Goal: Task Accomplishment & Management: Manage account settings

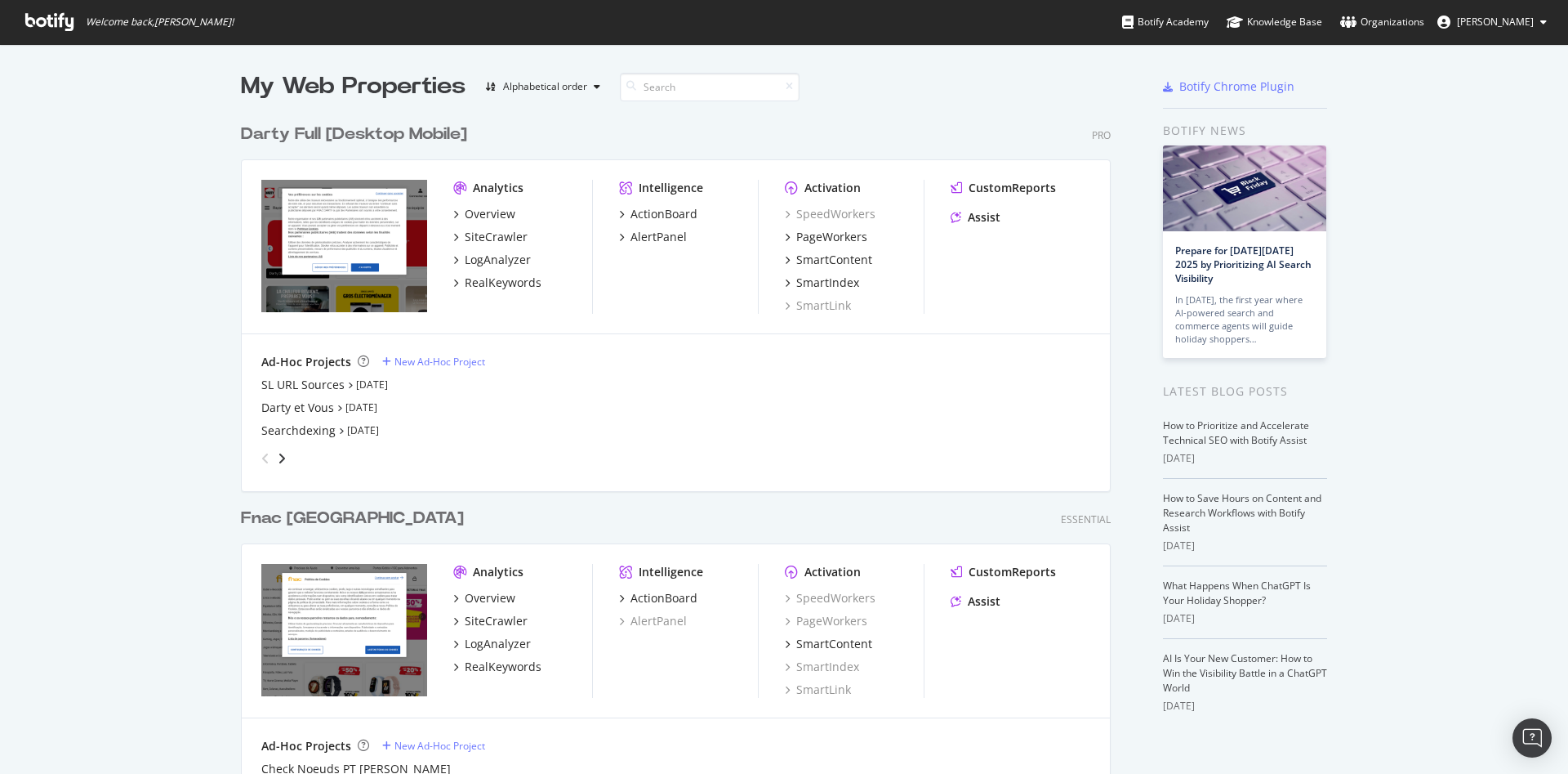
scroll to position [760, 1540]
click at [490, 215] on div "Overview" at bounding box center [491, 213] width 51 height 16
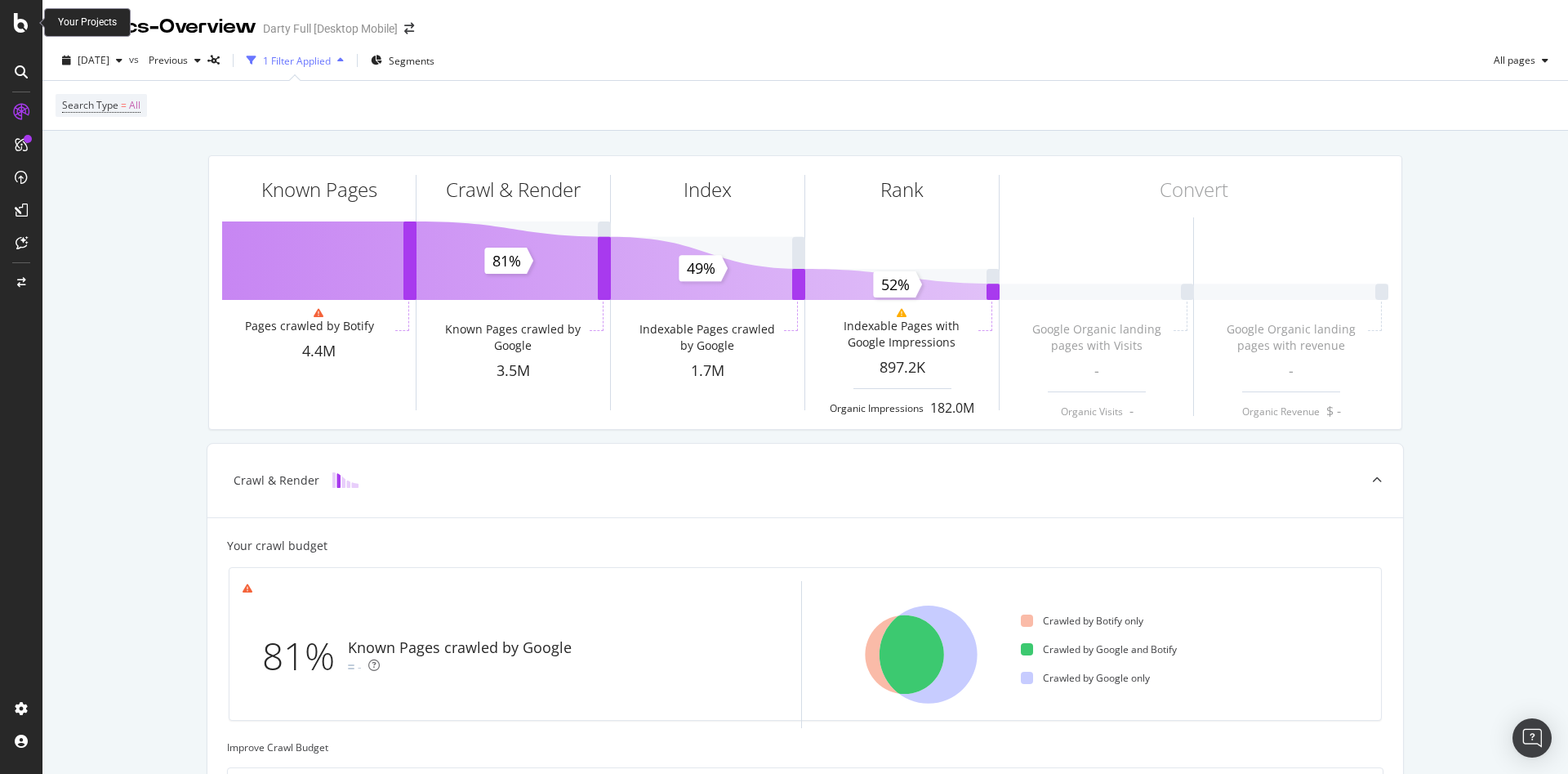
click at [25, 21] on icon at bounding box center [20, 22] width 14 height 19
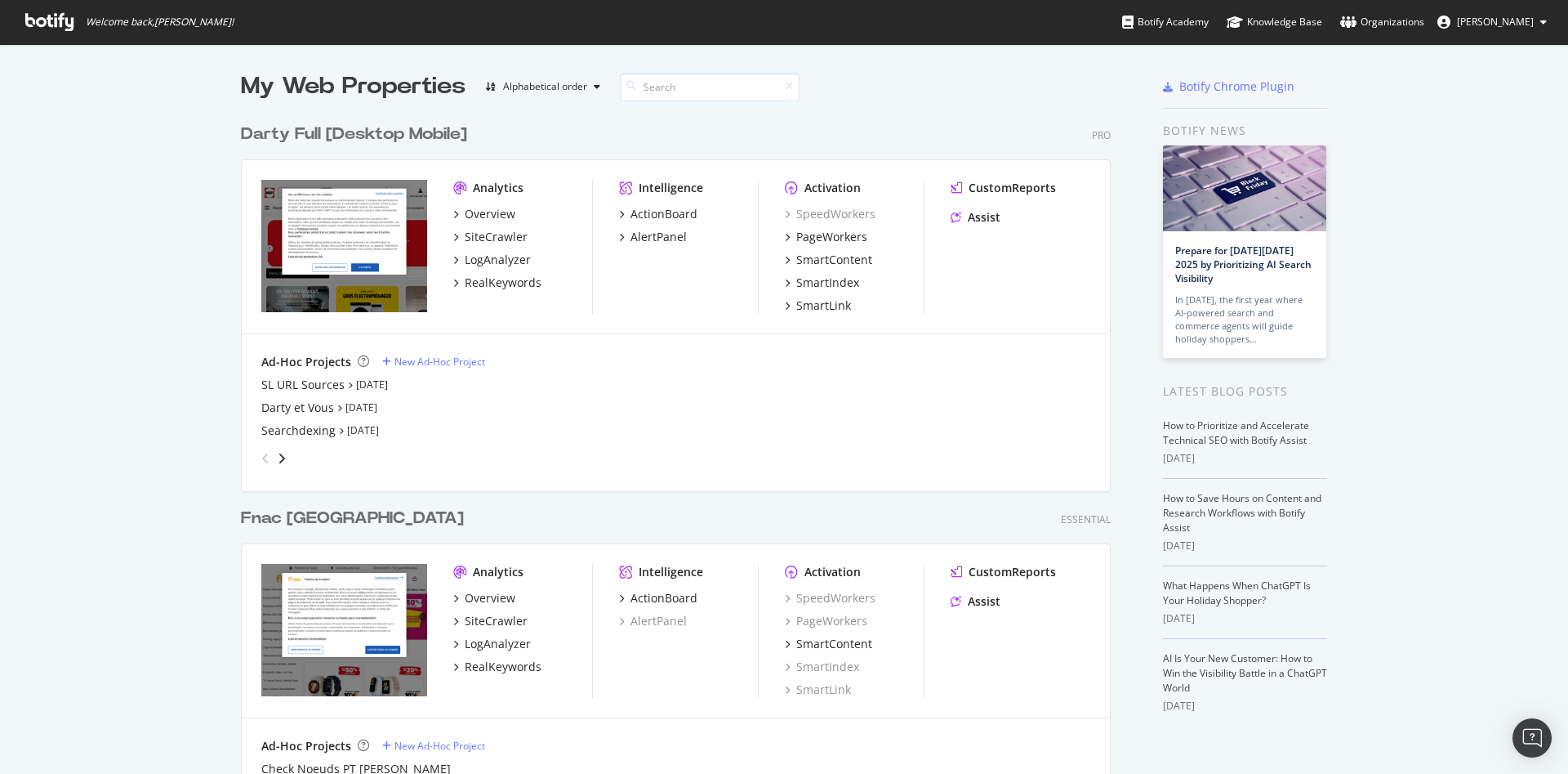
scroll to position [760, 1540]
click at [311, 386] on div "SL URL Sources" at bounding box center [303, 384] width 84 height 16
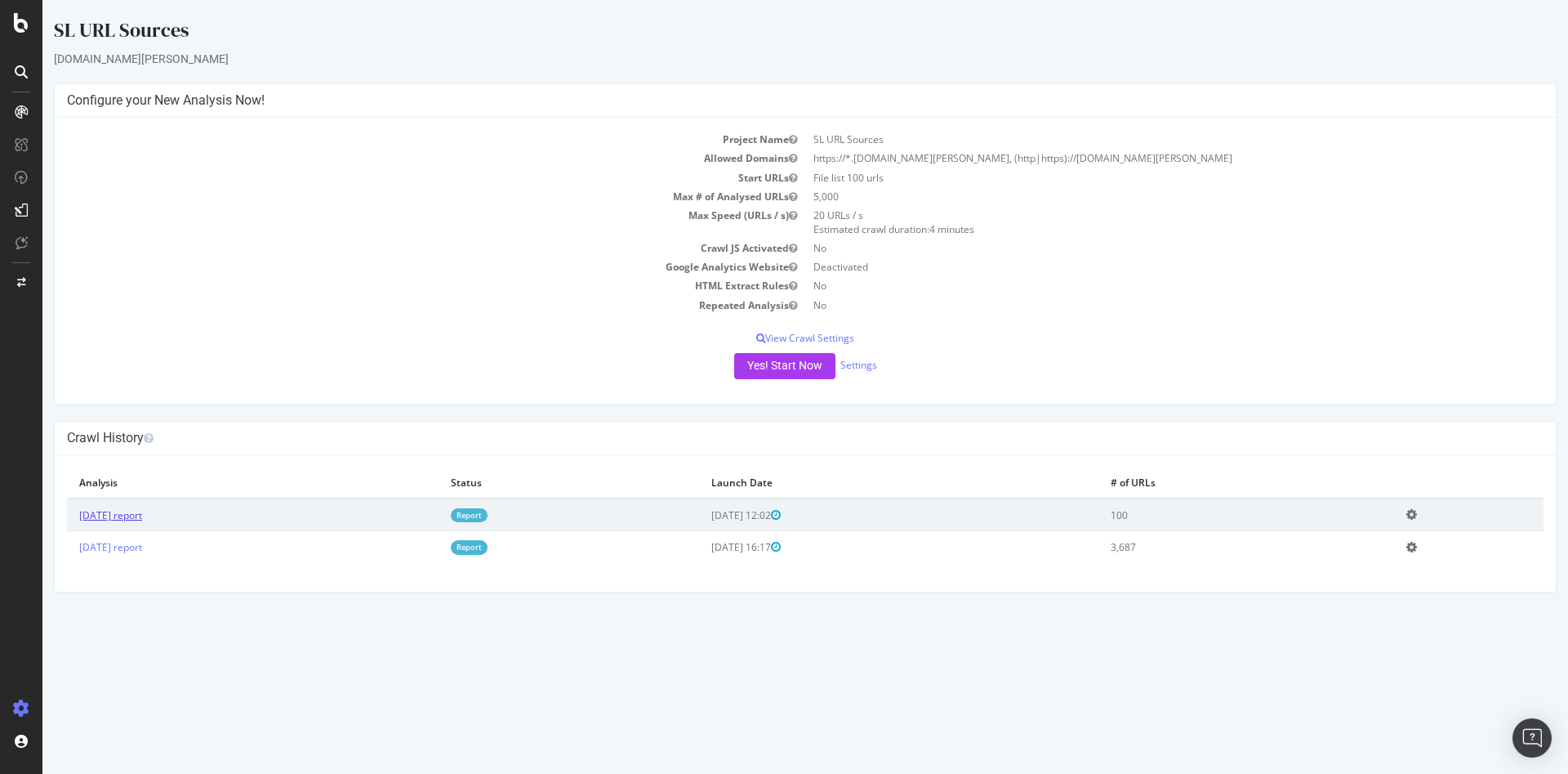
click at [140, 513] on link "2025 Sep. 30th report" at bounding box center [111, 515] width 63 height 14
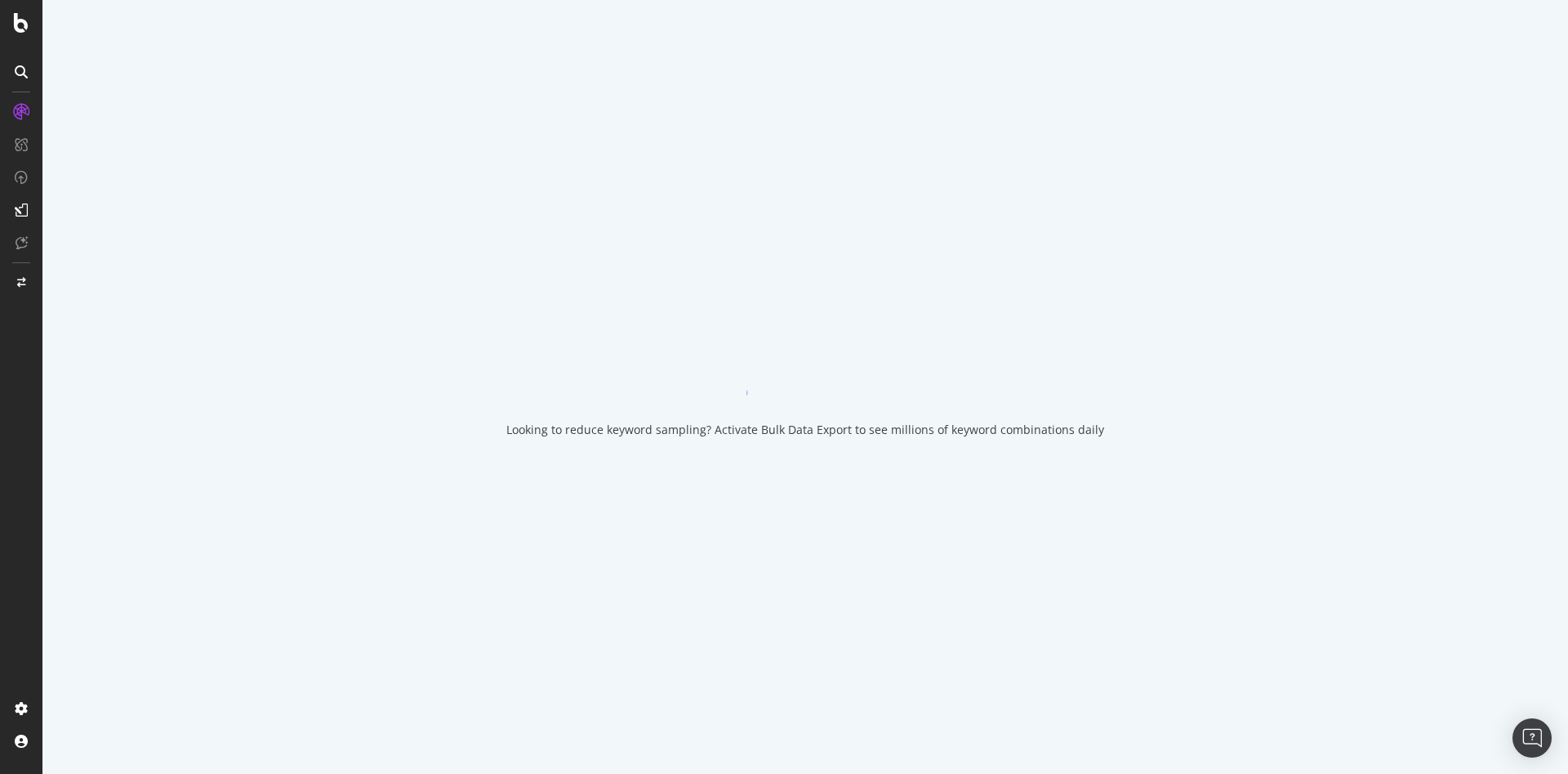
click at [789, 421] on div "Looking to reduce keyword sampling? Activate Bulk Data Export to see millions o…" at bounding box center [805, 429] width 598 height 16
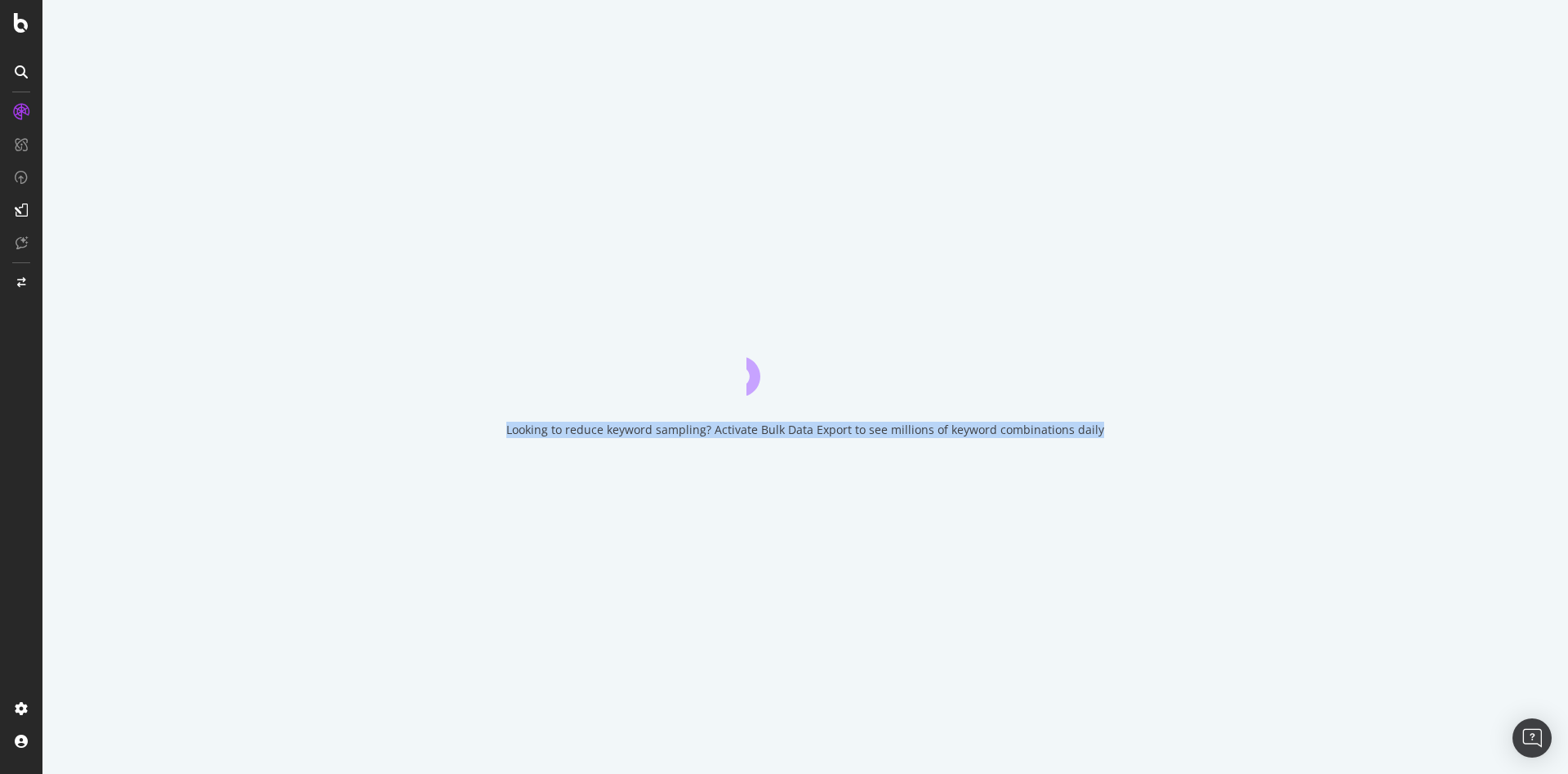
click at [789, 421] on div "Looking to reduce keyword sampling? Activate Bulk Data Export to see millions o…" at bounding box center [805, 429] width 598 height 16
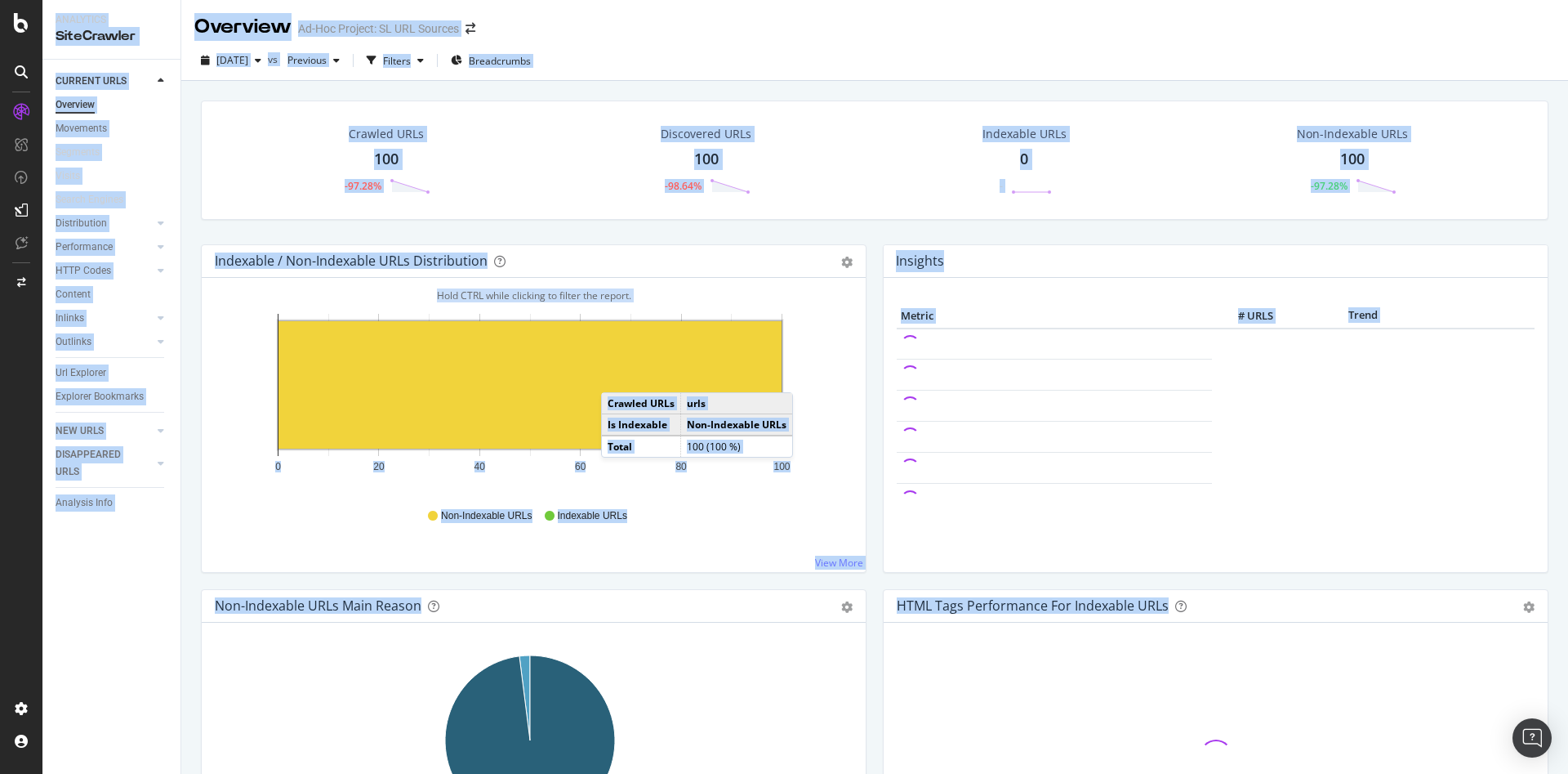
click at [617, 376] on rect "A chart." at bounding box center [529, 385] width 503 height 128
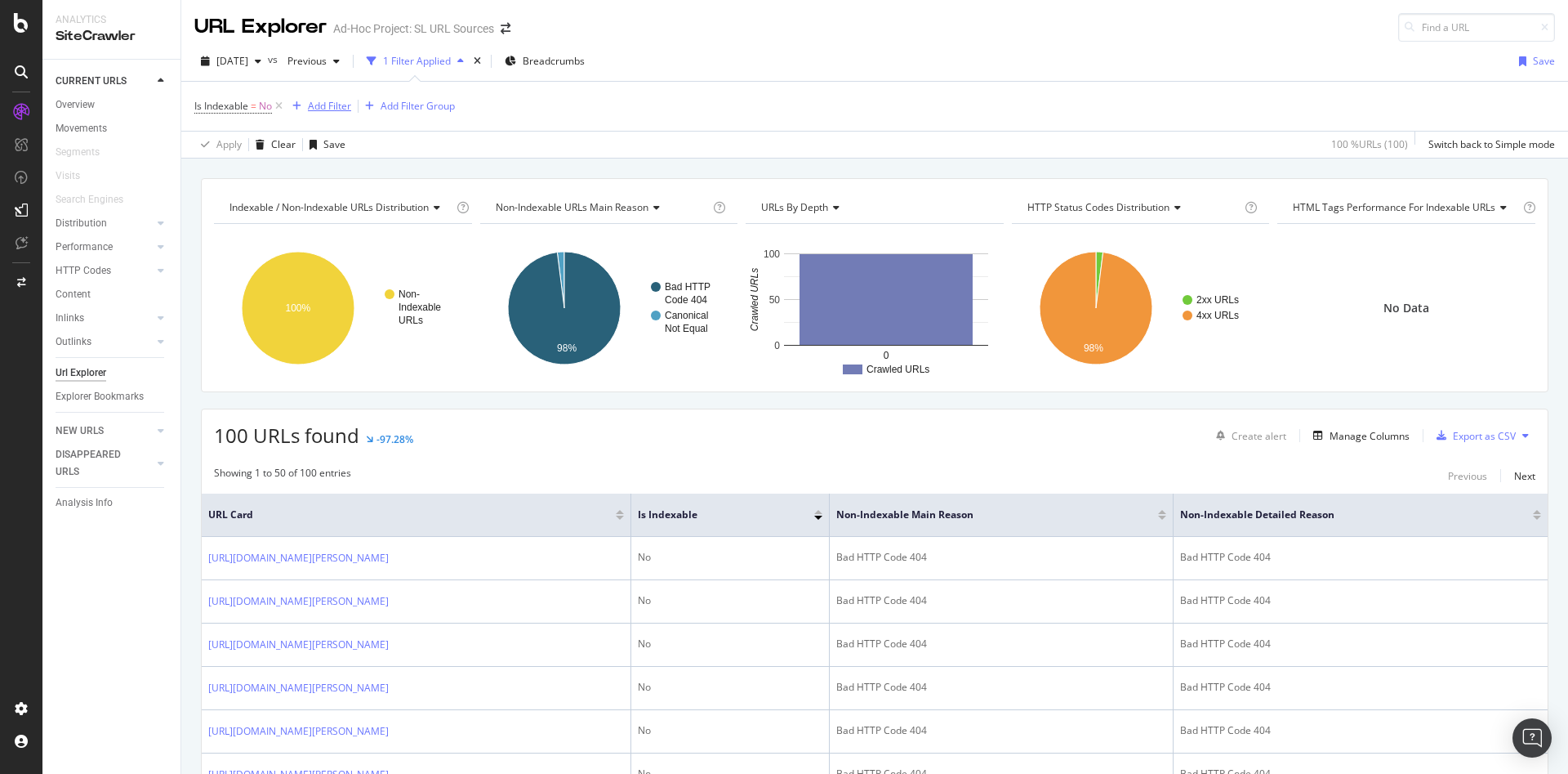
click at [320, 107] on div "Add Filter" at bounding box center [329, 106] width 43 height 14
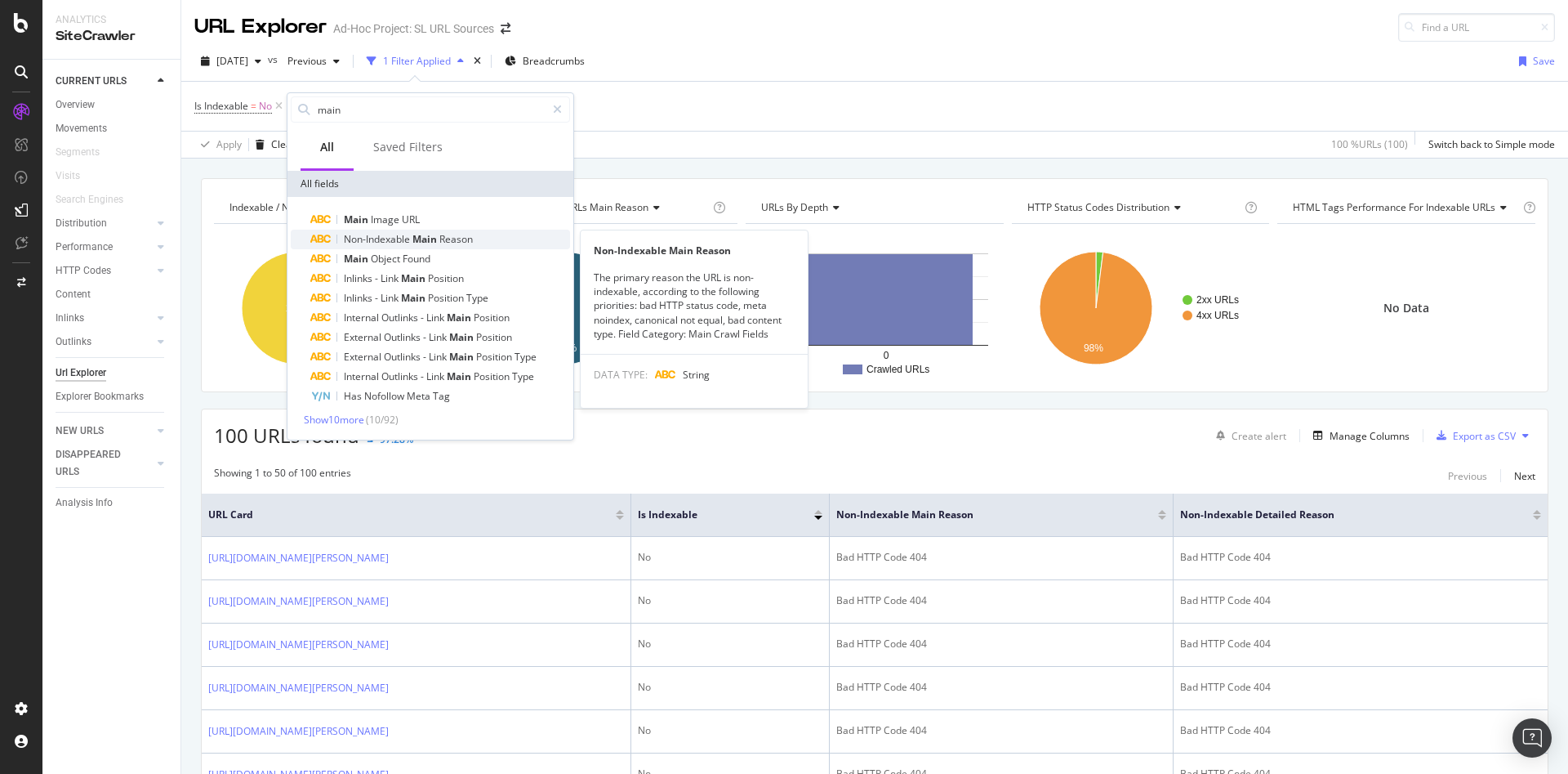
type input "main"
click at [396, 237] on span "Non-Indexable" at bounding box center [378, 239] width 69 height 14
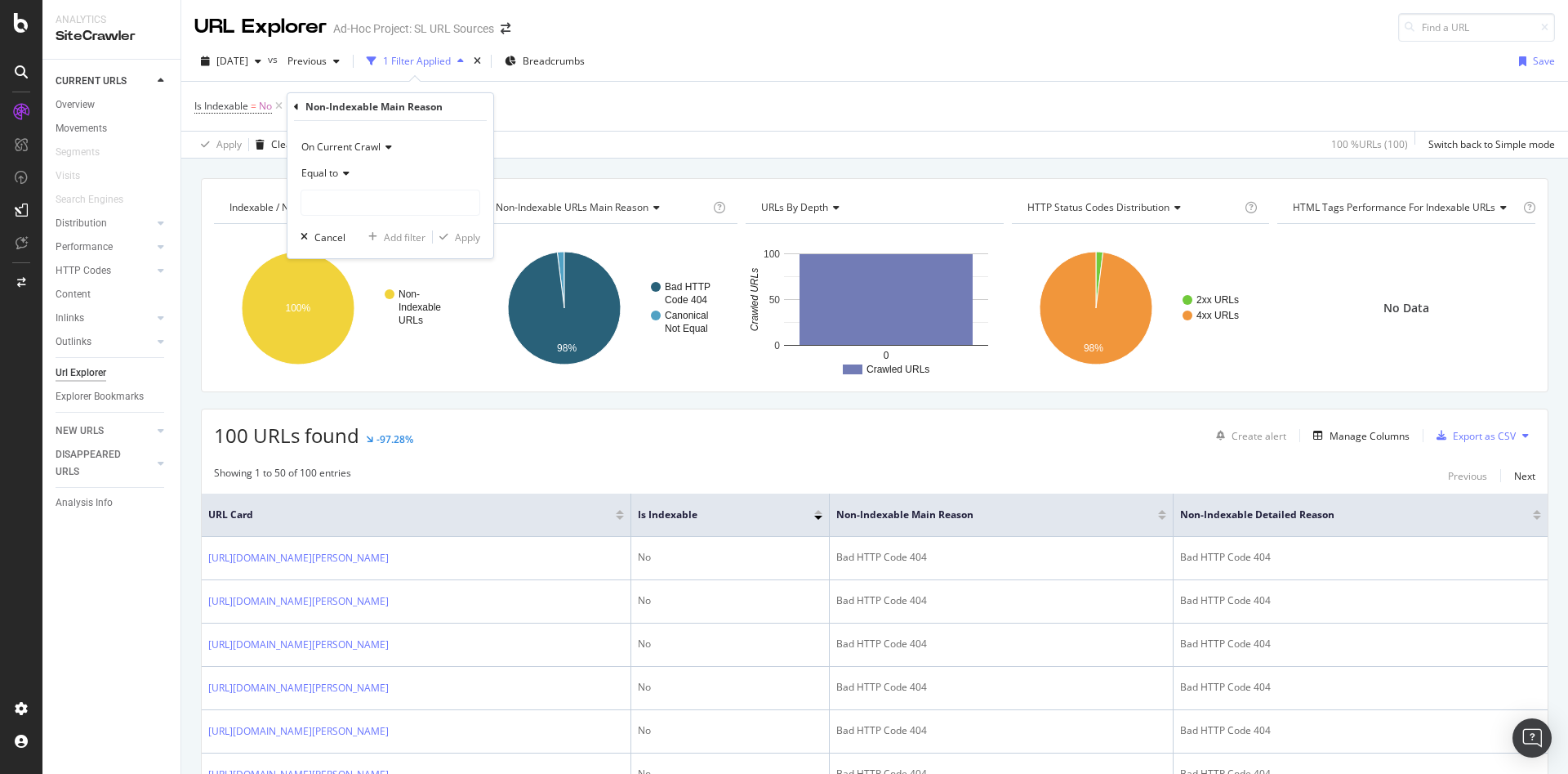
click at [348, 178] on icon at bounding box center [344, 173] width 12 height 10
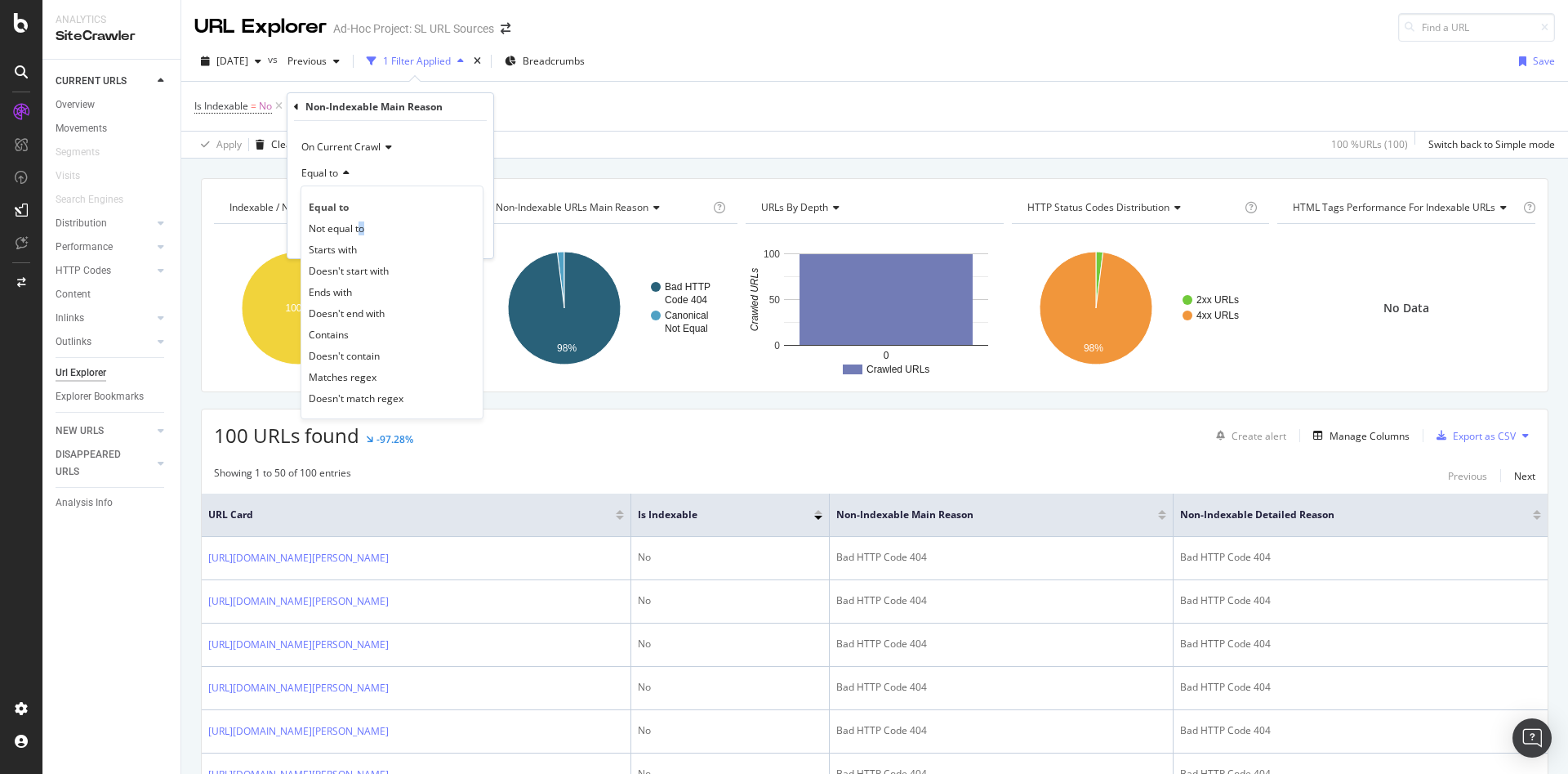
click at [363, 233] on span "Not equal to" at bounding box center [337, 228] width 56 height 14
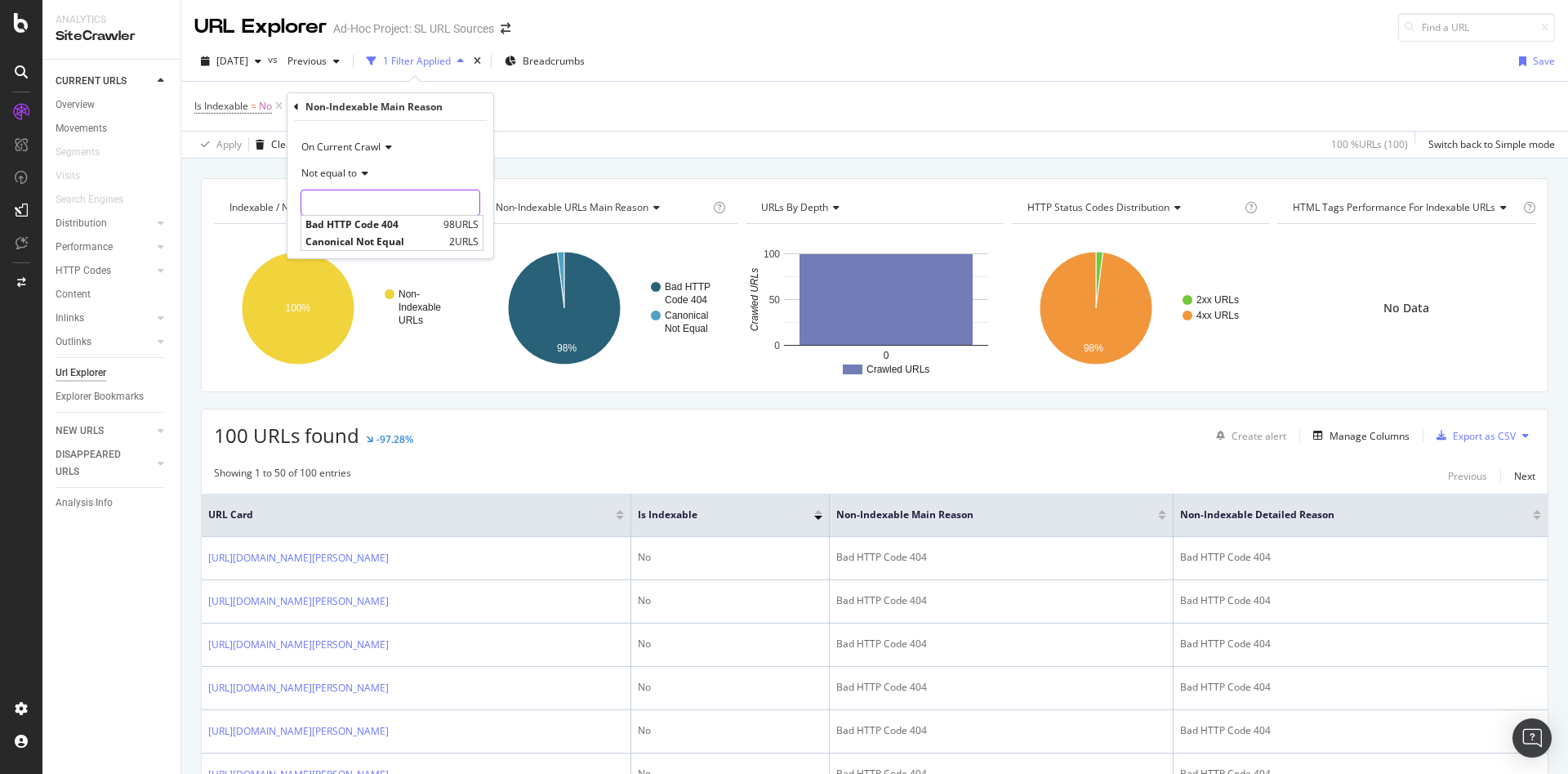
click at [392, 206] on input "text" at bounding box center [390, 202] width 178 height 26
click at [393, 226] on span "Bad HTTP Code 404" at bounding box center [372, 224] width 134 height 14
type input "Bad HTTP Code 404"
click at [481, 239] on div "On Current Crawl Not equal to Bad HTTP Code 404 Bad HTTP Code 404 Cancel Add fi…" at bounding box center [390, 189] width 206 height 137
click at [464, 239] on div "Apply" at bounding box center [468, 237] width 25 height 14
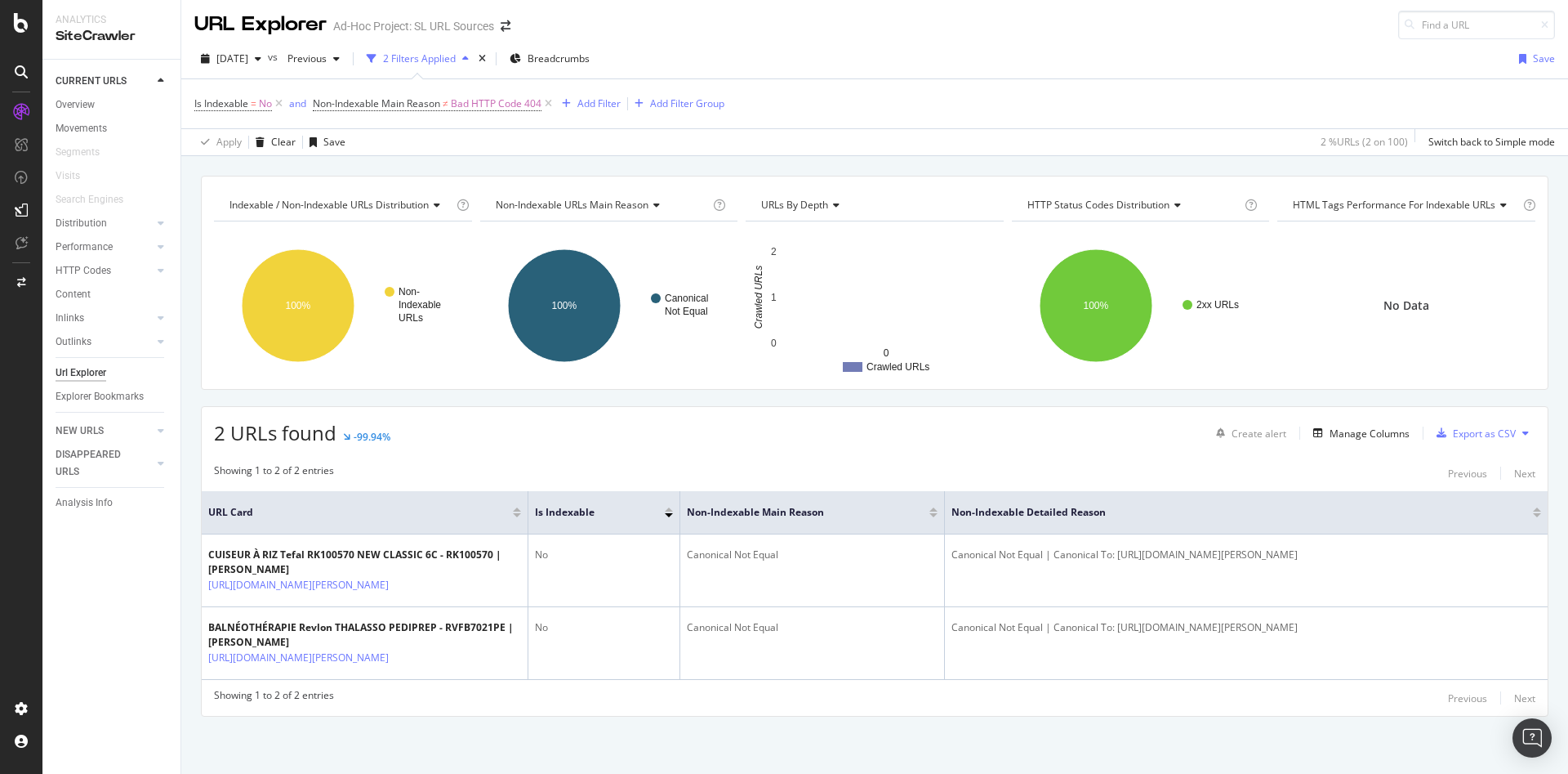
scroll to position [68, 0]
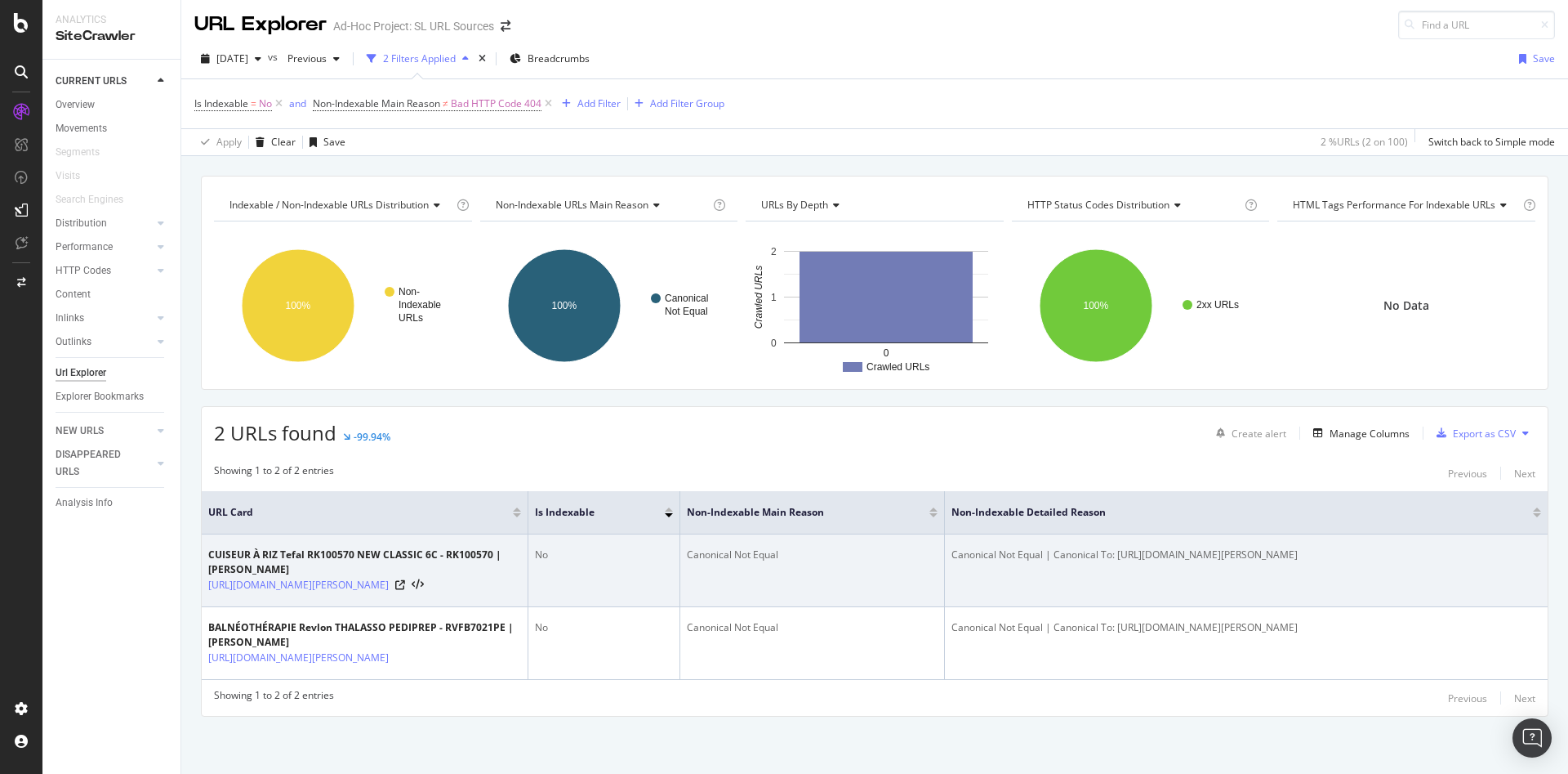
drag, startPoint x: 1182, startPoint y: 507, endPoint x: 953, endPoint y: 494, distance: 229.4
click at [957, 547] on div "Canonical Not Equal | Canonical To: https://www.rec1.darty.com/nav/achat/petit_…" at bounding box center [1246, 554] width 589 height 14
click at [405, 580] on icon at bounding box center [400, 585] width 10 height 10
click at [1121, 536] on td "Canonical Not Equal | Canonical To: https://www.rec1.darty.com/nav/achat/petit_…" at bounding box center [1246, 571] width 603 height 73
drag, startPoint x: 1185, startPoint y: 503, endPoint x: 953, endPoint y: 482, distance: 232.9
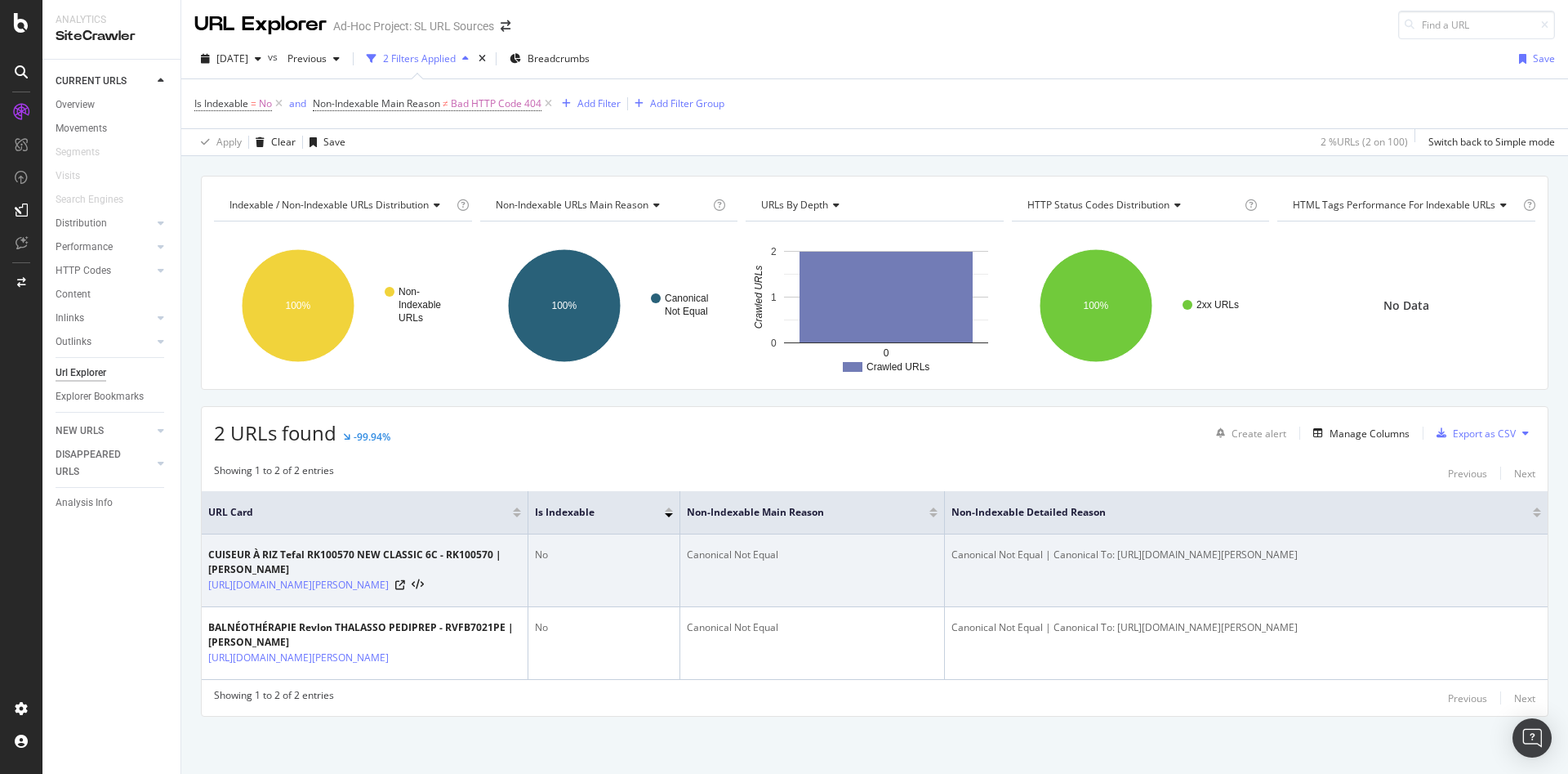
click at [953, 547] on div "Canonical Not Equal | Canonical To: https://www.rec1.darty.com/nav/achat/petit_…" at bounding box center [1246, 554] width 589 height 14
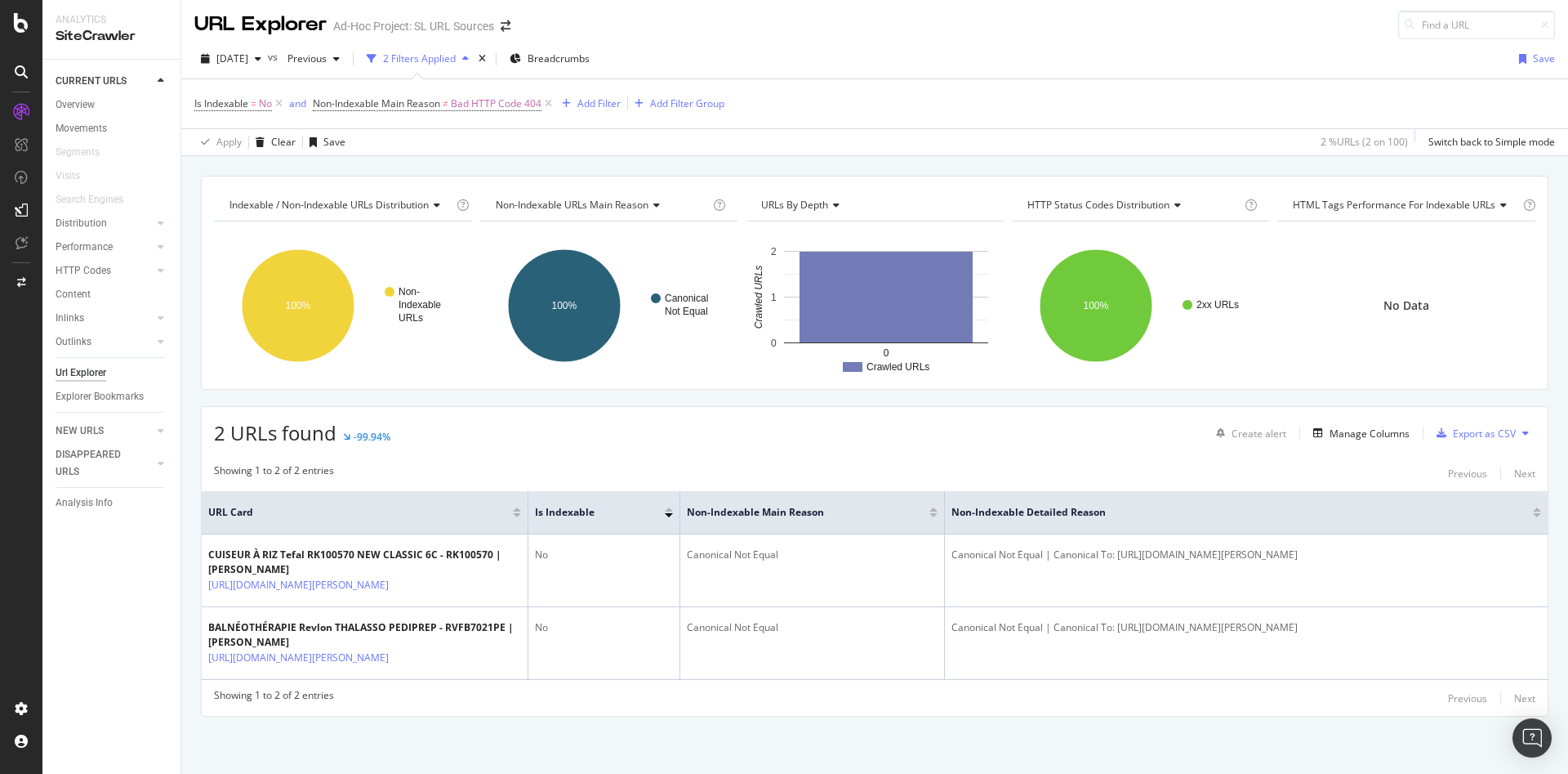
scroll to position [0, 0]
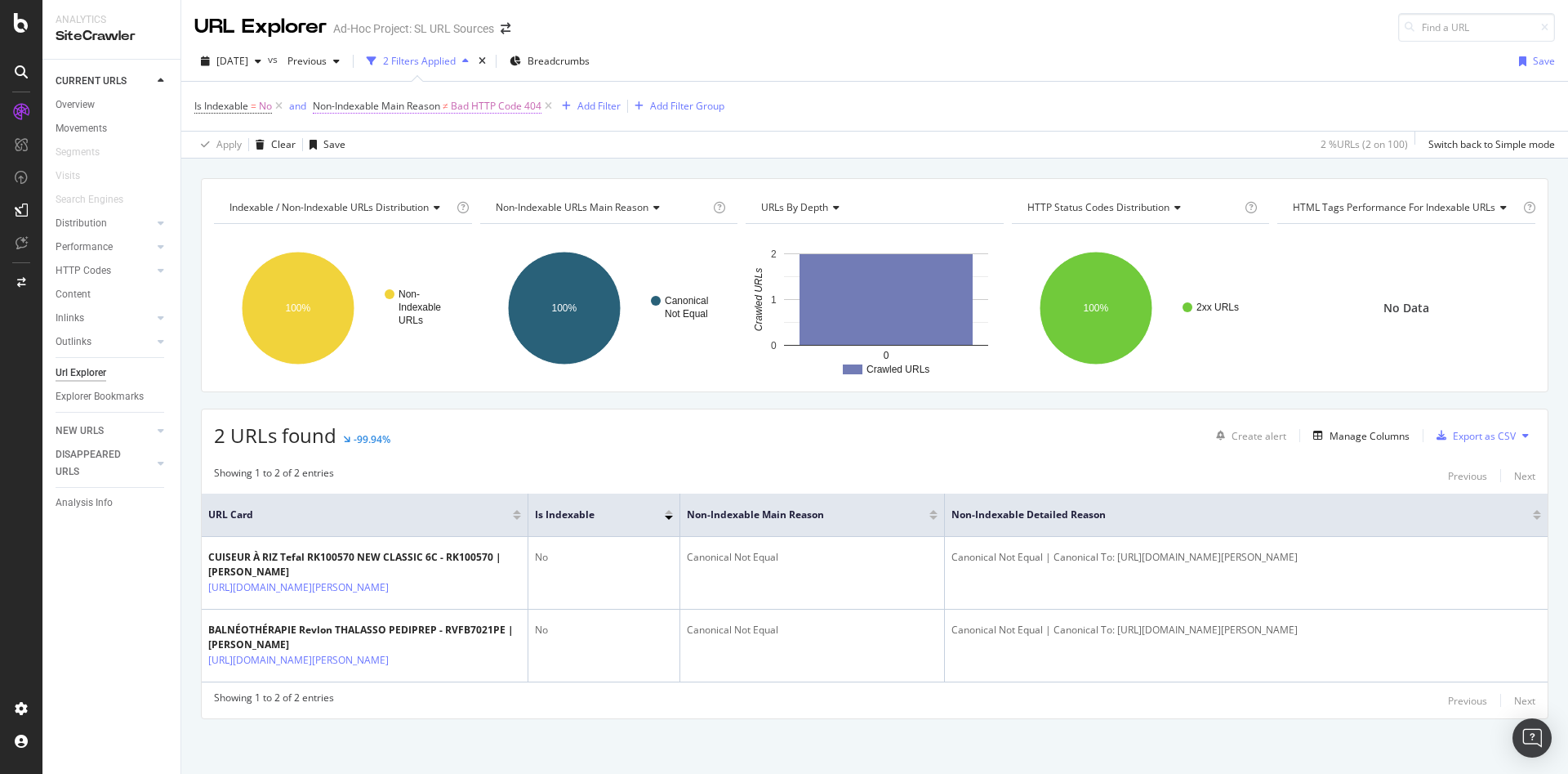
click at [464, 107] on span "Bad HTTP Code 404" at bounding box center [496, 106] width 90 height 23
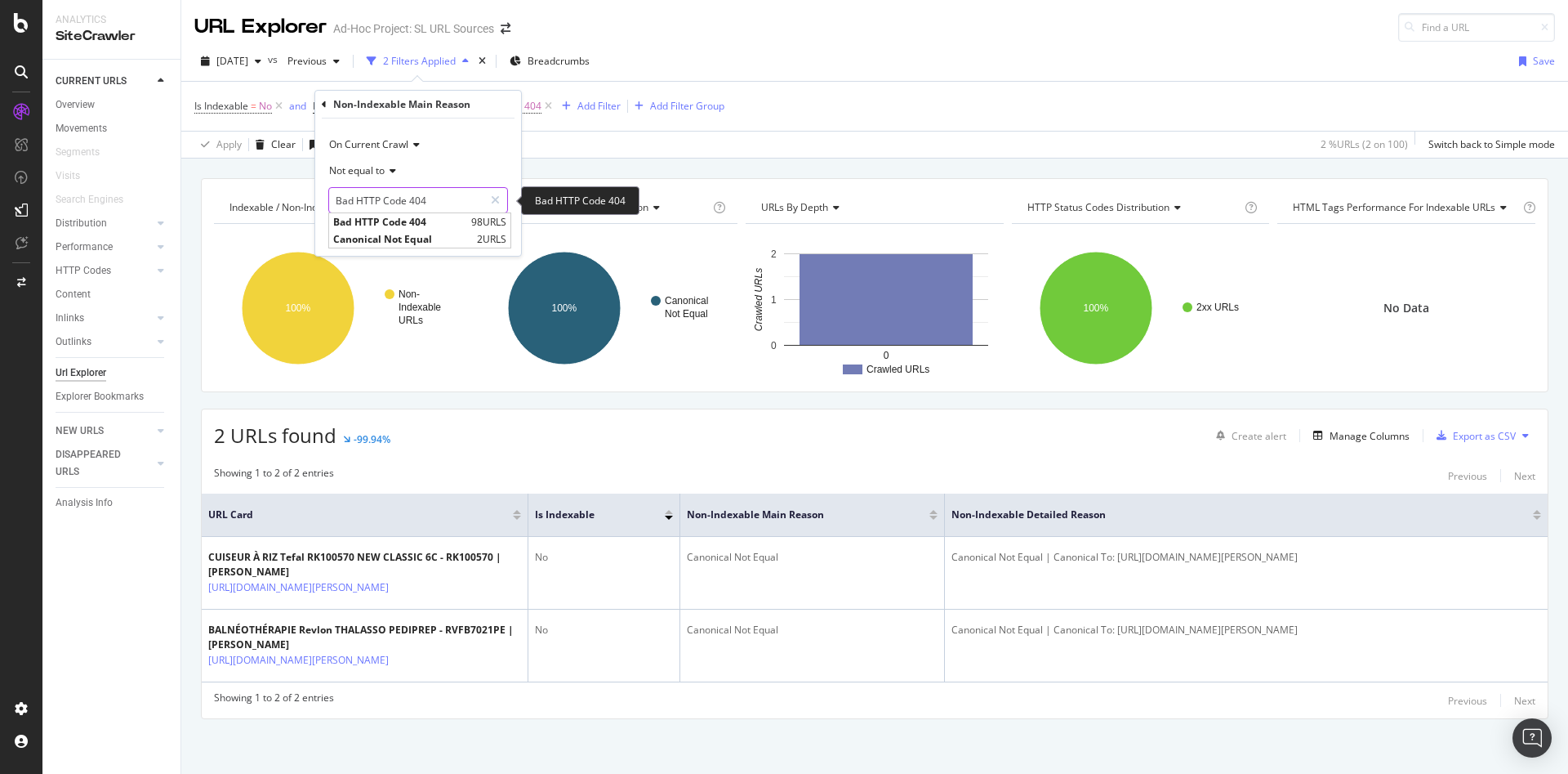
click at [426, 198] on input "Bad HTTP Code 404" at bounding box center [406, 200] width 155 height 26
click at [393, 172] on icon at bounding box center [391, 171] width 12 height 10
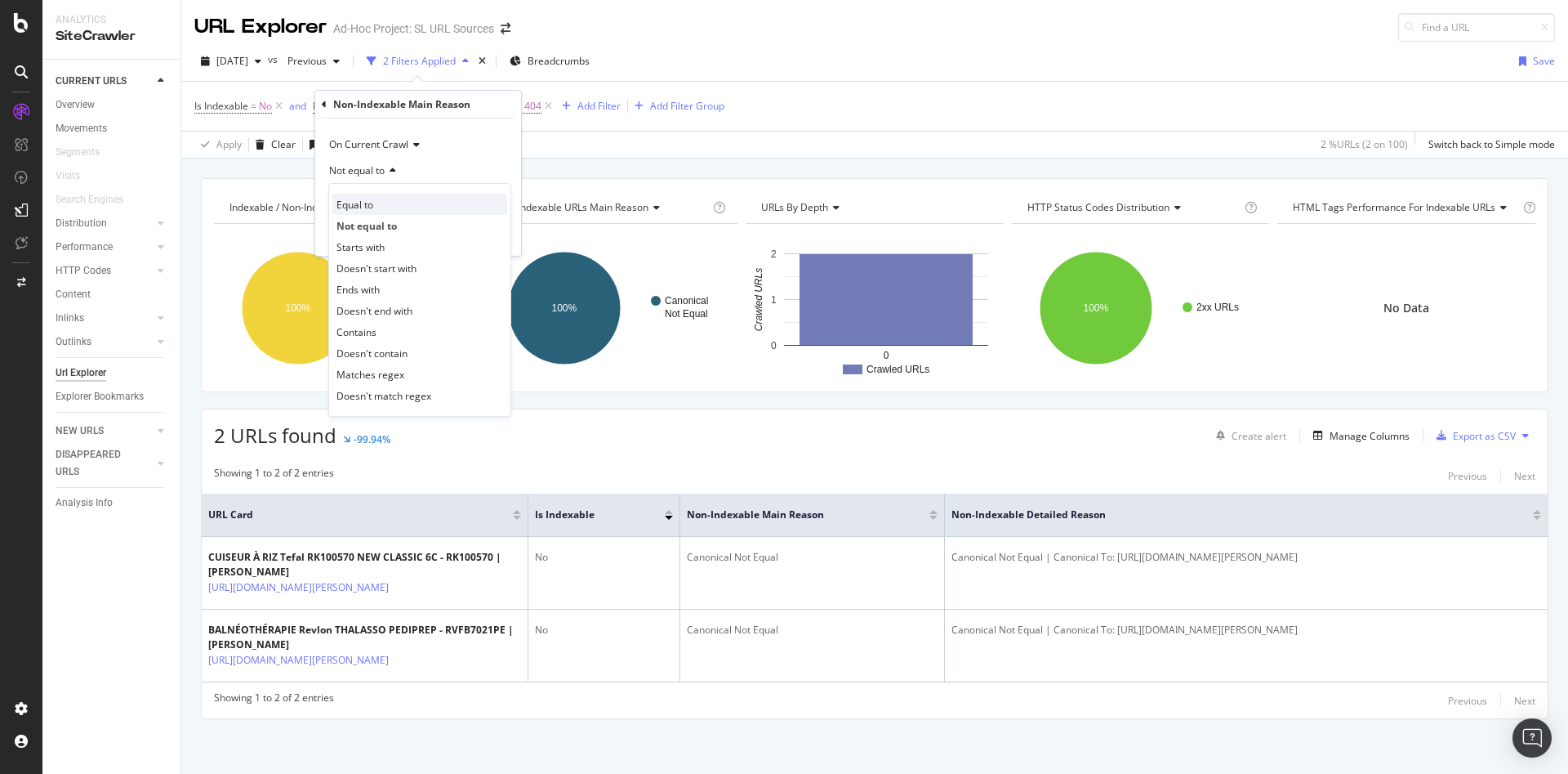
click at [374, 205] on div "Equal to" at bounding box center [419, 204] width 175 height 21
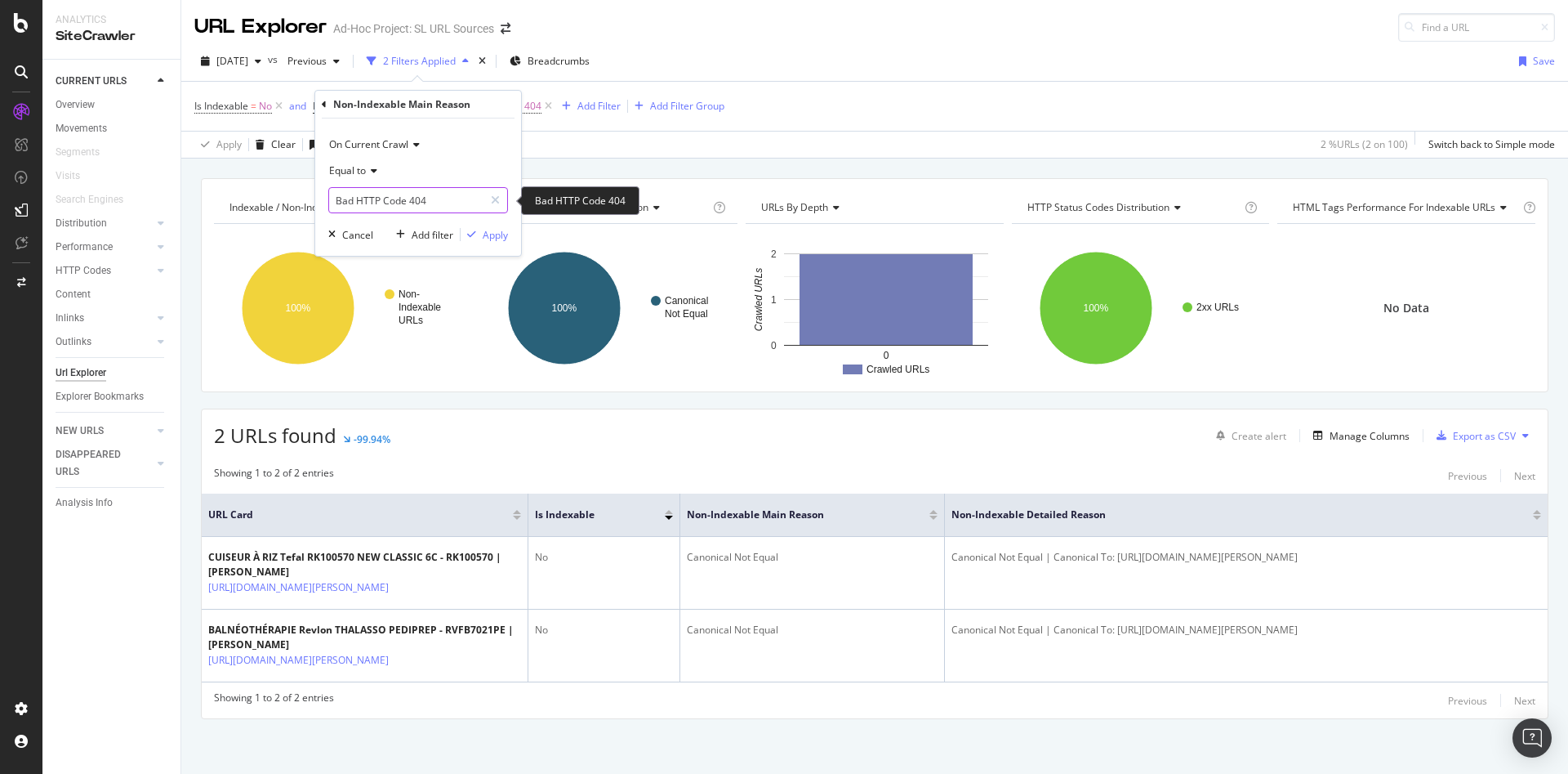
click at [381, 201] on input "Bad HTTP Code 404" at bounding box center [406, 200] width 155 height 26
click at [373, 168] on icon at bounding box center [372, 171] width 12 height 10
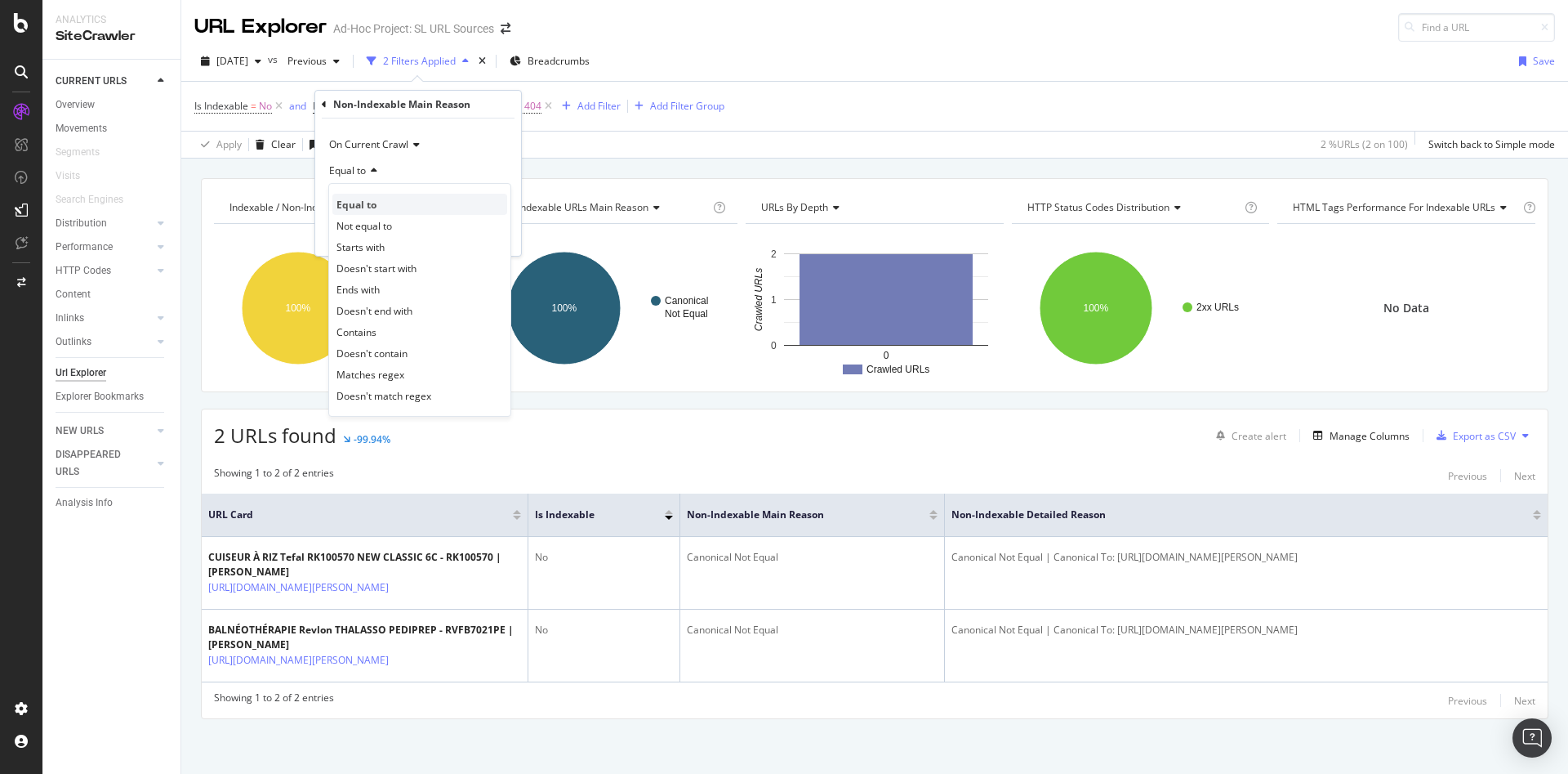
click at [375, 203] on span "Equal to" at bounding box center [356, 205] width 40 height 14
click at [391, 193] on input "text" at bounding box center [418, 200] width 178 height 26
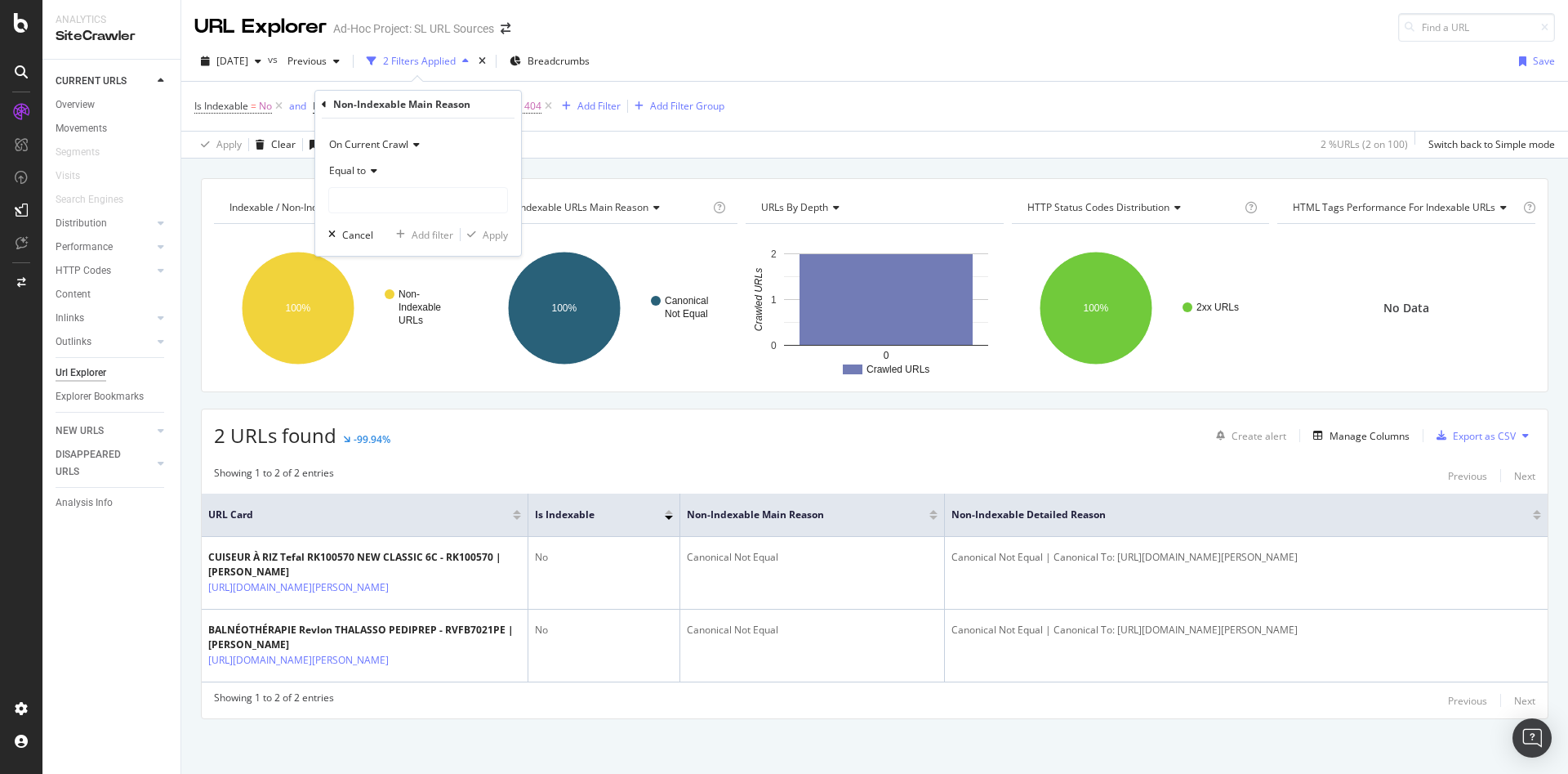
drag, startPoint x: 474, startPoint y: 171, endPoint x: 491, endPoint y: 168, distance: 17.3
click at [475, 171] on div "Equal to" at bounding box center [418, 170] width 179 height 26
click at [576, 164] on div "Indexable / Non-Indexable URLs distribution Chart (by Value) Table Expand Expor…" at bounding box center [874, 178] width 1387 height 39
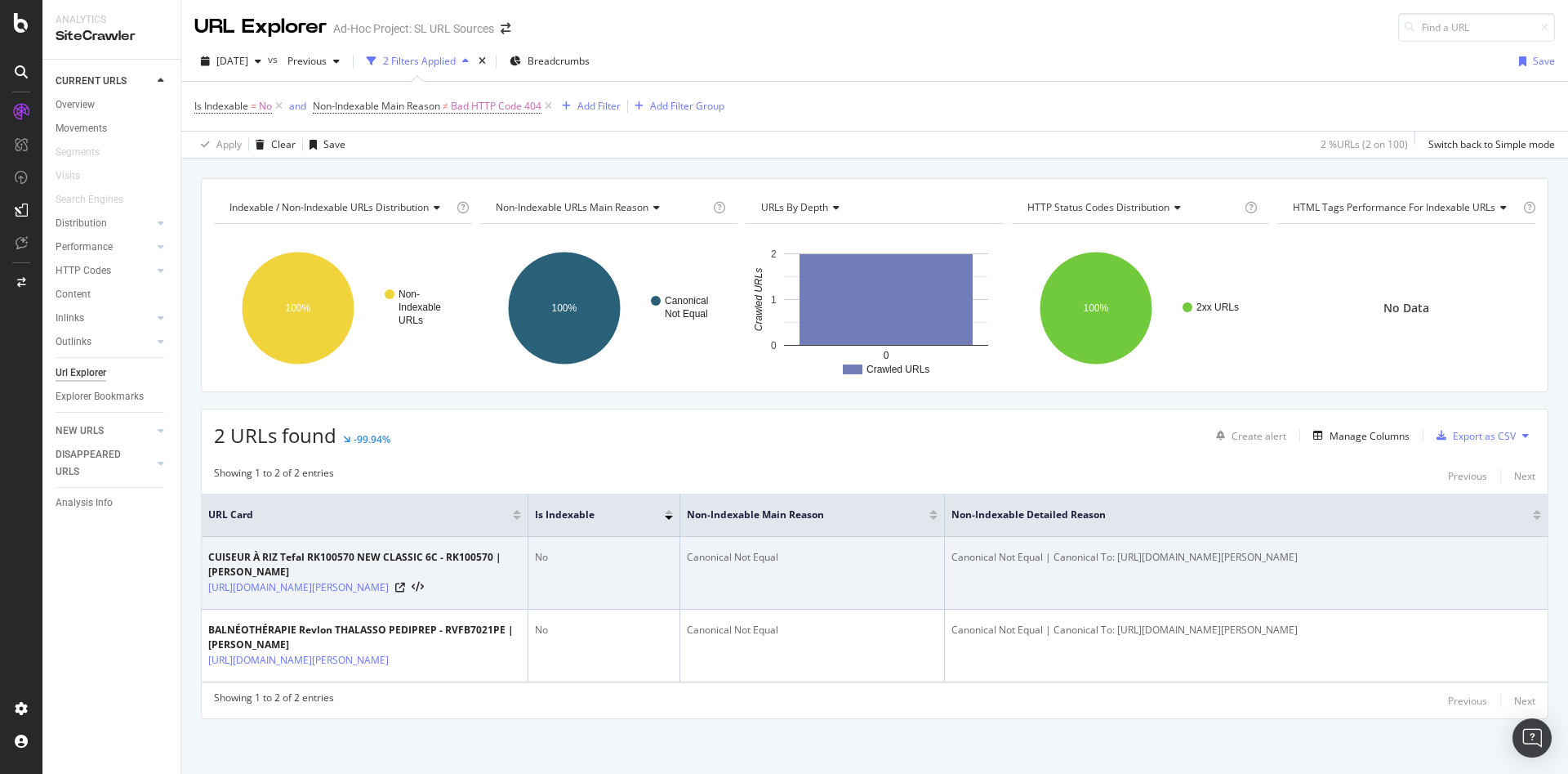
scroll to position [68, 0]
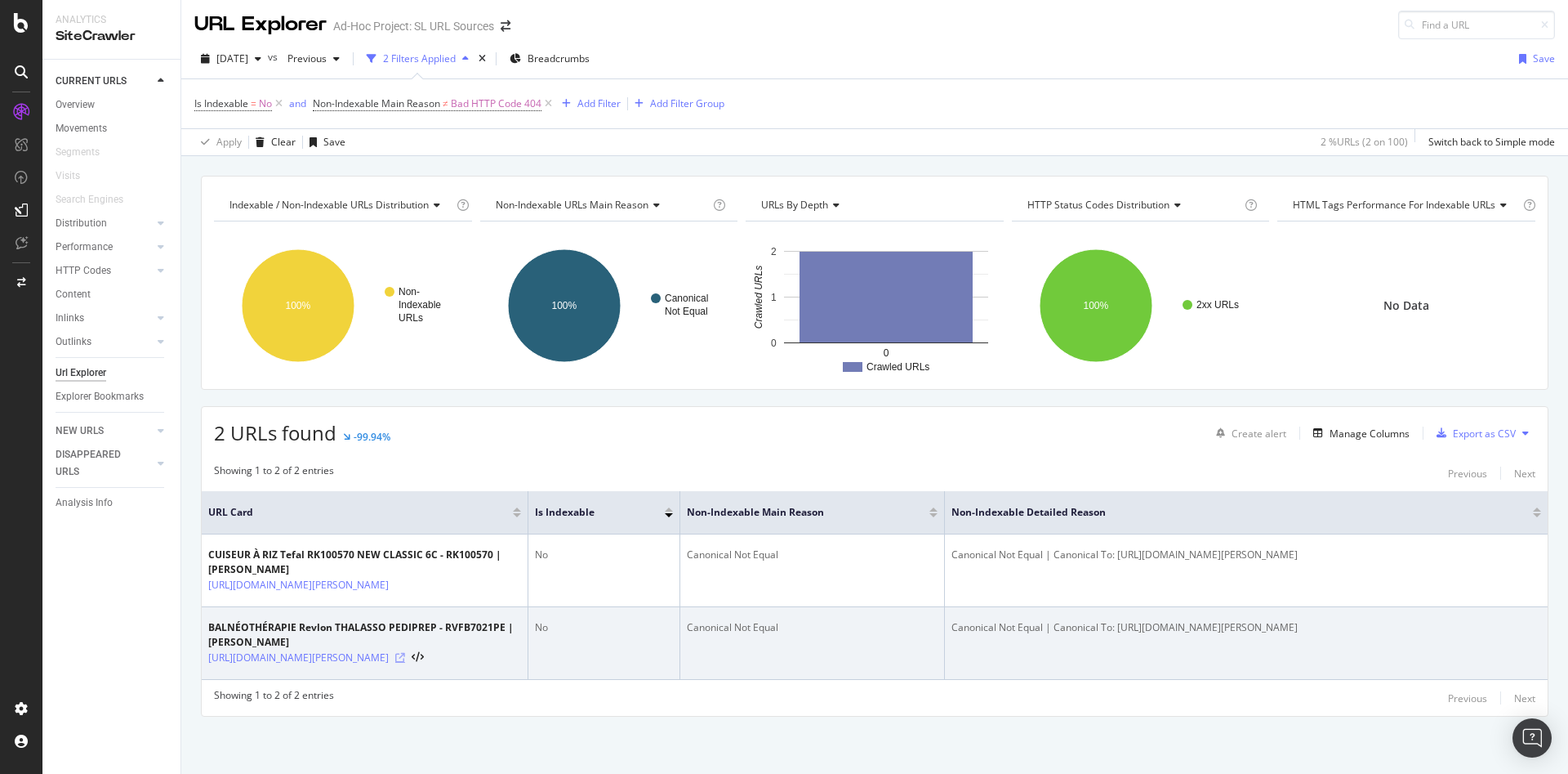
click at [405, 653] on icon at bounding box center [400, 658] width 10 height 10
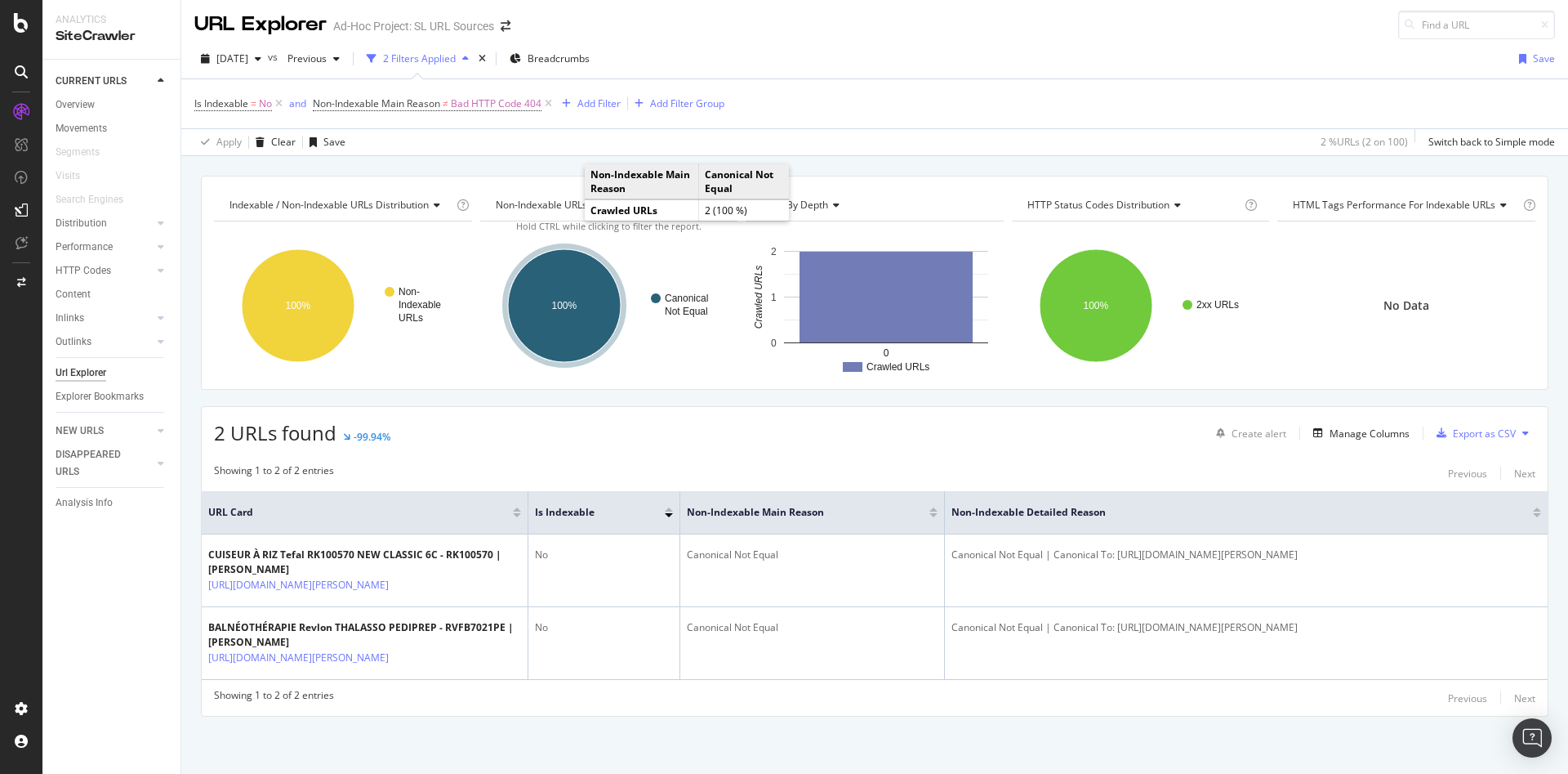
scroll to position [0, 0]
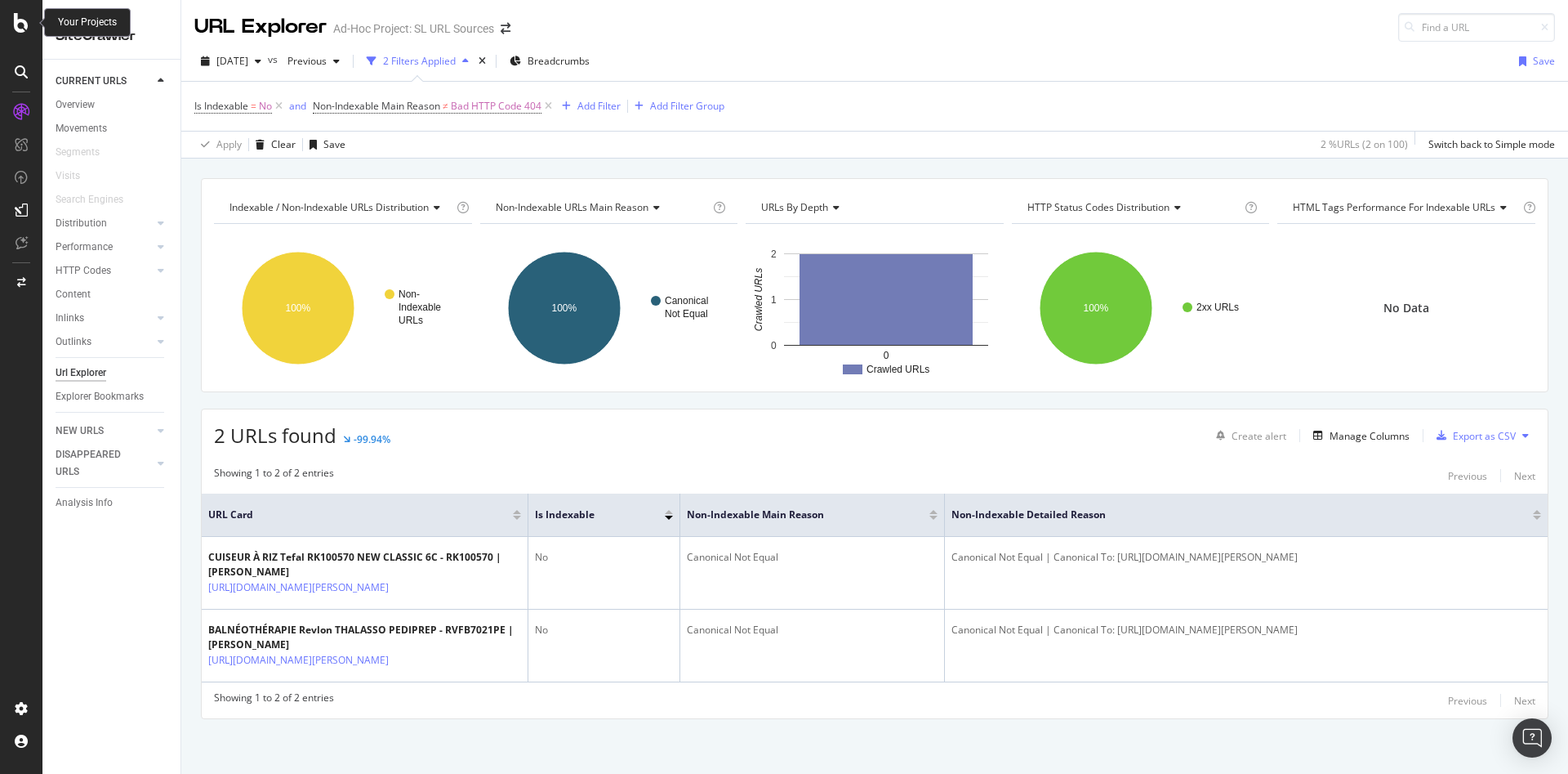
click at [23, 32] on icon at bounding box center [20, 22] width 14 height 19
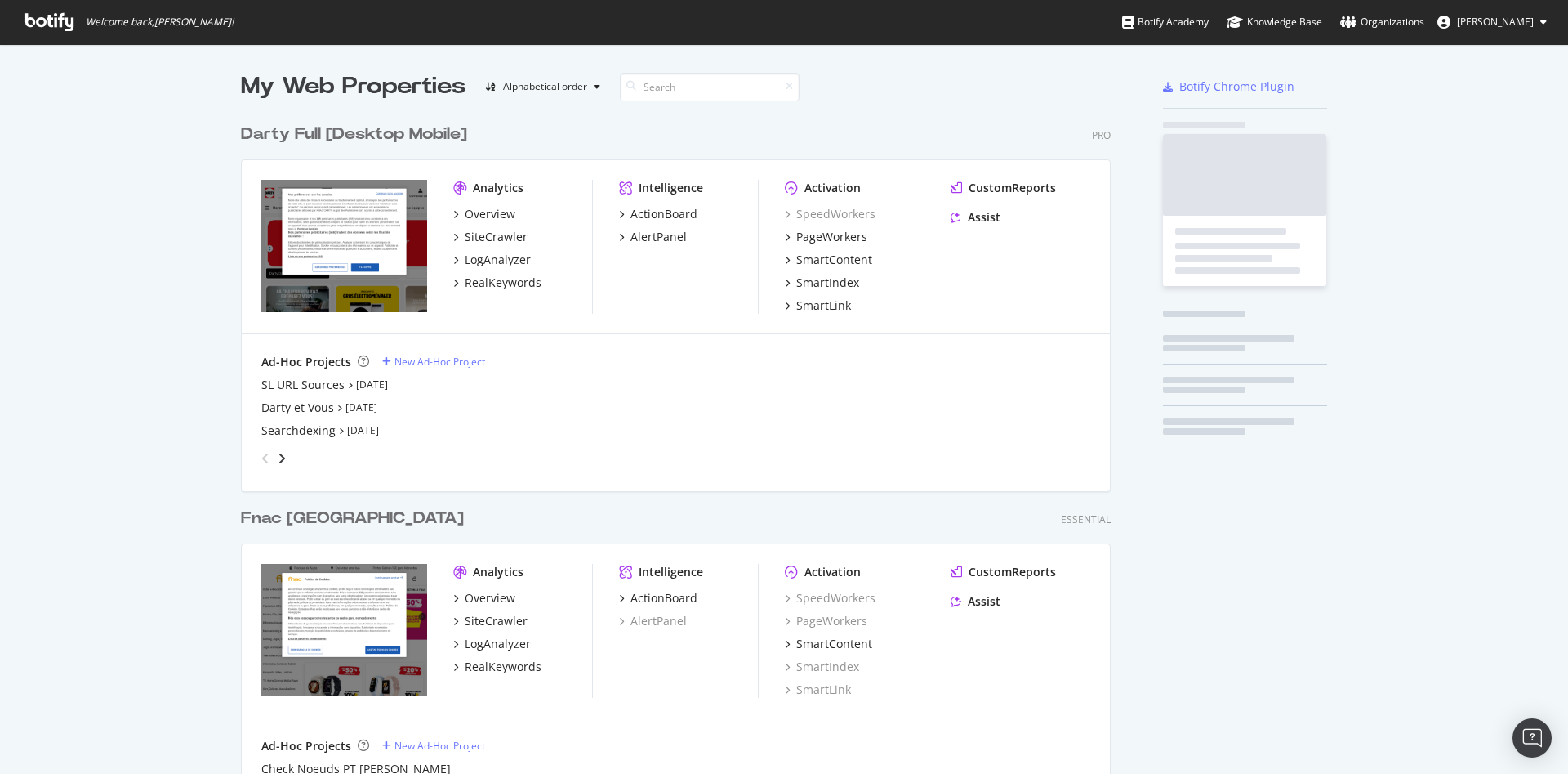
scroll to position [760, 1540]
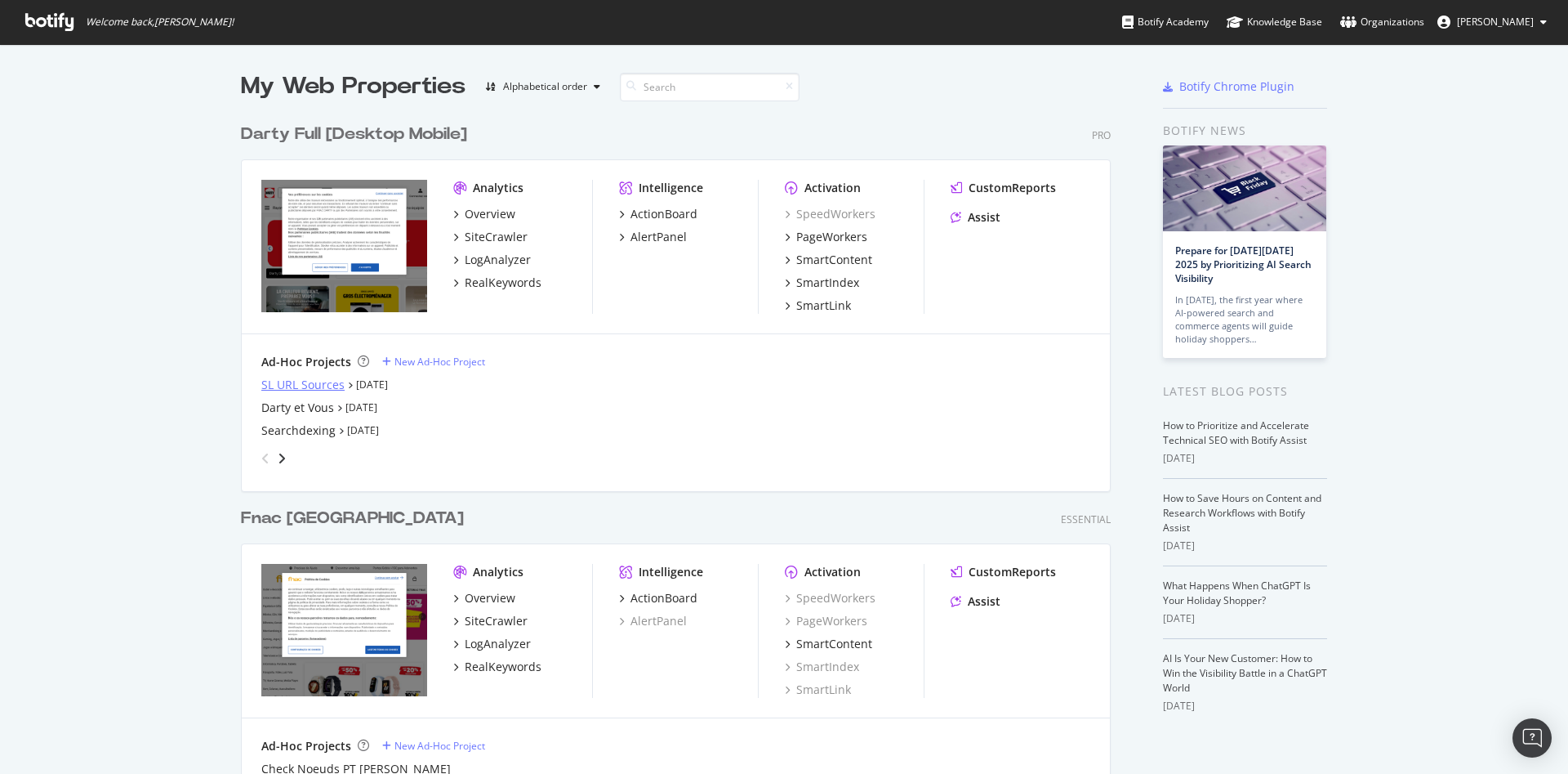
click at [299, 386] on div "SL URL Sources" at bounding box center [303, 384] width 84 height 16
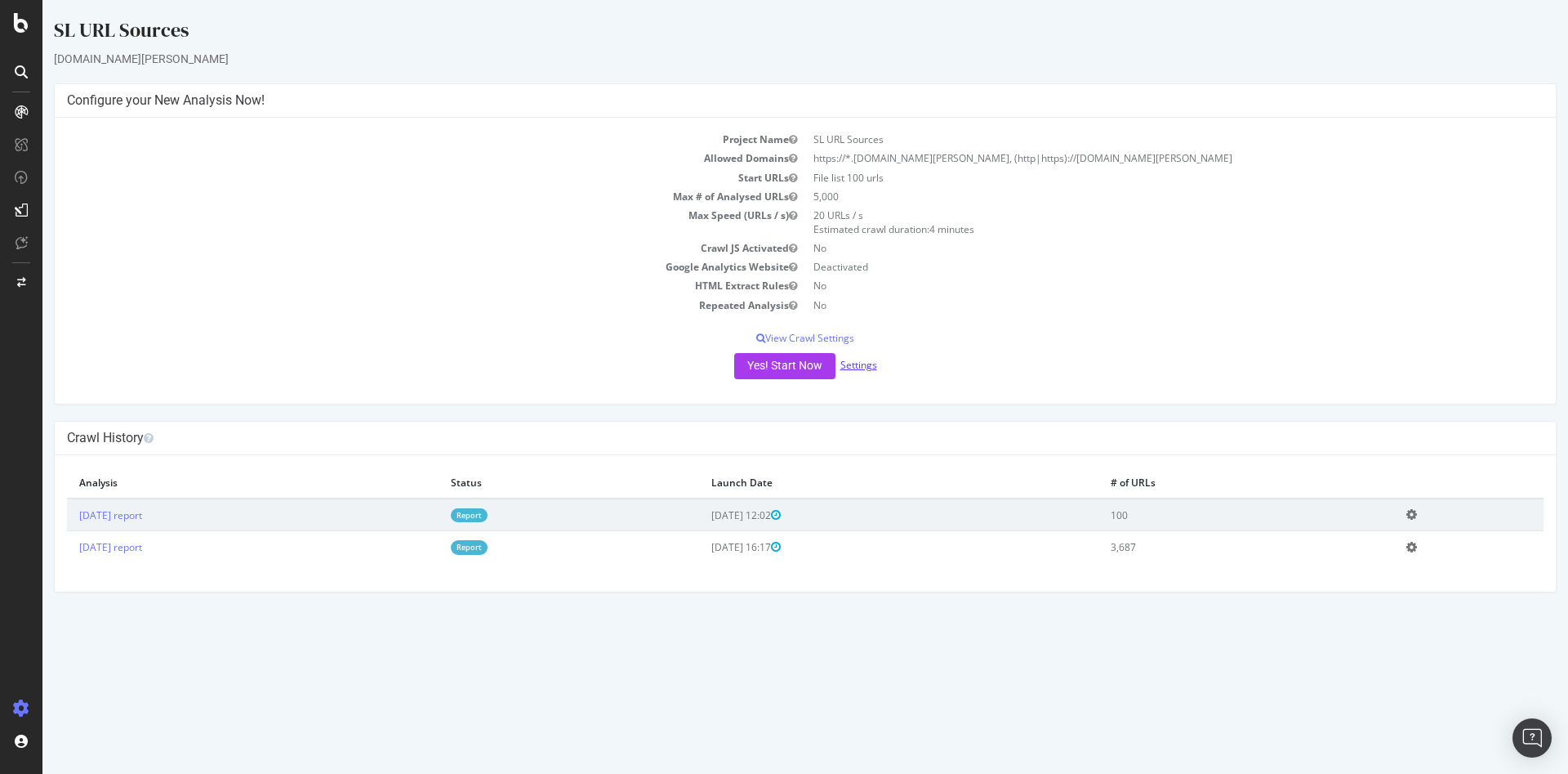
click at [854, 365] on link "Settings" at bounding box center [858, 365] width 36 height 14
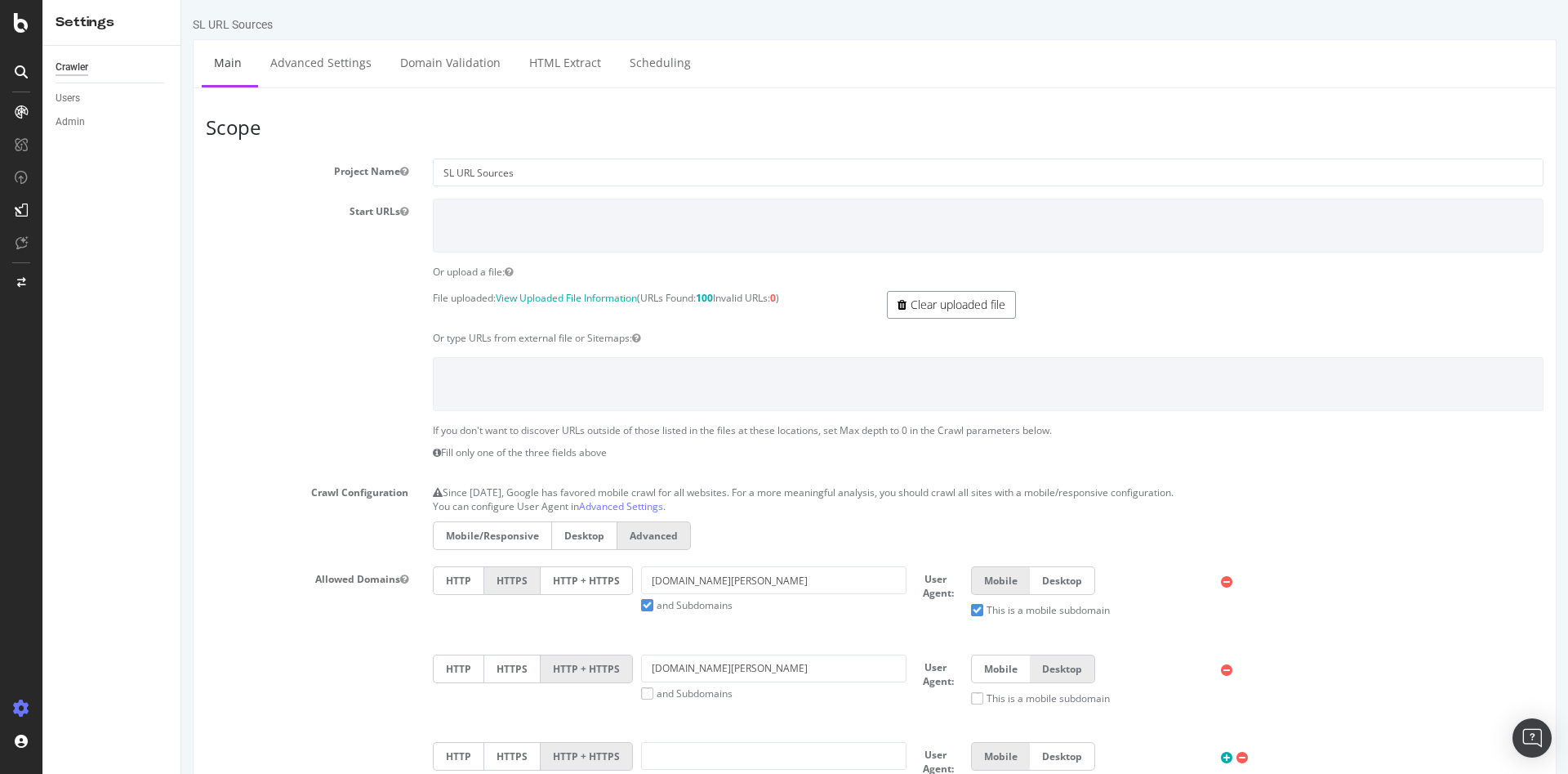
click at [912, 305] on link "Clear uploaded file" at bounding box center [951, 305] width 129 height 28
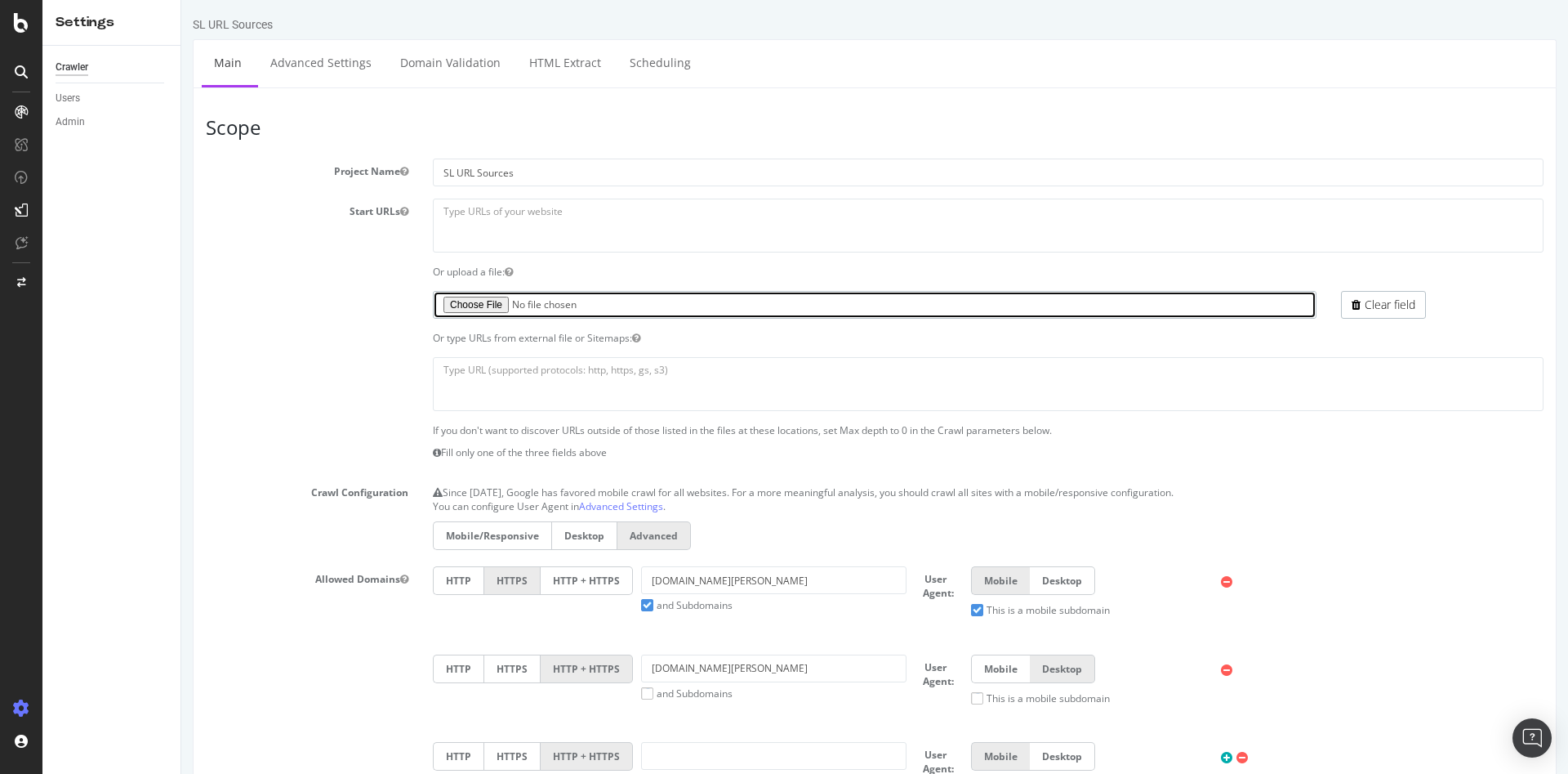
click at [490, 305] on input "file" at bounding box center [874, 305] width 884 height 28
type input "C:\fakepath\url_rec1_test_crawl.txt"
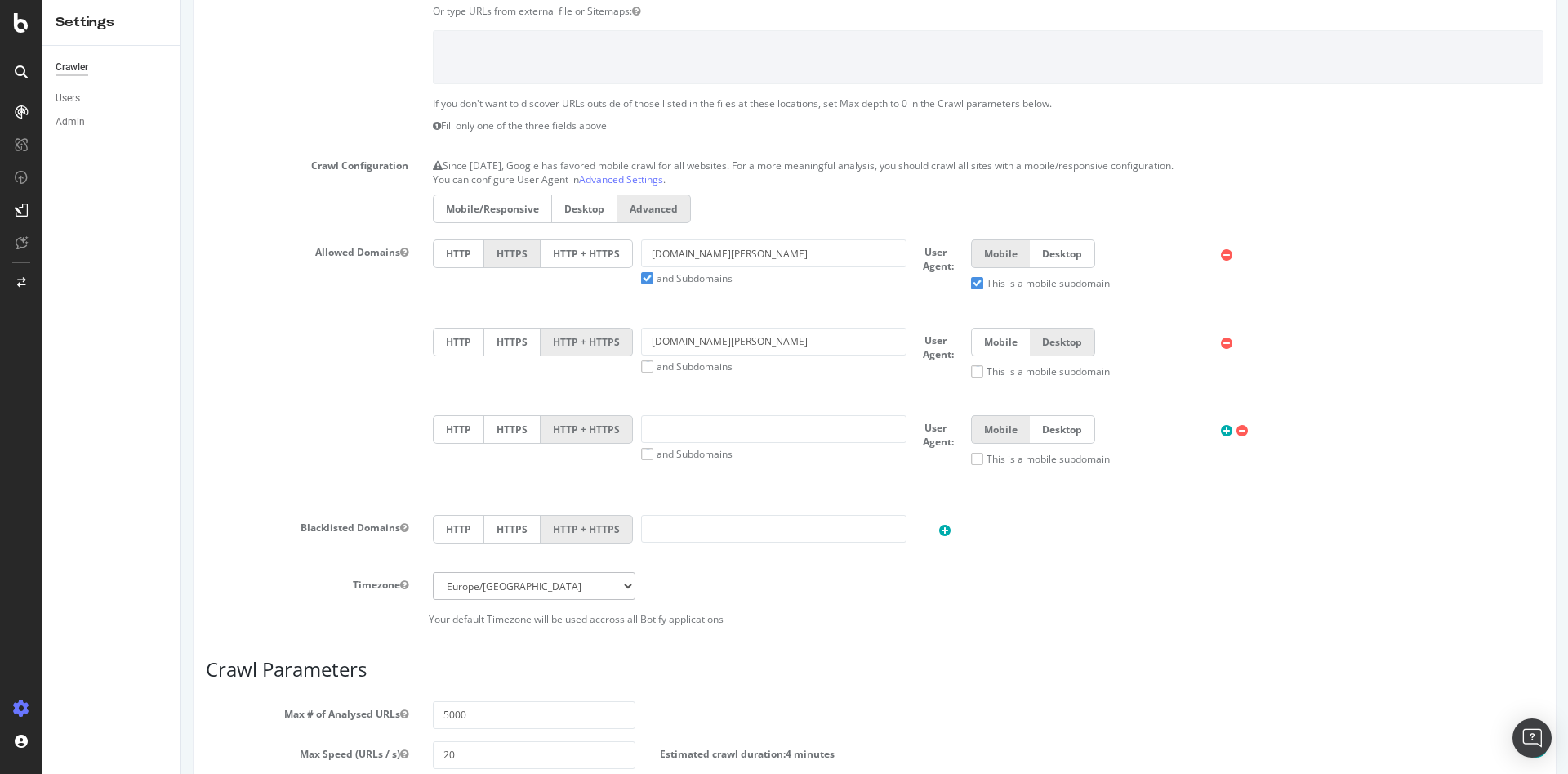
scroll to position [654, 0]
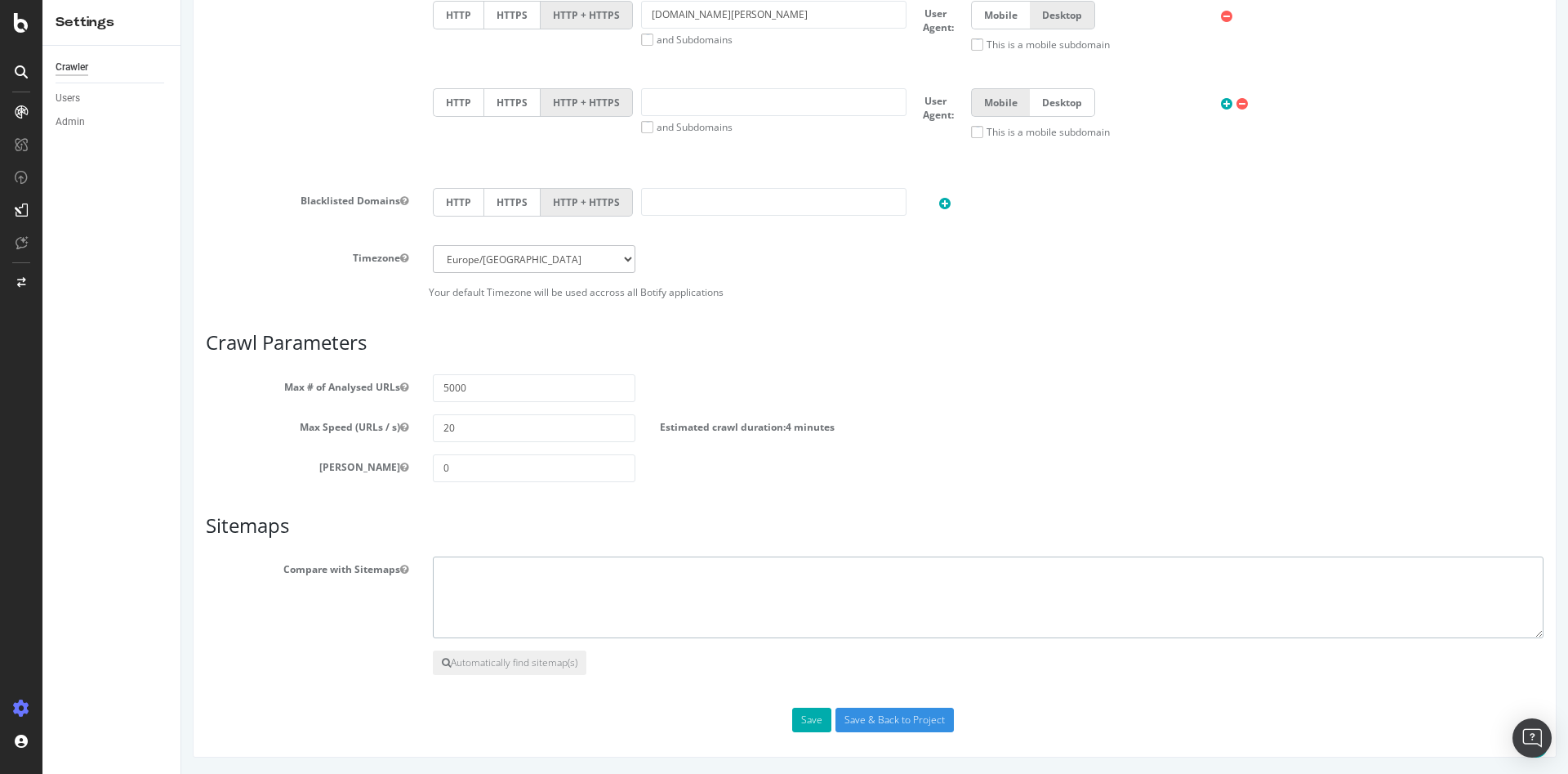
click at [504, 572] on textarea at bounding box center [988, 597] width 1110 height 82
paste textarea "[URL][DOMAIN_NAME][PERSON_NAME]"
type textarea "https://www.darty.com/smp-fa-224052.xml"
click at [798, 715] on button "Save" at bounding box center [812, 719] width 39 height 25
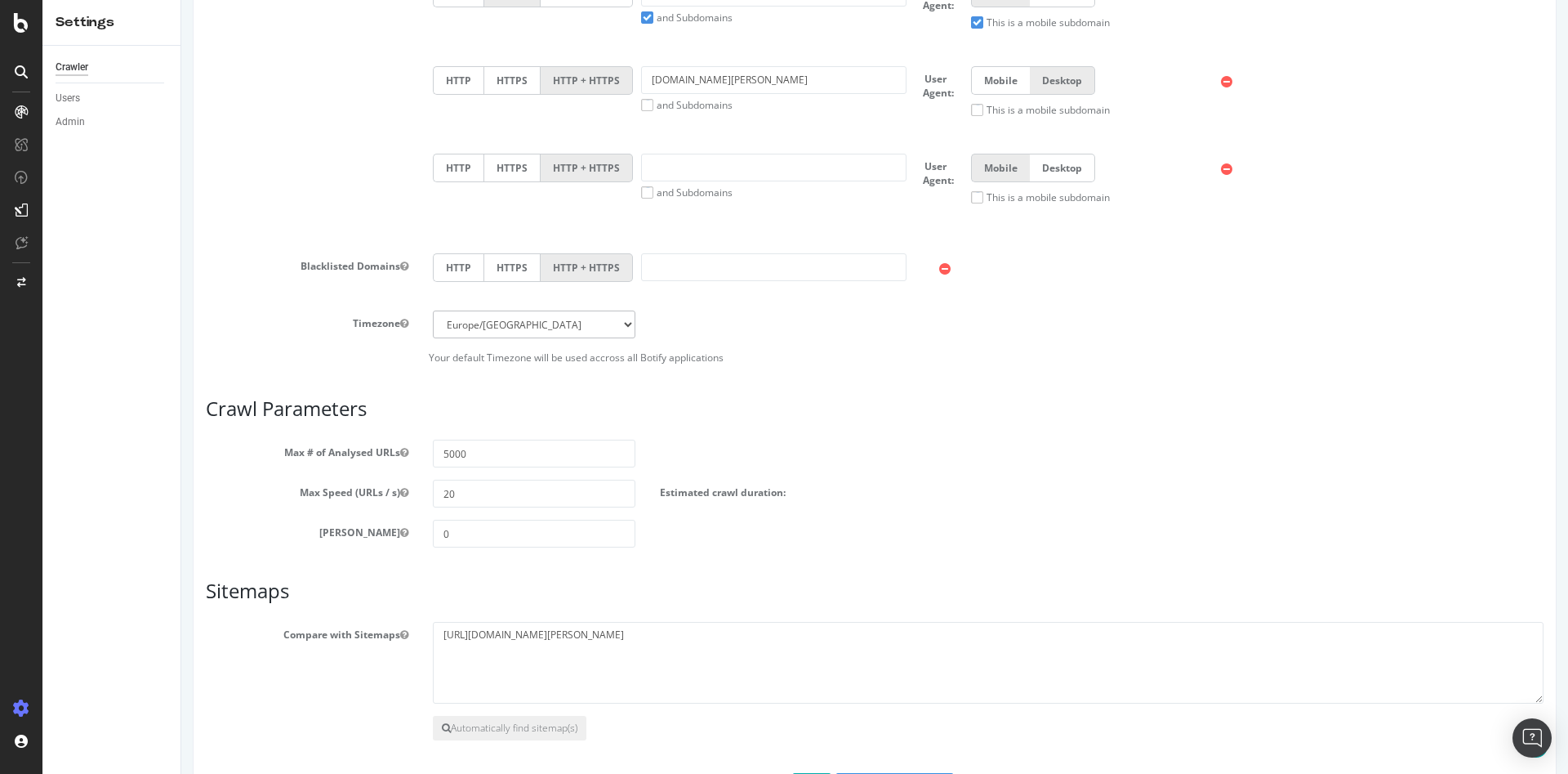
scroll to position [786, 0]
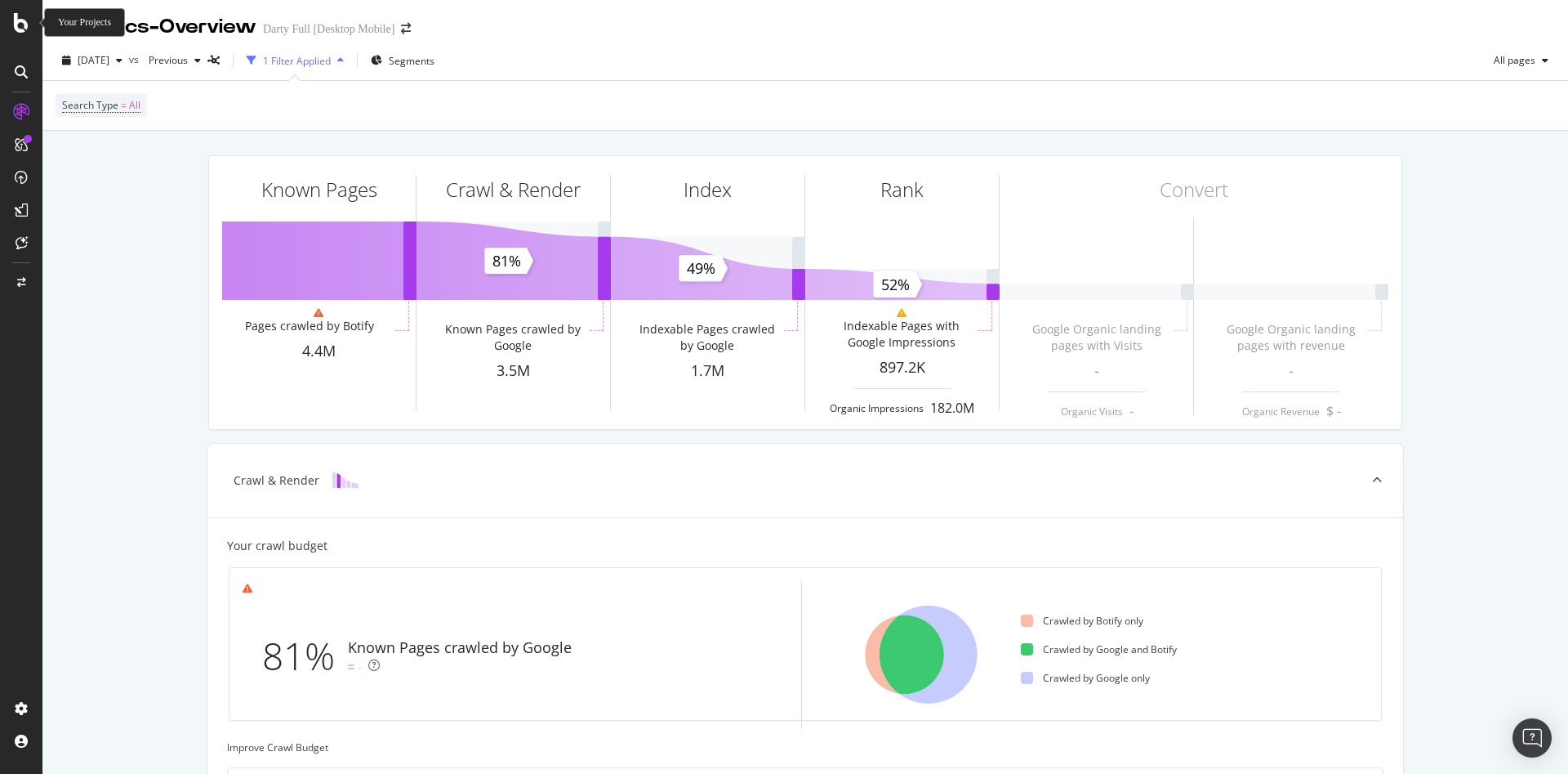
click at [28, 26] on icon at bounding box center [20, 22] width 14 height 19
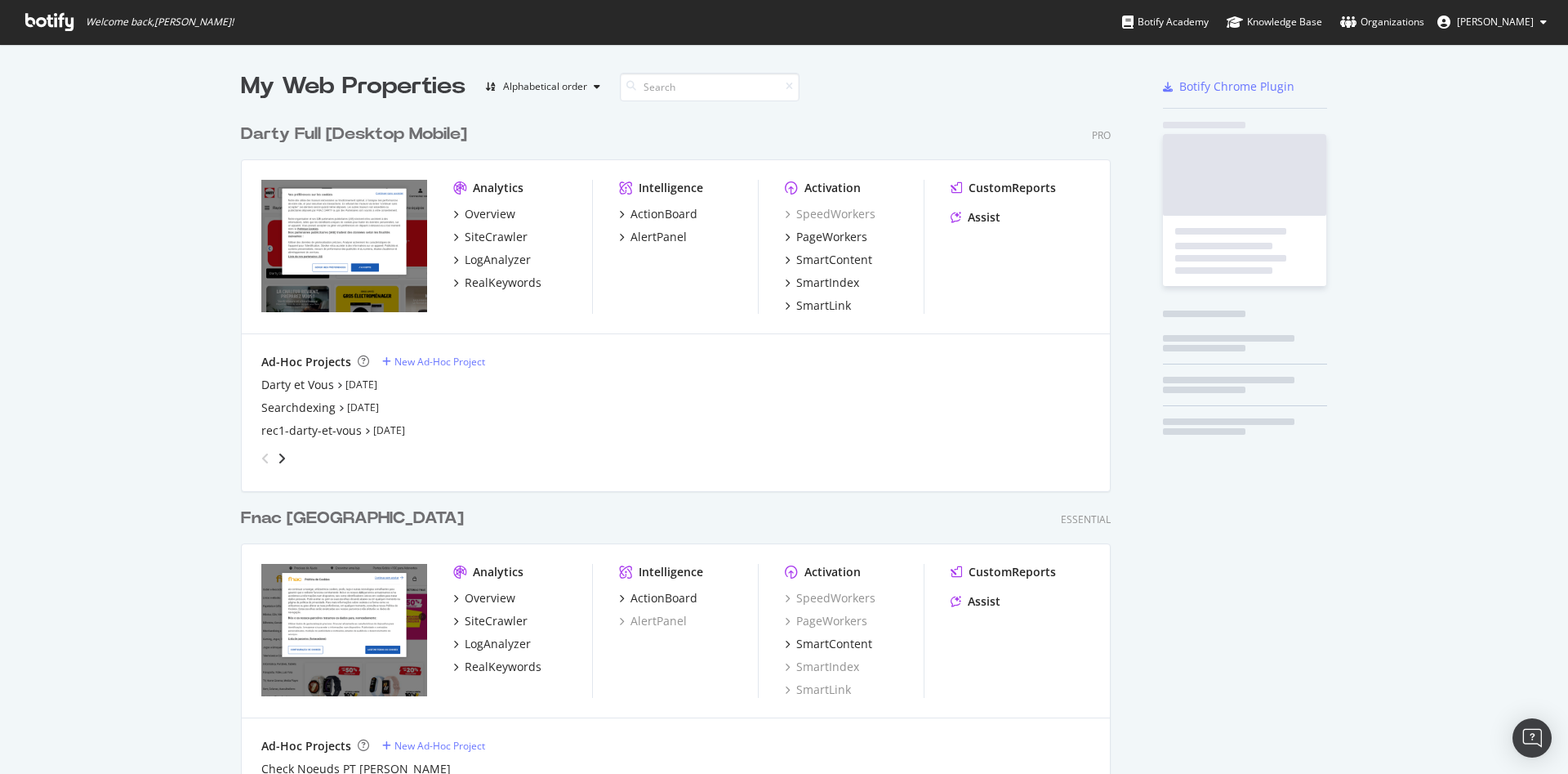
scroll to position [760, 1540]
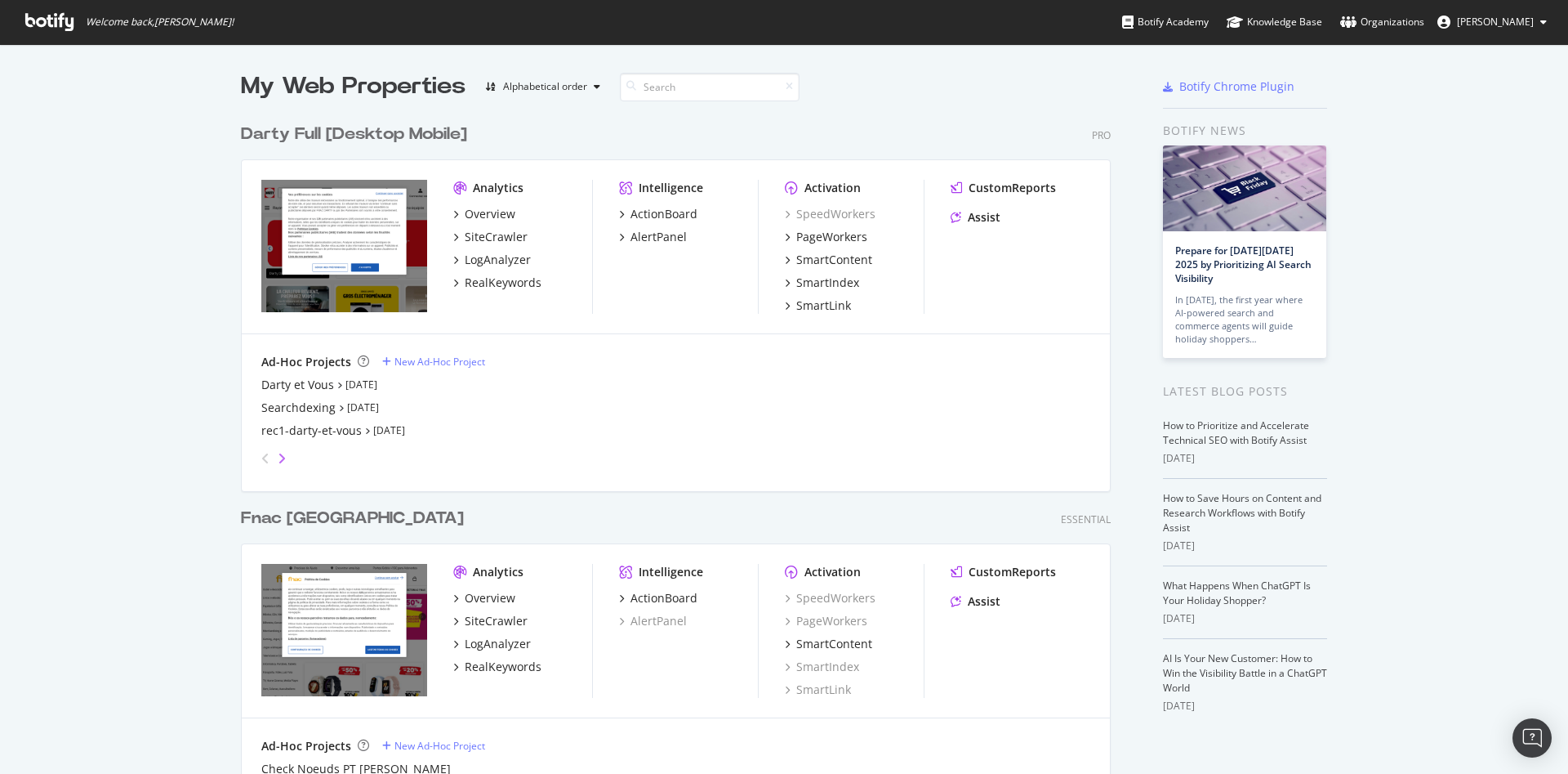
click at [277, 456] on icon "angle-right" at bounding box center [282, 458] width 8 height 13
click at [278, 385] on div "SL URL Sources" at bounding box center [303, 384] width 84 height 16
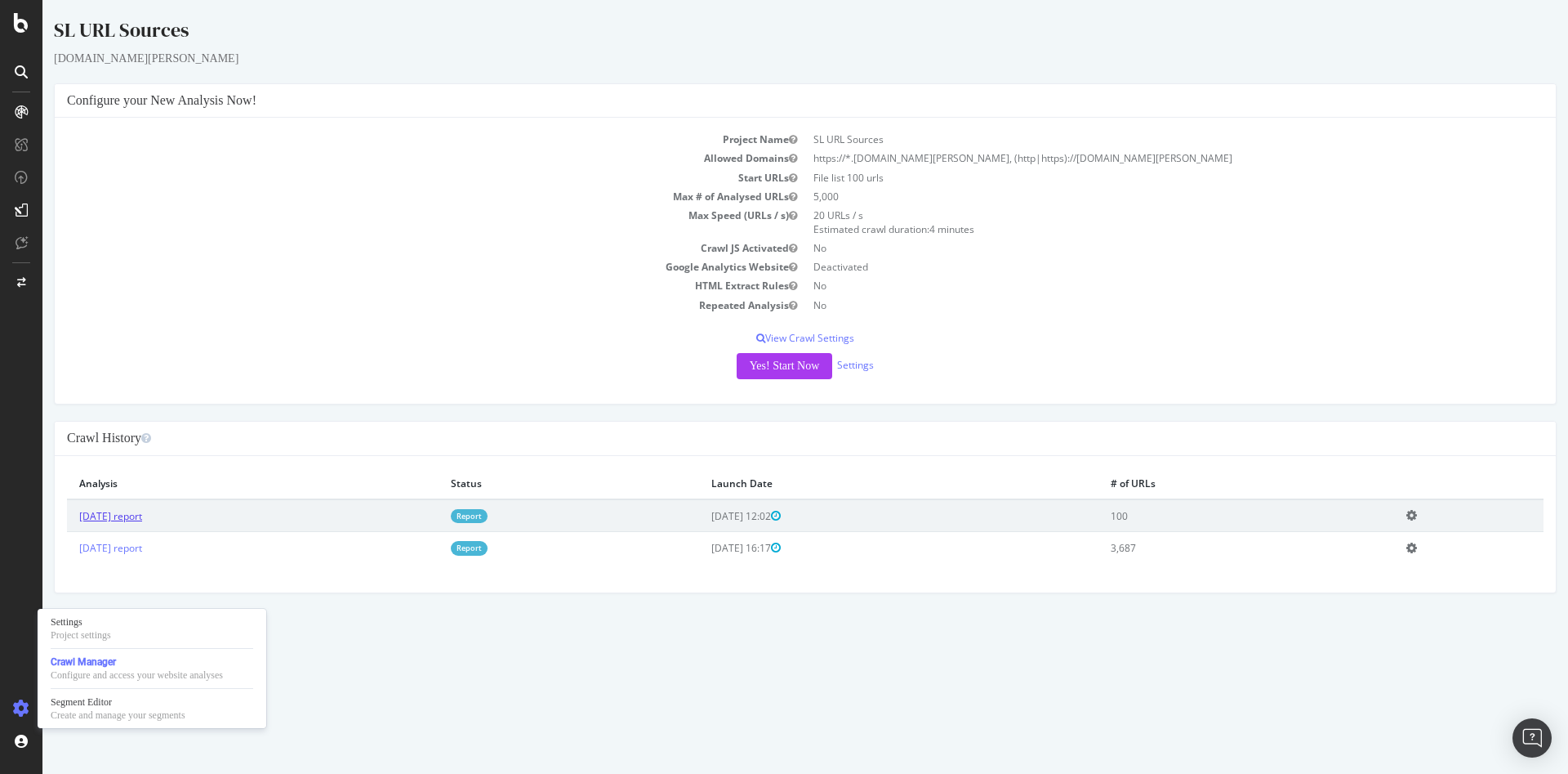
click at [126, 519] on link "2025 Sep. 30th report" at bounding box center [111, 516] width 63 height 14
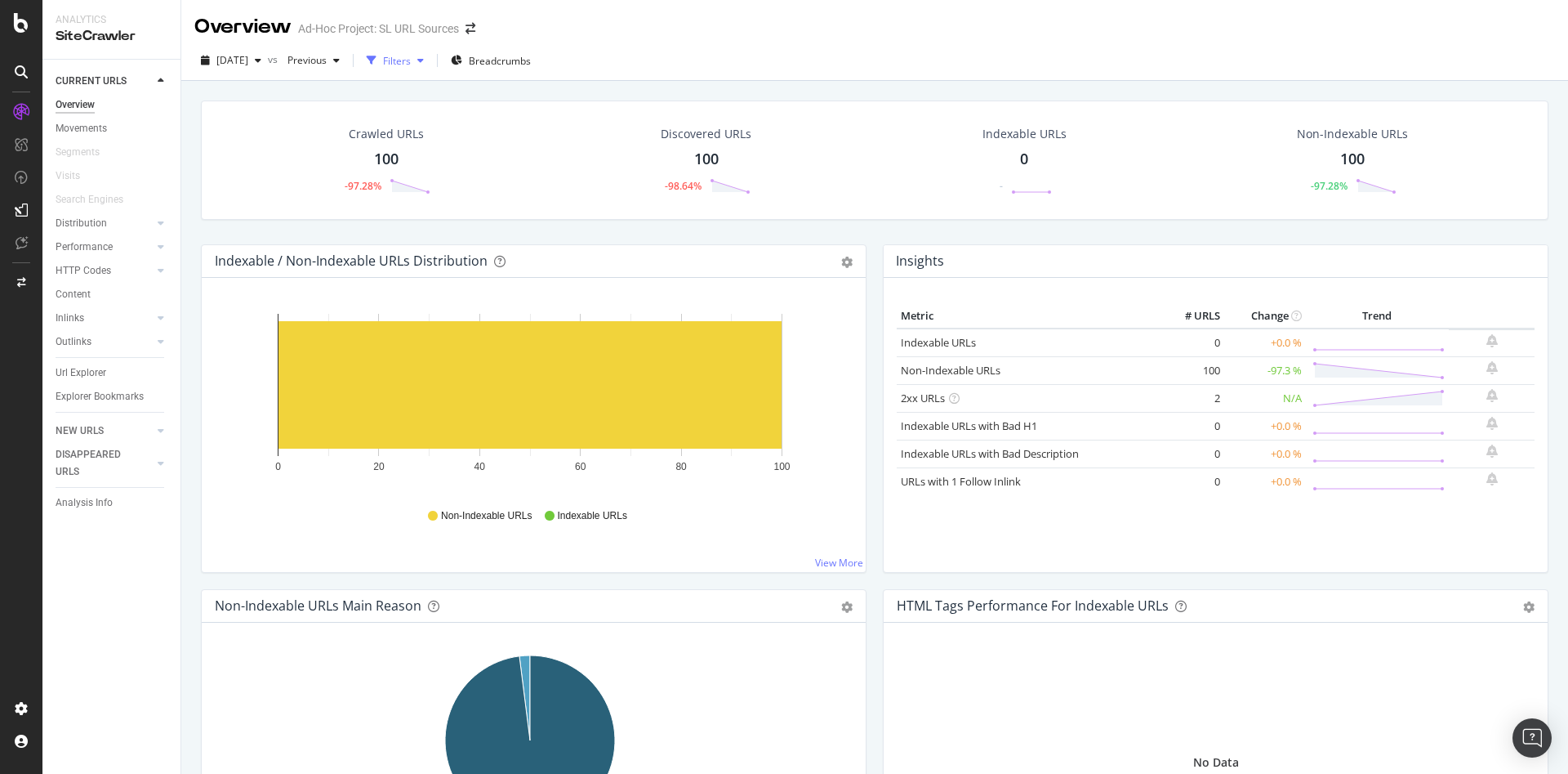
click at [430, 66] on div "Filters" at bounding box center [395, 60] width 70 height 25
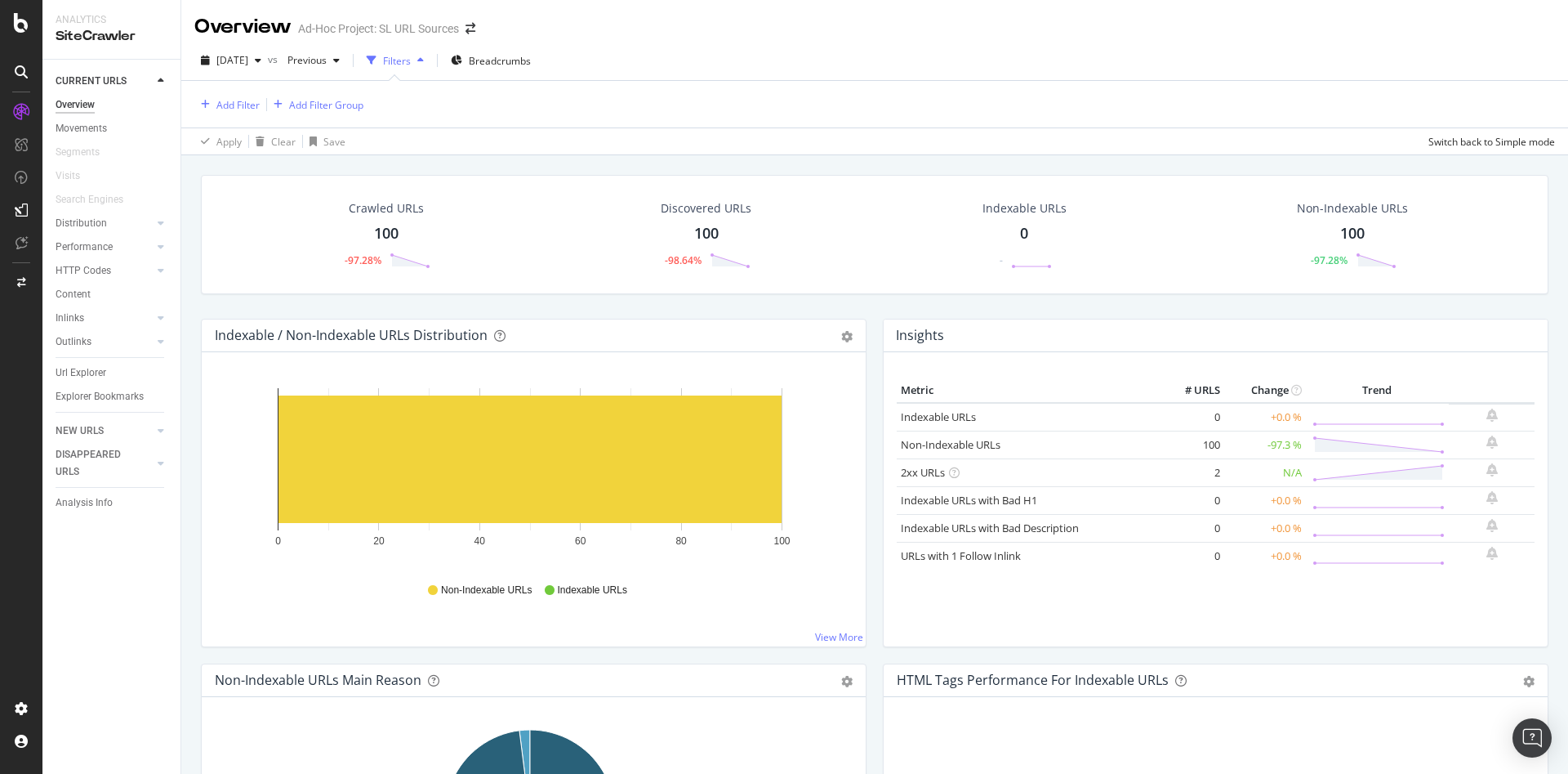
click at [424, 59] on icon "button" at bounding box center [420, 61] width 7 height 10
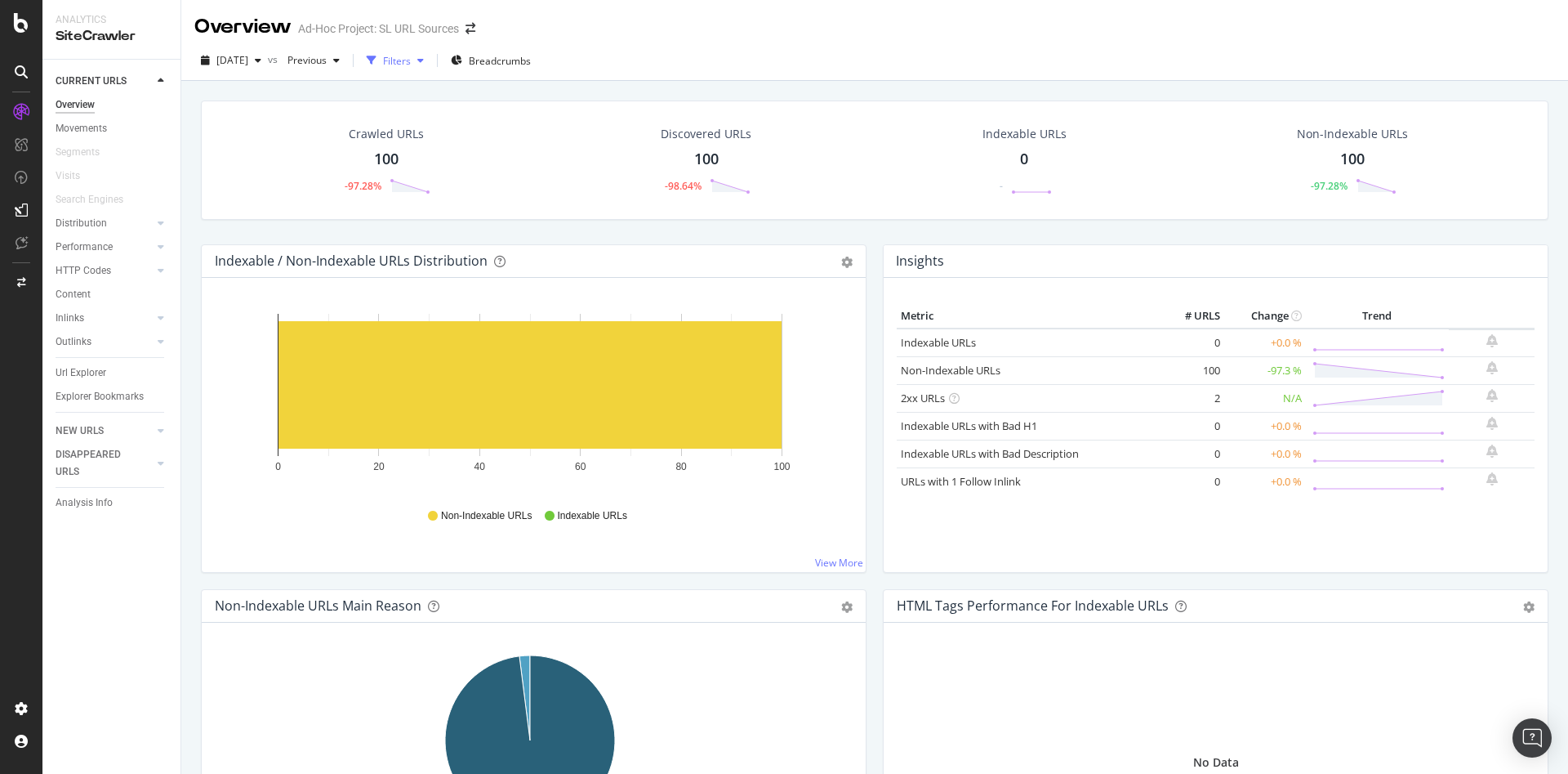
click at [424, 59] on icon "button" at bounding box center [420, 61] width 7 height 10
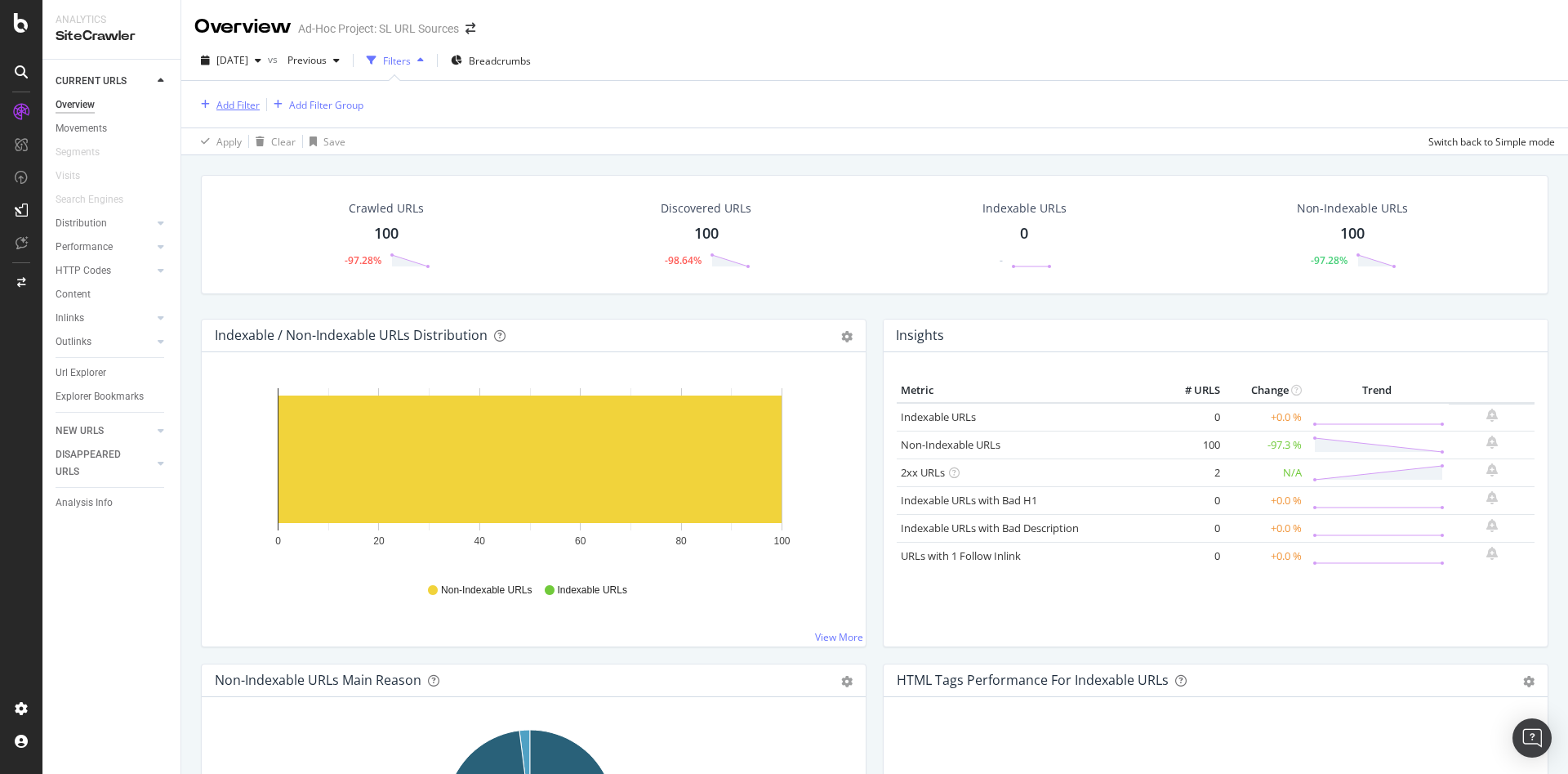
click at [228, 105] on div "Add Filter" at bounding box center [238, 105] width 43 height 14
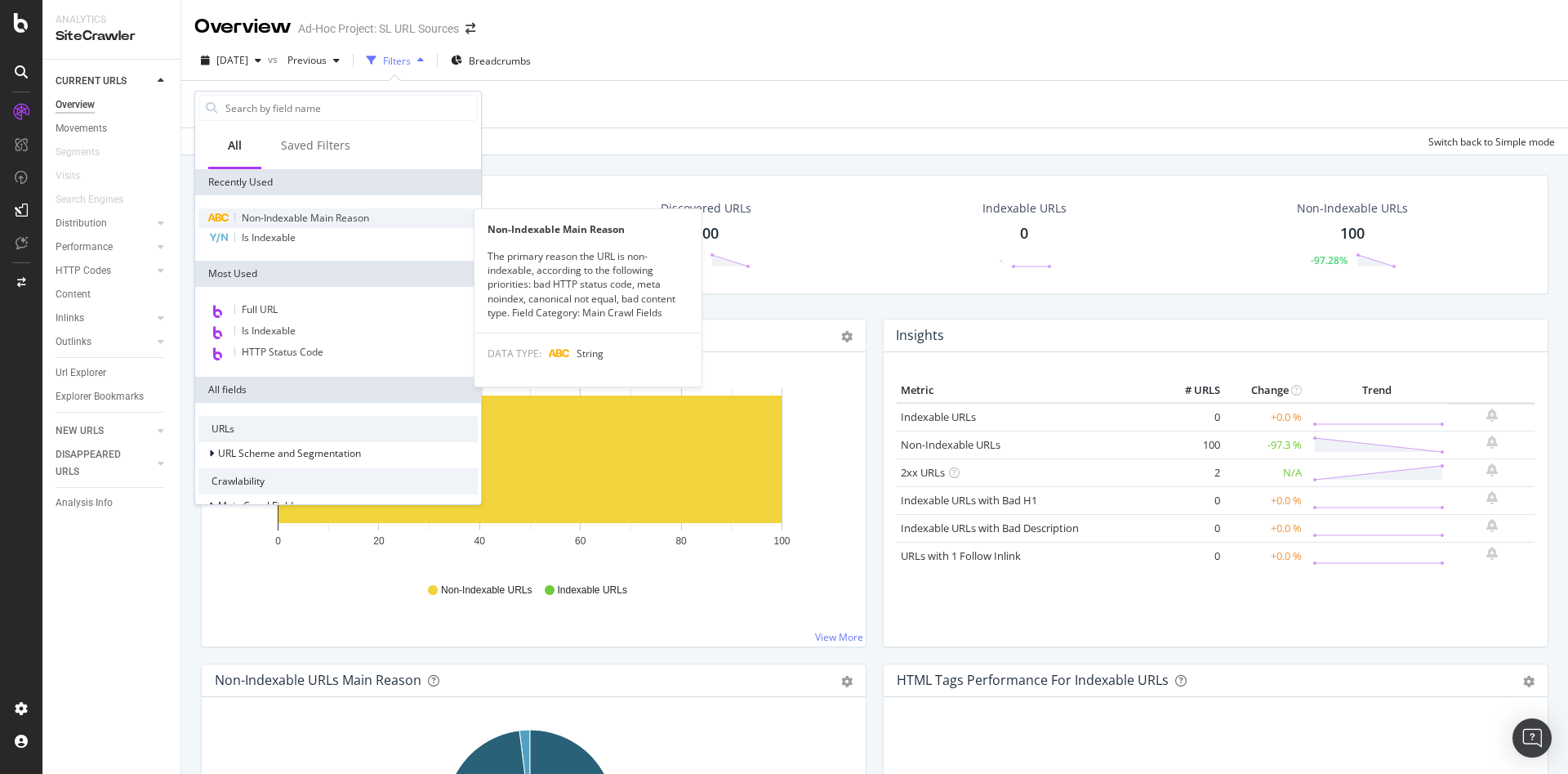
click at [295, 215] on span "Non-Indexable Main Reason" at bounding box center [305, 217] width 128 height 14
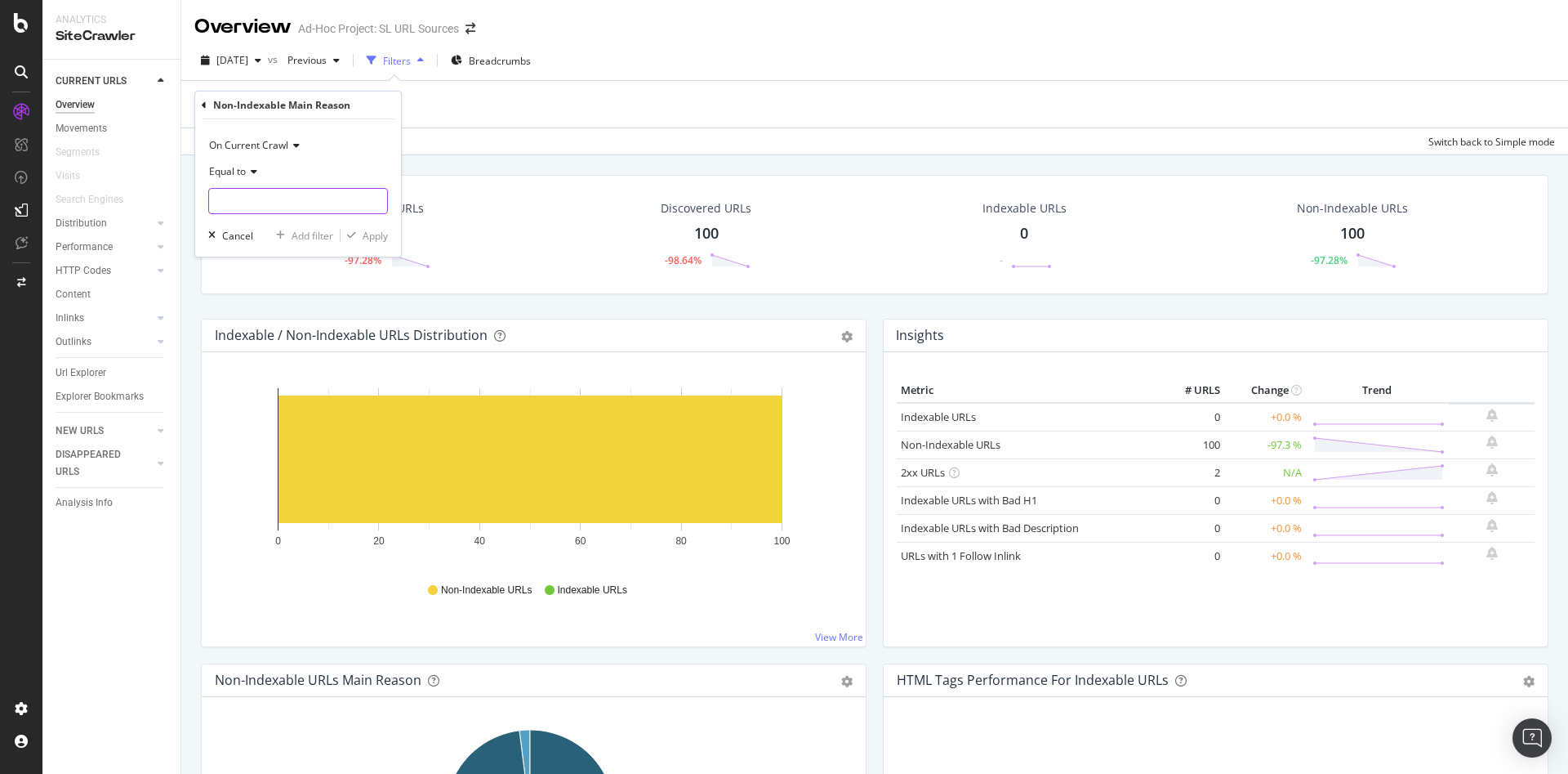
click at [285, 200] on input "text" at bounding box center [298, 200] width 178 height 26
drag, startPoint x: 300, startPoint y: 237, endPoint x: 315, endPoint y: 239, distance: 15.1
click at [301, 237] on span "Canonical Not Equal" at bounding box center [282, 239] width 140 height 14
type input "Canonical Not Equal"
click at [378, 237] on div "Apply" at bounding box center [376, 235] width 25 height 14
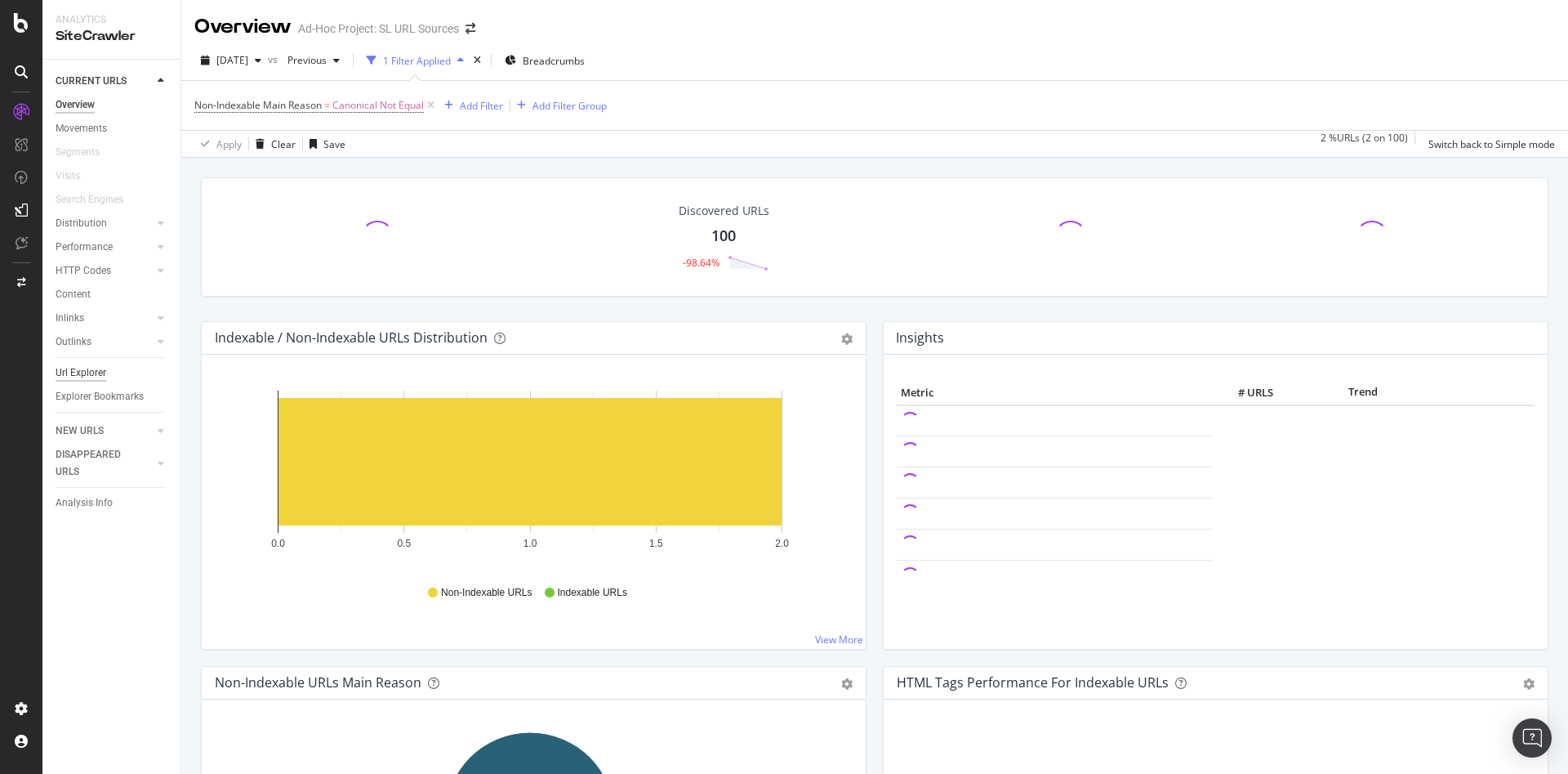
click at [84, 370] on div "Url Explorer" at bounding box center [81, 373] width 51 height 17
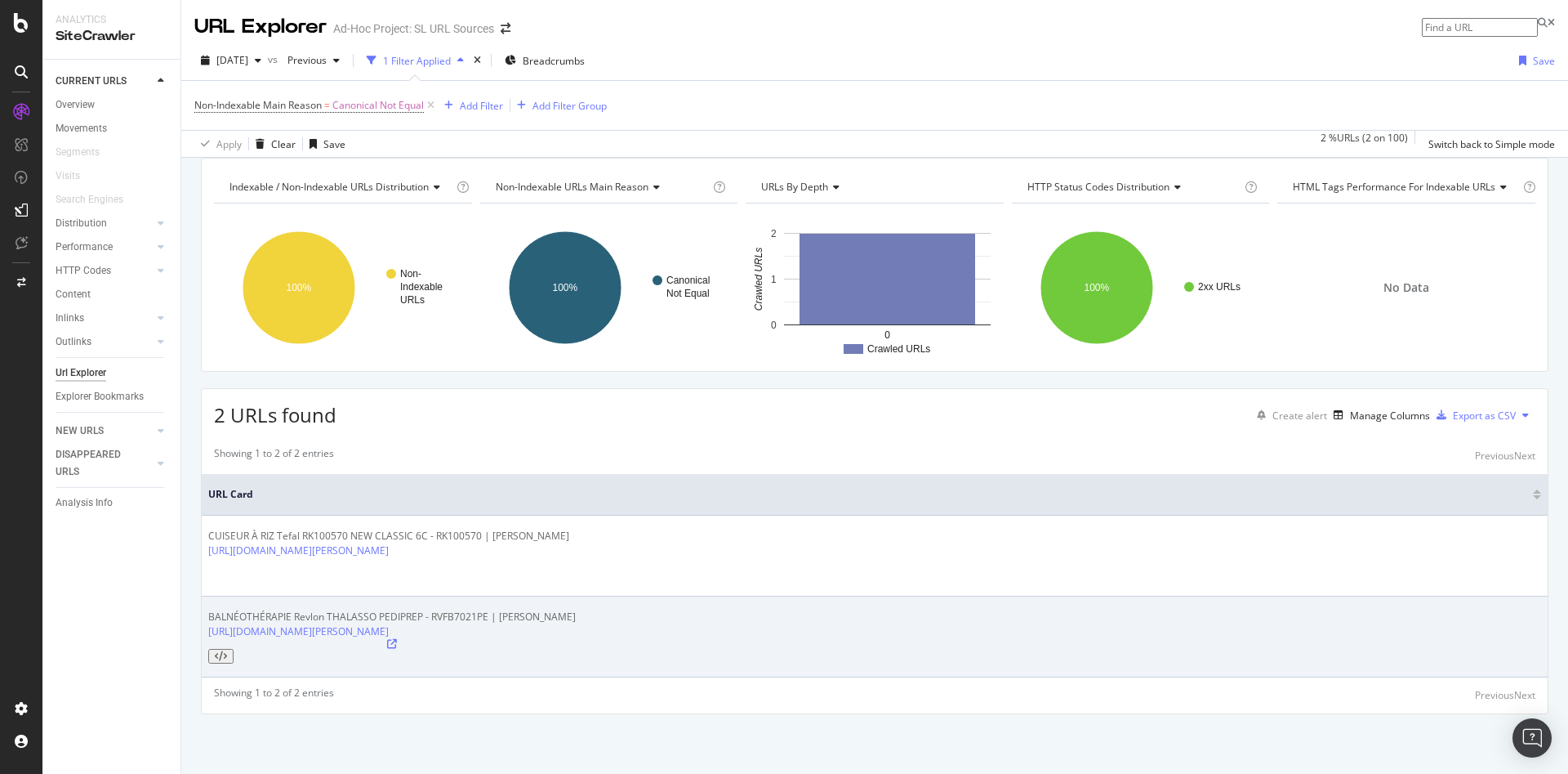
click at [397, 639] on icon at bounding box center [392, 644] width 10 height 10
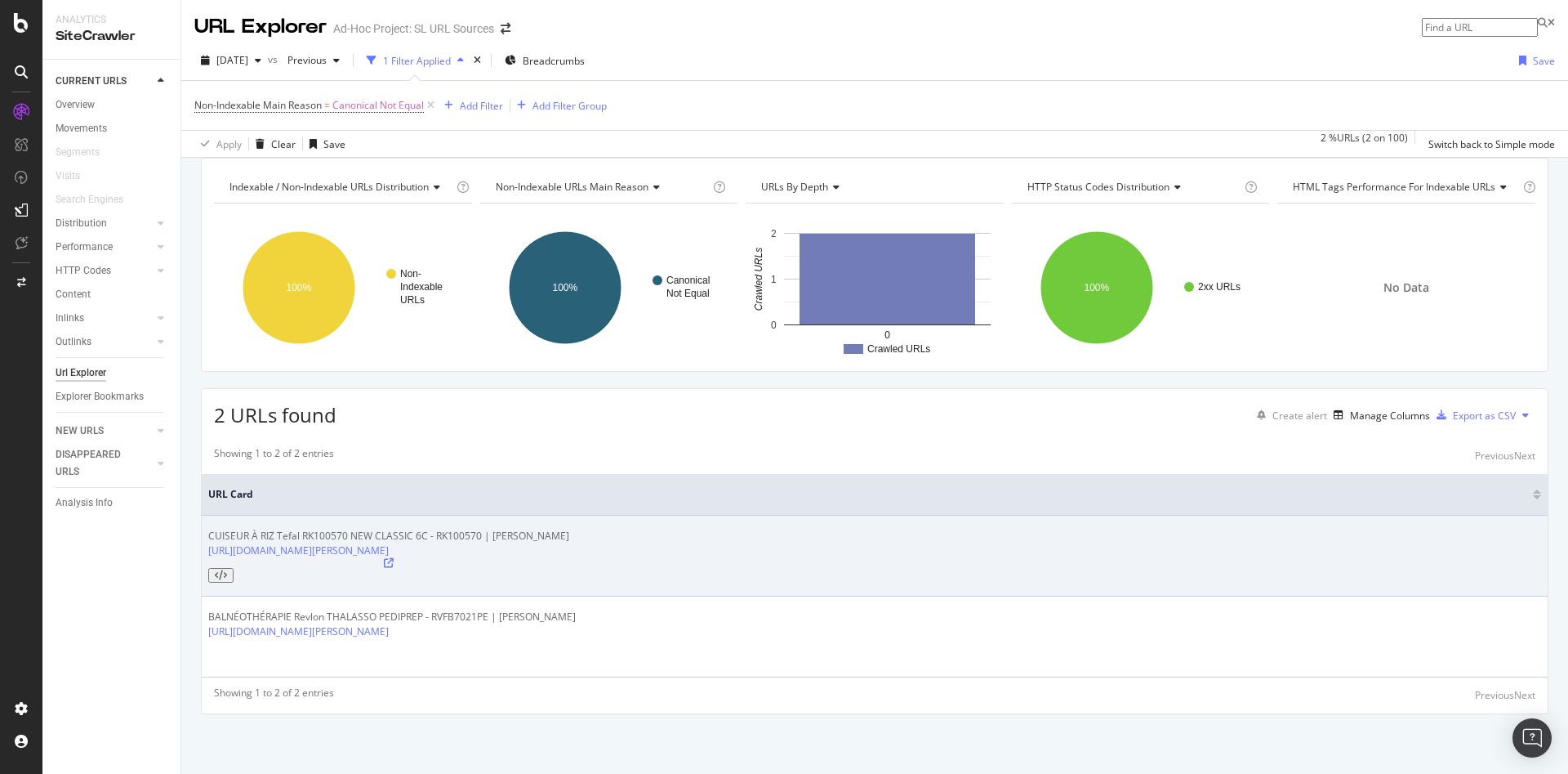
click at [393, 568] on icon at bounding box center [389, 563] width 10 height 10
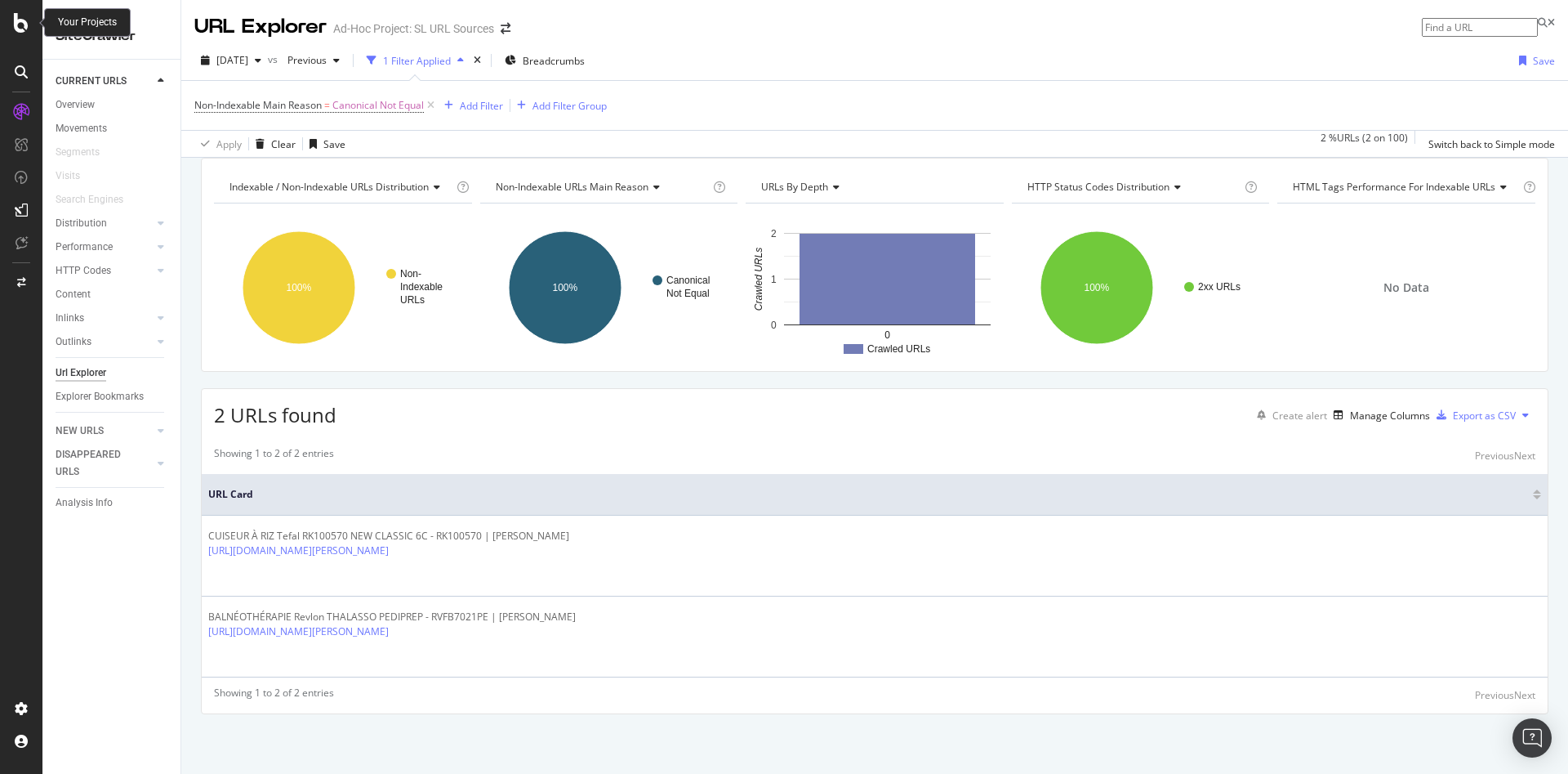
click at [3, 19] on div at bounding box center [21, 22] width 39 height 19
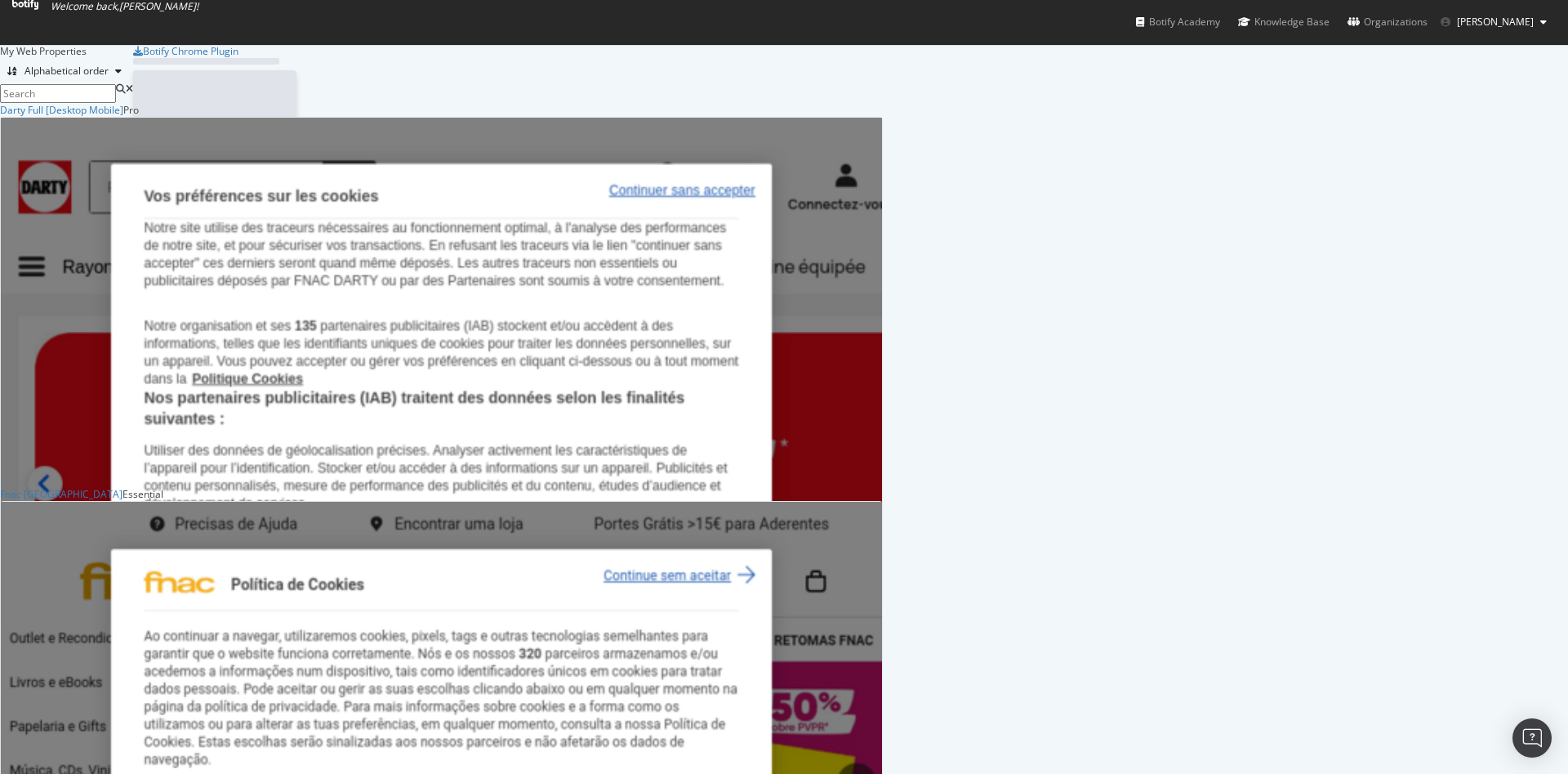
scroll to position [760, 1540]
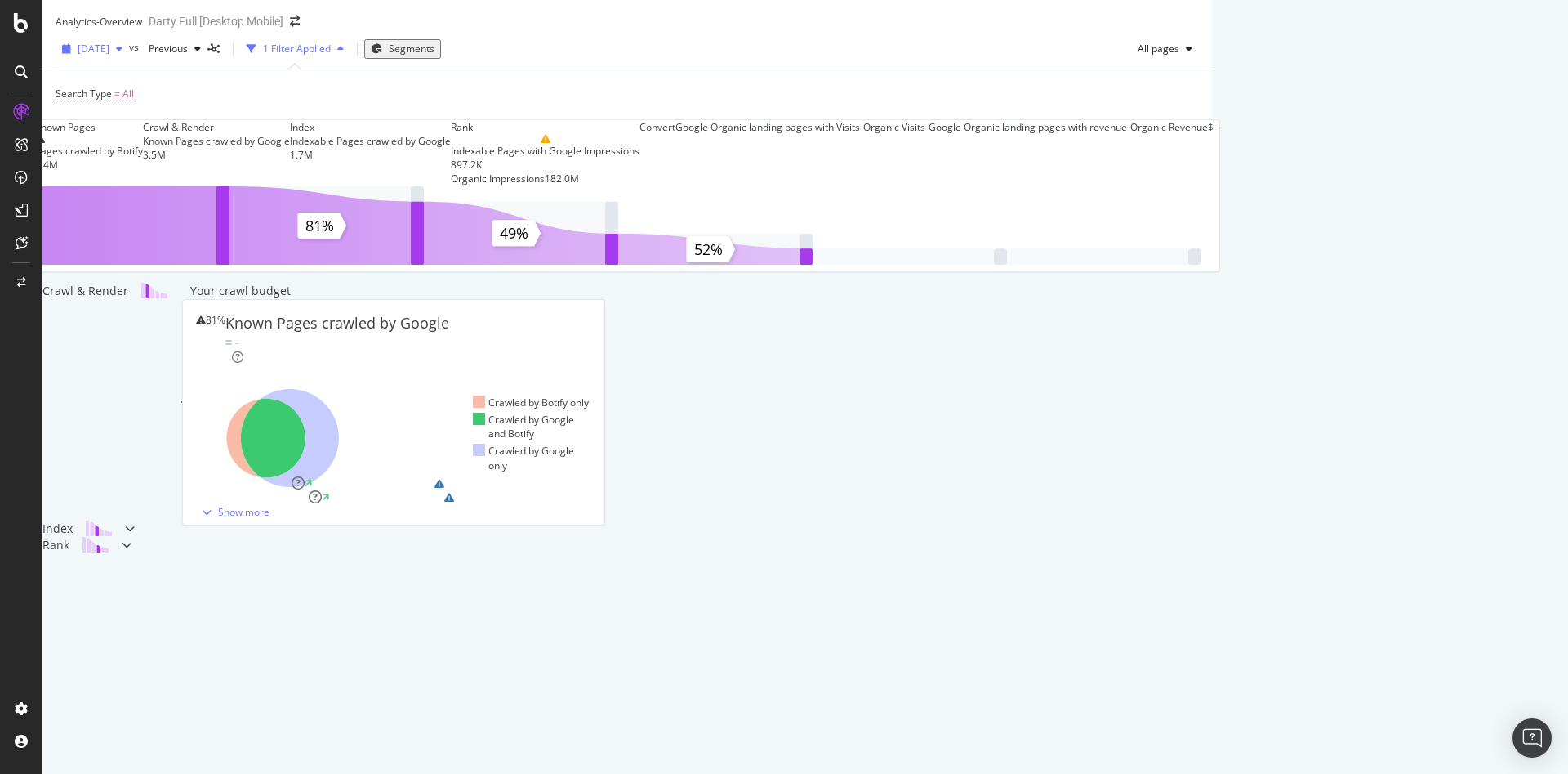
click at [123, 54] on icon "button" at bounding box center [119, 49] width 7 height 10
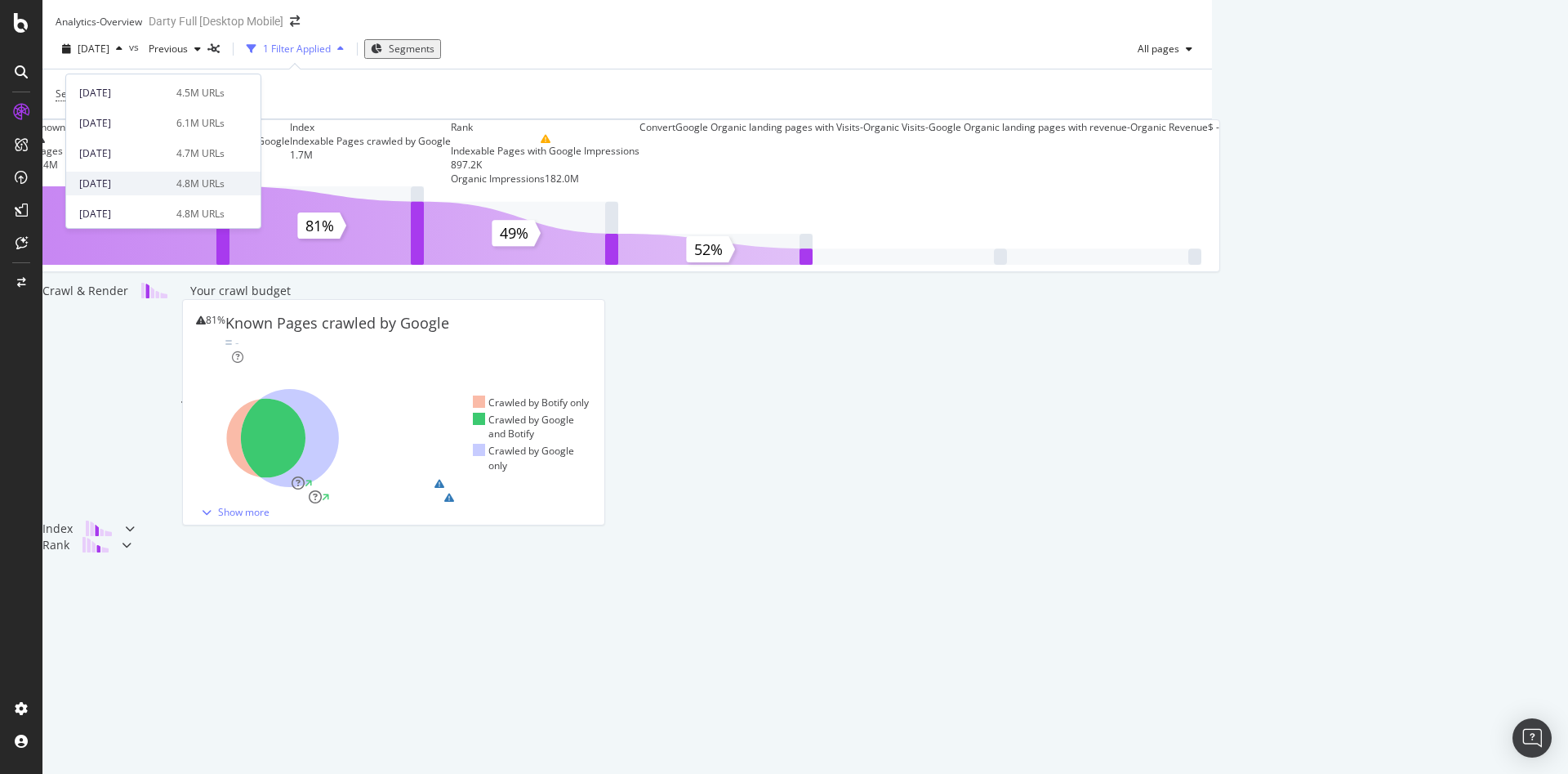
scroll to position [654, 0]
click at [197, 150] on div "4.8M URLs" at bounding box center [200, 156] width 48 height 14
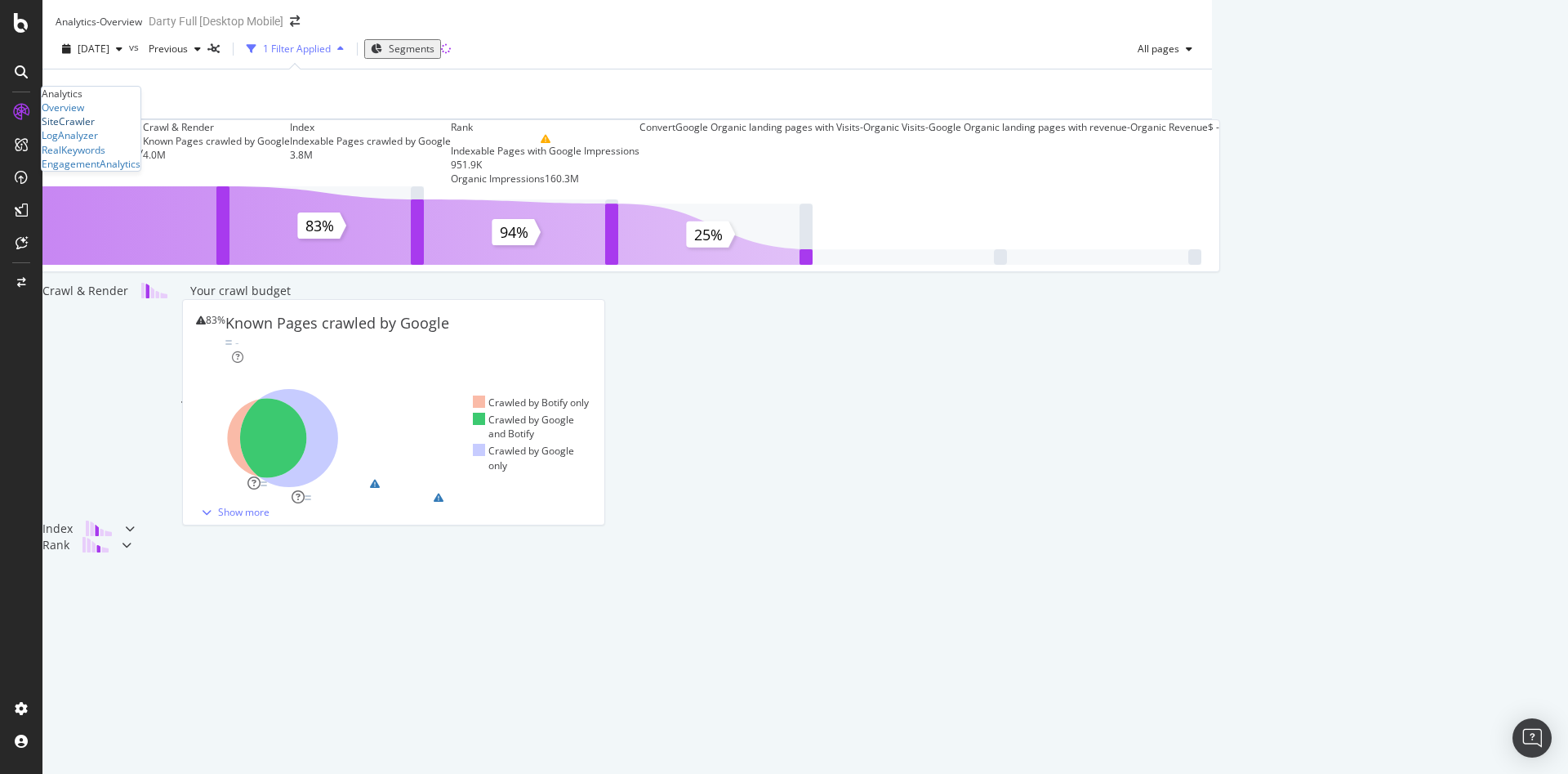
click at [95, 129] on div "SiteCrawler" at bounding box center [68, 121] width 53 height 14
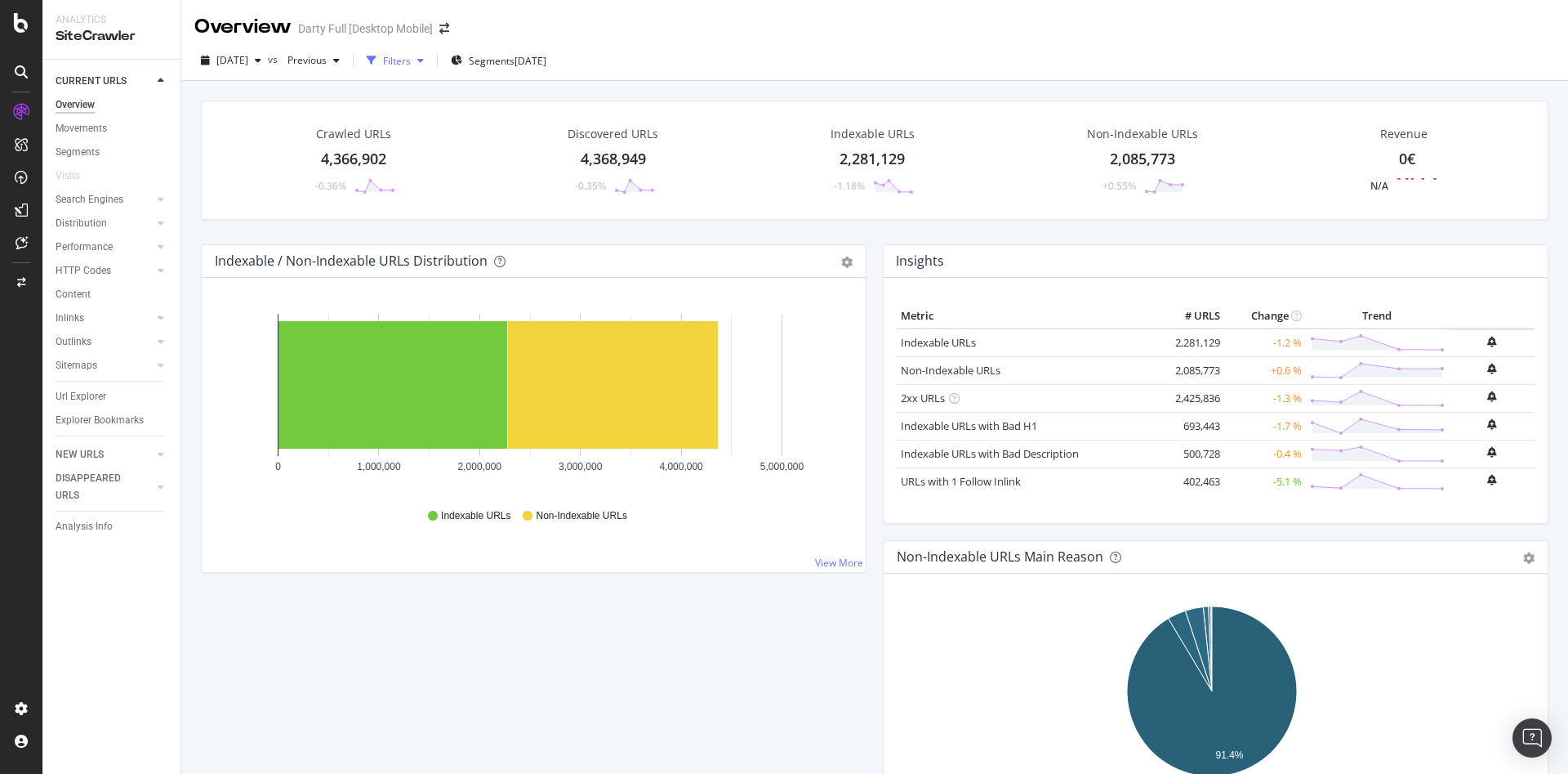
click at [411, 66] on div "Filters" at bounding box center [397, 61] width 28 height 14
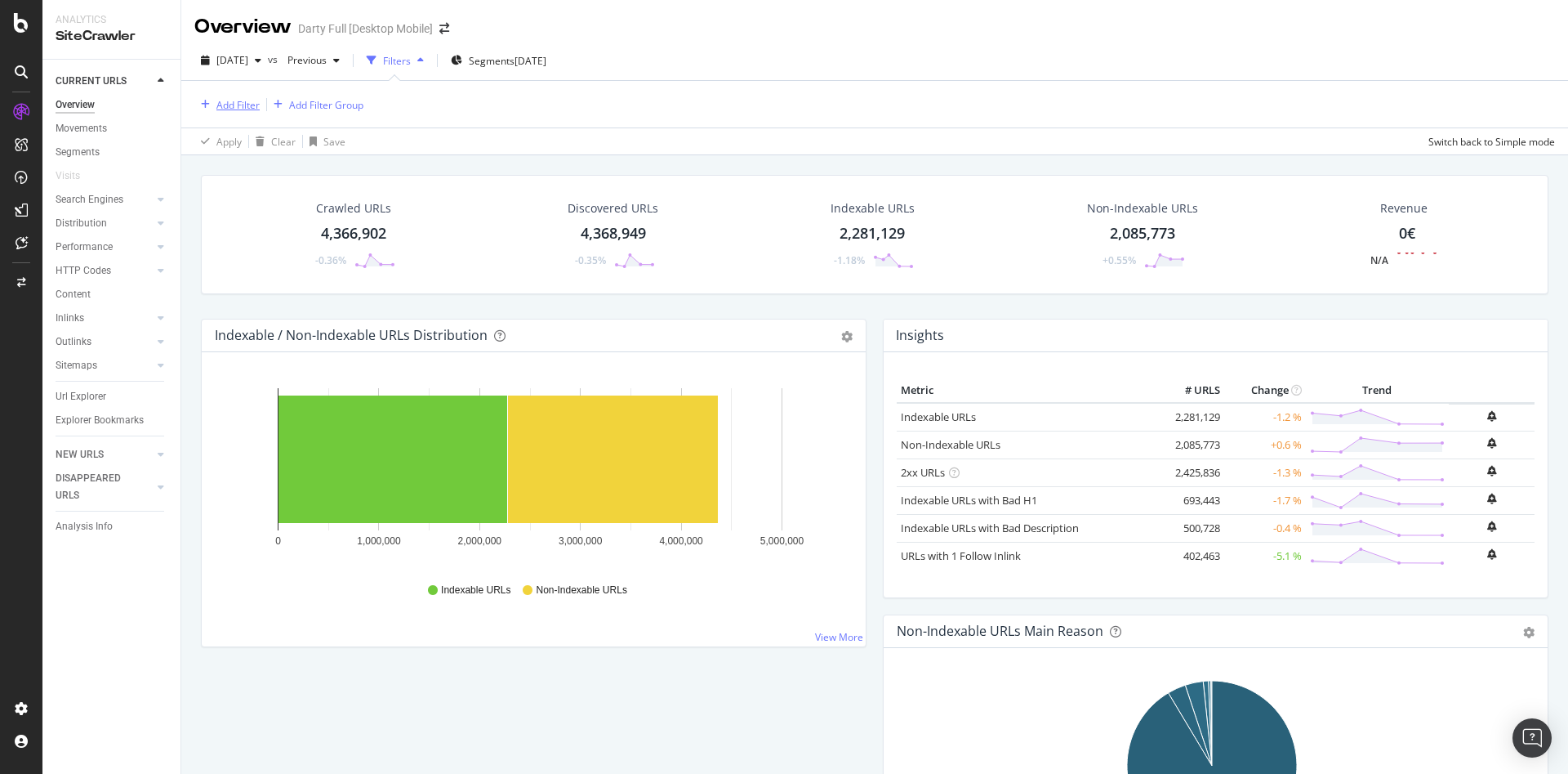
click at [241, 107] on div "Add Filter" at bounding box center [238, 105] width 43 height 14
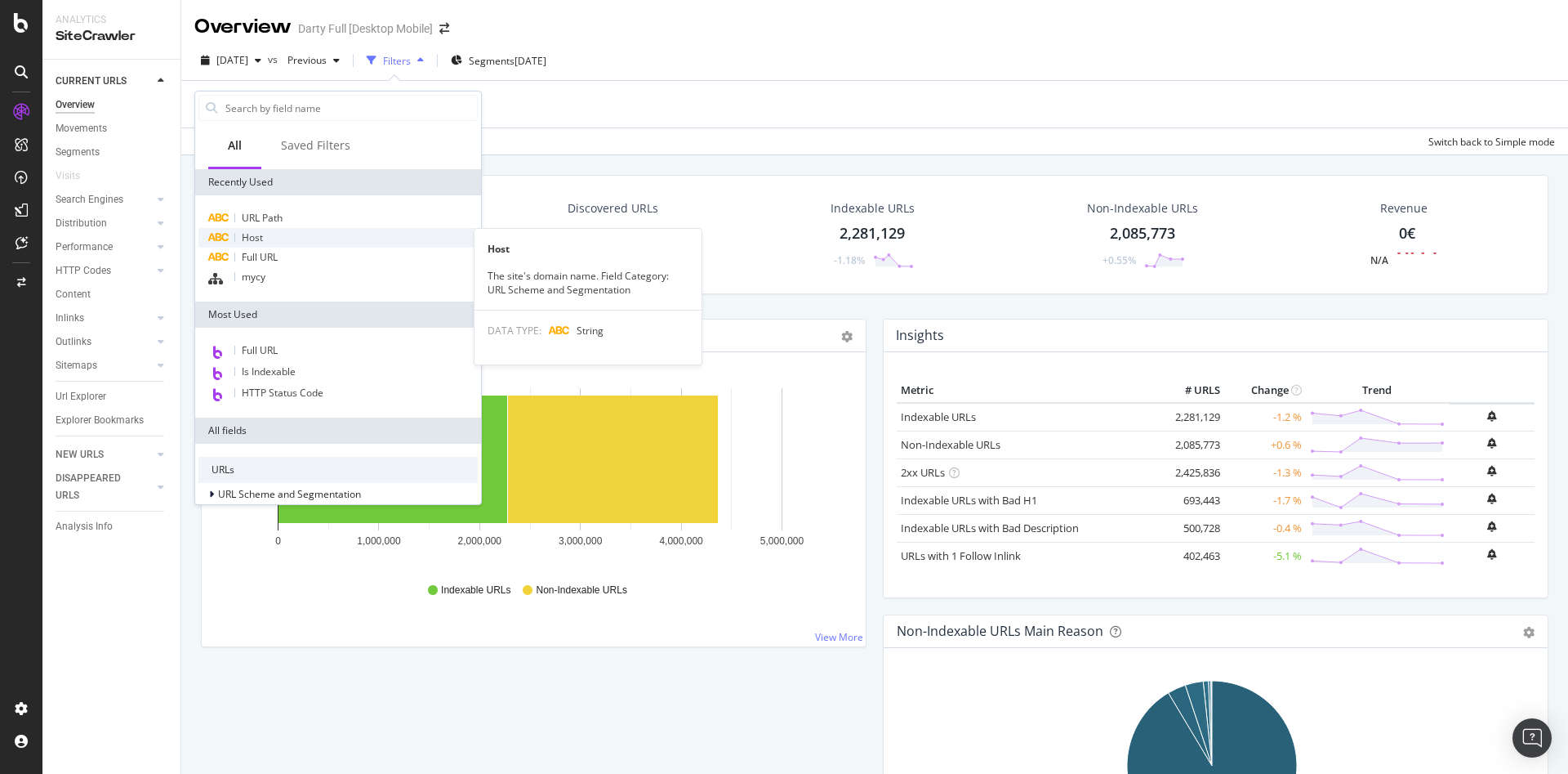
click at [296, 234] on div "Host" at bounding box center [338, 237] width 279 height 19
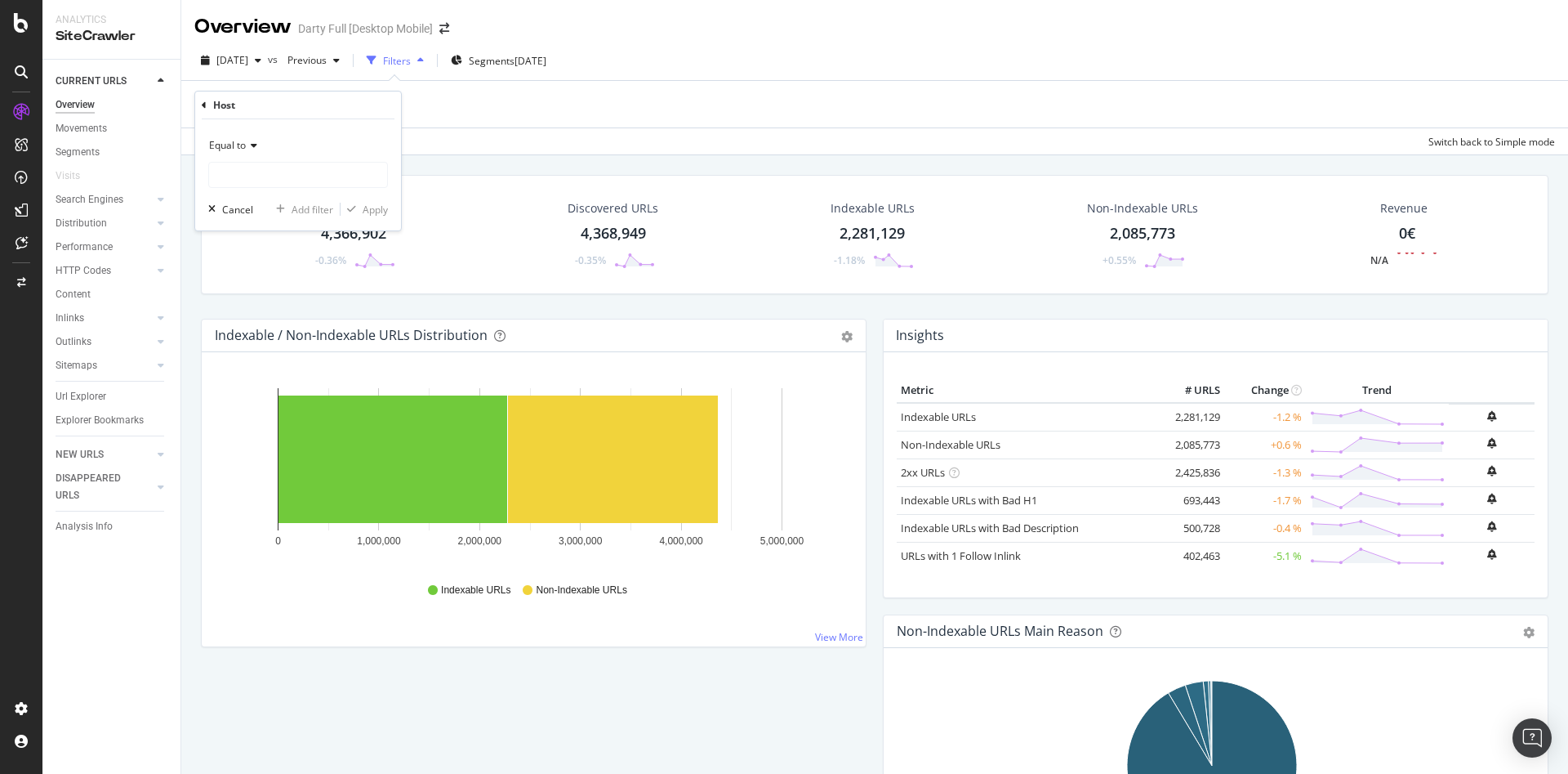
click at [262, 147] on div "Equal to" at bounding box center [298, 145] width 179 height 26
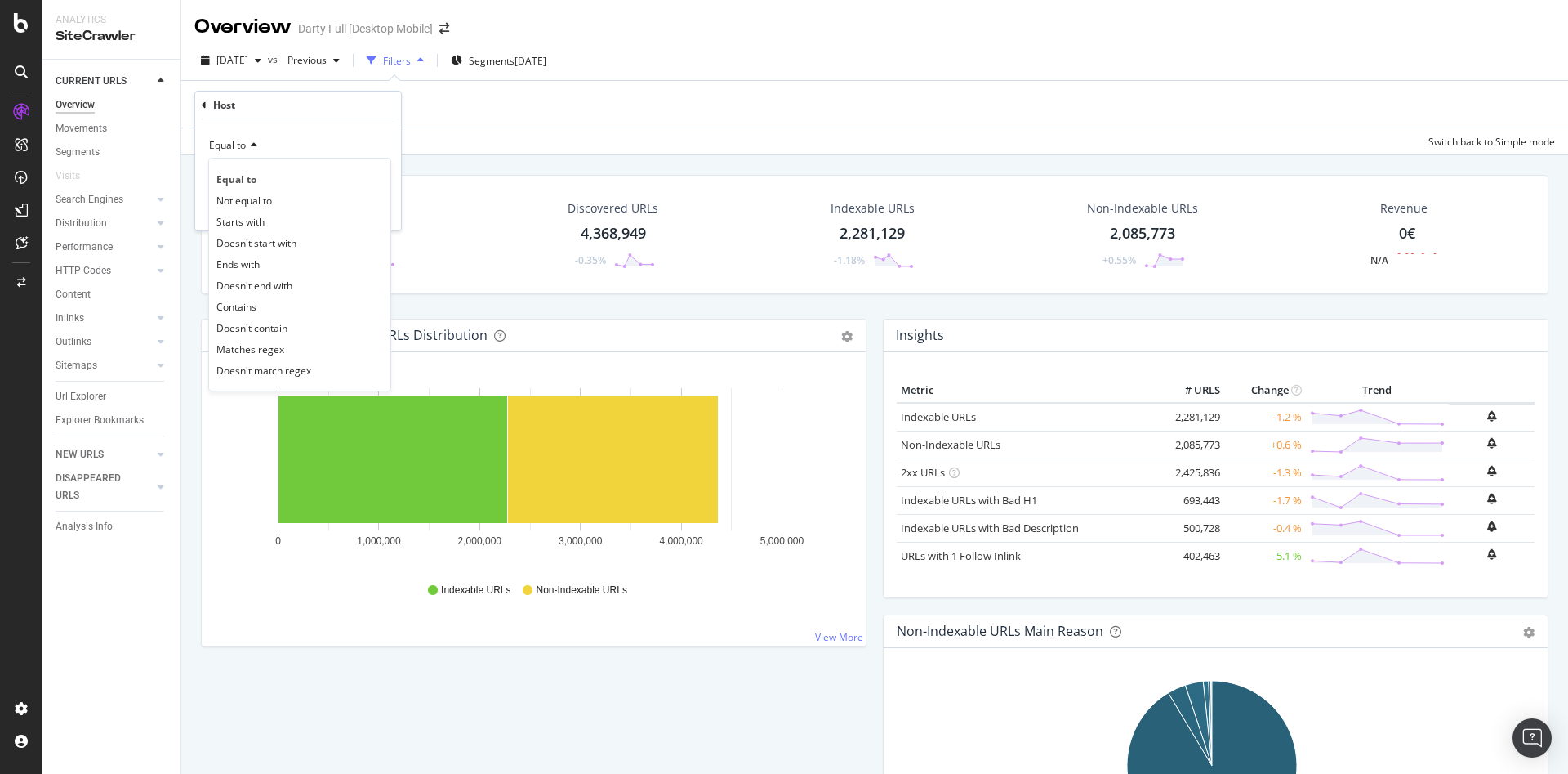
click at [286, 202] on div "Not equal to" at bounding box center [299, 200] width 175 height 21
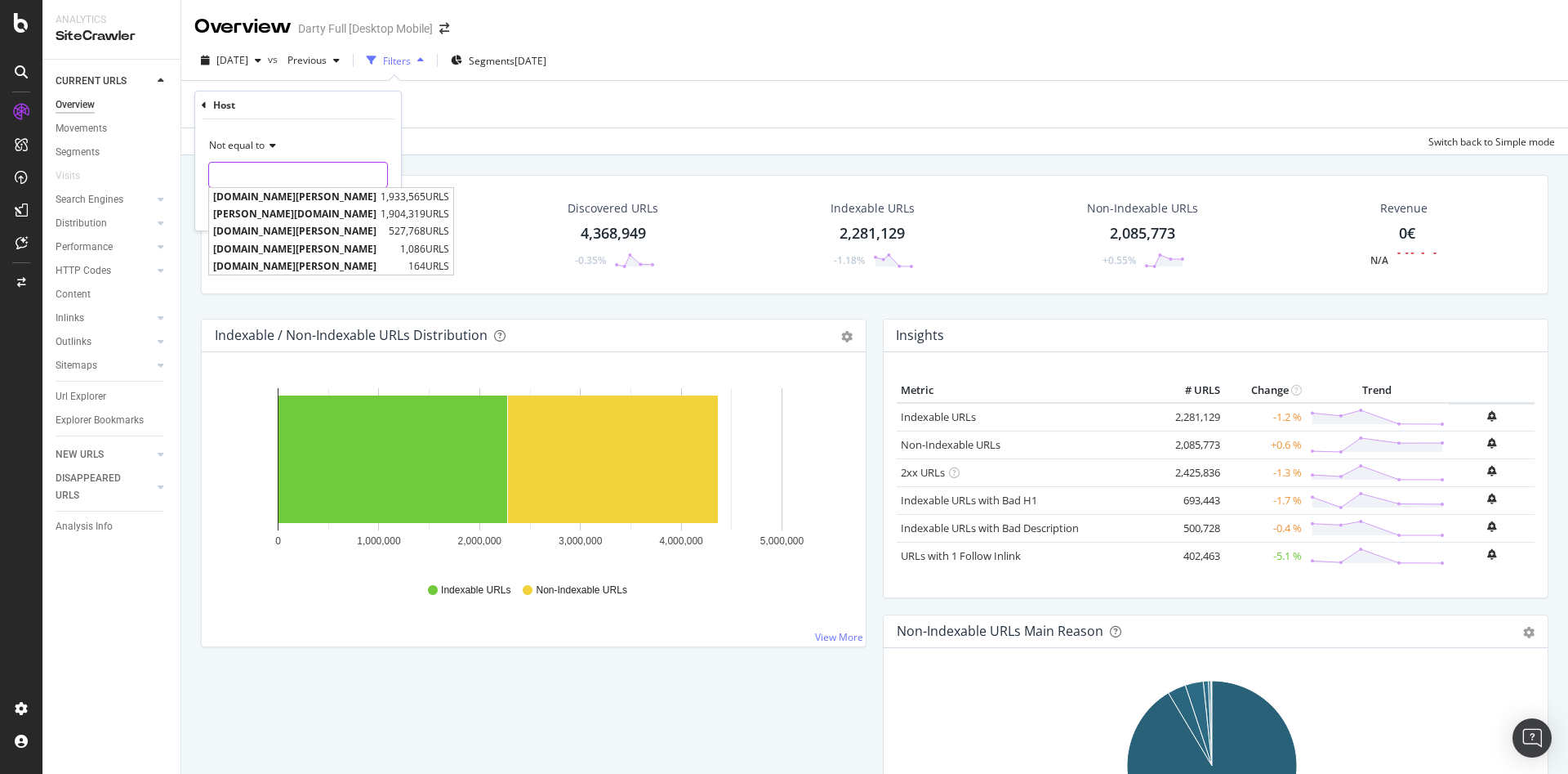
click at [290, 172] on input "text" at bounding box center [298, 174] width 178 height 26
click at [304, 211] on span "m.darty.com" at bounding box center [294, 213] width 163 height 14
type input "m.darty.com"
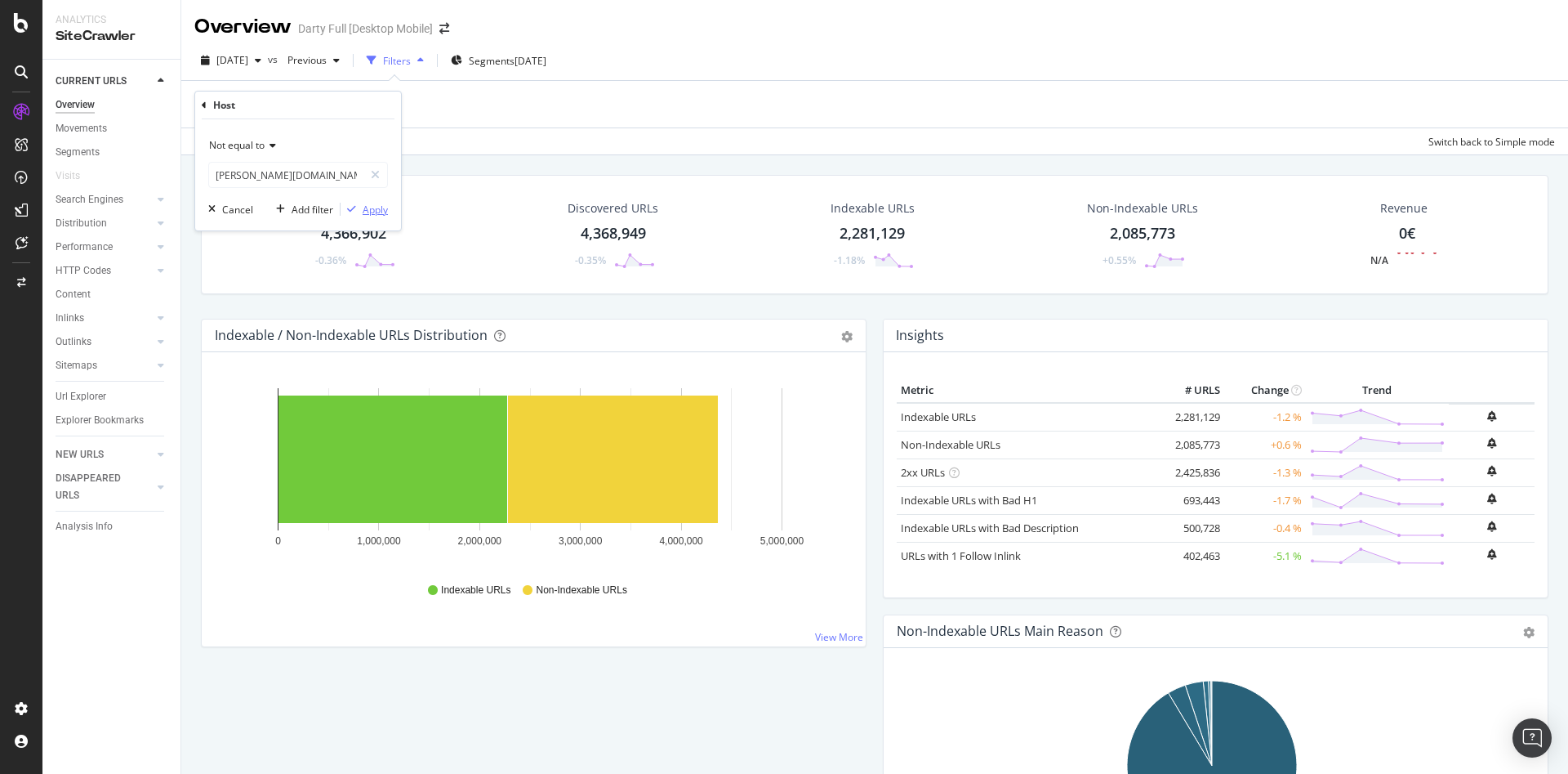
click at [376, 208] on div "Apply" at bounding box center [376, 210] width 25 height 14
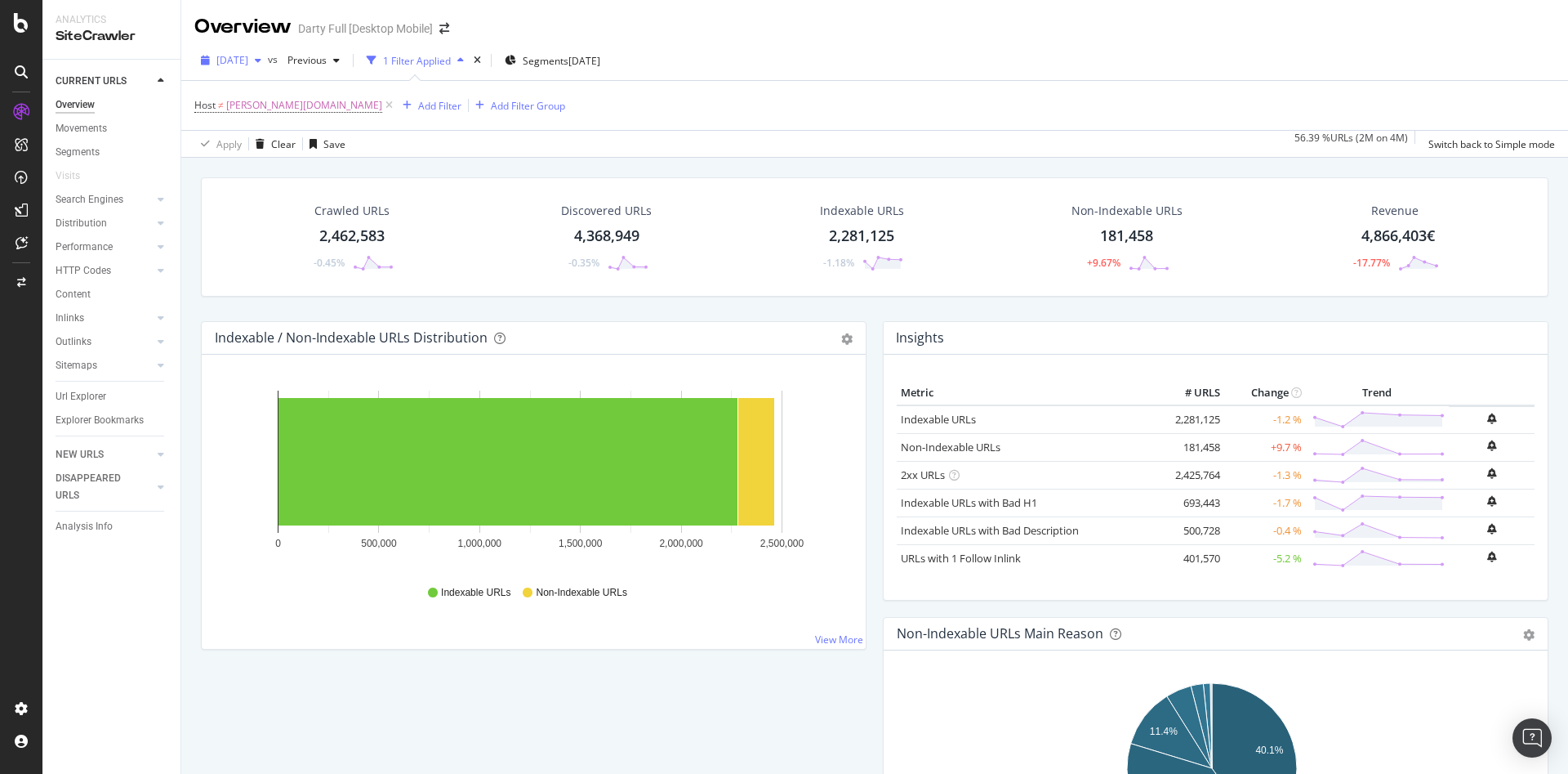
click at [261, 65] on icon "button" at bounding box center [258, 61] width 7 height 10
click at [315, 206] on div "4.8M URLs" at bounding box center [339, 208] width 48 height 14
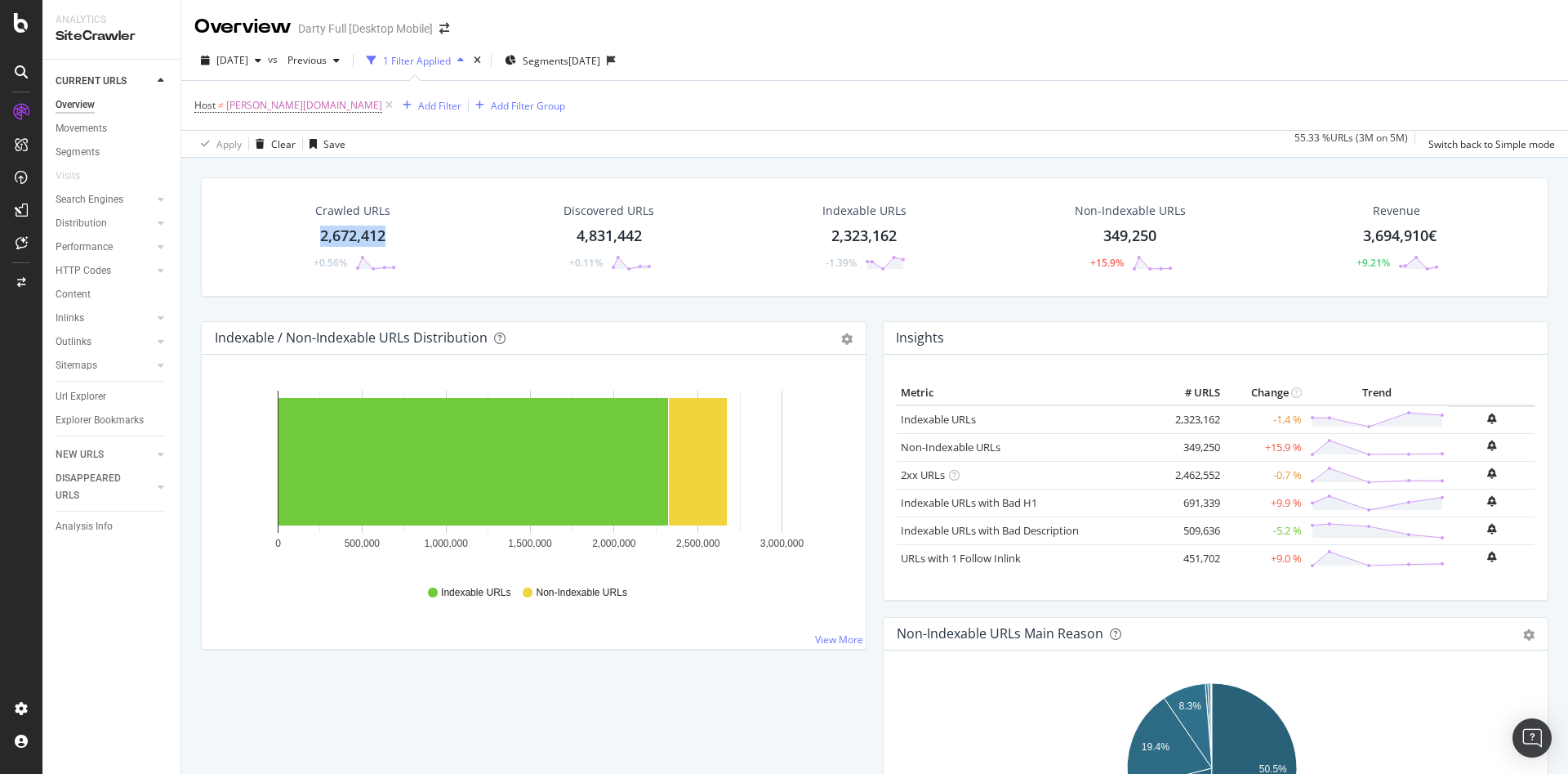
drag, startPoint x: 460, startPoint y: 8, endPoint x: 315, endPoint y: 239, distance: 272.7
click at [315, 239] on div "Crawled URLs 2,672,412 +0.56%" at bounding box center [354, 237] width 118 height 85
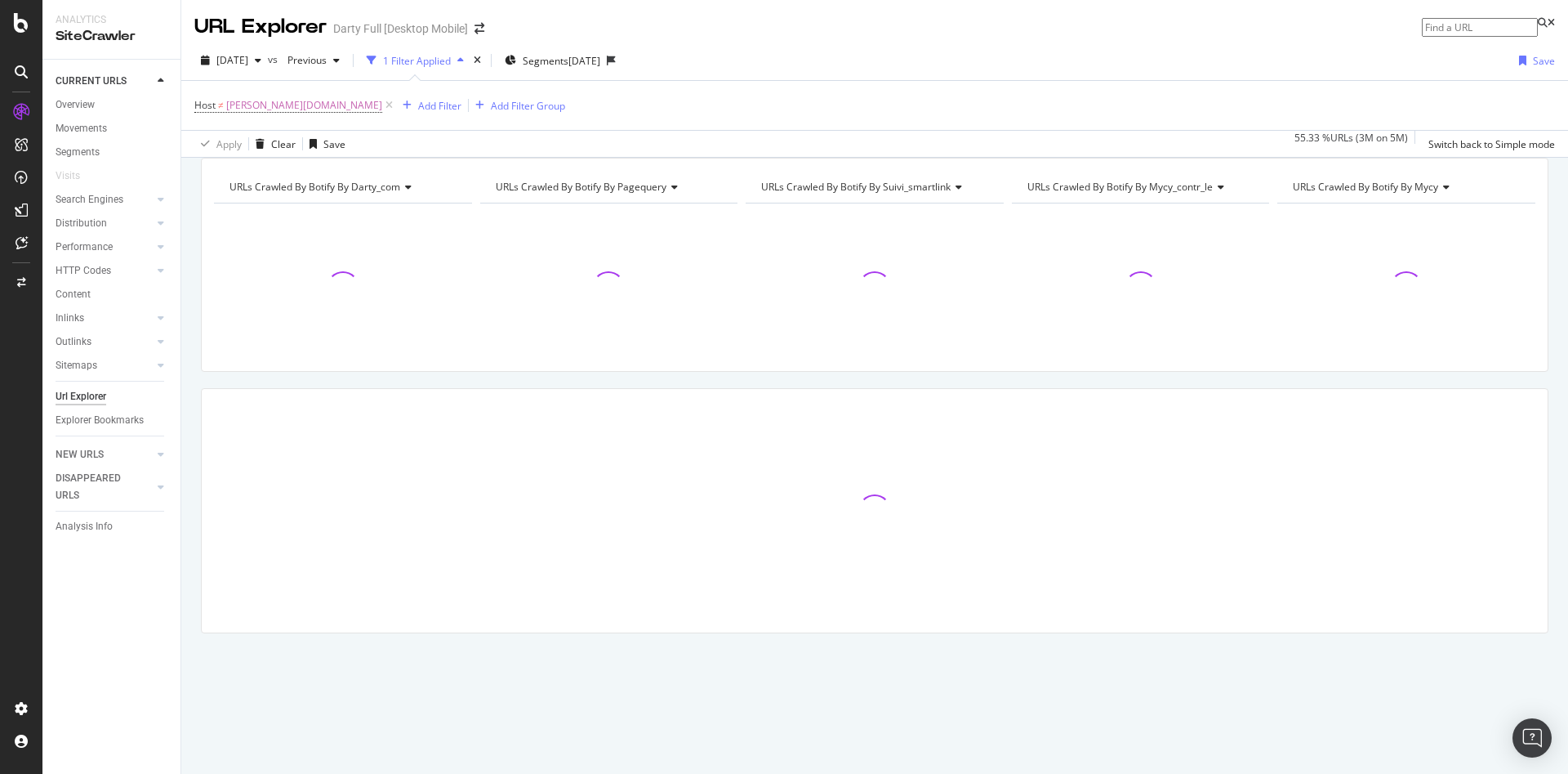
drag, startPoint x: 359, startPoint y: 246, endPoint x: 278, endPoint y: 189, distance: 99.0
click at [278, 189] on div "URLs Crawled By Botify By darty_com Chart (by Value) Table Expand Export as CSV…" at bounding box center [874, 264] width 1347 height 214
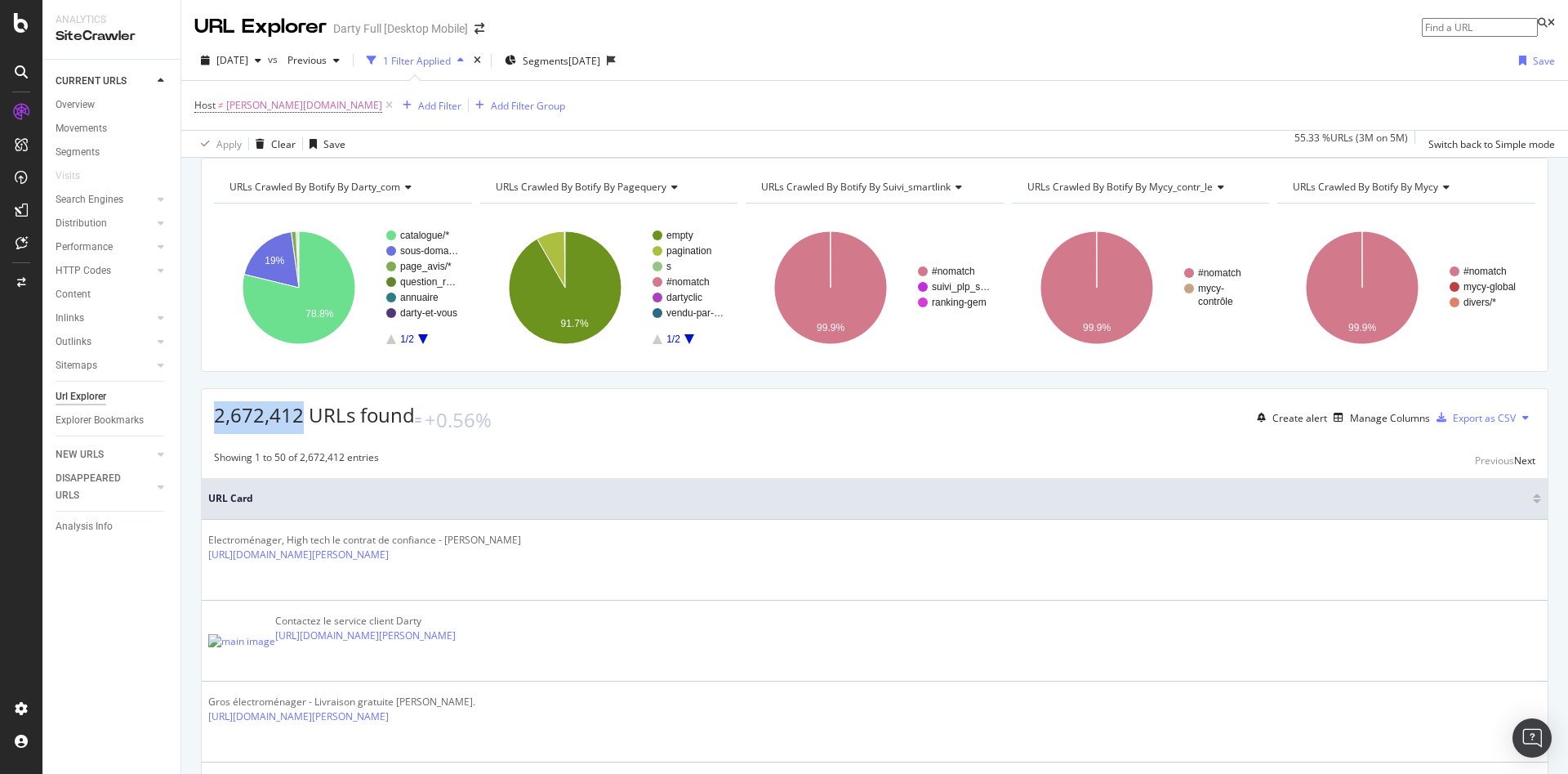
drag, startPoint x: 298, startPoint y: 444, endPoint x: 210, endPoint y: 435, distance: 88.5
click at [210, 434] on div "2,672,412 URLs found +0.56% Create alert Manage Columns Export as CSV" at bounding box center [875, 411] width 1346 height 45
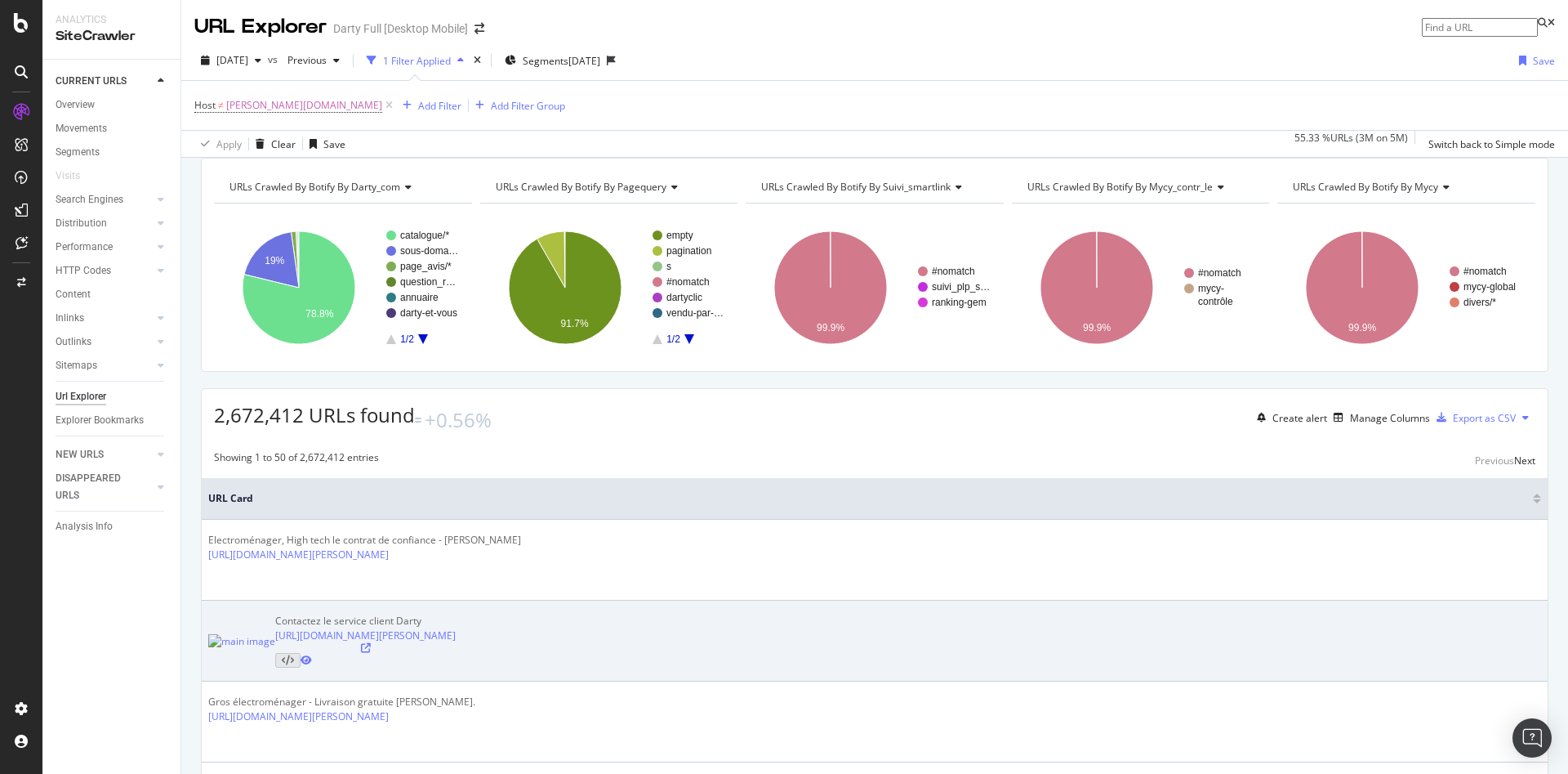
click at [820, 602] on td "Contactez le service client Darty https://www.darty.com/achat/contacts/chat-ser…" at bounding box center [875, 641] width 1346 height 81
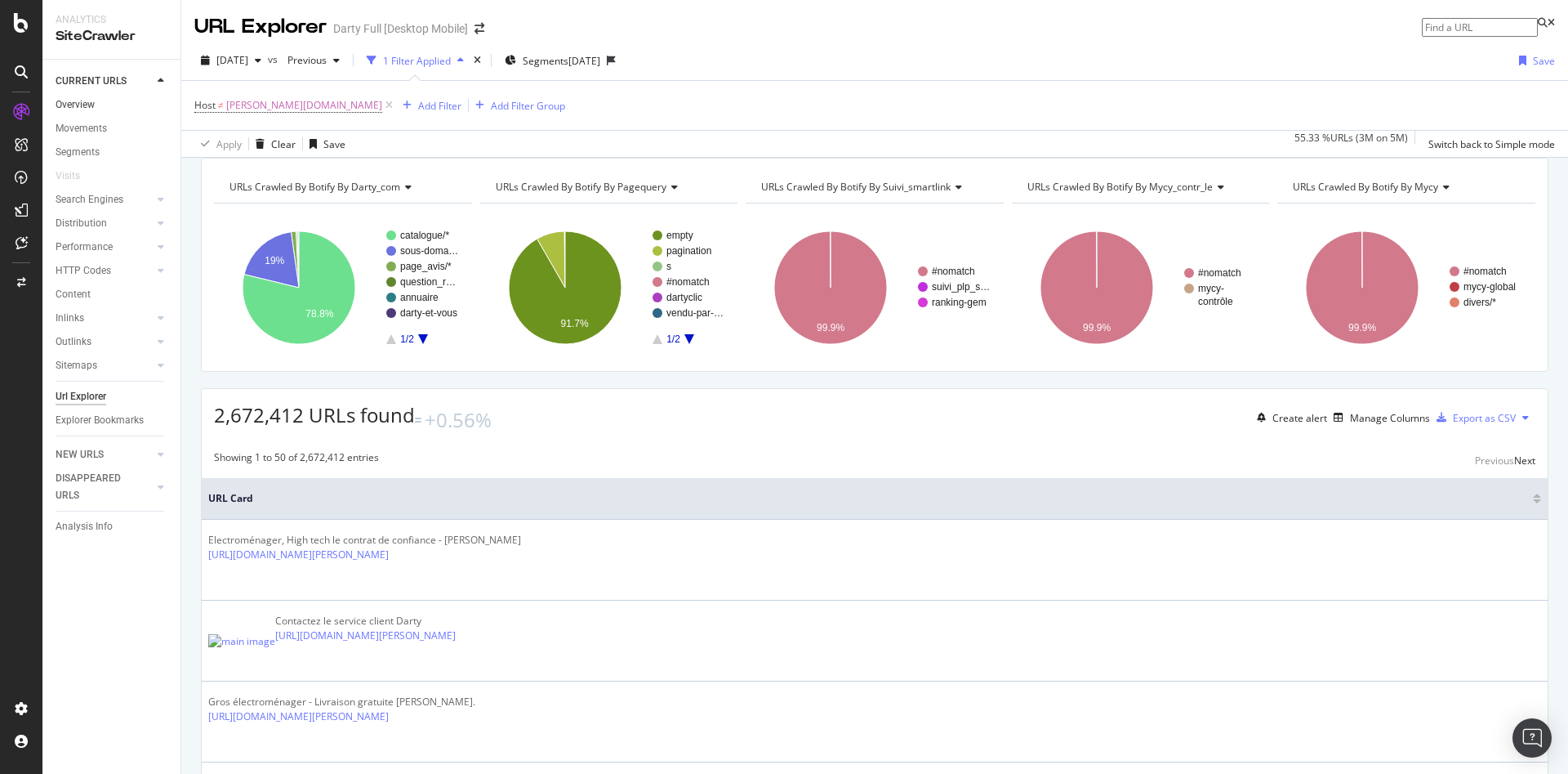
click at [96, 105] on link "Overview" at bounding box center [112, 105] width 113 height 17
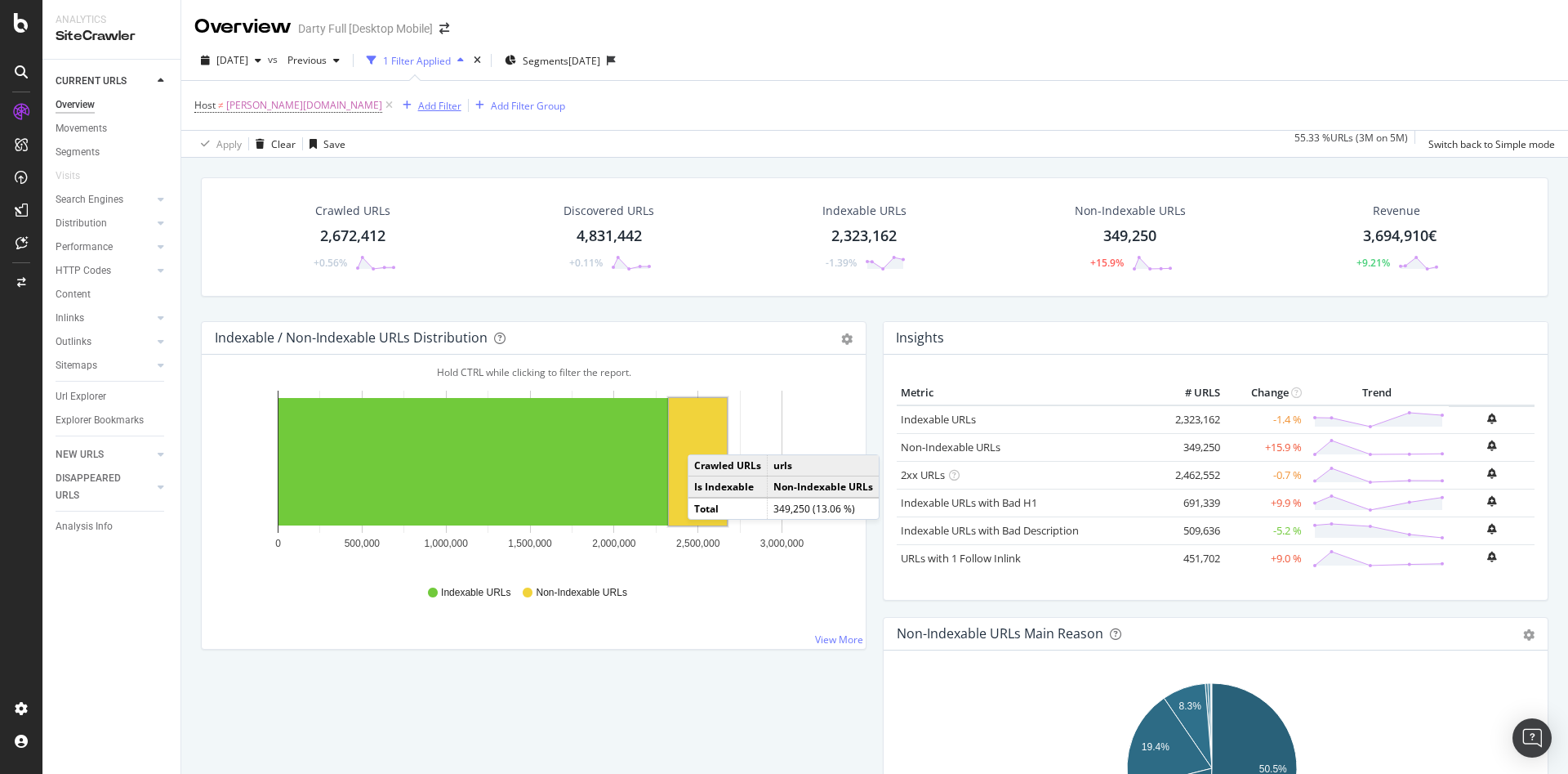
click at [418, 112] on div "Add Filter" at bounding box center [439, 106] width 43 height 14
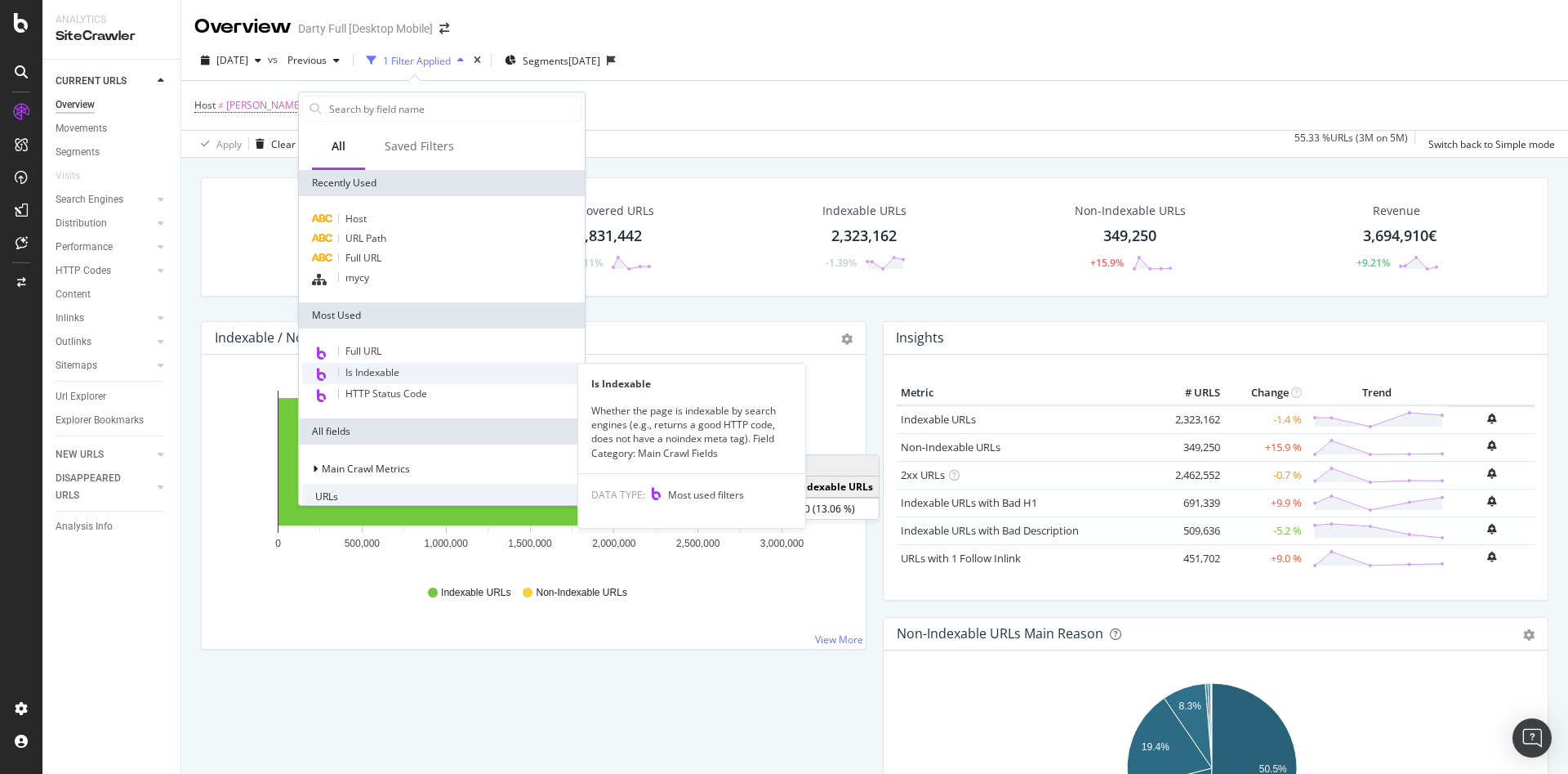
click at [387, 371] on span "Is Indexable" at bounding box center [373, 372] width 54 height 14
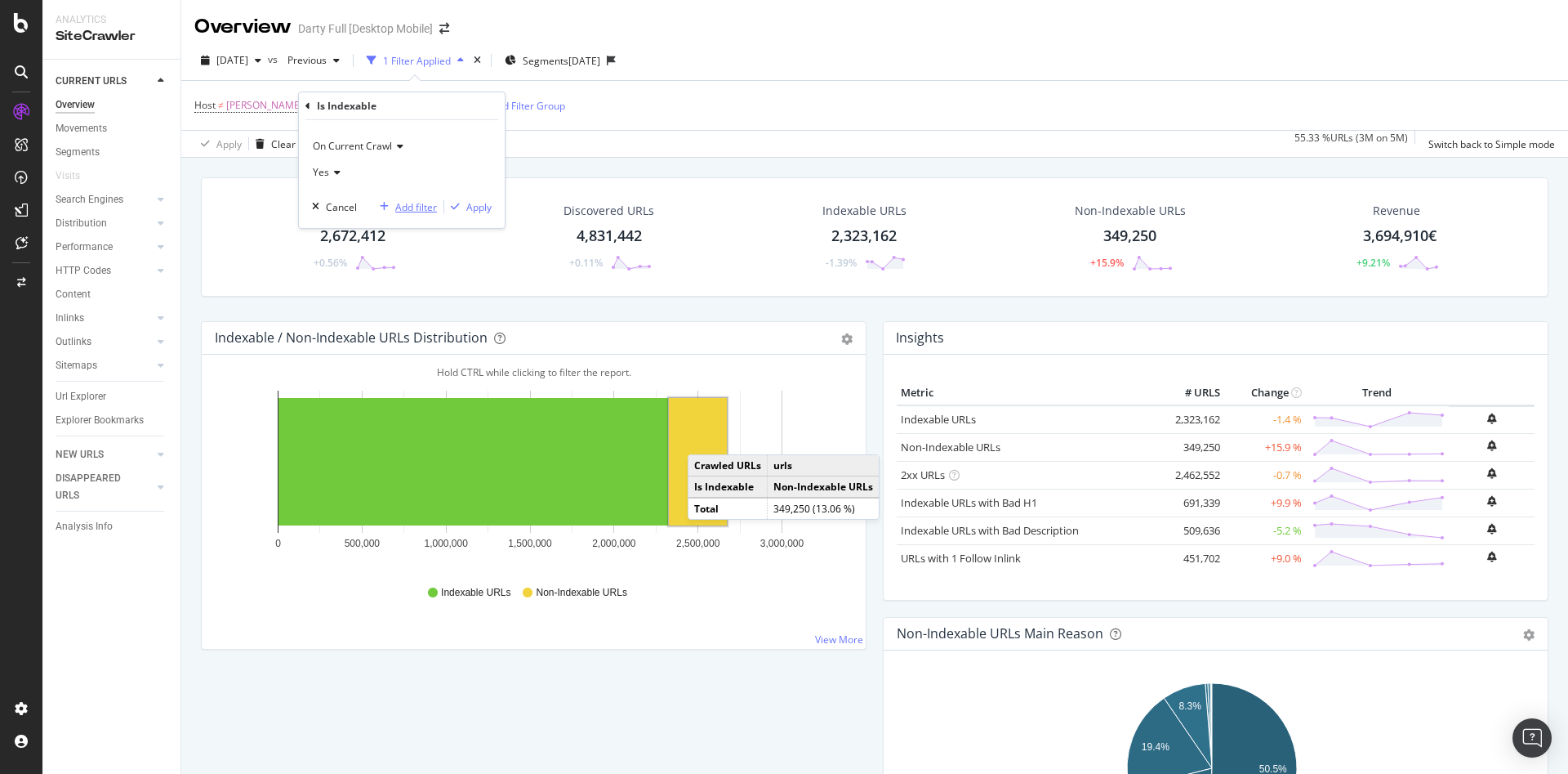
click at [426, 206] on div "Add filter" at bounding box center [415, 207] width 41 height 14
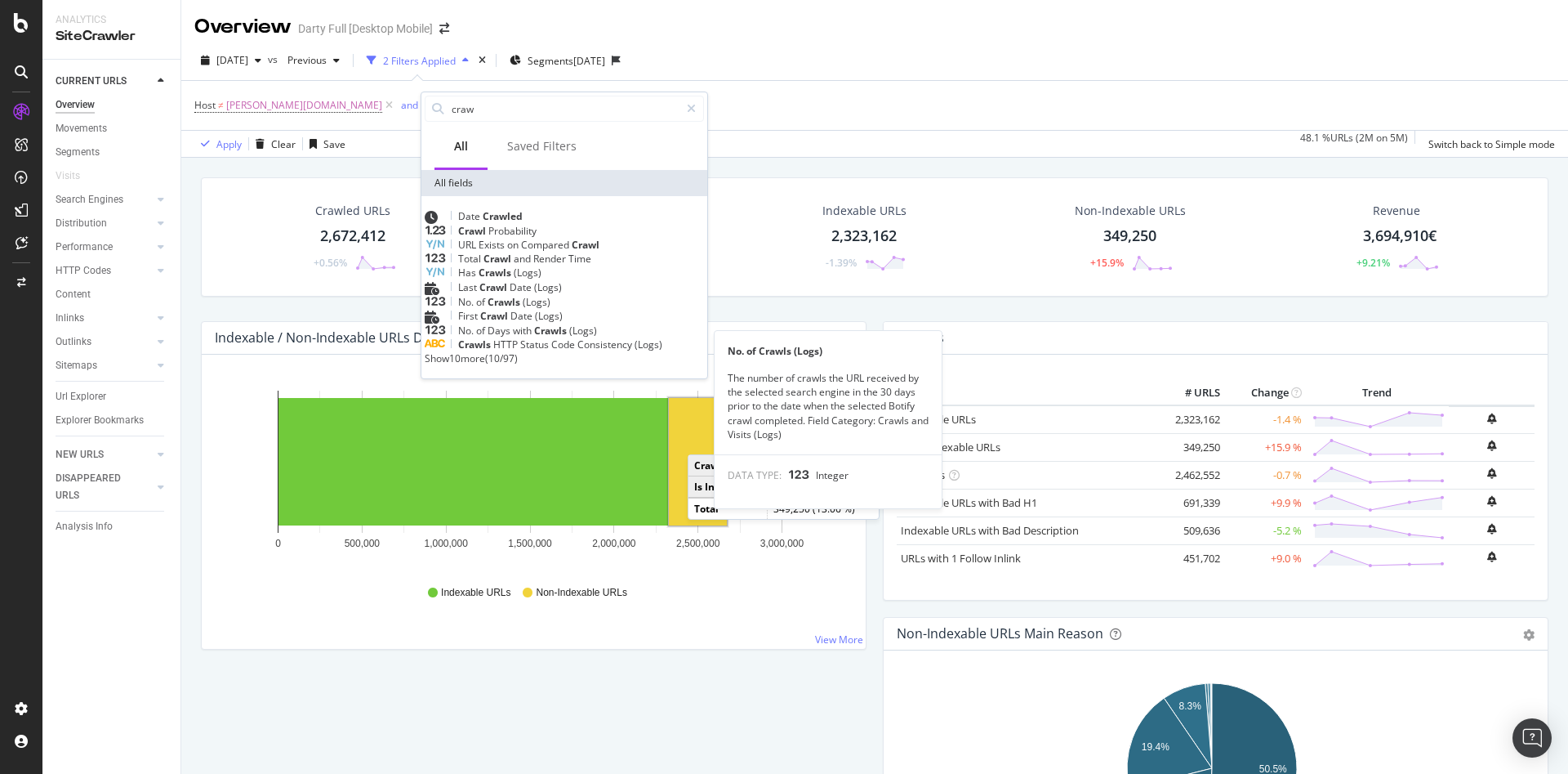
type input "craw"
click at [639, 309] on div "No. of Crawls (Logs)" at bounding box center [564, 302] width 279 height 14
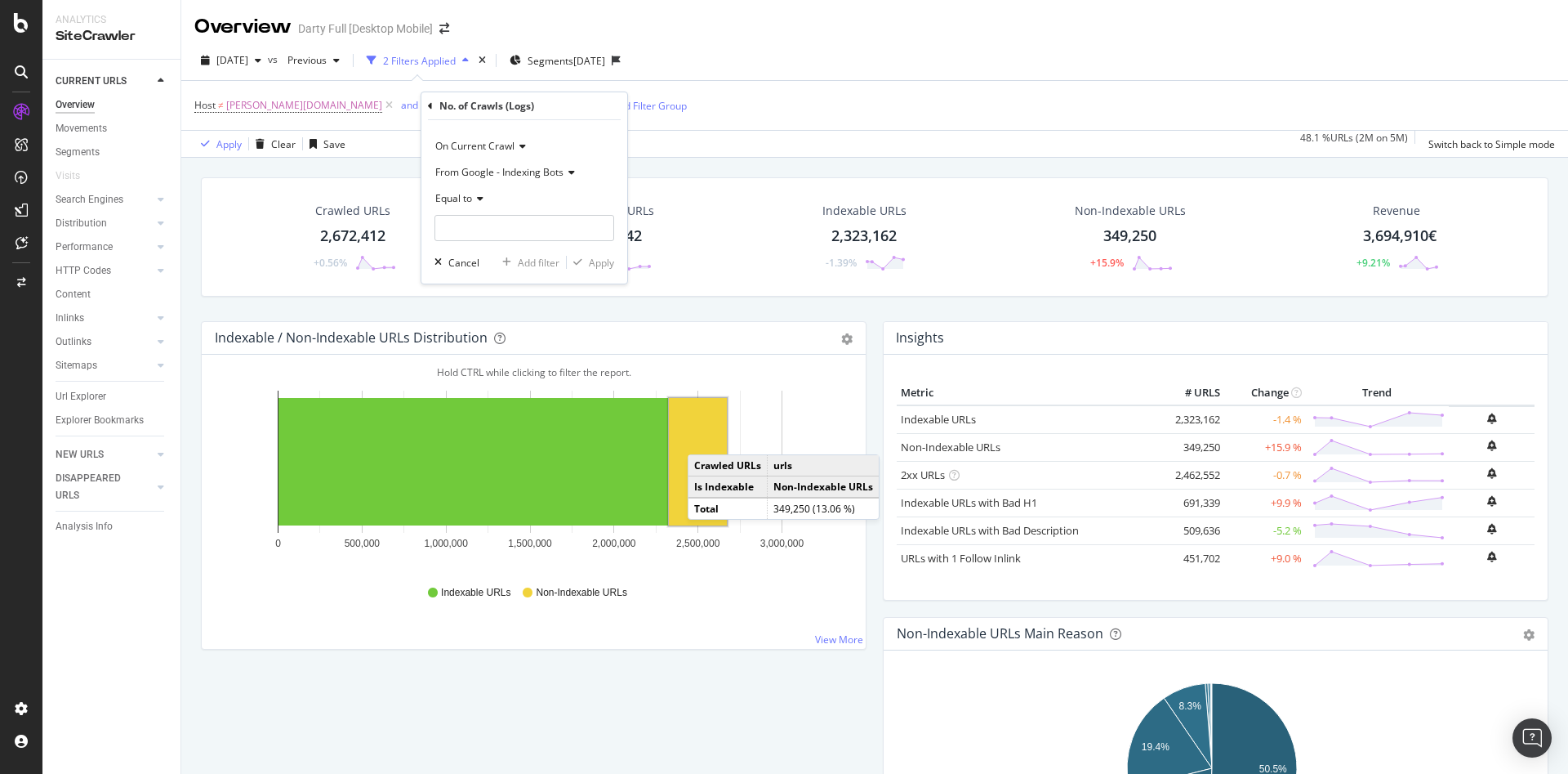
click at [470, 197] on span "Equal to" at bounding box center [453, 198] width 36 height 14
click at [518, 316] on div "Greater than" at bounding box center [526, 316] width 175 height 21
click at [515, 233] on input "number" at bounding box center [524, 228] width 179 height 26
type input "0"
click at [595, 264] on div "Apply" at bounding box center [601, 262] width 25 height 14
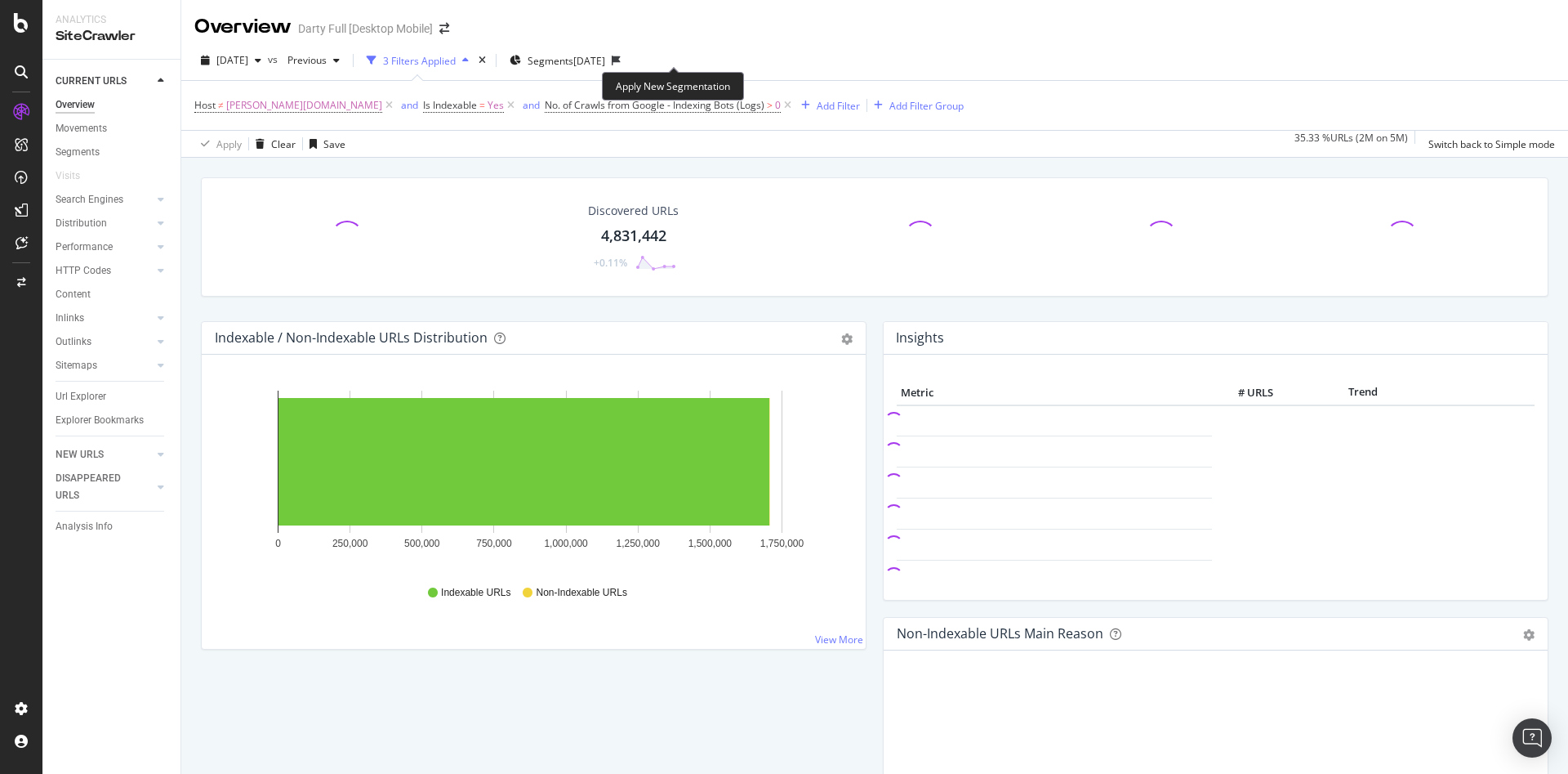
click at [621, 59] on icon at bounding box center [616, 61] width 9 height 10
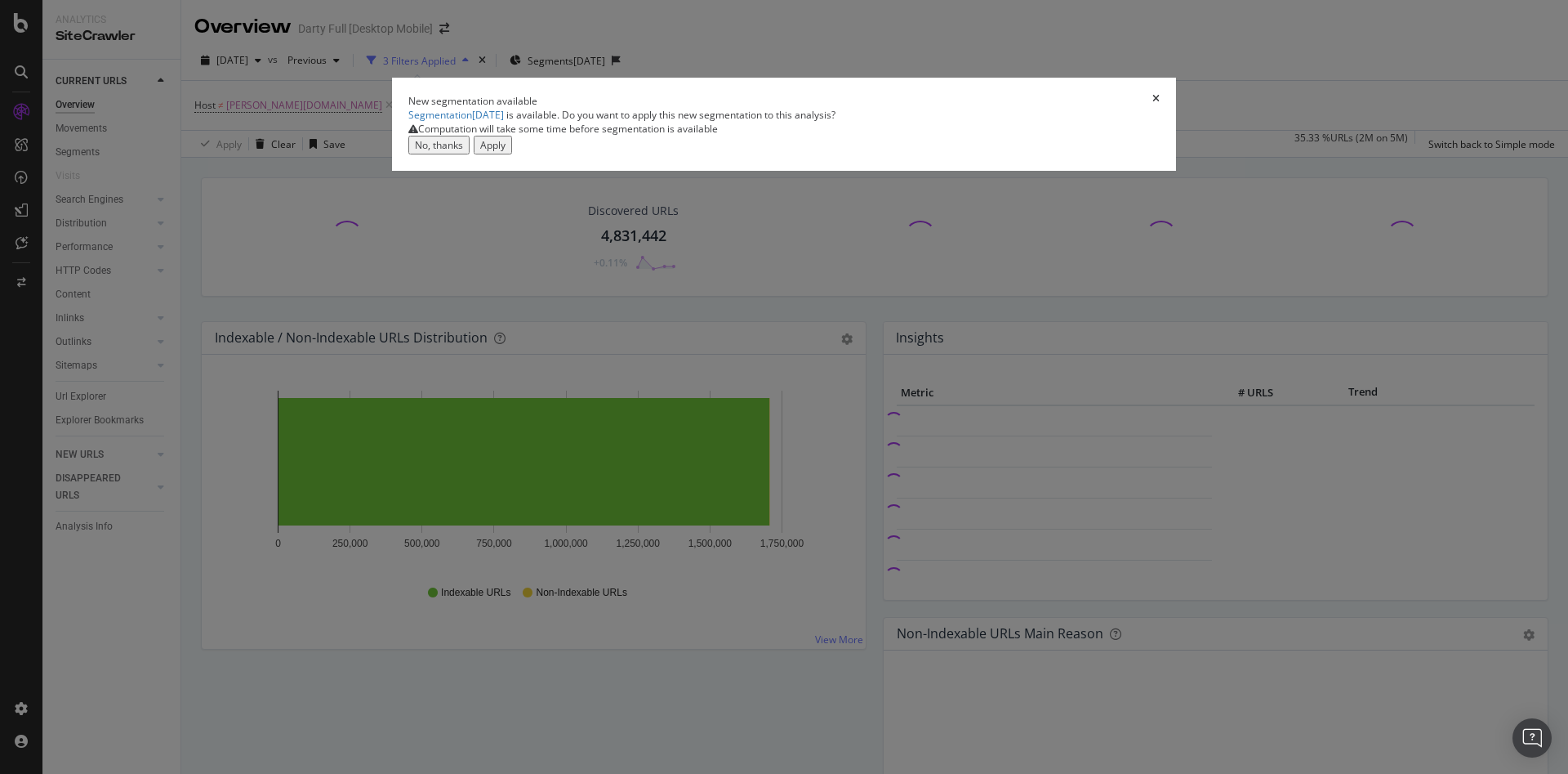
click at [506, 152] on div "Apply" at bounding box center [493, 145] width 25 height 14
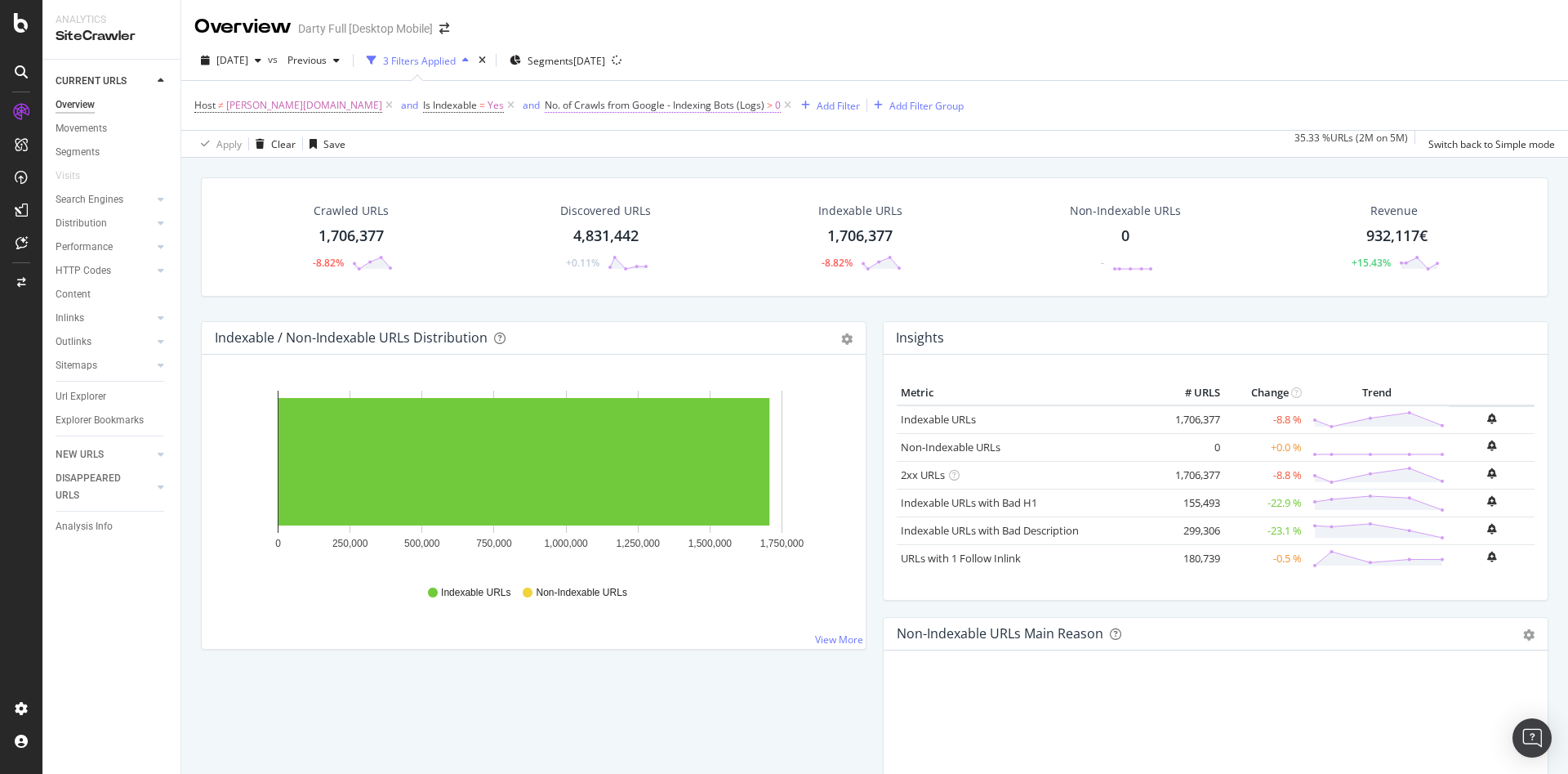
click at [545, 107] on span "No. of Crawls from Google - Indexing Bots (Logs)" at bounding box center [655, 105] width 220 height 14
click at [458, 104] on icon at bounding box center [458, 104] width 5 height 10
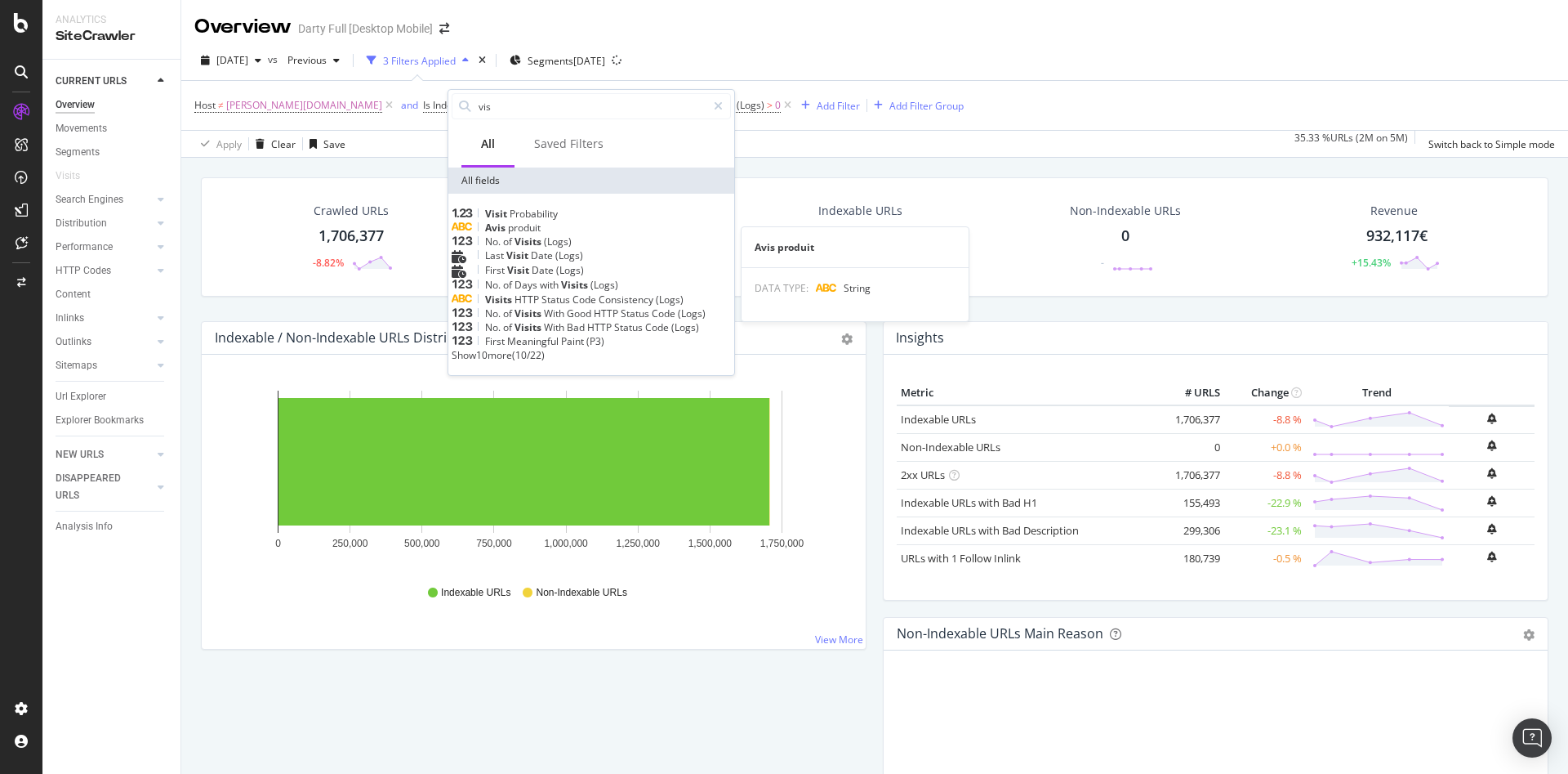
type input "vis"
click at [595, 249] on div "No. of Visits (Logs)" at bounding box center [591, 241] width 279 height 14
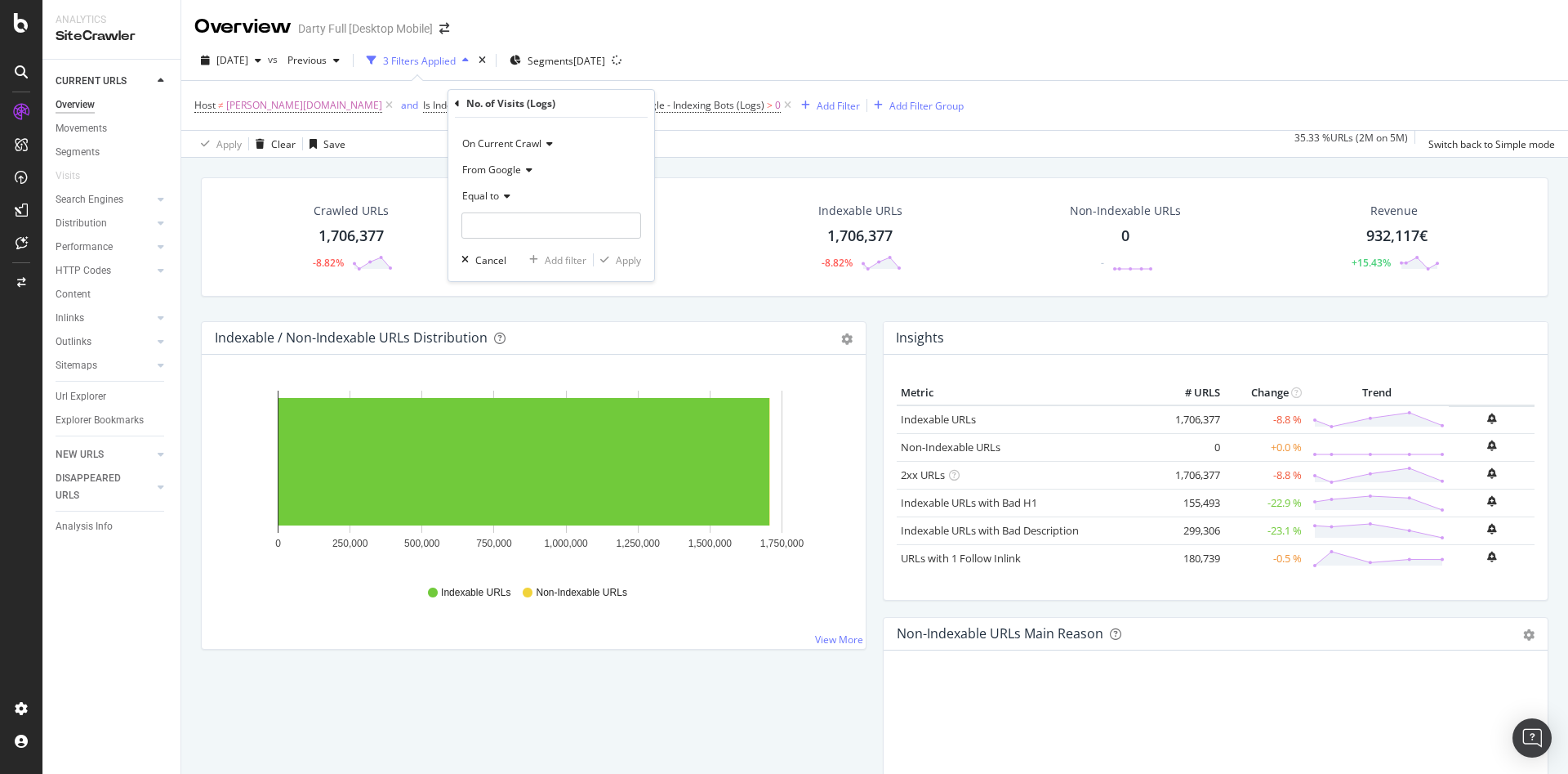
click at [500, 196] on icon at bounding box center [505, 196] width 12 height 10
click at [540, 312] on div "Greater than" at bounding box center [552, 314] width 175 height 21
click at [504, 220] on input "number" at bounding box center [551, 225] width 179 height 26
type input "0"
click at [630, 254] on div "Apply" at bounding box center [628, 260] width 25 height 14
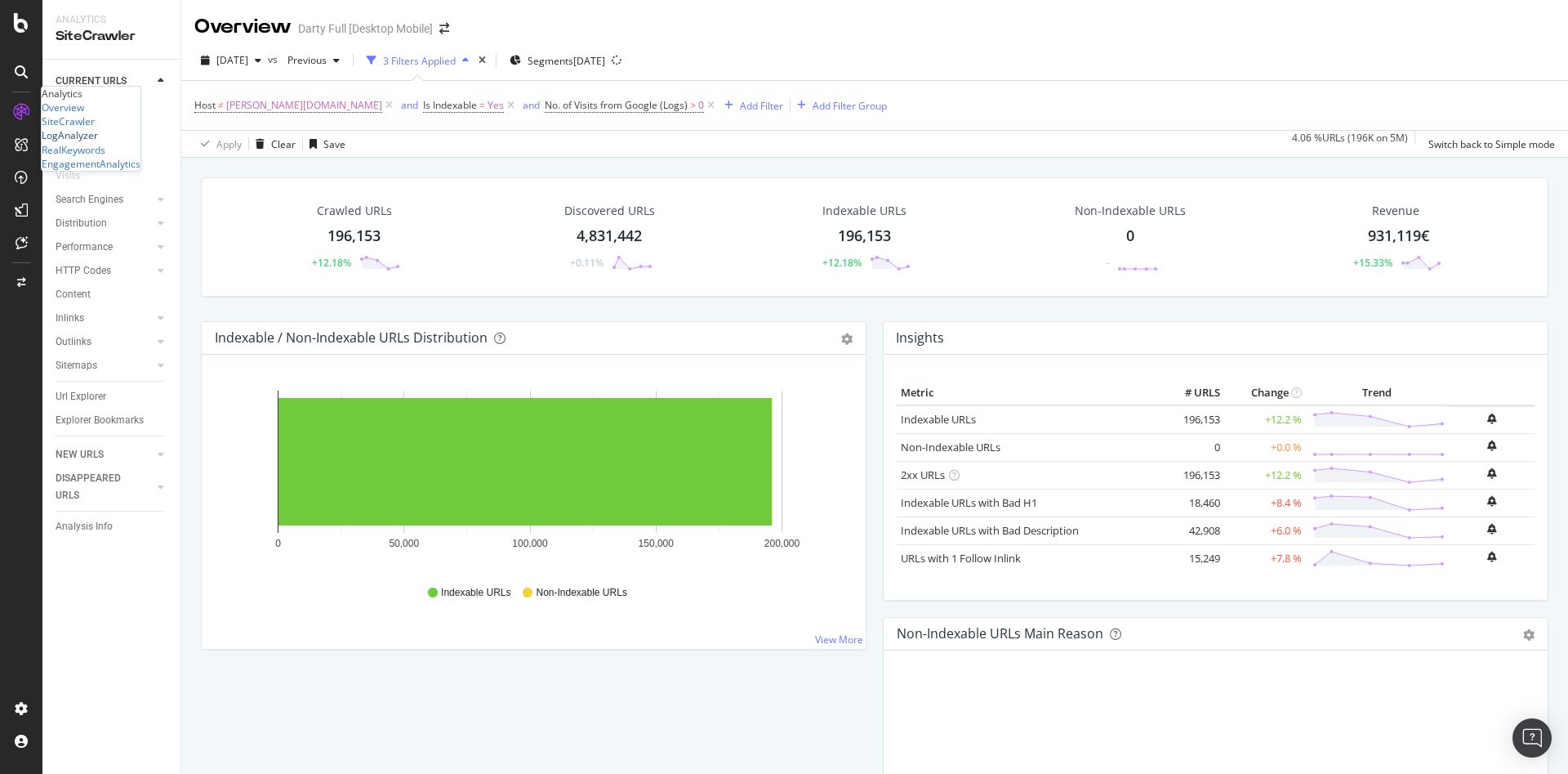
click at [98, 142] on div "LogAnalyzer" at bounding box center [69, 135] width 57 height 14
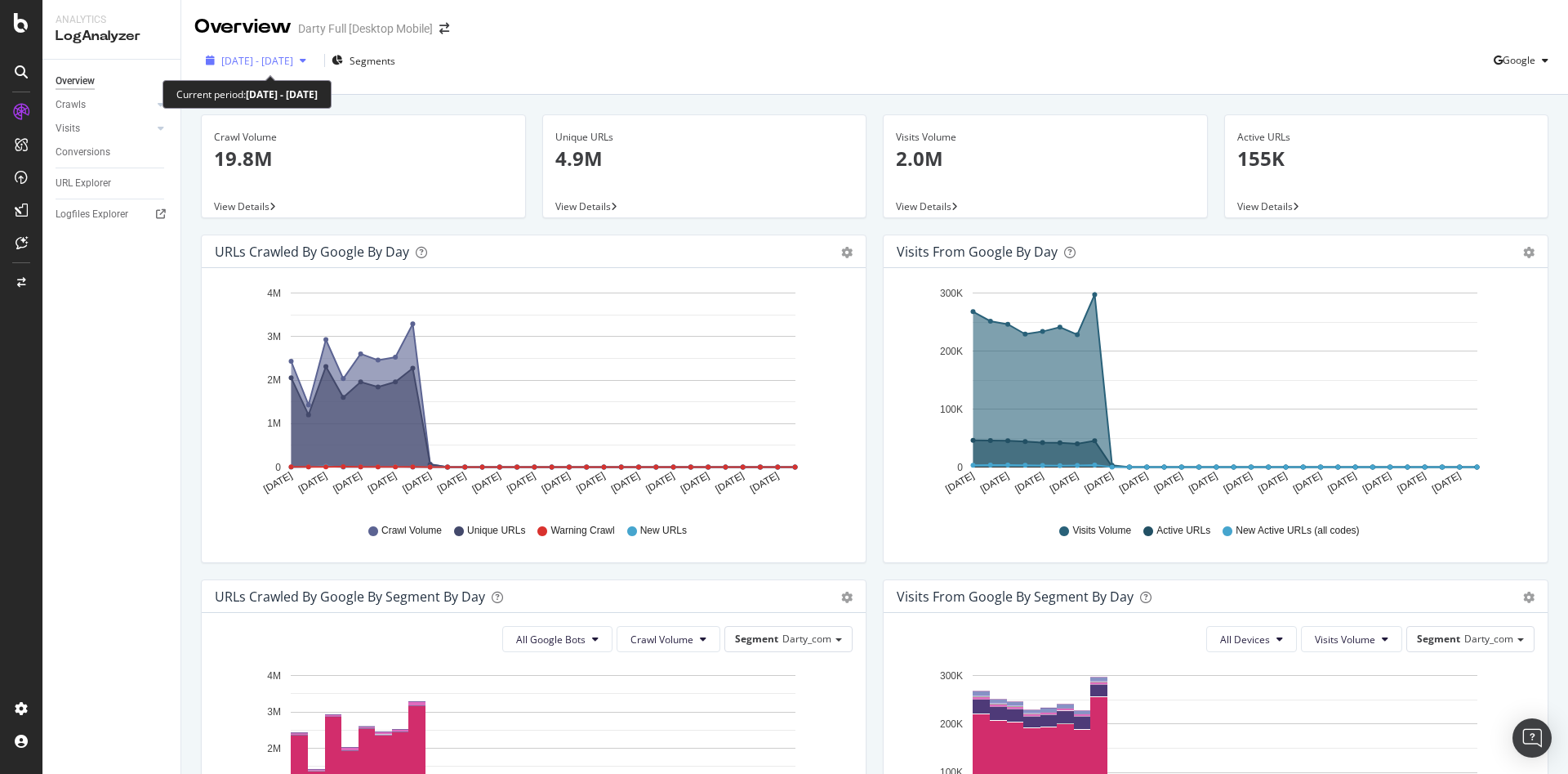
click at [293, 61] on span "2025 Sep. 1st - Sep. 30th" at bounding box center [257, 61] width 72 height 14
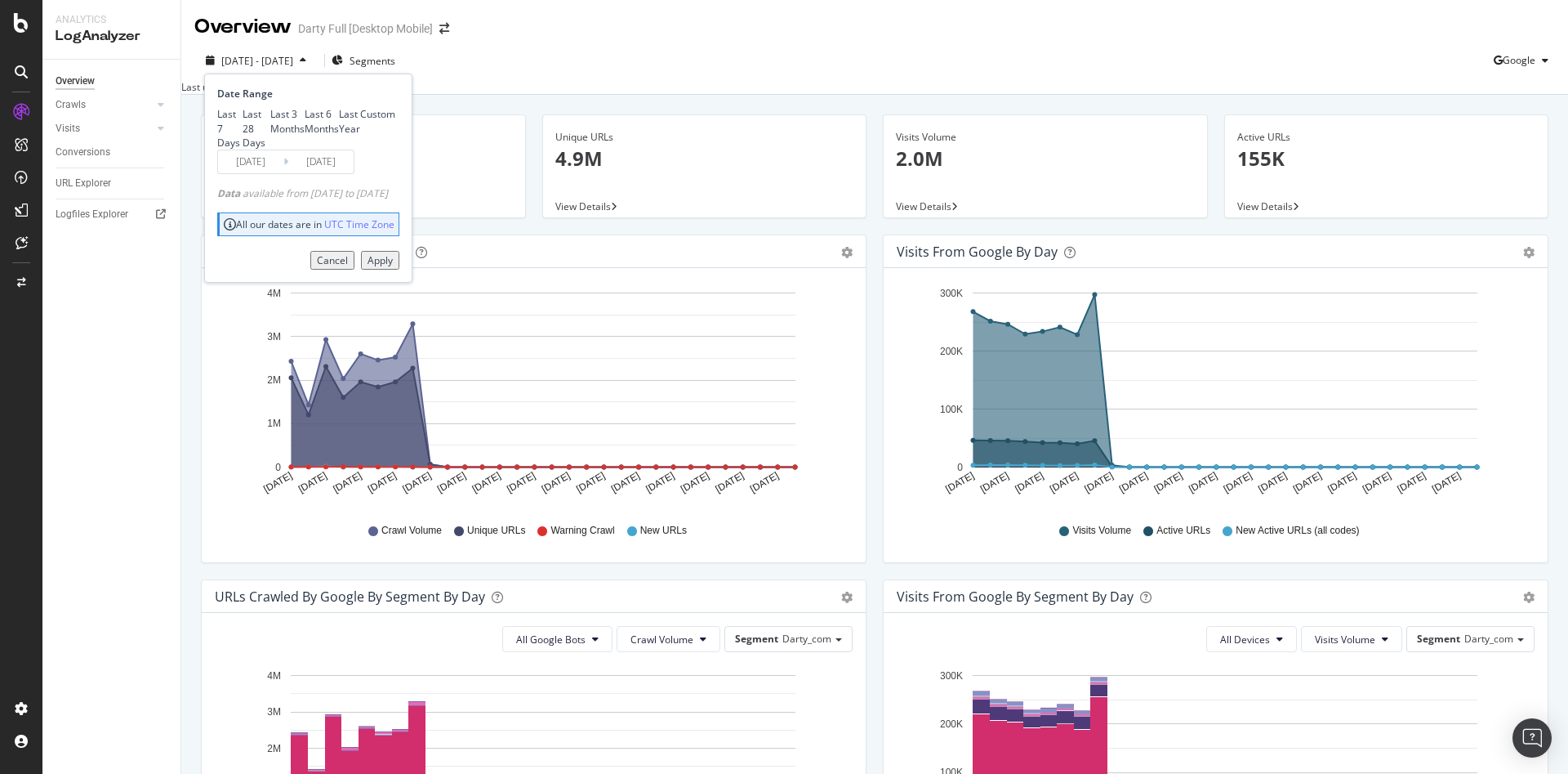
click at [282, 173] on input "2025/09/03" at bounding box center [250, 162] width 65 height 23
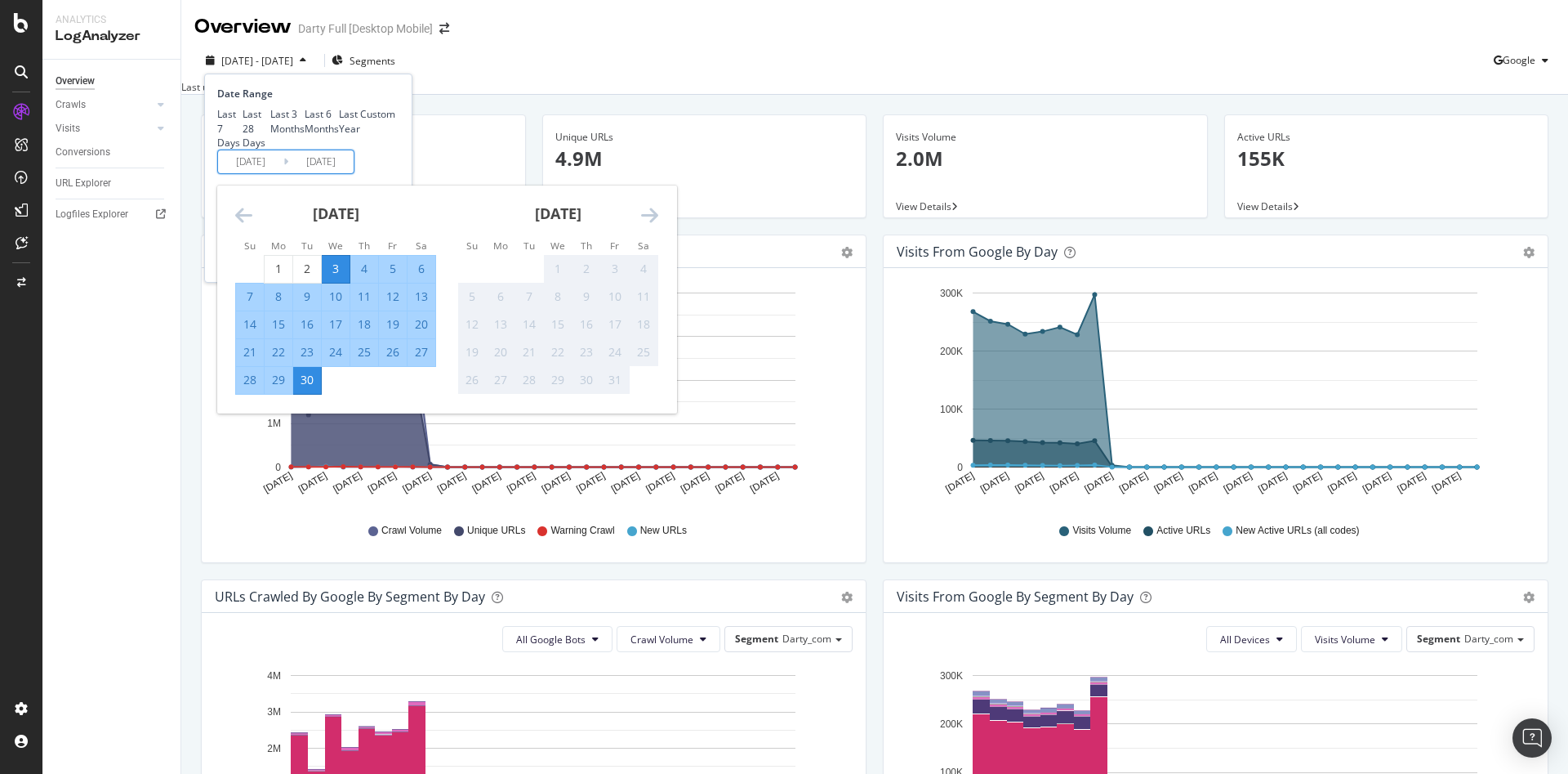
click at [381, 149] on div "Last 7 Days Last 28 Days Last 3 Months Last 6 Months Last Year Custom" at bounding box center [306, 128] width 178 height 41
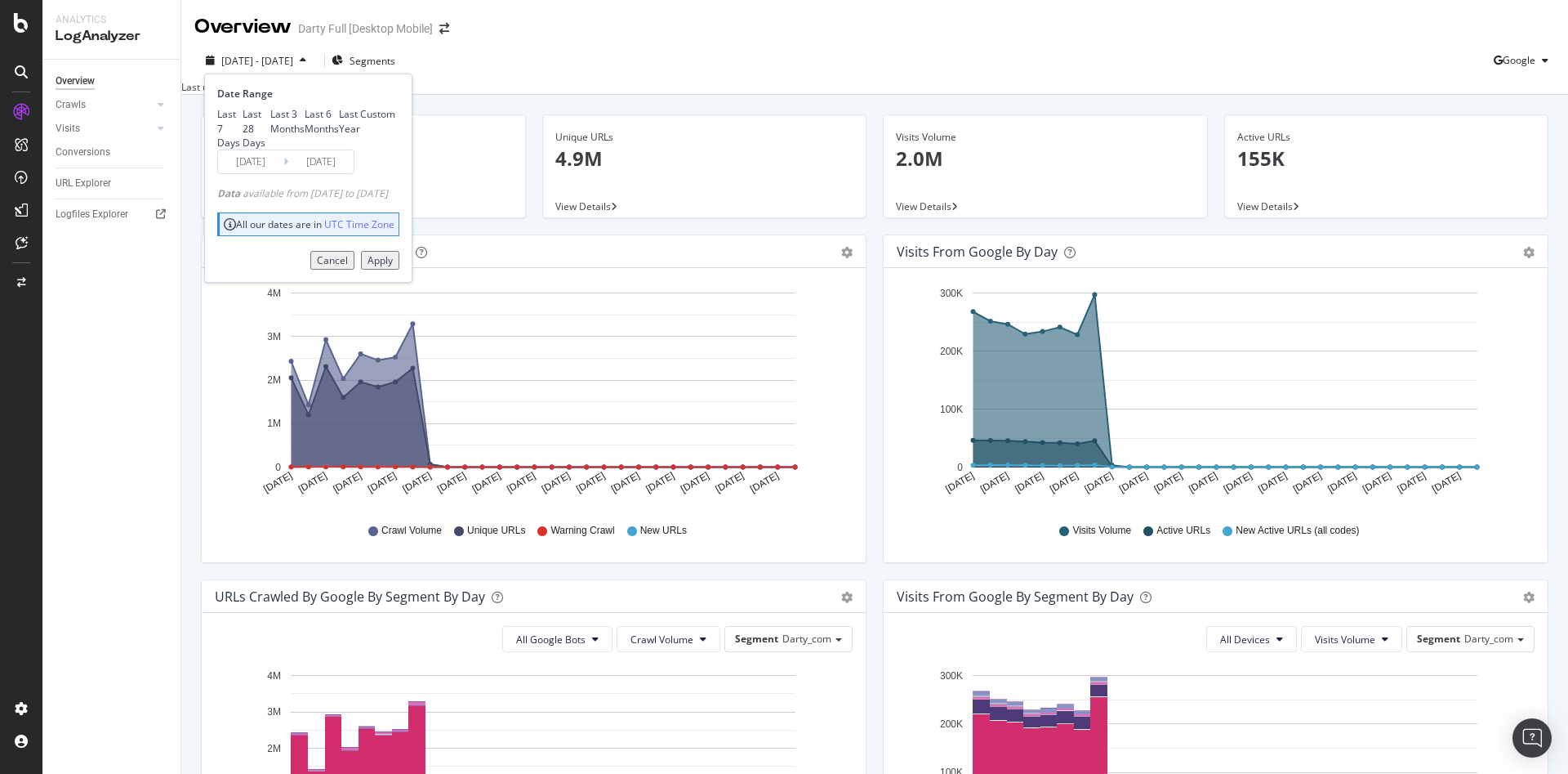
click at [272, 173] on input "2025/09/03" at bounding box center [250, 162] width 65 height 23
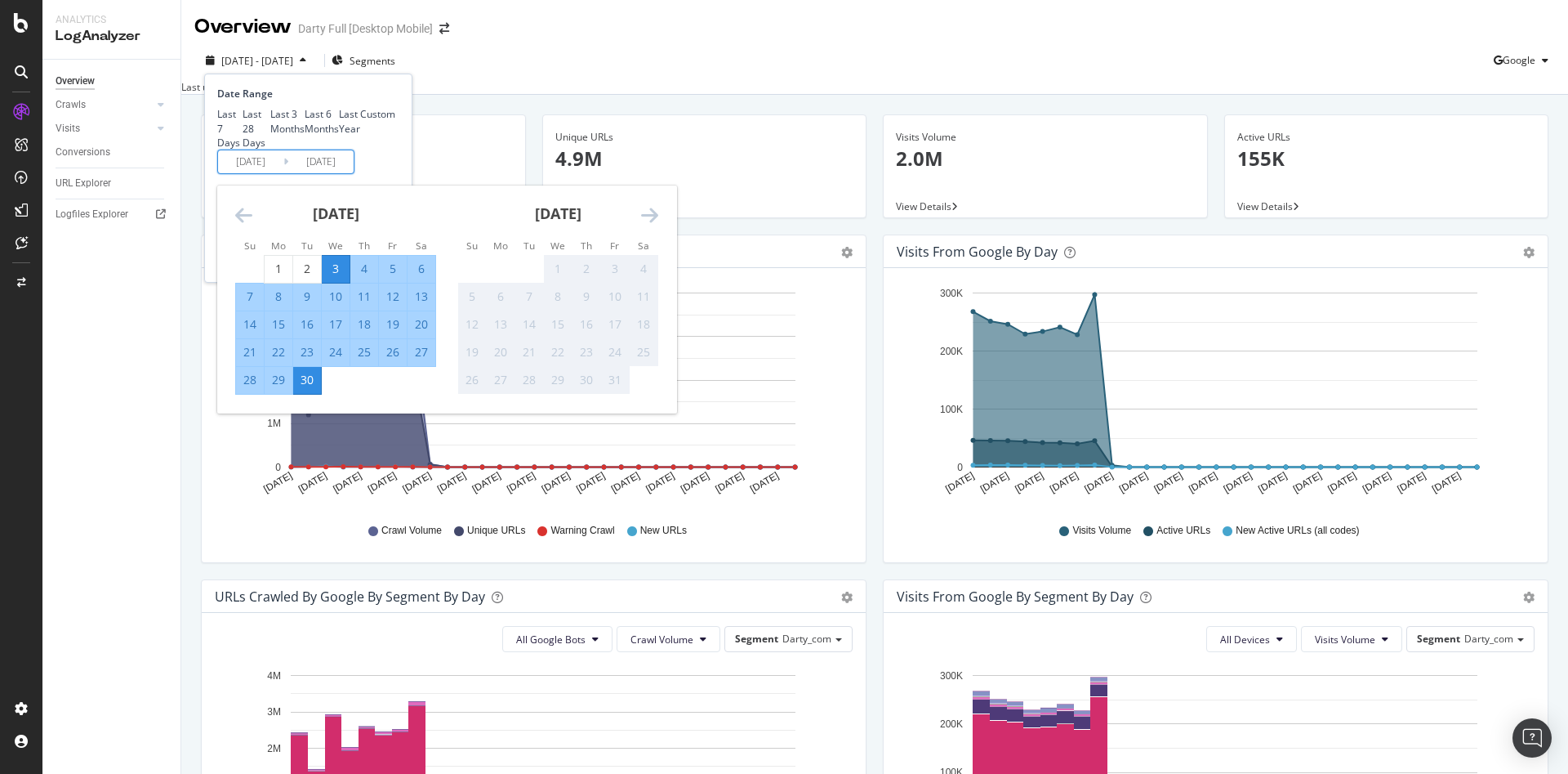
click at [238, 225] on icon "Move backward to switch to the previous month." at bounding box center [244, 214] width 17 height 19
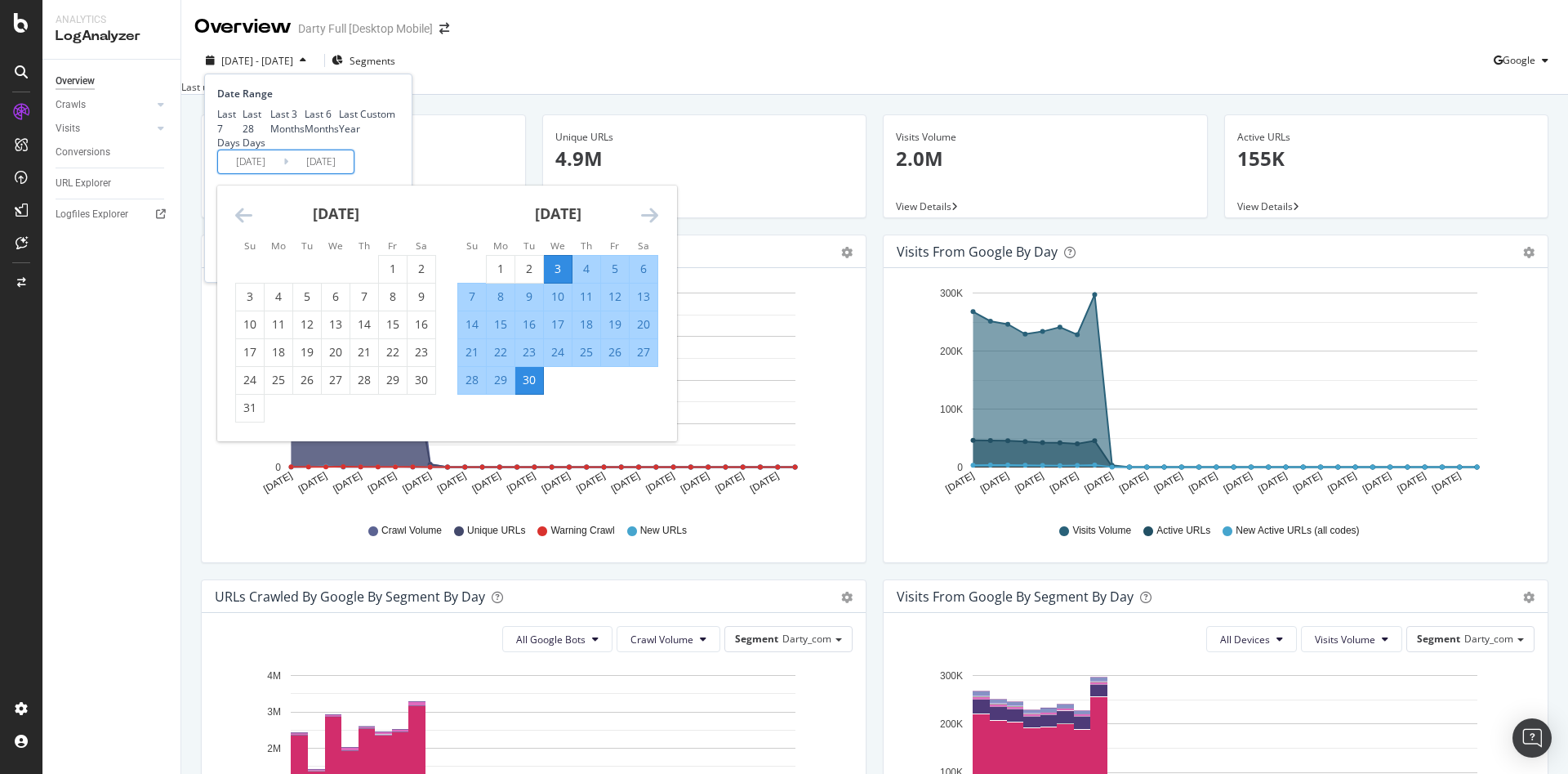
click at [238, 225] on icon "Move backward to switch to the previous month." at bounding box center [244, 214] width 17 height 19
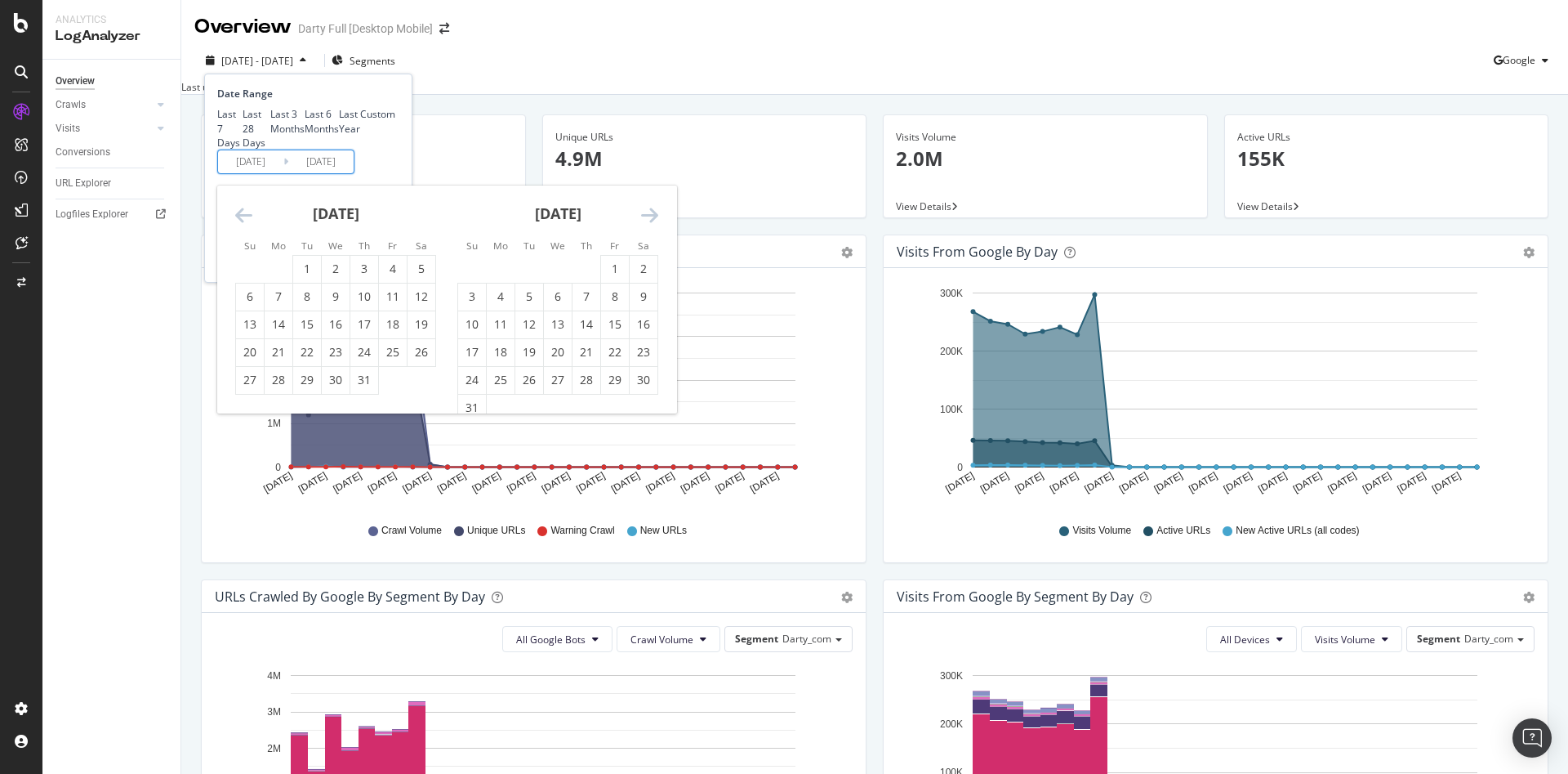
click at [238, 225] on icon "Move backward to switch to the previous month." at bounding box center [244, 214] width 17 height 19
click at [239, 225] on icon "Move backward to switch to the previous month." at bounding box center [244, 214] width 17 height 19
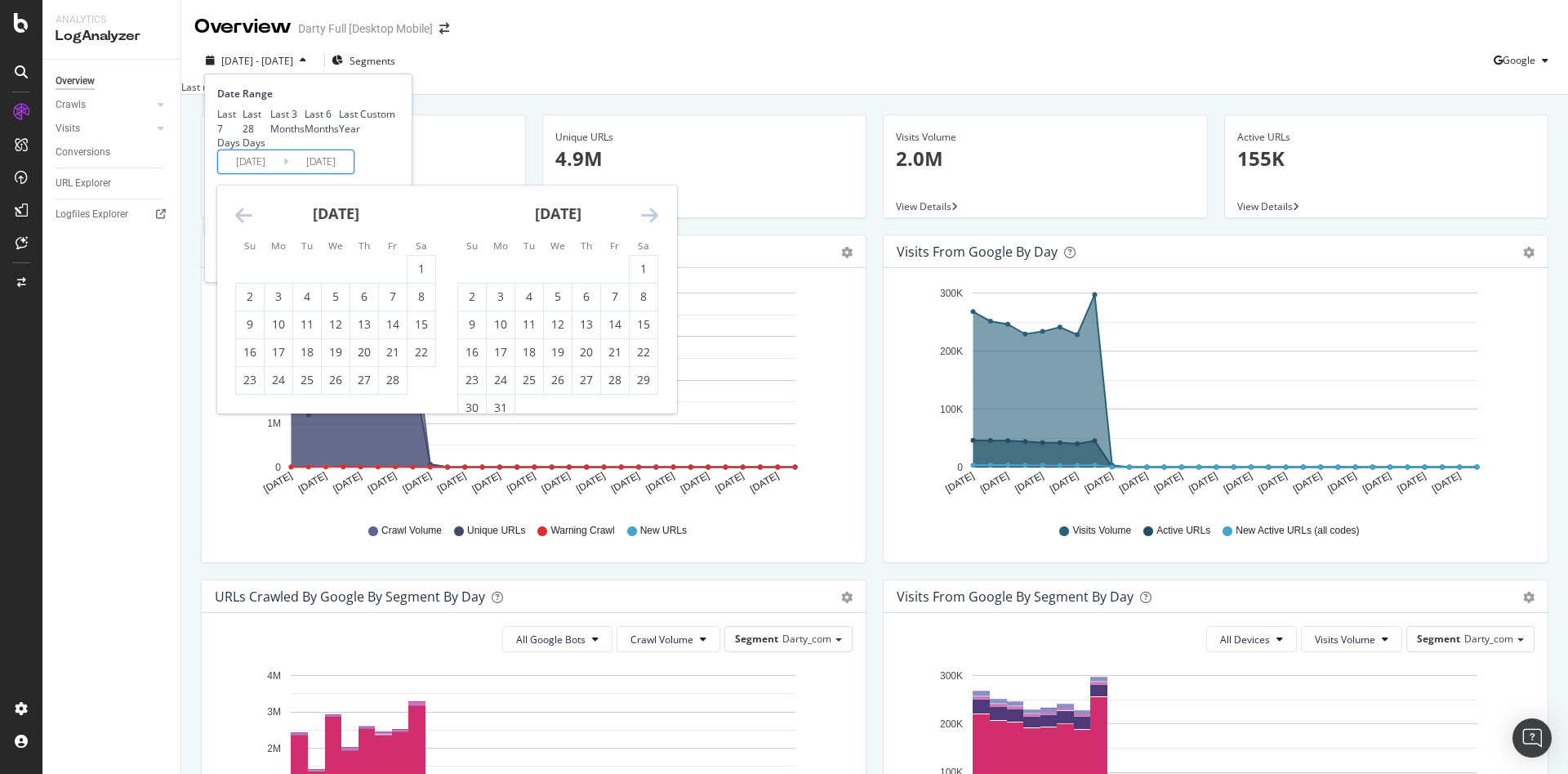
click at [239, 225] on icon "Move backward to switch to the previous month." at bounding box center [244, 214] width 17 height 19
click at [240, 225] on icon "Move backward to switch to the previous month." at bounding box center [244, 214] width 17 height 19
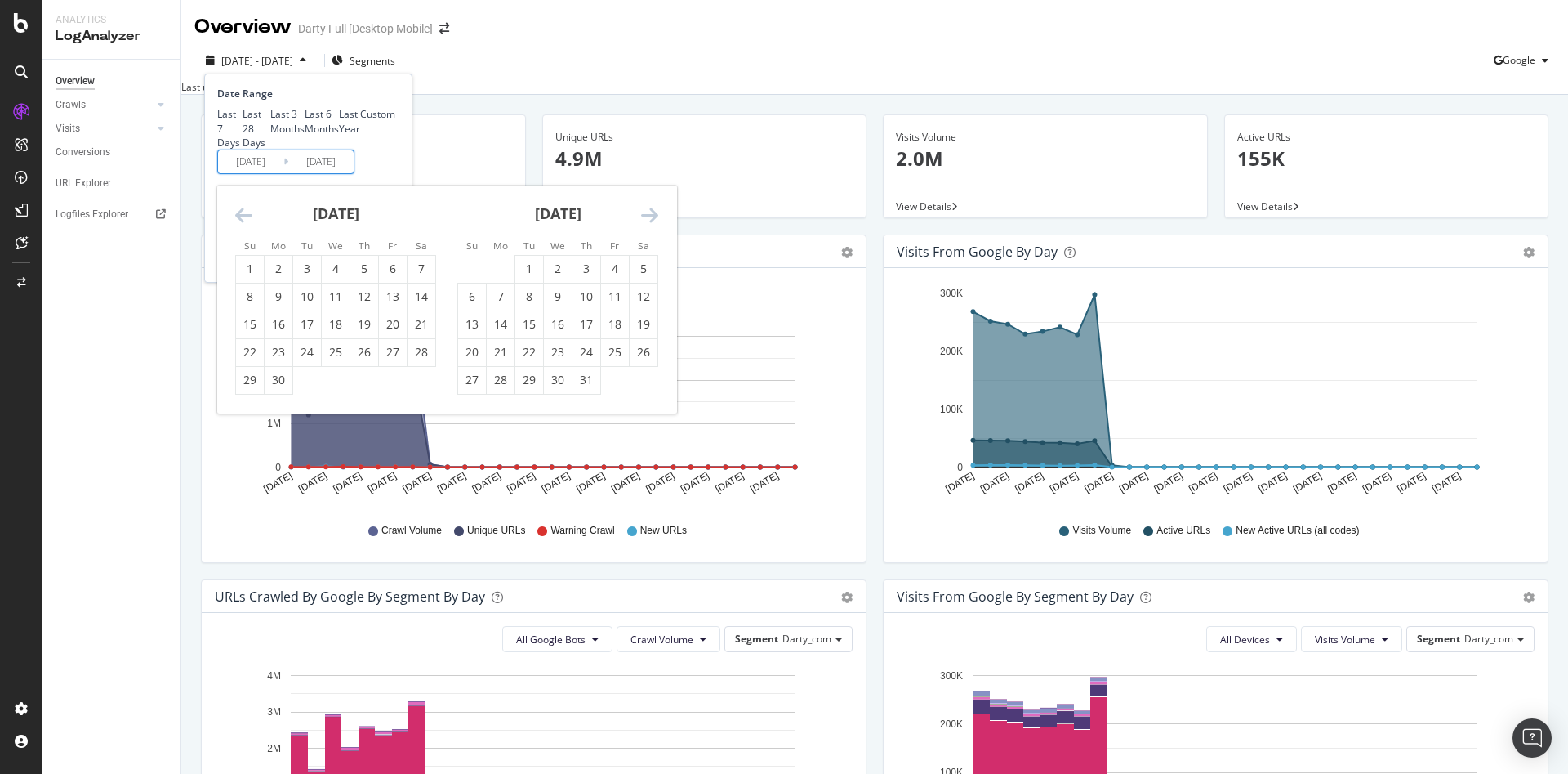
click at [240, 225] on icon "Move backward to switch to the previous month." at bounding box center [244, 214] width 17 height 19
click at [650, 225] on icon "Move forward to switch to the next month." at bounding box center [650, 214] width 17 height 19
click at [649, 225] on icon "Move forward to switch to the next month." at bounding box center [650, 214] width 17 height 19
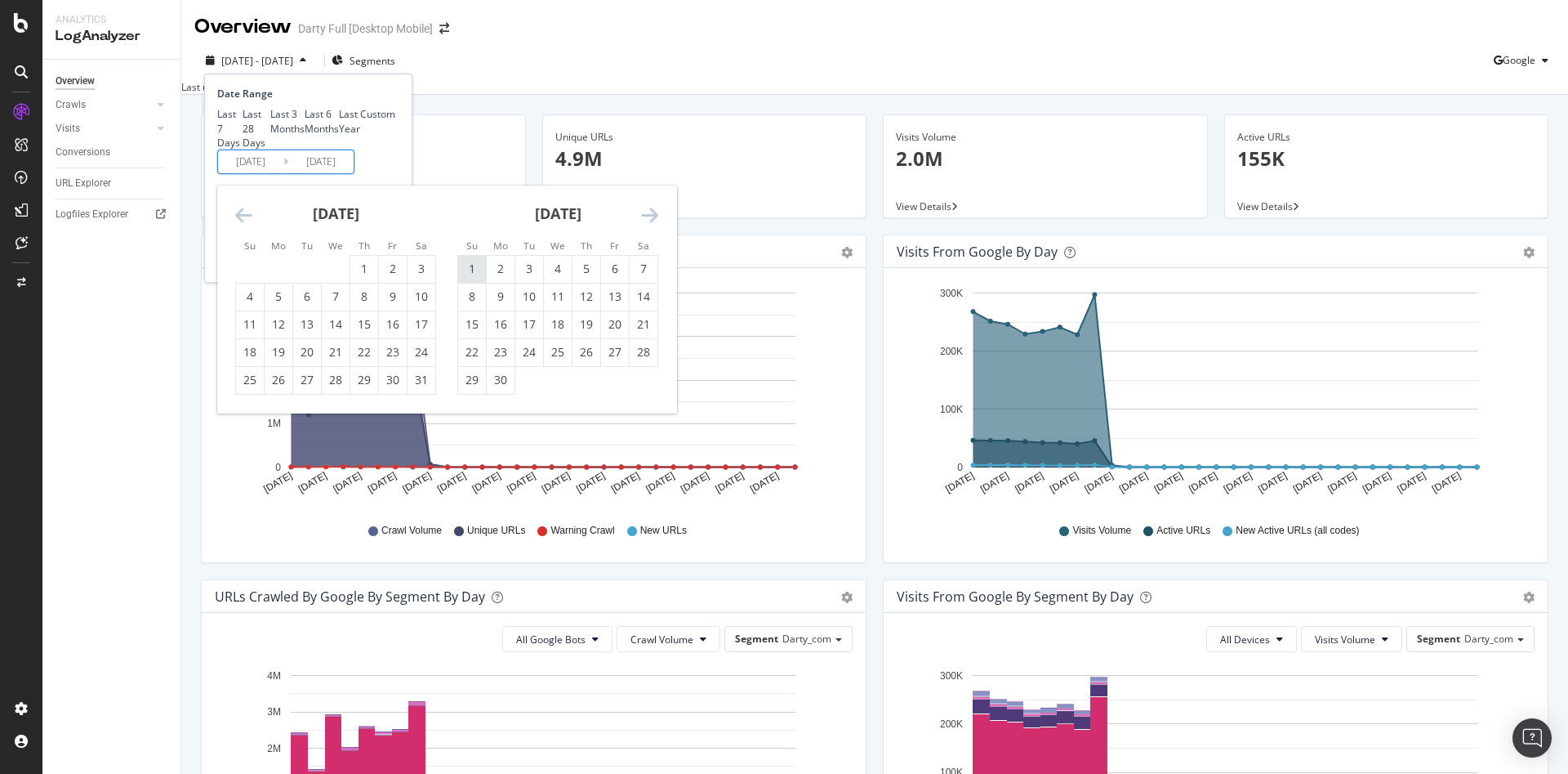
click at [467, 277] on div "1" at bounding box center [472, 268] width 28 height 16
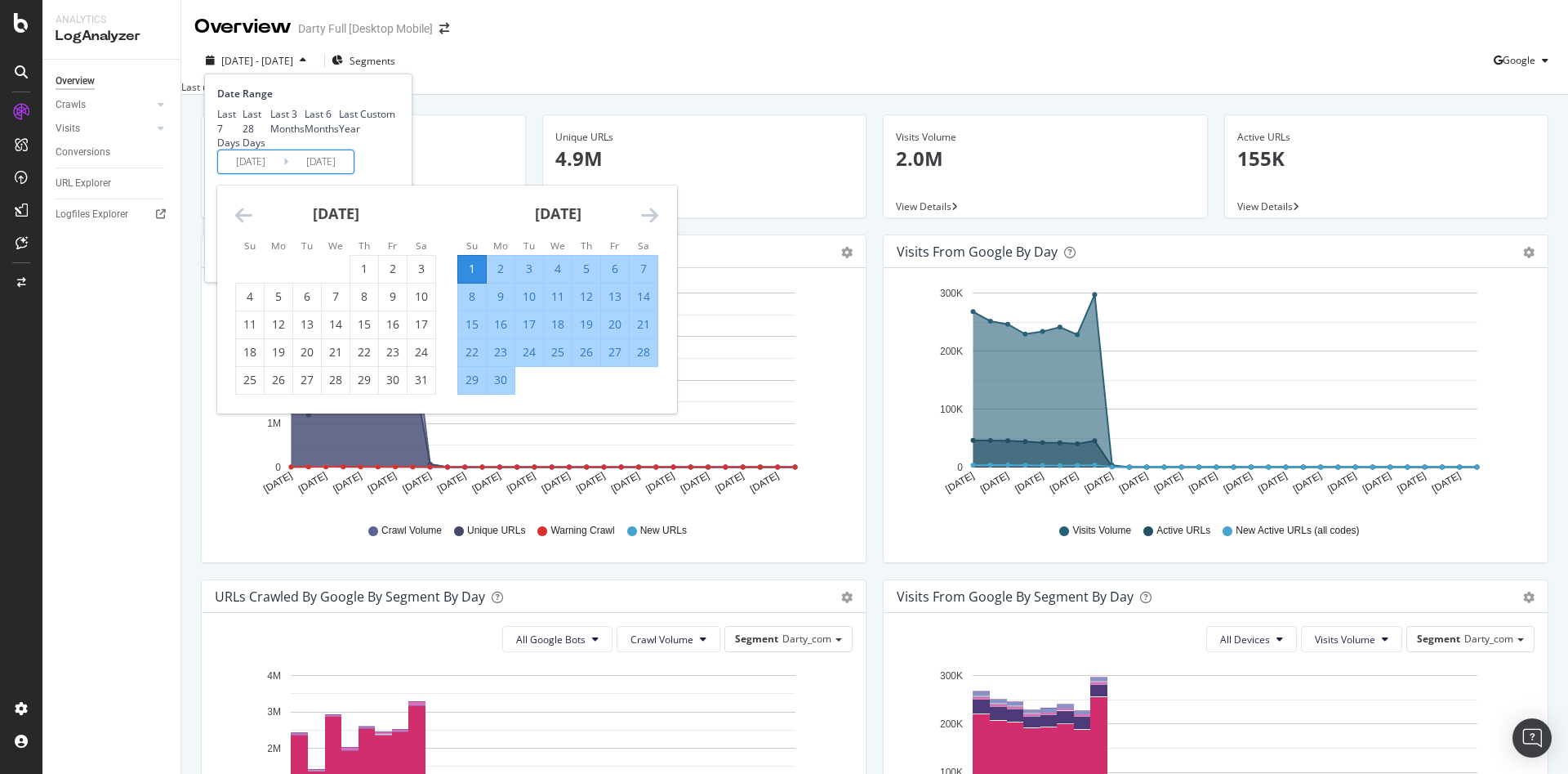
type input "2024/09/01"
click at [502, 388] on div "30" at bounding box center [501, 379] width 28 height 16
type input "2024/09/30"
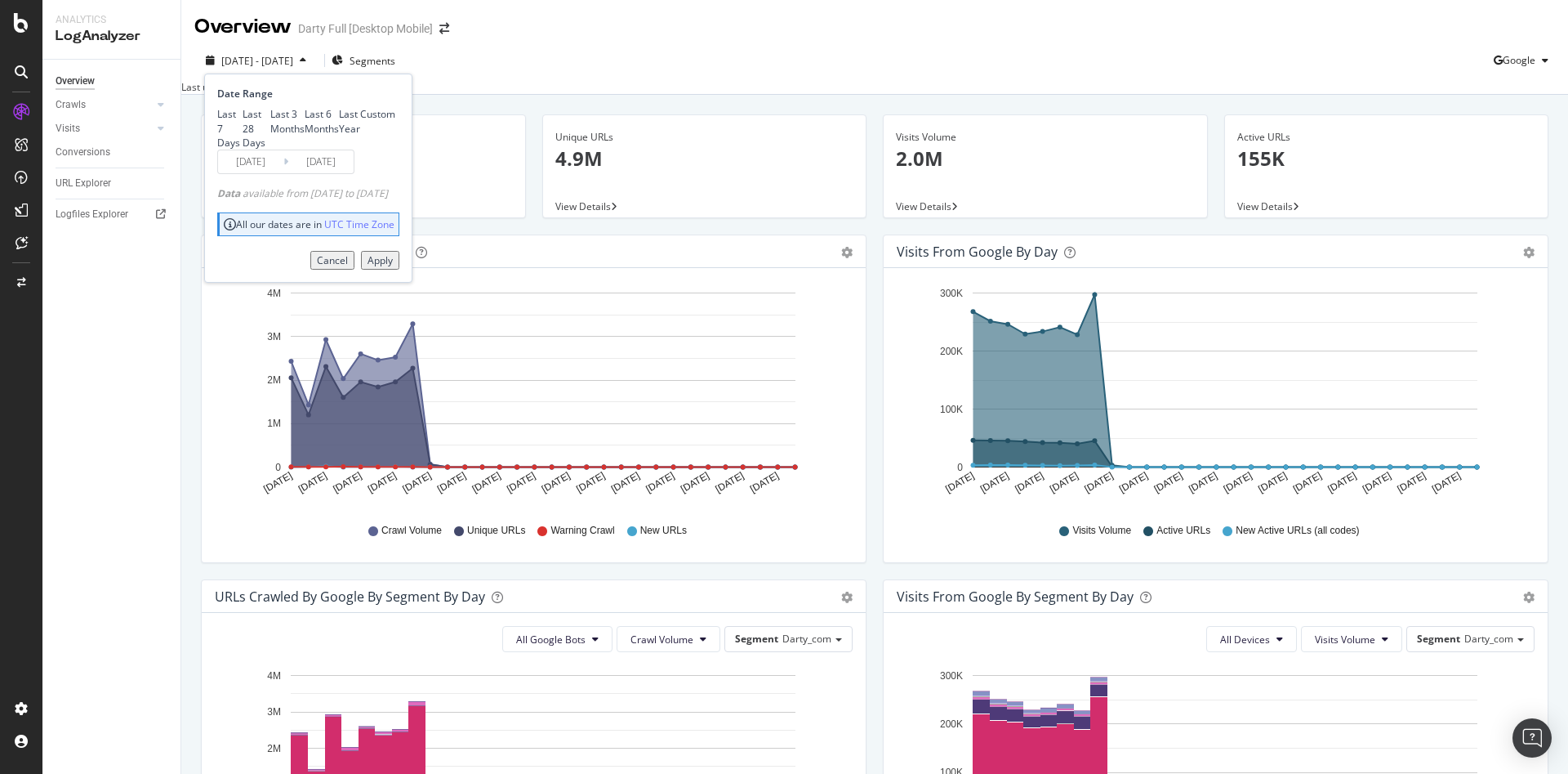
click at [393, 267] on div "Apply" at bounding box center [381, 260] width 25 height 14
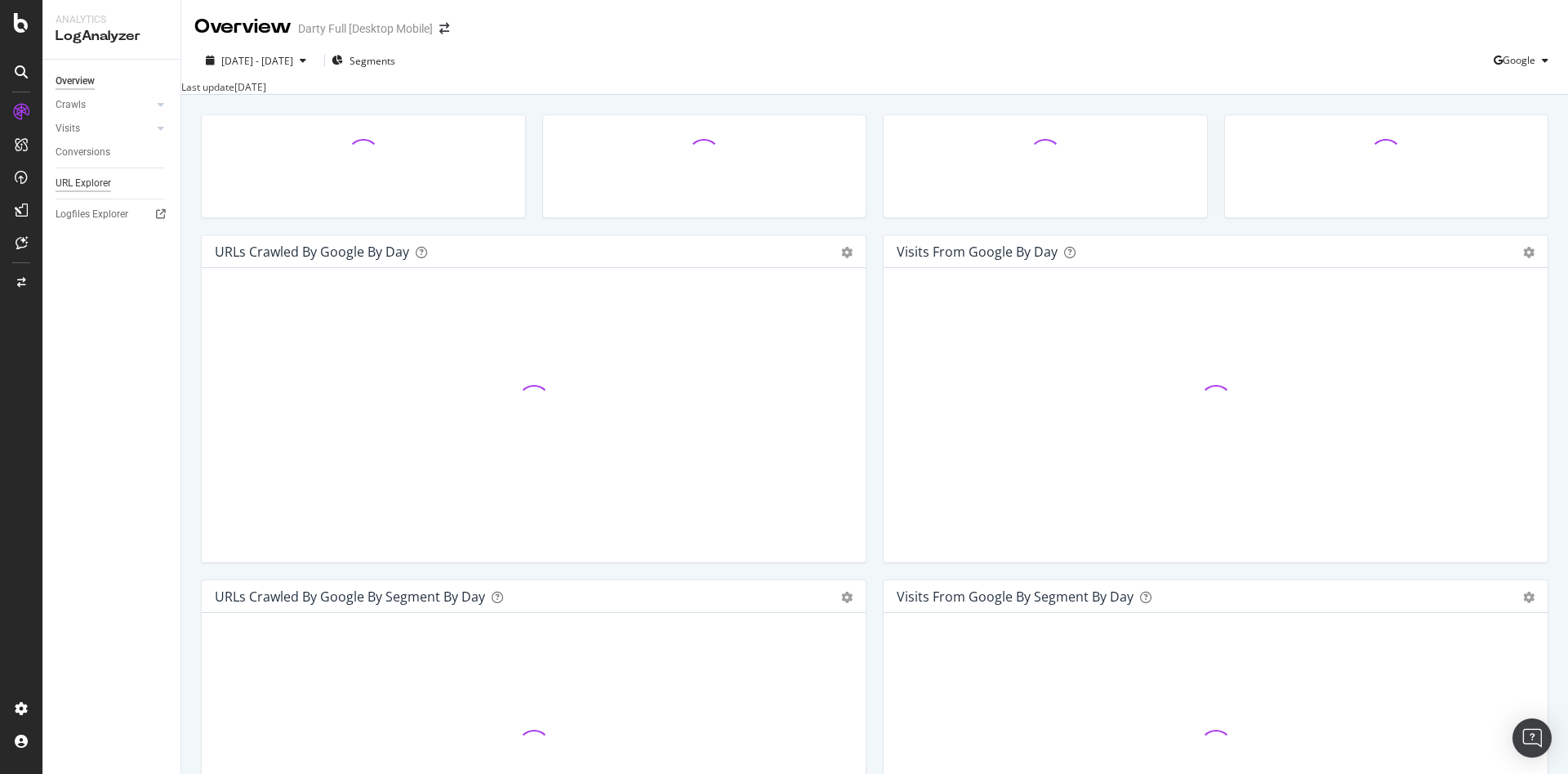
click at [70, 178] on div "URL Explorer" at bounding box center [84, 184] width 56 height 17
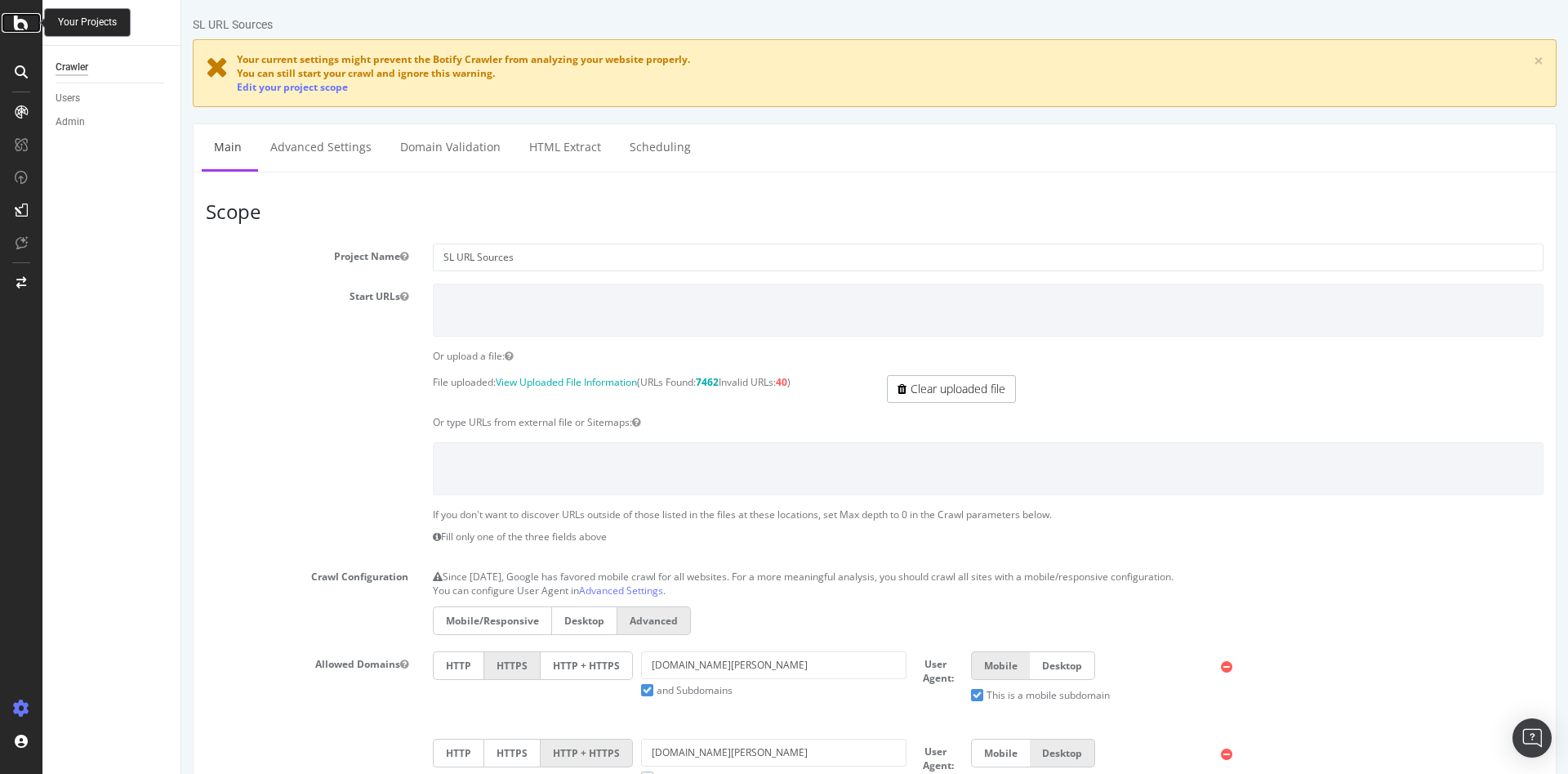
click at [21, 30] on icon at bounding box center [20, 22] width 14 height 19
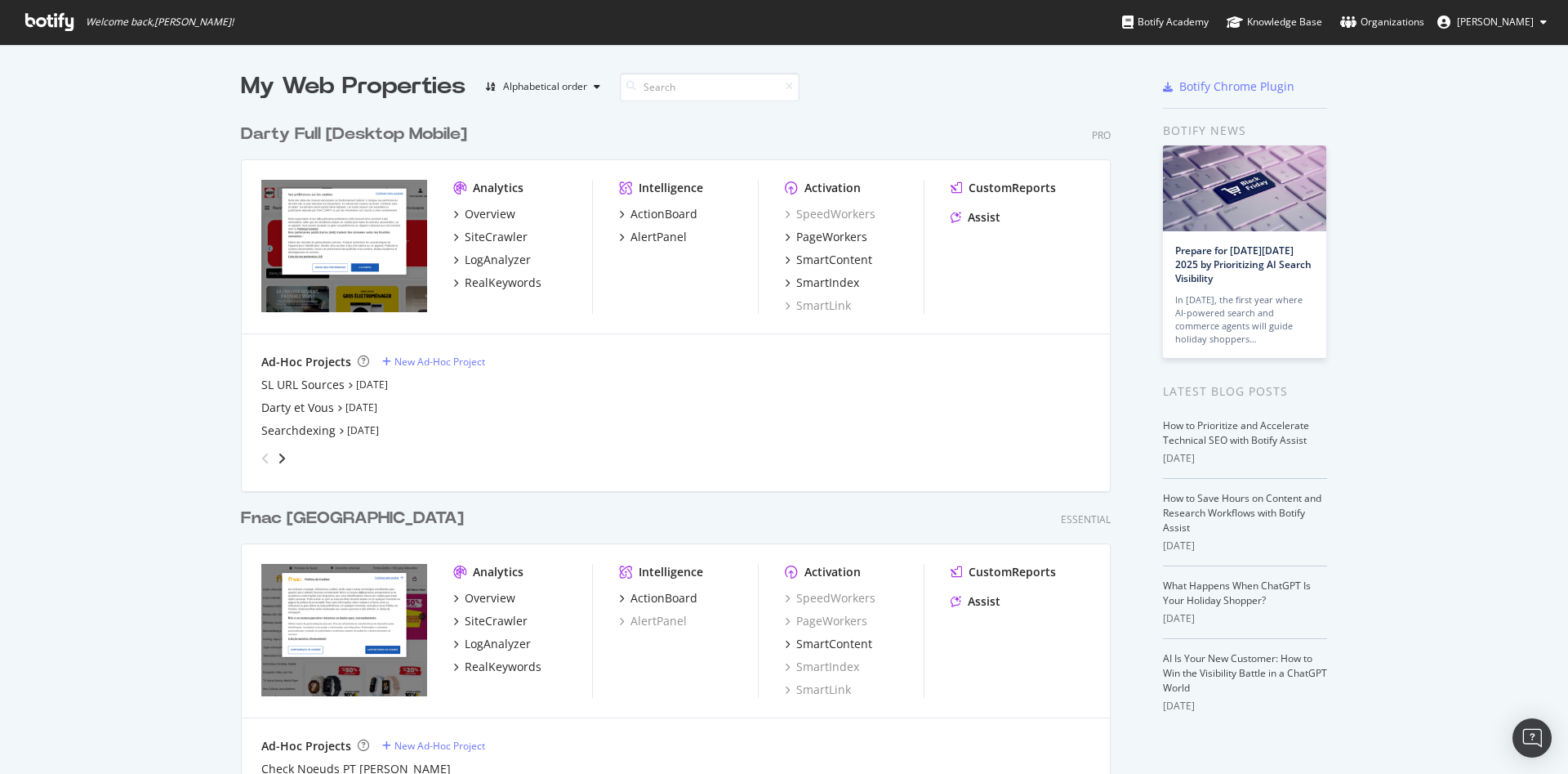
scroll to position [760, 1540]
click at [321, 380] on div "SL URL Sources" at bounding box center [303, 384] width 84 height 16
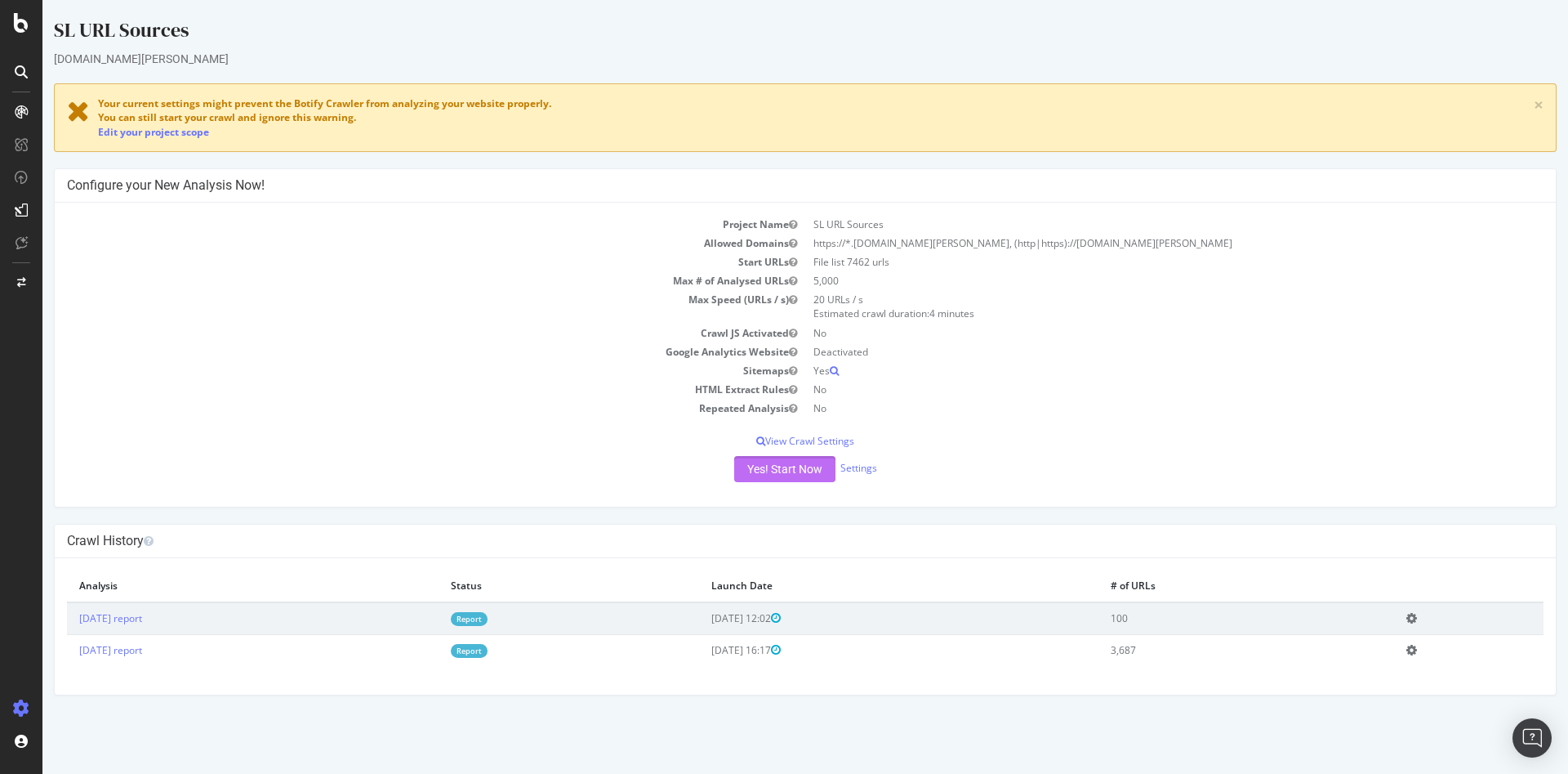
click at [796, 472] on button "Yes! Start Now" at bounding box center [785, 469] width 101 height 26
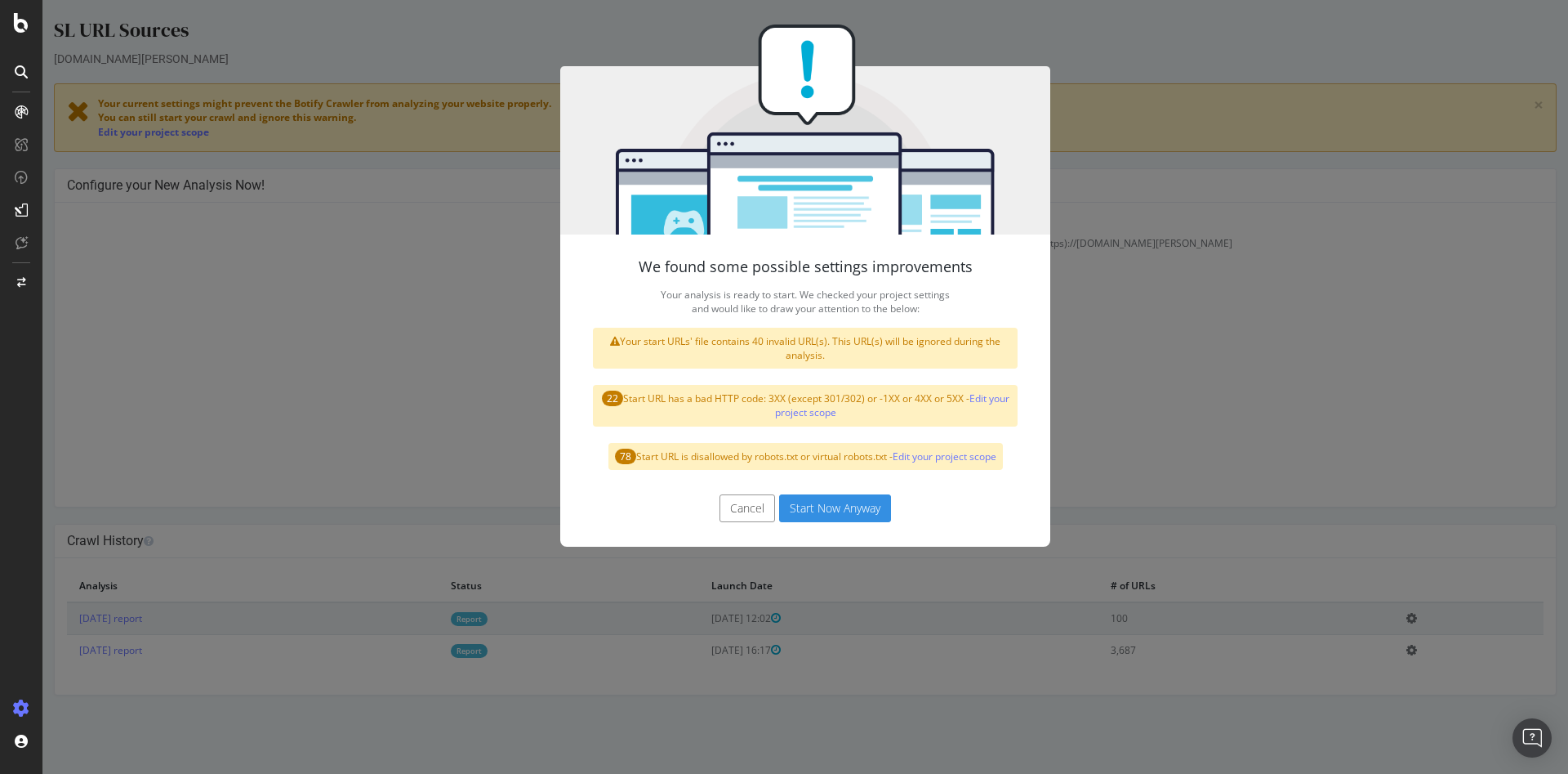
click at [827, 508] on button "Start Now Anyway" at bounding box center [835, 508] width 112 height 28
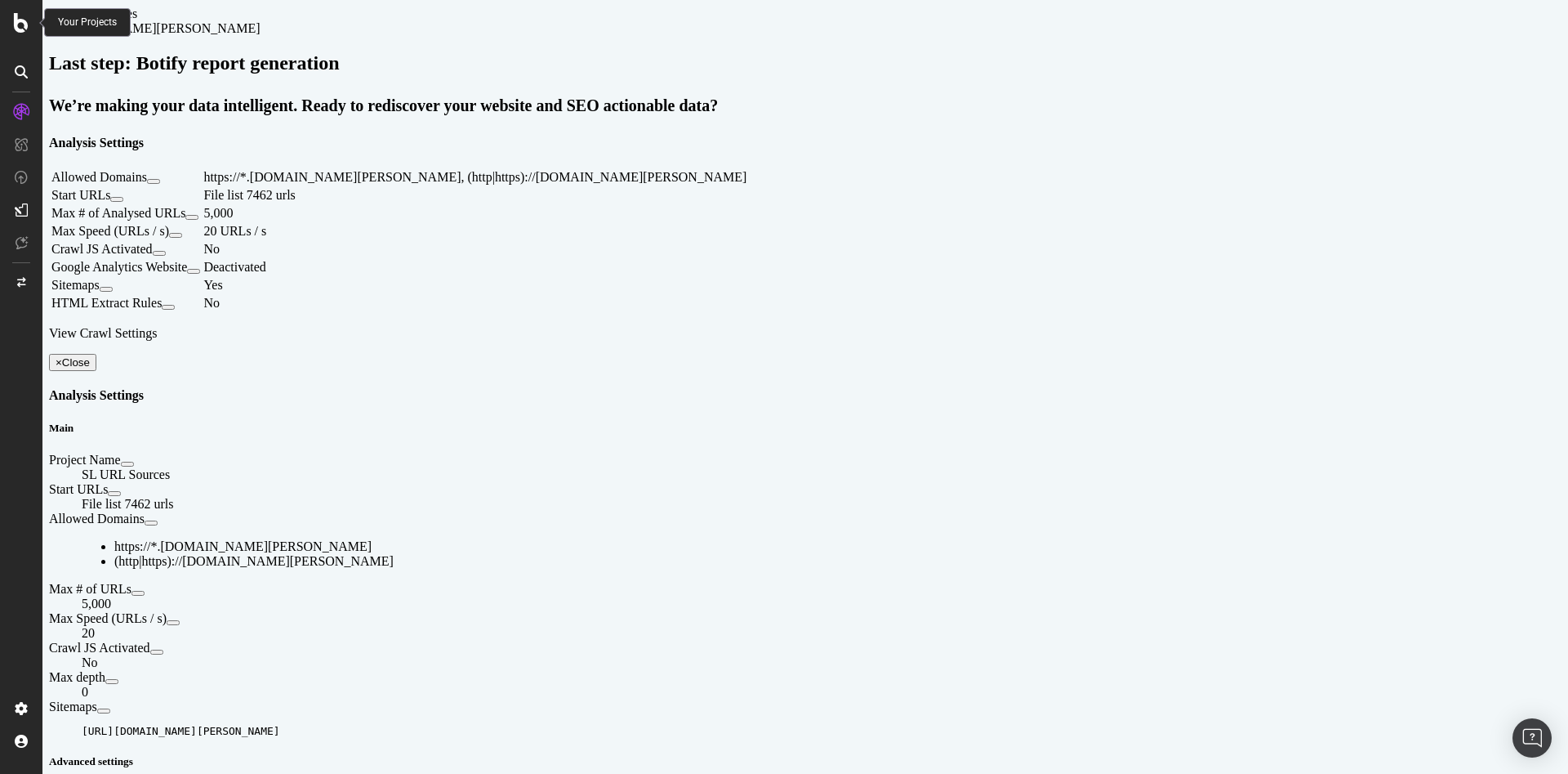
click at [14, 28] on icon at bounding box center [20, 22] width 14 height 19
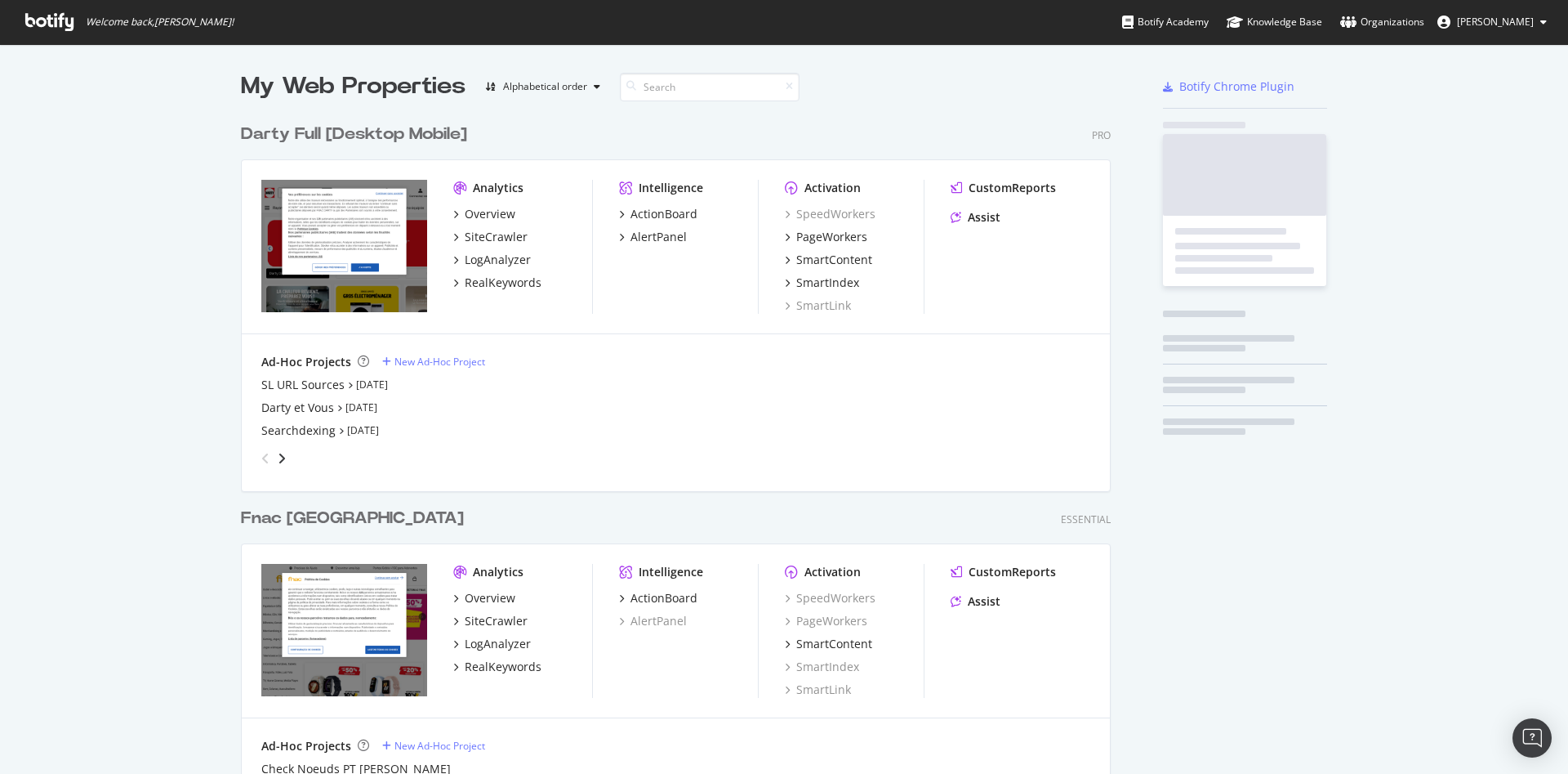
scroll to position [760, 1540]
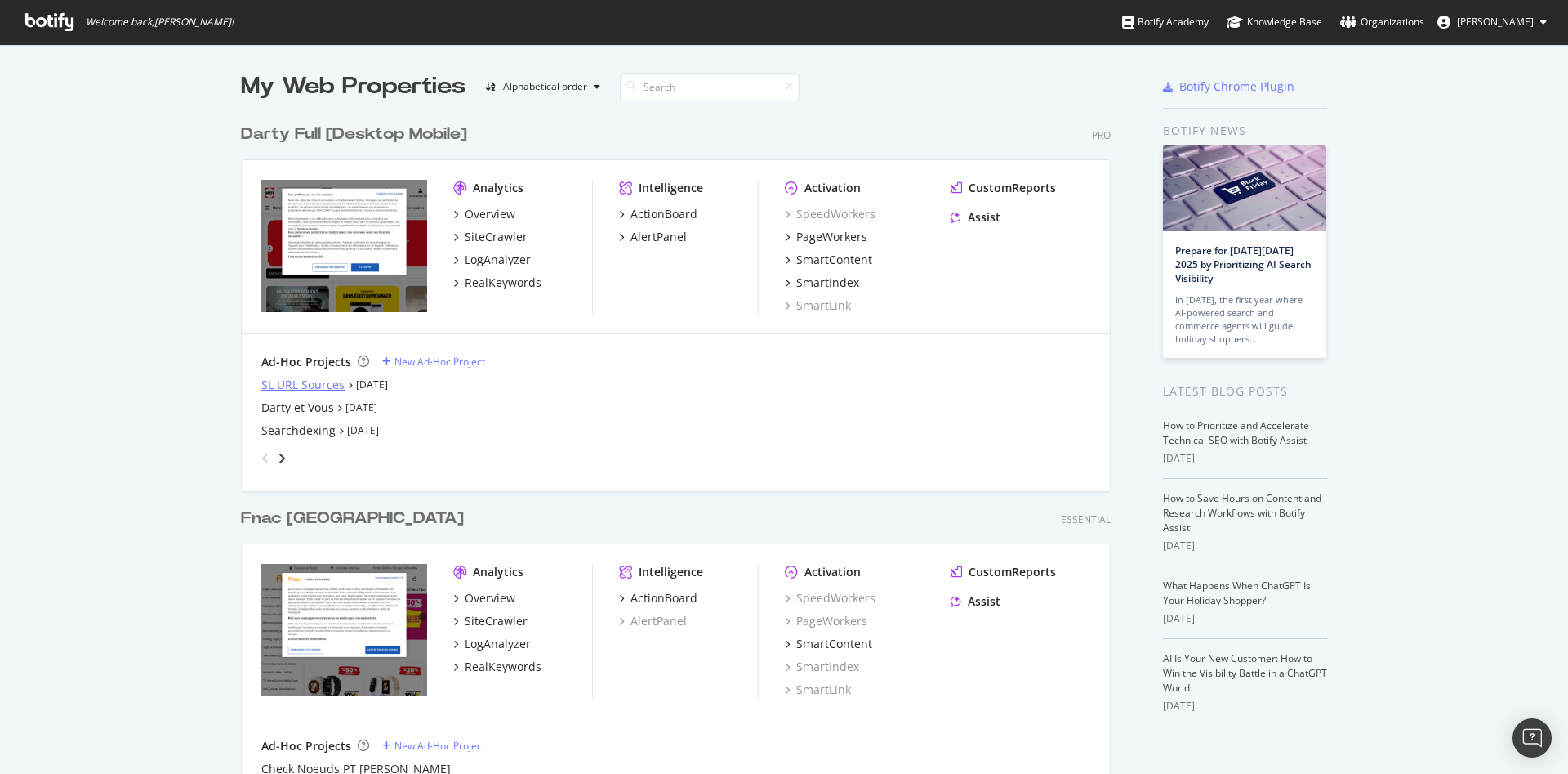
click at [322, 385] on div "SL URL Sources" at bounding box center [303, 384] width 84 height 16
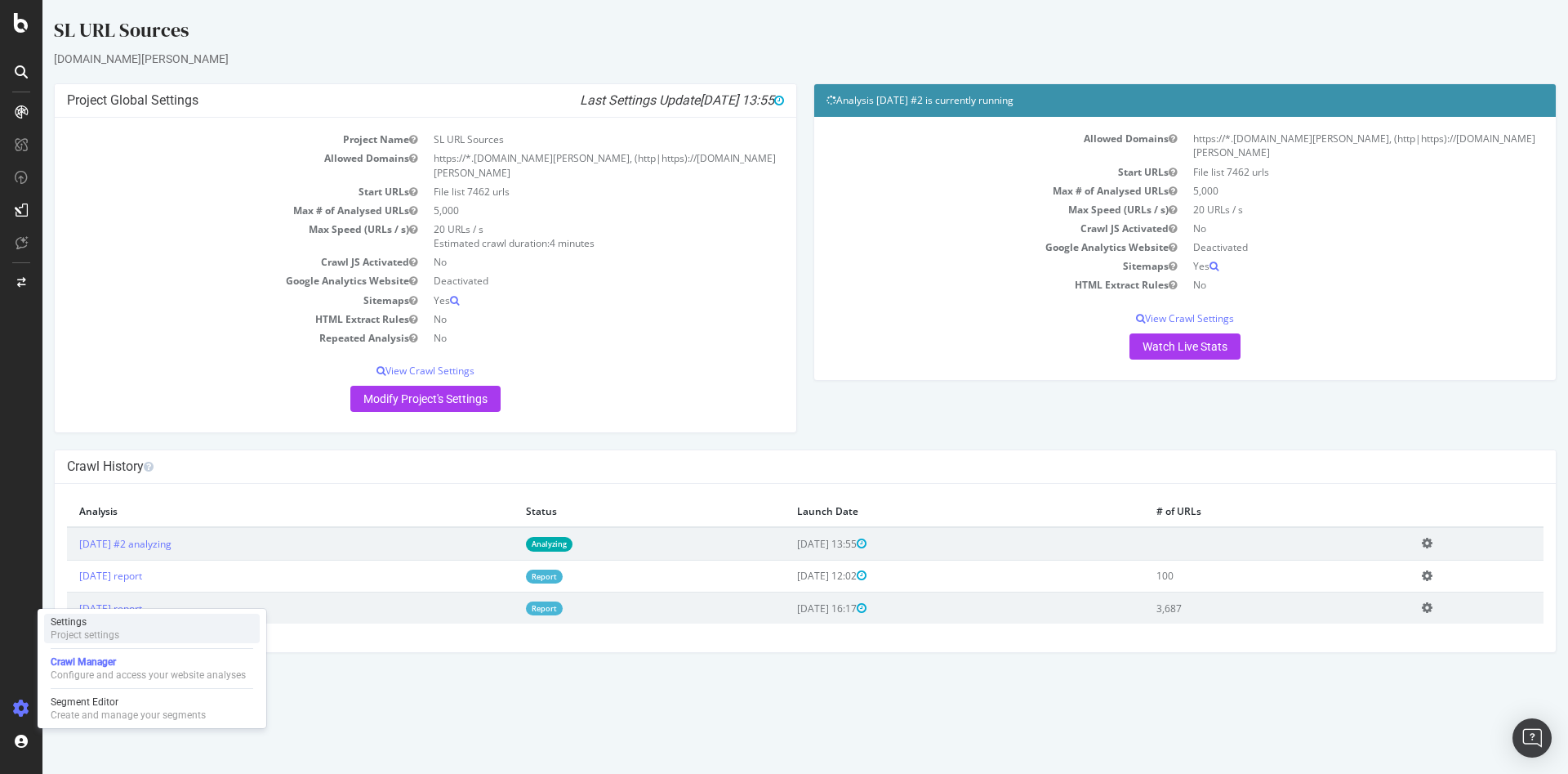
click at [143, 632] on div "Settings Project settings" at bounding box center [151, 628] width 216 height 30
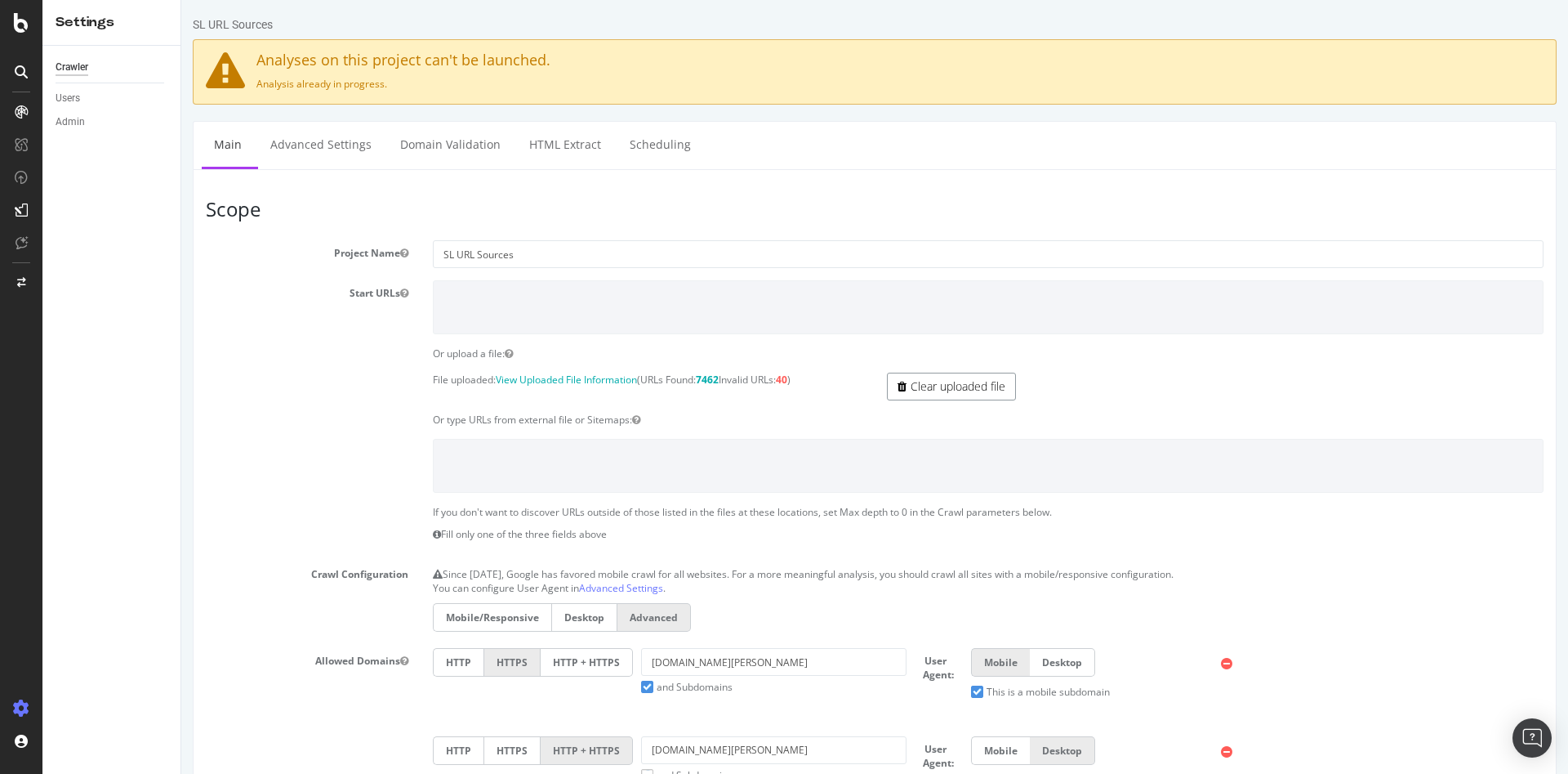
click at [977, 391] on link "Clear uploaded file" at bounding box center [951, 386] width 129 height 28
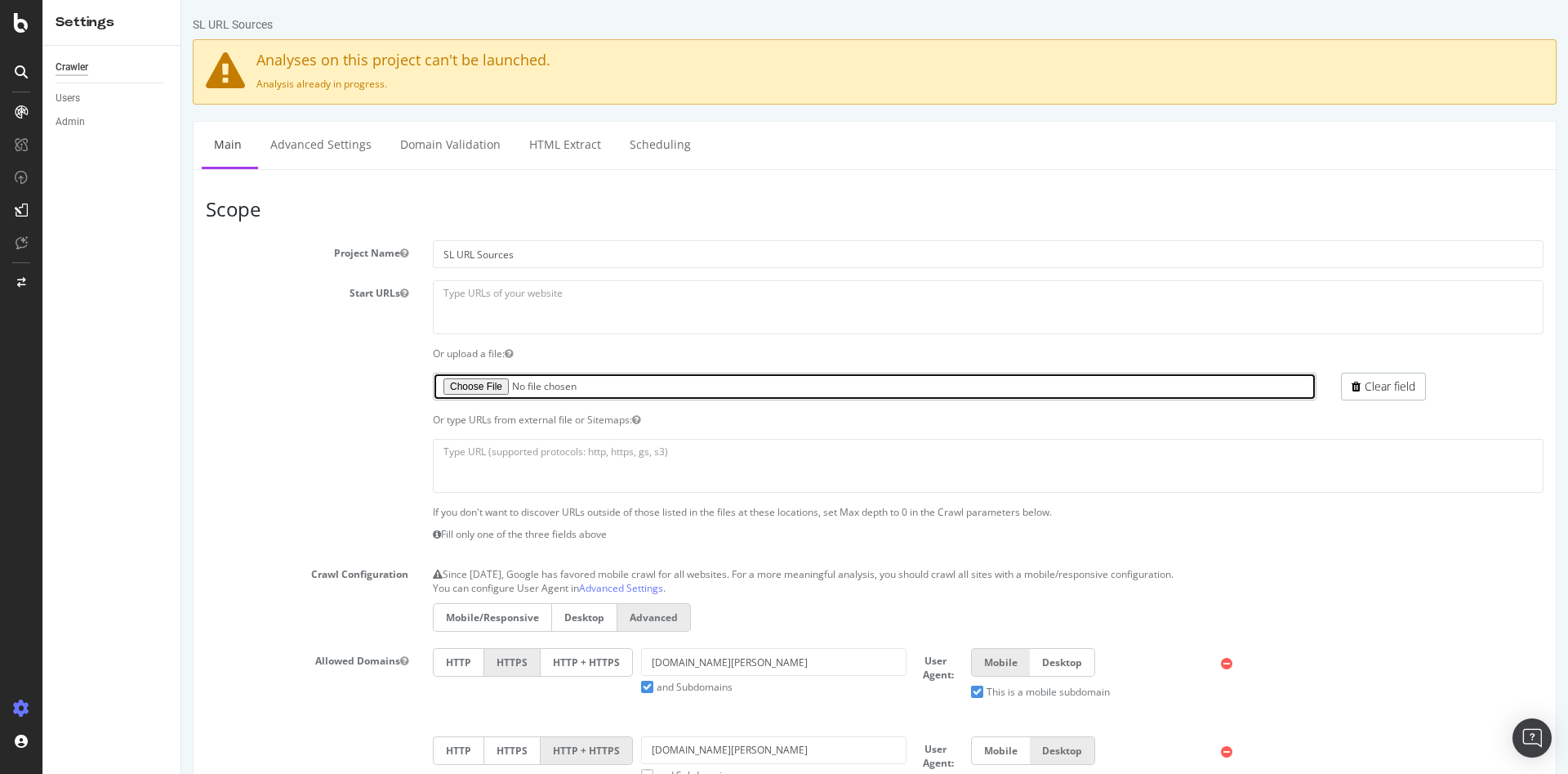
click at [505, 383] on input "file" at bounding box center [874, 386] width 884 height 28
type input "C:\fakepath\url_rec1_test_crawl.txt"
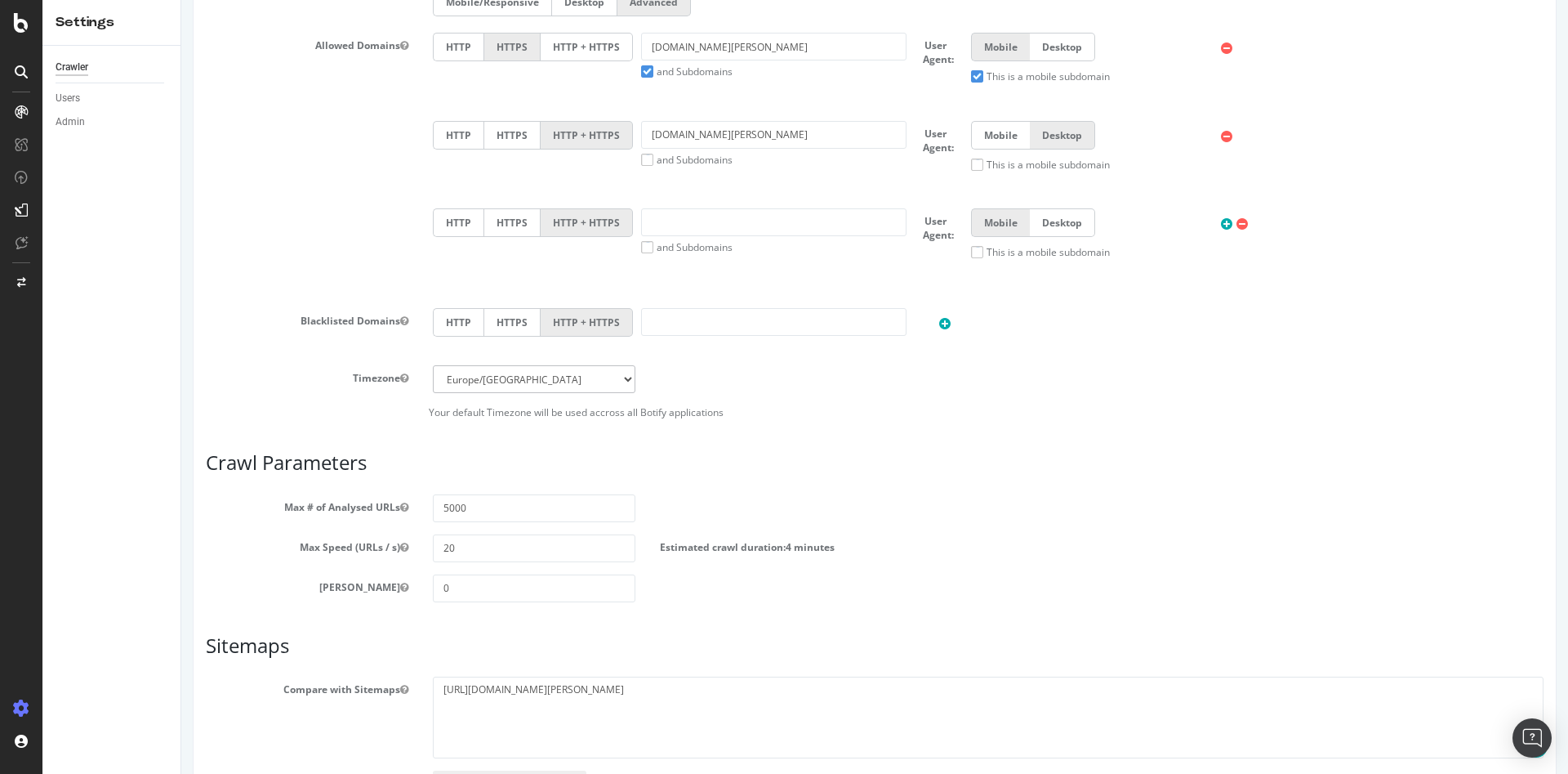
scroll to position [735, 0]
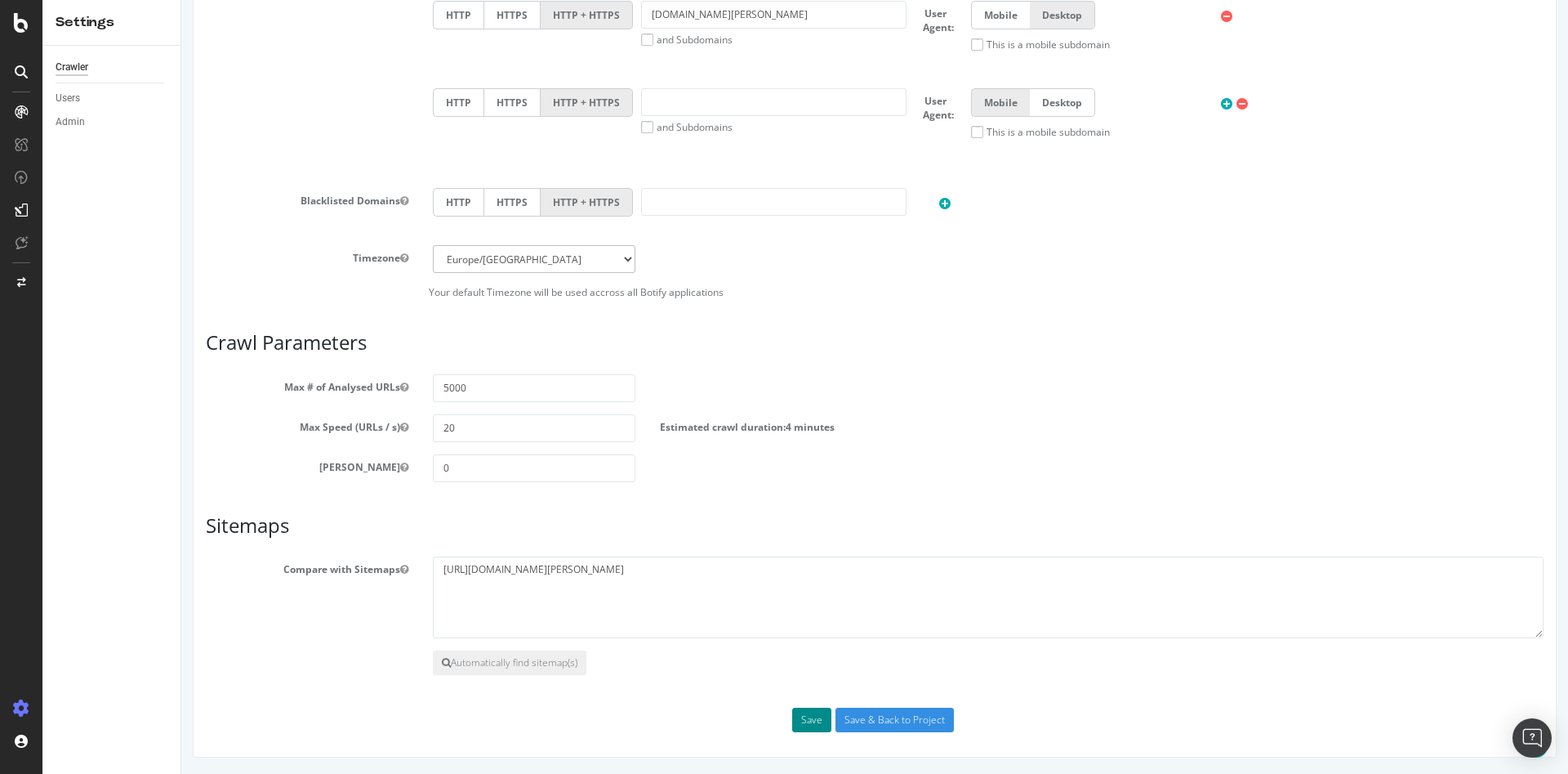
click at [804, 716] on button "Save" at bounding box center [812, 719] width 39 height 25
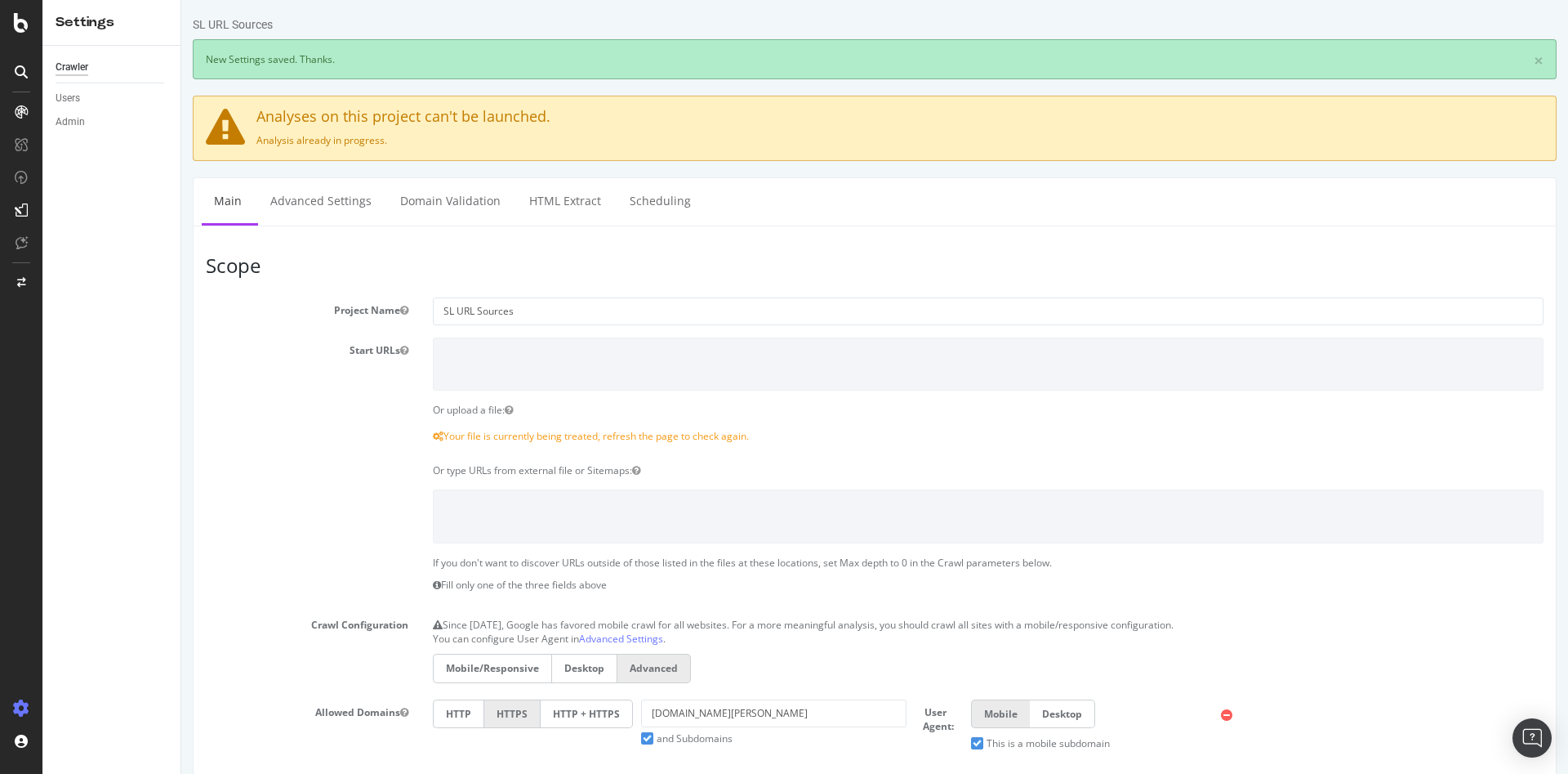
scroll to position [0, 0]
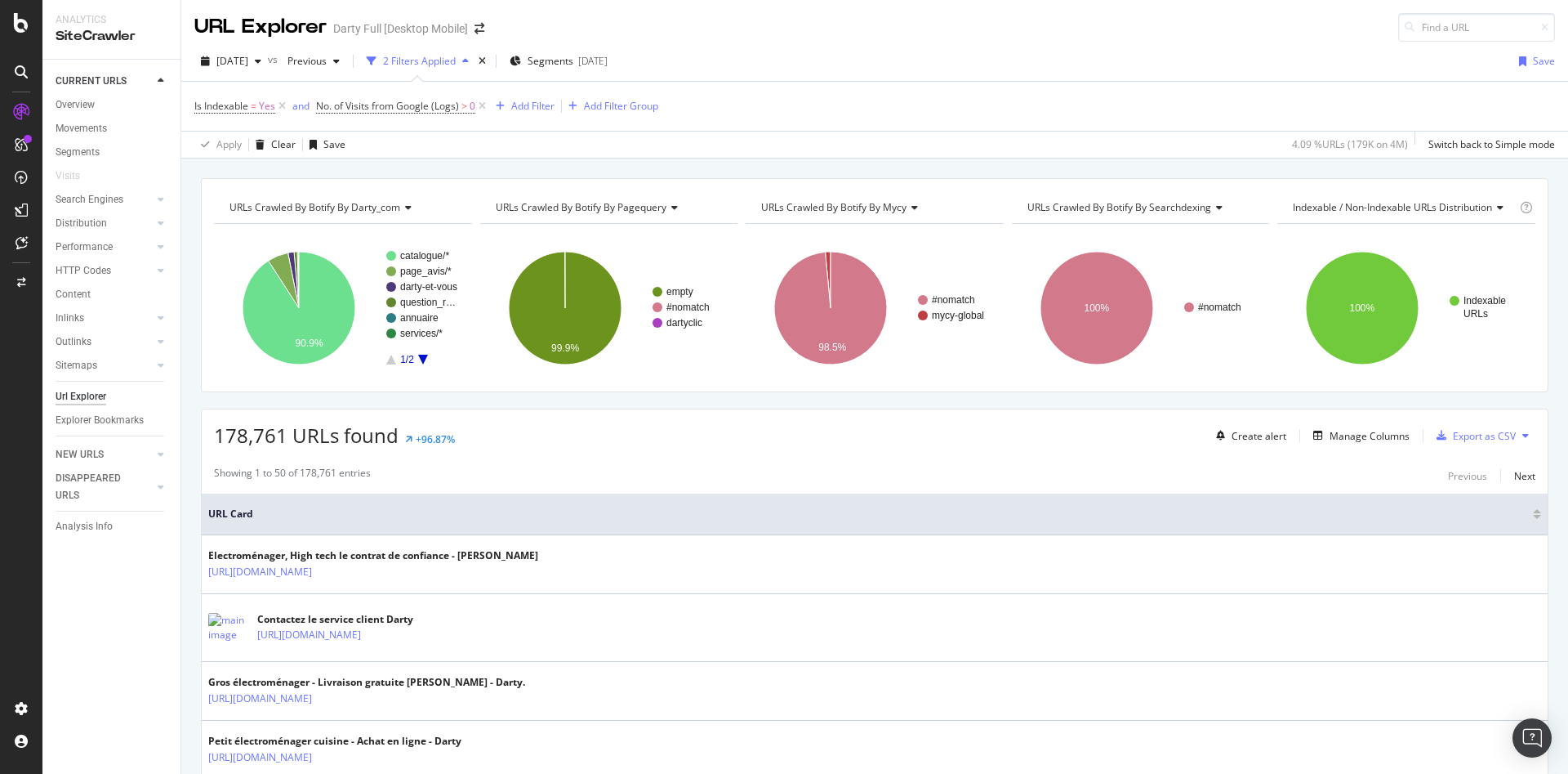
drag, startPoint x: 1082, startPoint y: 5, endPoint x: 760, endPoint y: 76, distance: 329.7
click at [760, 76] on div "2025 Aug. 31st vs Previous 2 Filters Applied Segments 2025-09-02 Save" at bounding box center [874, 64] width 1387 height 33
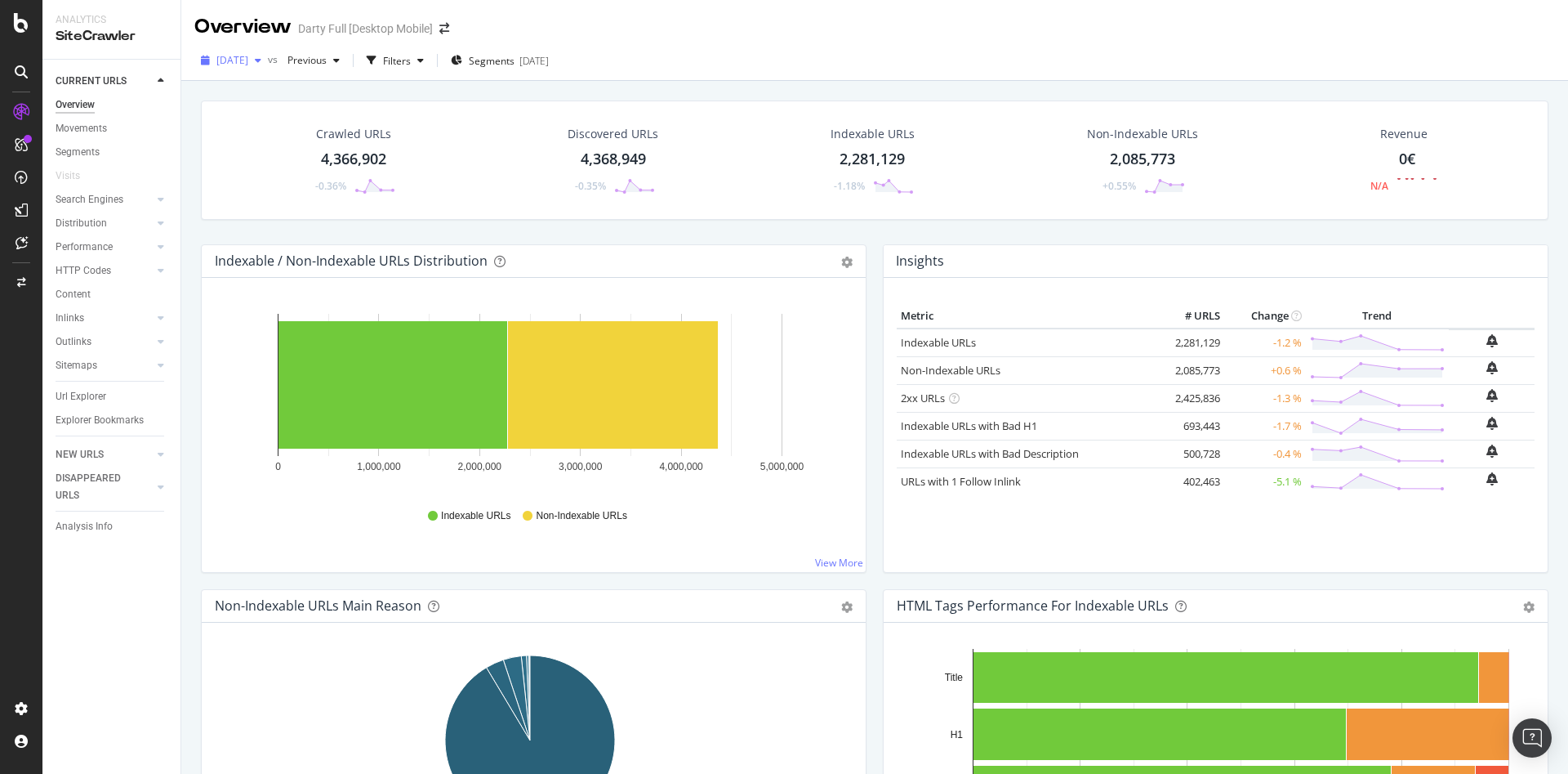
click at [268, 59] on div "button" at bounding box center [258, 61] width 19 height 10
click at [328, 126] on div "4.8M URLs" at bounding box center [339, 126] width 48 height 14
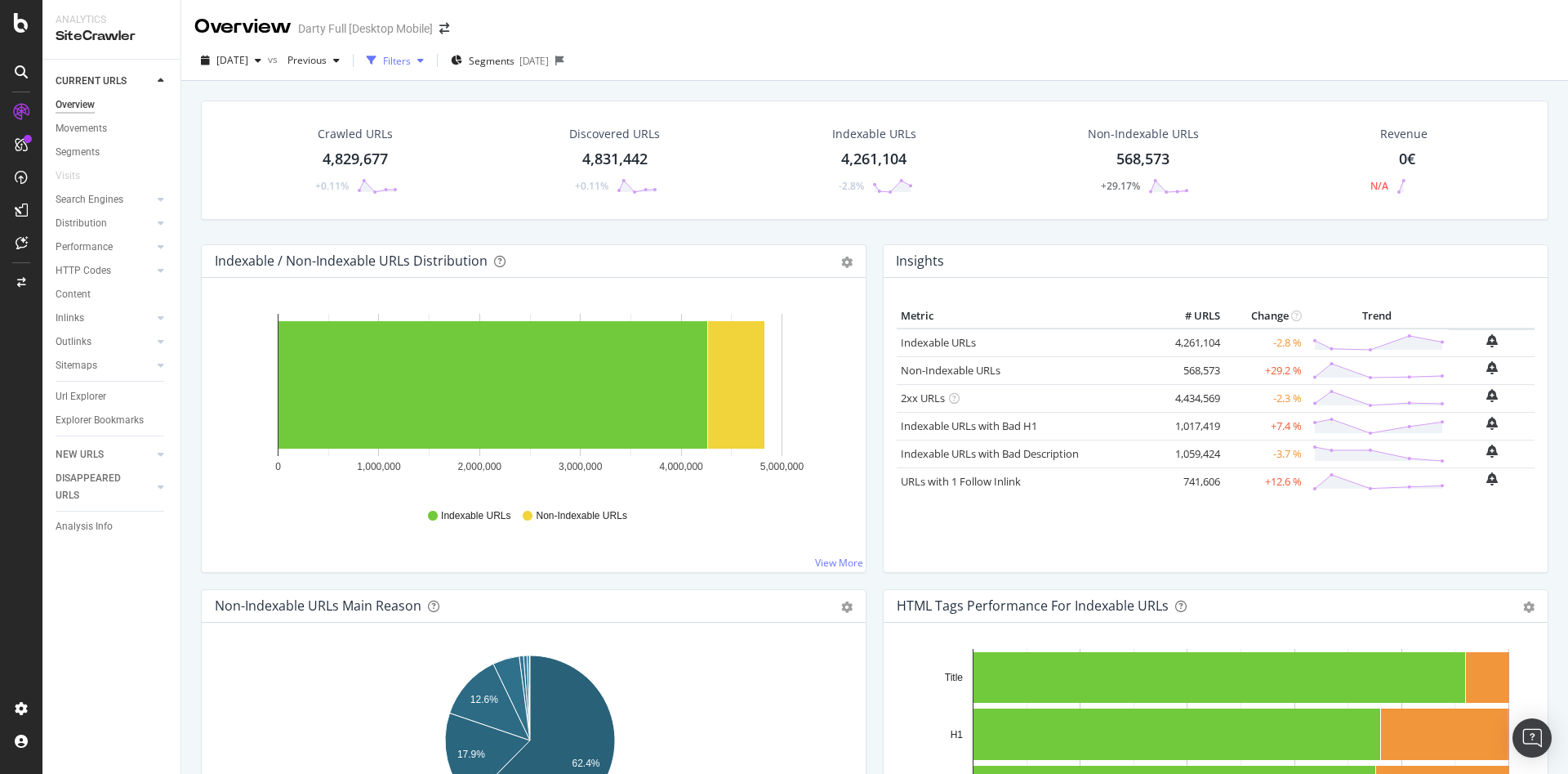
click at [411, 63] on div "Filters" at bounding box center [397, 61] width 28 height 14
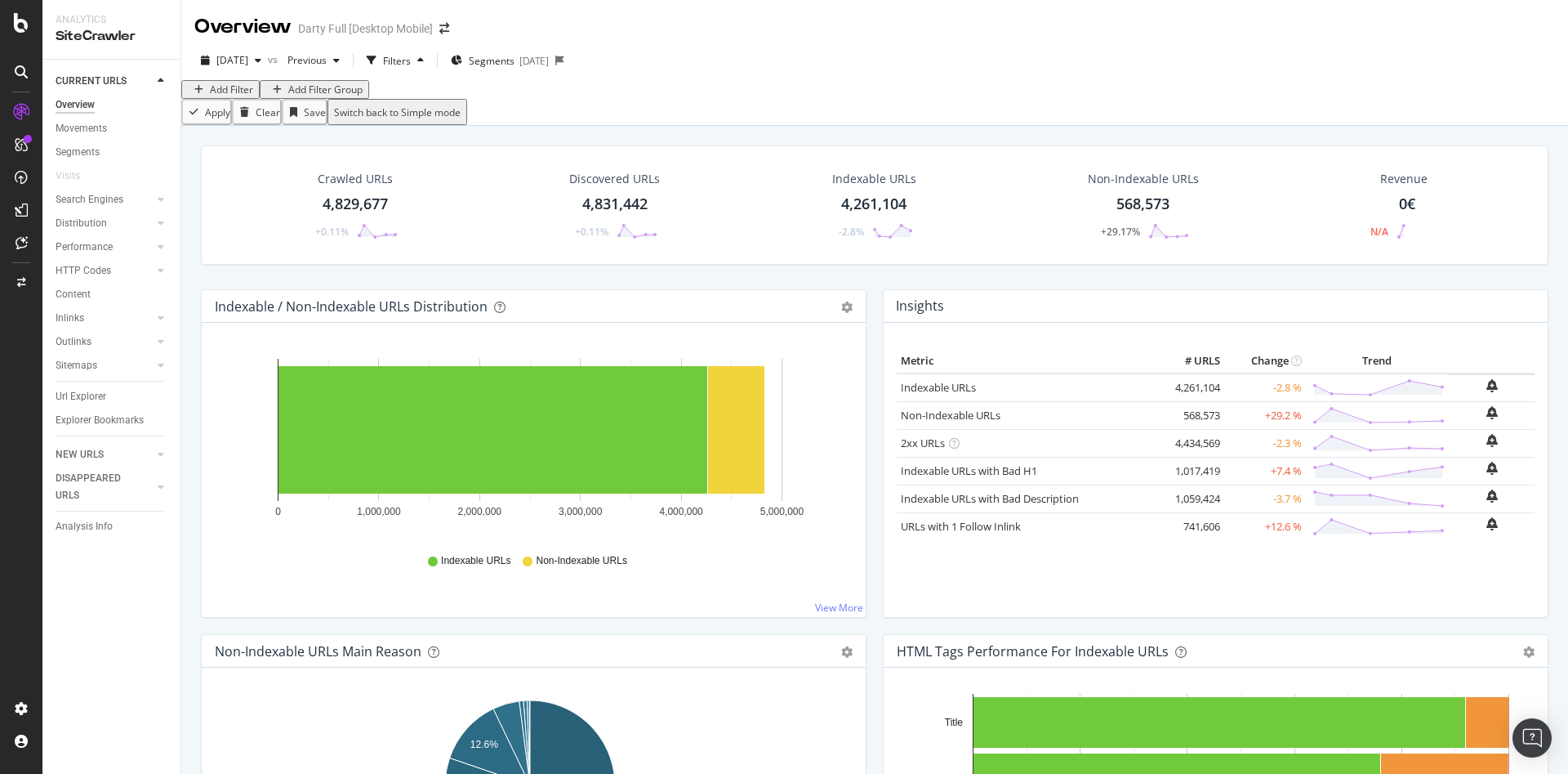
click at [224, 96] on div "Add Filter" at bounding box center [231, 90] width 43 height 14
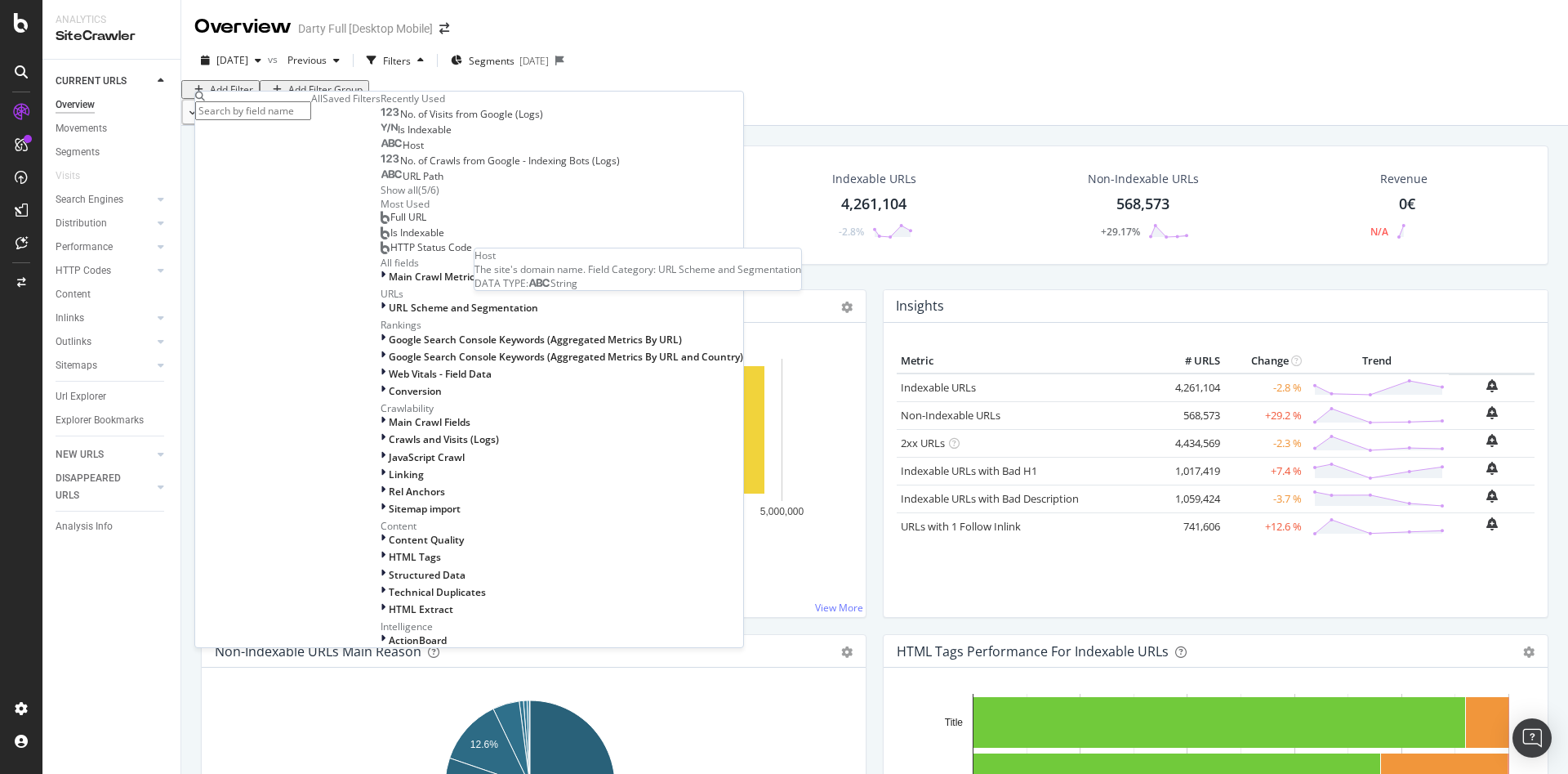
drag, startPoint x: 244, startPoint y: 256, endPoint x: 283, endPoint y: 239, distance: 42.5
click at [403, 152] on span "Host" at bounding box center [413, 145] width 21 height 14
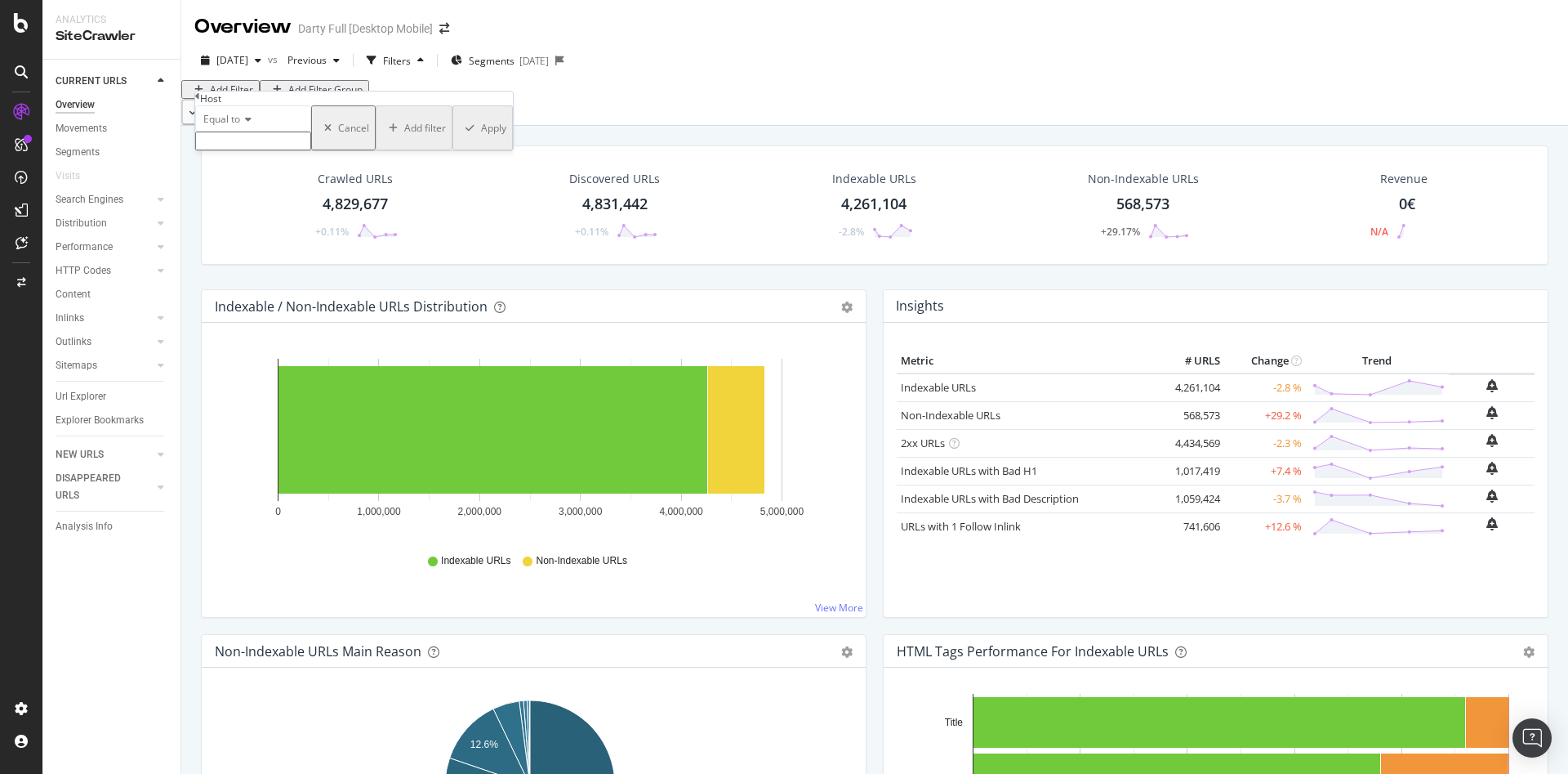
click at [251, 124] on icon at bounding box center [246, 119] width 12 height 10
click at [255, 164] on span "Not equal to" at bounding box center [228, 157] width 56 height 14
click at [281, 151] on input "text" at bounding box center [253, 140] width 116 height 19
click at [233, 183] on span "m.darty.com" at bounding box center [217, 176] width 34 height 14
type input "m.darty.com"
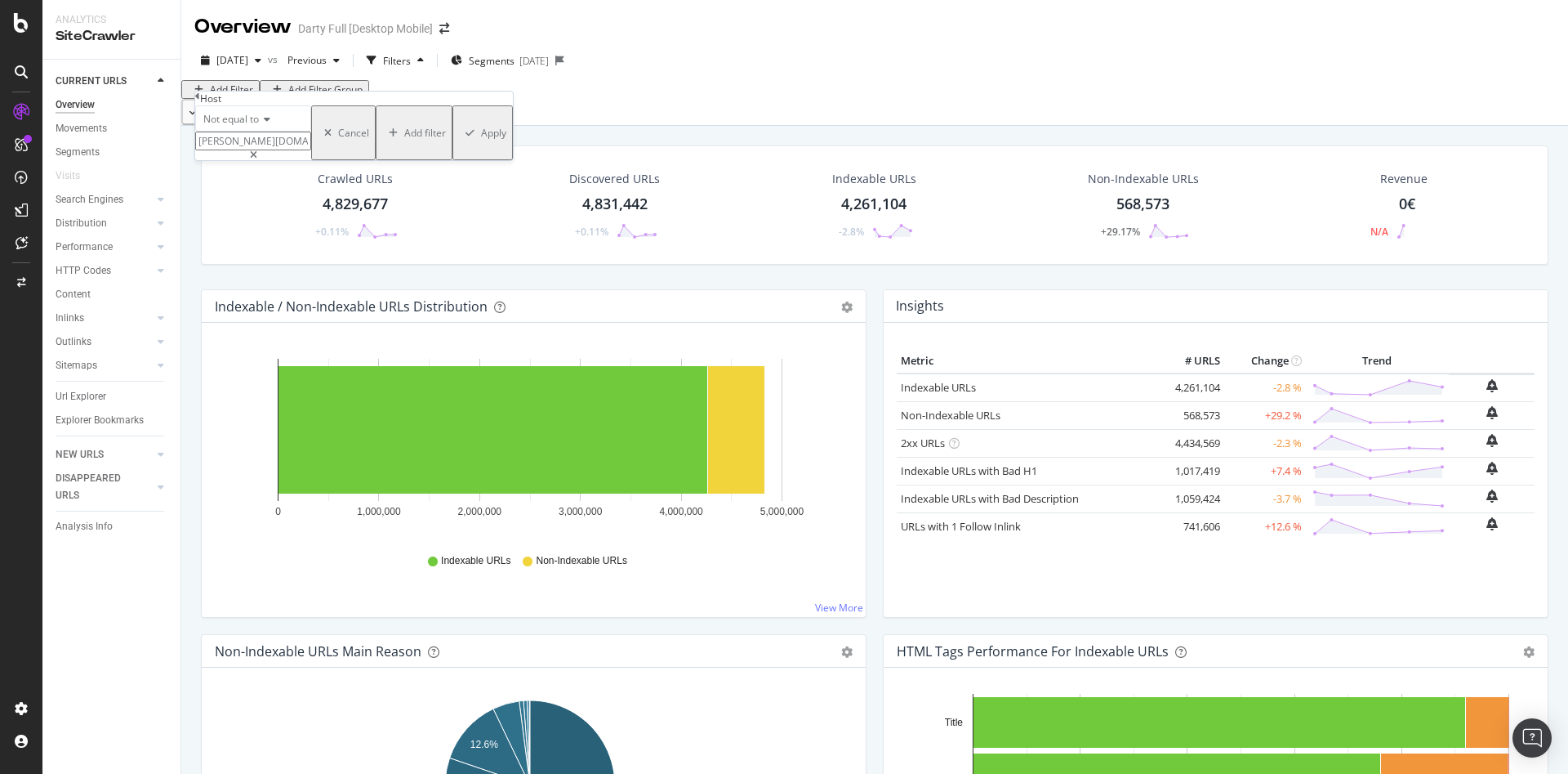
click at [388, 160] on div "Not equal to m.darty.com m.darty.com Cancel Add filter Apply" at bounding box center [354, 133] width 318 height 55
click at [481, 140] on div "Apply" at bounding box center [494, 133] width 25 height 14
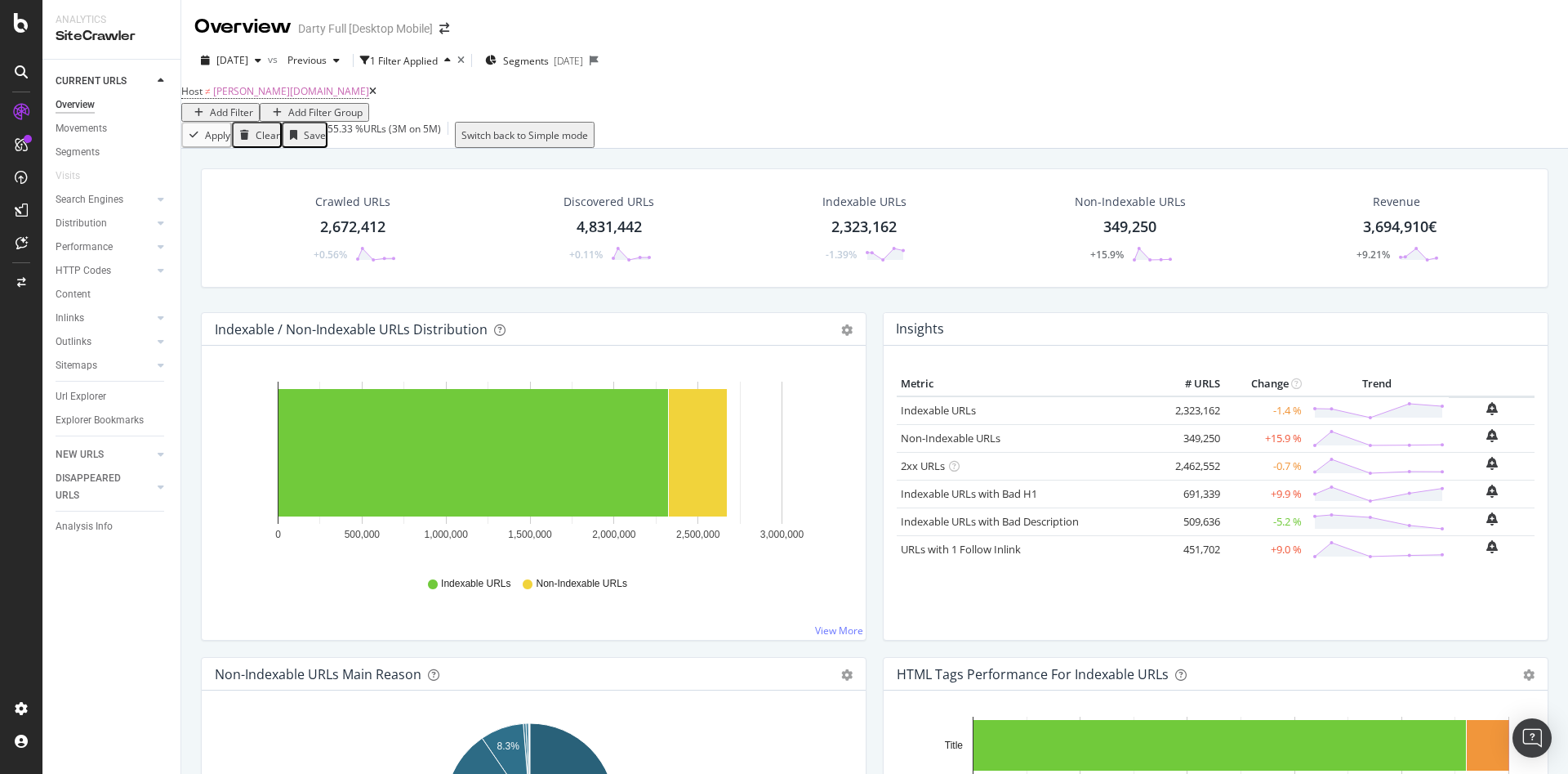
drag, startPoint x: 97, startPoint y: 270, endPoint x: 144, endPoint y: 289, distance: 50.7
click at [99, 270] on div "HTTP Codes" at bounding box center [84, 271] width 56 height 17
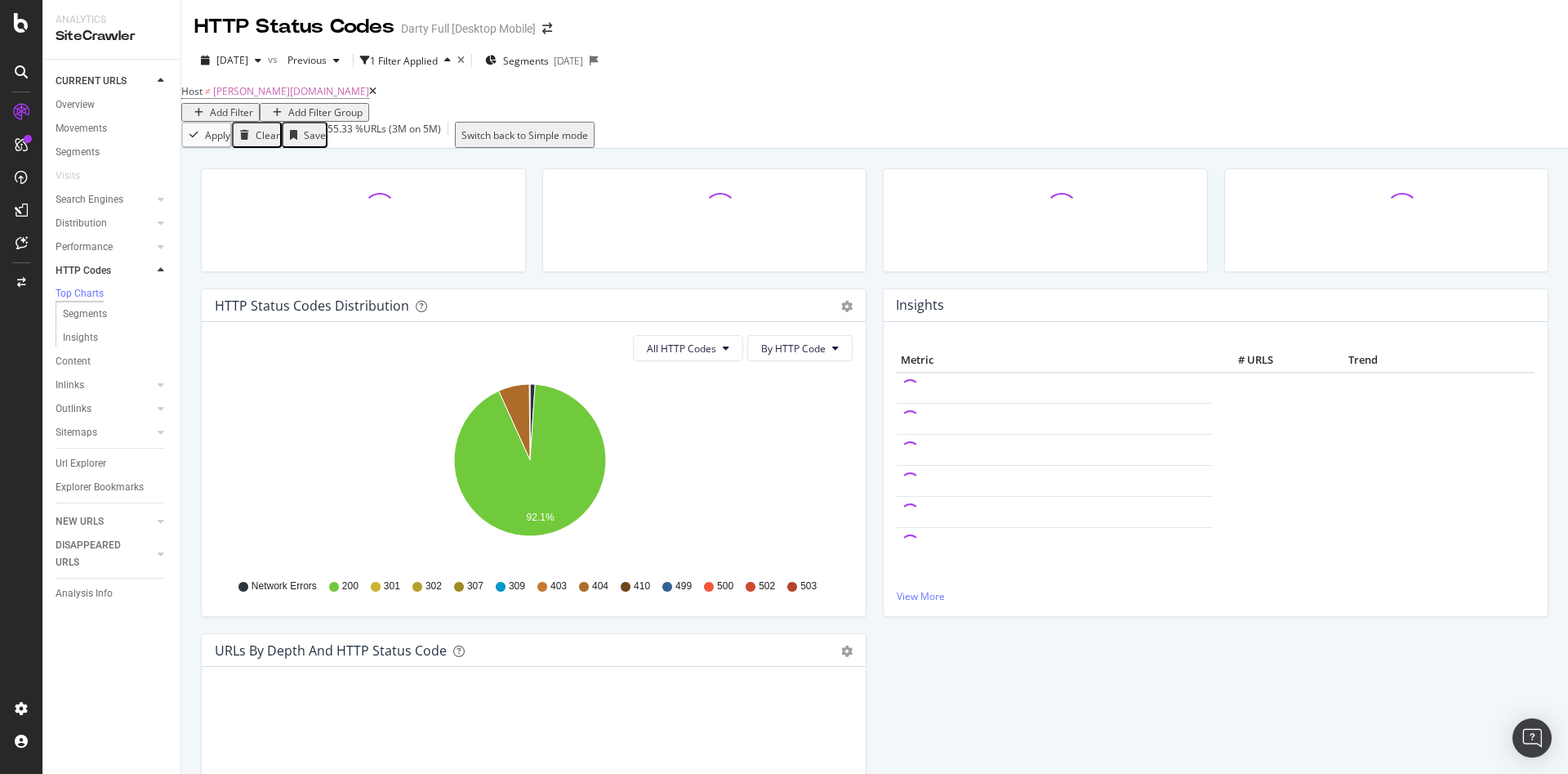
click at [847, 311] on div "HTTP Status Codes Distribution Pie Table Export as CSV Add to Custom Report" at bounding box center [534, 305] width 664 height 33
click at [842, 312] on icon "gear" at bounding box center [847, 306] width 12 height 12
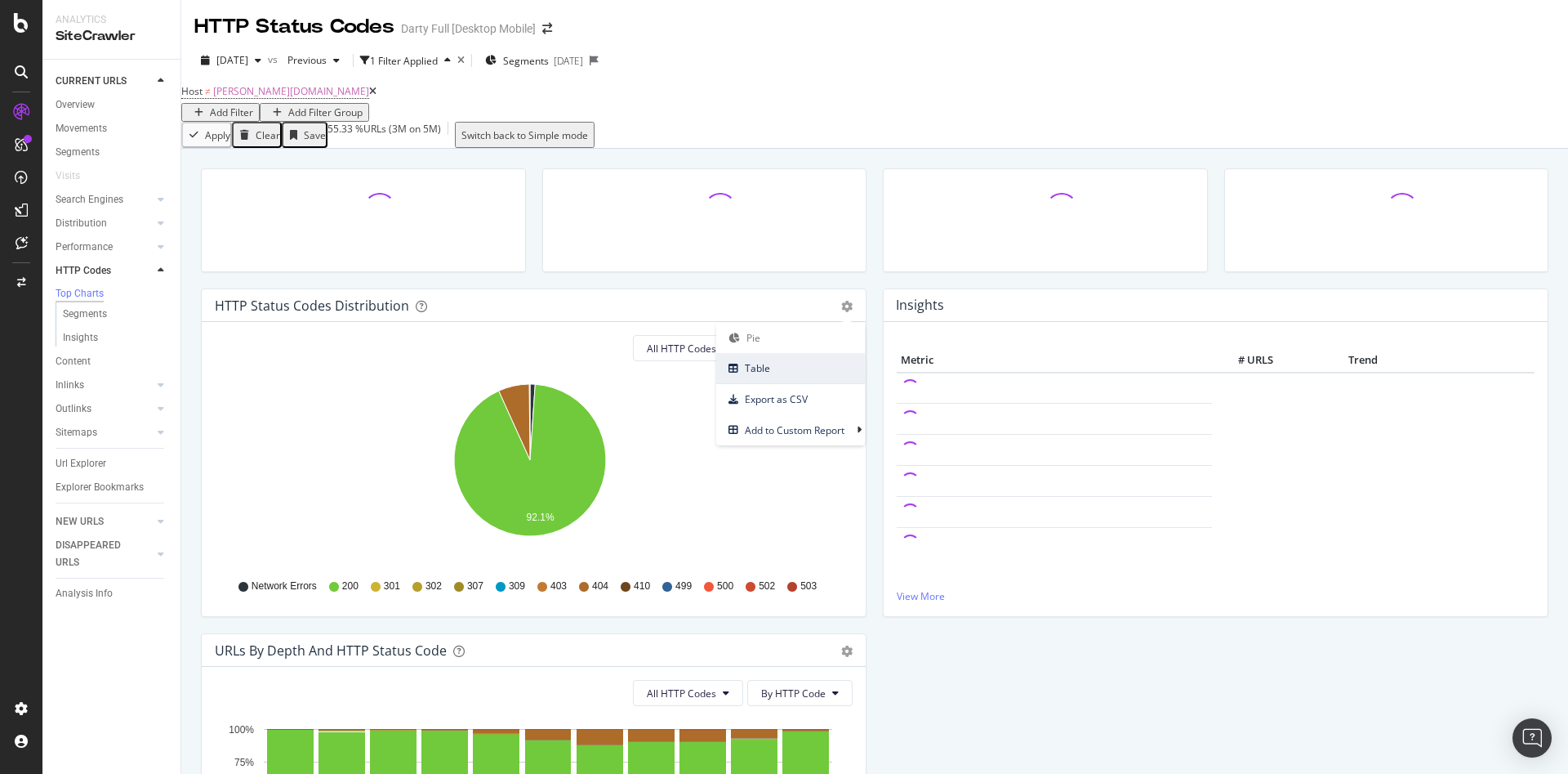
click at [806, 379] on span "Table" at bounding box center [791, 368] width 149 height 22
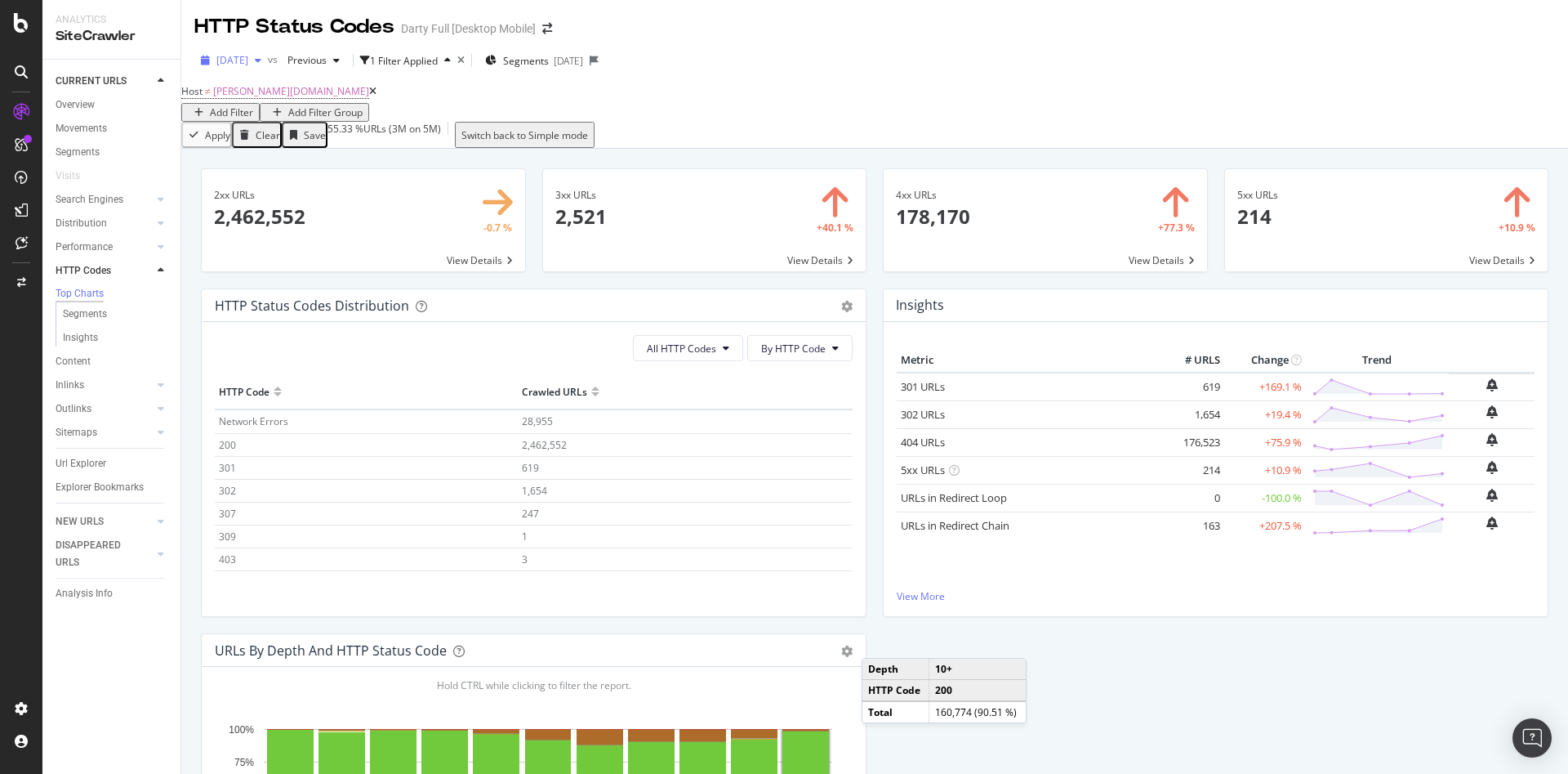
click at [261, 62] on icon "button" at bounding box center [258, 61] width 7 height 10
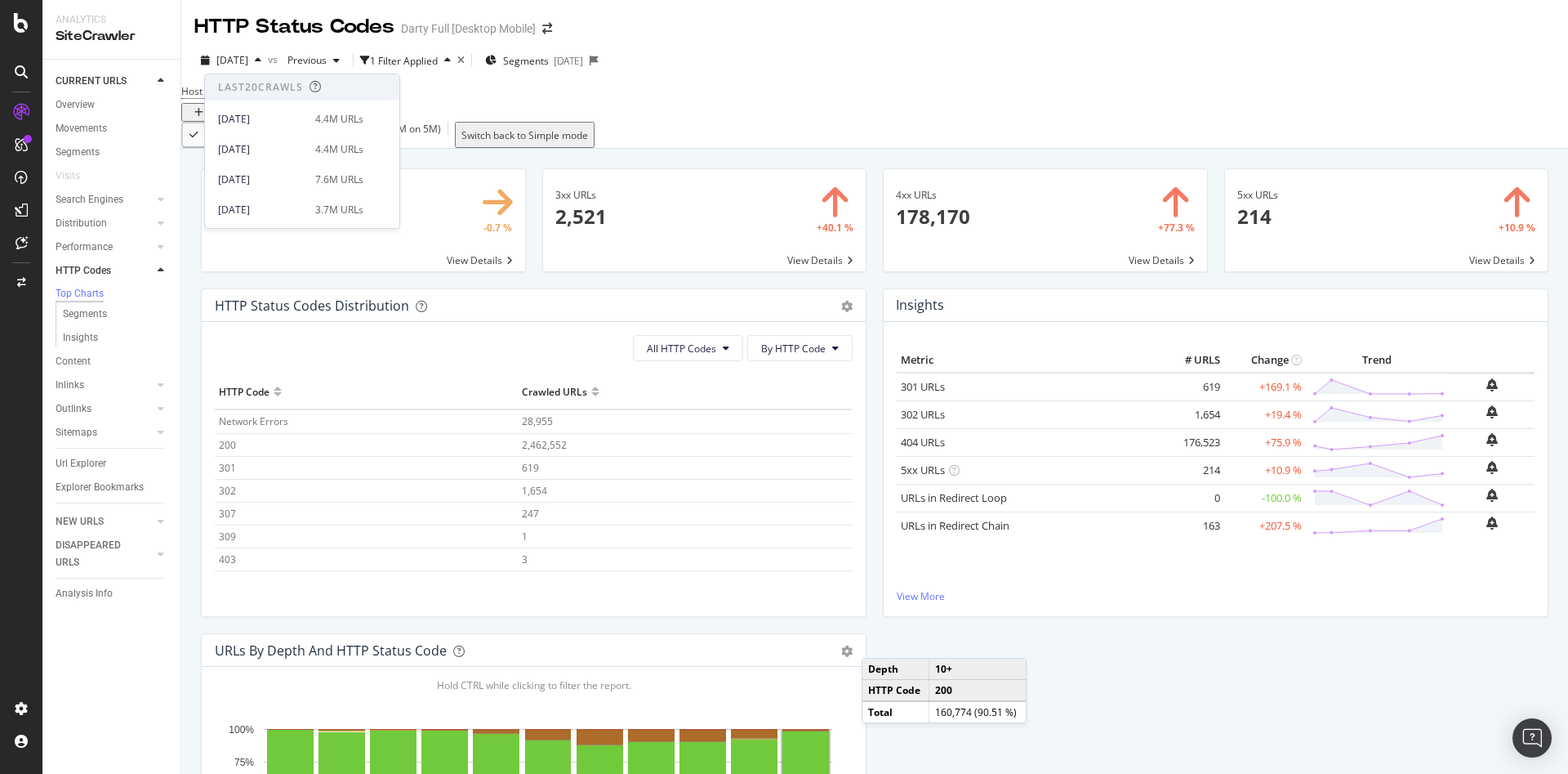
click at [568, 91] on div "Host ≠ m.darty.com Add Filter Add Filter Group" at bounding box center [874, 101] width 1387 height 41
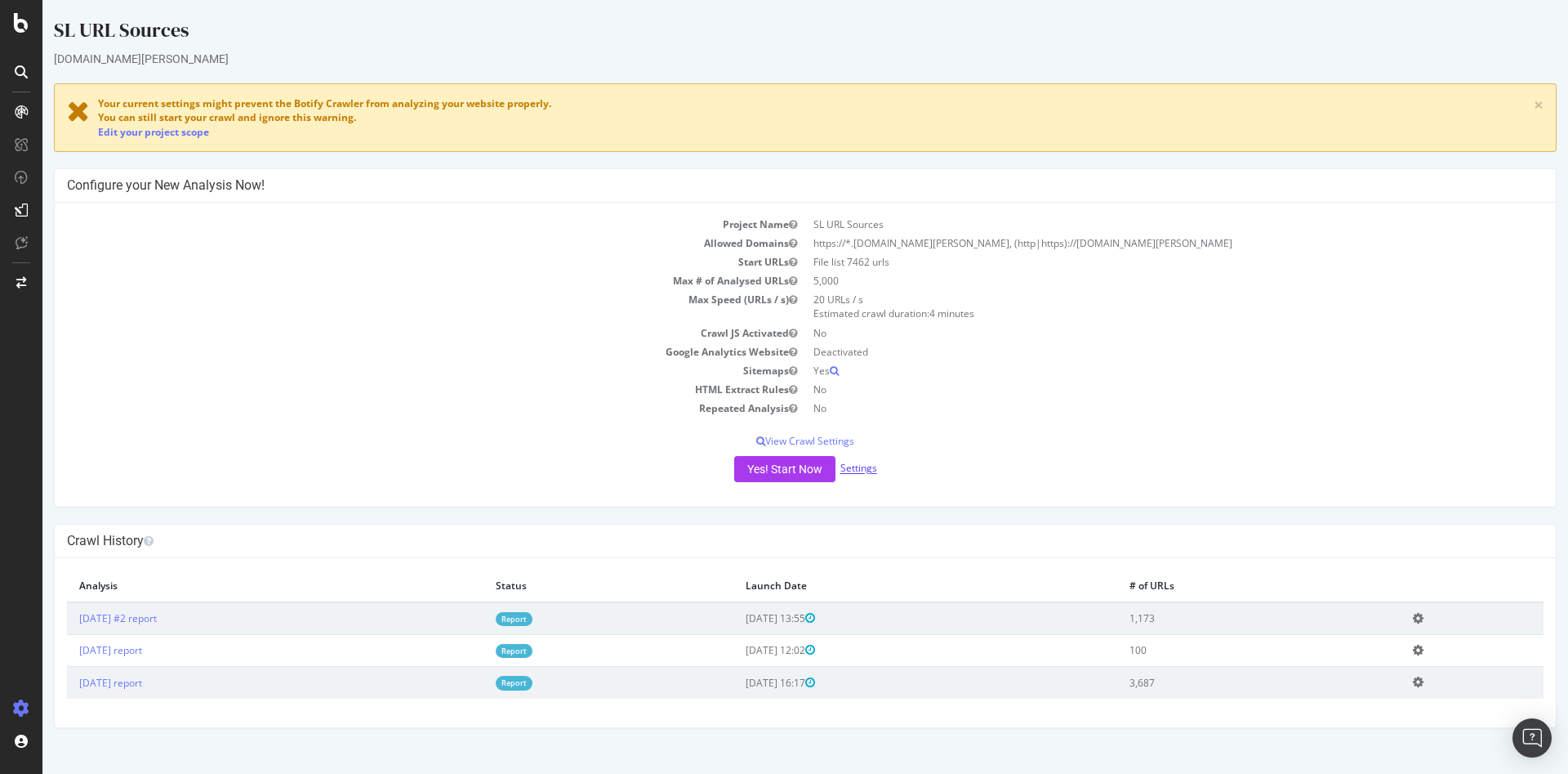
click at [870, 469] on link "Settings" at bounding box center [858, 469] width 36 height 14
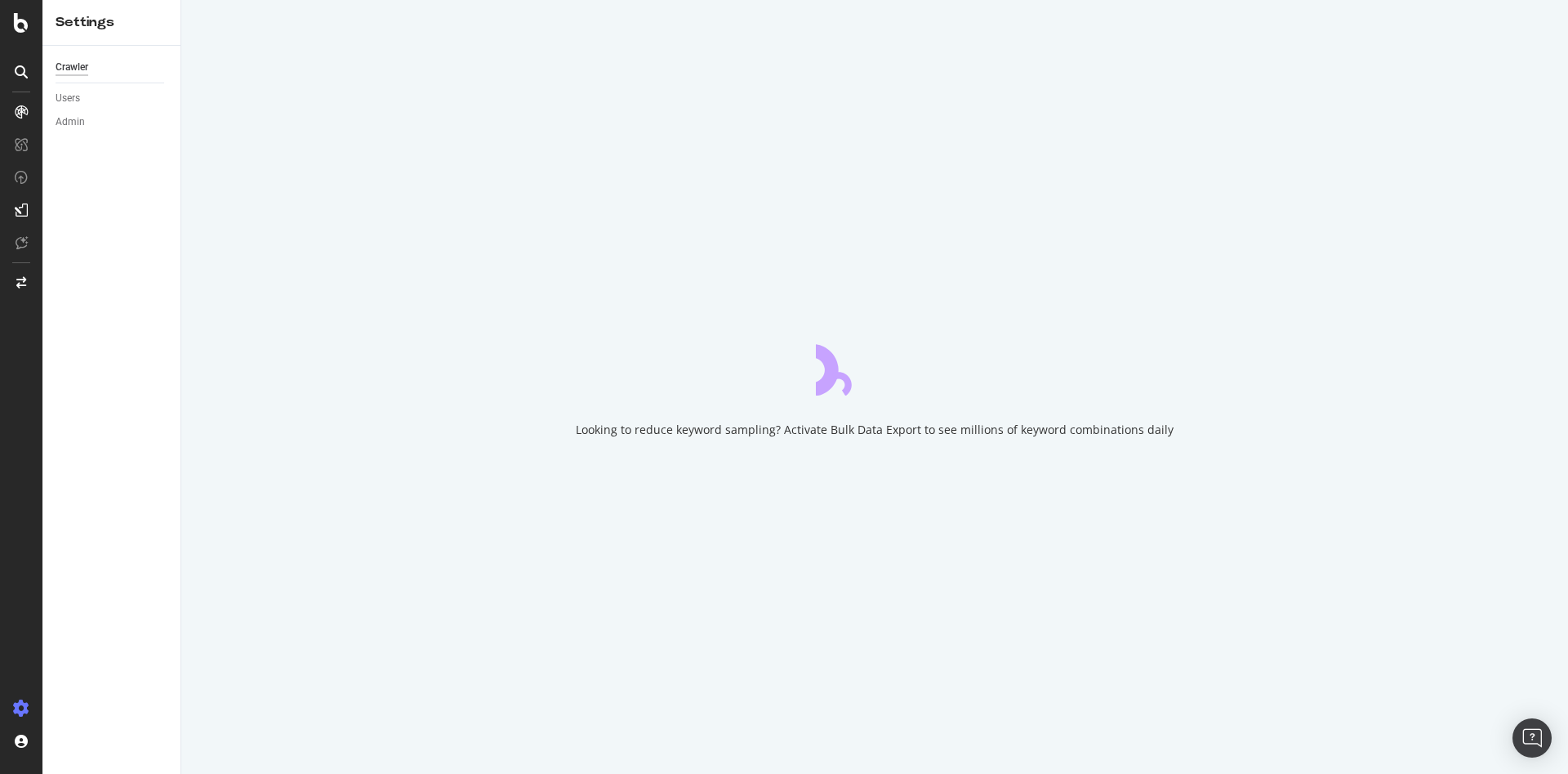
click at [803, 430] on div "Looking to reduce keyword sampling? Activate Bulk Data Export to see millions o…" at bounding box center [874, 429] width 598 height 16
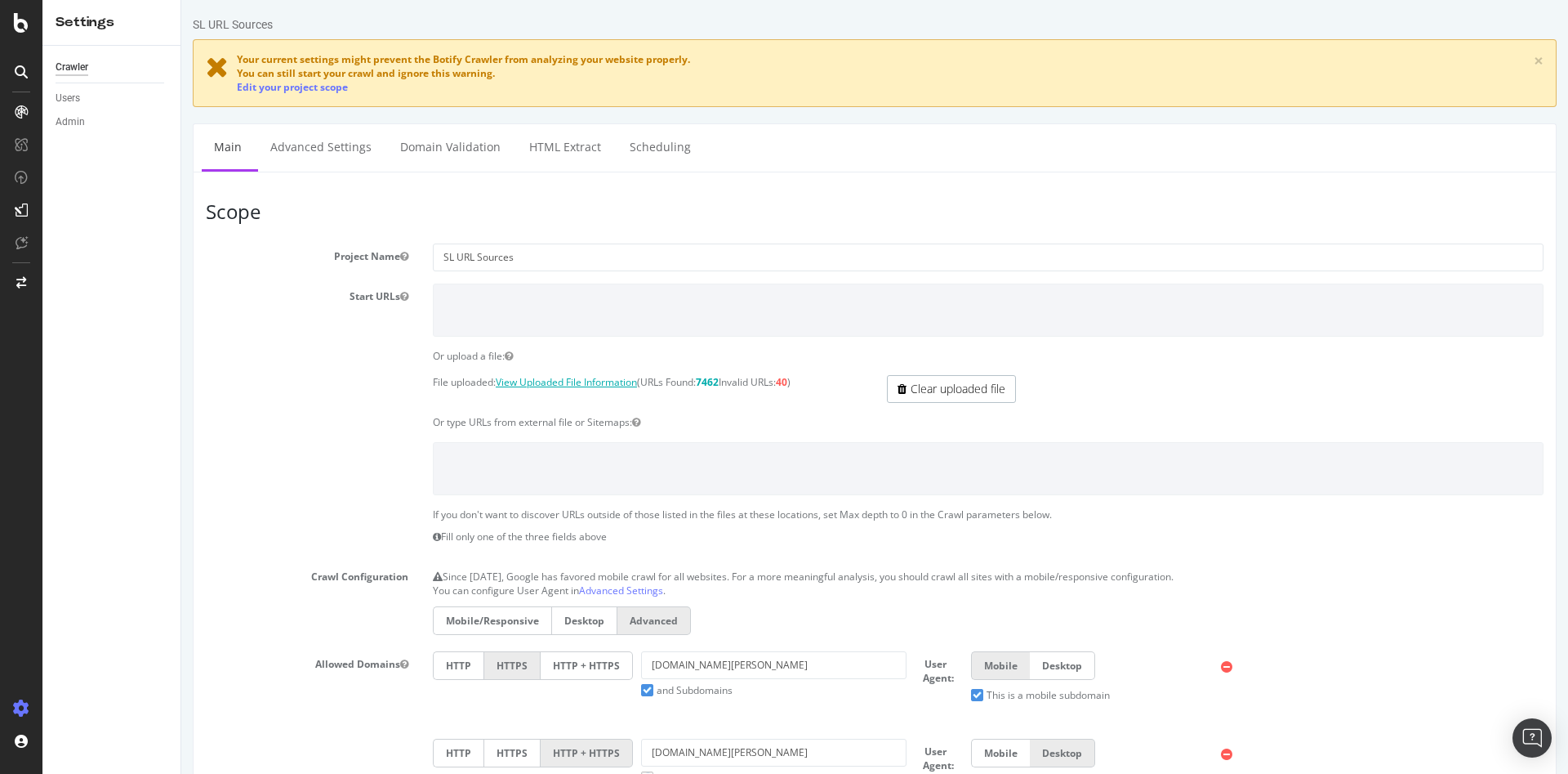
click at [608, 384] on link "View Uploaded File Information" at bounding box center [566, 382] width 141 height 14
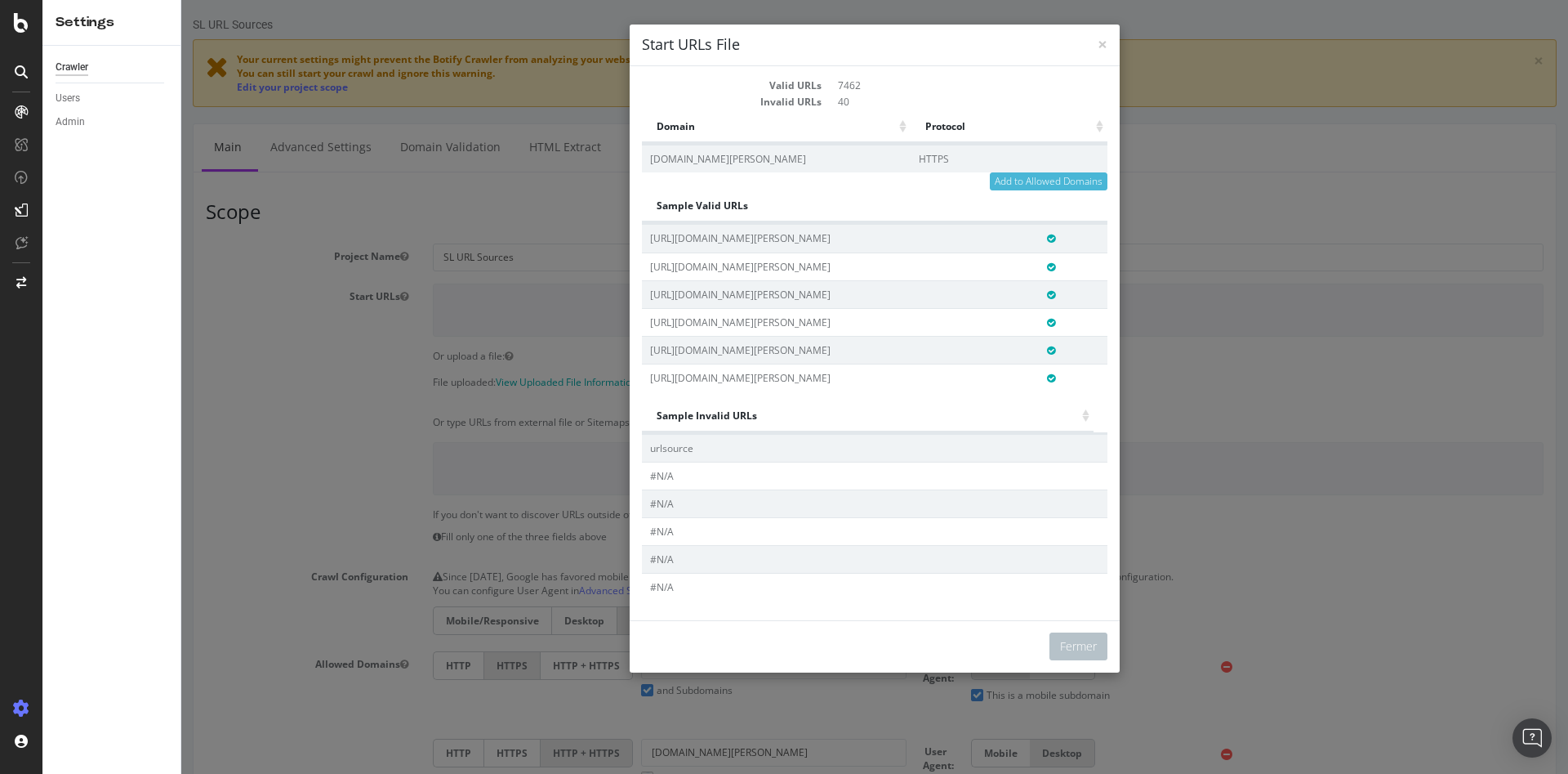
click at [1146, 294] on div "× Fermer Start URLs File Valid URLs 7462 Invalid URLs 40 Domain Protocol Domain…" at bounding box center [874, 387] width 1387 height 774
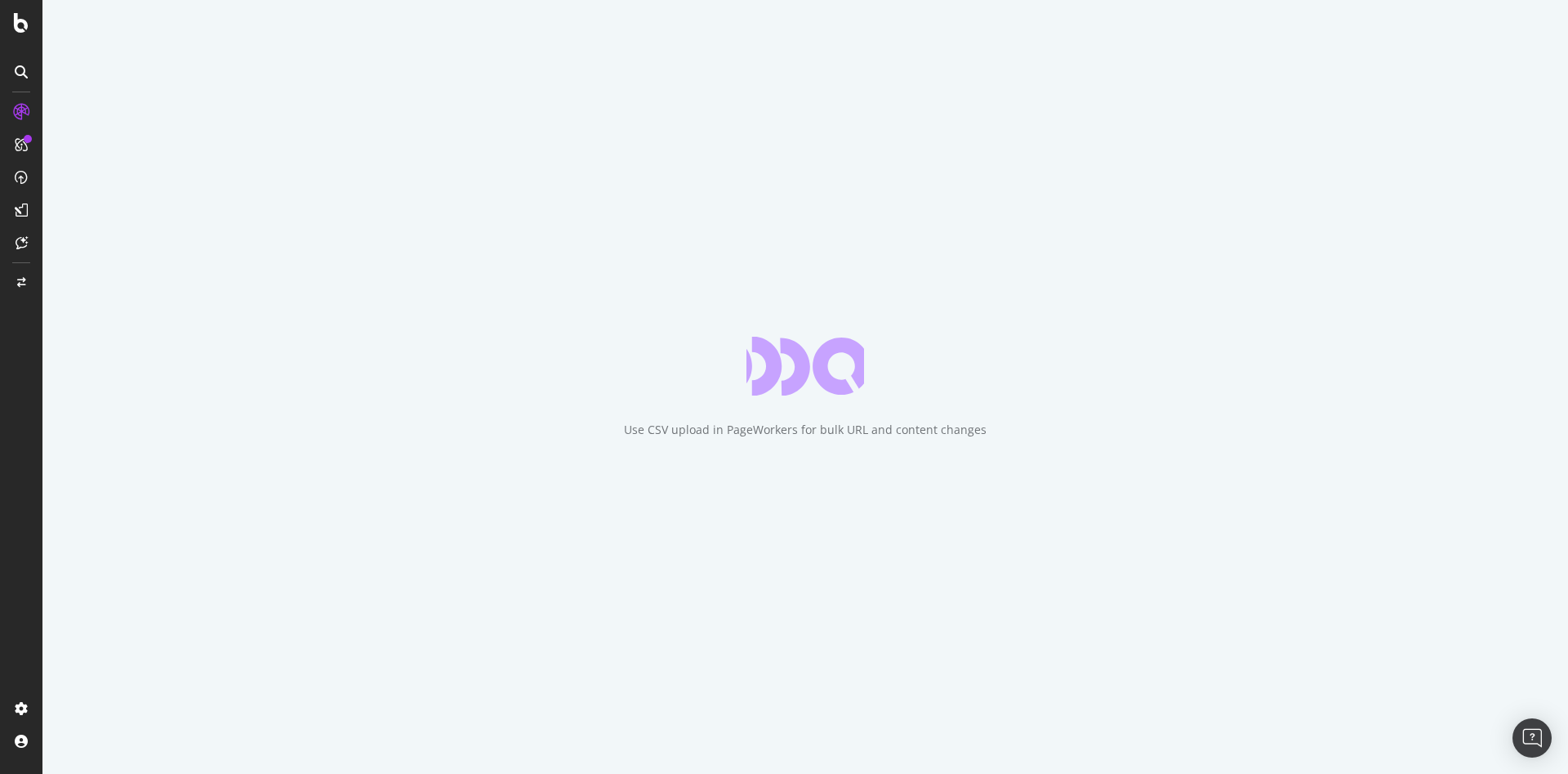
click at [711, 425] on div "Use CSV upload in PageWorkers for bulk URL and content changes" at bounding box center [805, 429] width 363 height 16
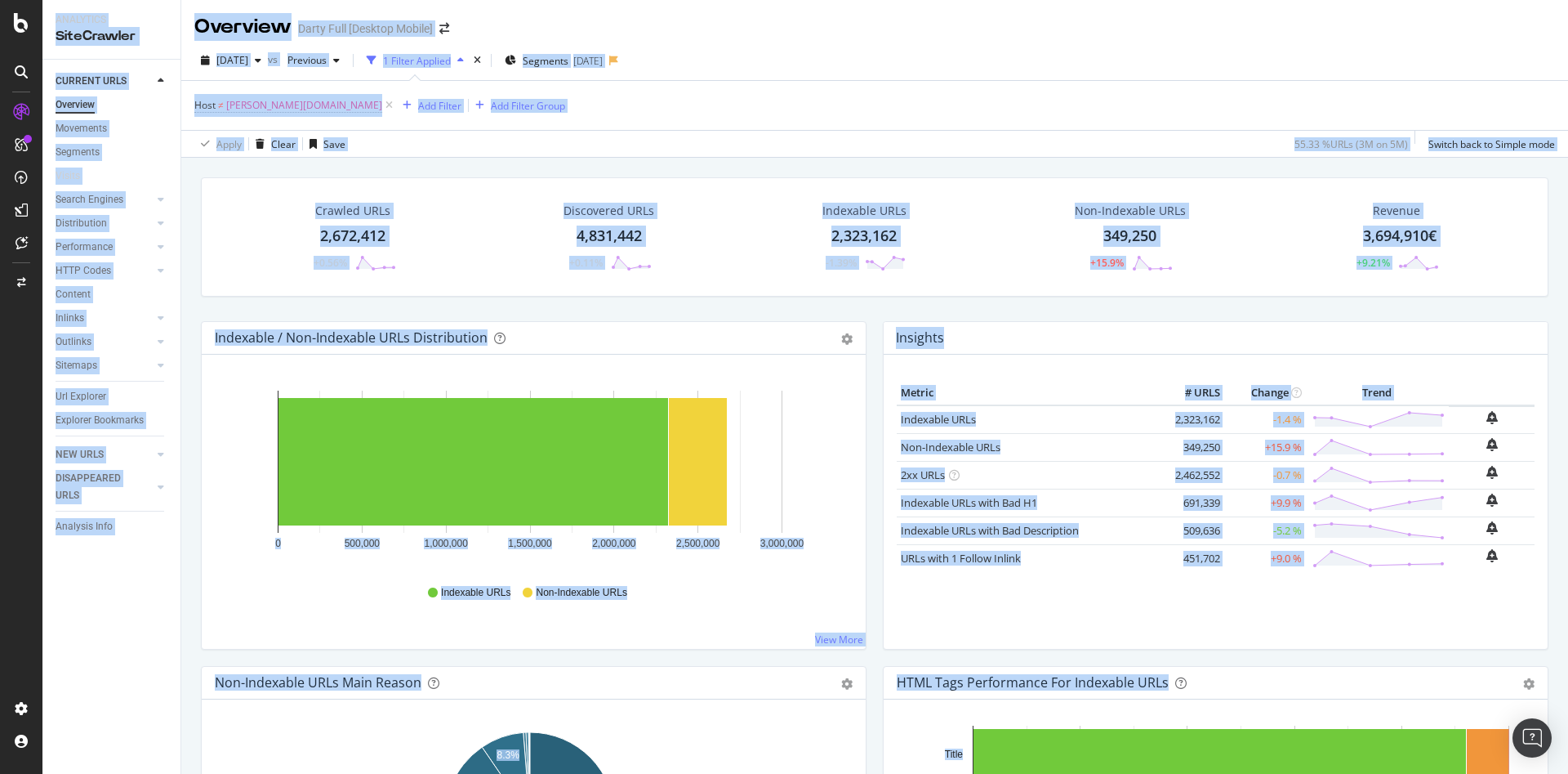
click at [814, 365] on div "Hold CTRL while clicking to filter the report. 0 500,000 1,000,000 1,500,000 2,…" at bounding box center [534, 502] width 664 height 294
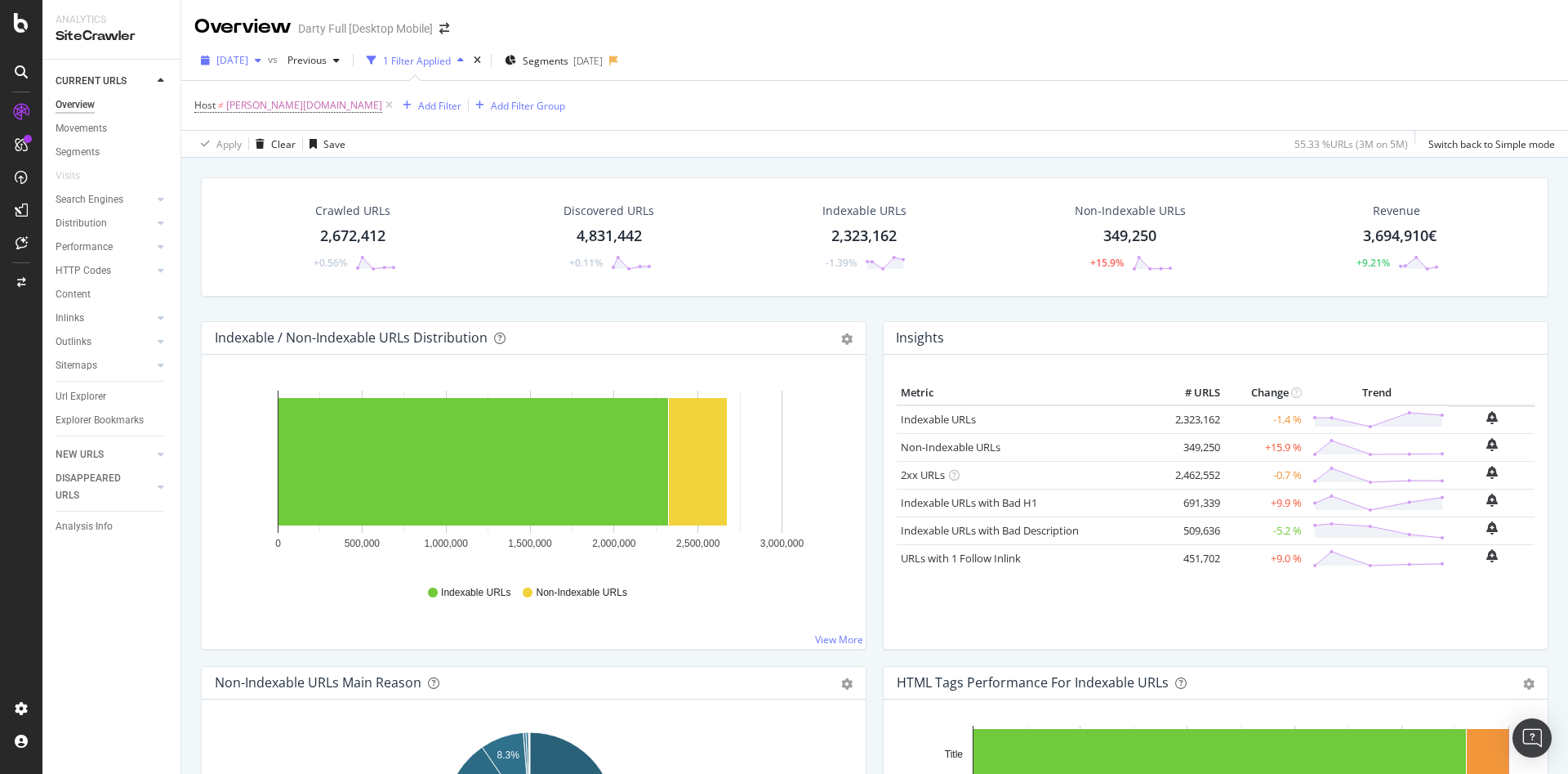
click at [268, 58] on div "button" at bounding box center [258, 61] width 19 height 10
click at [299, 151] on div "2025 Jul. 31st" at bounding box center [261, 149] width 87 height 14
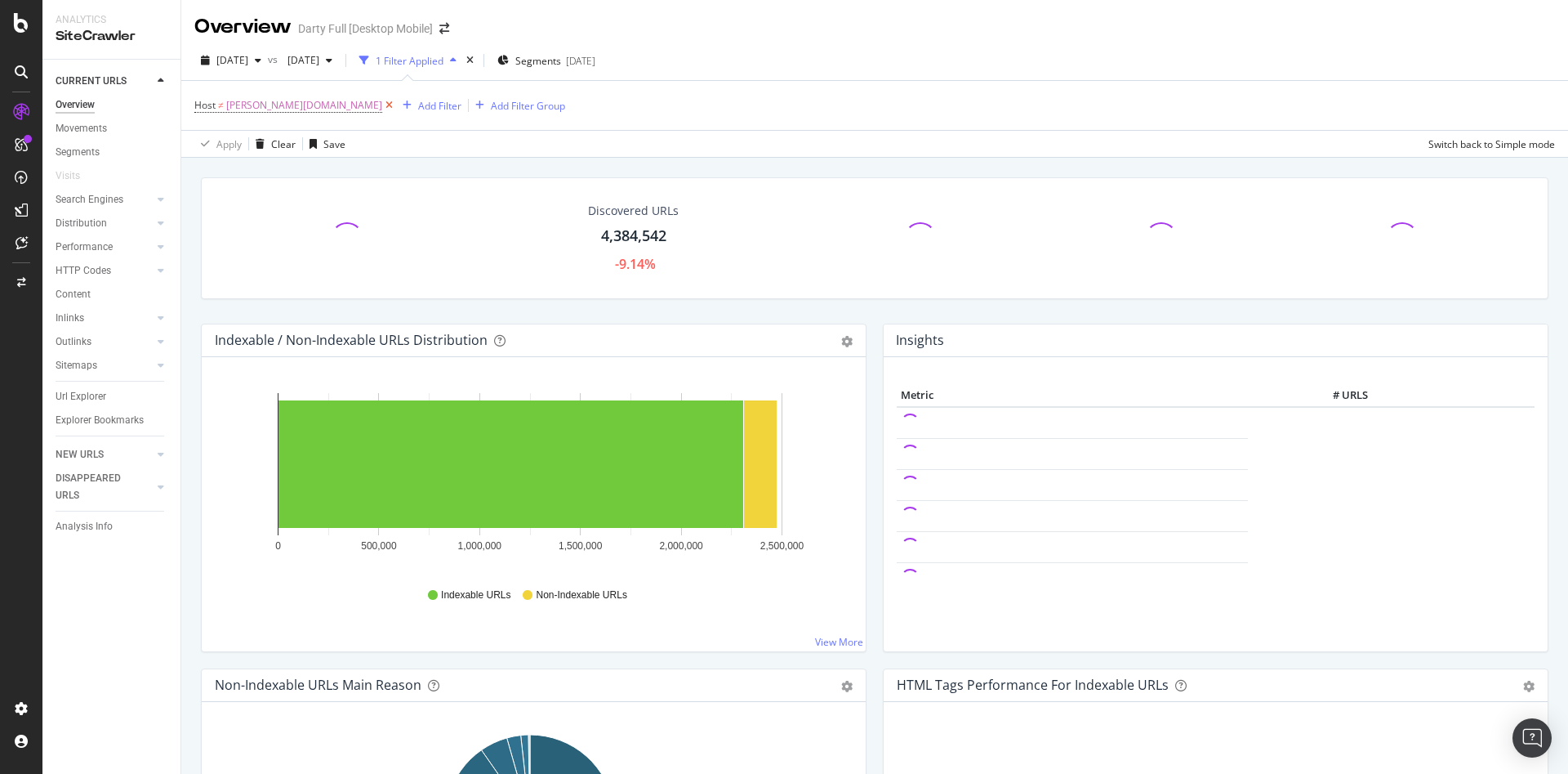
click at [382, 107] on icon at bounding box center [389, 105] width 14 height 16
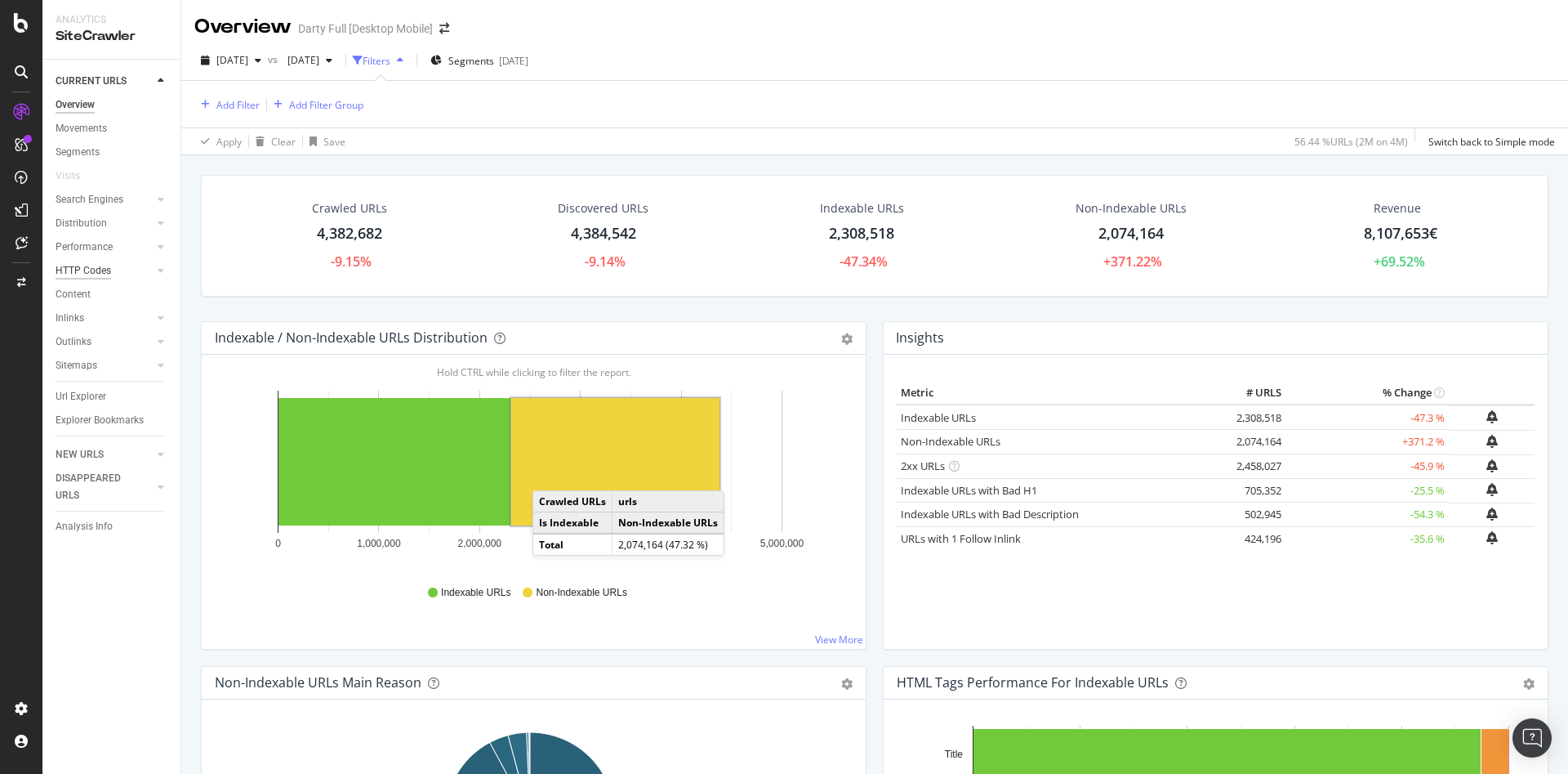
click at [84, 265] on div "HTTP Codes" at bounding box center [84, 271] width 56 height 17
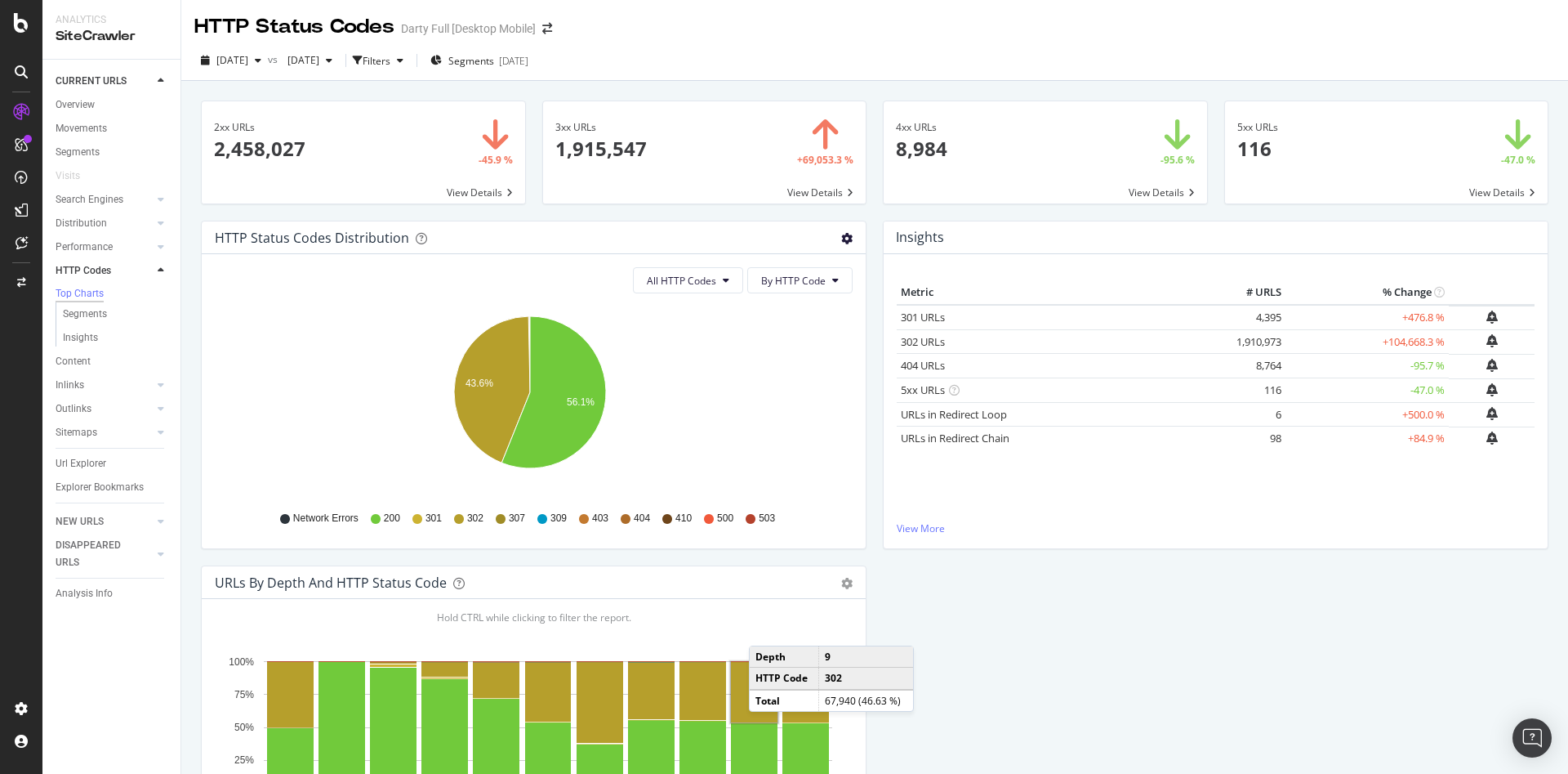
click at [842, 238] on icon "gear" at bounding box center [847, 239] width 12 height 12
click at [790, 301] on span "Table" at bounding box center [791, 300] width 149 height 22
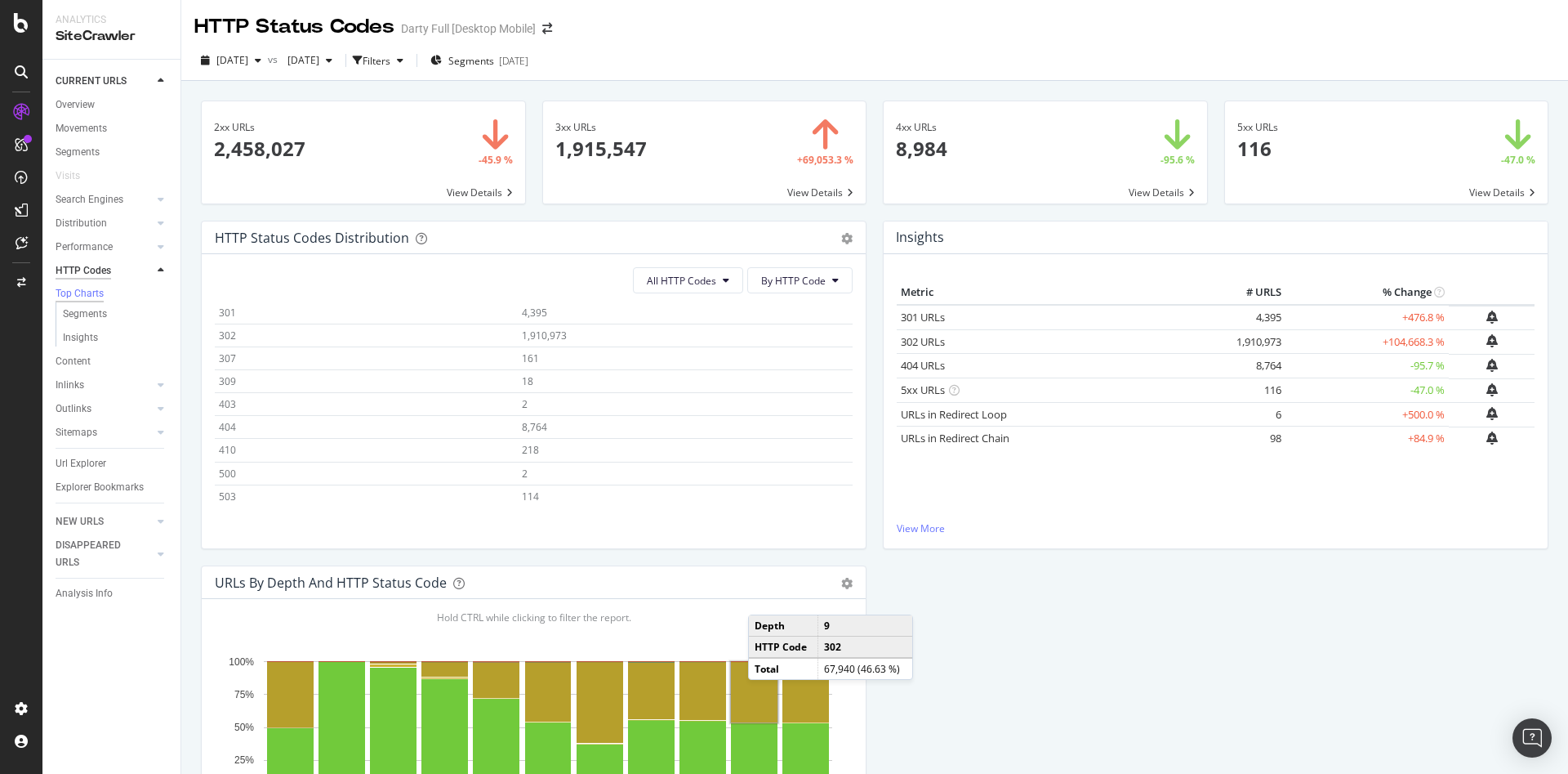
click at [86, 274] on div "HTTP Codes" at bounding box center [84, 271] width 56 height 17
drag, startPoint x: 85, startPoint y: 294, endPoint x: 84, endPoint y: 311, distance: 17.0
click at [85, 294] on div "Top Charts" at bounding box center [79, 294] width 48 height 14
click at [84, 320] on div "Segments" at bounding box center [85, 314] width 44 height 17
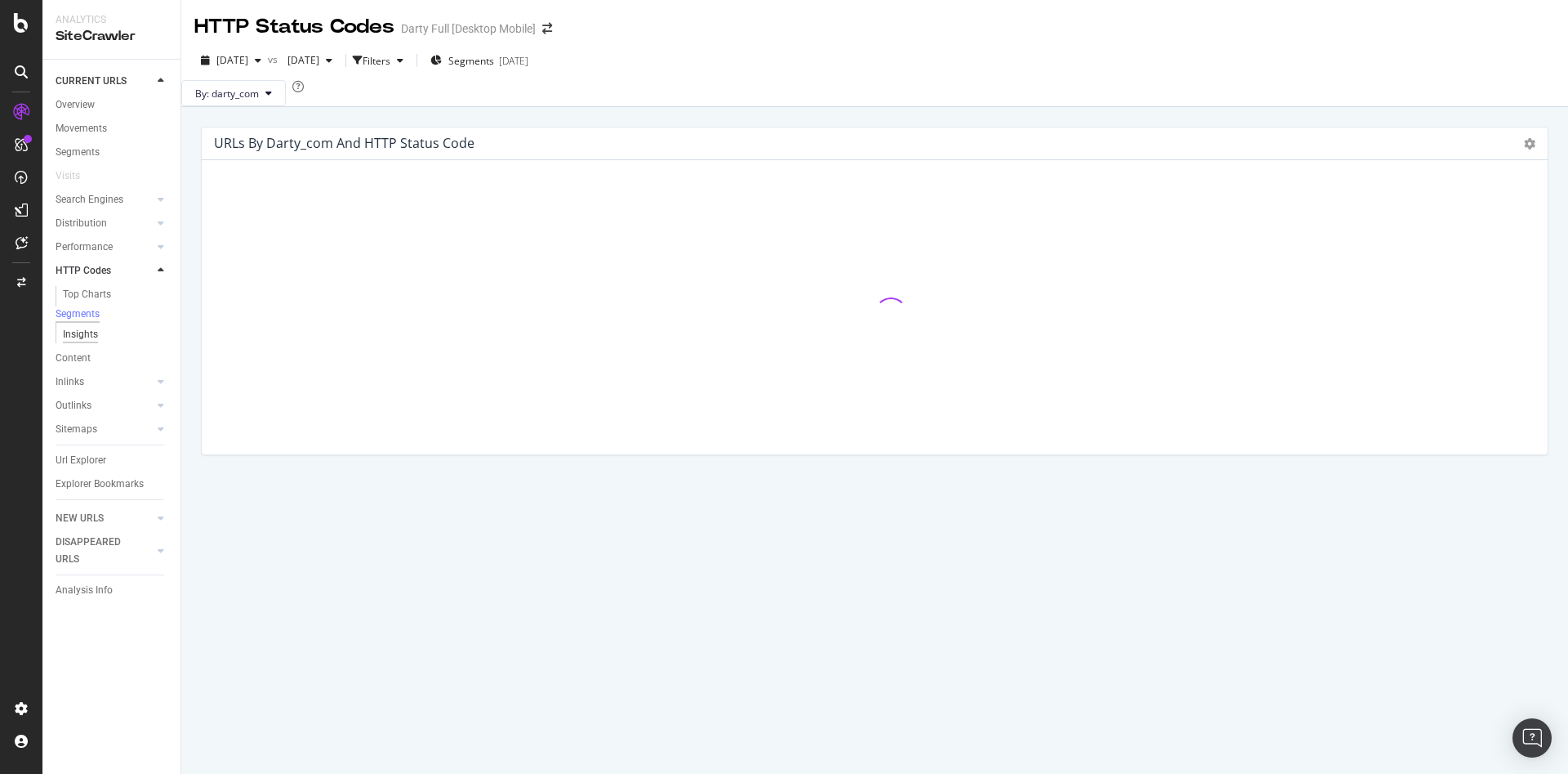
click at [84, 337] on div "Insights" at bounding box center [80, 334] width 36 height 17
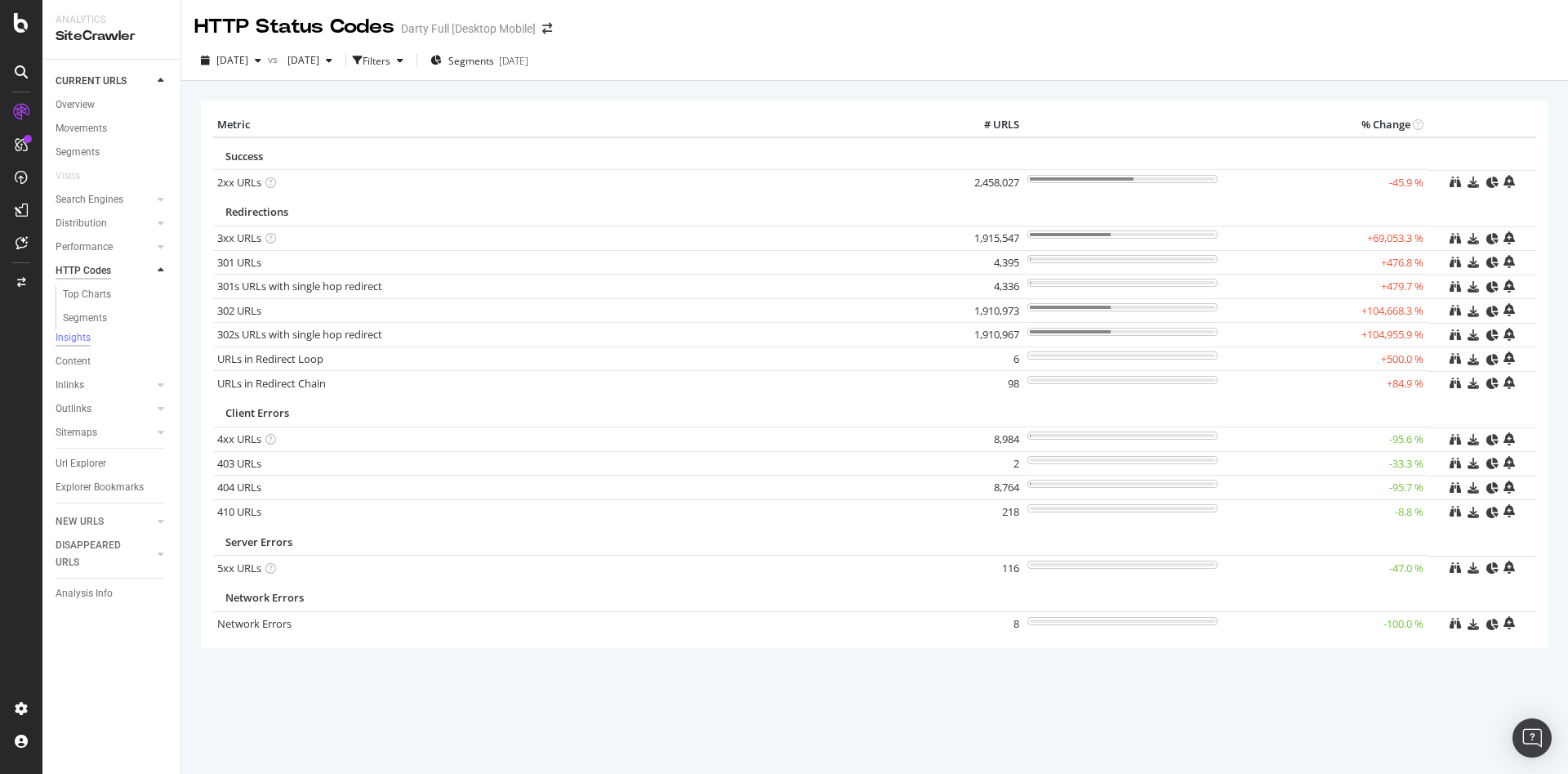
click at [84, 268] on div "HTTP Codes" at bounding box center [84, 271] width 56 height 17
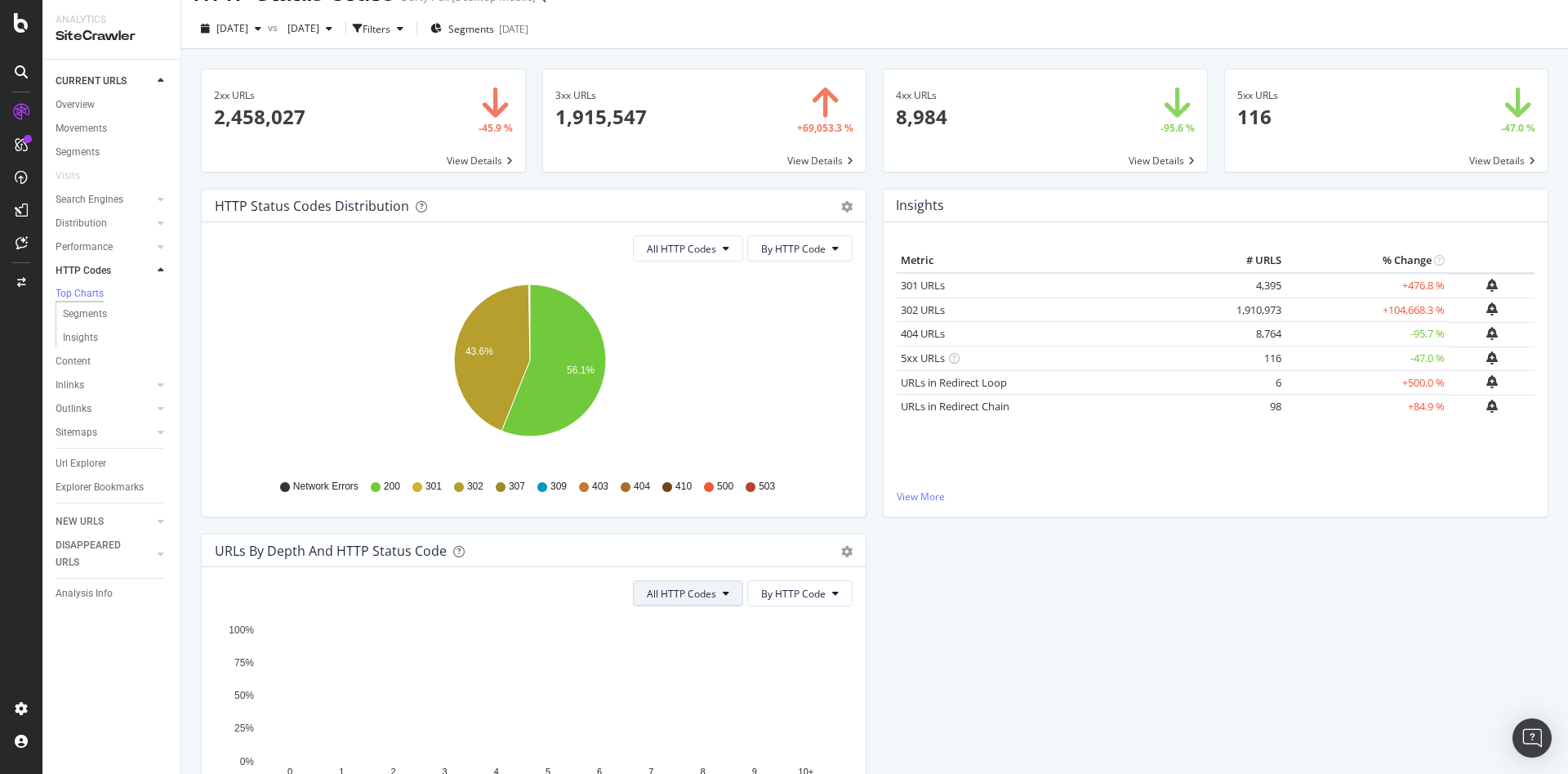
scroll to position [30, 0]
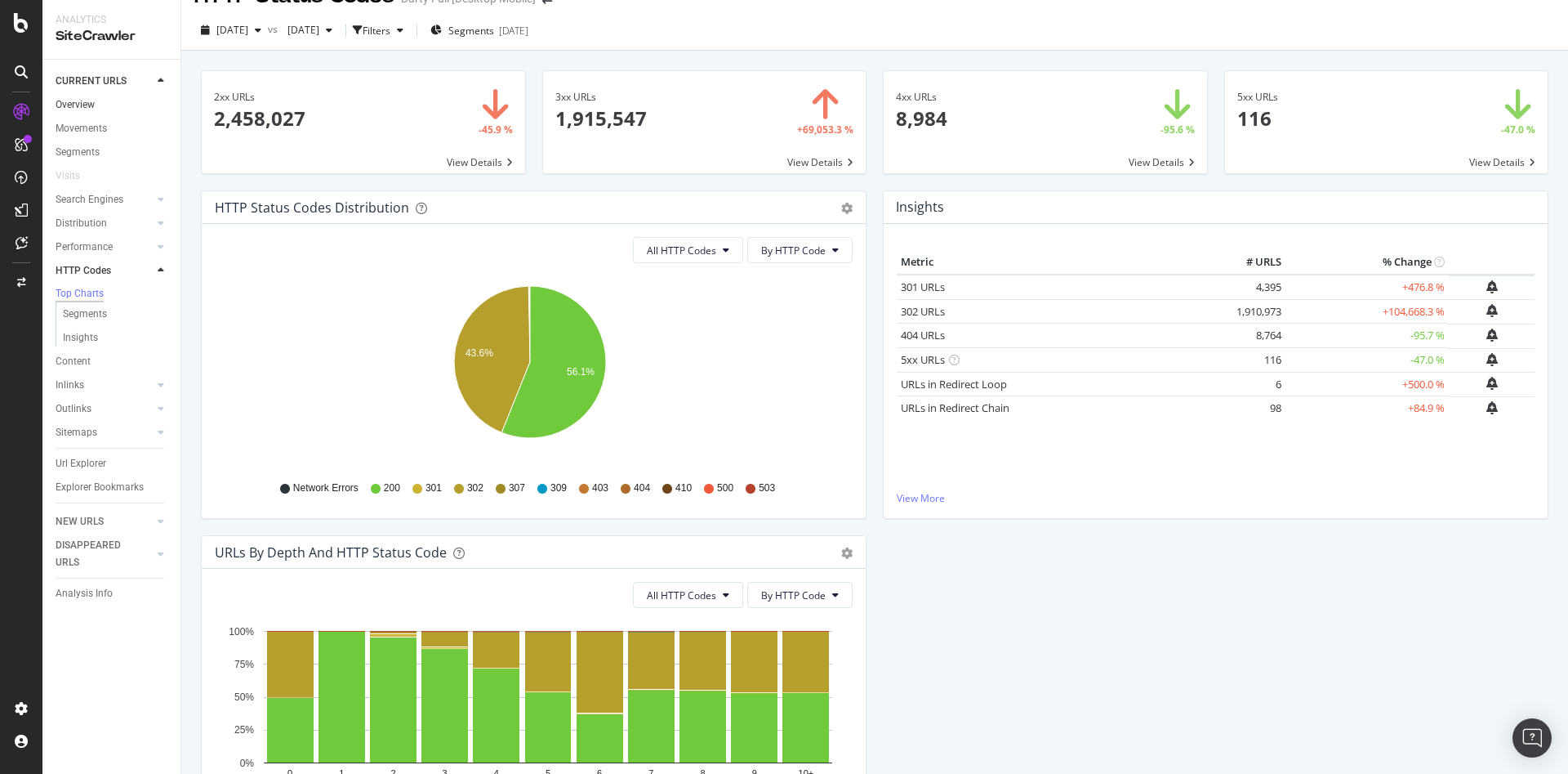
click at [96, 107] on link "Overview" at bounding box center [112, 105] width 113 height 17
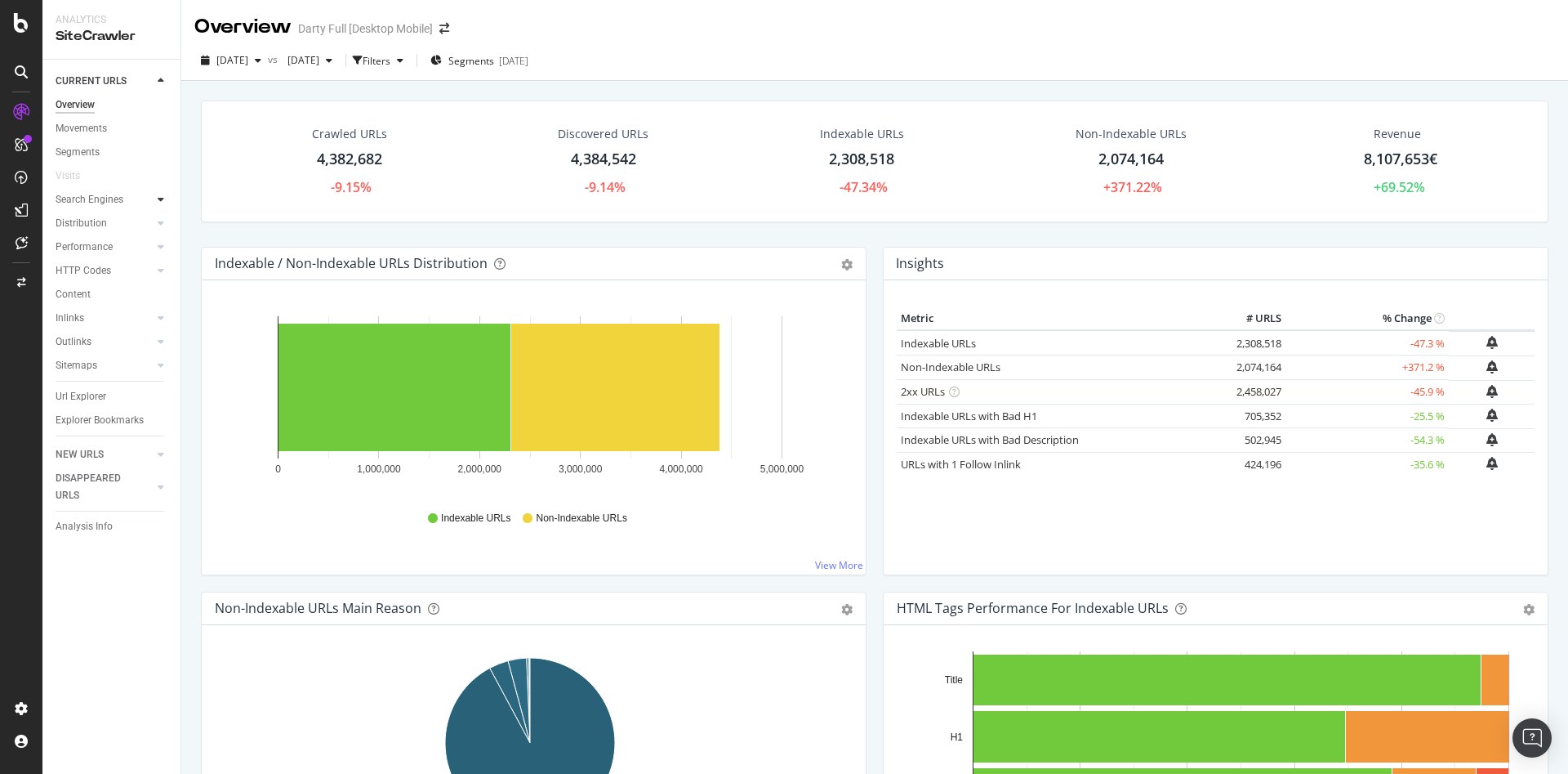
drag, startPoint x: 140, startPoint y: 197, endPoint x: 159, endPoint y: 196, distance: 19.0
click at [141, 197] on div at bounding box center [144, 199] width 16 height 16
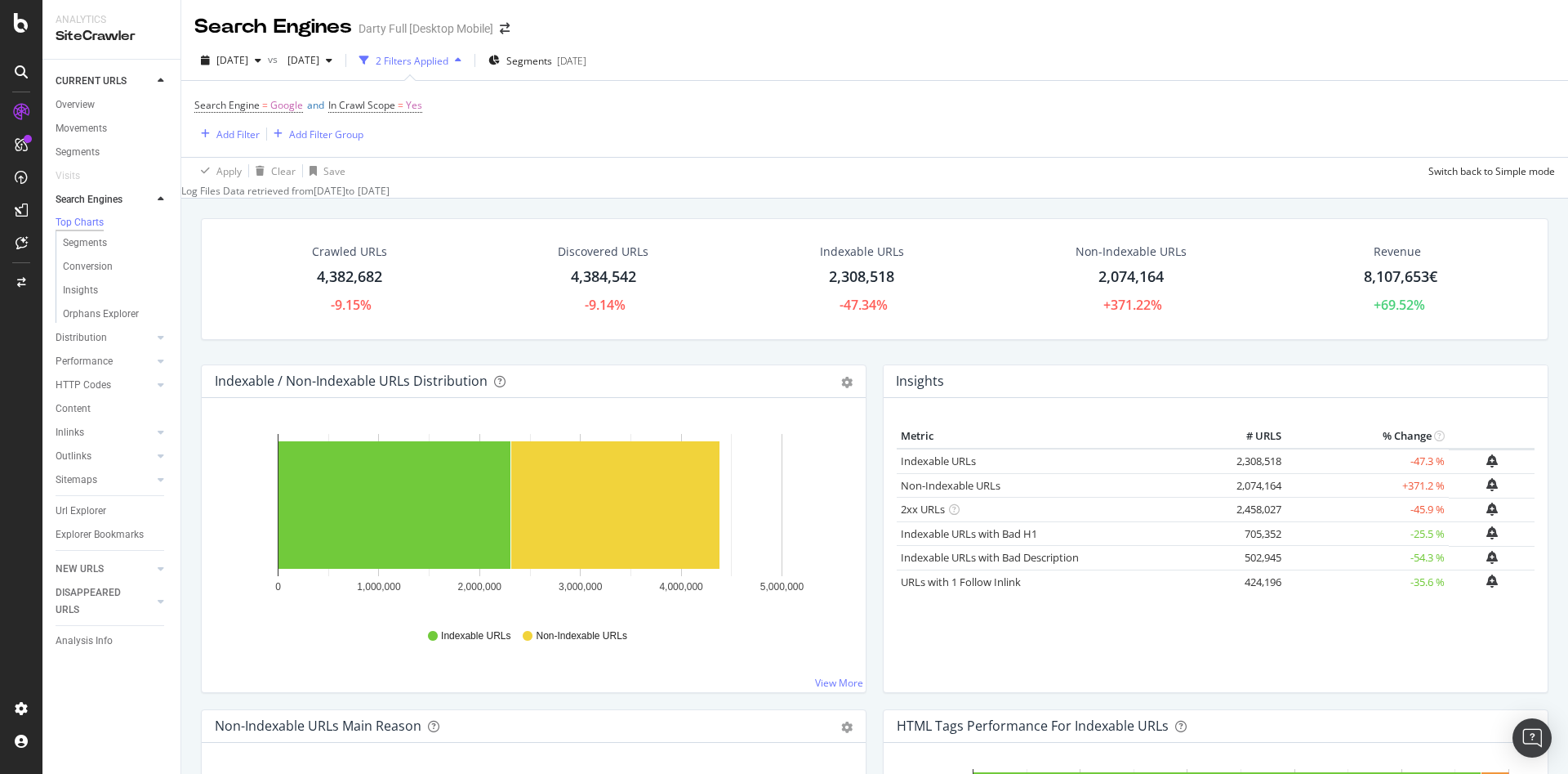
click at [161, 196] on icon at bounding box center [161, 200] width 7 height 10
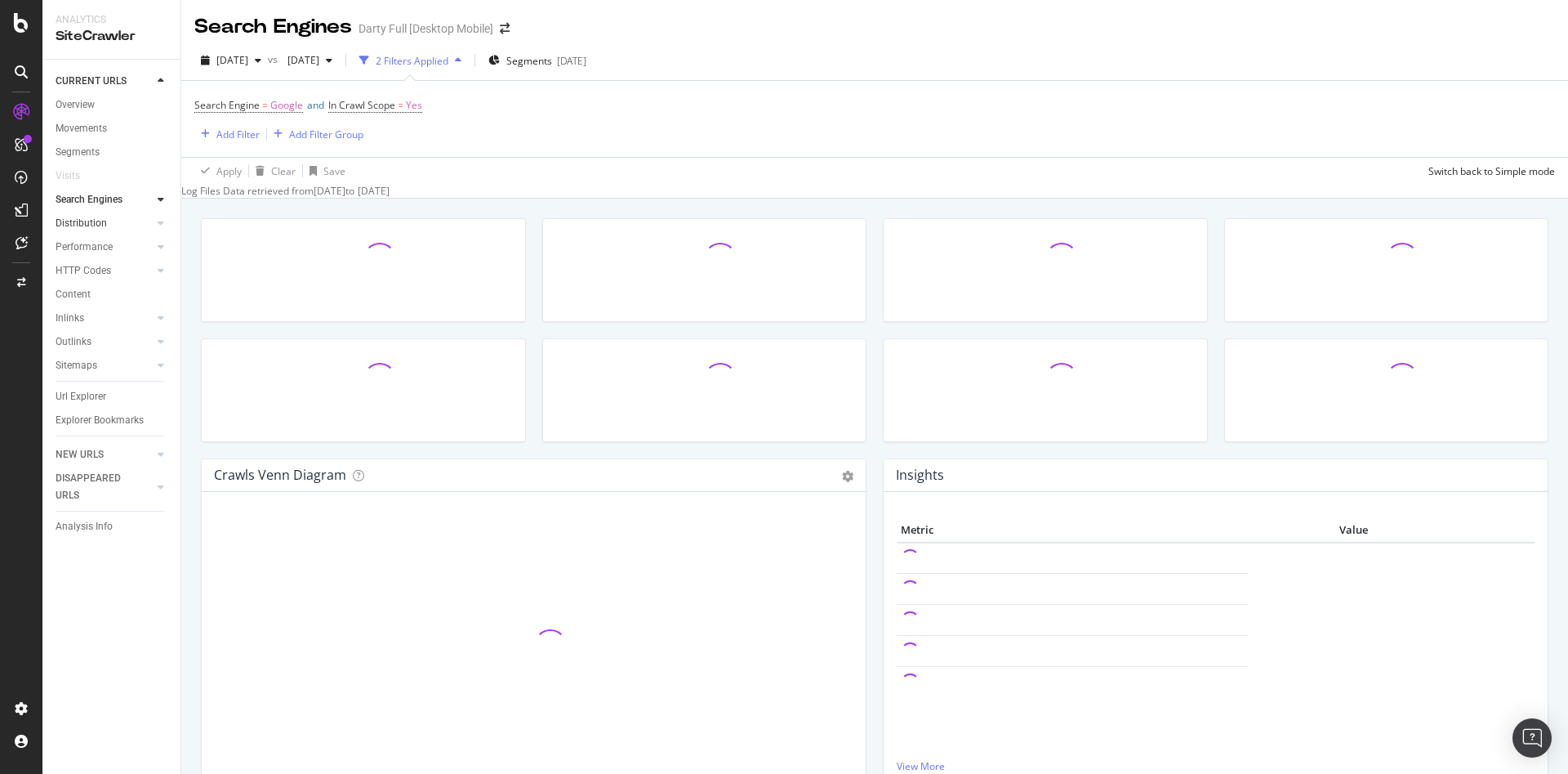
click at [110, 216] on link "Distribution" at bounding box center [104, 223] width 97 height 17
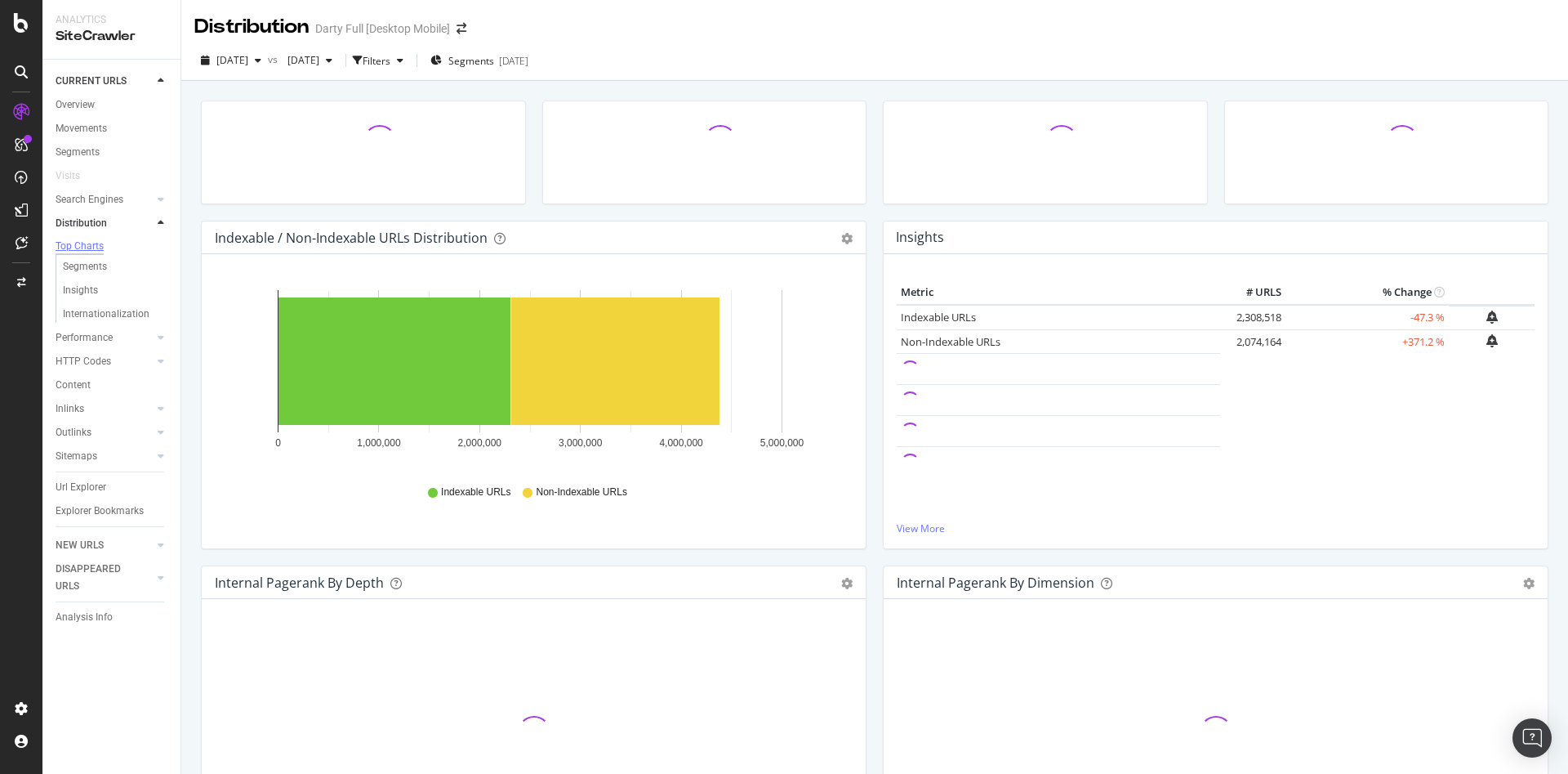
click at [96, 266] on div "Segments" at bounding box center [85, 266] width 44 height 17
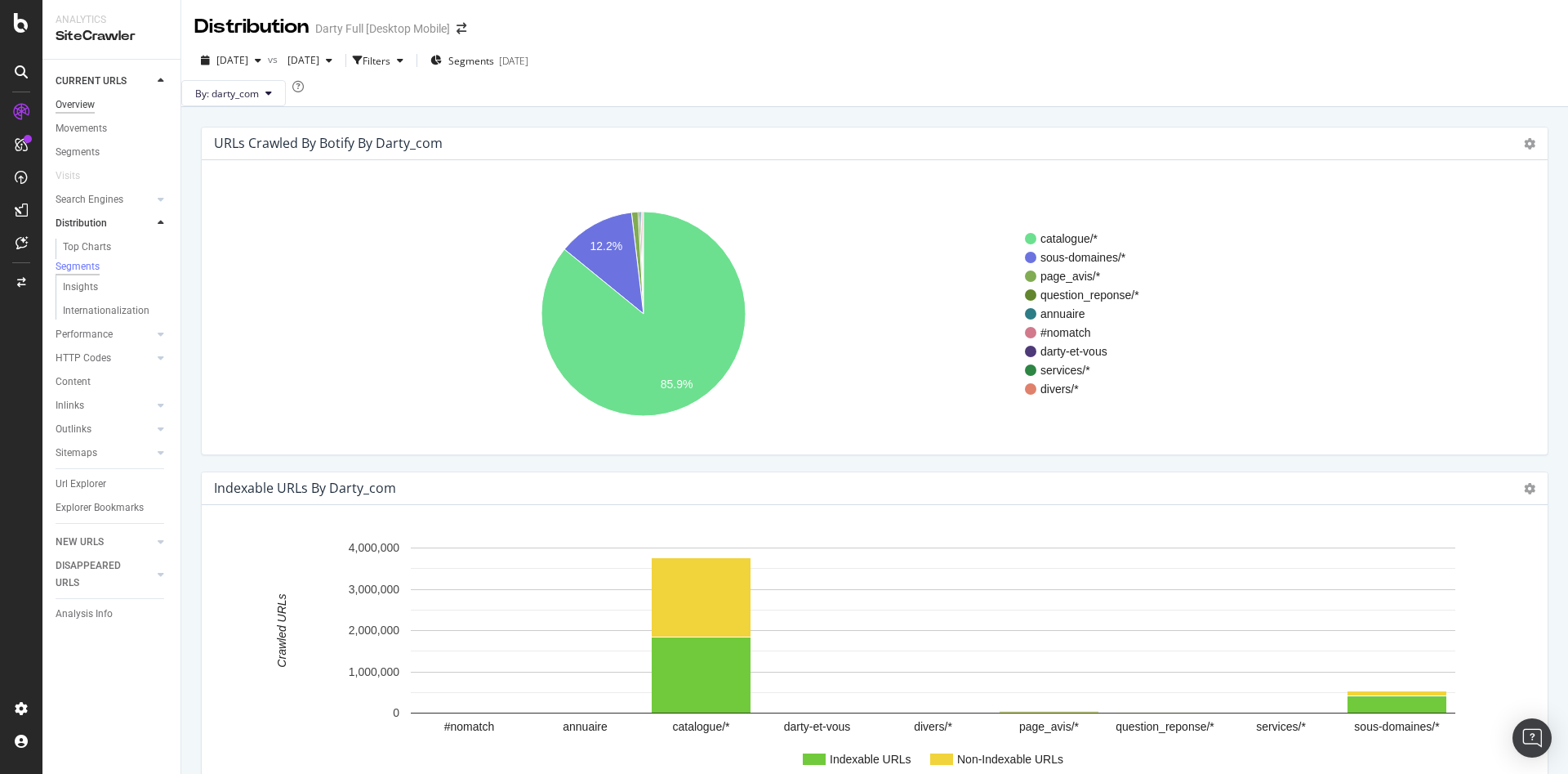
click at [88, 107] on div "Overview" at bounding box center [75, 105] width 39 height 17
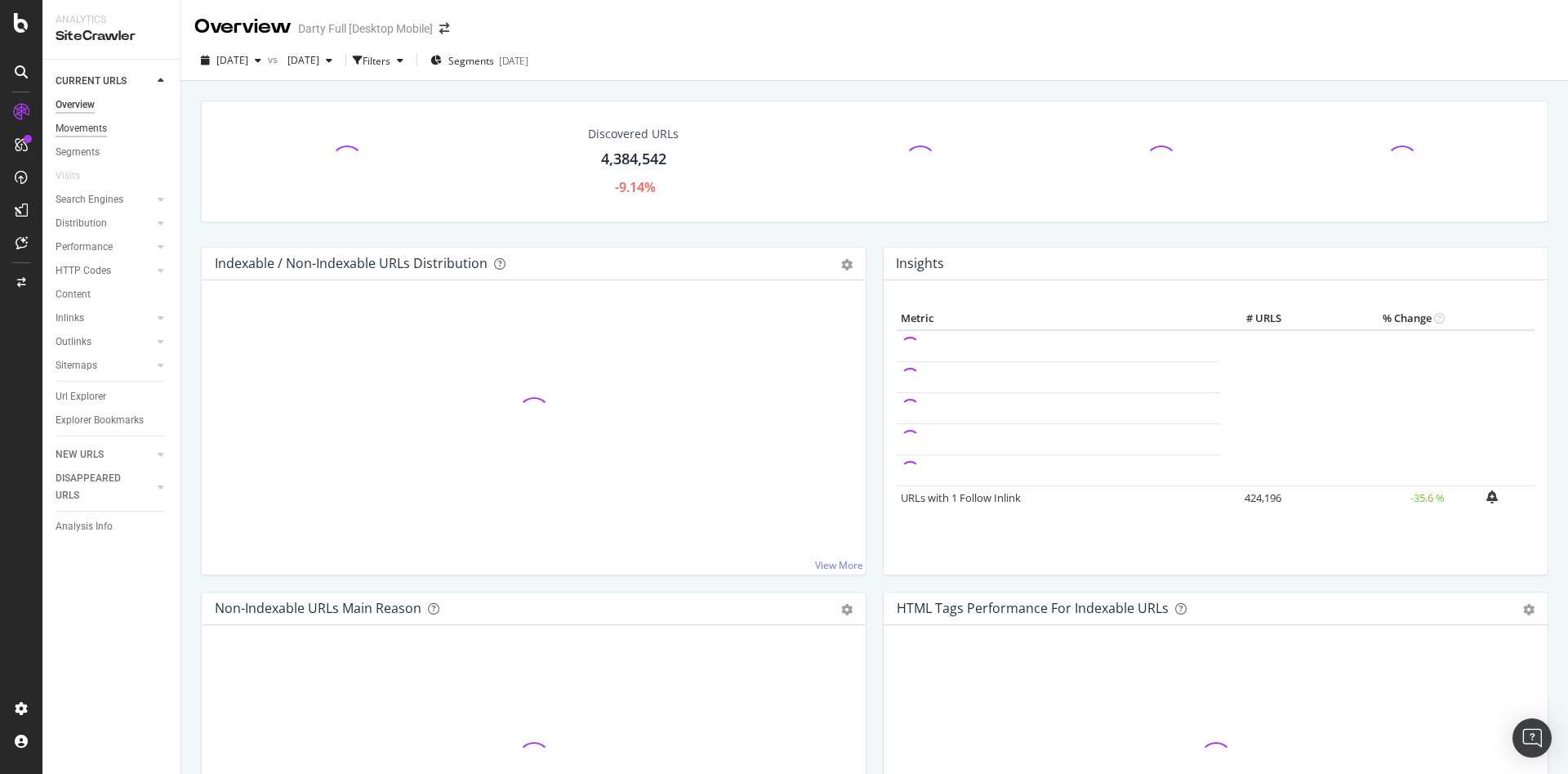
click at [84, 126] on div "Movements" at bounding box center [81, 129] width 52 height 17
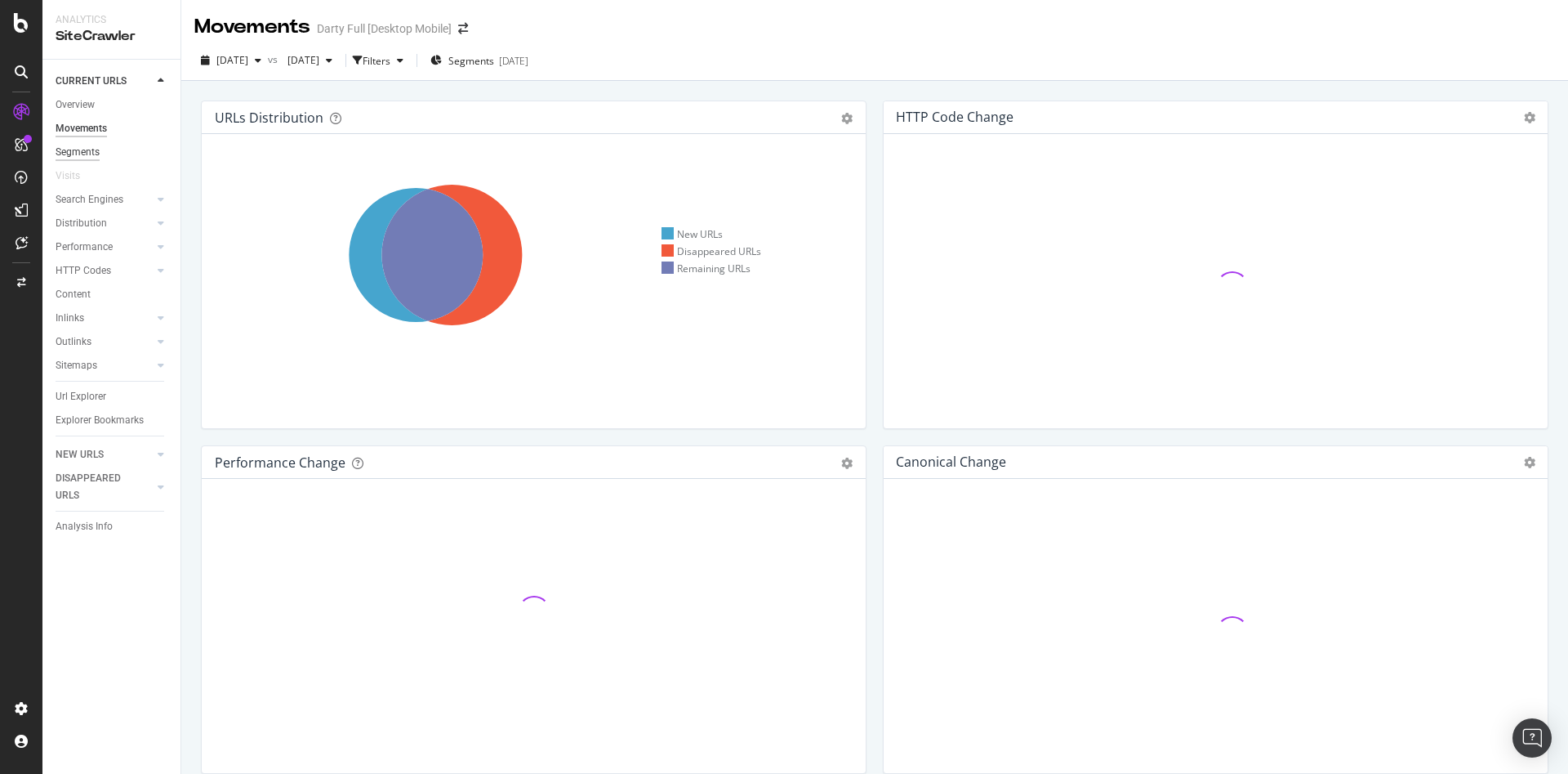
click at [85, 154] on div "Segments" at bounding box center [78, 152] width 44 height 17
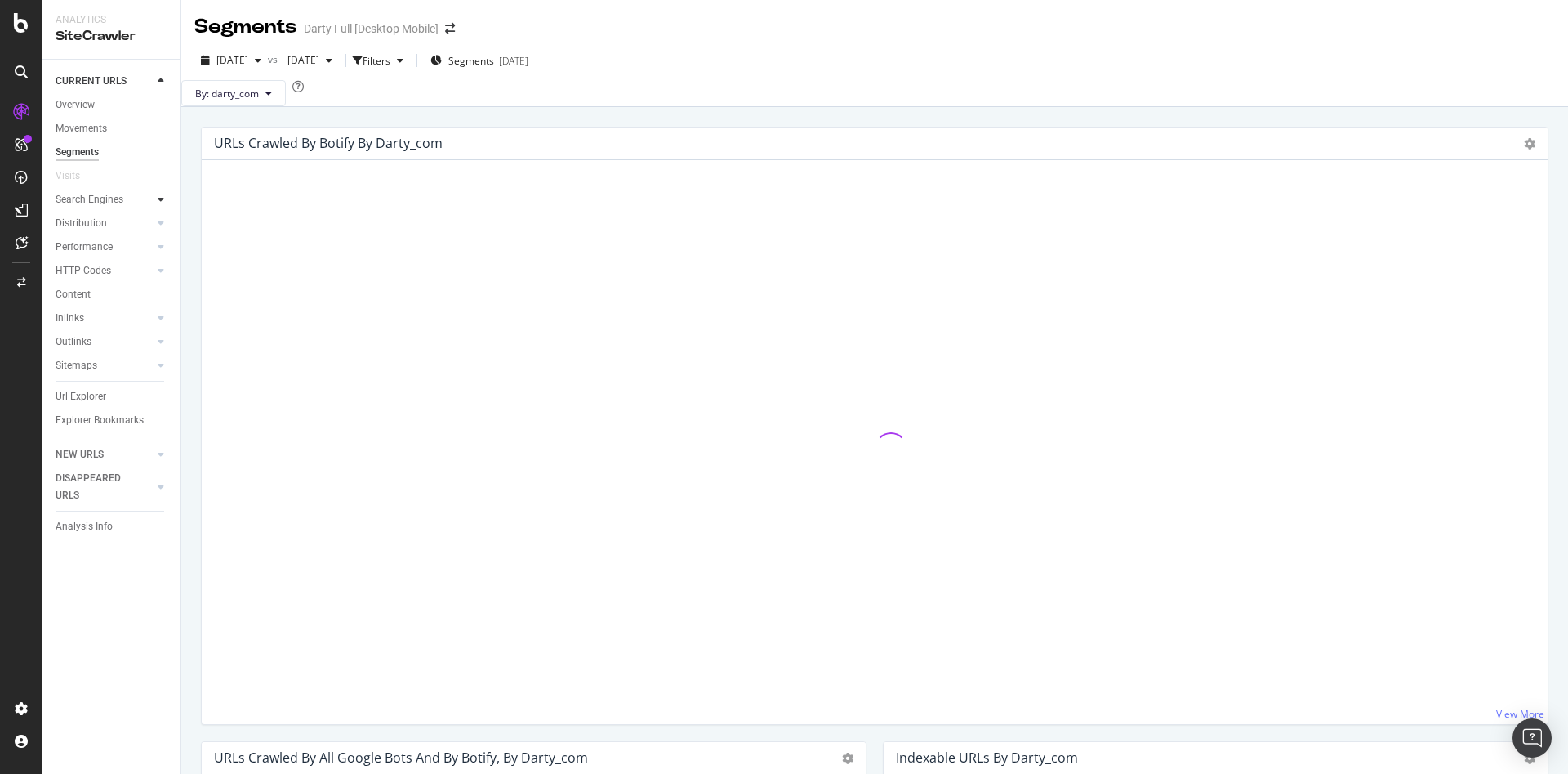
click at [156, 199] on div at bounding box center [161, 199] width 16 height 16
click at [107, 224] on div "Top Charts" at bounding box center [86, 223] width 48 height 17
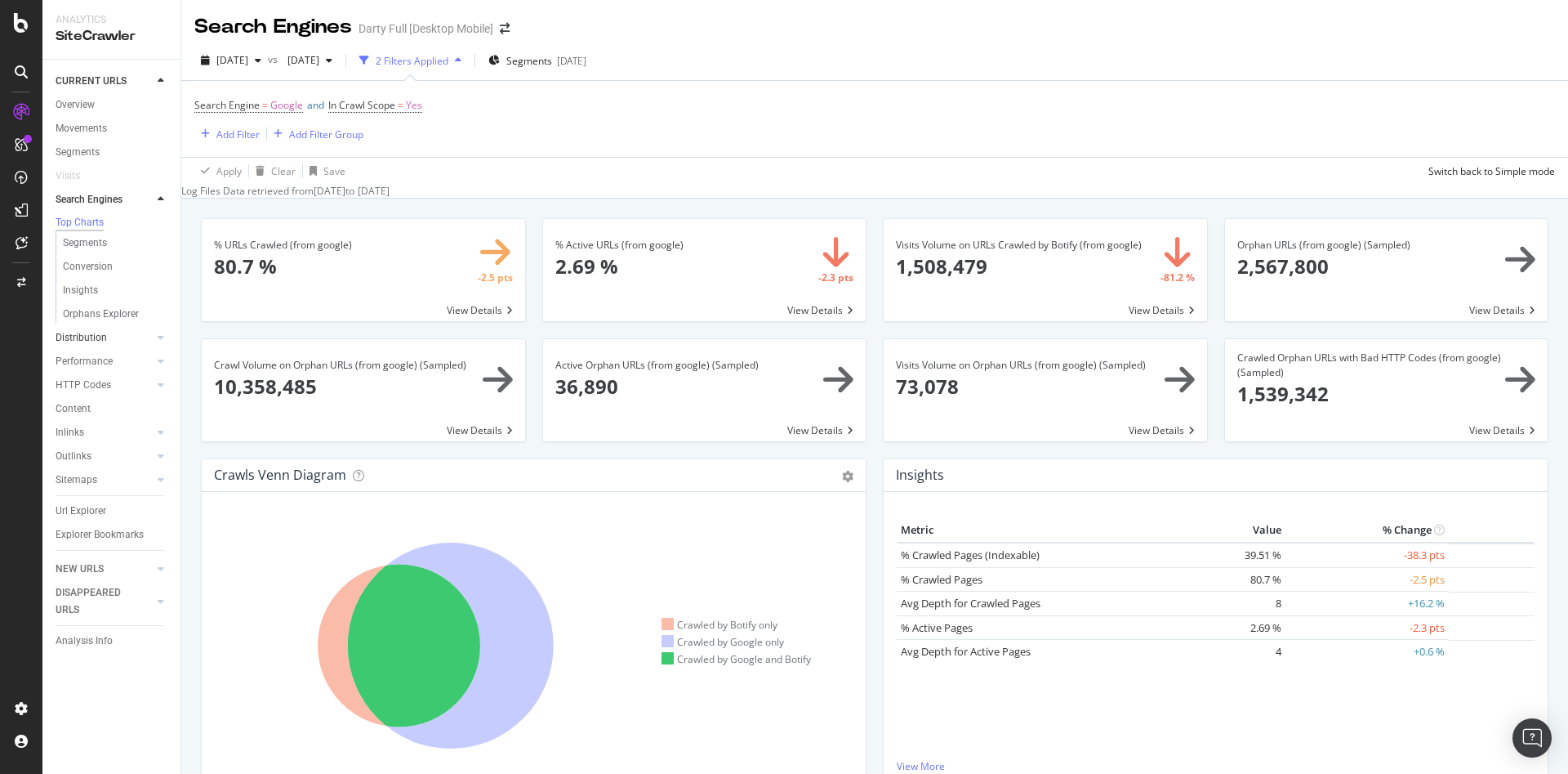
click at [127, 343] on link "Distribution" at bounding box center [104, 338] width 97 height 17
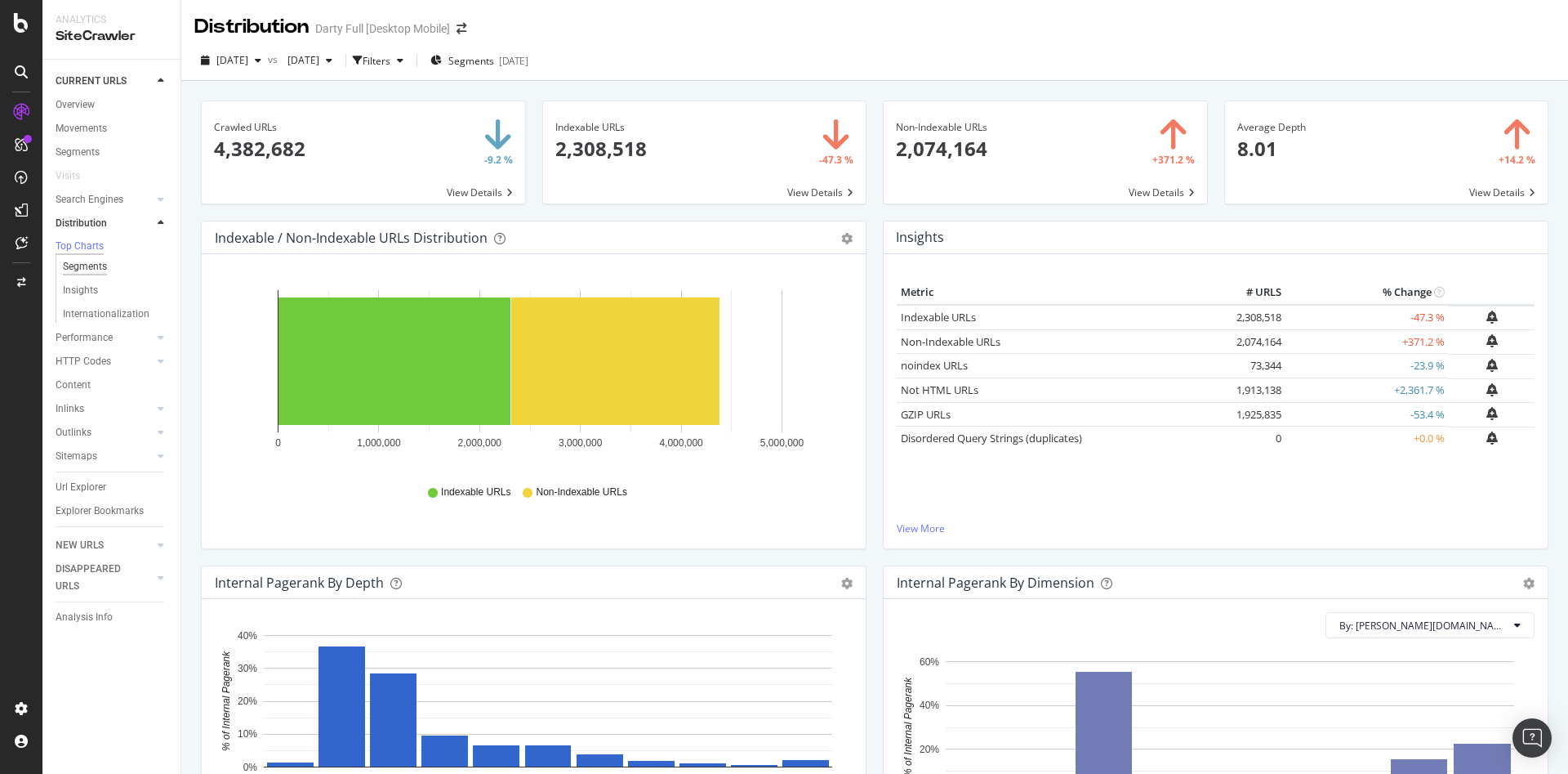
click at [96, 274] on div "Segments" at bounding box center [85, 266] width 44 height 17
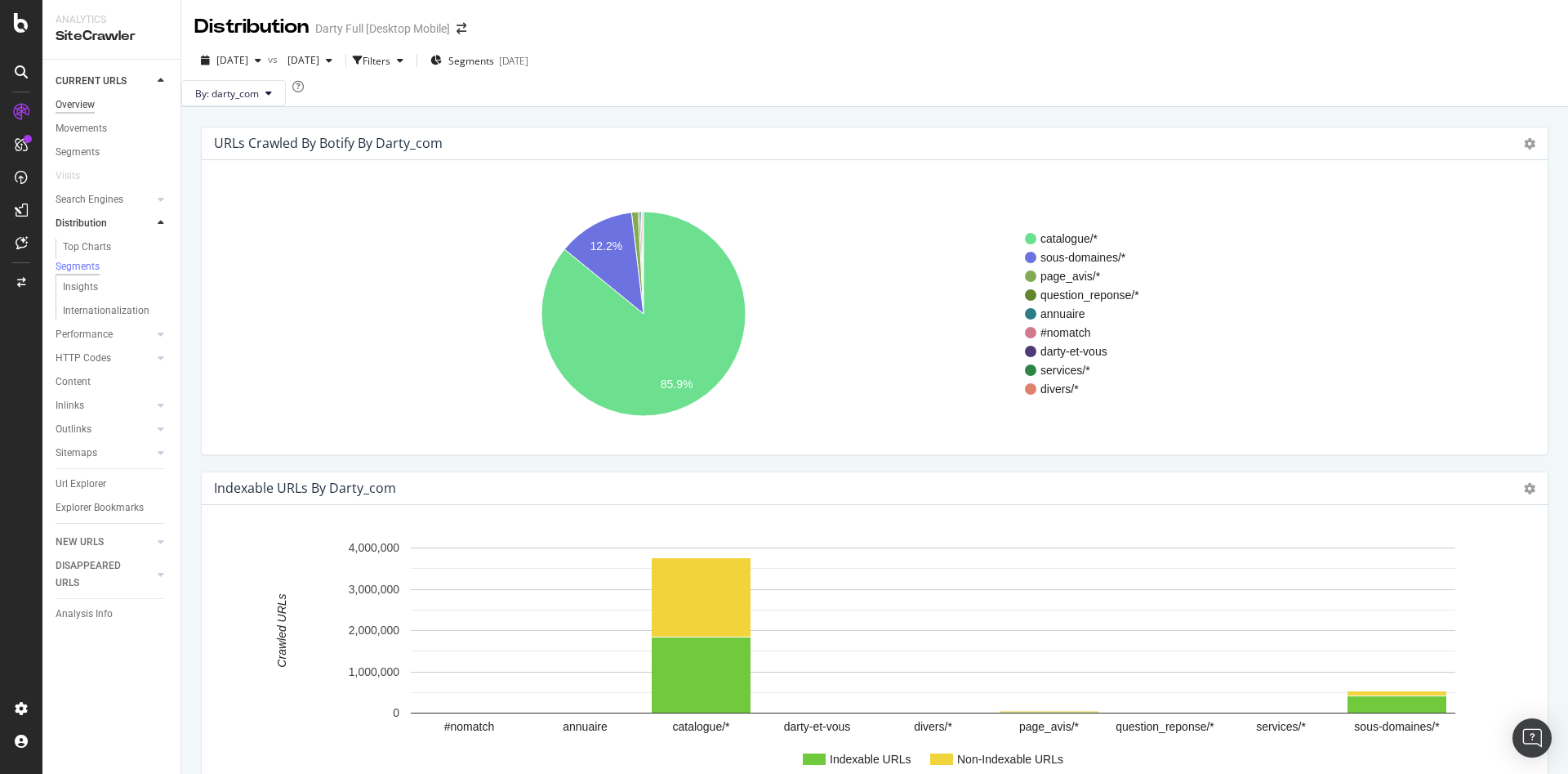
click at [75, 103] on div "Overview" at bounding box center [75, 105] width 39 height 17
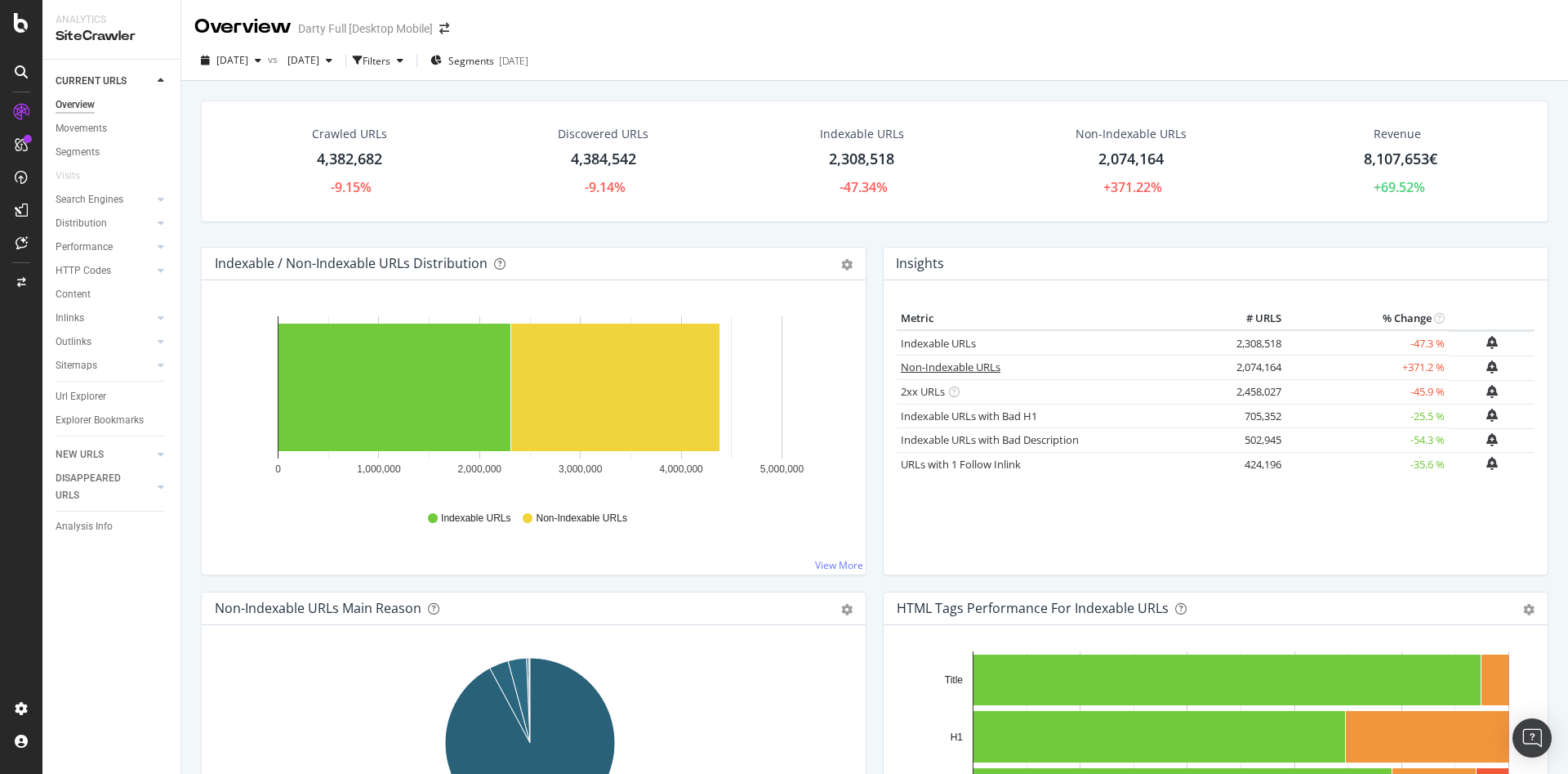
drag, startPoint x: 967, startPoint y: 365, endPoint x: 822, endPoint y: 346, distance: 146.2
click at [967, 365] on link "Non-Indexable URLs" at bounding box center [951, 366] width 100 height 14
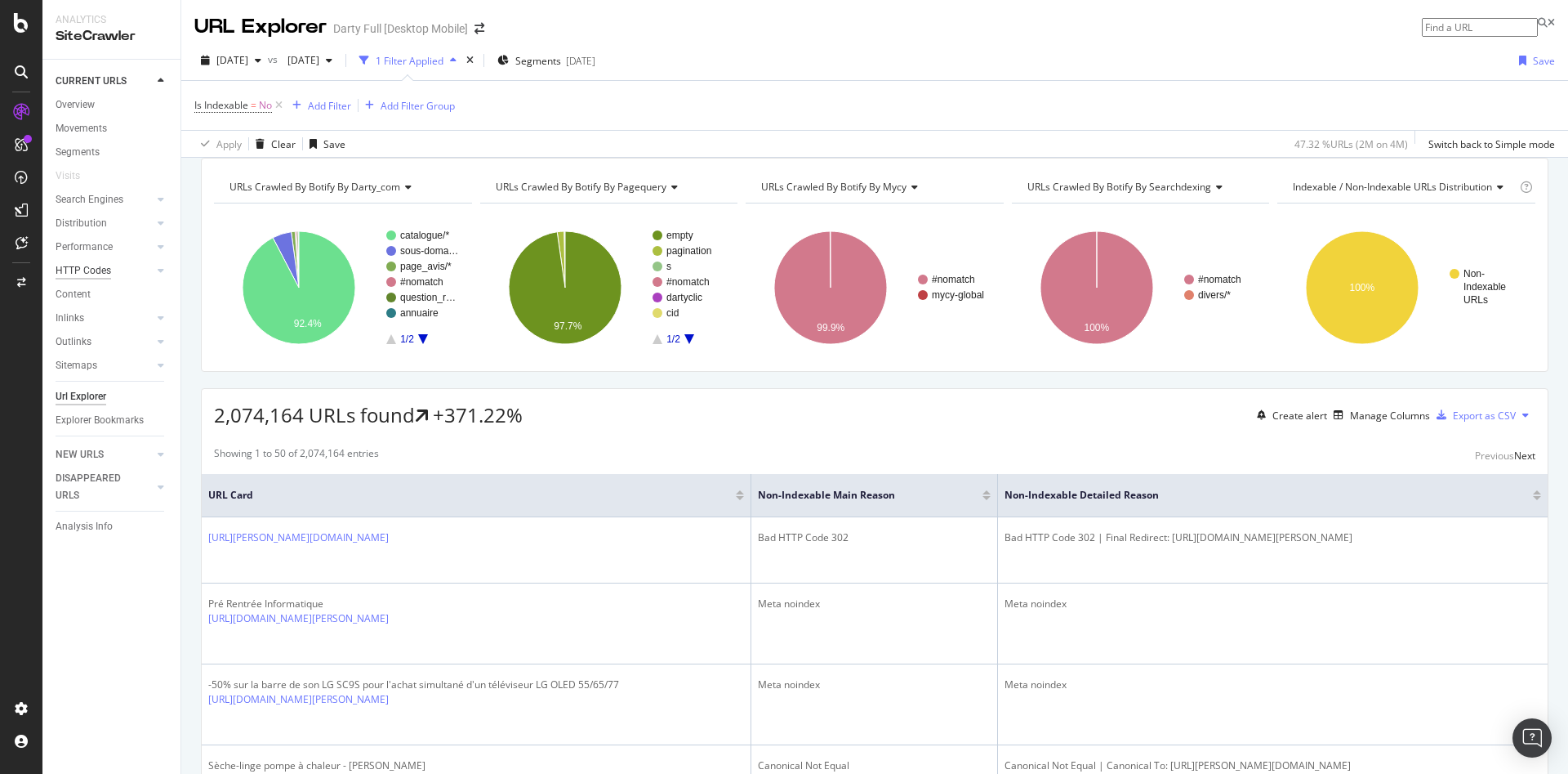
click at [101, 271] on div "HTTP Codes" at bounding box center [84, 271] width 56 height 17
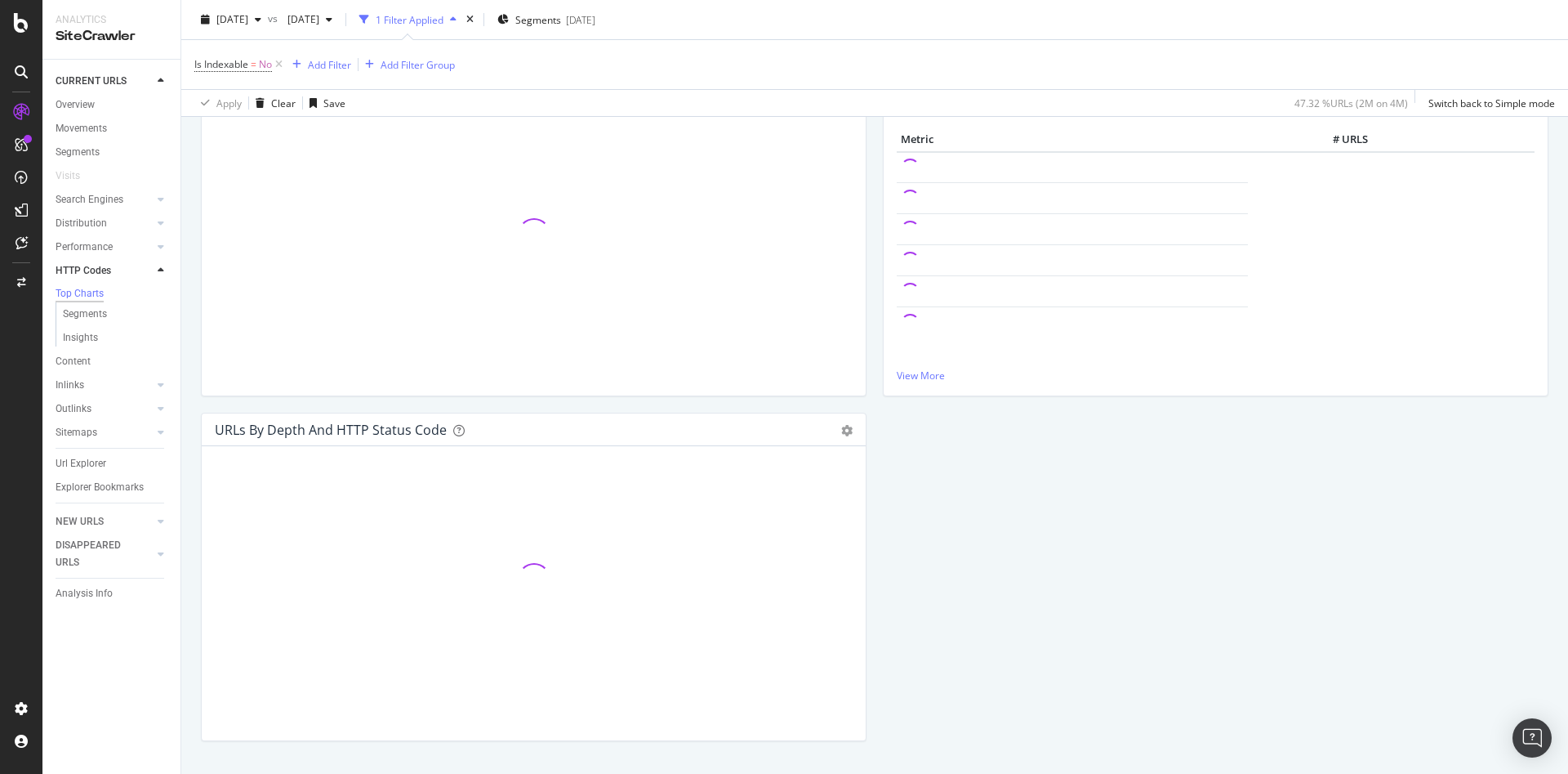
scroll to position [271, 0]
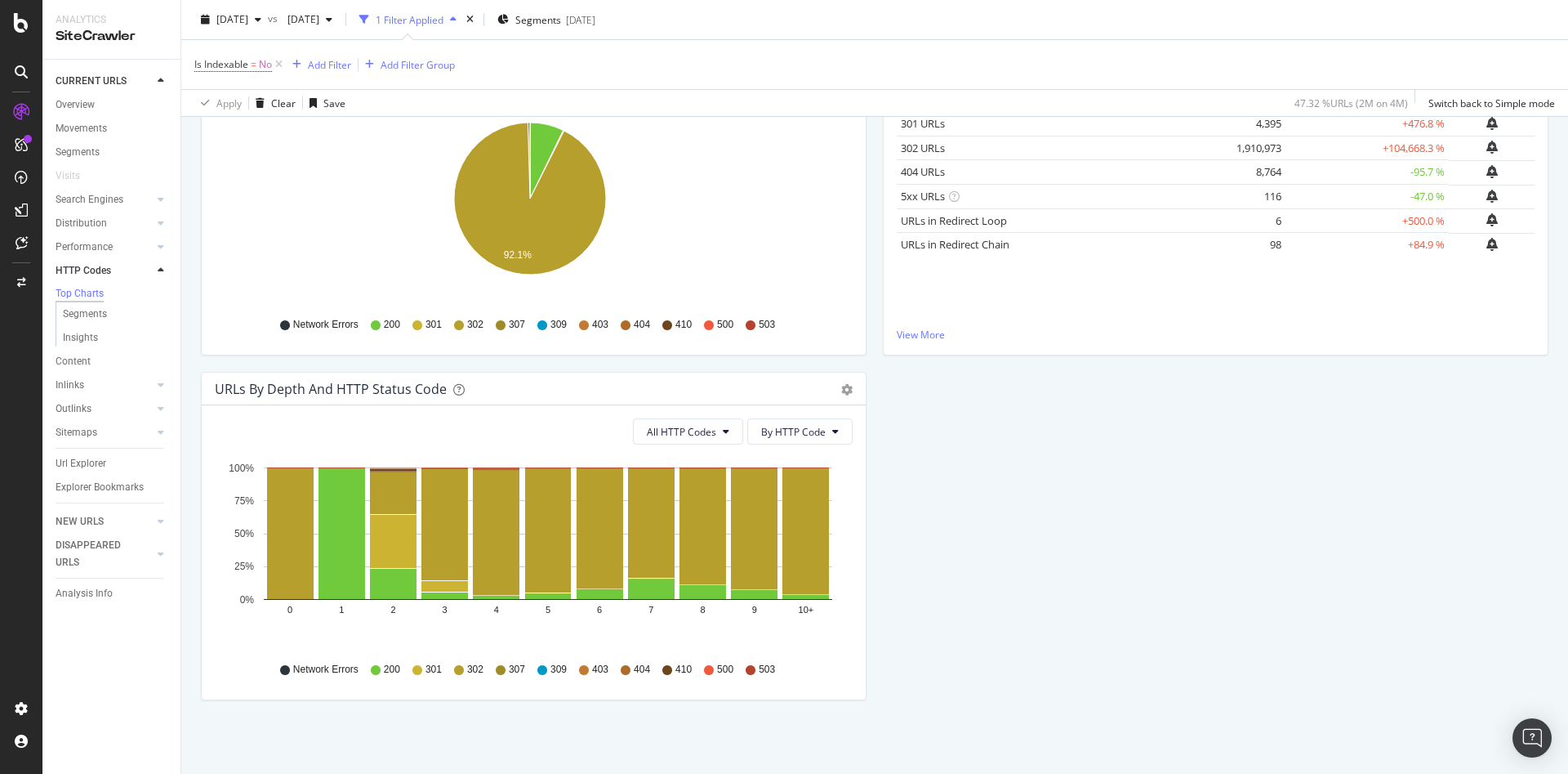
drag, startPoint x: 499, startPoint y: 385, endPoint x: 595, endPoint y: 380, distance: 96.1
click at [595, 381] on div "URLs by Depth and HTTP Status Code" at bounding box center [516, 388] width 602 height 16
click at [732, 436] on button "All HTTP Codes" at bounding box center [688, 431] width 110 height 26
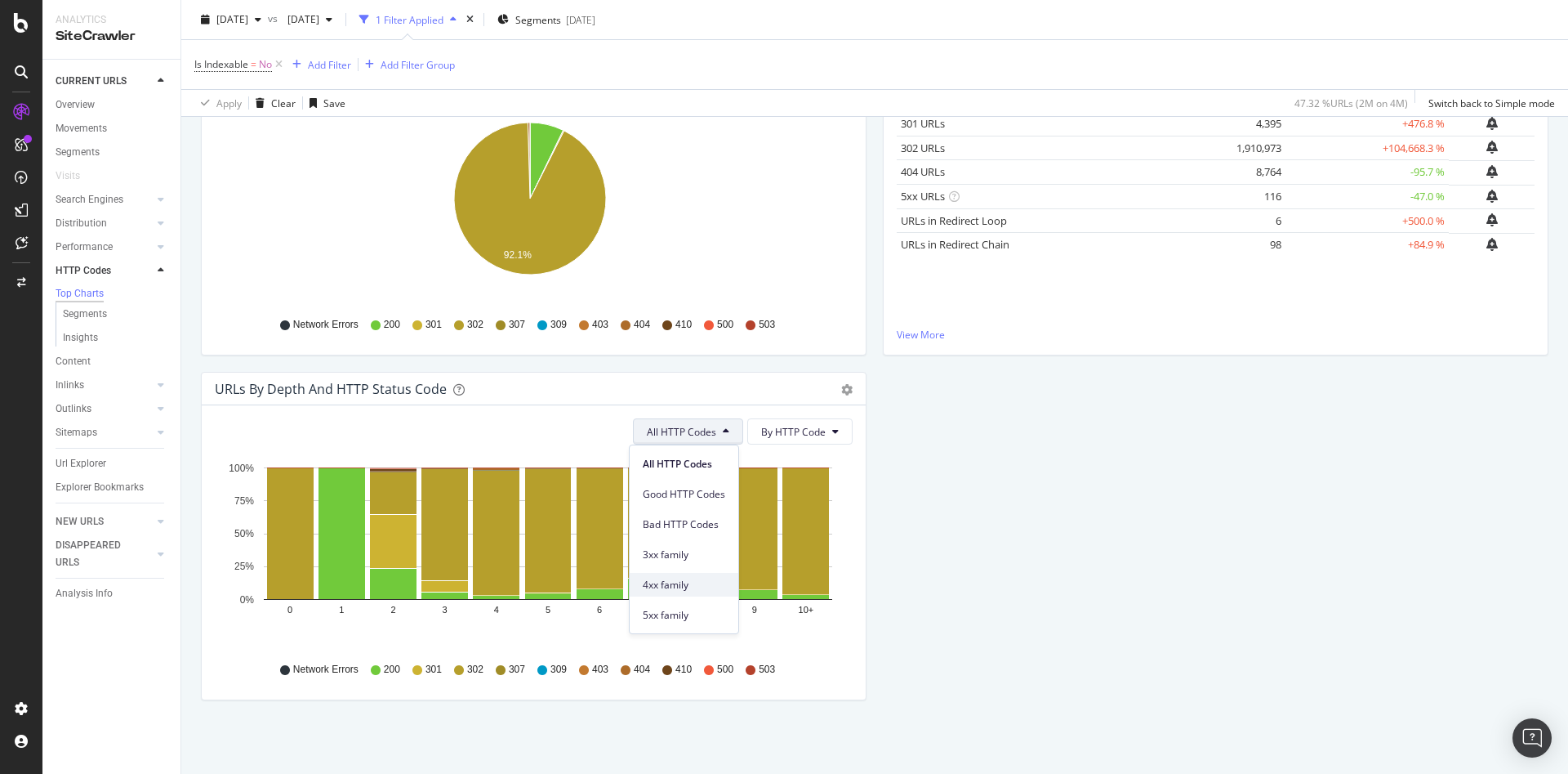
click at [699, 576] on div "4xx family" at bounding box center [684, 585] width 108 height 24
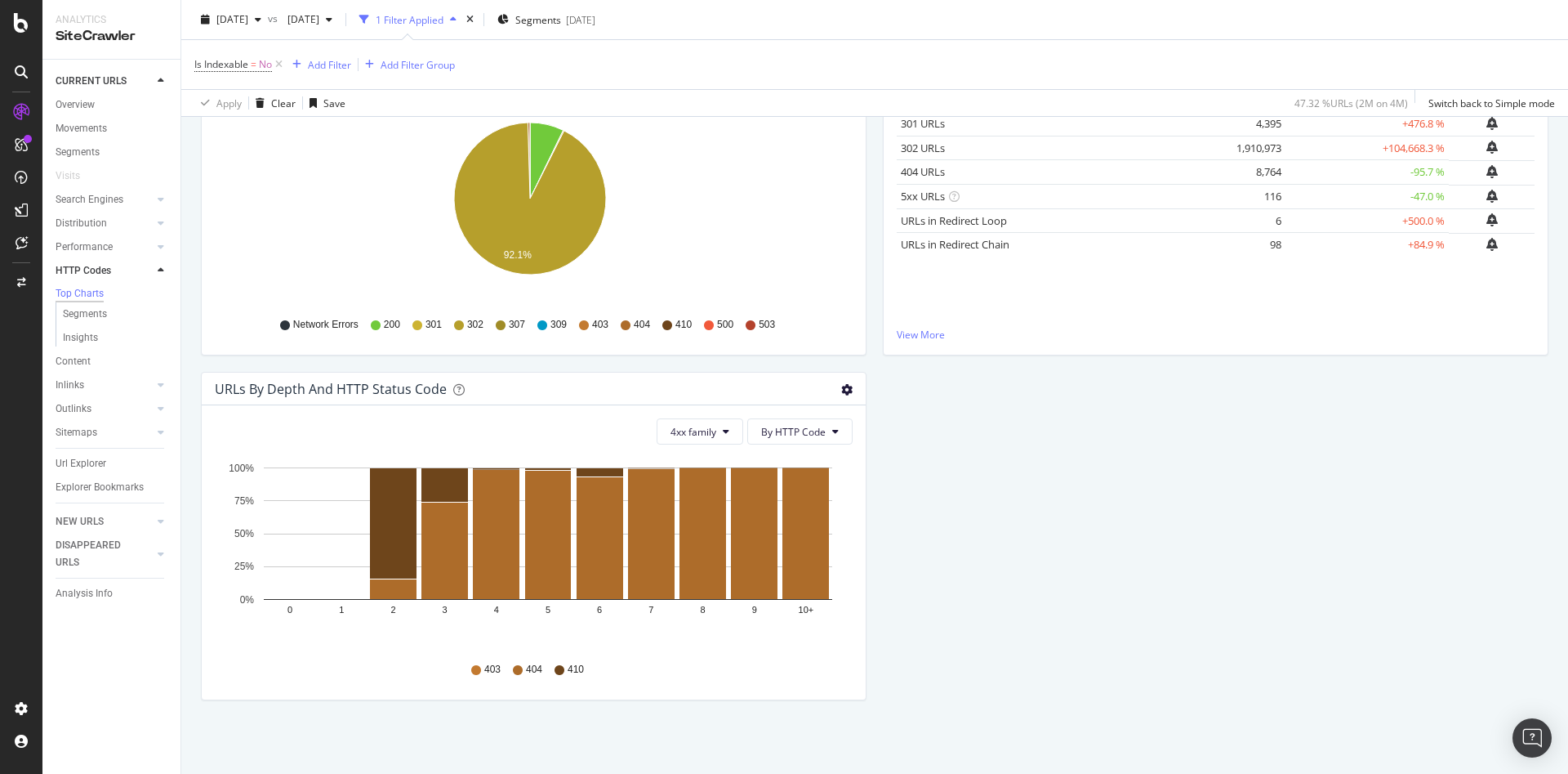
click at [842, 384] on icon "gear" at bounding box center [847, 390] width 12 height 12
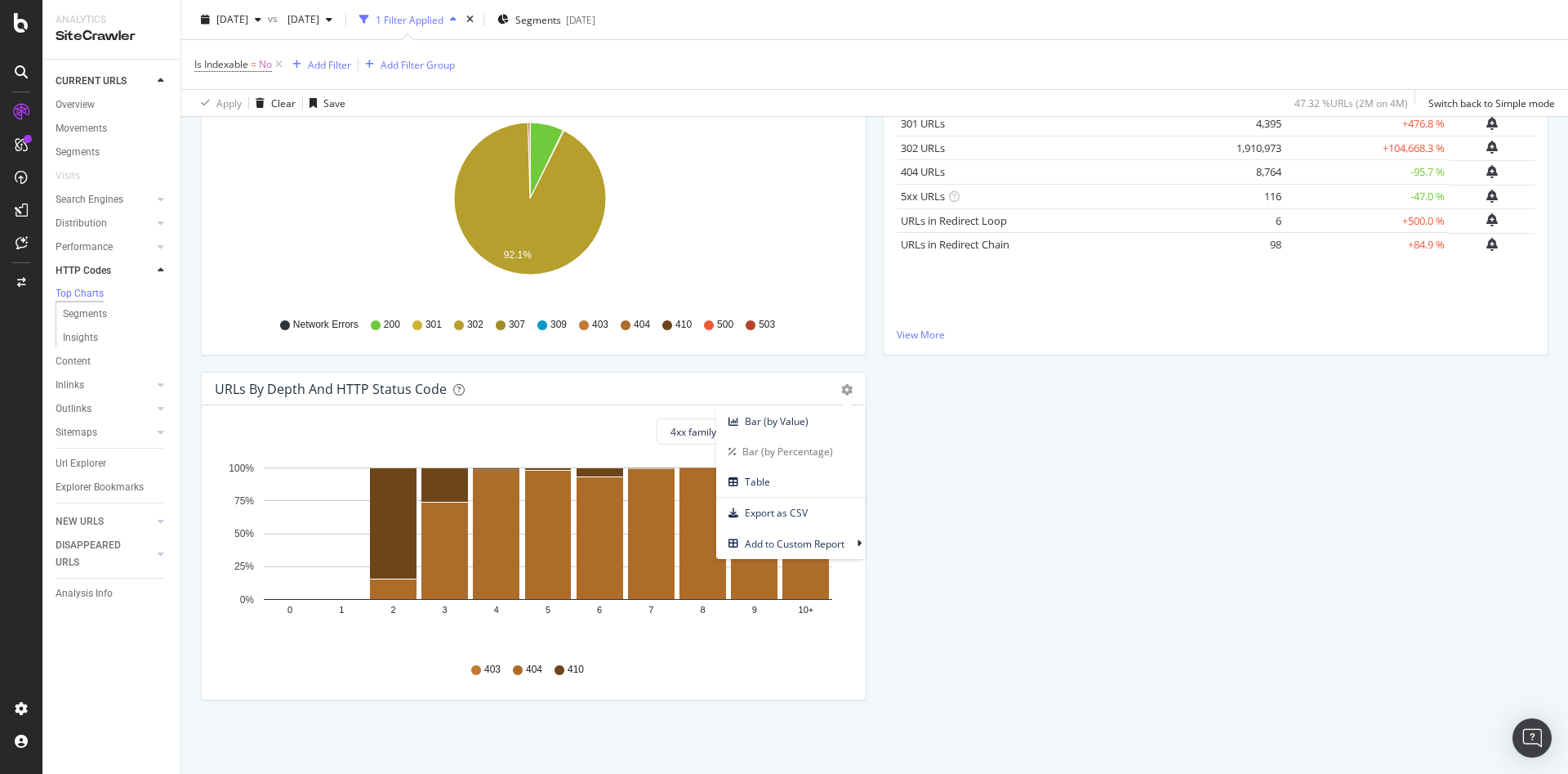
click at [932, 466] on div "HTTP Status Codes Distribution Pie Table Export as CSV Add to Custom Report All…" at bounding box center [874, 371] width 1364 height 689
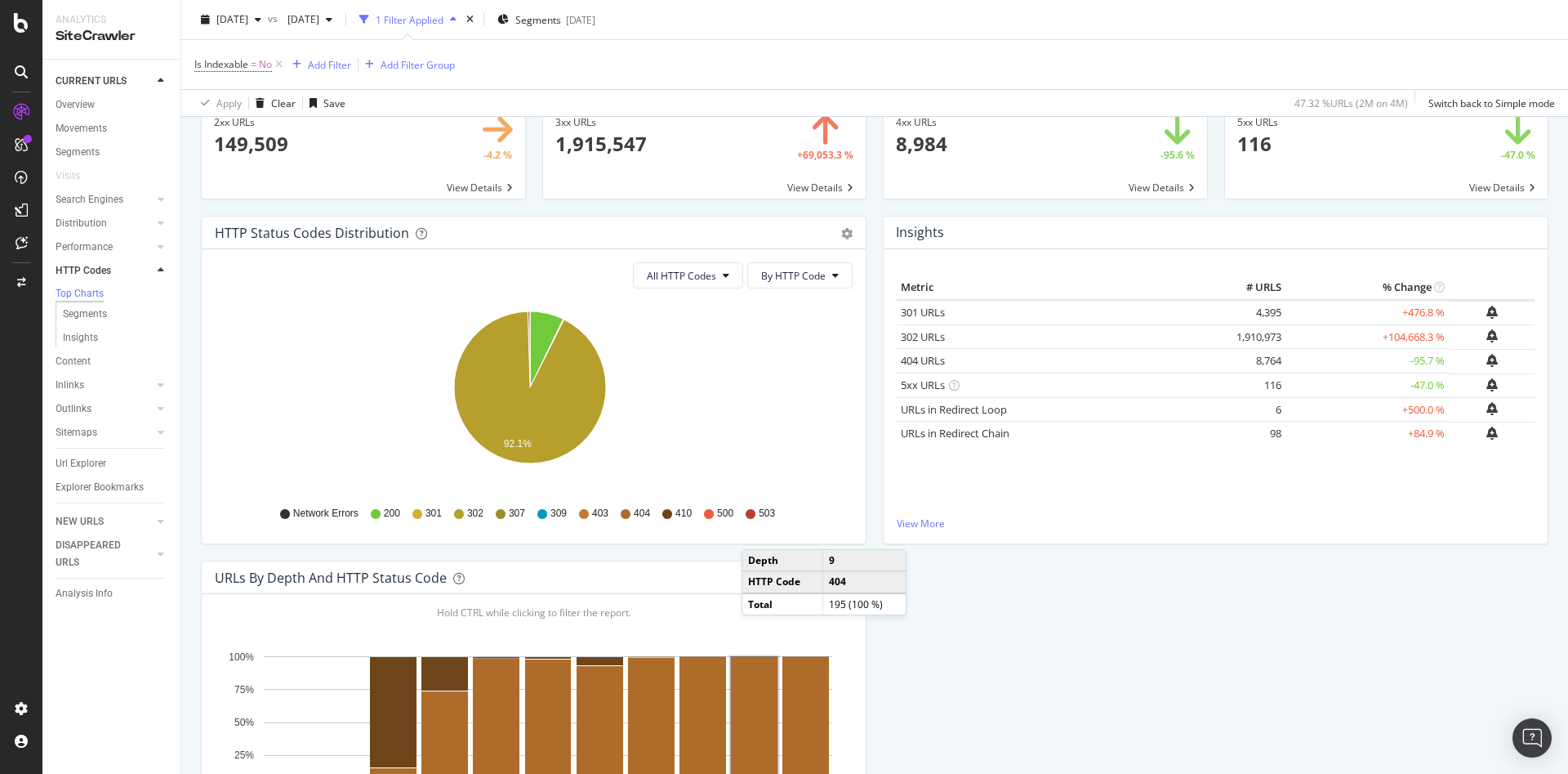
scroll to position [0, 0]
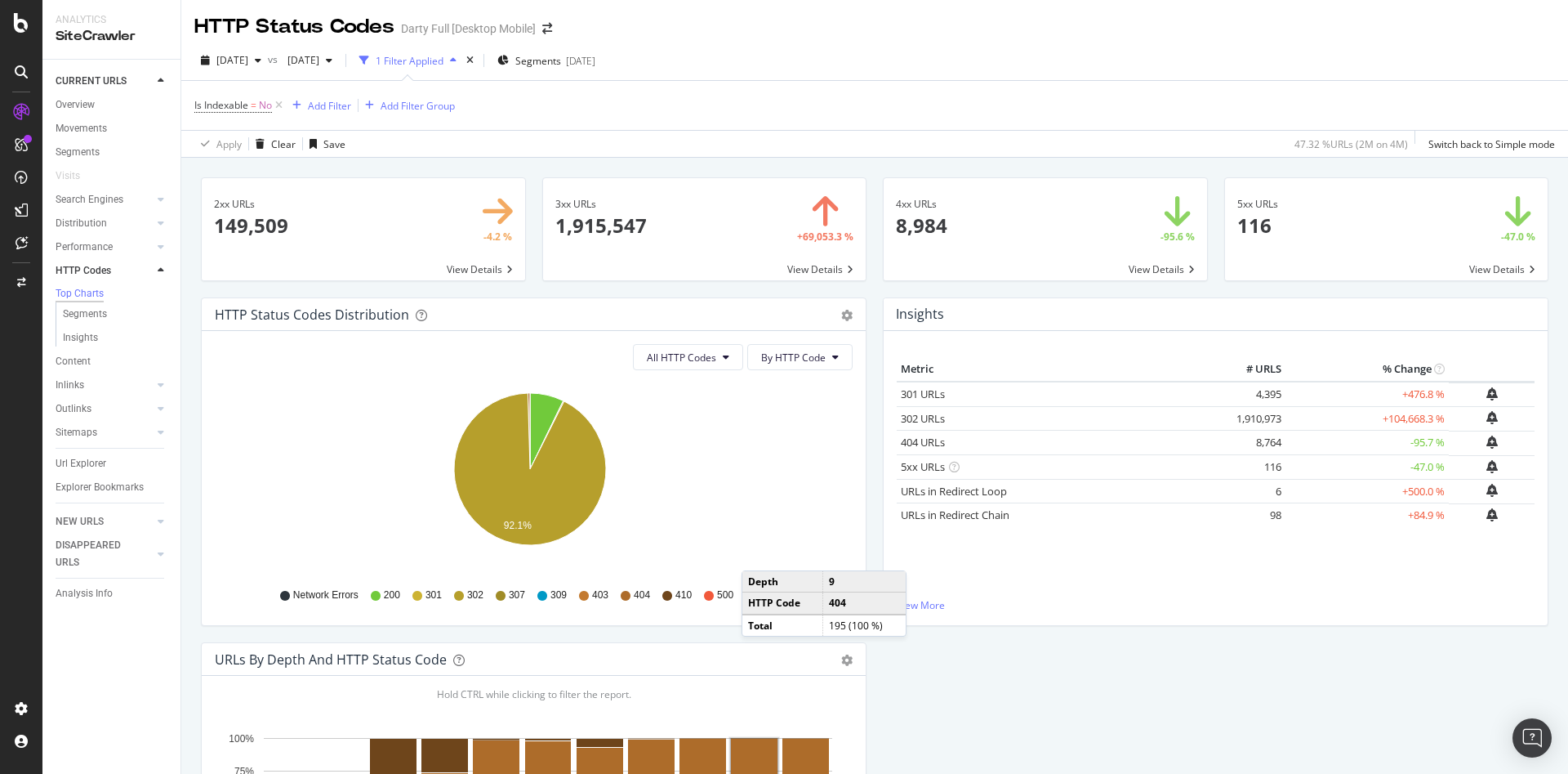
click at [705, 258] on span at bounding box center [705, 229] width 323 height 102
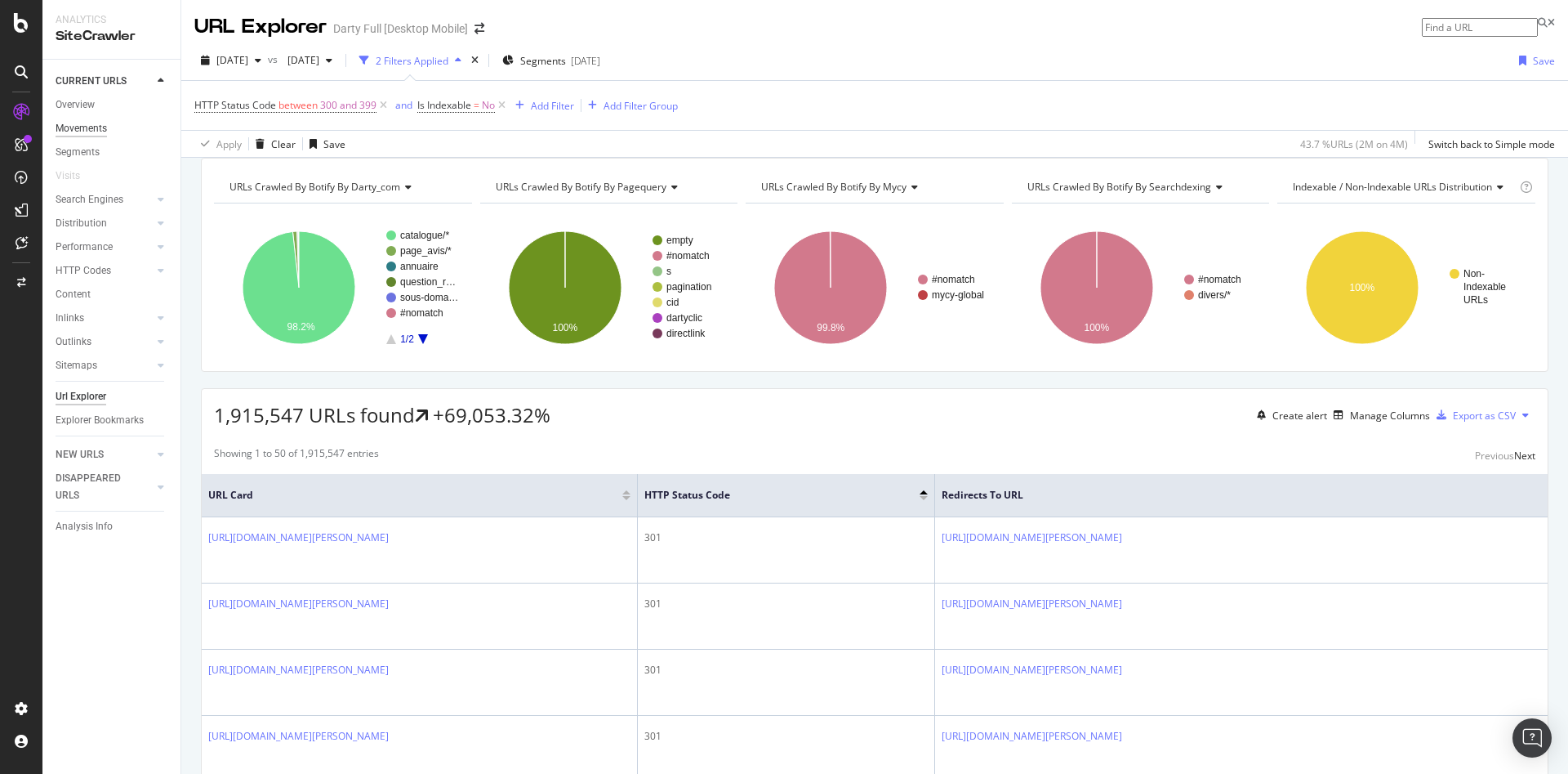
click at [84, 134] on div "Movements" at bounding box center [81, 129] width 52 height 17
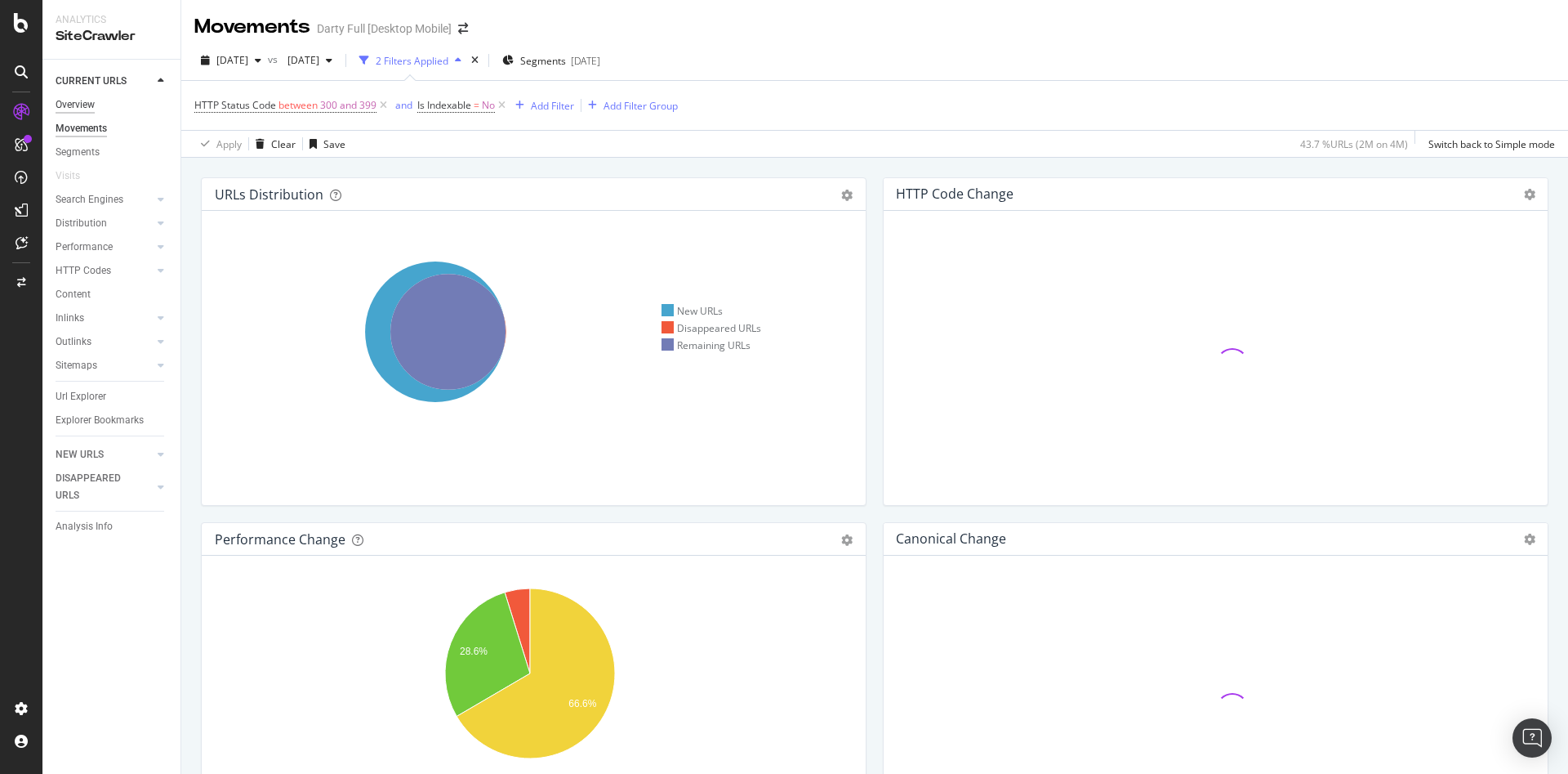
click at [84, 102] on div "Overview" at bounding box center [75, 105] width 39 height 17
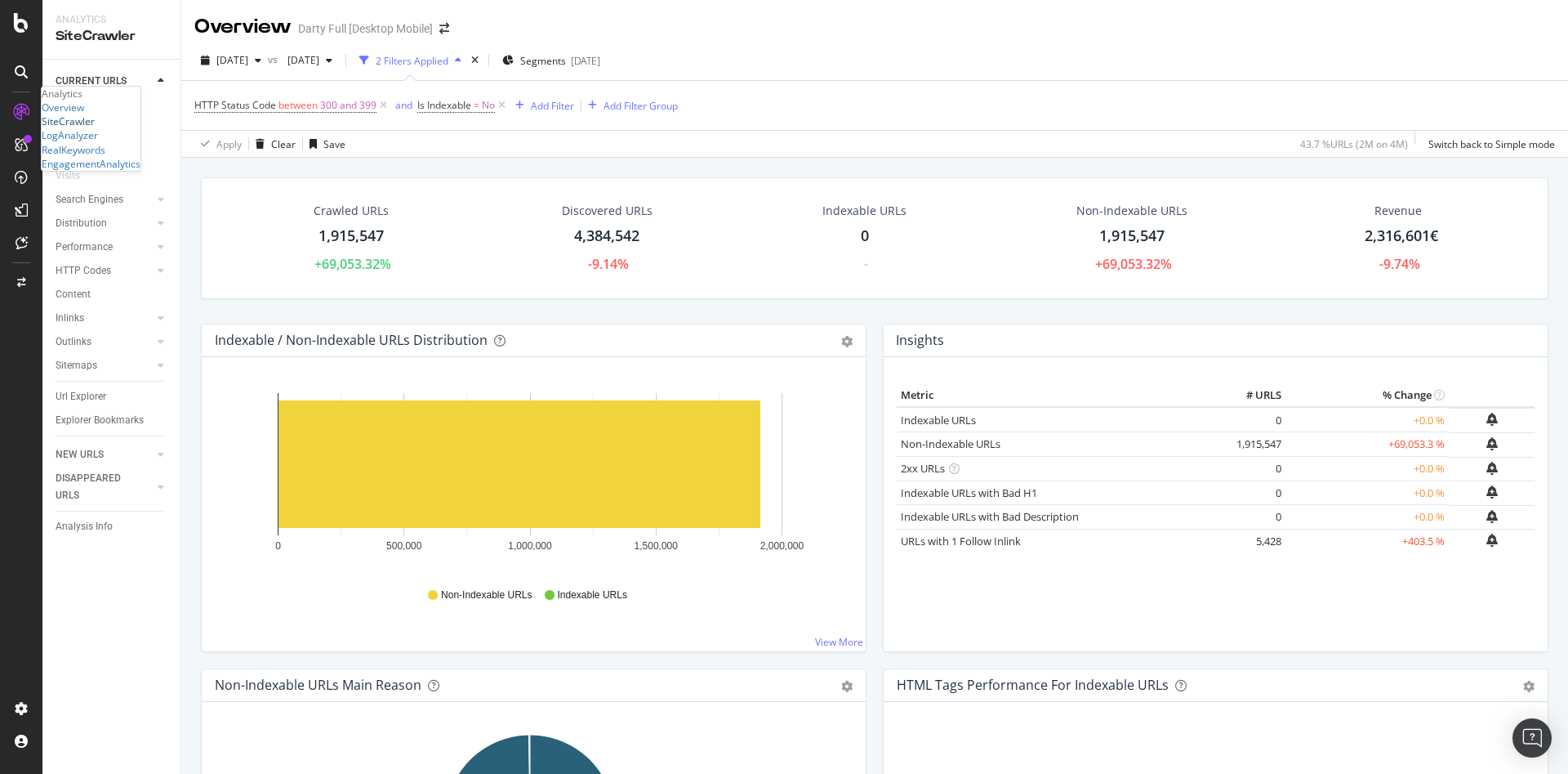
click at [90, 129] on div "SiteCrawler" at bounding box center [68, 121] width 53 height 14
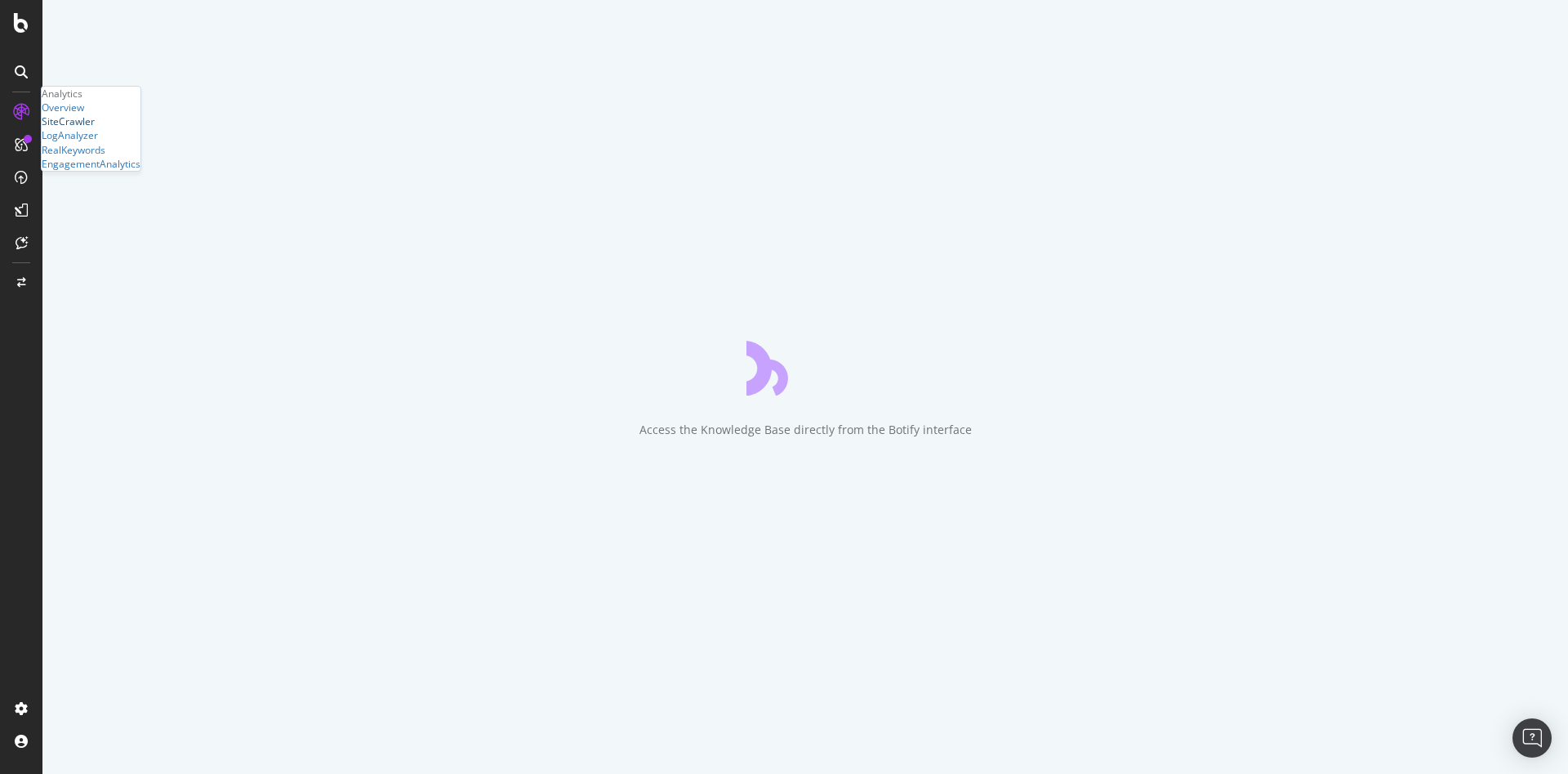
click at [88, 129] on div "SiteCrawler" at bounding box center [68, 121] width 53 height 14
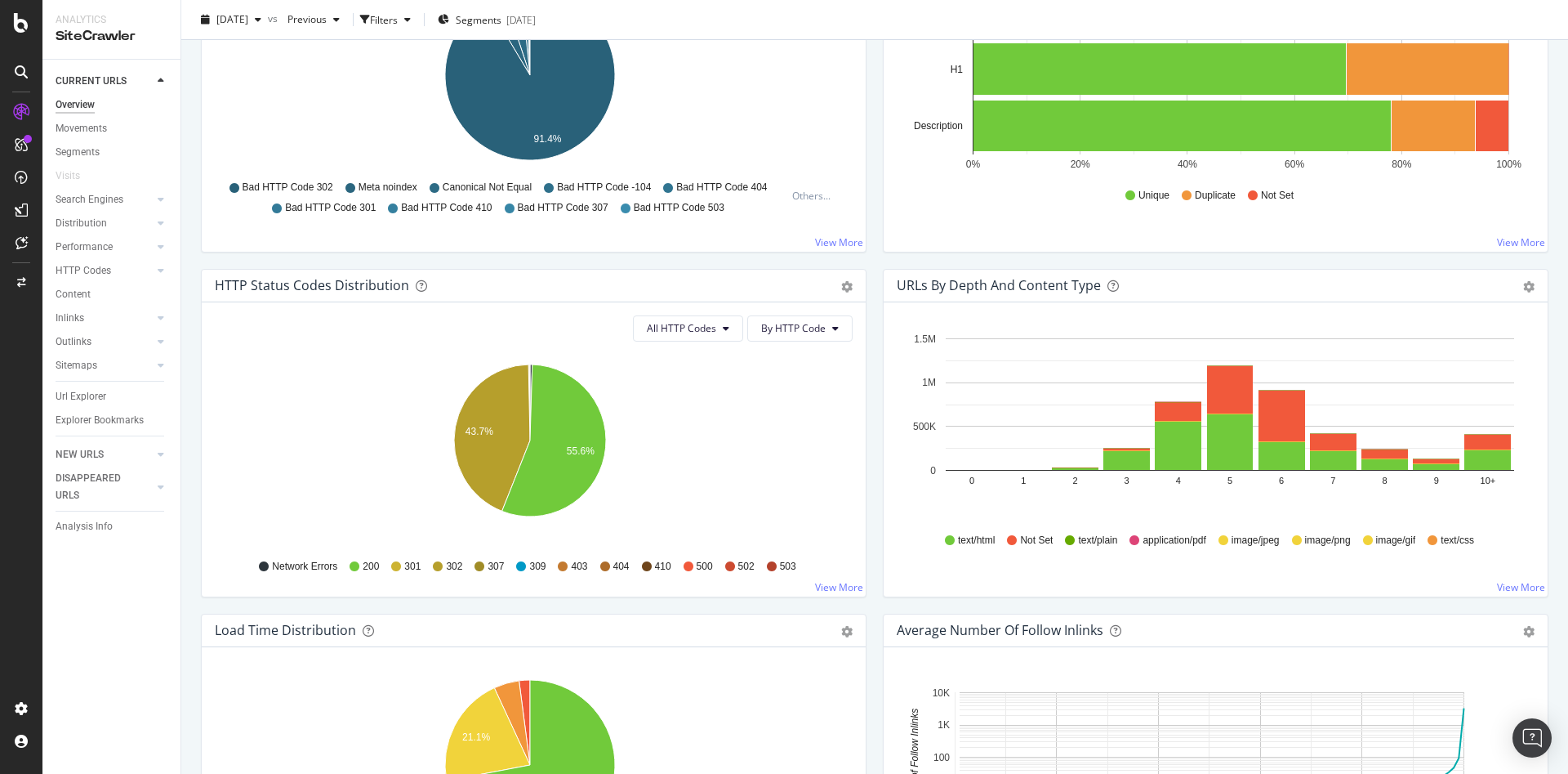
scroll to position [735, 0]
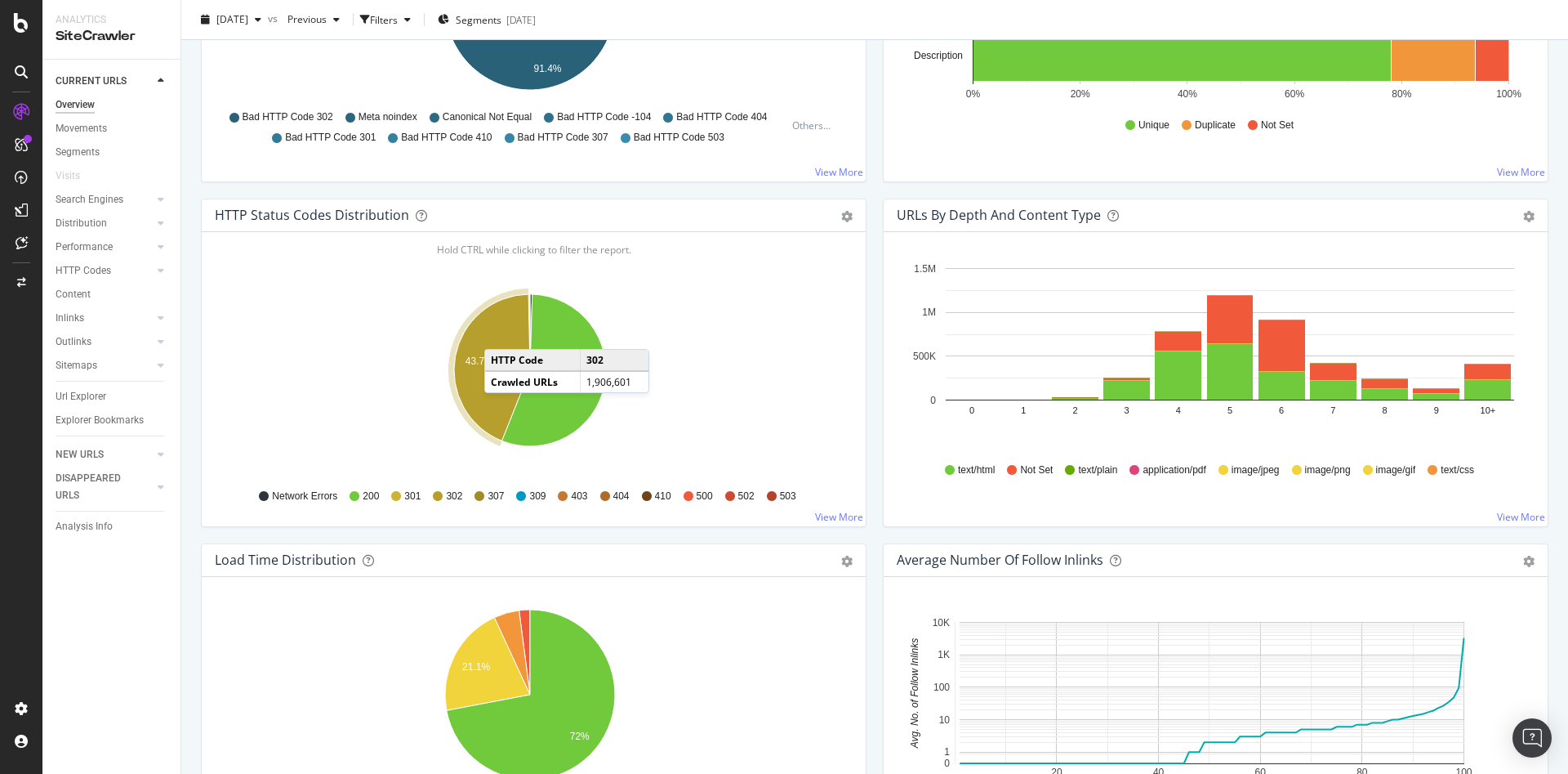
drag, startPoint x: 88, startPoint y: 266, endPoint x: 224, endPoint y: 247, distance: 137.3
click at [88, 266] on div "HTTP Codes" at bounding box center [84, 271] width 56 height 17
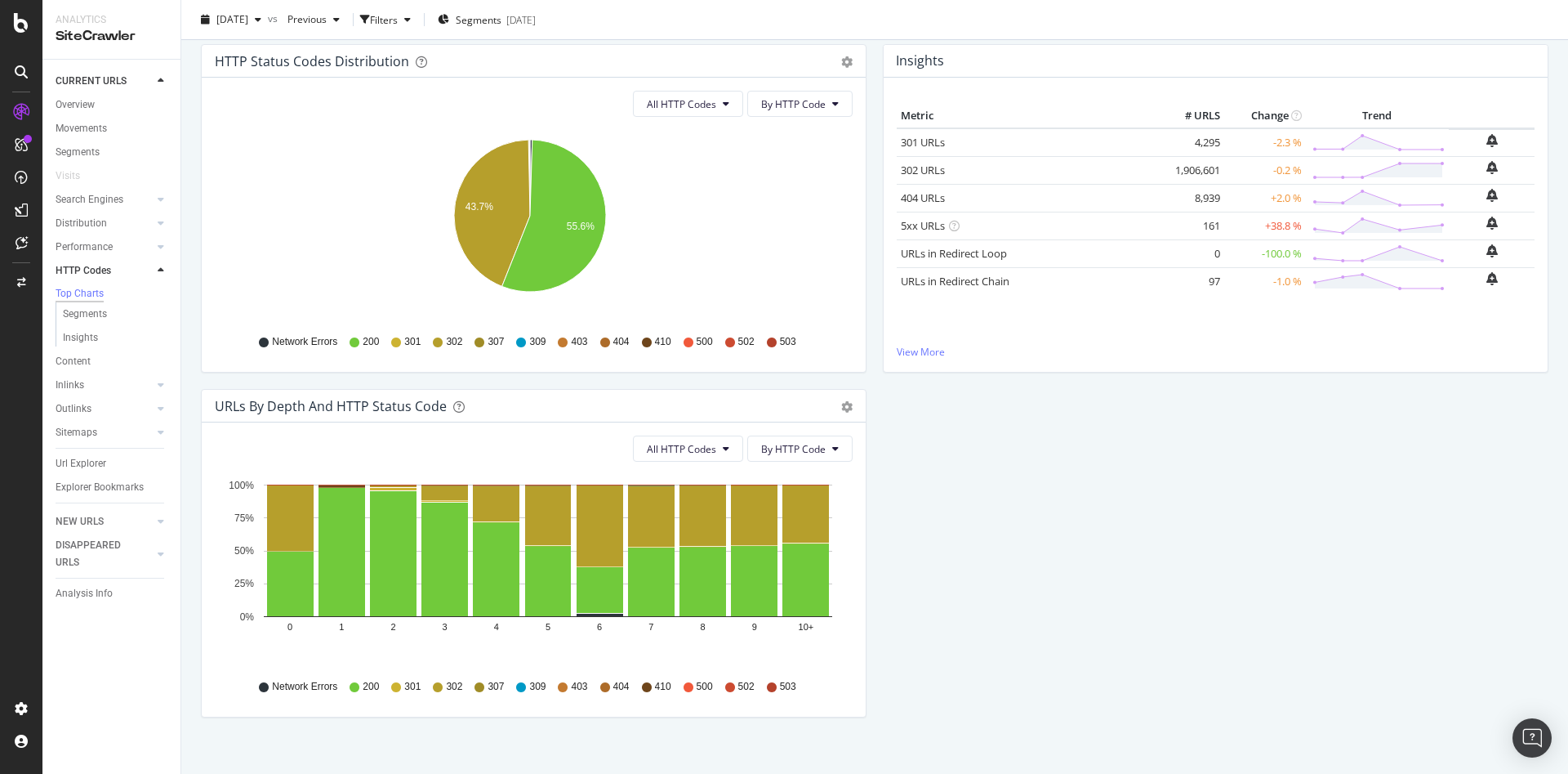
scroll to position [194, 0]
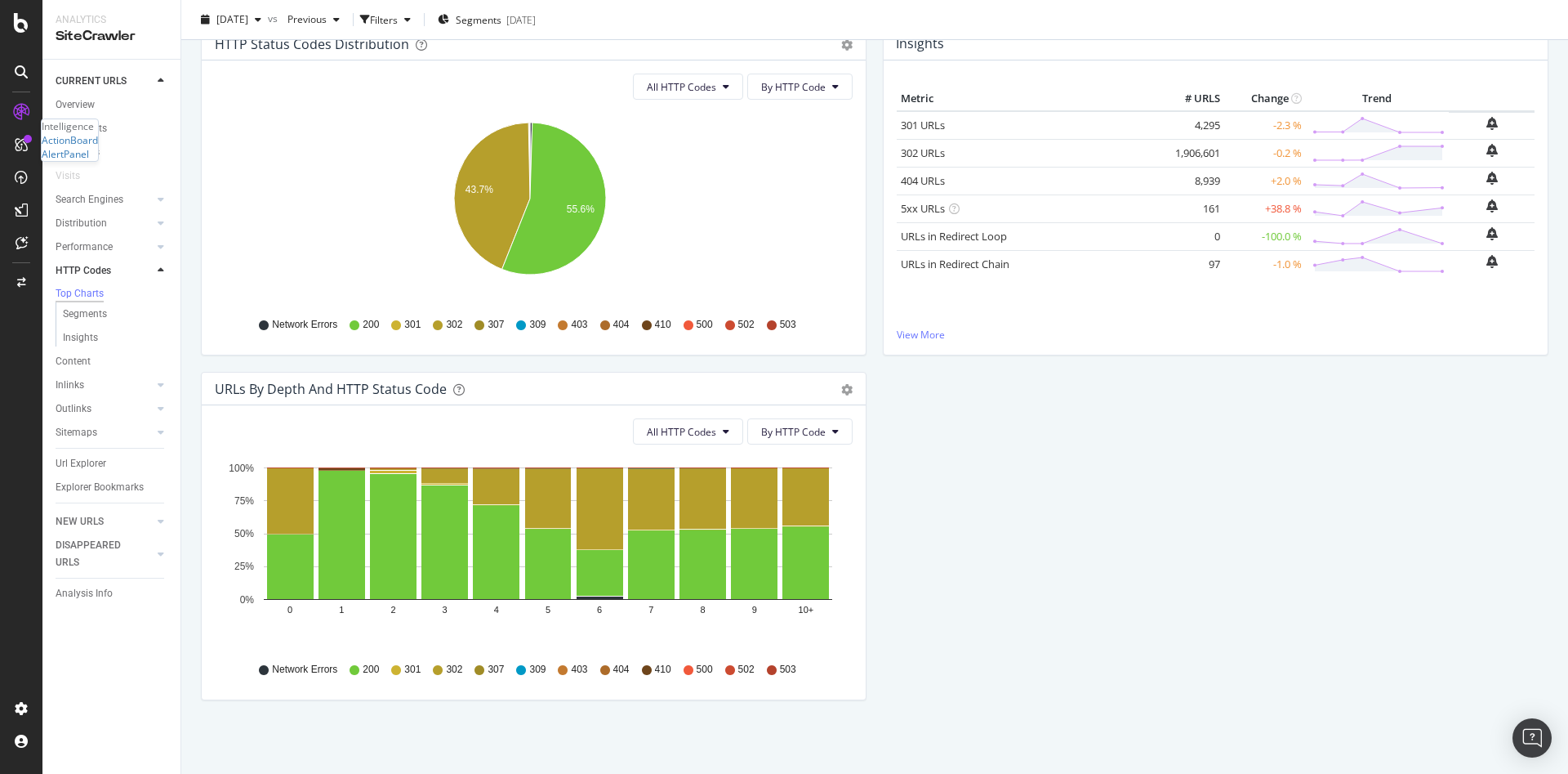
click at [78, 154] on div "Intelligence ActionBoard AlertPanel" at bounding box center [69, 140] width 57 height 41
click at [85, 151] on div "Segments" at bounding box center [78, 152] width 44 height 17
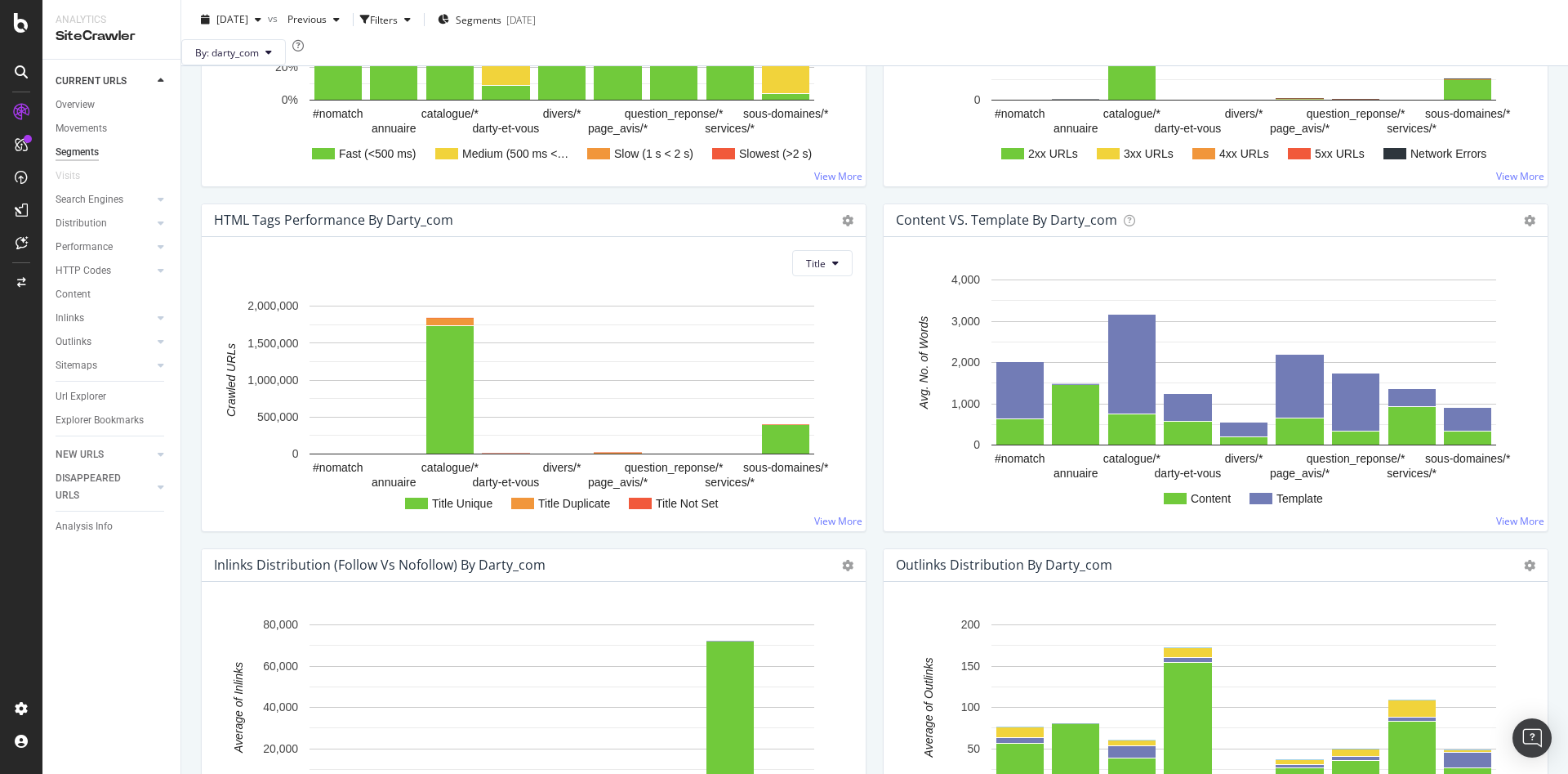
scroll to position [982, 0]
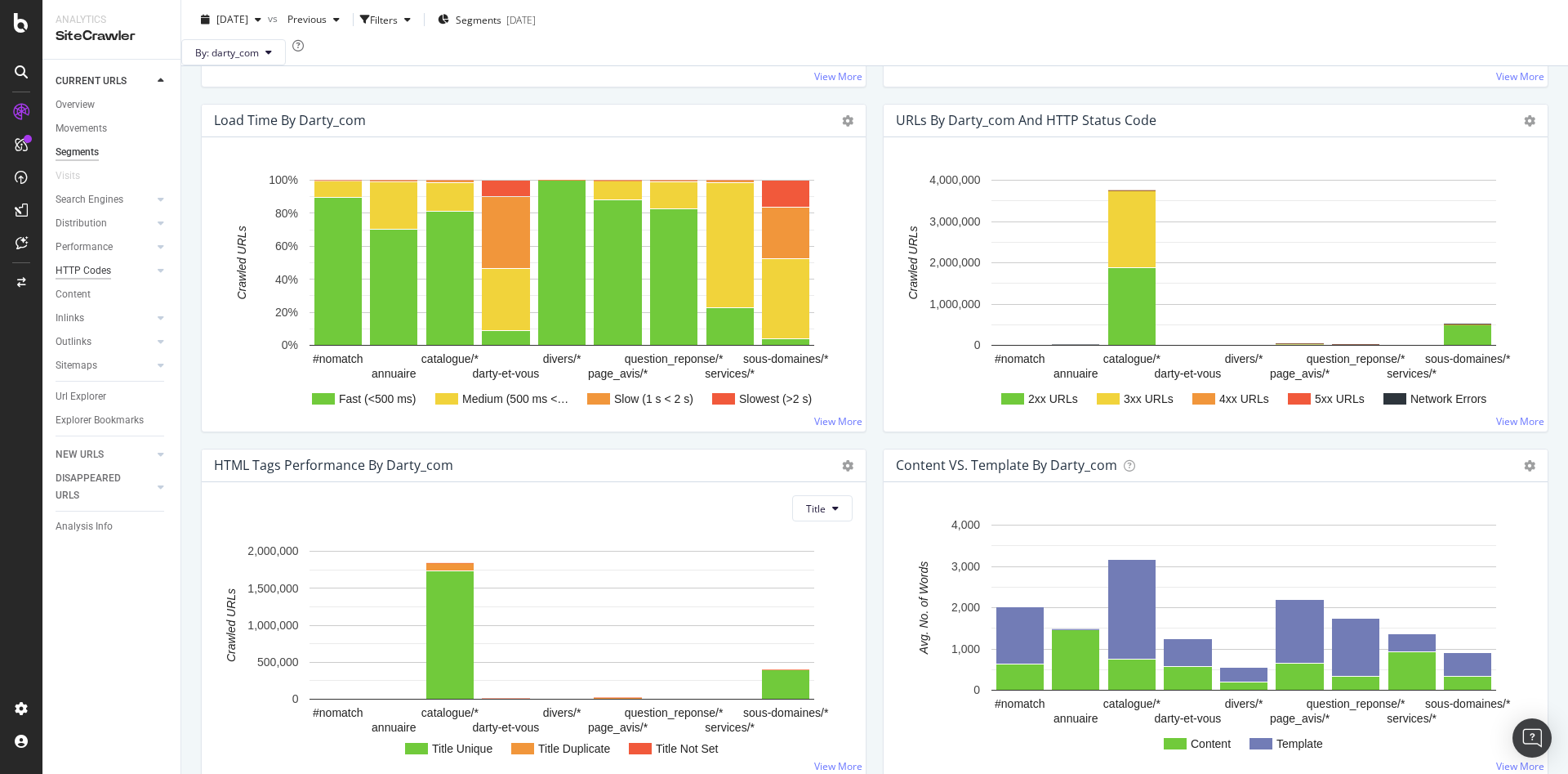
click at [96, 265] on div "HTTP Codes" at bounding box center [84, 271] width 56 height 17
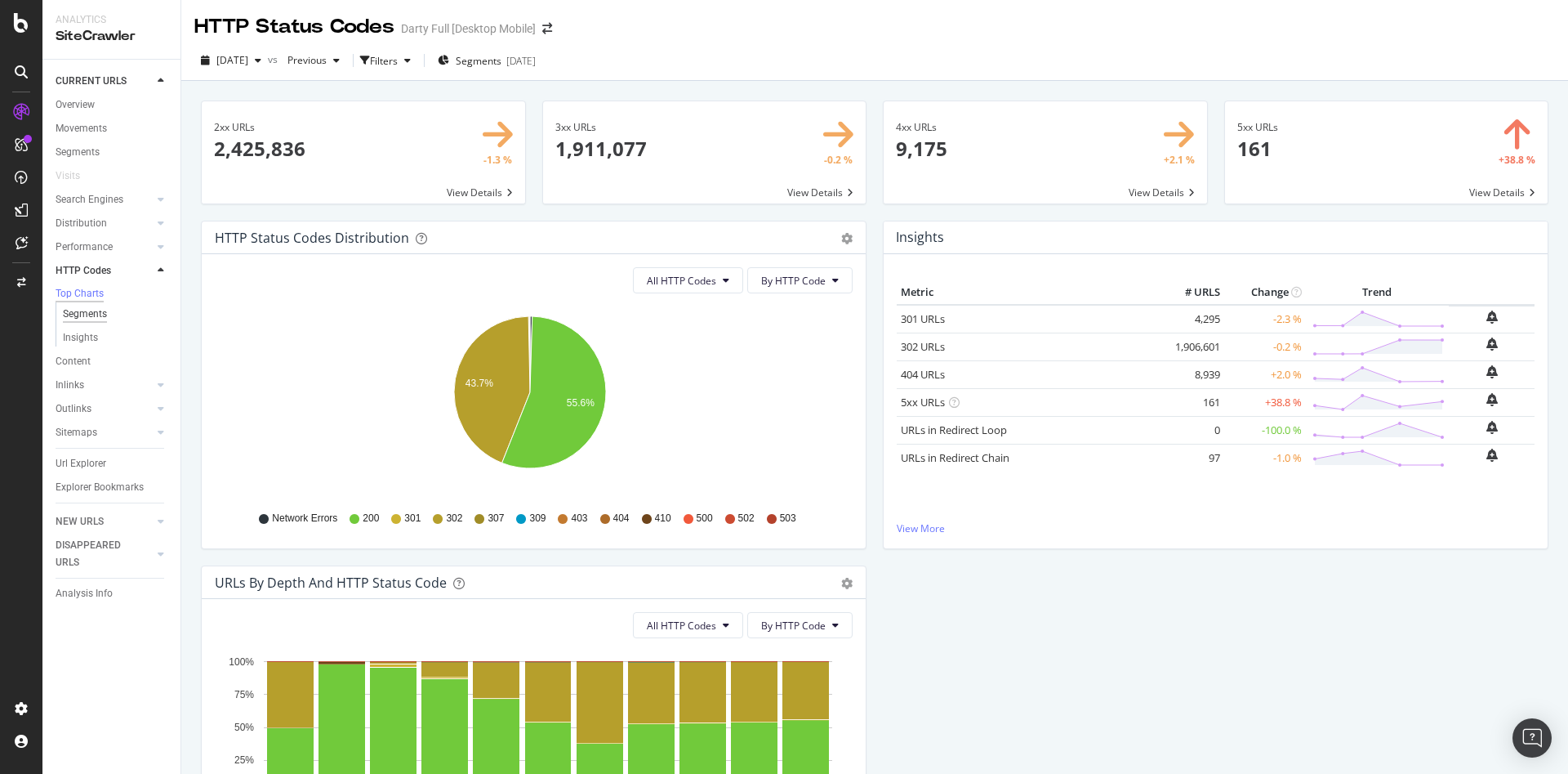
click at [92, 318] on div "Segments" at bounding box center [85, 314] width 44 height 17
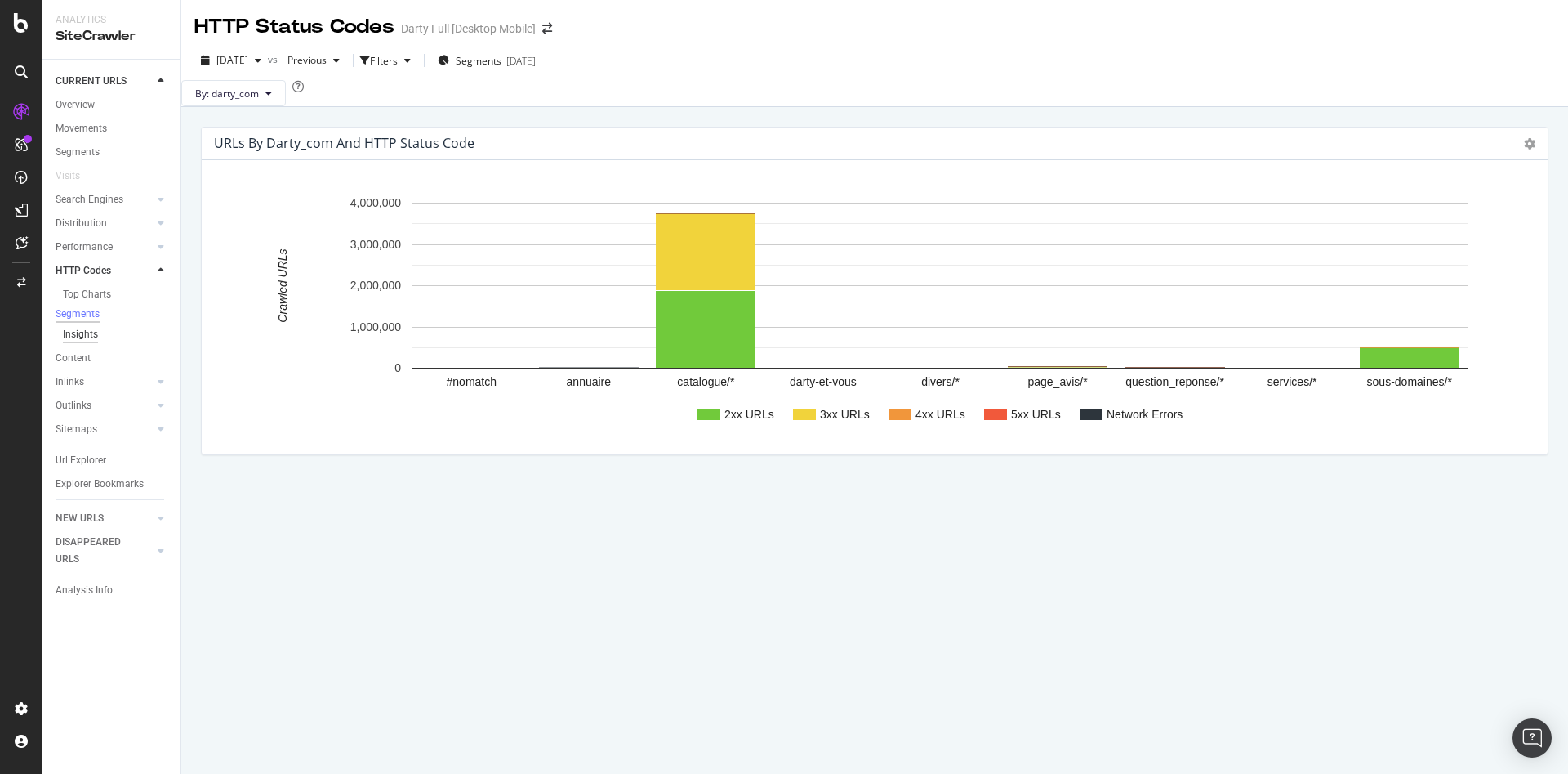
click at [84, 339] on div "Insights" at bounding box center [80, 334] width 36 height 17
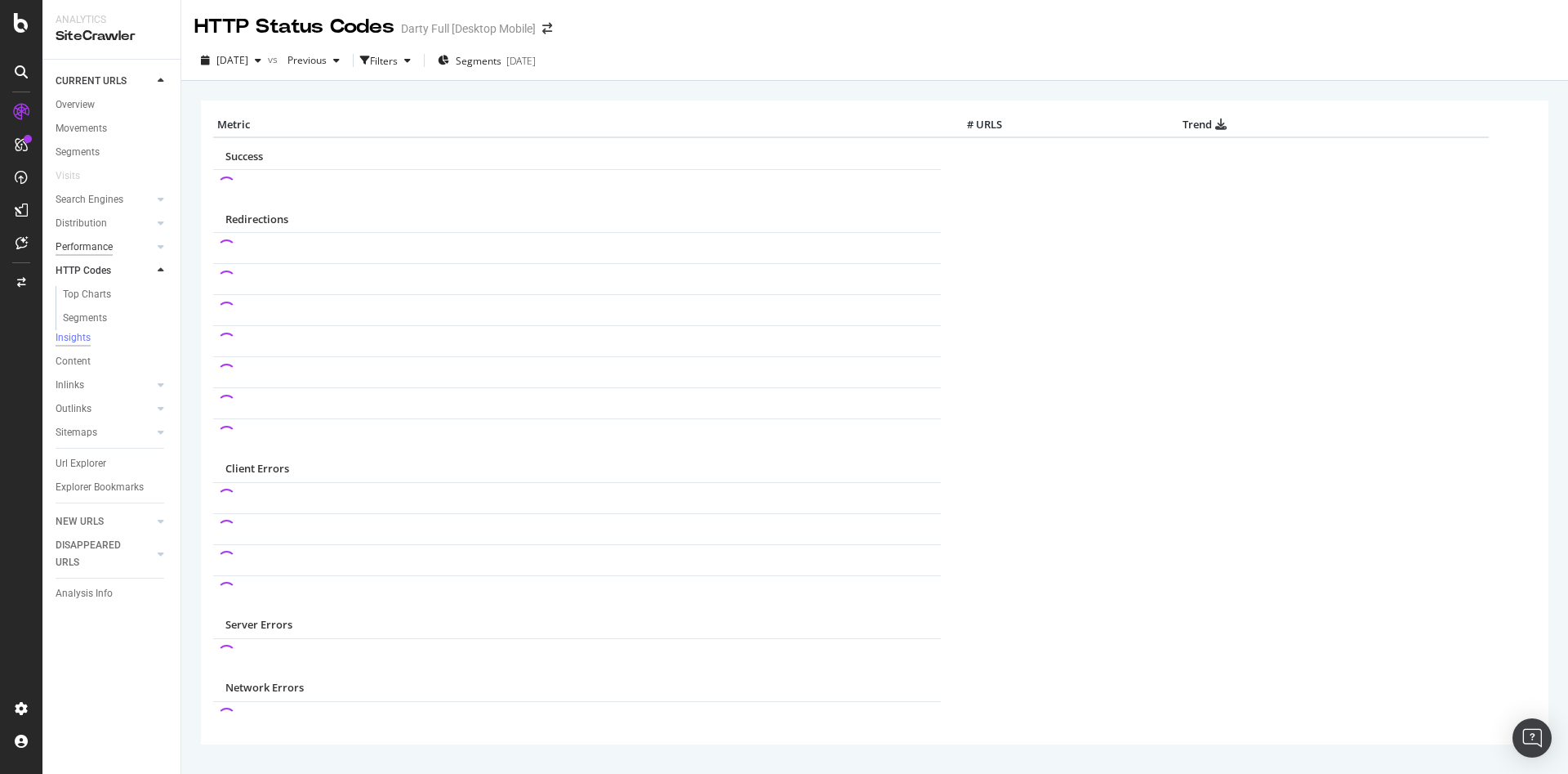
click at [87, 246] on div "Performance" at bounding box center [85, 247] width 58 height 17
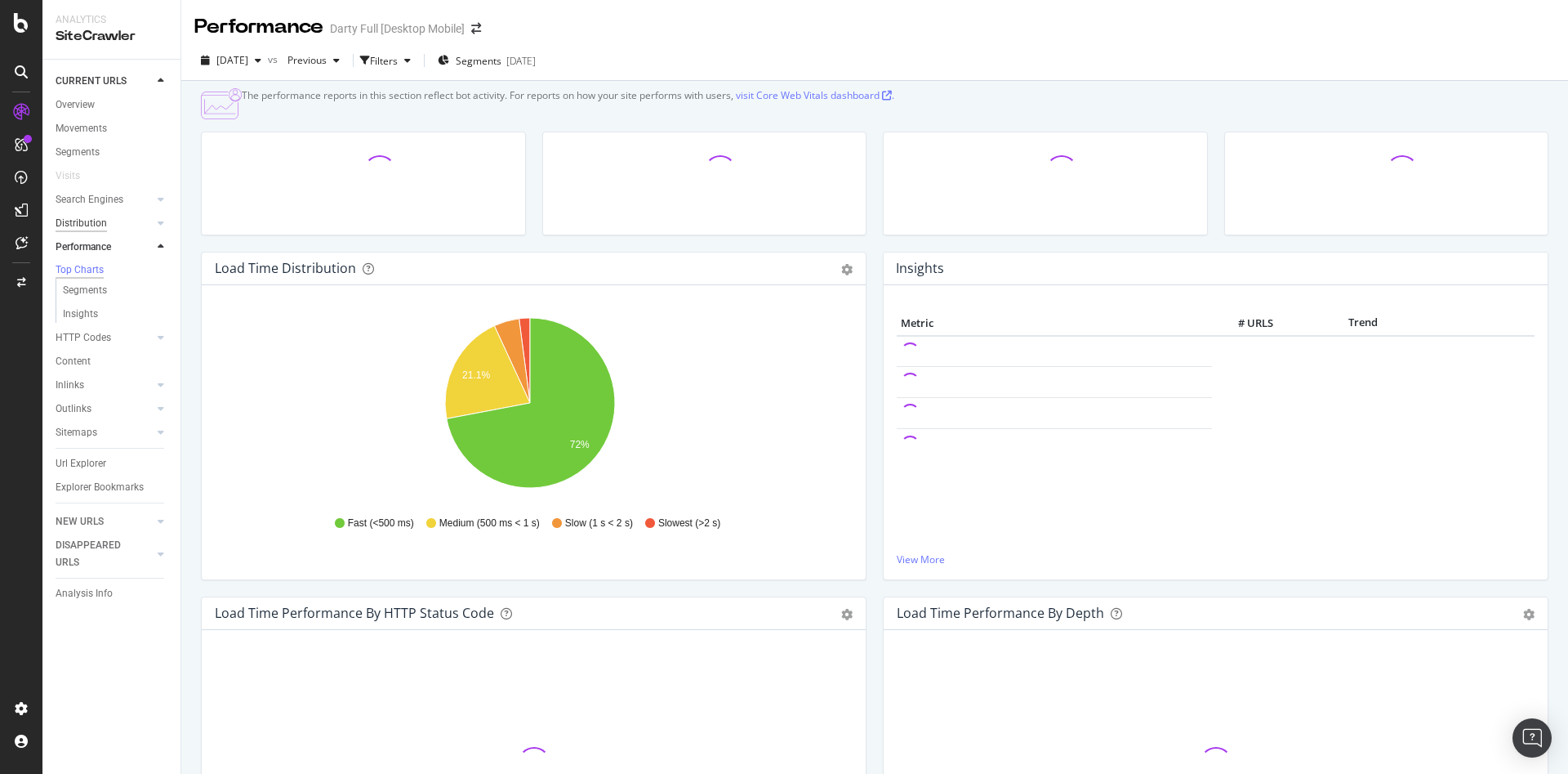
click at [90, 229] on div "Distribution" at bounding box center [81, 223] width 52 height 17
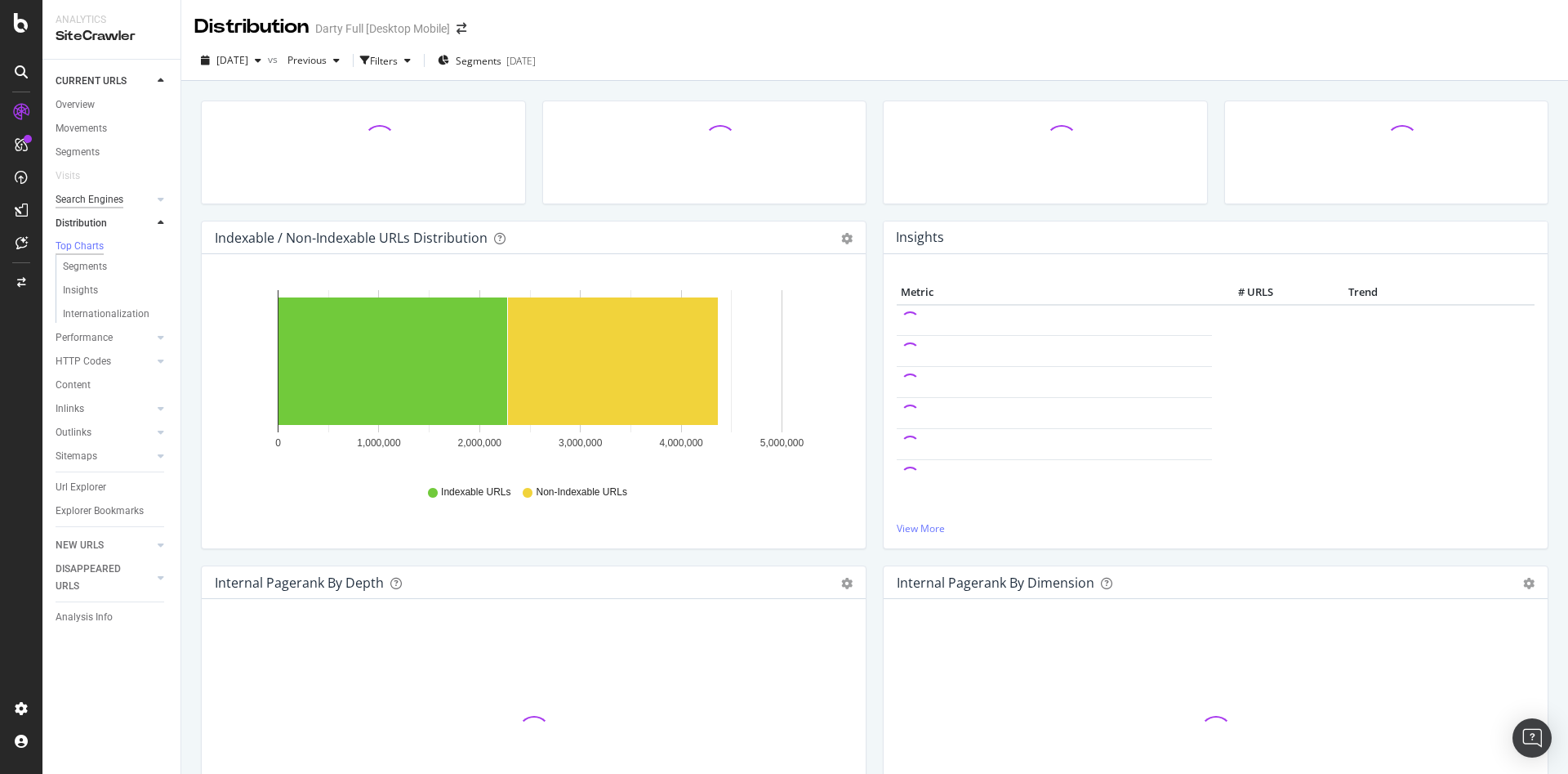
click at [90, 200] on div "Search Engines" at bounding box center [90, 200] width 68 height 17
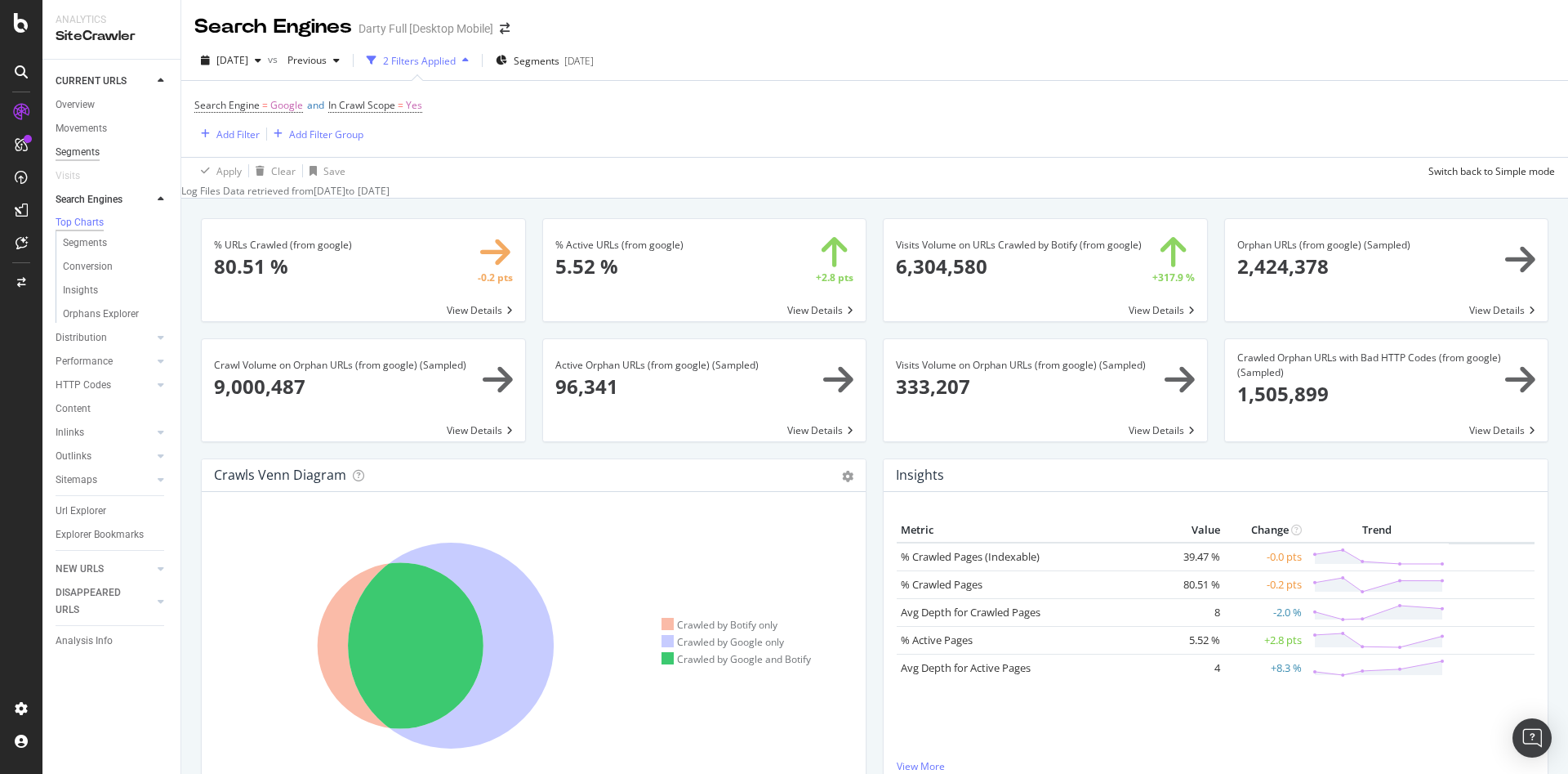
click at [93, 152] on div "Segments" at bounding box center [78, 152] width 44 height 17
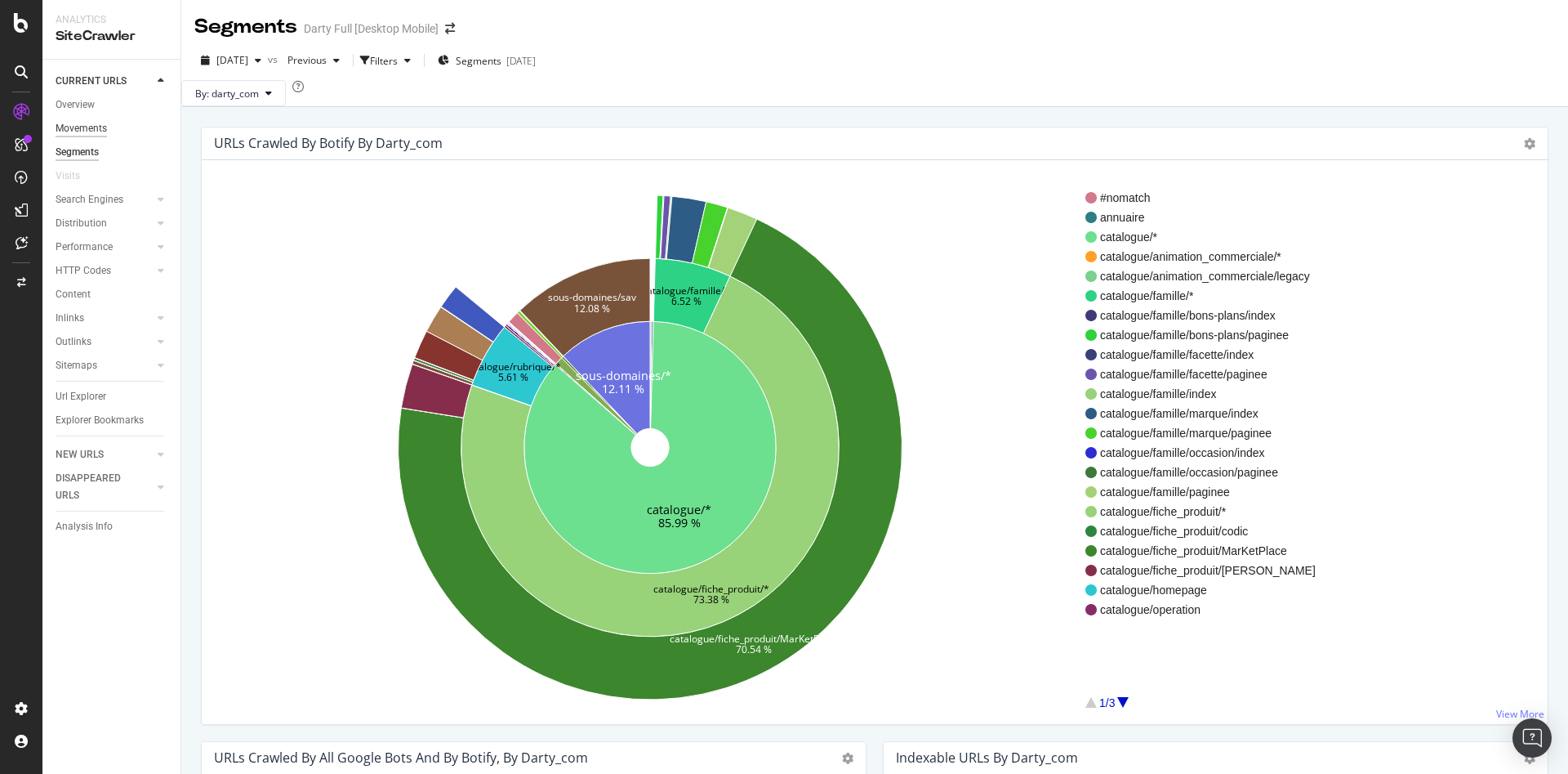
click at [73, 126] on div "Movements" at bounding box center [81, 129] width 52 height 17
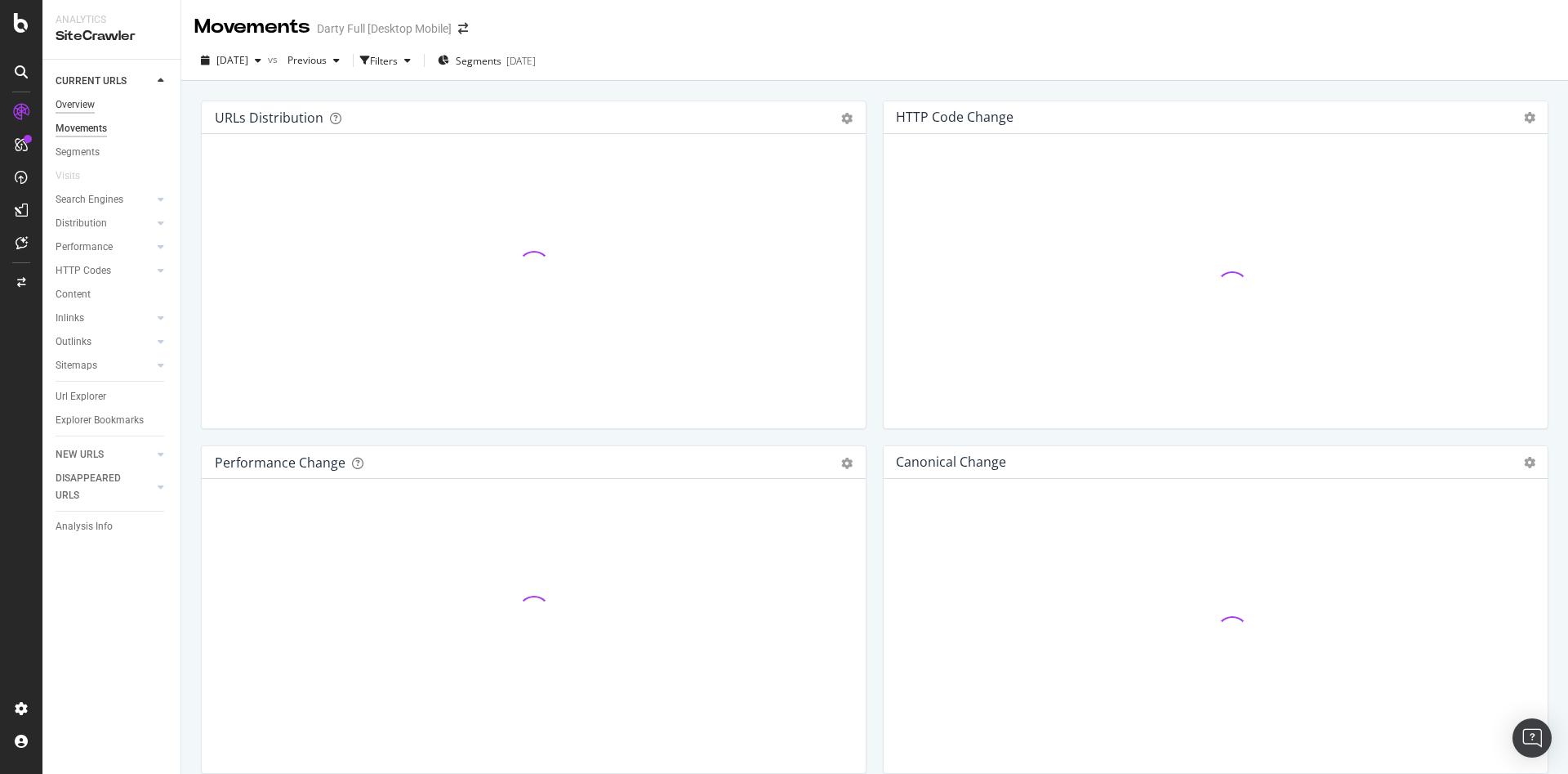
click at [80, 104] on div "Overview" at bounding box center [75, 105] width 39 height 17
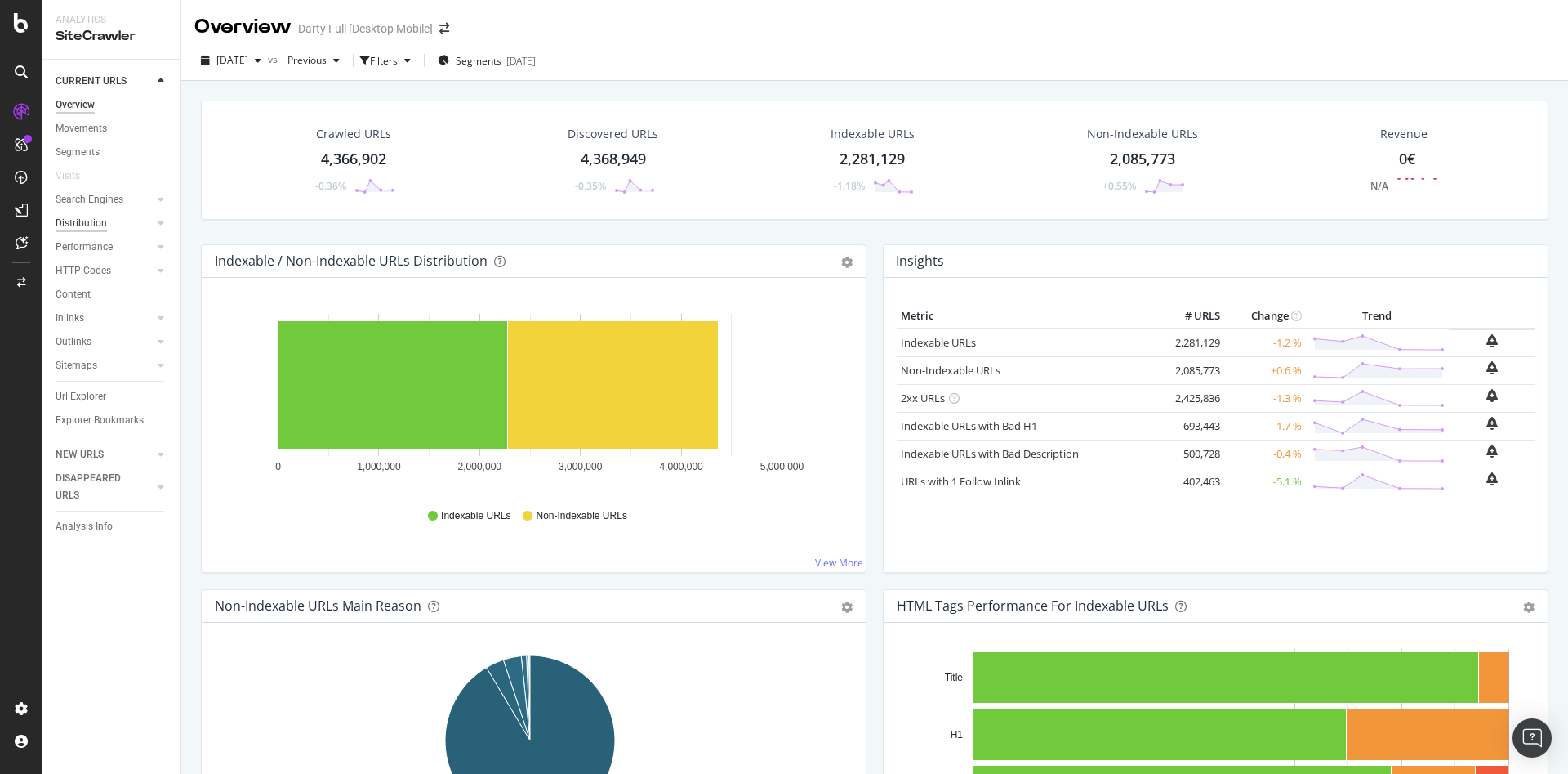
click at [101, 222] on div "Distribution" at bounding box center [81, 223] width 52 height 17
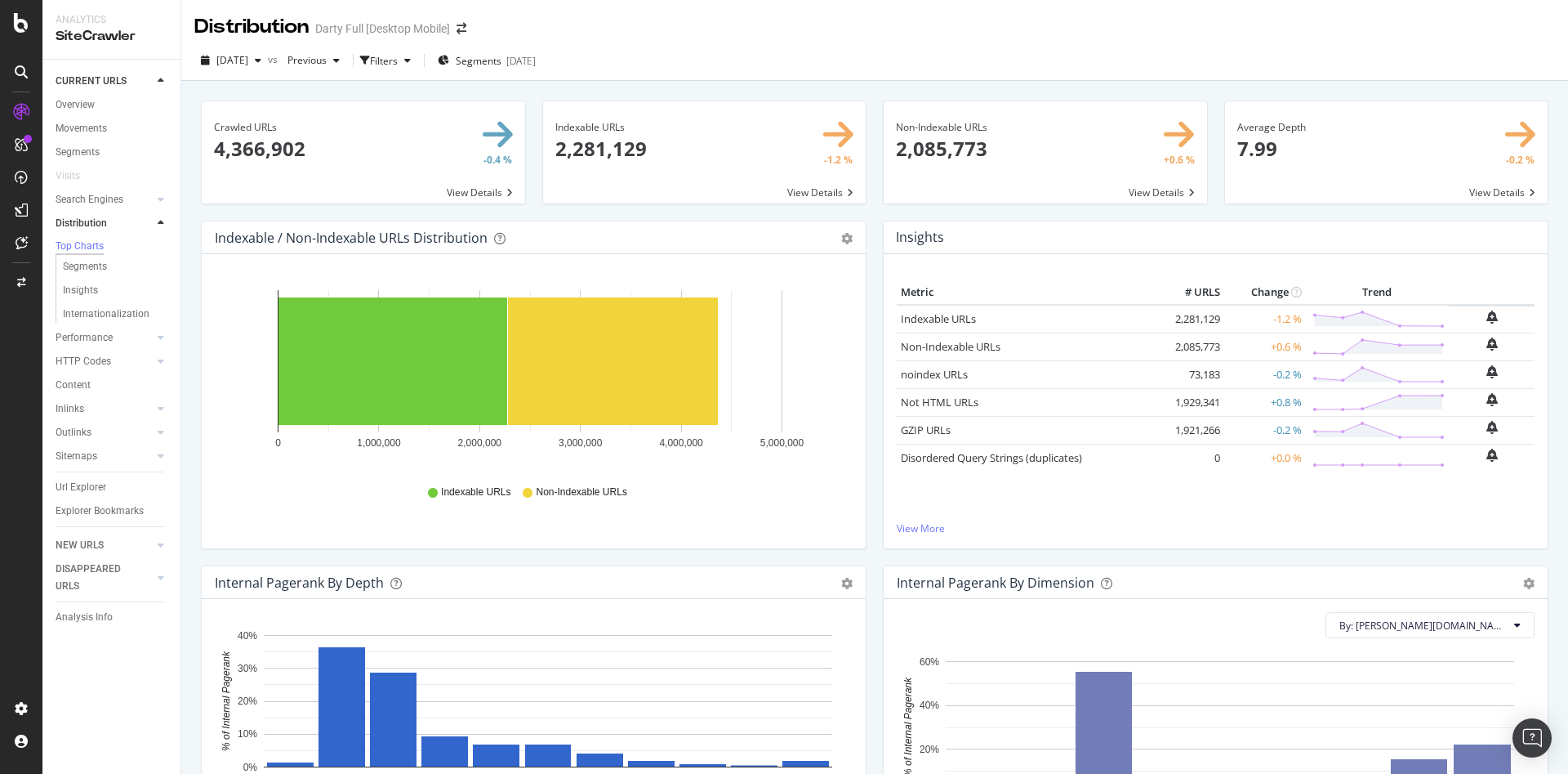
drag, startPoint x: 87, startPoint y: 205, endPoint x: 88, endPoint y: 221, distance: 16.0
click at [87, 205] on div "Search Engines" at bounding box center [90, 200] width 68 height 17
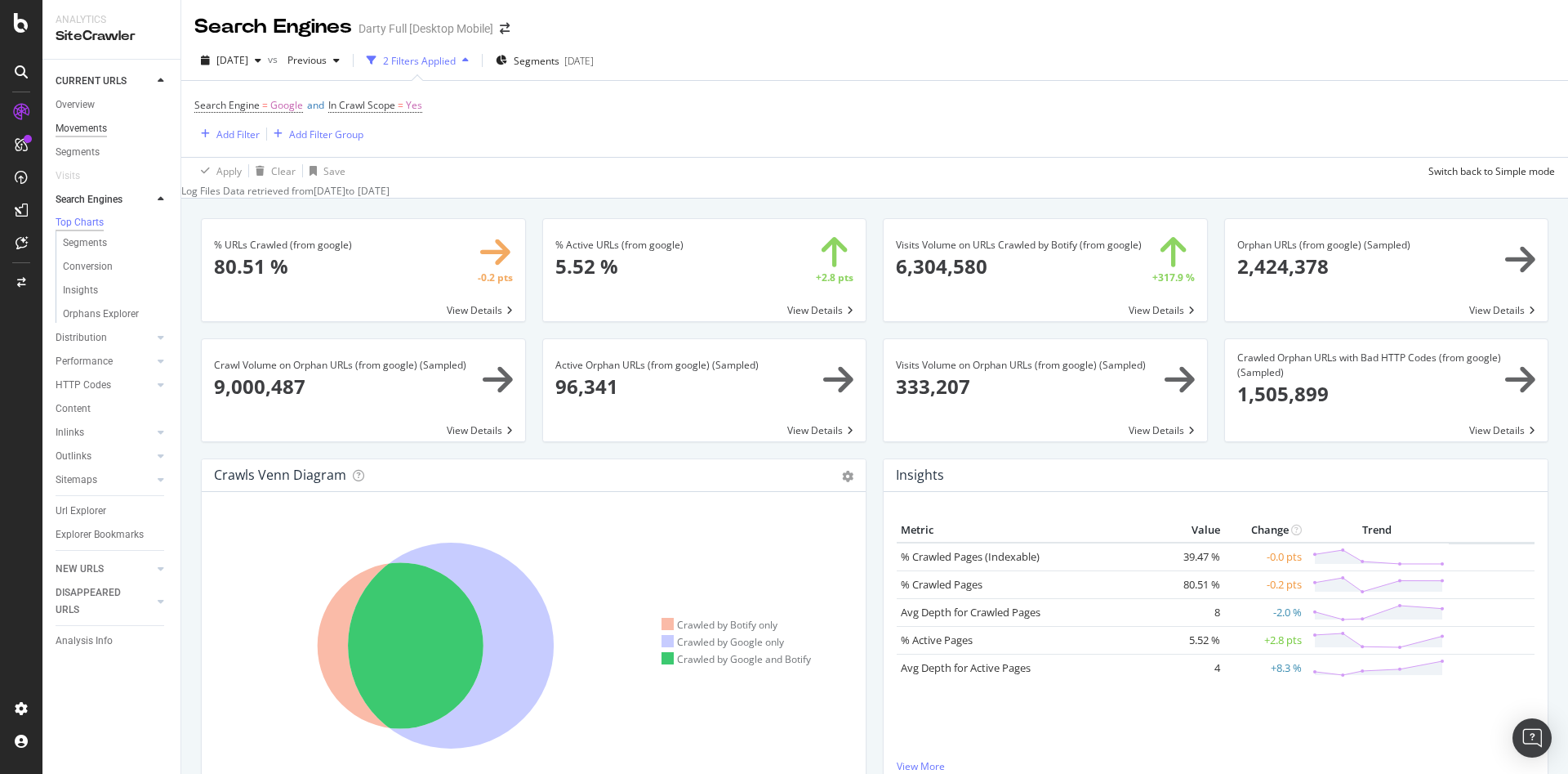
click at [94, 123] on div "Movements" at bounding box center [81, 129] width 52 height 17
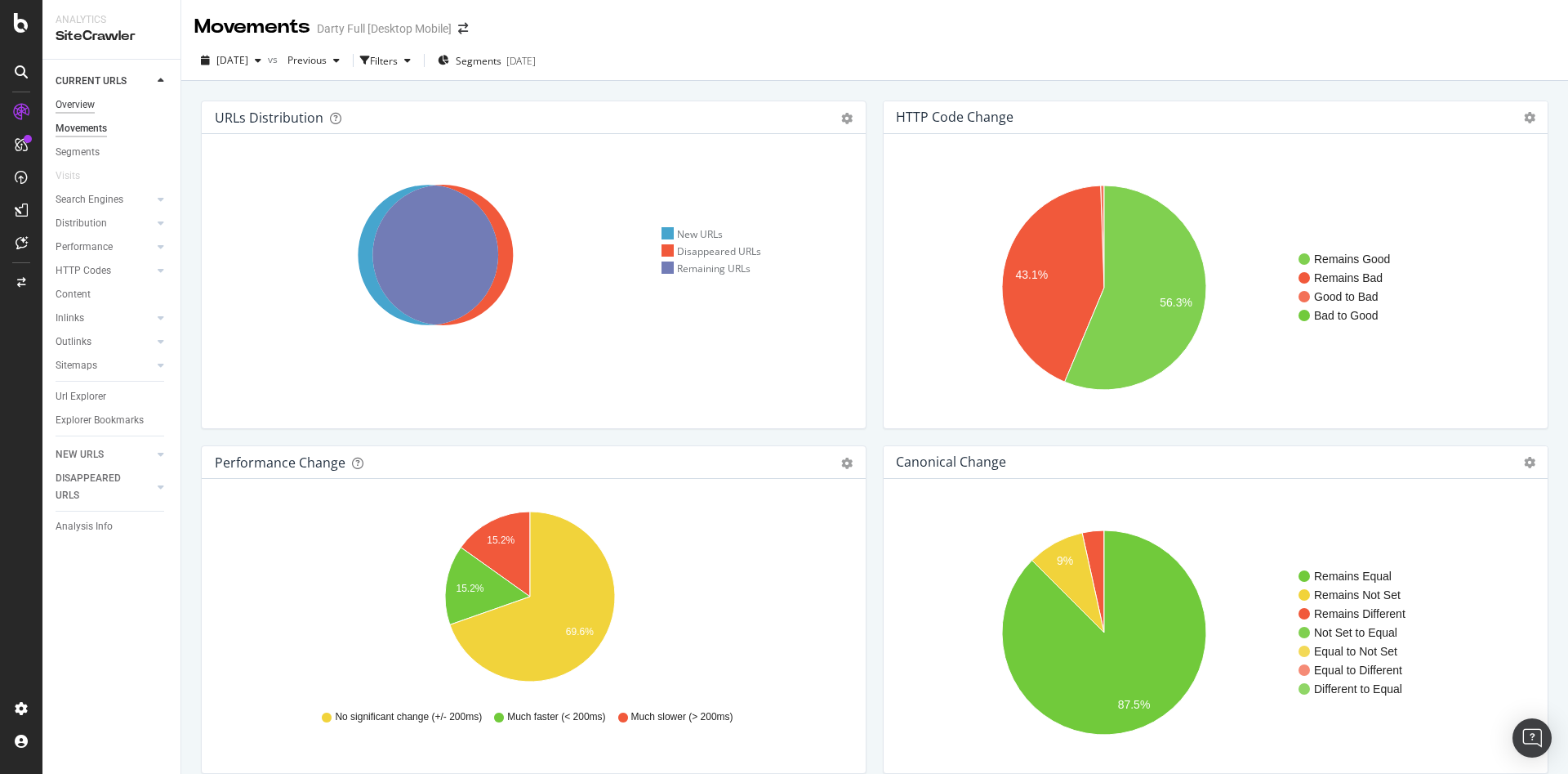
click at [80, 106] on div "Overview" at bounding box center [75, 105] width 39 height 17
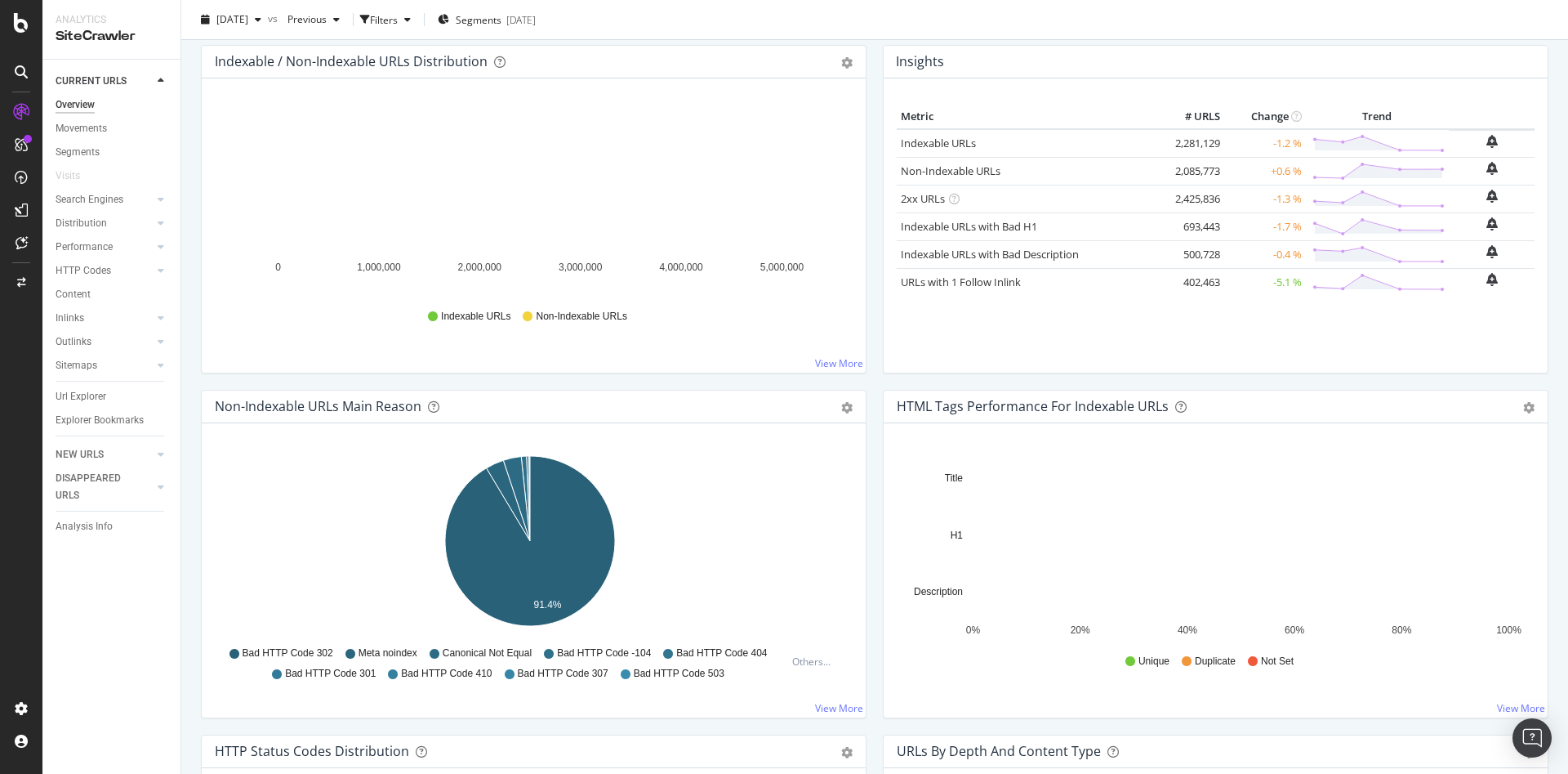
scroll to position [126, 0]
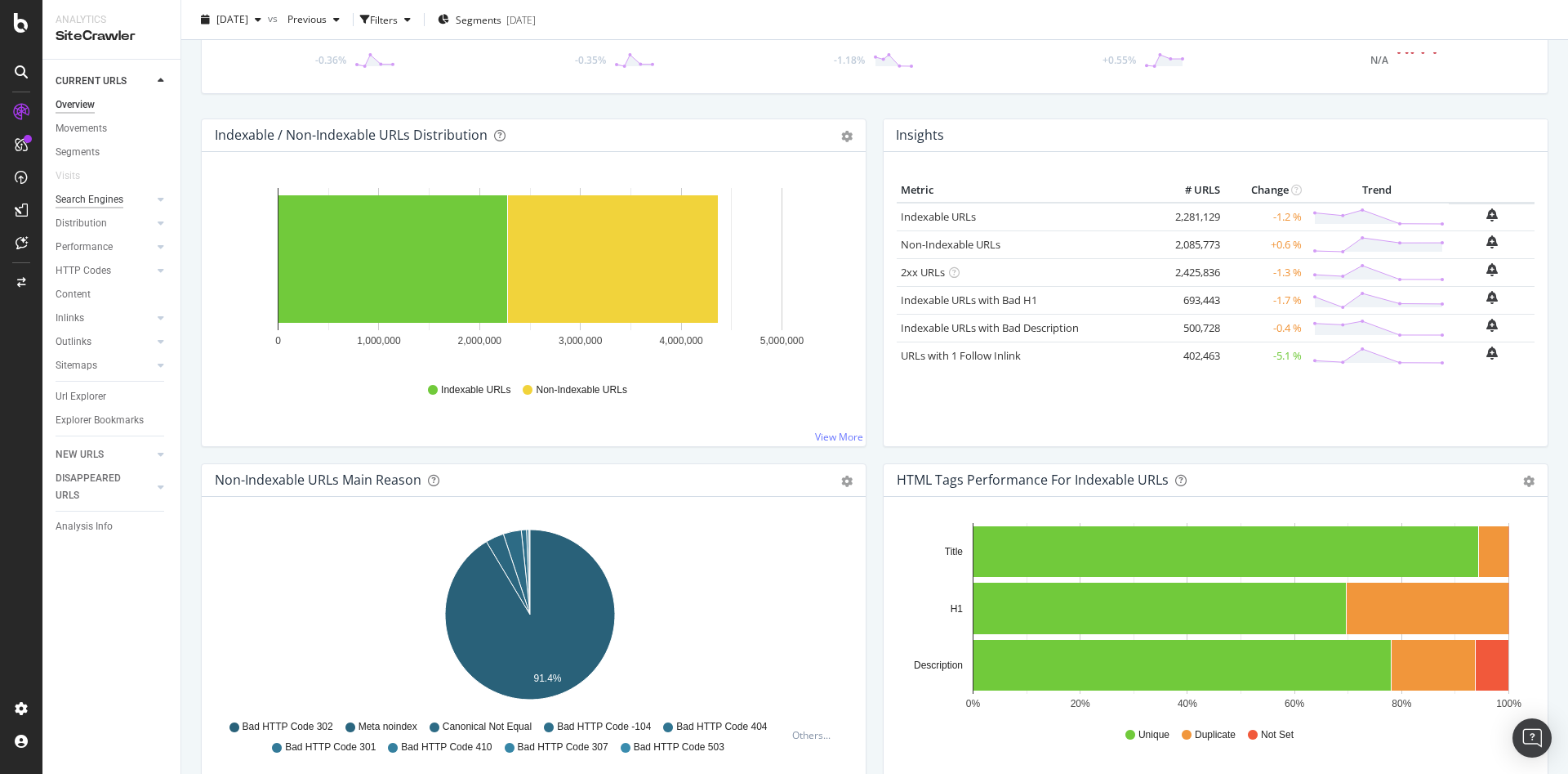
click at [91, 195] on div "Search Engines" at bounding box center [90, 200] width 68 height 17
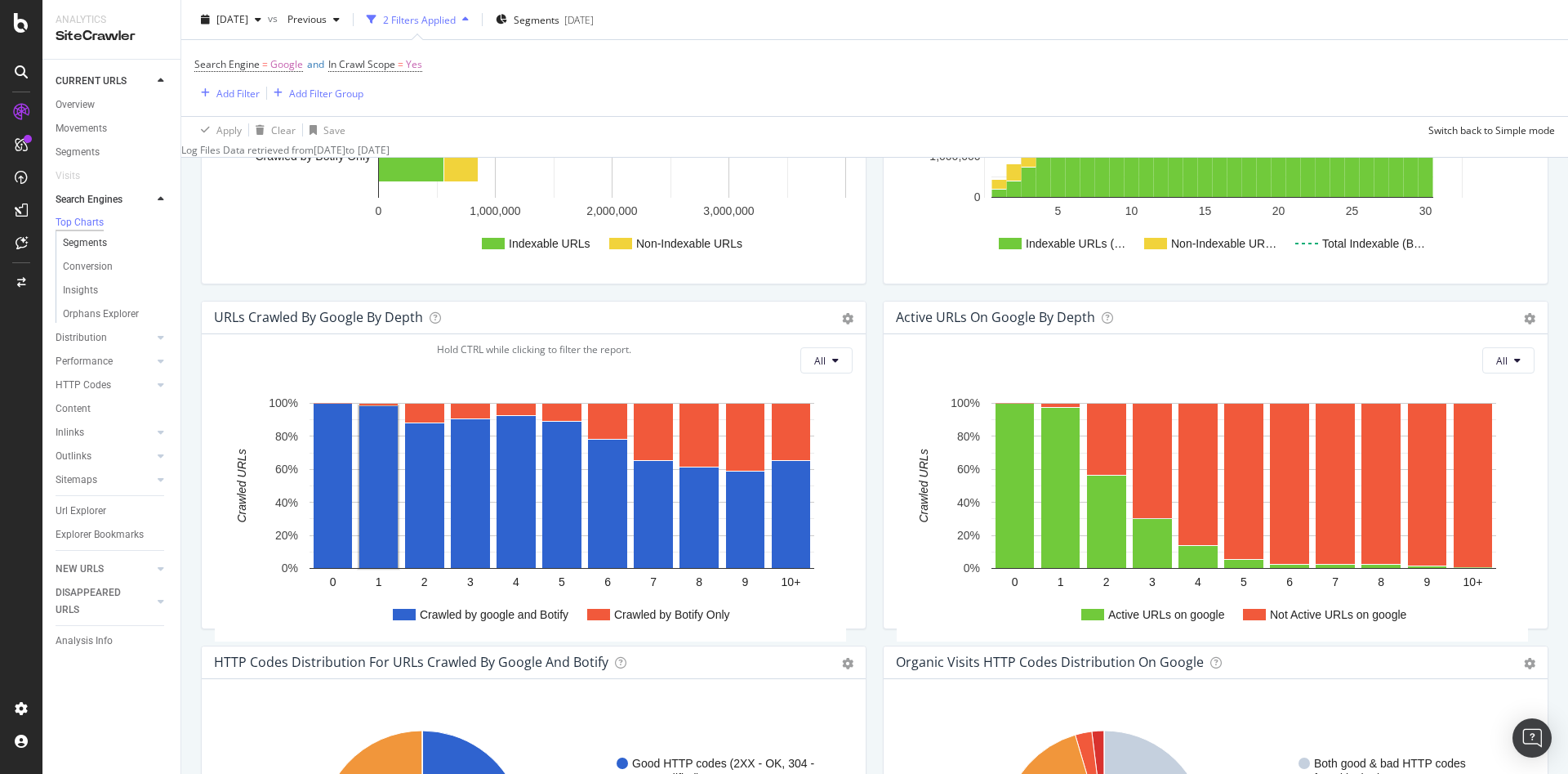
scroll to position [739, 0]
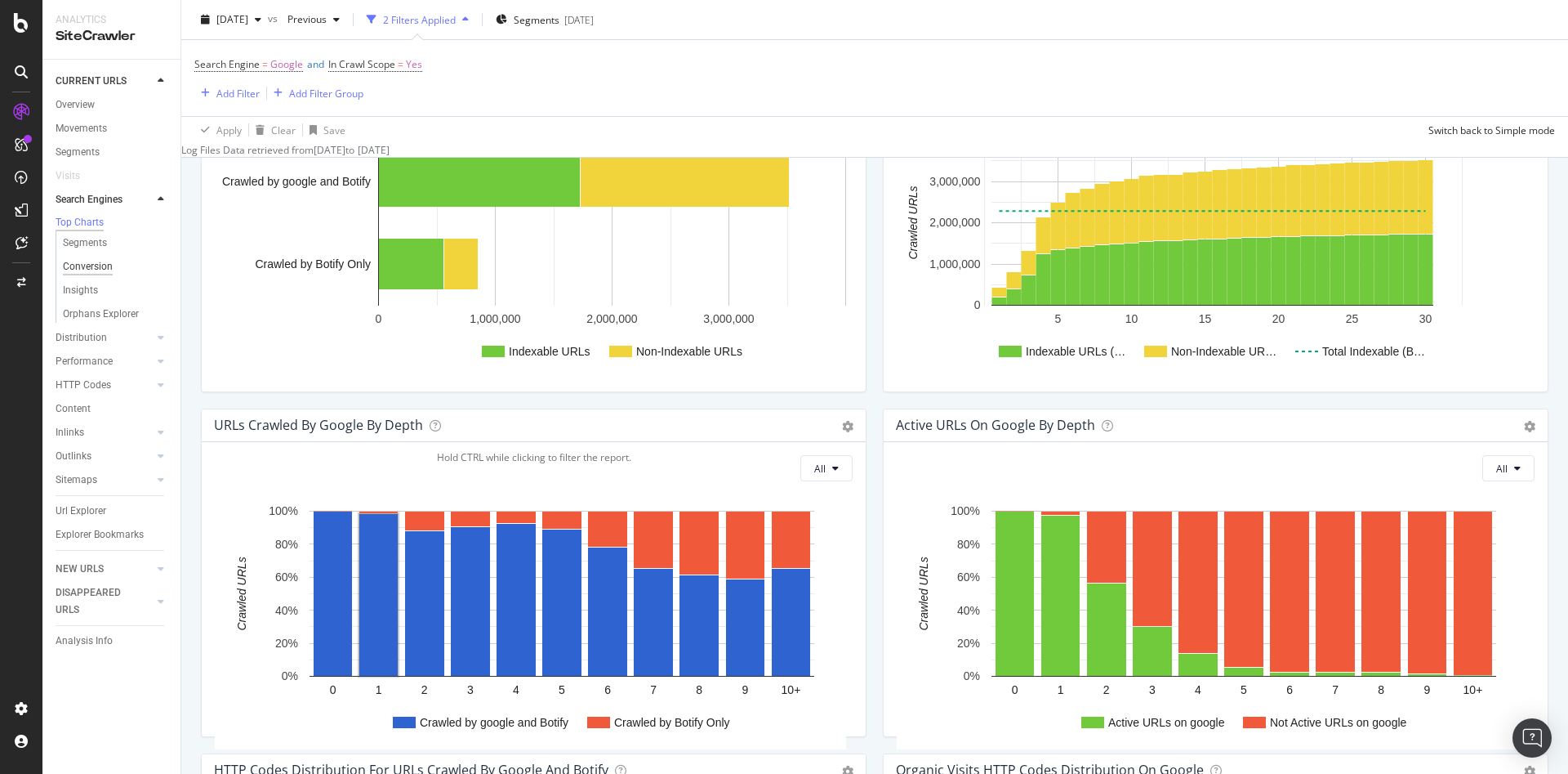
drag, startPoint x: 83, startPoint y: 245, endPoint x: 82, endPoint y: 265, distance: 20.0
click at [83, 245] on div "Segments" at bounding box center [85, 243] width 44 height 17
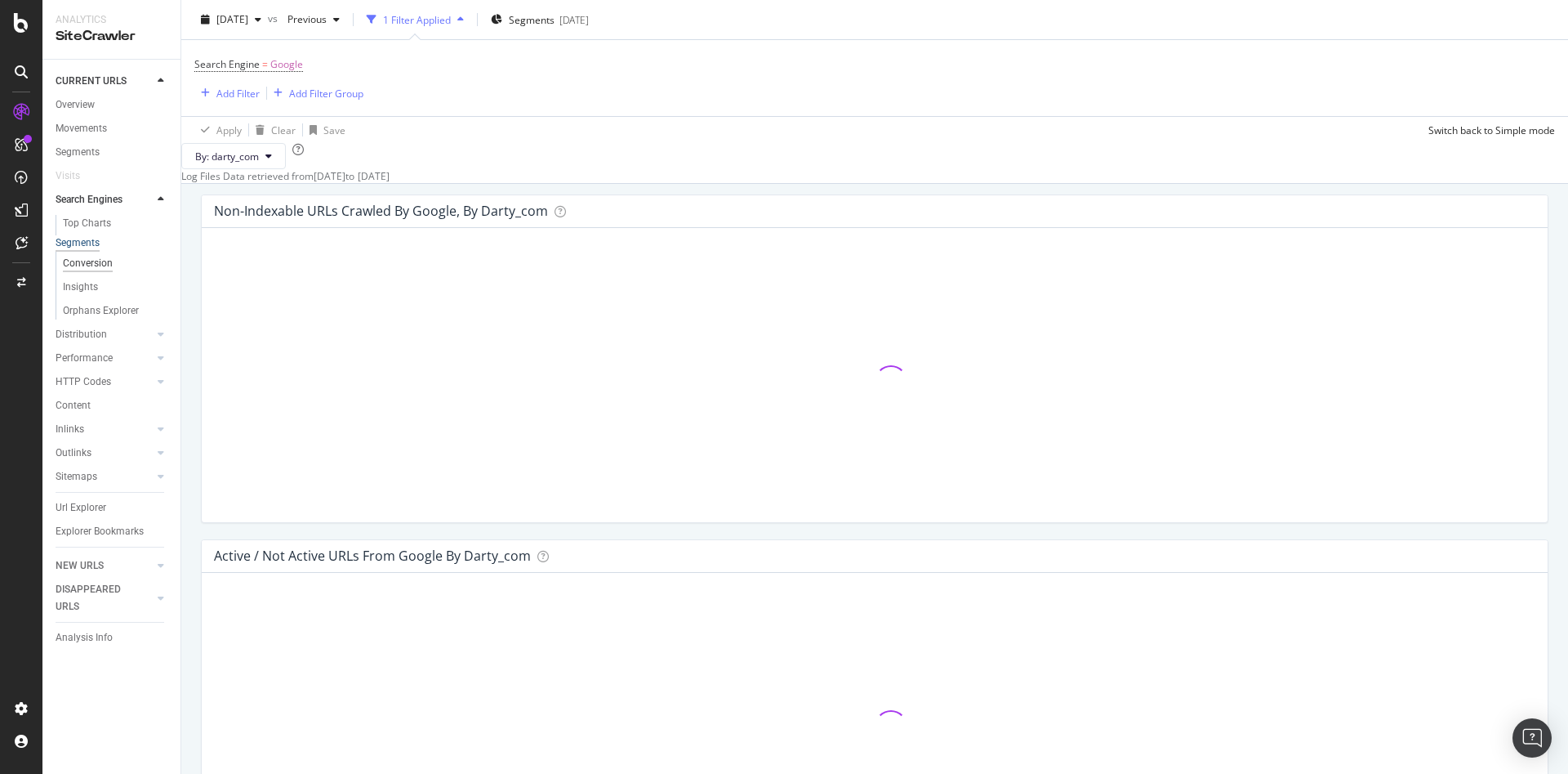
scroll to position [793, 0]
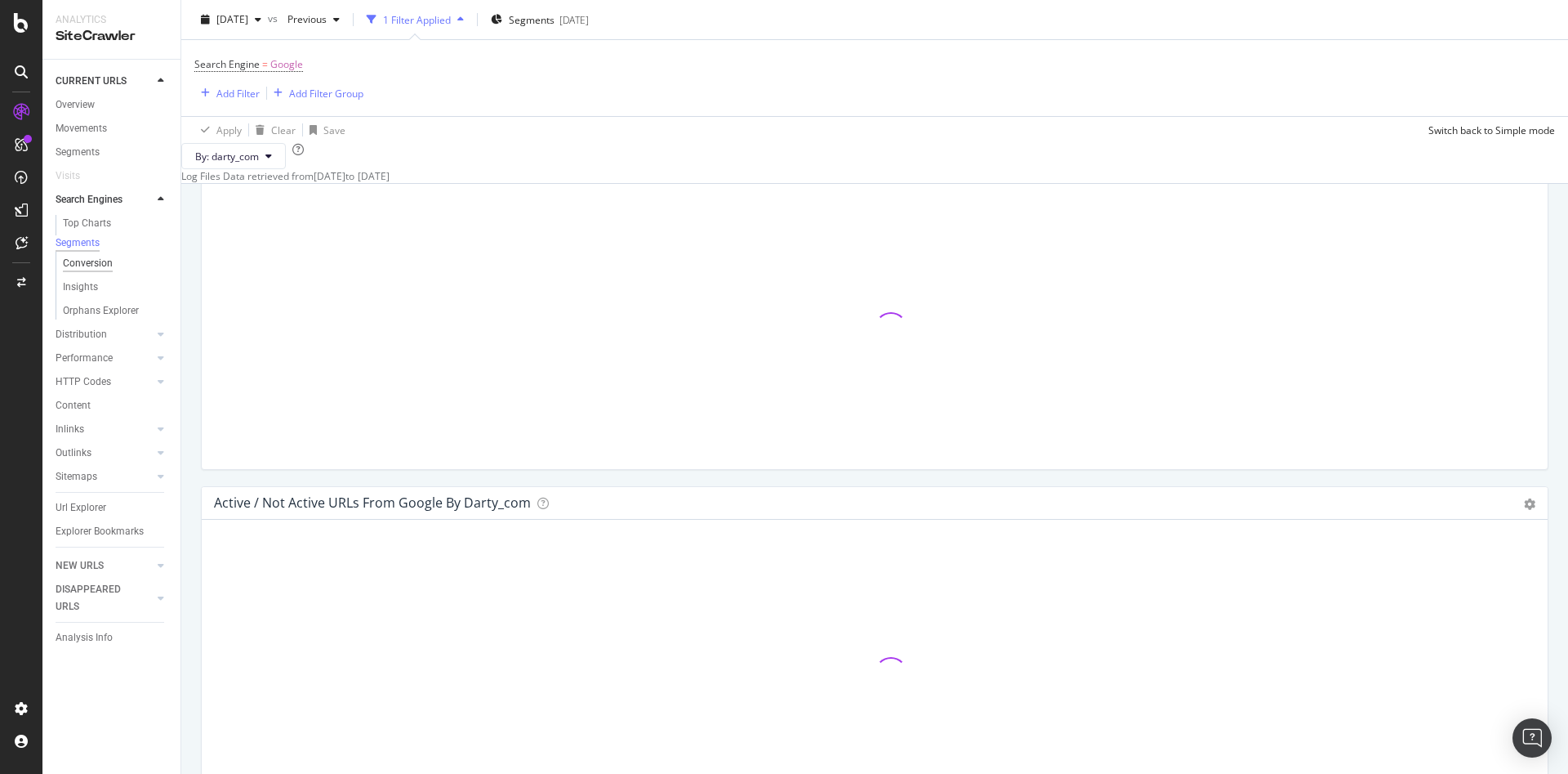
click at [83, 266] on div "Conversion" at bounding box center [87, 263] width 50 height 17
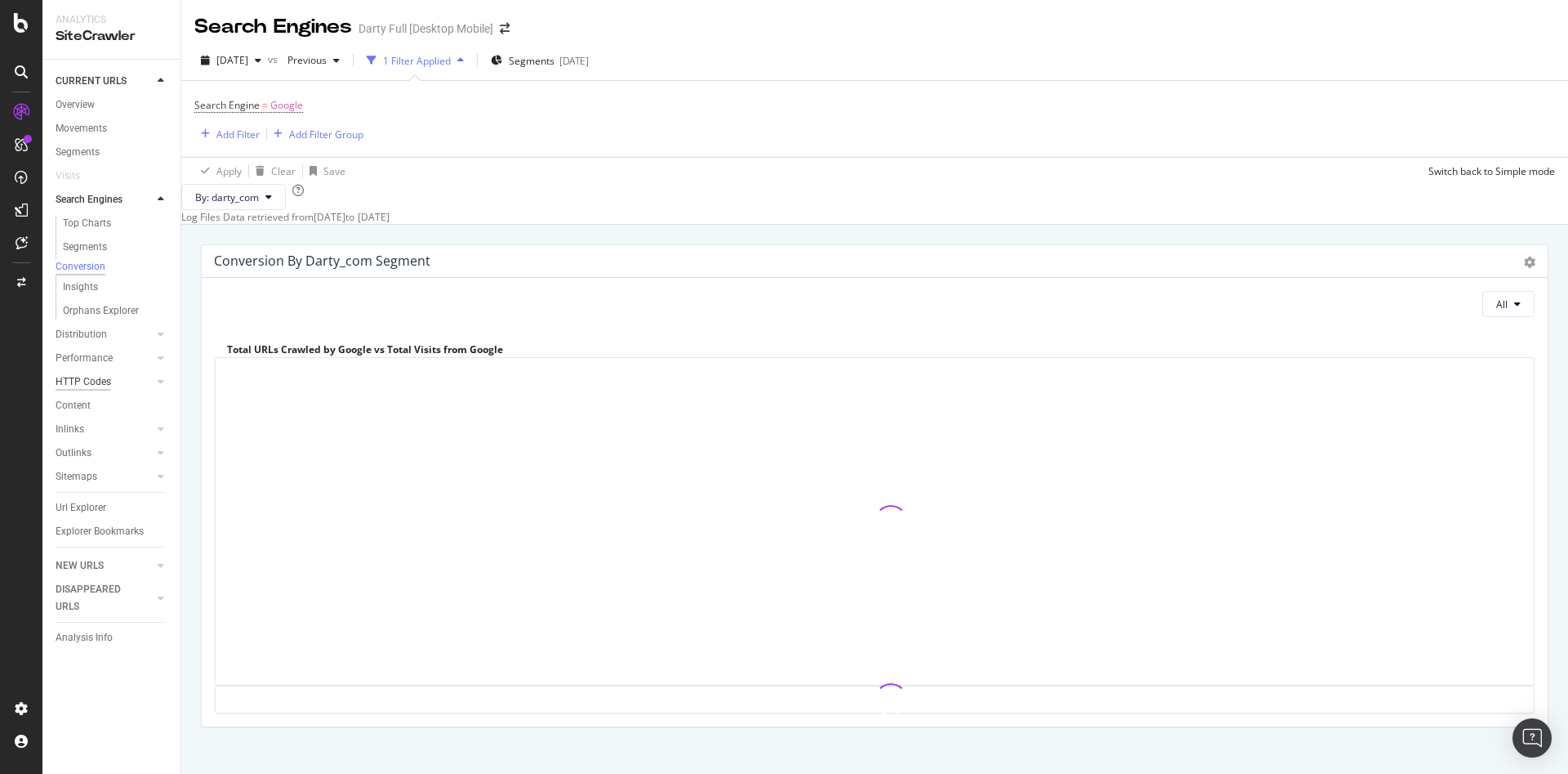
click at [85, 390] on div "HTTP Codes" at bounding box center [84, 382] width 56 height 17
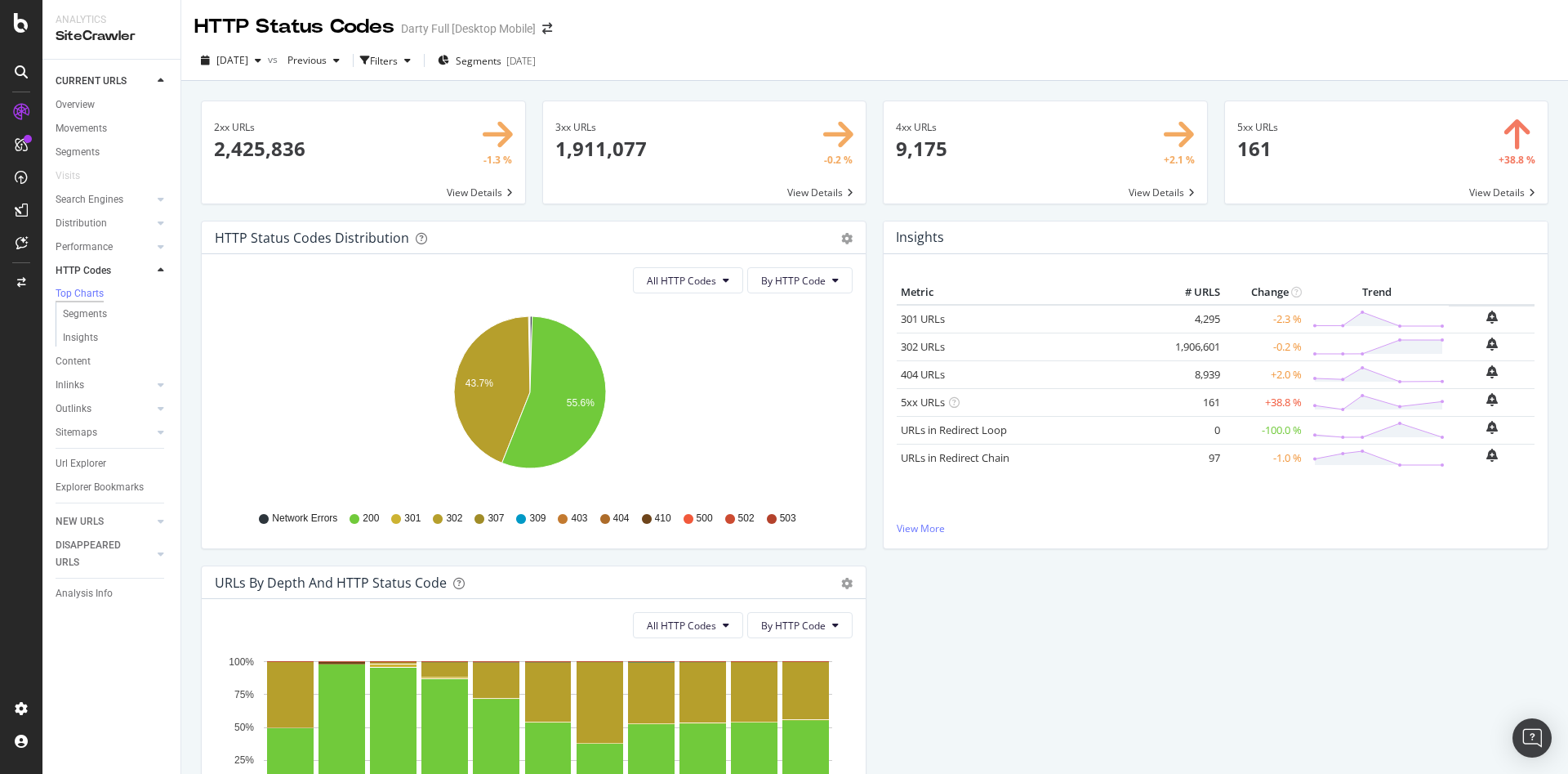
drag, startPoint x: 93, startPoint y: 104, endPoint x: 470, endPoint y: 162, distance: 381.4
click at [93, 104] on div "Overview" at bounding box center [75, 105] width 39 height 17
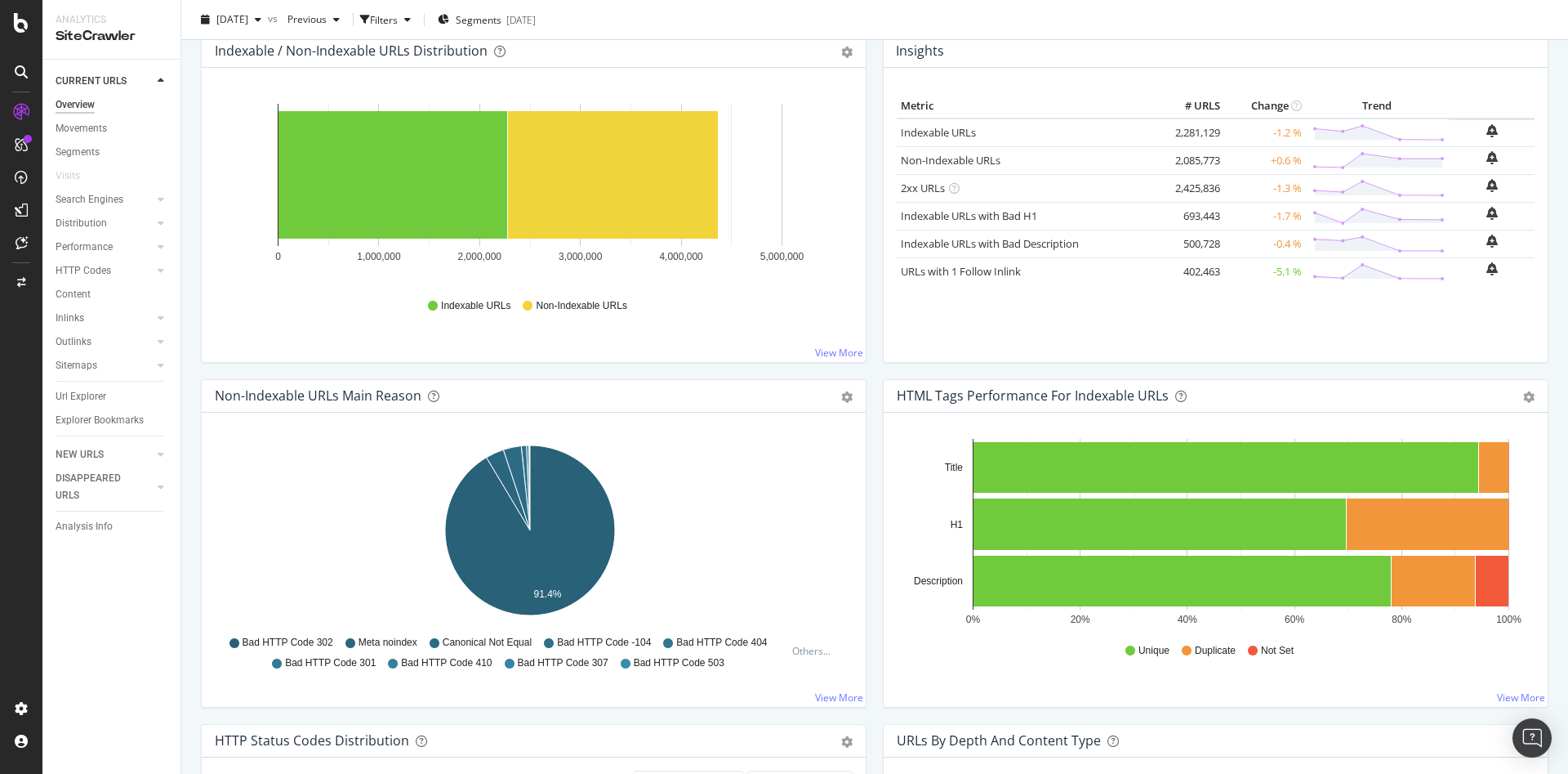
scroll to position [245, 0]
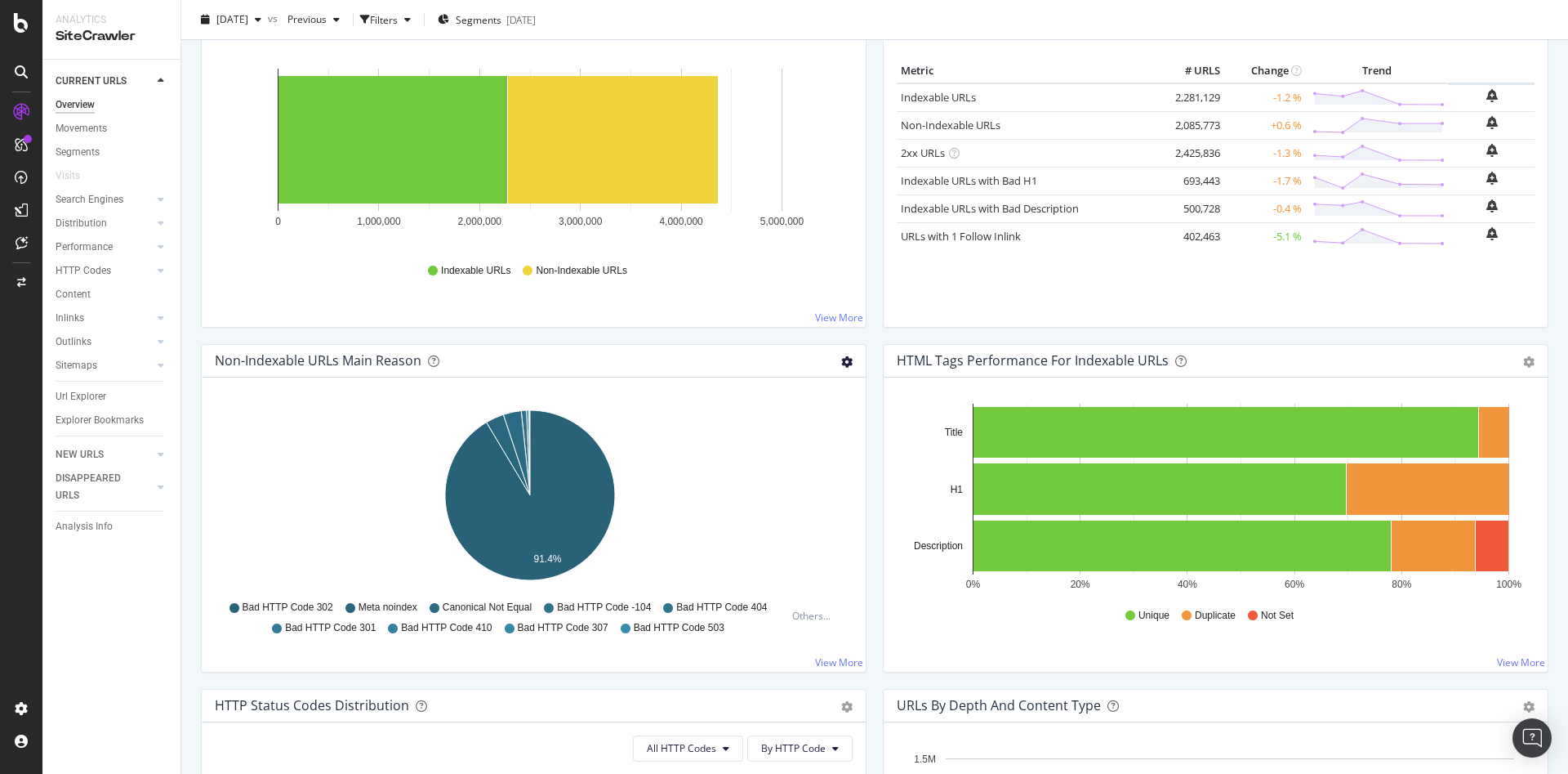
click at [842, 363] on icon "gear" at bounding box center [847, 362] width 12 height 12
click at [812, 422] on span "Table" at bounding box center [791, 424] width 149 height 22
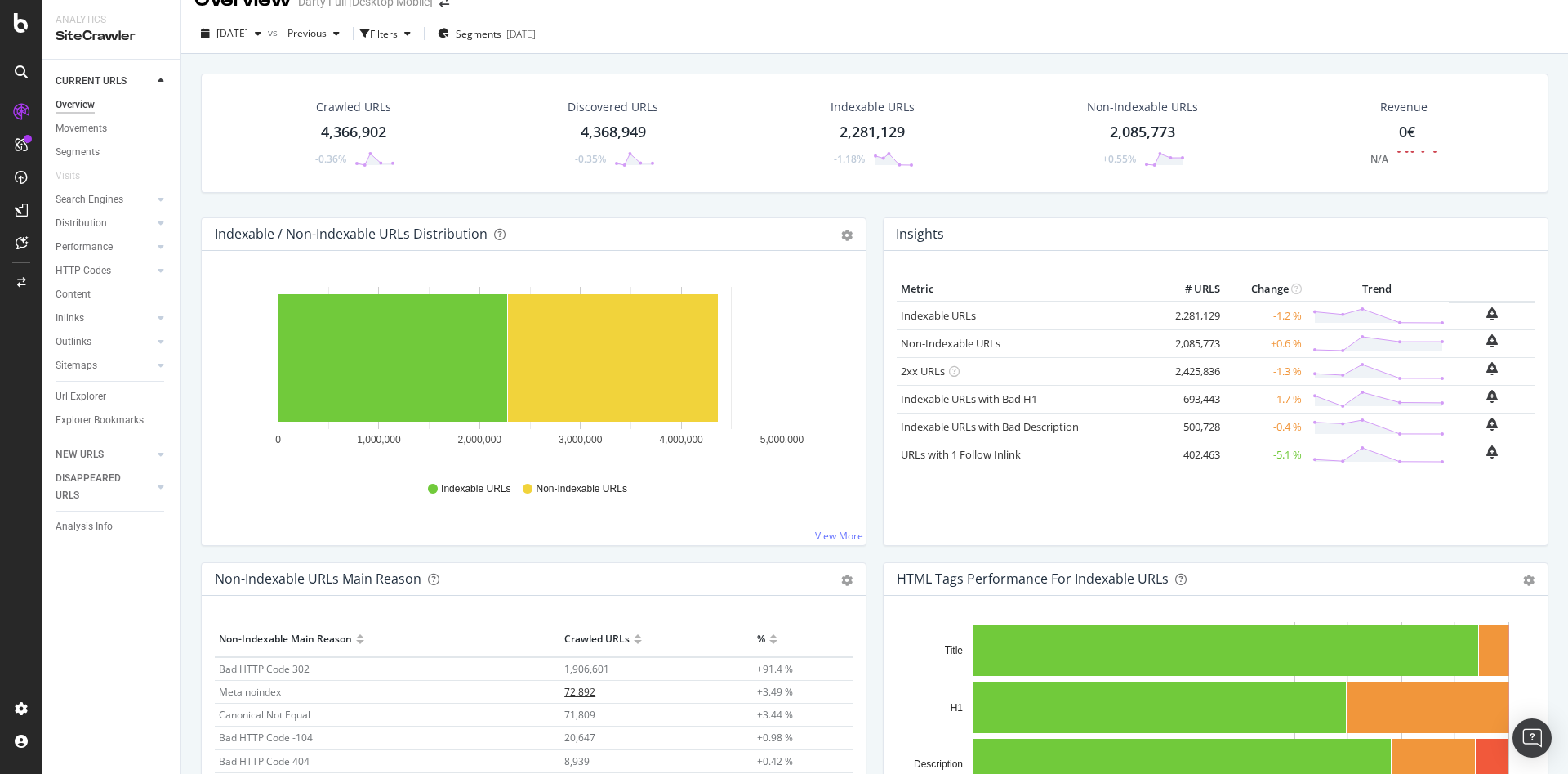
scroll to position [0, 0]
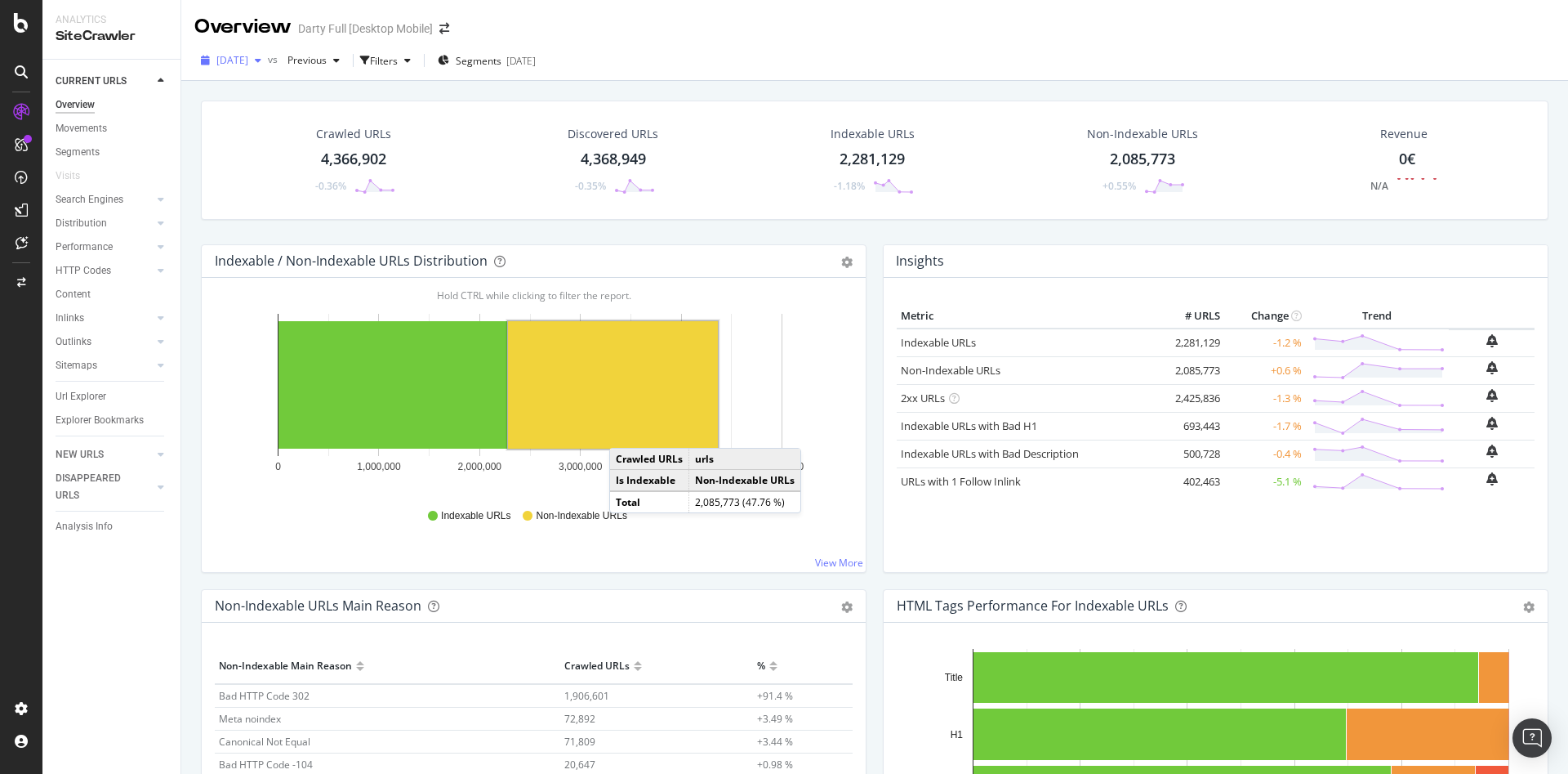
click at [268, 59] on div "button" at bounding box center [258, 61] width 19 height 10
click at [286, 142] on div "[DATE]" at bounding box center [261, 149] width 87 height 14
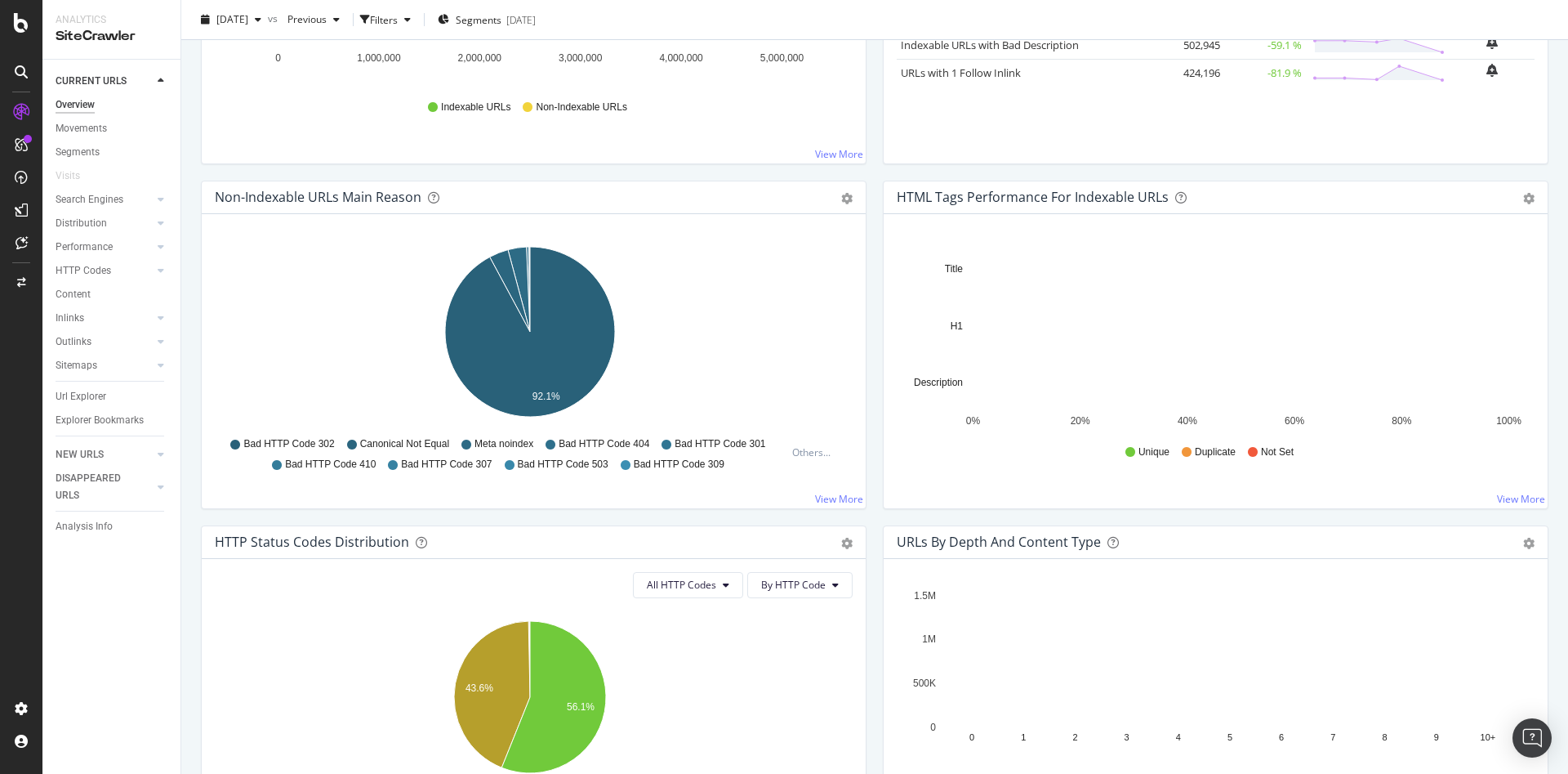
scroll to position [735, 0]
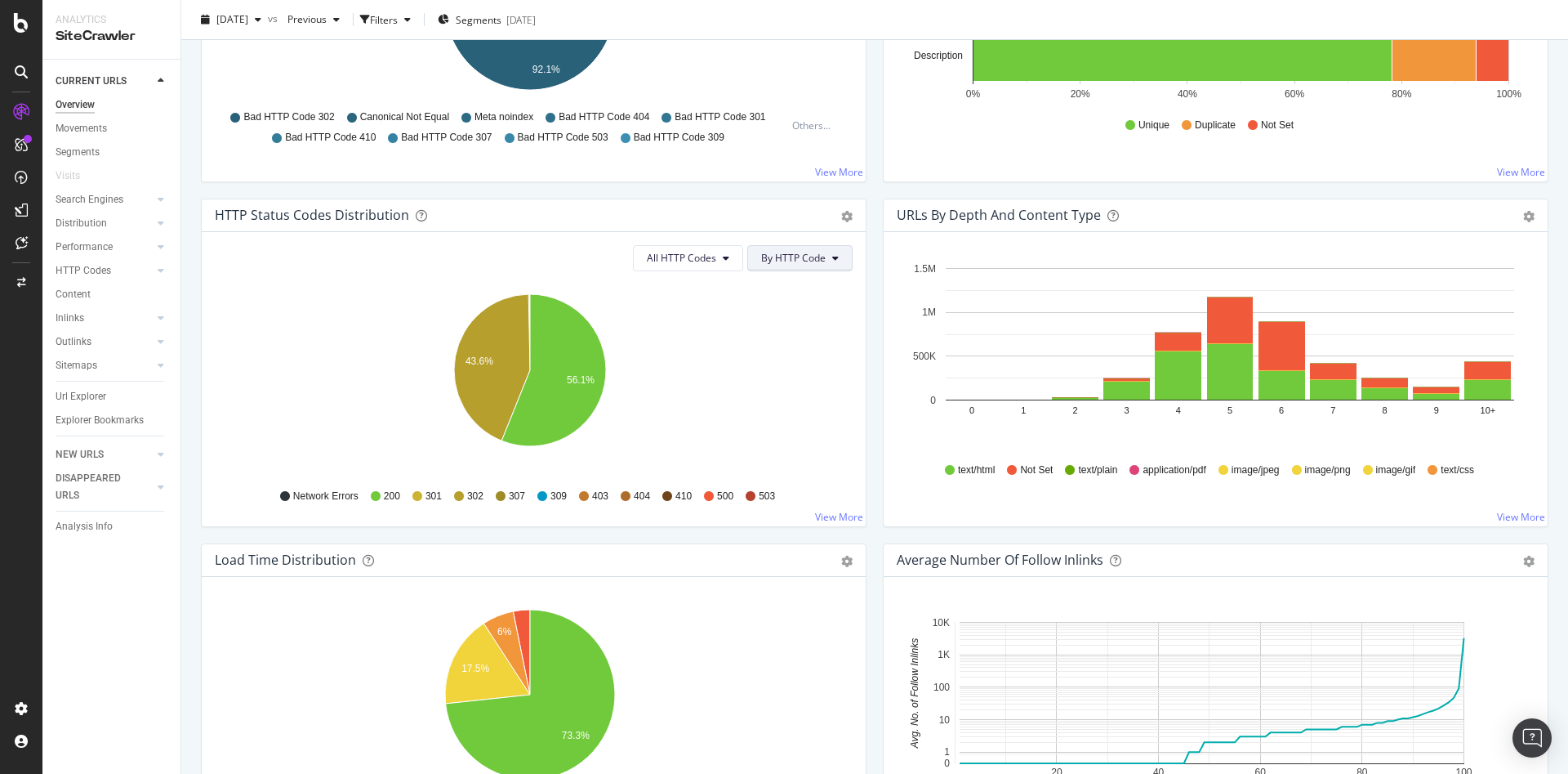
click at [818, 260] on span "By HTTP Code" at bounding box center [793, 257] width 64 height 14
click at [798, 295] on span "By Family" at bounding box center [787, 290] width 64 height 14
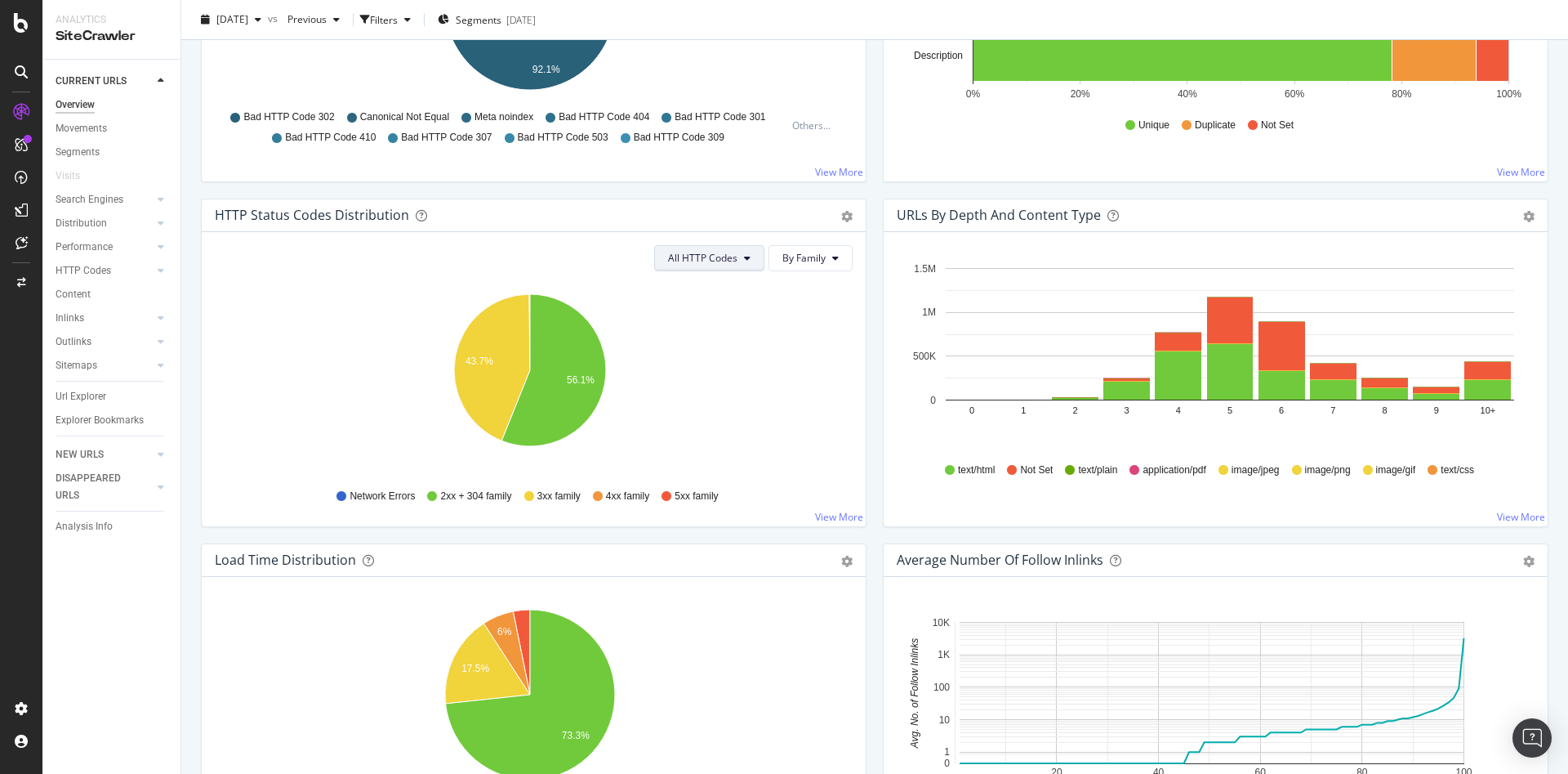
click at [726, 266] on button "All HTTP Codes" at bounding box center [710, 258] width 110 height 26
click at [699, 404] on span "4xx family" at bounding box center [705, 411] width 83 height 14
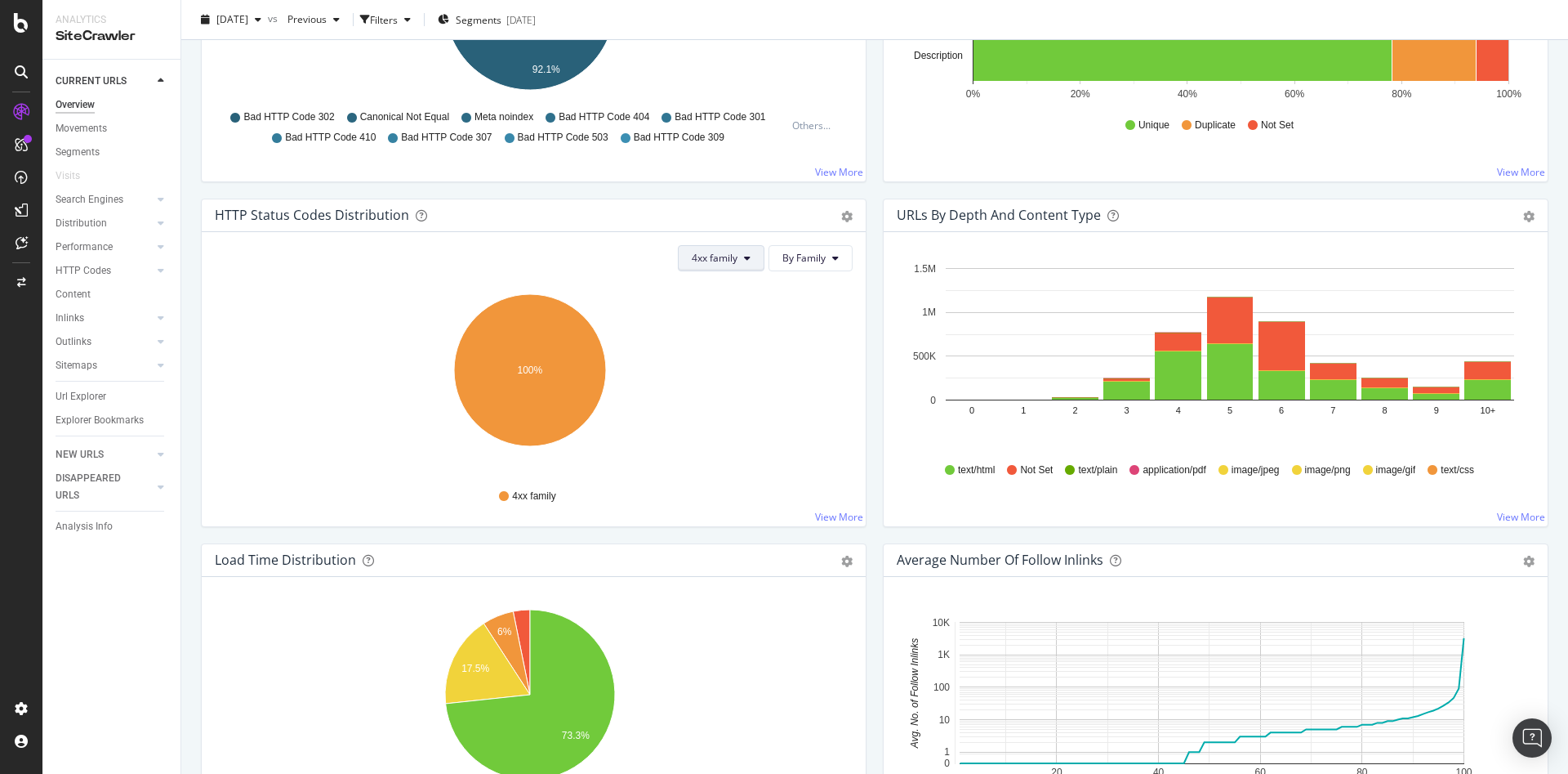
click at [744, 257] on button "4xx family" at bounding box center [721, 258] width 86 height 26
click at [867, 381] on div "HTTP Status Codes Distribution Pie Table Export as CSV Add to Custom Report 4xx…" at bounding box center [534, 371] width 682 height 345
click at [842, 215] on icon "gear" at bounding box center [847, 217] width 12 height 12
click at [661, 340] on icon "100%" at bounding box center [530, 379] width 632 height 189
click at [727, 260] on span "4xx family" at bounding box center [715, 257] width 46 height 14
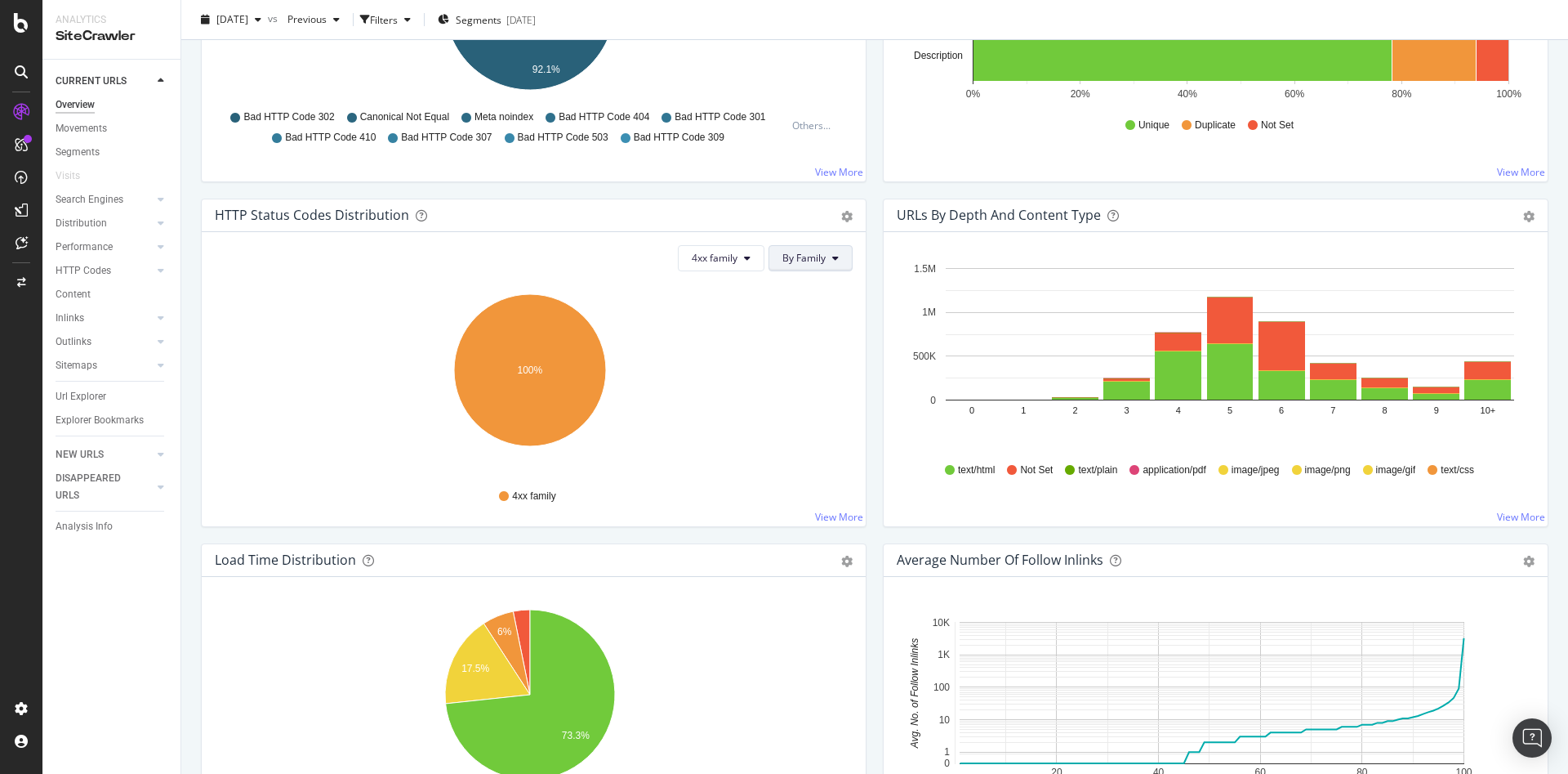
click at [832, 254] on icon at bounding box center [836, 258] width 7 height 10
click at [817, 318] on span "By HTTP Code" at bounding box center [808, 321] width 64 height 14
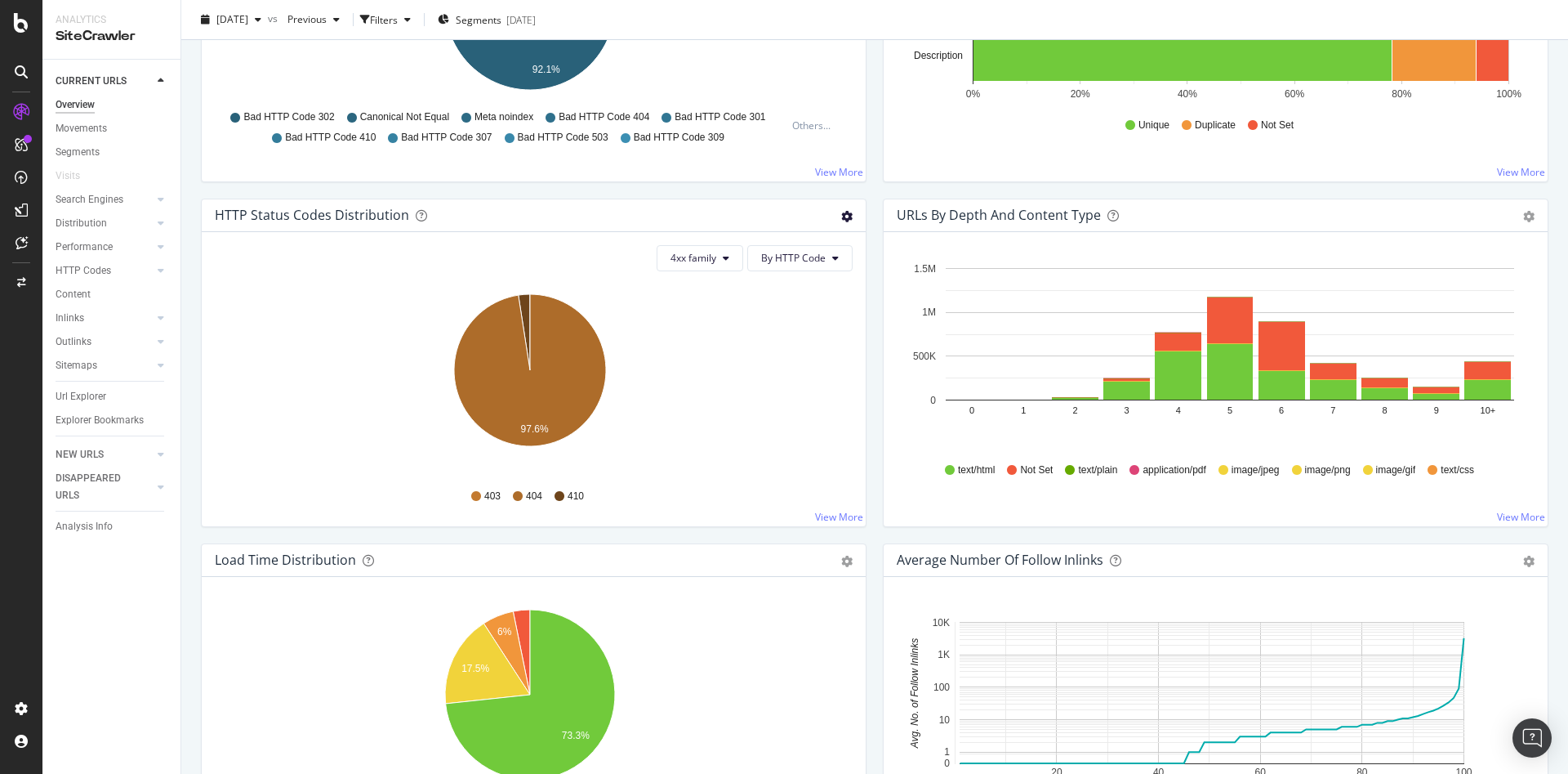
click at [842, 218] on icon "gear" at bounding box center [847, 217] width 12 height 12
click at [771, 278] on span "Table" at bounding box center [791, 278] width 149 height 22
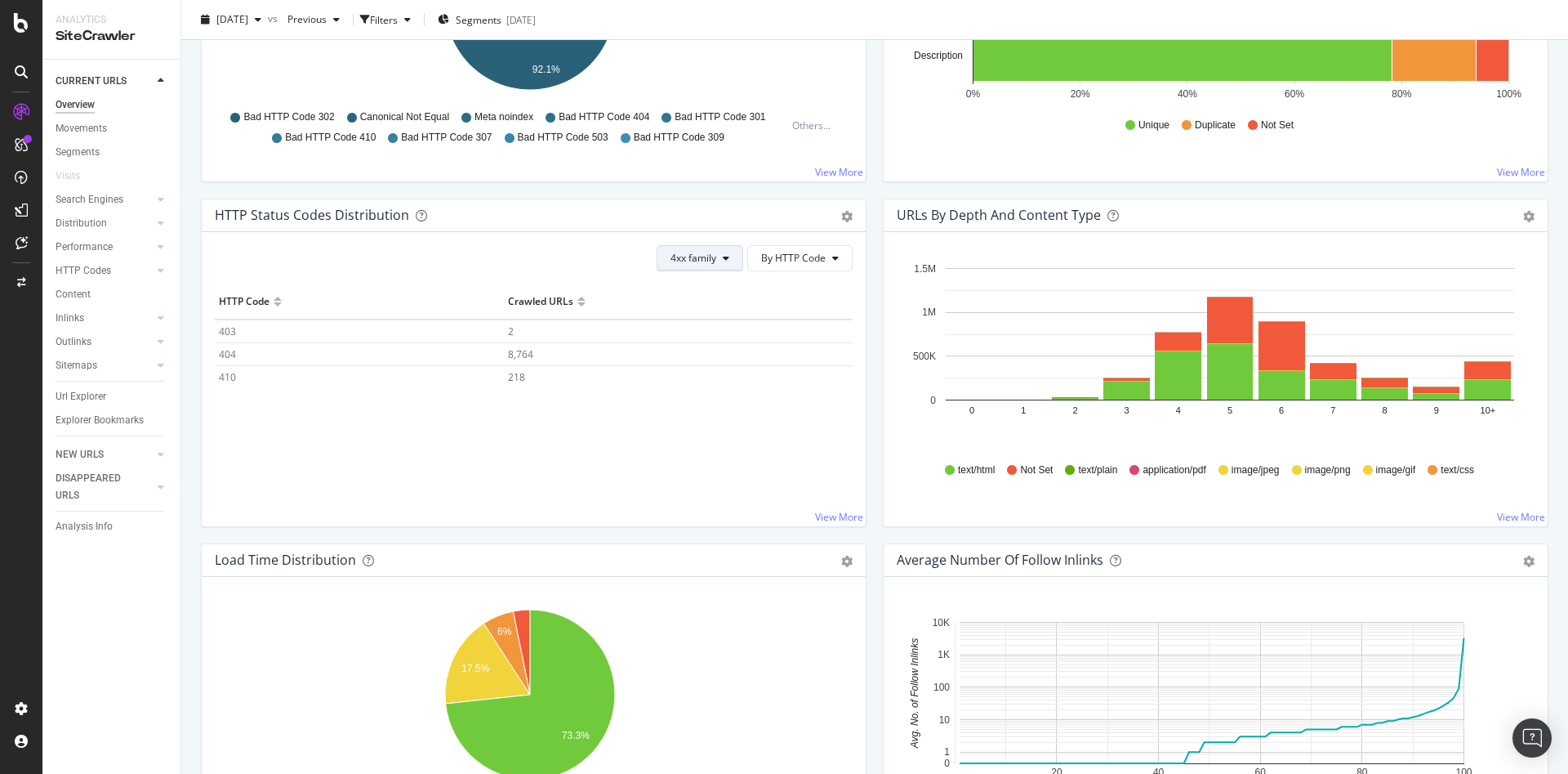
click at [718, 264] on button "4xx family" at bounding box center [699, 258] width 86 height 26
click at [697, 413] on span "4xx family" at bounding box center [706, 411] width 83 height 14
click at [831, 263] on button "By HTTP Code" at bounding box center [800, 258] width 106 height 26
click at [813, 287] on span "By Family" at bounding box center [787, 290] width 64 height 14
click at [744, 255] on icon at bounding box center [748, 258] width 7 height 10
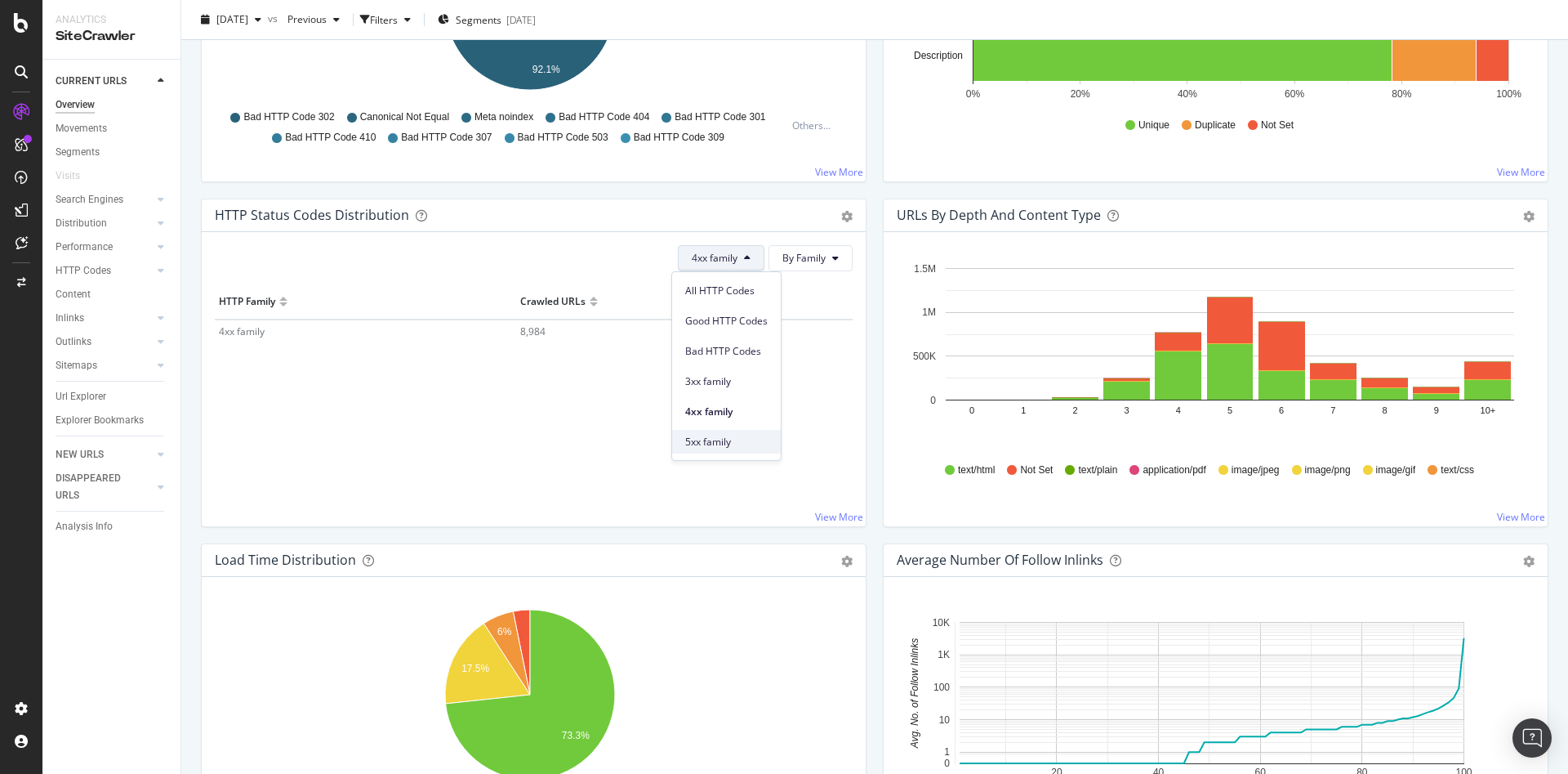
click at [729, 438] on span "5xx family" at bounding box center [726, 442] width 83 height 14
click at [735, 266] on button "5xx family" at bounding box center [721, 258] width 86 height 26
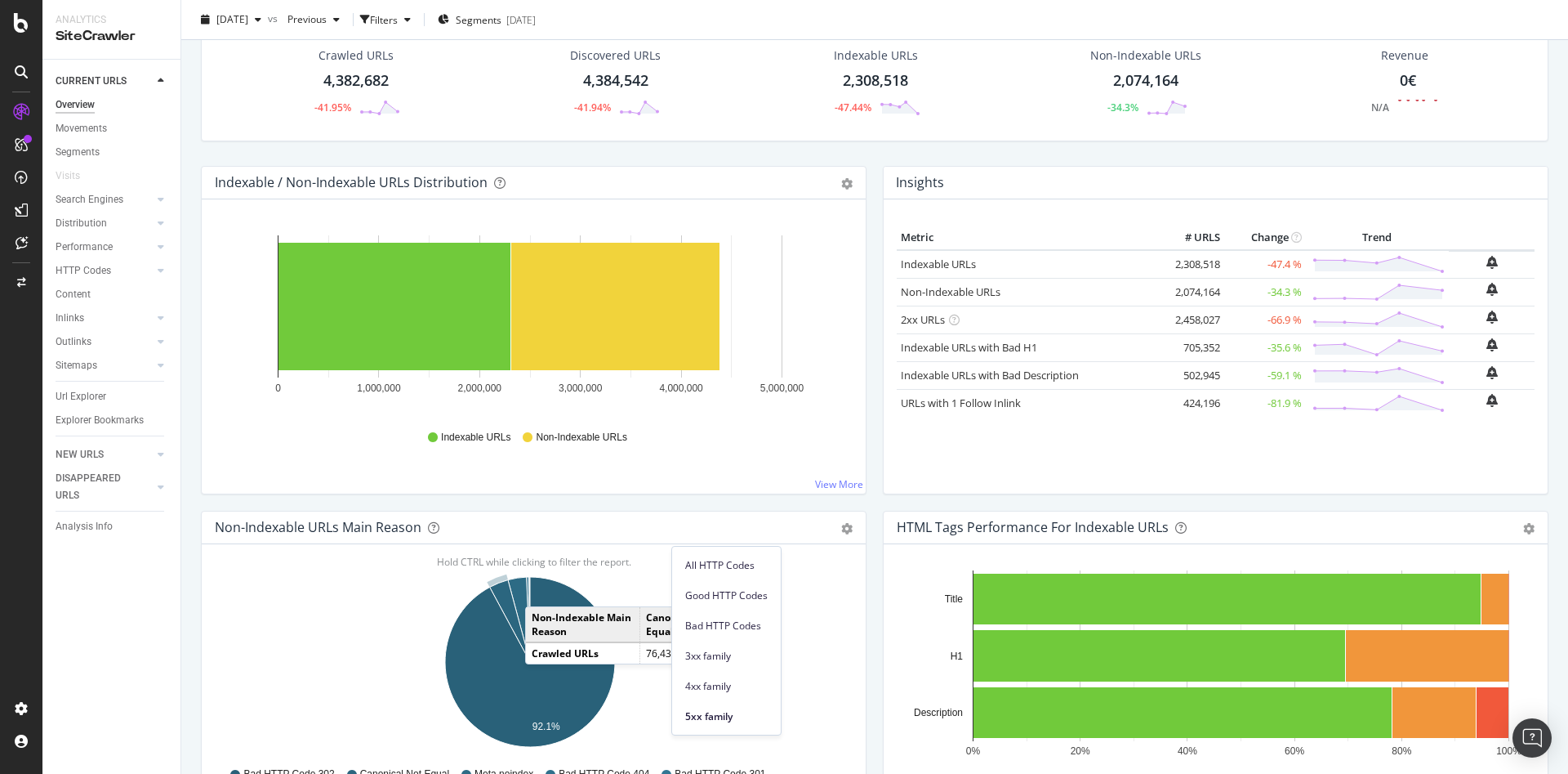
scroll to position [245, 0]
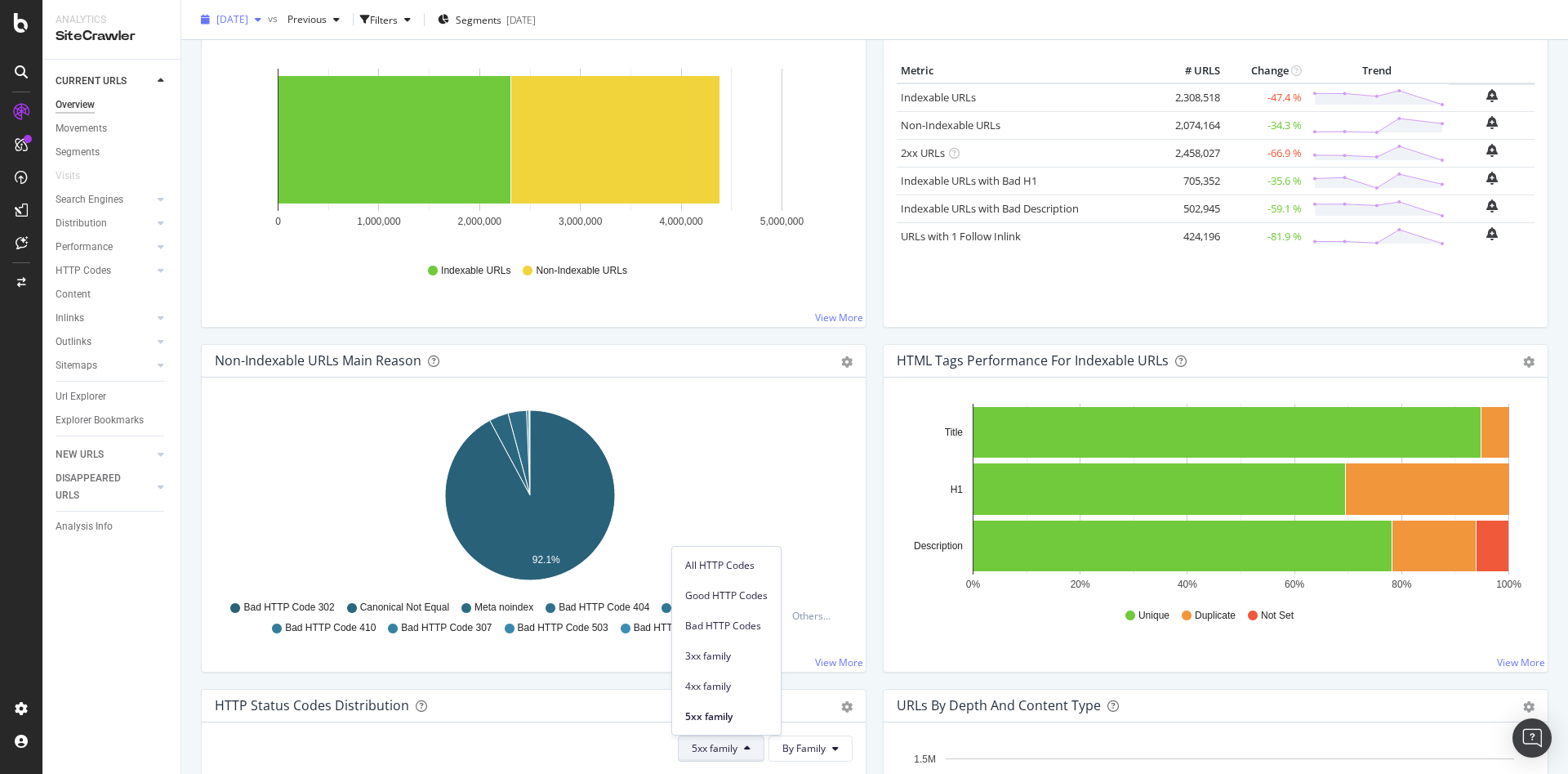
click at [268, 25] on div "[DATE]" at bounding box center [231, 19] width 74 height 25
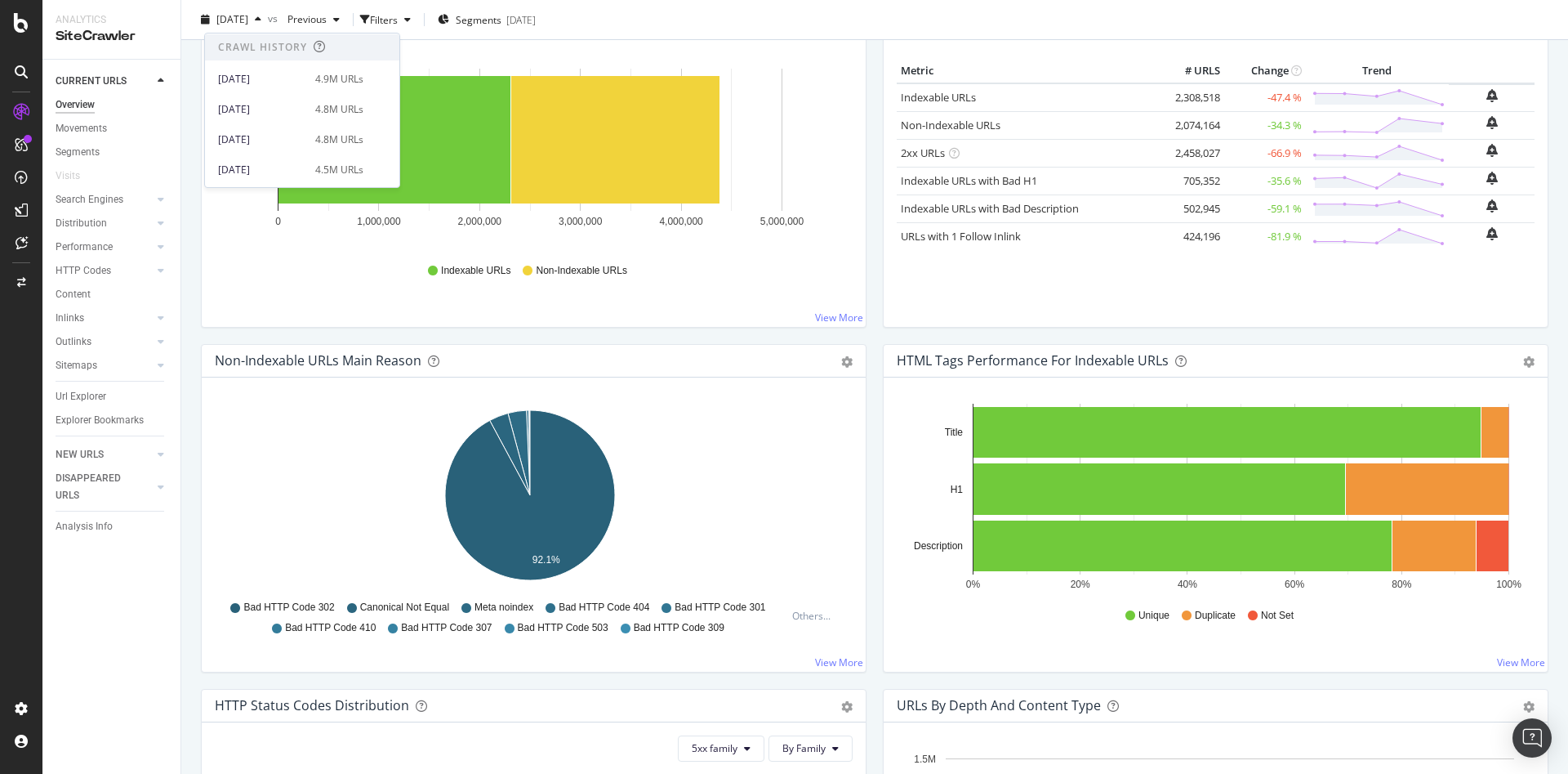
scroll to position [654, 0]
click at [300, 88] on div "2024 Sep. 30th 4.8M URLs" at bounding box center [291, 85] width 145 height 14
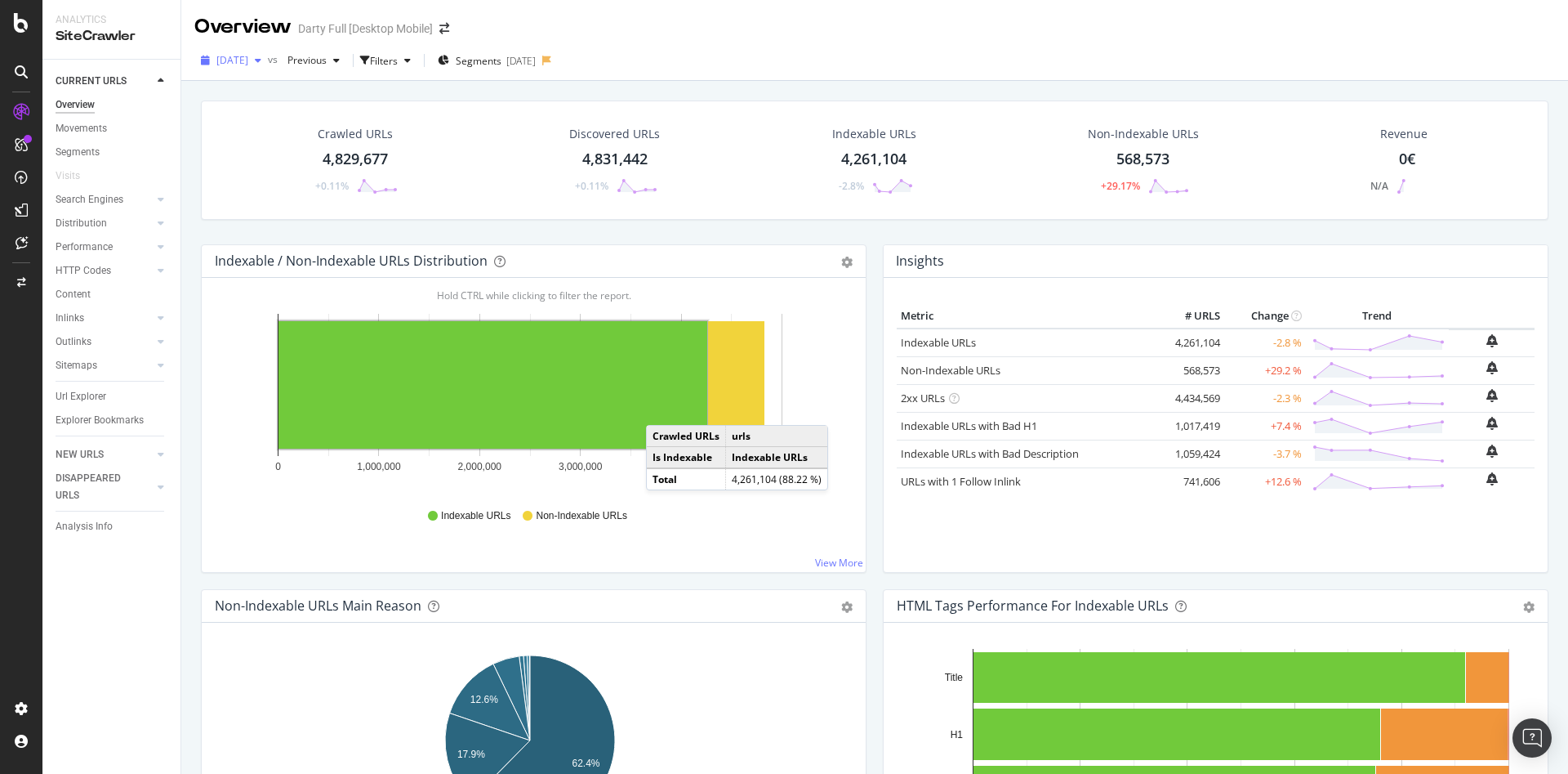
click at [261, 60] on icon "button" at bounding box center [258, 61] width 7 height 10
click at [298, 126] on div "[DATE]" at bounding box center [261, 118] width 87 height 14
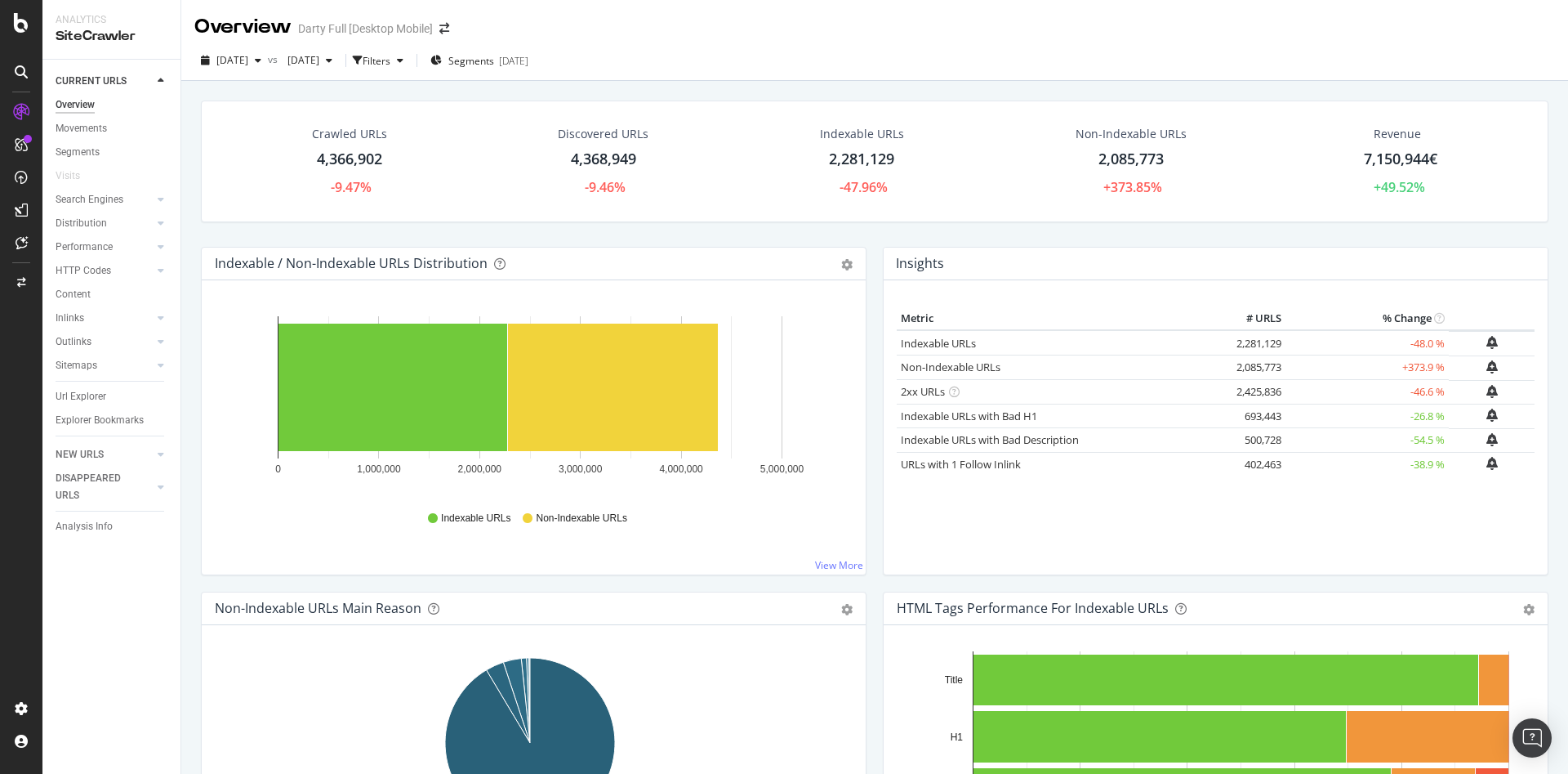
drag, startPoint x: 93, startPoint y: 267, endPoint x: 376, endPoint y: 248, distance: 283.6
click at [93, 267] on div "HTTP Codes" at bounding box center [84, 271] width 56 height 17
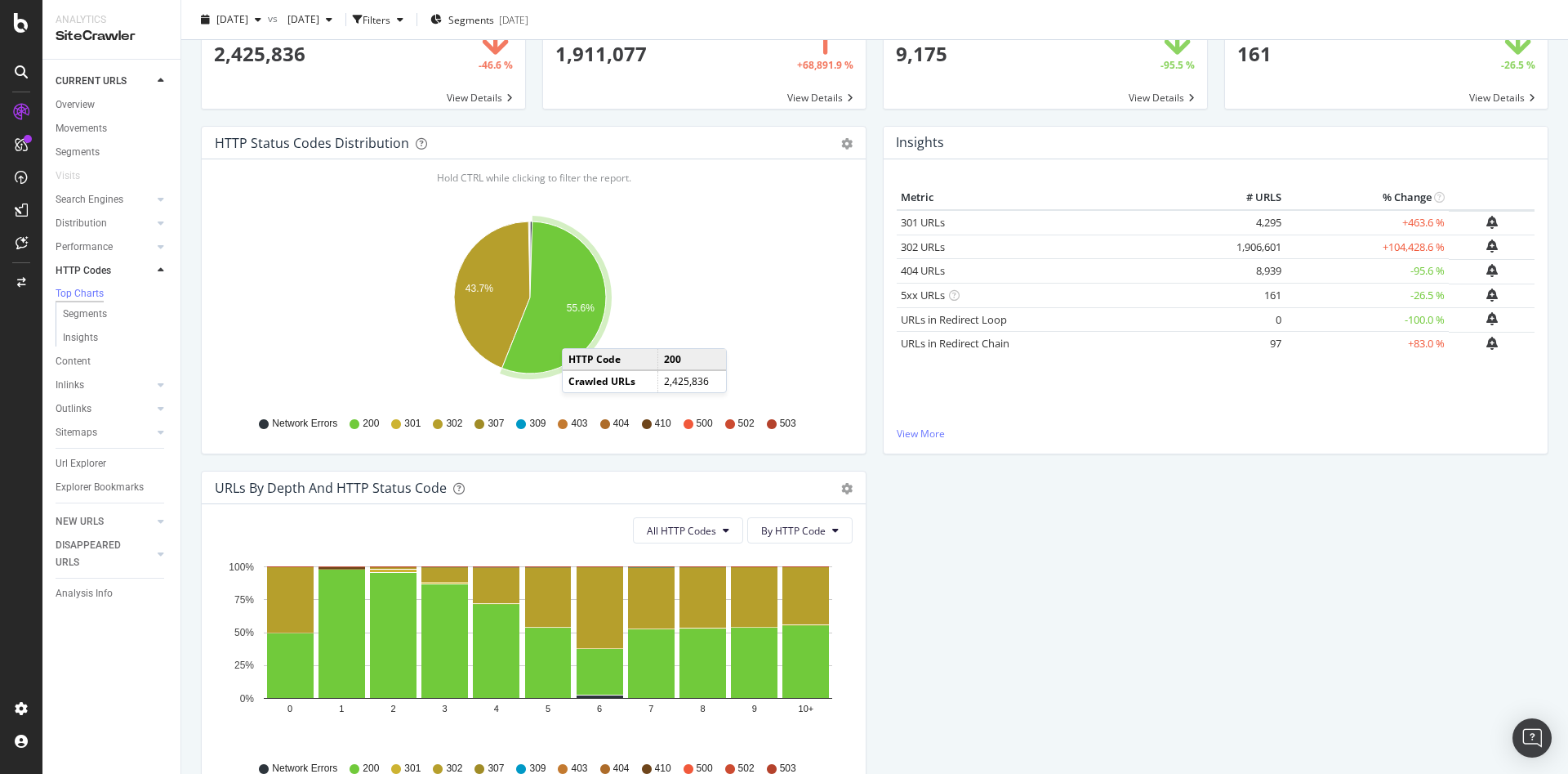
scroll to position [194, 0]
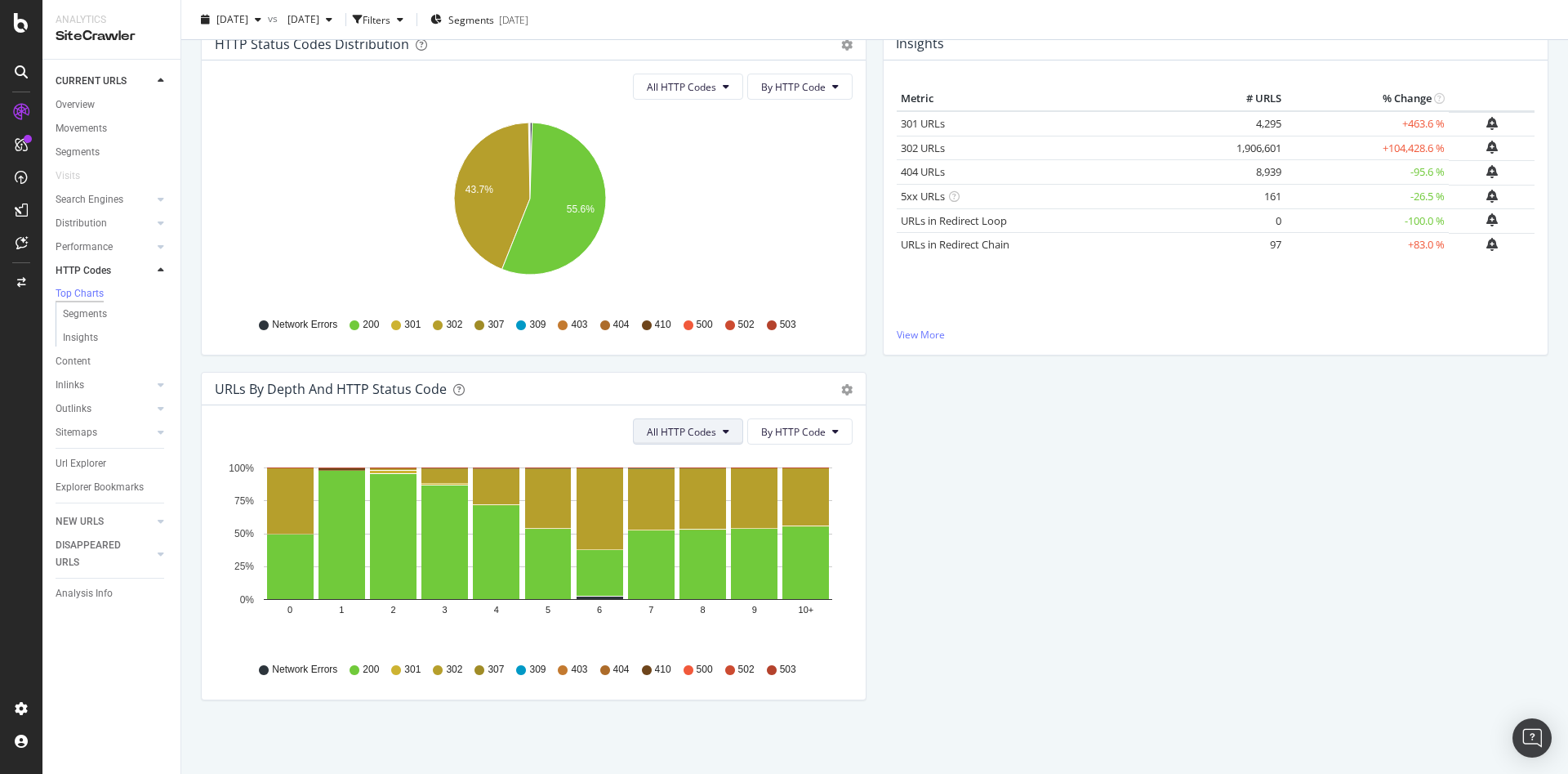
click at [723, 427] on icon at bounding box center [726, 431] width 7 height 10
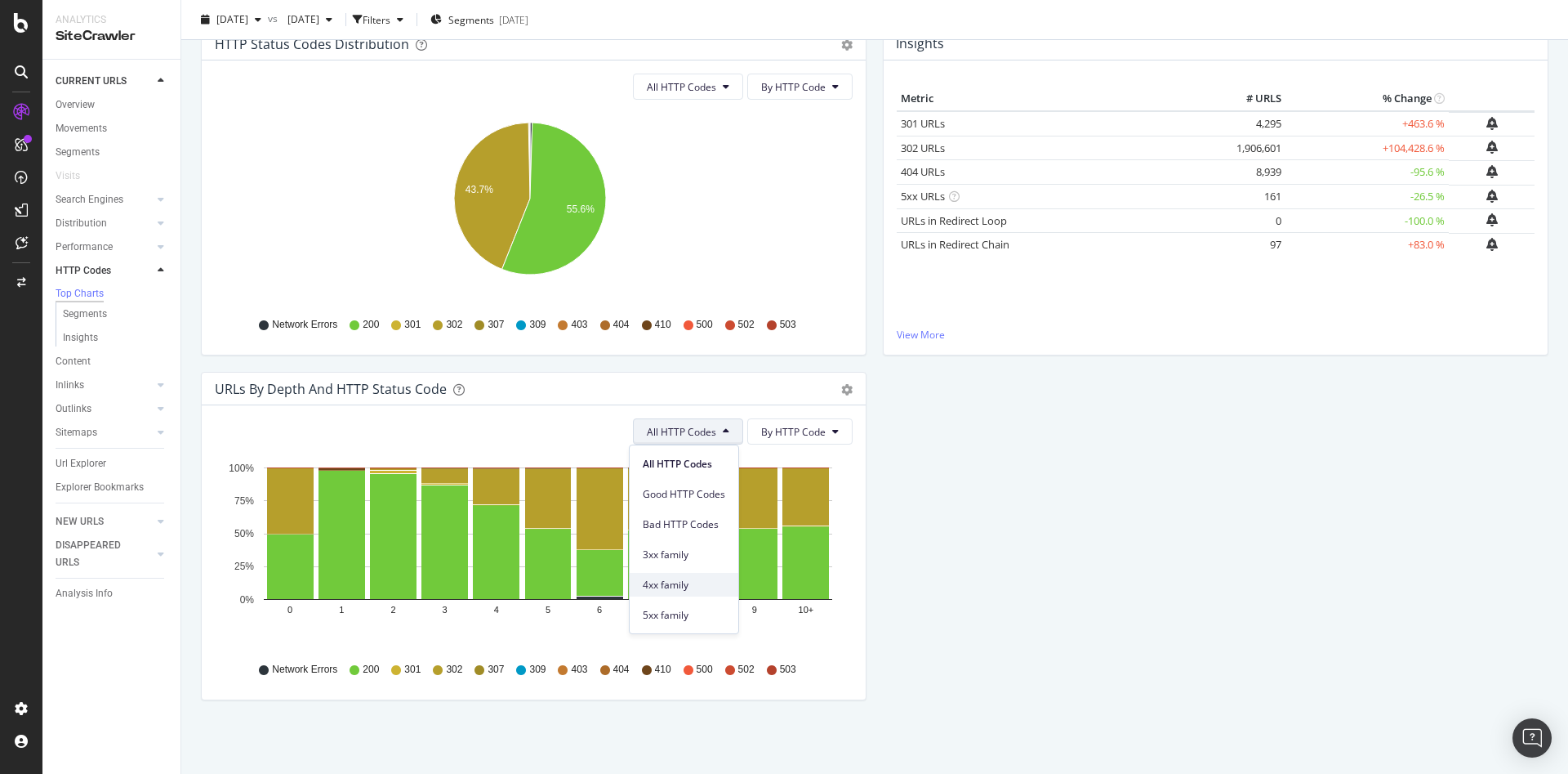
click at [694, 579] on span "4xx family" at bounding box center [684, 585] width 83 height 14
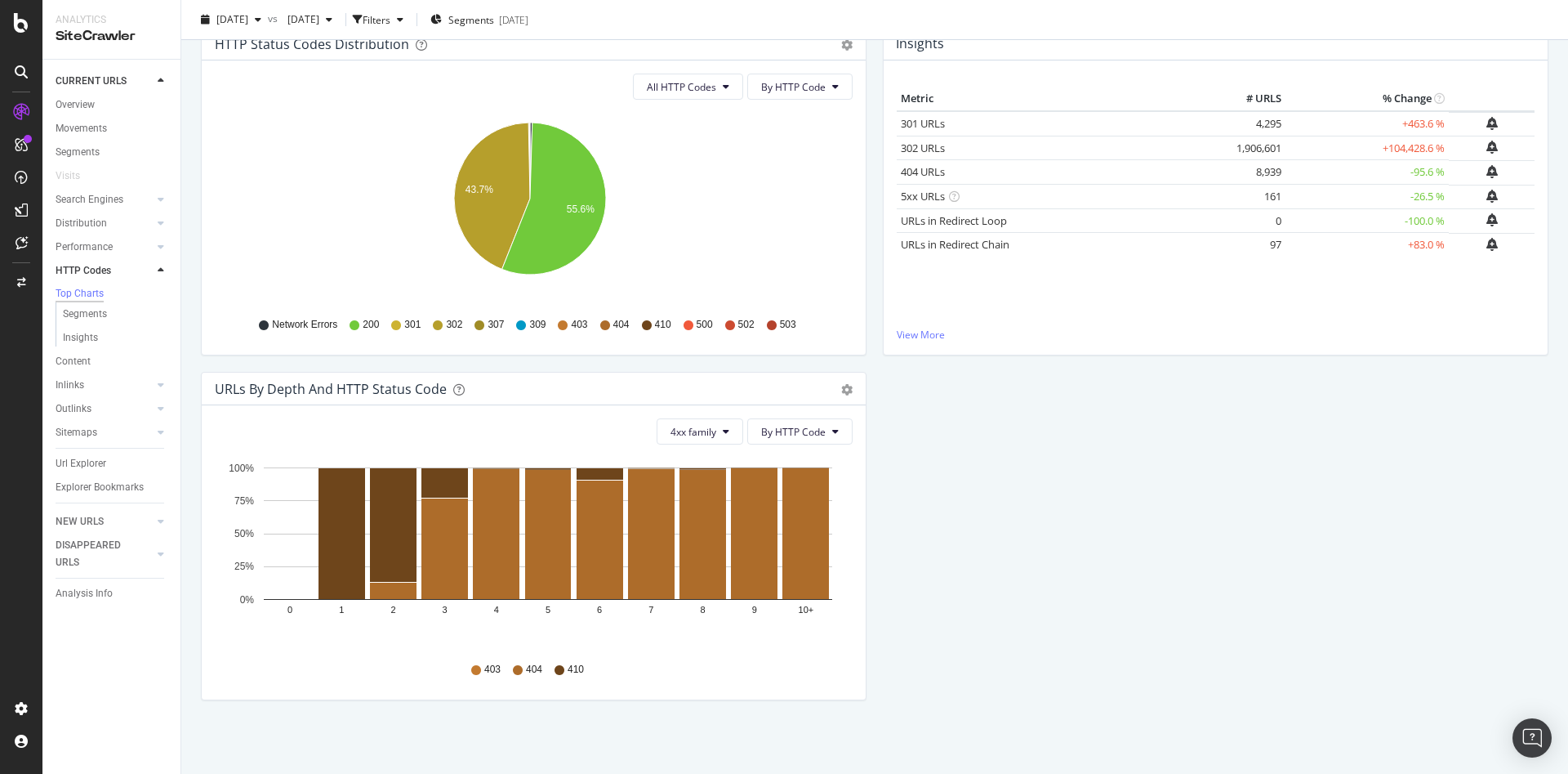
click at [836, 397] on div "URLs by Depth and HTTP Status Code Bar (by Value) Bar (by Percentage) Table Exp…" at bounding box center [534, 388] width 664 height 33
click at [842, 391] on icon "gear" at bounding box center [847, 390] width 12 height 12
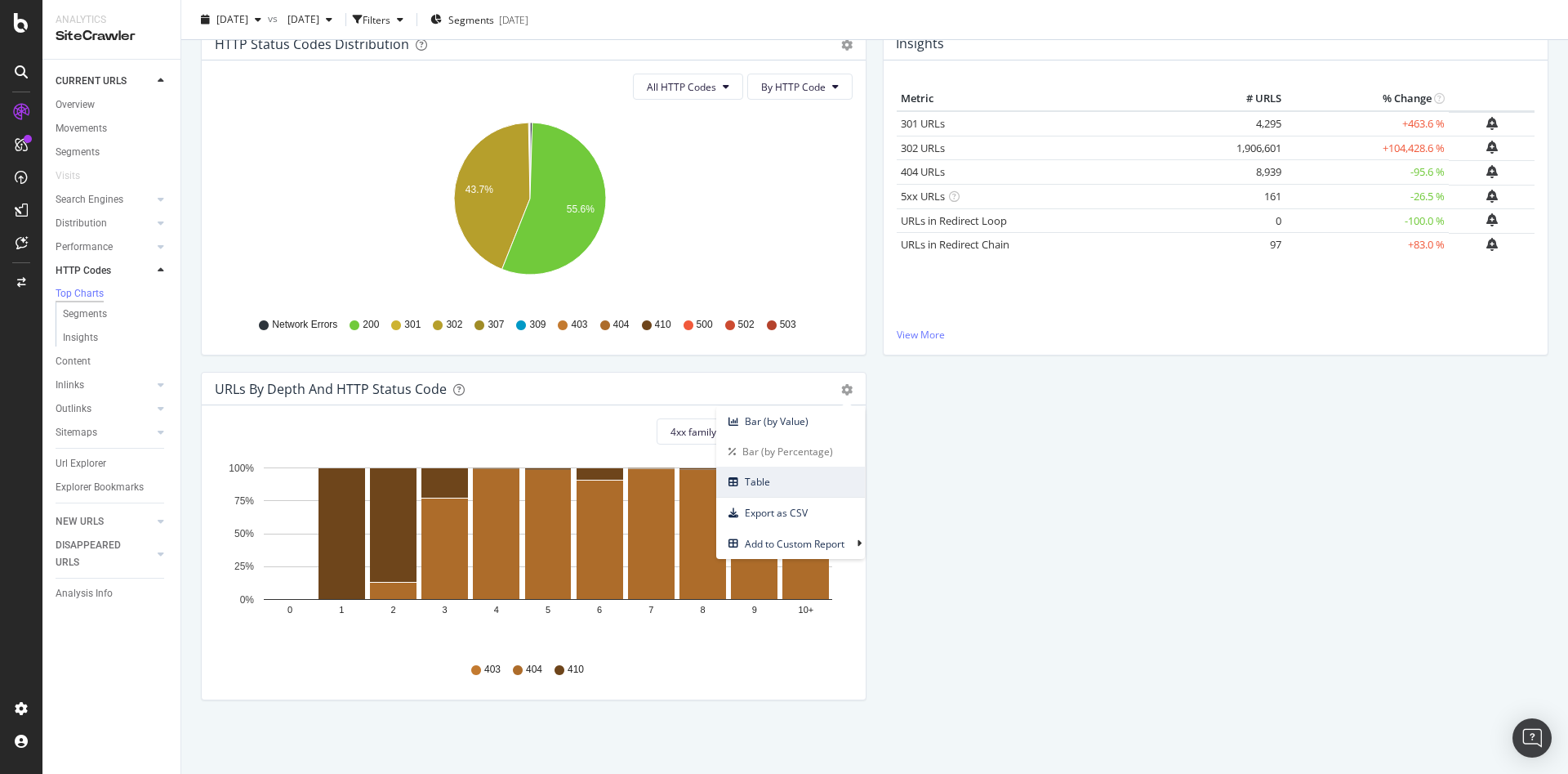
click at [775, 487] on span "Table" at bounding box center [791, 481] width 149 height 22
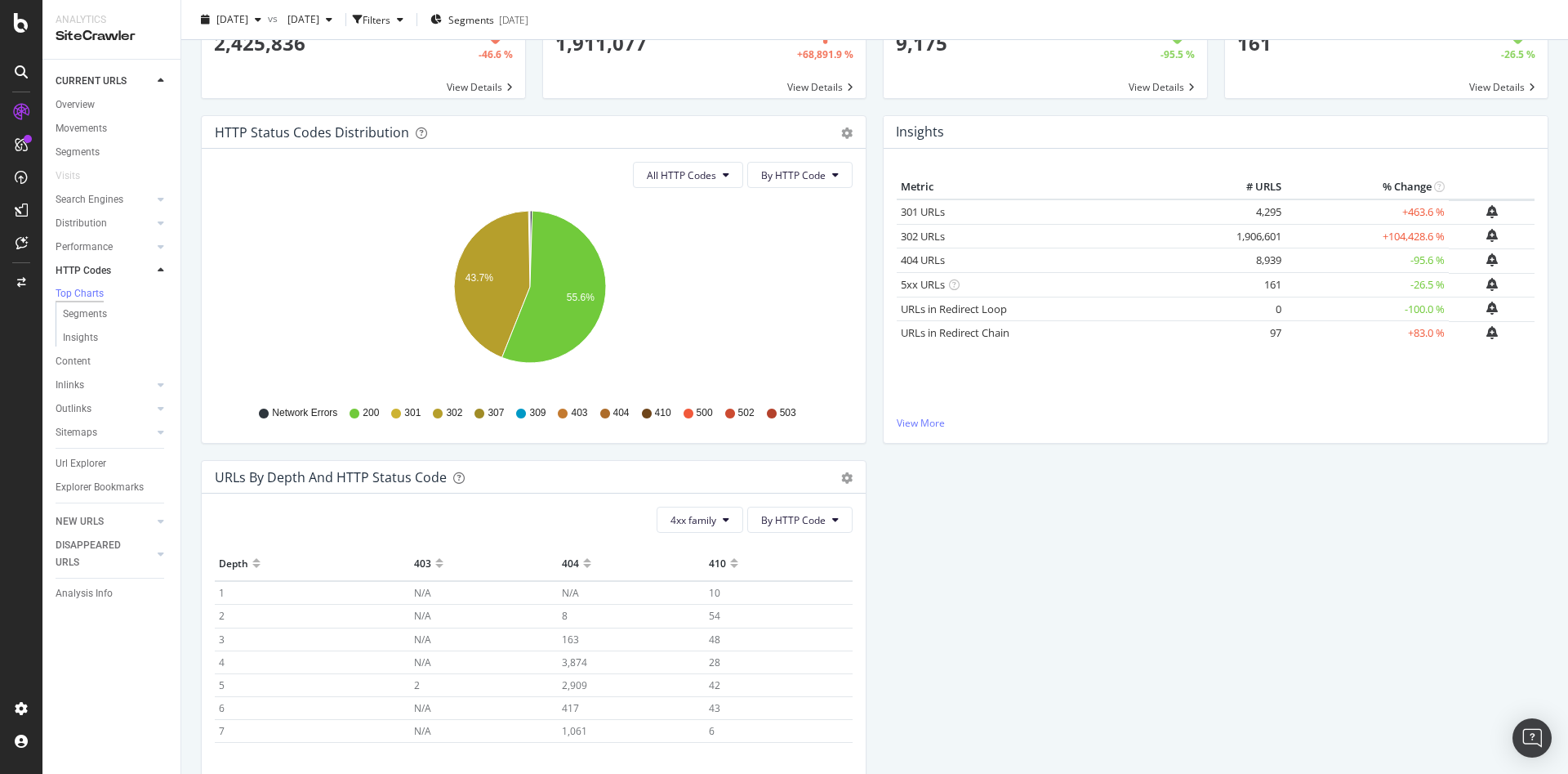
scroll to position [0, 0]
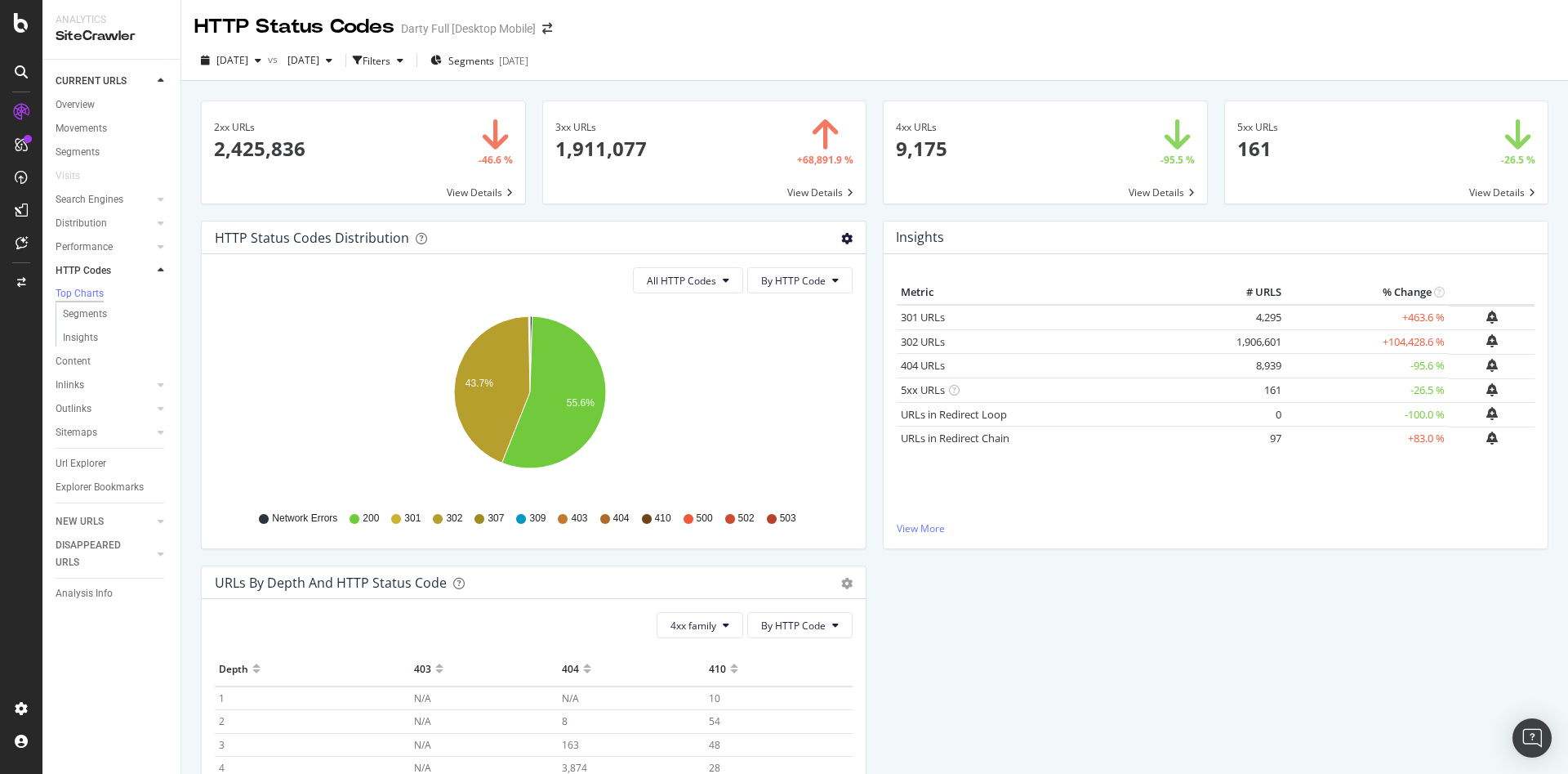
click at [842, 239] on icon "gear" at bounding box center [847, 239] width 12 height 12
click at [727, 294] on span "Table" at bounding box center [791, 300] width 149 height 22
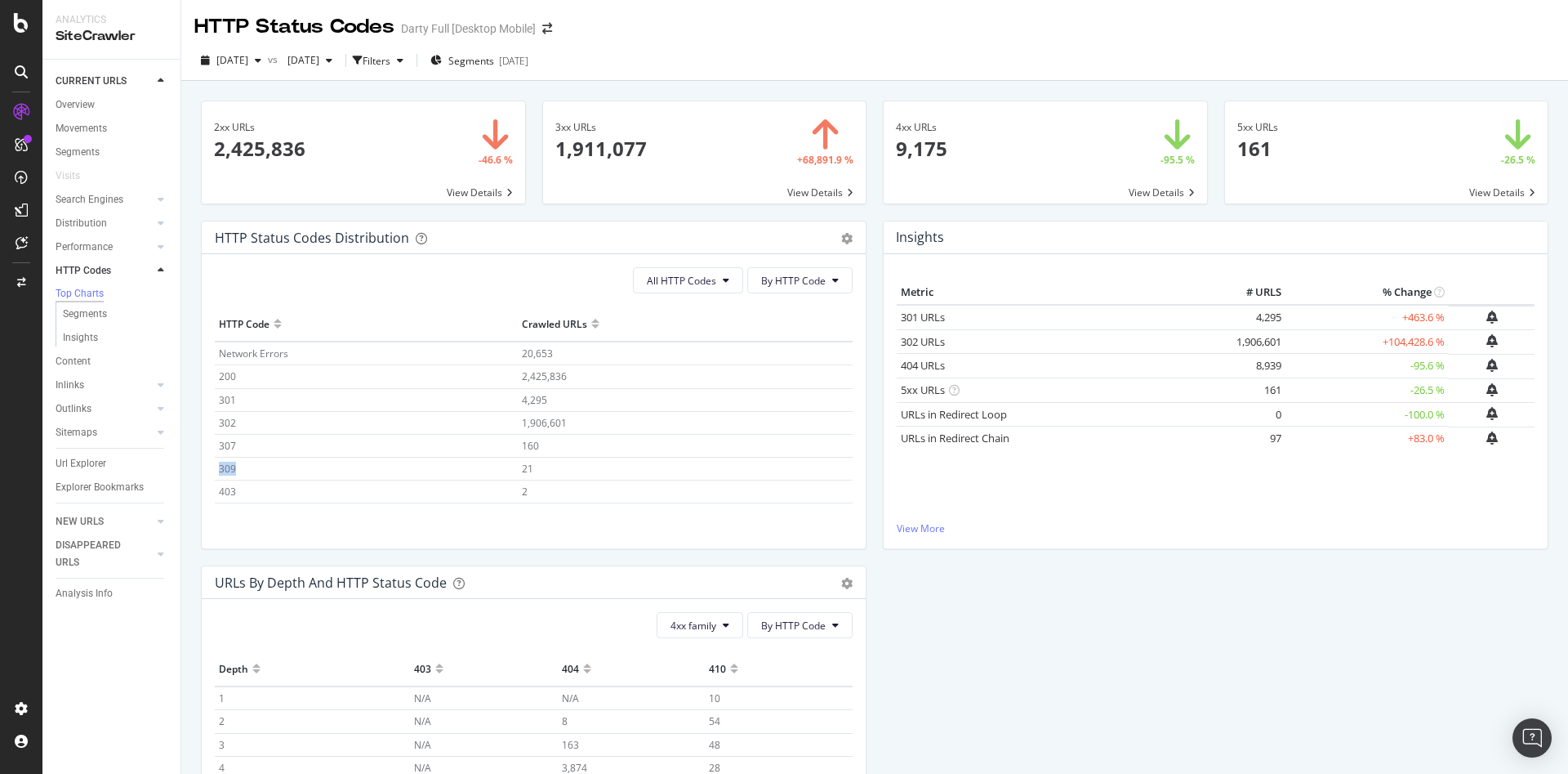
drag, startPoint x: 237, startPoint y: 470, endPoint x: 217, endPoint y: 468, distance: 20.1
click at [217, 468] on td "309" at bounding box center [366, 468] width 303 height 23
copy span "309"
click at [223, 465] on span "309" at bounding box center [228, 469] width 17 height 14
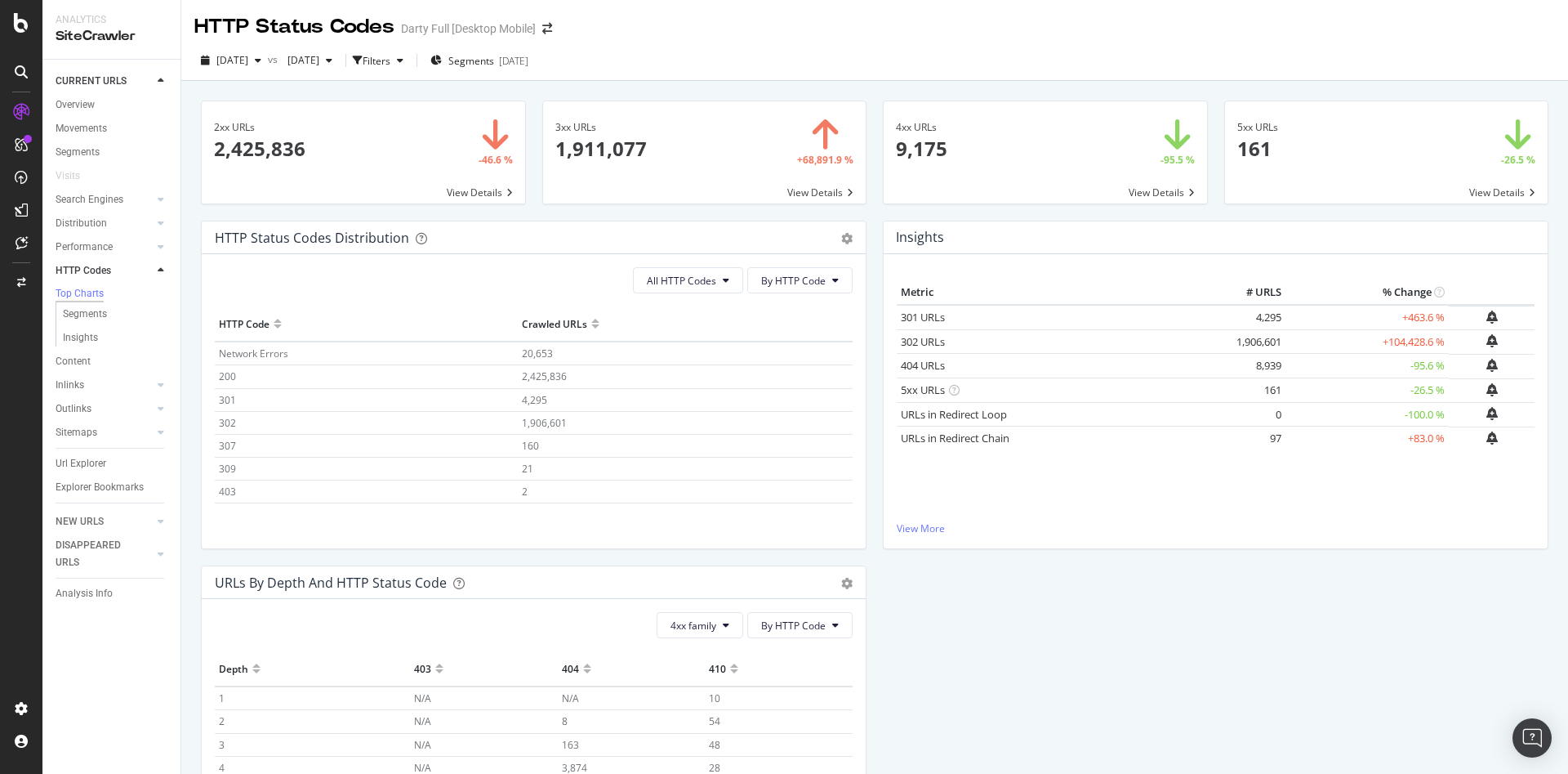
click at [225, 444] on span "307" at bounding box center [228, 446] width 17 height 14
click at [723, 280] on icon at bounding box center [726, 280] width 7 height 10
click at [693, 458] on span "5xx family" at bounding box center [684, 464] width 83 height 14
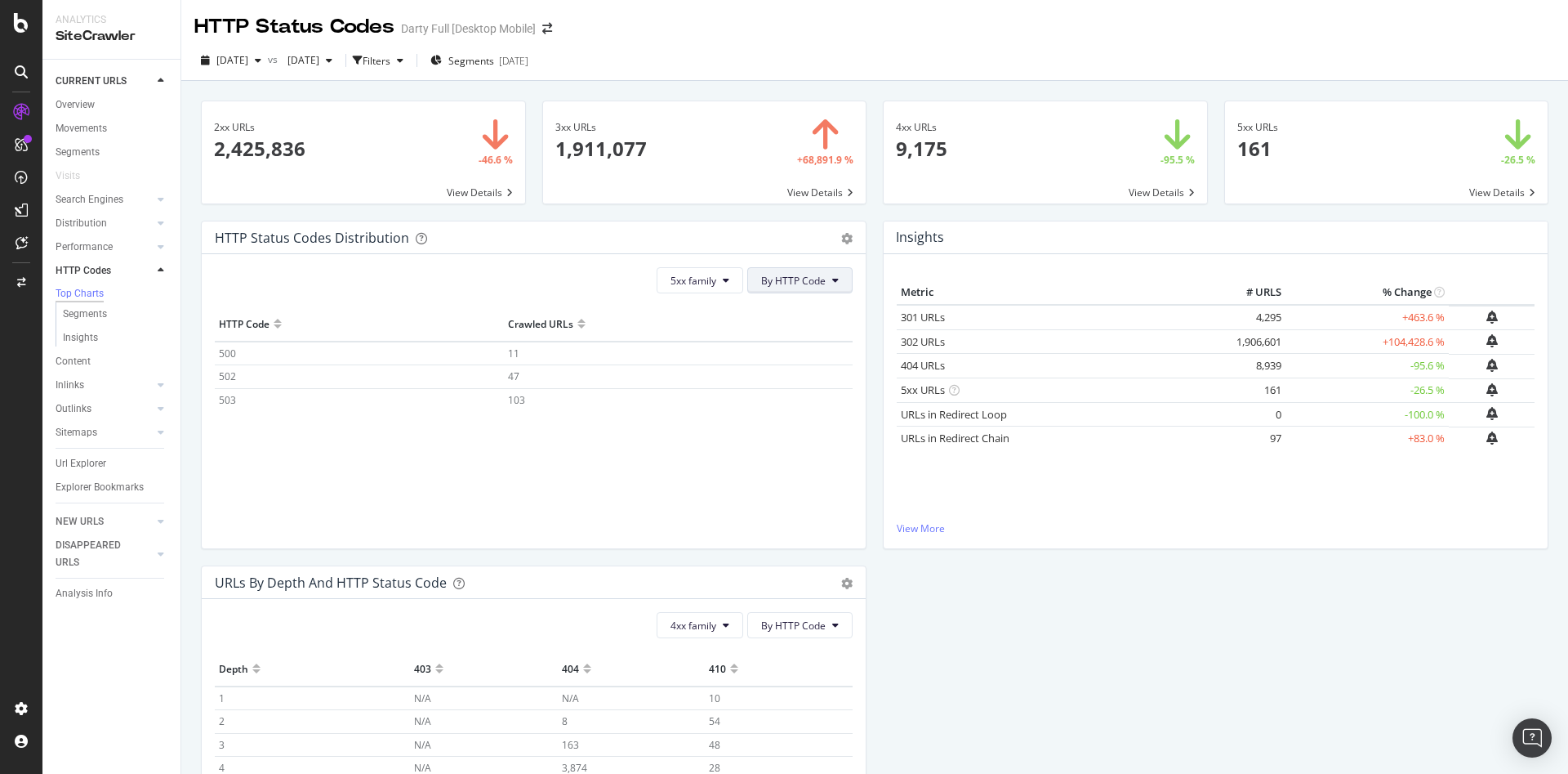
click at [766, 285] on span "By HTTP Code" at bounding box center [793, 281] width 64 height 14
click at [773, 316] on span "By Family" at bounding box center [787, 312] width 64 height 14
click at [733, 282] on button "5xx family" at bounding box center [721, 280] width 86 height 26
click at [736, 425] on div "4xx family" at bounding box center [726, 433] width 108 height 24
click at [744, 282] on icon at bounding box center [748, 280] width 7 height 10
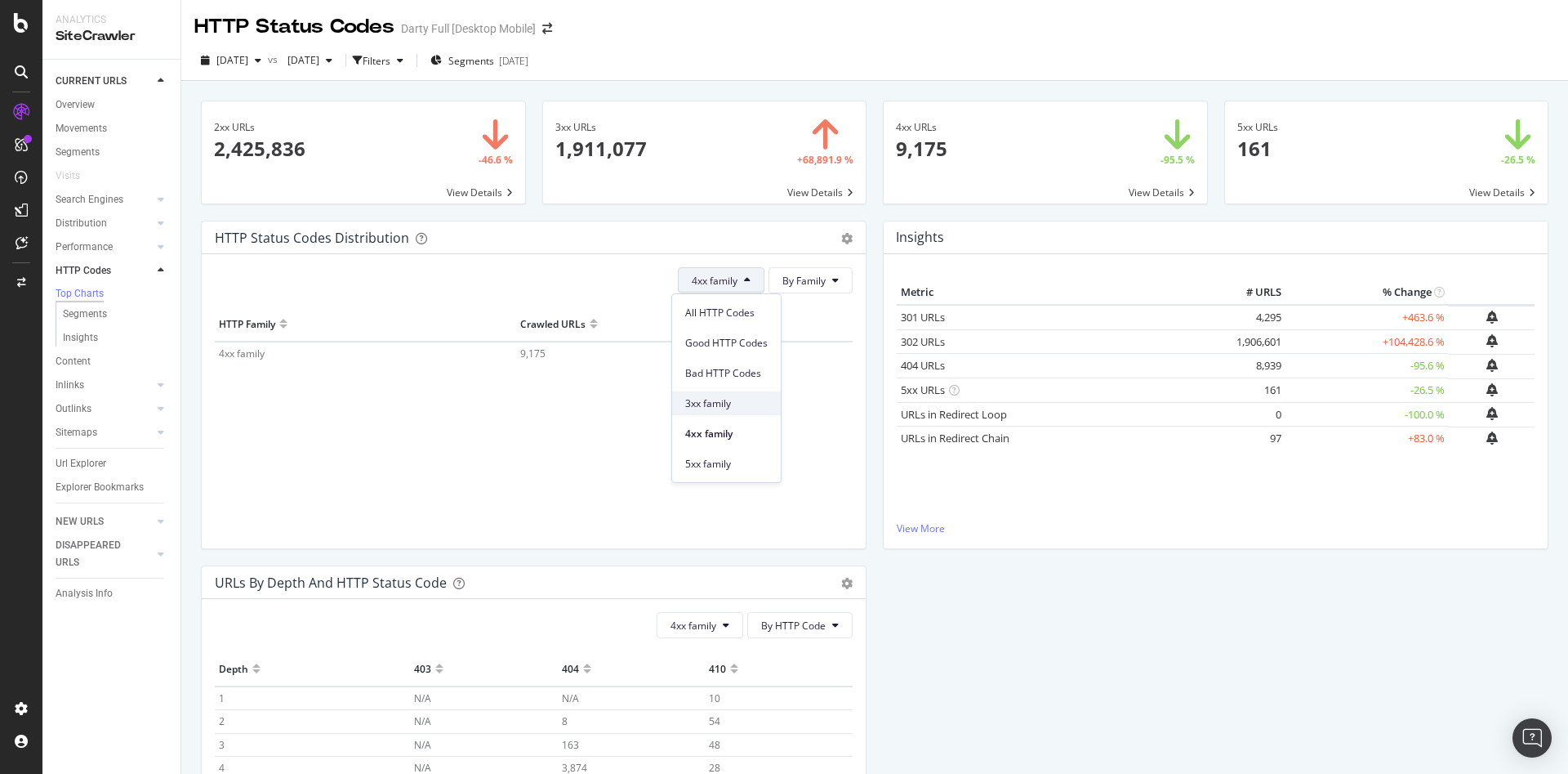
click at [730, 403] on span "3xx family" at bounding box center [726, 403] width 83 height 14
click at [820, 277] on button "By Family" at bounding box center [810, 280] width 84 height 26
click at [815, 337] on span "By HTTP Code" at bounding box center [808, 343] width 64 height 14
drag, startPoint x: 497, startPoint y: 354, endPoint x: 552, endPoint y: 354, distance: 55.0
click at [552, 354] on tr "301 4,295" at bounding box center [534, 354] width 638 height 24
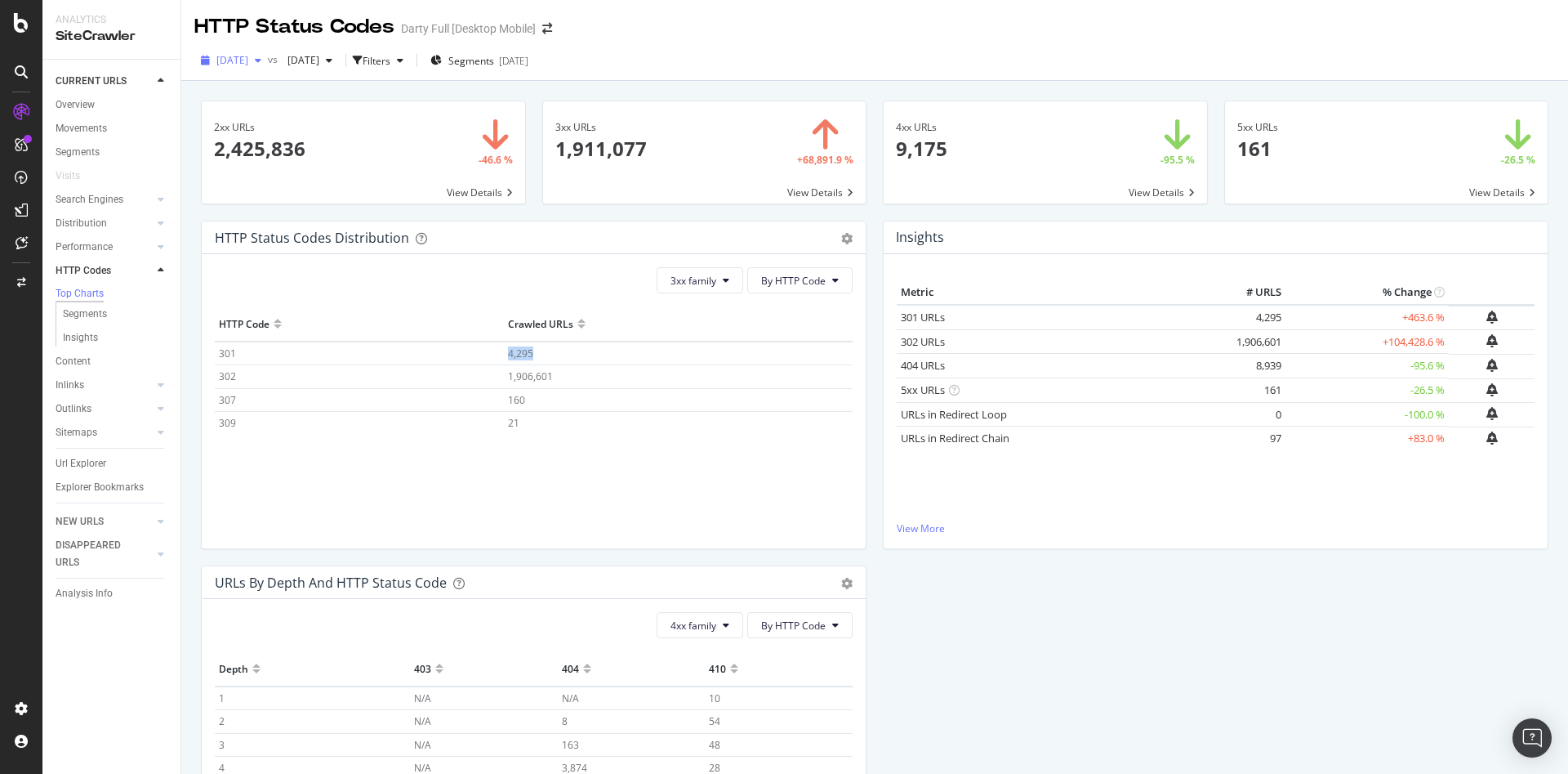
click at [268, 63] on div "button" at bounding box center [258, 61] width 19 height 10
click at [319, 149] on div "4.4M URLs" at bounding box center [339, 149] width 48 height 14
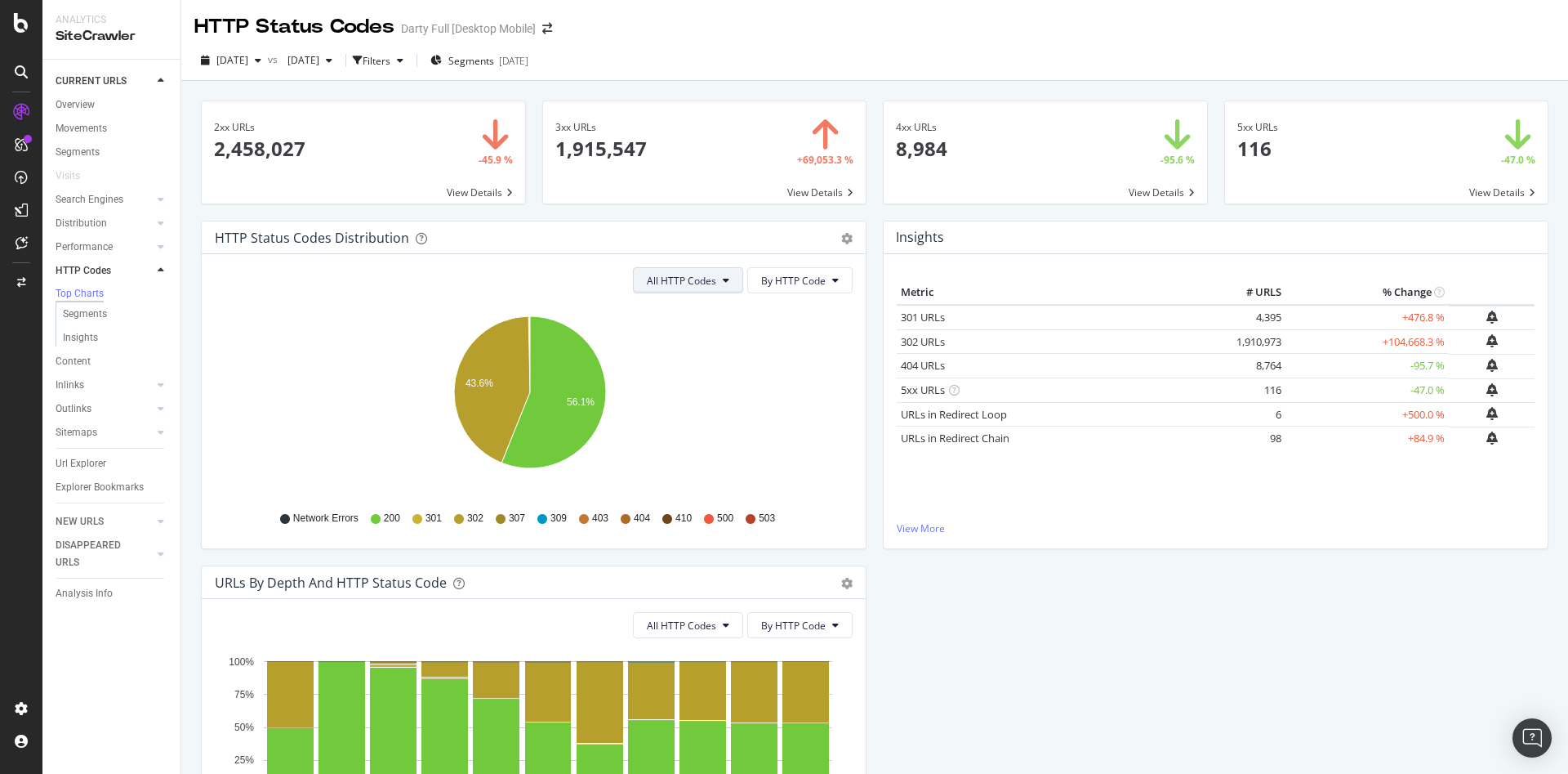
click at [727, 283] on button "All HTTP Codes" at bounding box center [688, 280] width 110 height 26
click at [698, 436] on span "4xx family" at bounding box center [684, 433] width 83 height 14
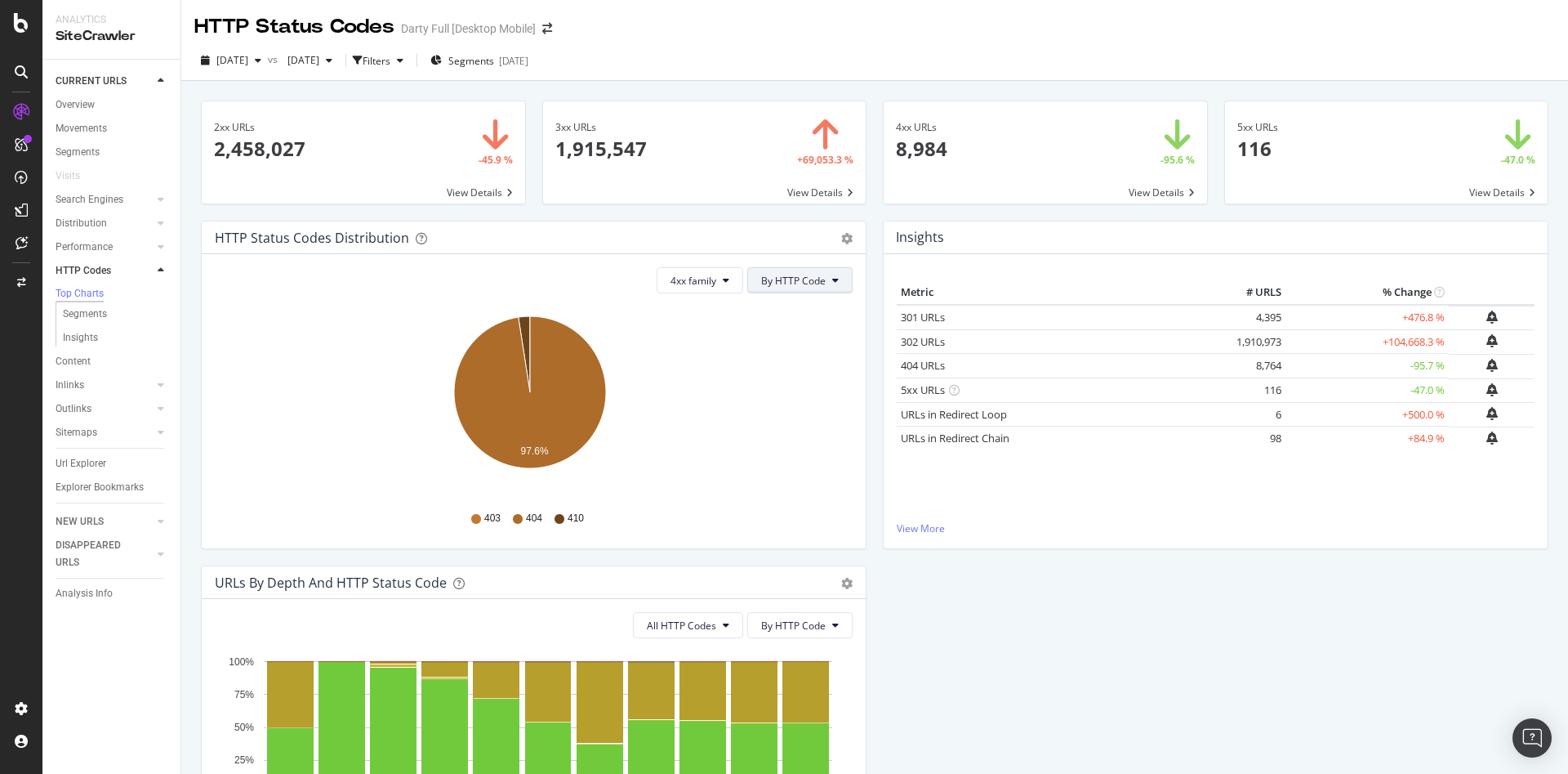
click at [832, 275] on icon at bounding box center [836, 280] width 7 height 10
click at [803, 313] on span "By Family" at bounding box center [787, 312] width 64 height 14
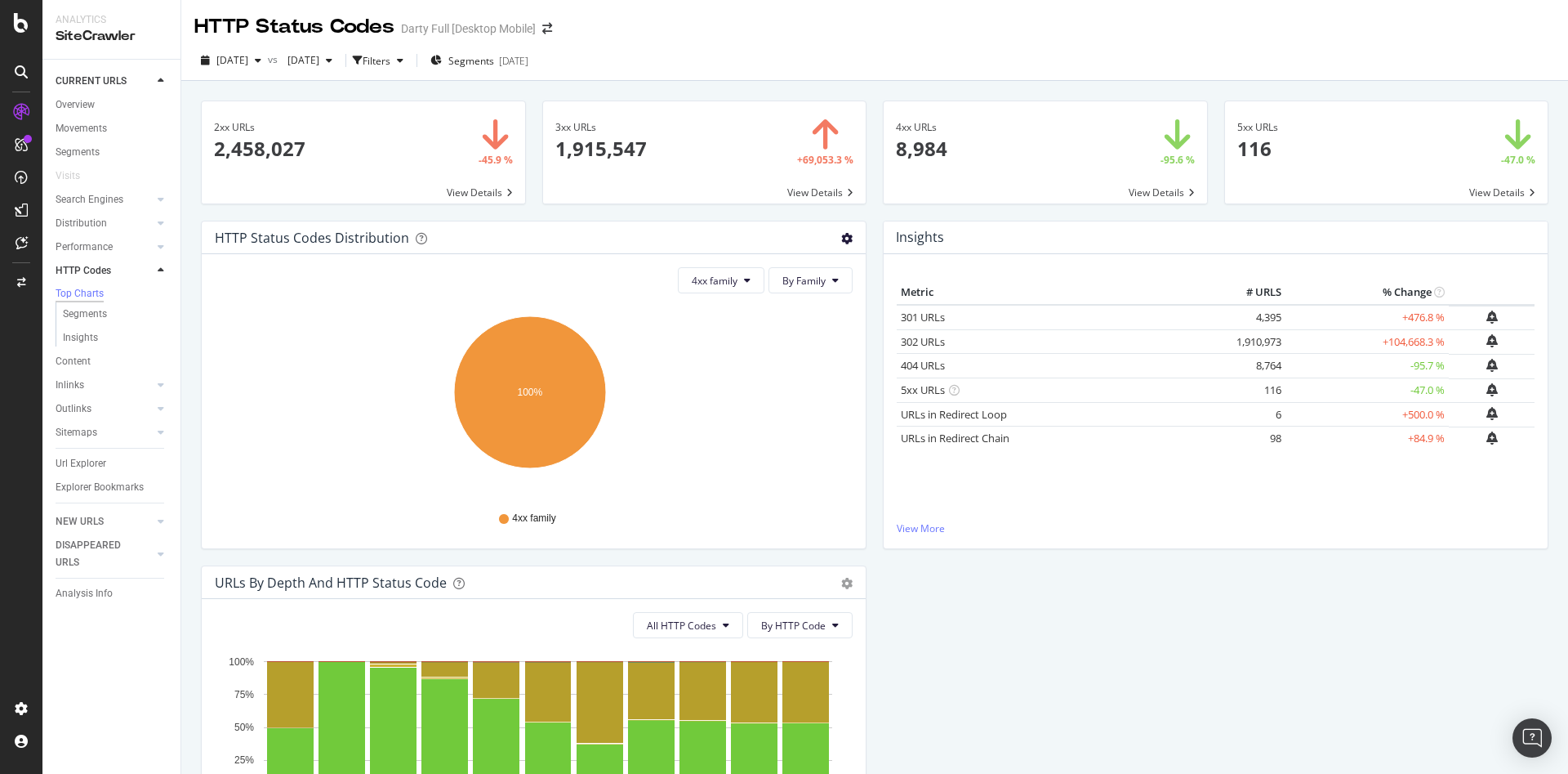
click at [842, 239] on icon "gear" at bounding box center [847, 239] width 12 height 12
click at [787, 304] on span "Table" at bounding box center [791, 300] width 149 height 22
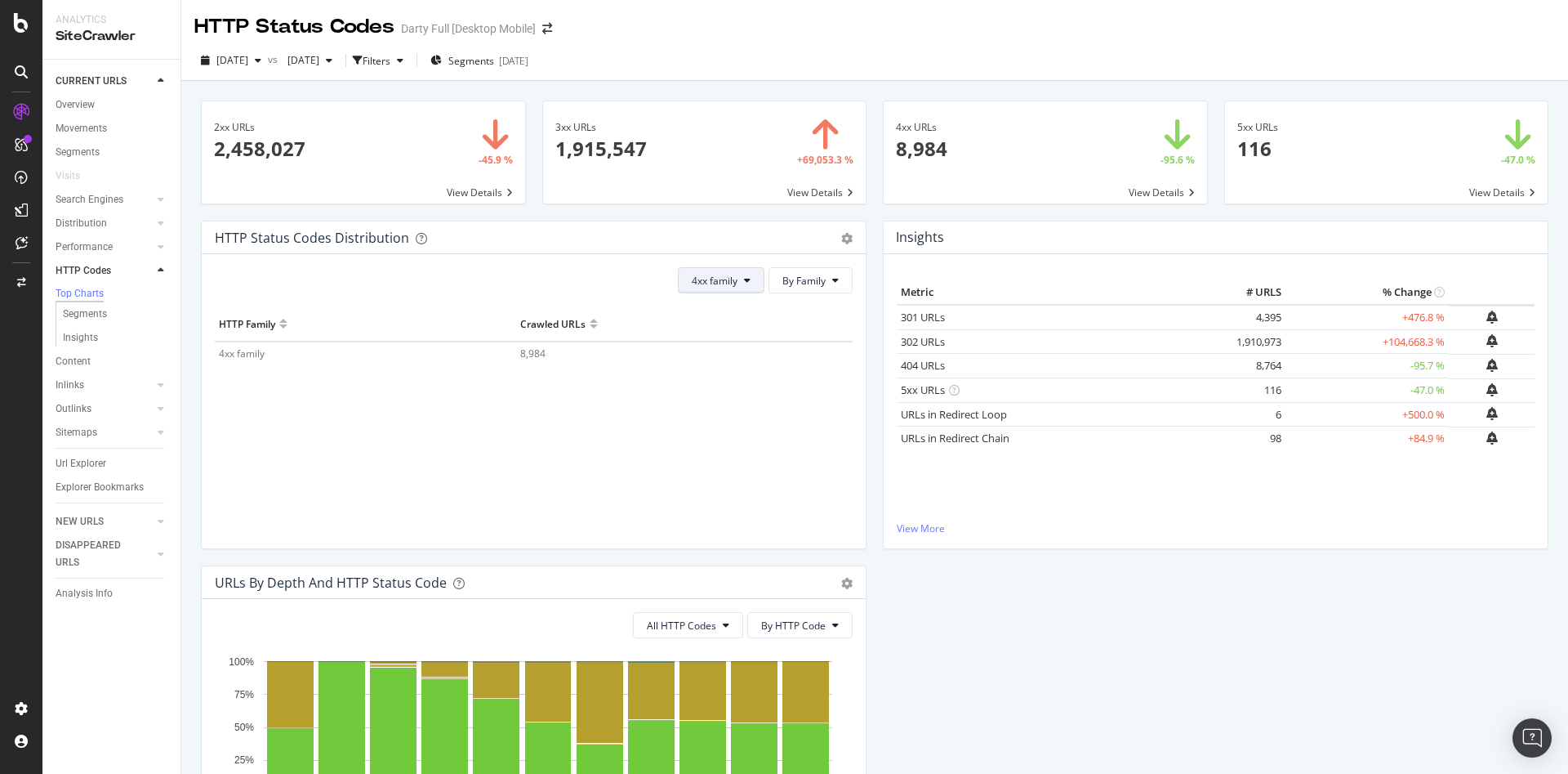
click at [744, 277] on icon at bounding box center [748, 280] width 7 height 10
click at [727, 459] on span "5xx family" at bounding box center [726, 464] width 83 height 14
click at [711, 279] on span "5xx family" at bounding box center [715, 281] width 46 height 14
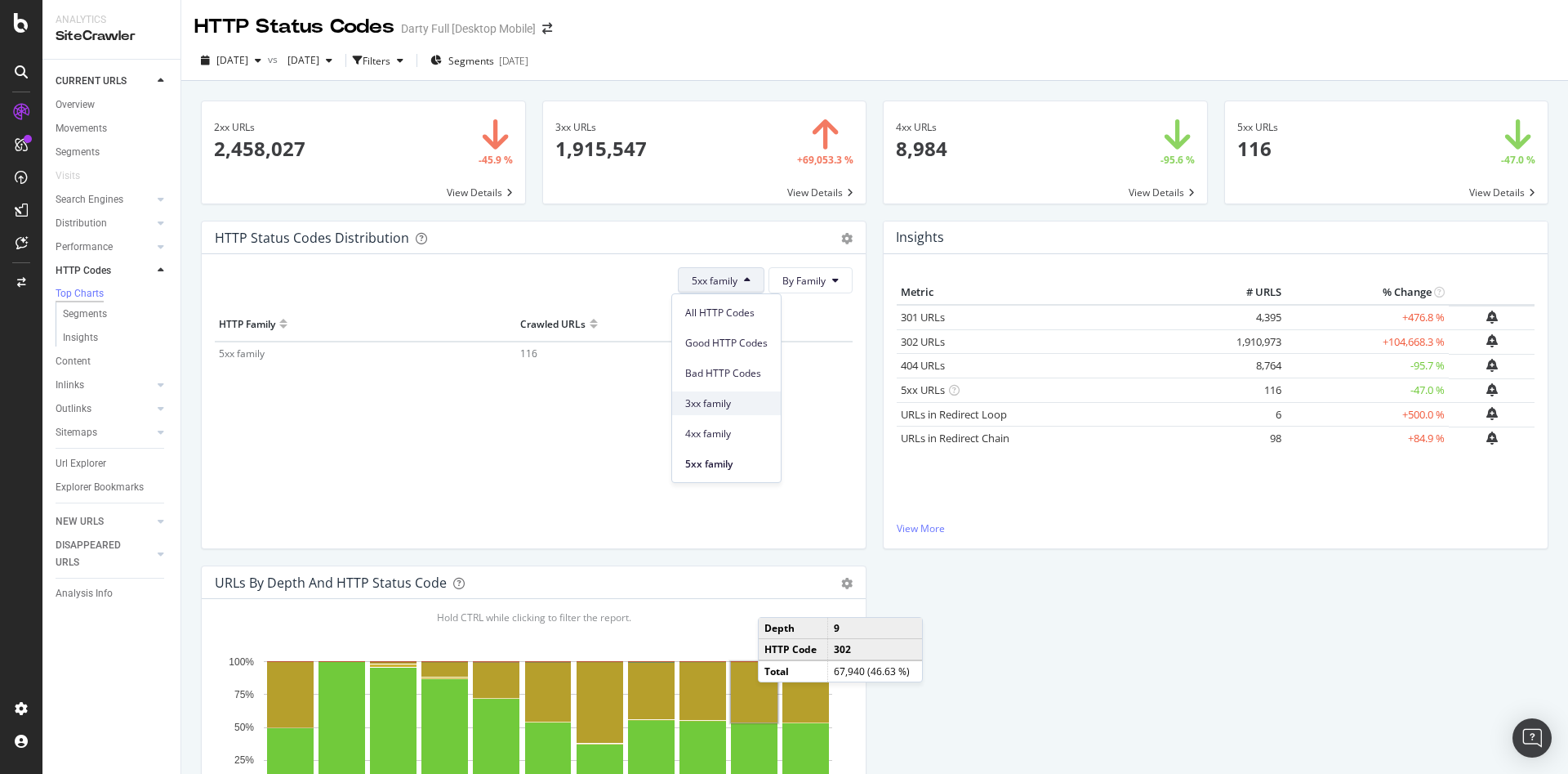
click at [713, 405] on span "3xx family" at bounding box center [726, 403] width 83 height 14
click at [823, 272] on button "By Family" at bounding box center [810, 280] width 84 height 26
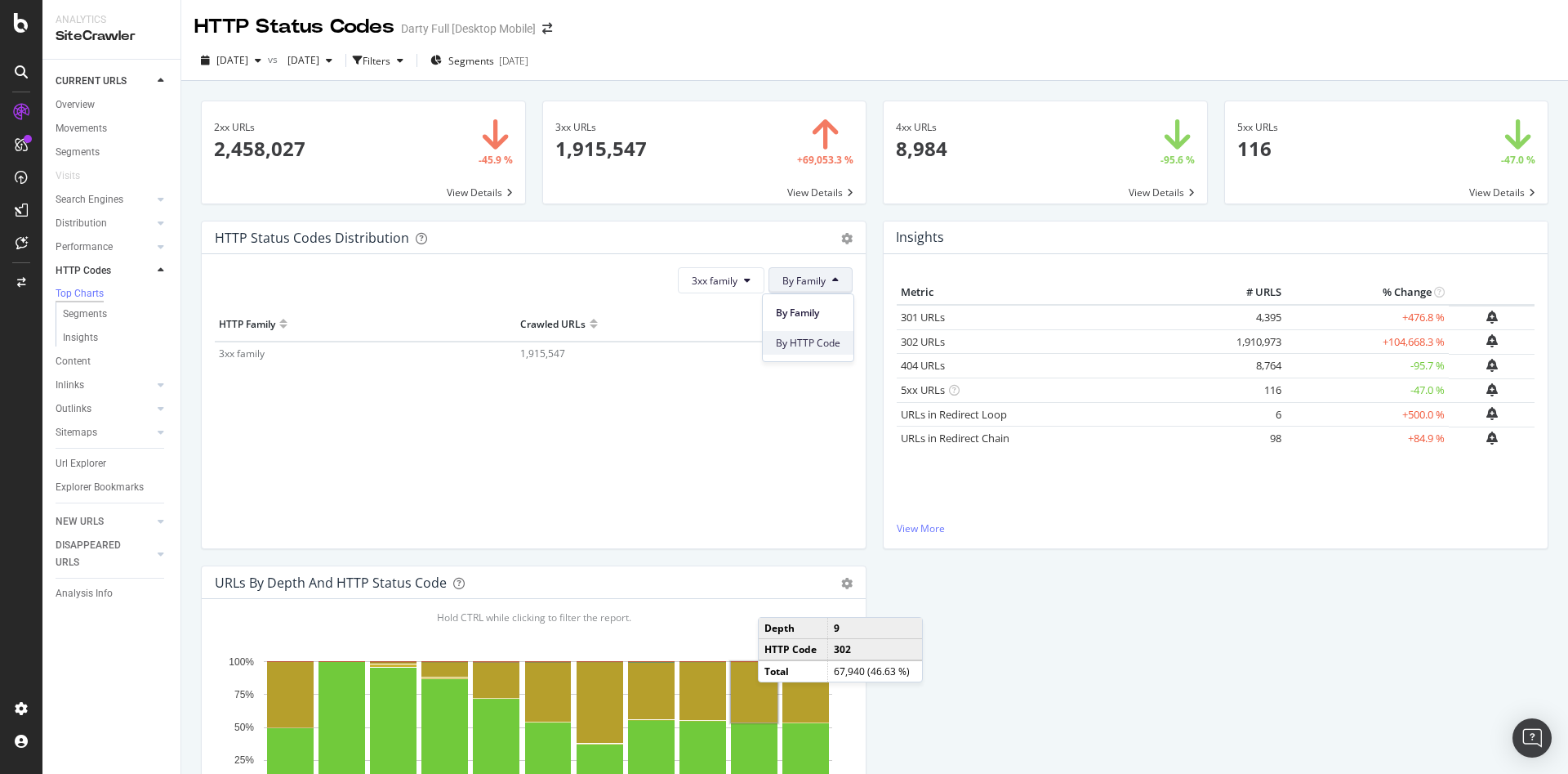
click at [818, 341] on span "By HTTP Code" at bounding box center [808, 343] width 64 height 14
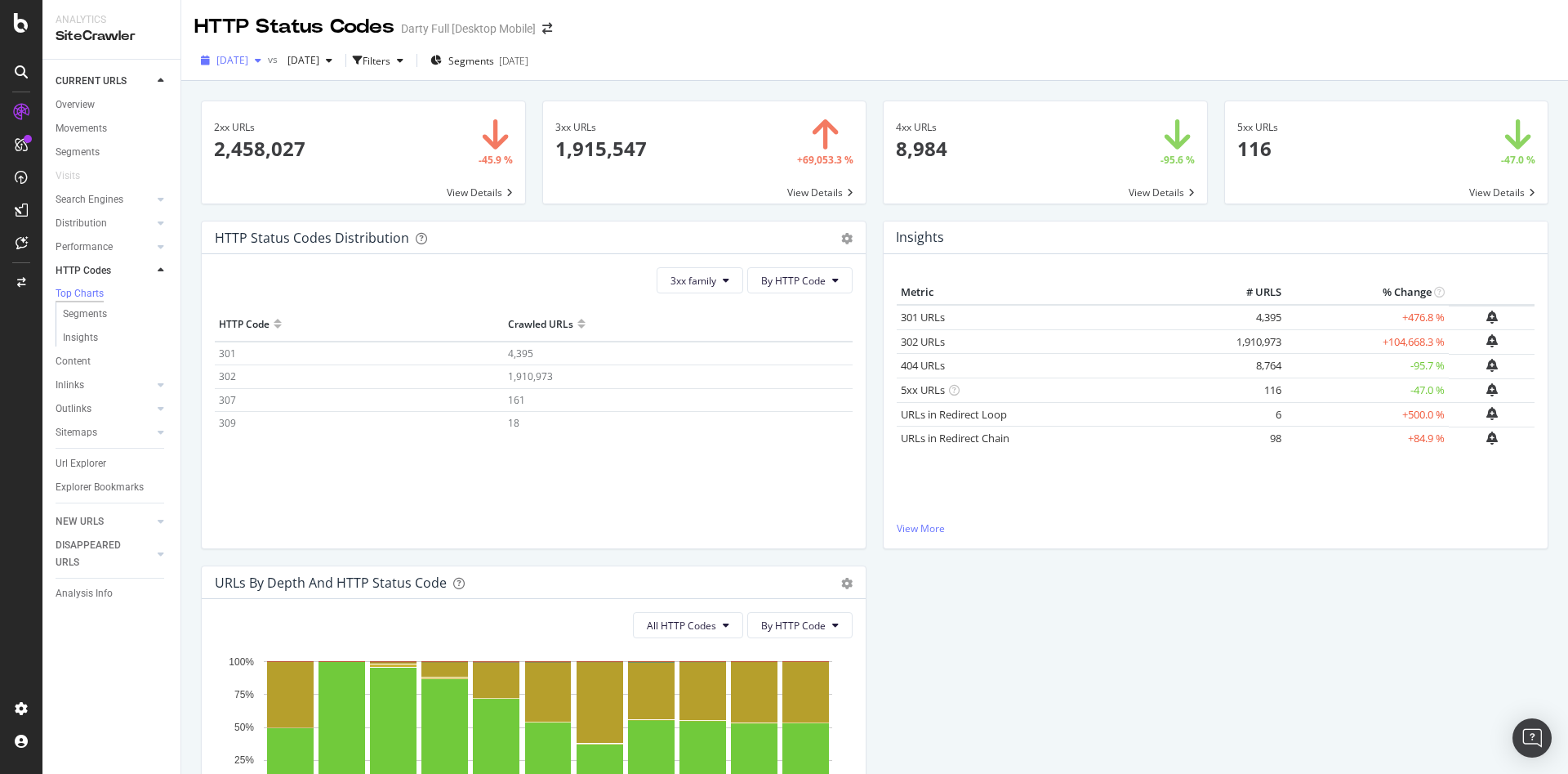
click at [261, 63] on icon "button" at bounding box center [258, 61] width 7 height 10
click at [342, 179] on div "7.6M URLs" at bounding box center [339, 179] width 48 height 14
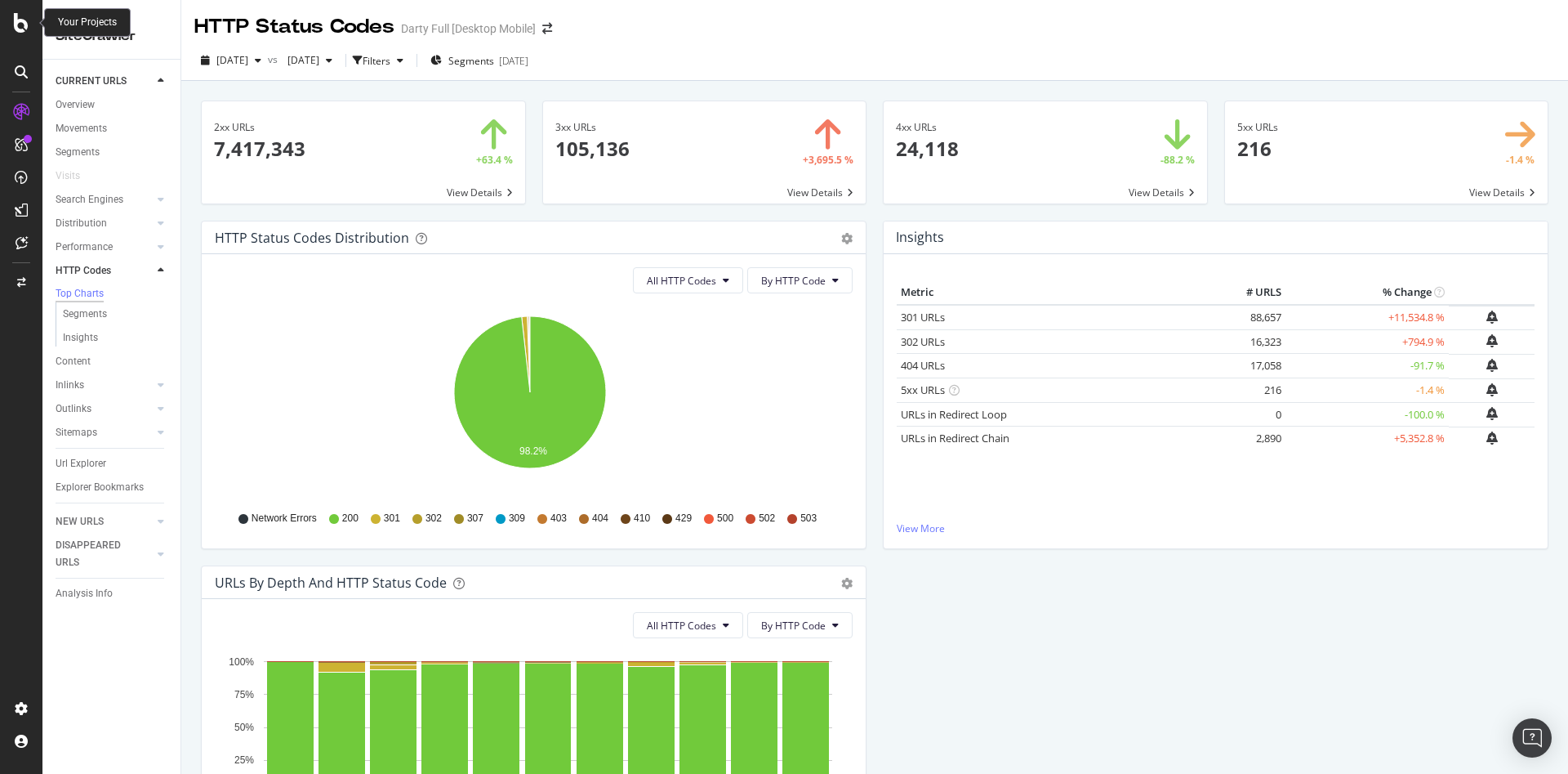
drag, startPoint x: 20, startPoint y: 25, endPoint x: 10, endPoint y: 650, distance: 625.1
click at [10, 650] on div at bounding box center [21, 397] width 39 height 596
click at [716, 277] on button "All HTTP Codes" at bounding box center [688, 280] width 110 height 26
click at [268, 67] on div "[DATE]" at bounding box center [231, 60] width 74 height 25
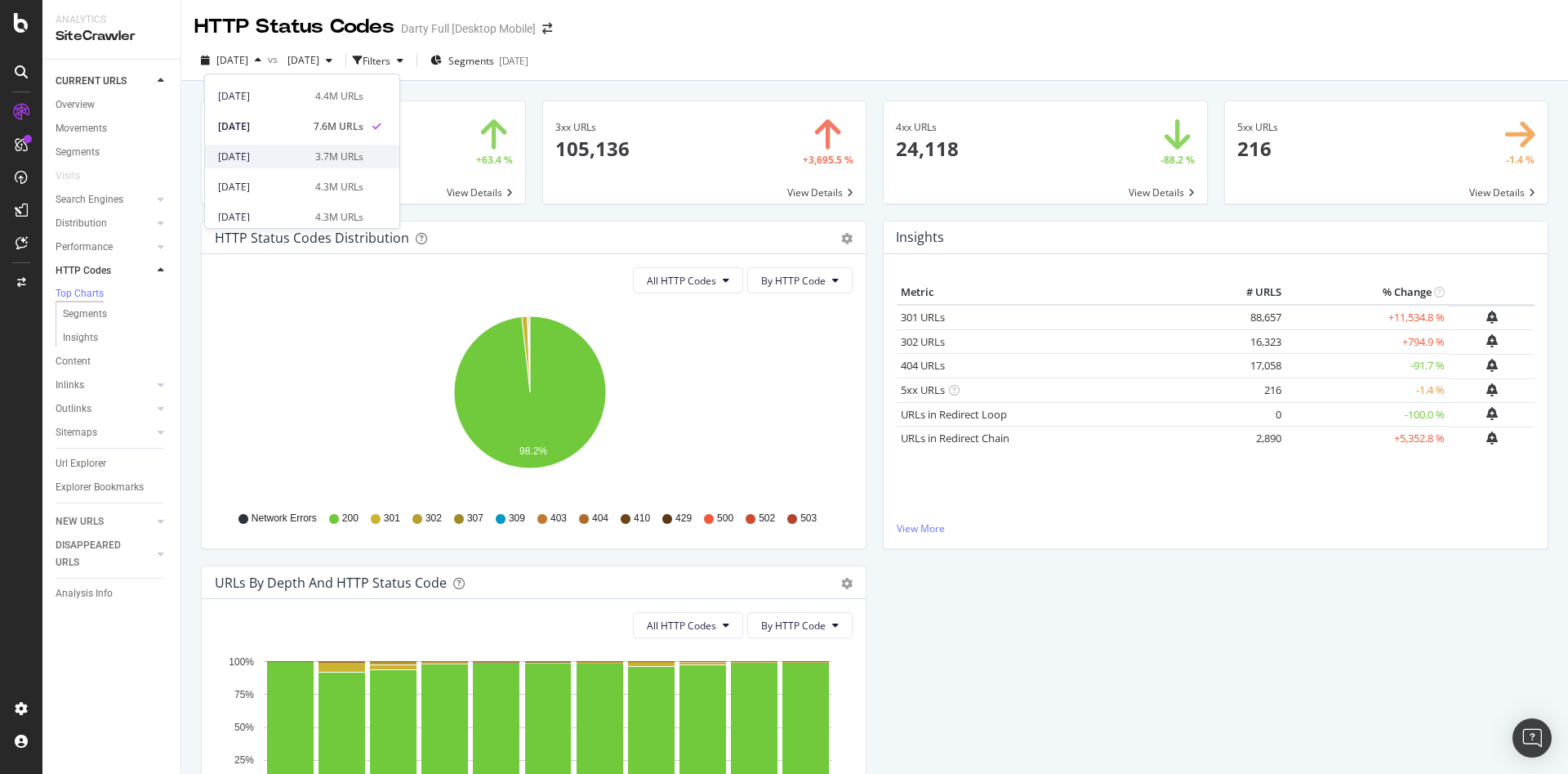
scroll to position [82, 0]
click at [294, 99] on div "[DATE]" at bounding box center [260, 97] width 85 height 14
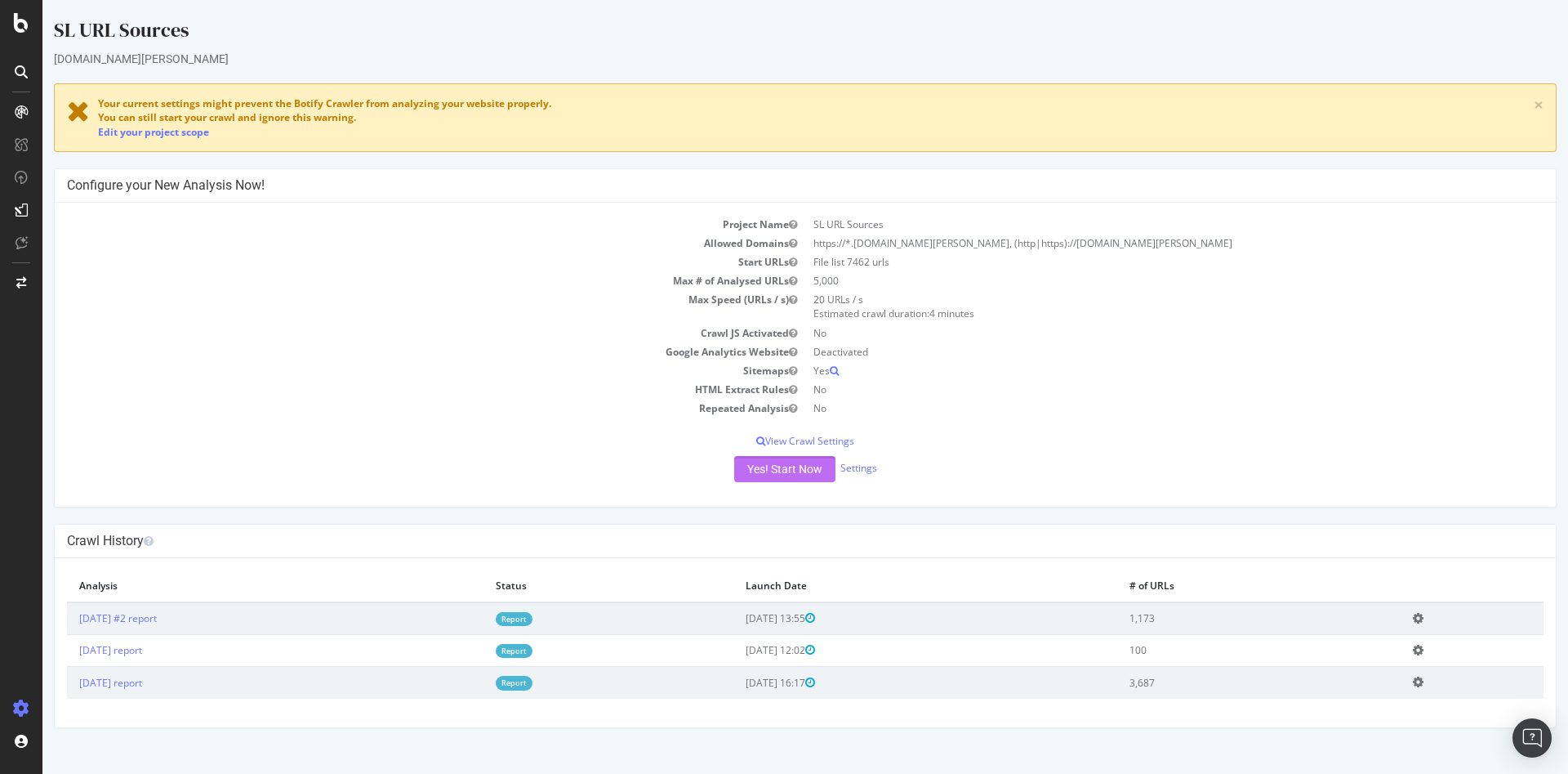
click at [801, 479] on button "Yes! Start Now" at bounding box center [785, 469] width 101 height 26
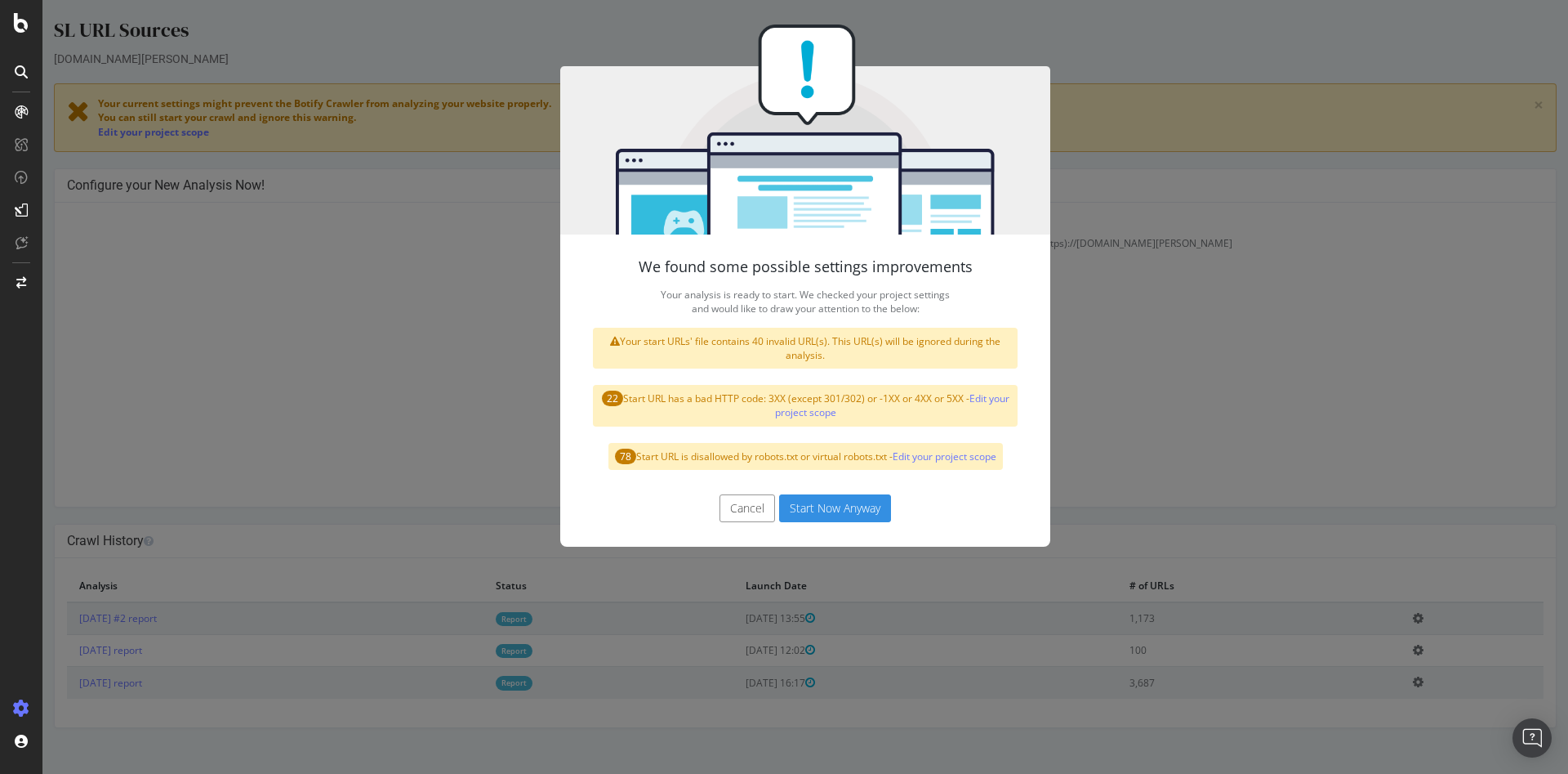
click at [847, 509] on button "Start Now Anyway" at bounding box center [835, 508] width 112 height 28
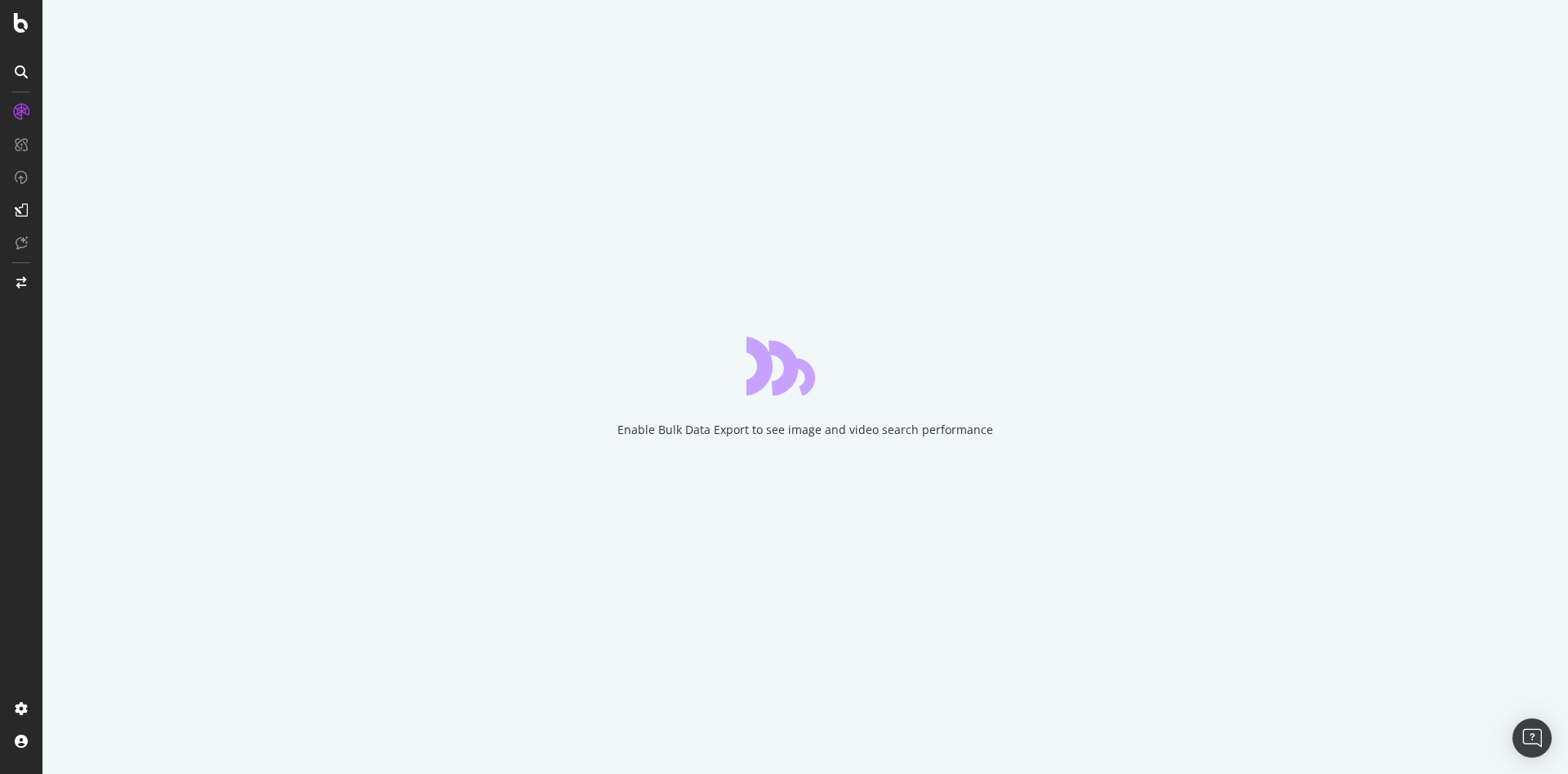
click at [850, 435] on div "Enable Bulk Data Export to see image and video search performance" at bounding box center [805, 429] width 376 height 16
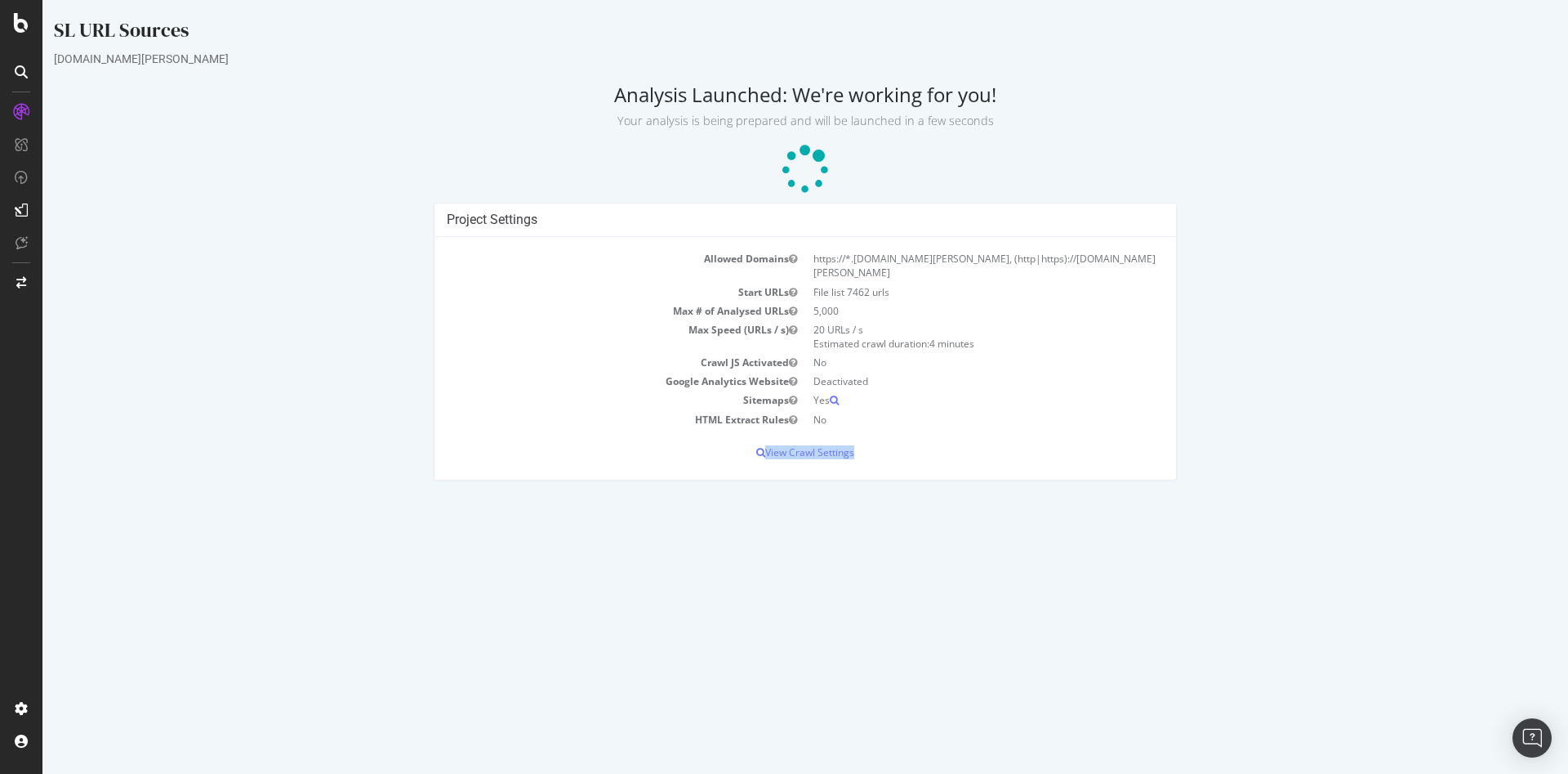
click at [850, 445] on p "View Crawl Settings" at bounding box center [805, 452] width 717 height 14
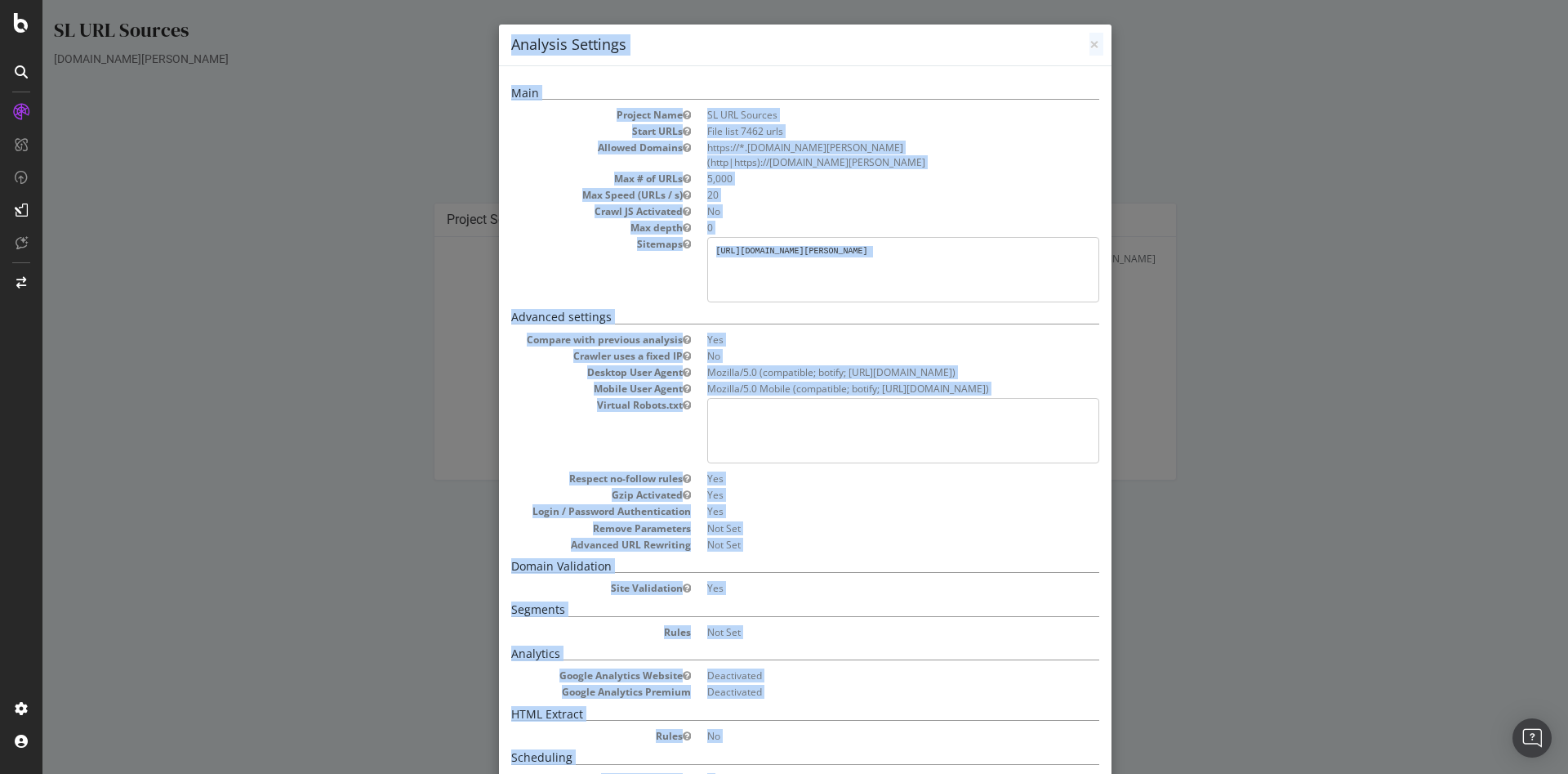
click at [1147, 250] on div "× Close Analysis Settings Main Project Name SL URL Sources Start URLs File list…" at bounding box center [805, 387] width 1526 height 774
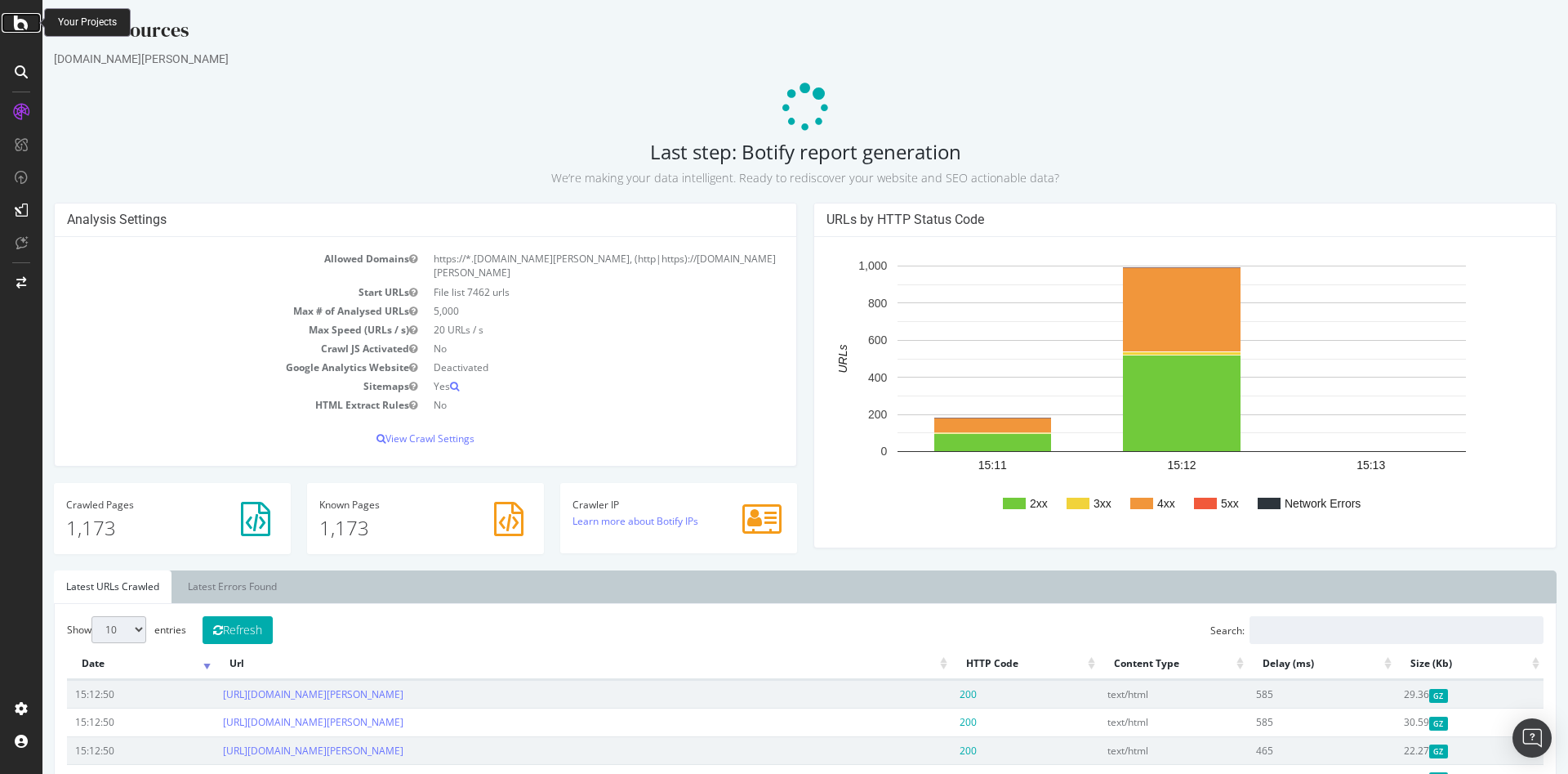
click at [24, 18] on icon at bounding box center [20, 22] width 14 height 19
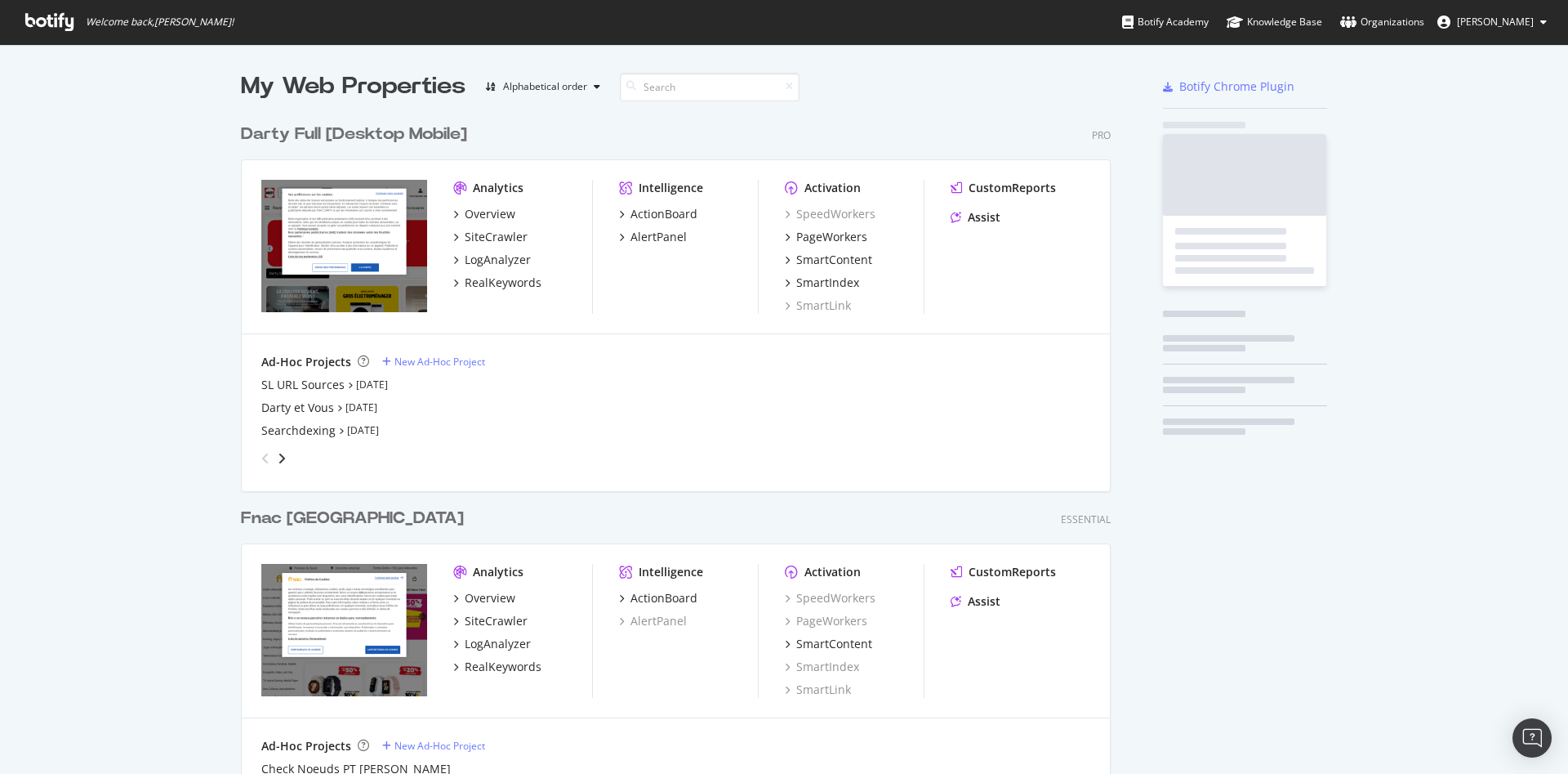
scroll to position [760, 1540]
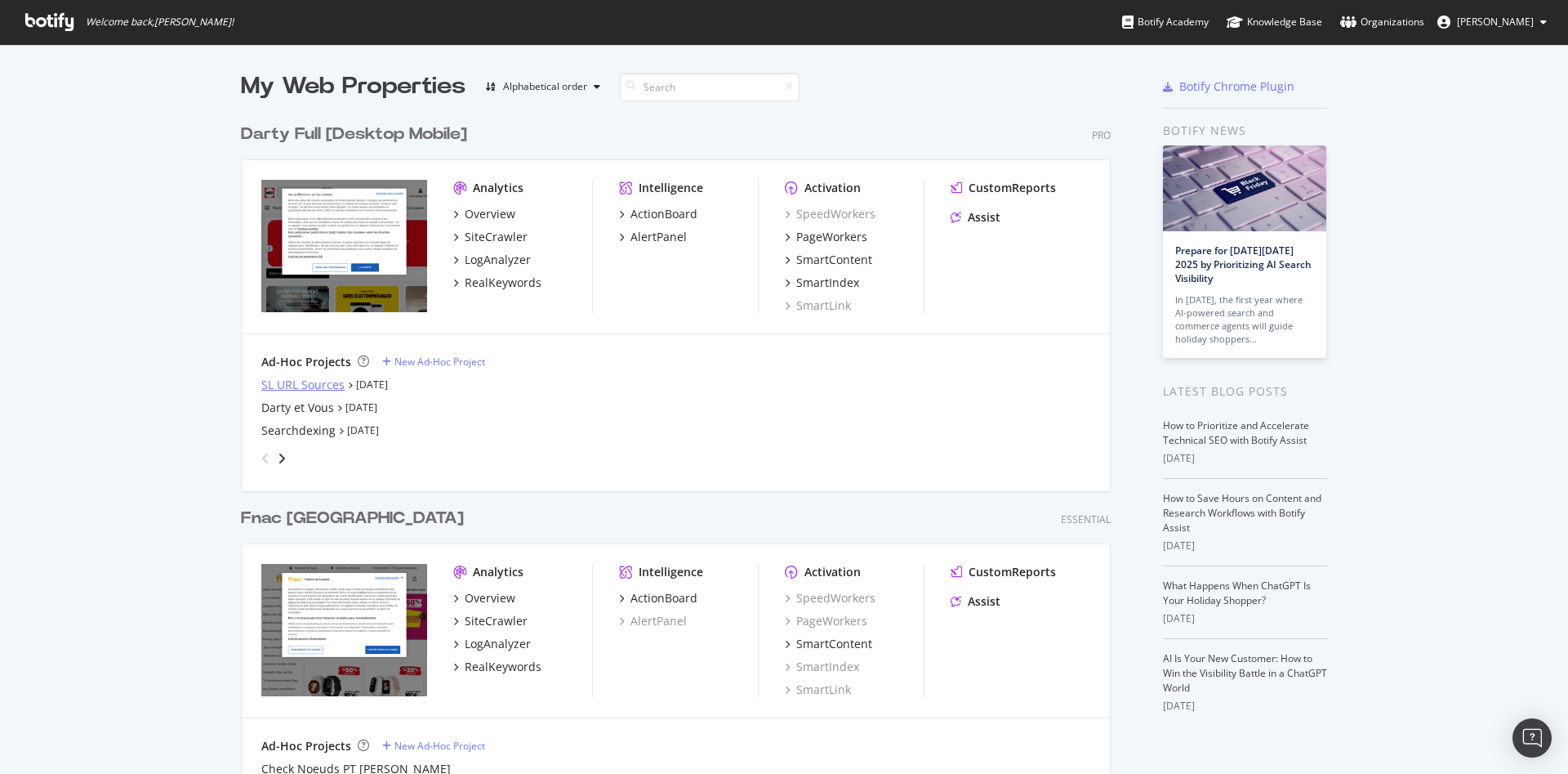
click at [312, 385] on div "SL URL Sources" at bounding box center [303, 384] width 84 height 16
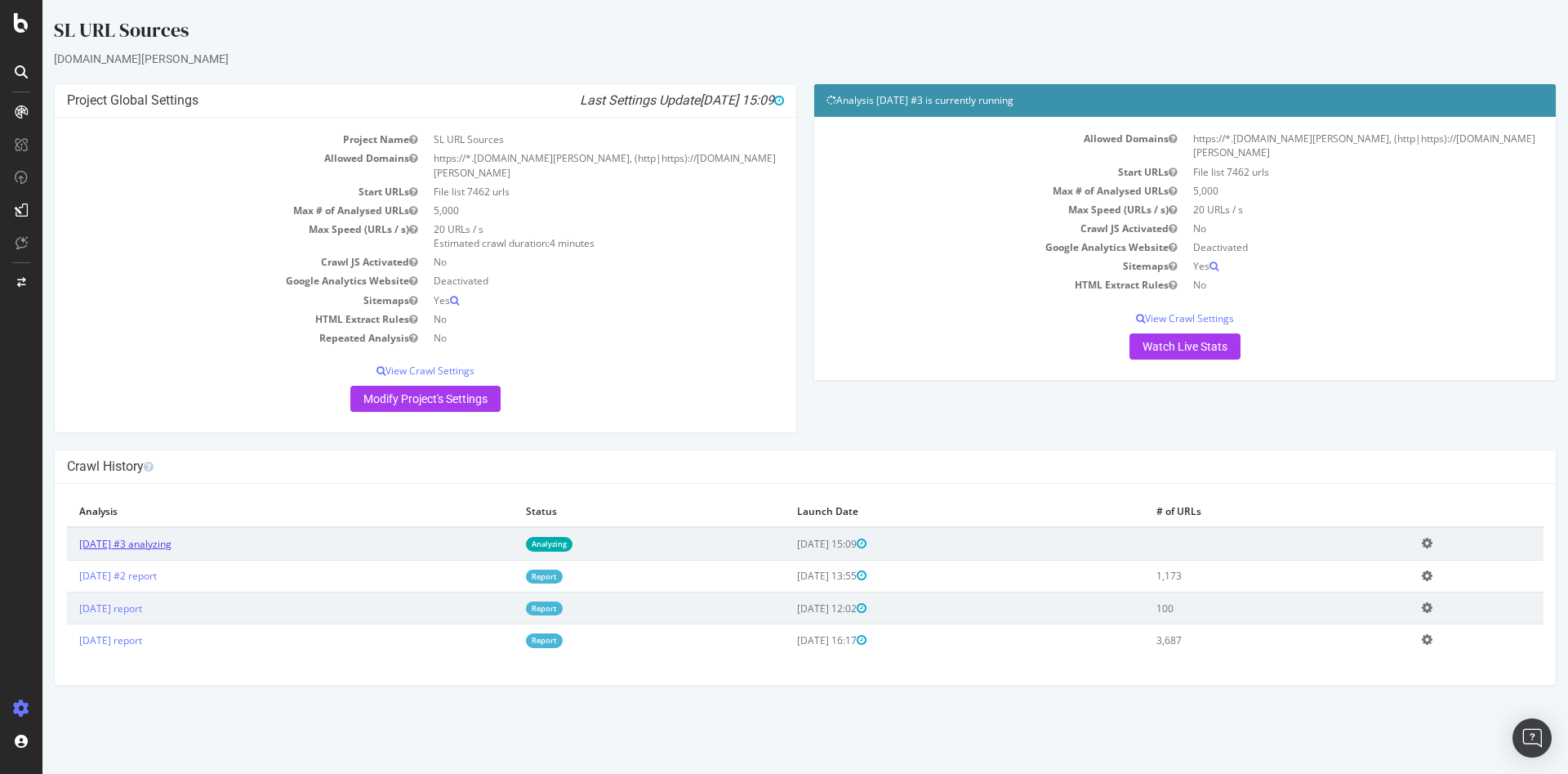
click at [151, 536] on link "2025 Sep. 30th #3 analyzing" at bounding box center [125, 543] width 92 height 14
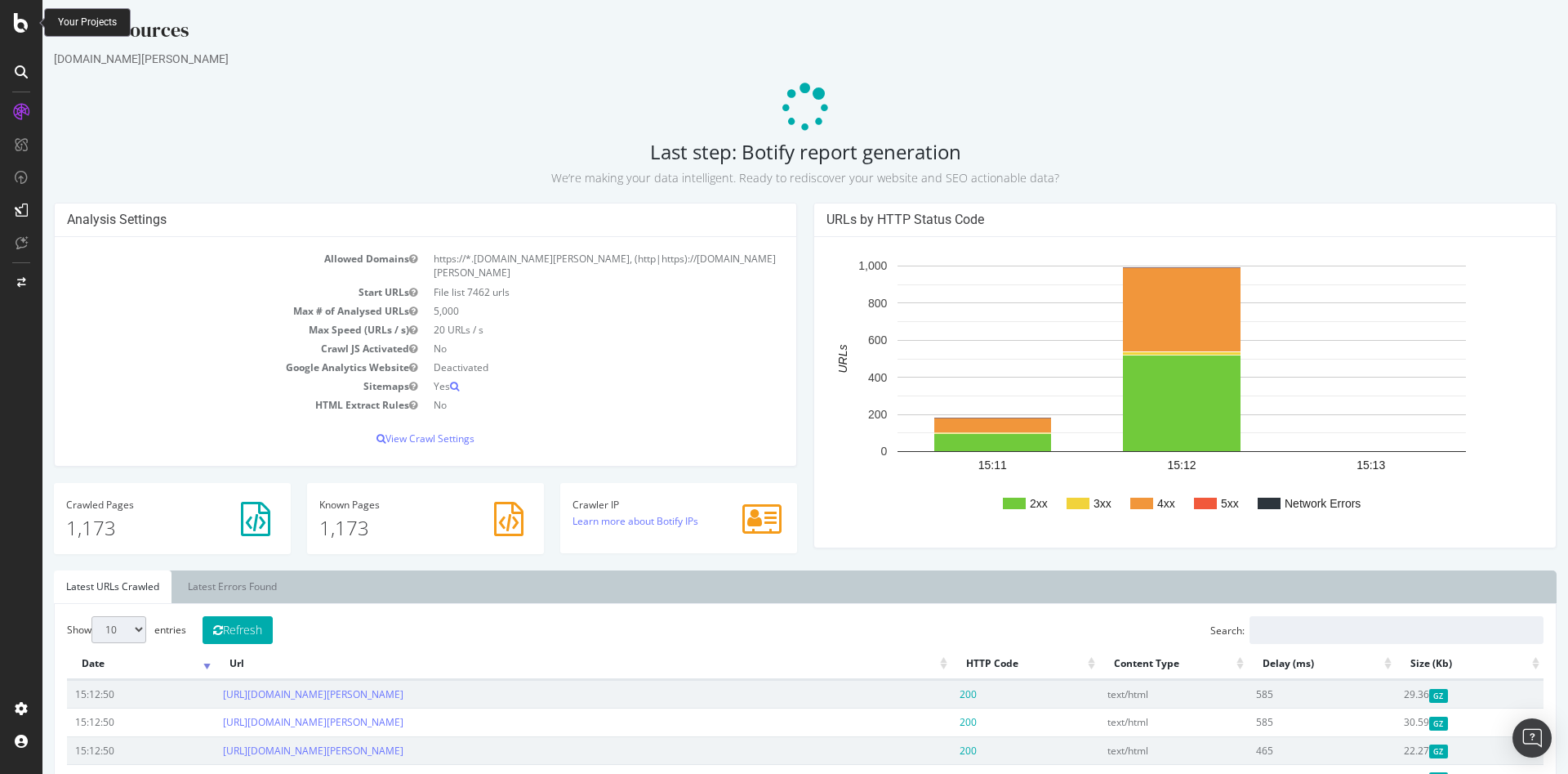
click at [12, 25] on div at bounding box center [21, 22] width 39 height 19
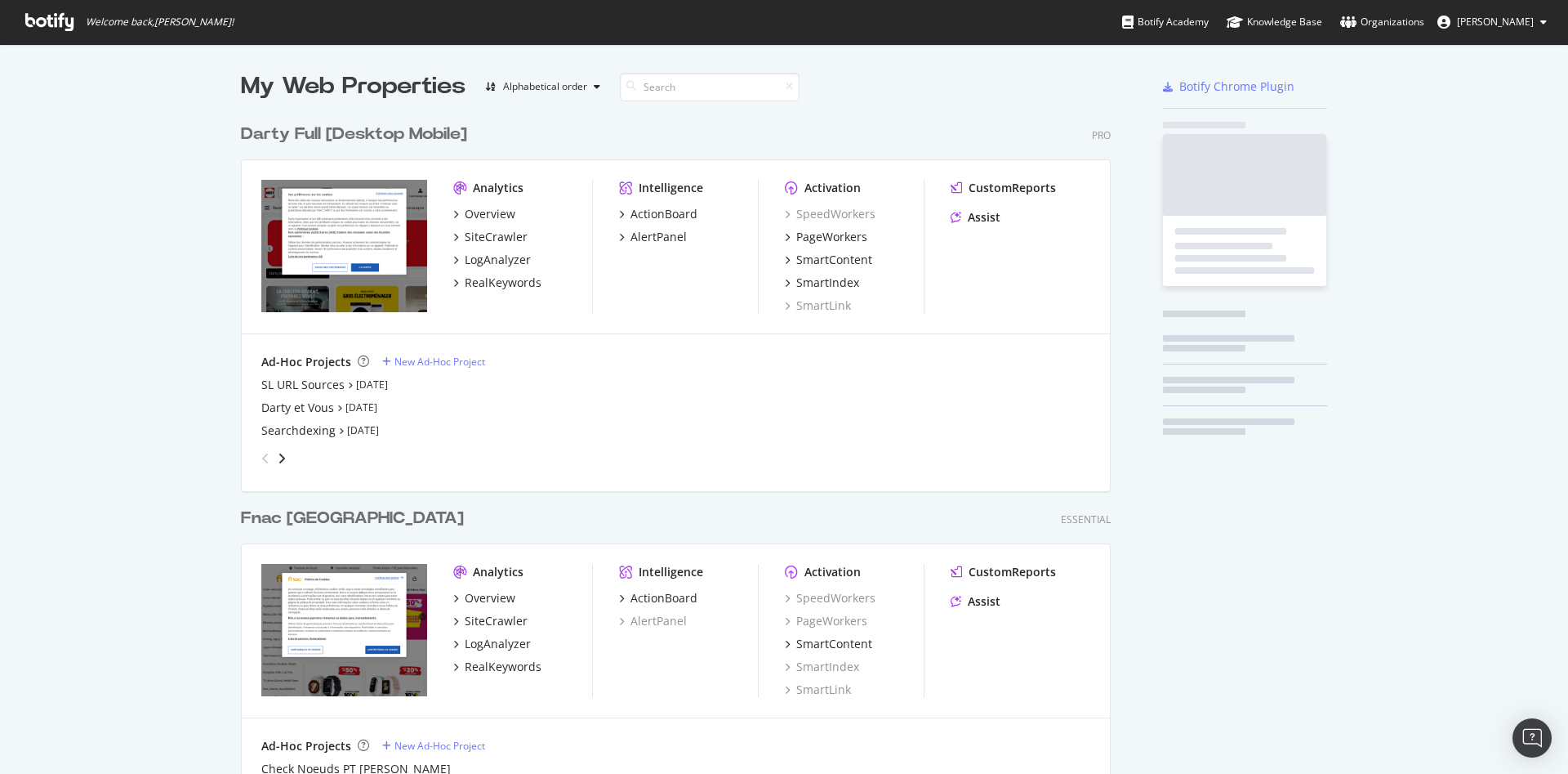
scroll to position [760, 1540]
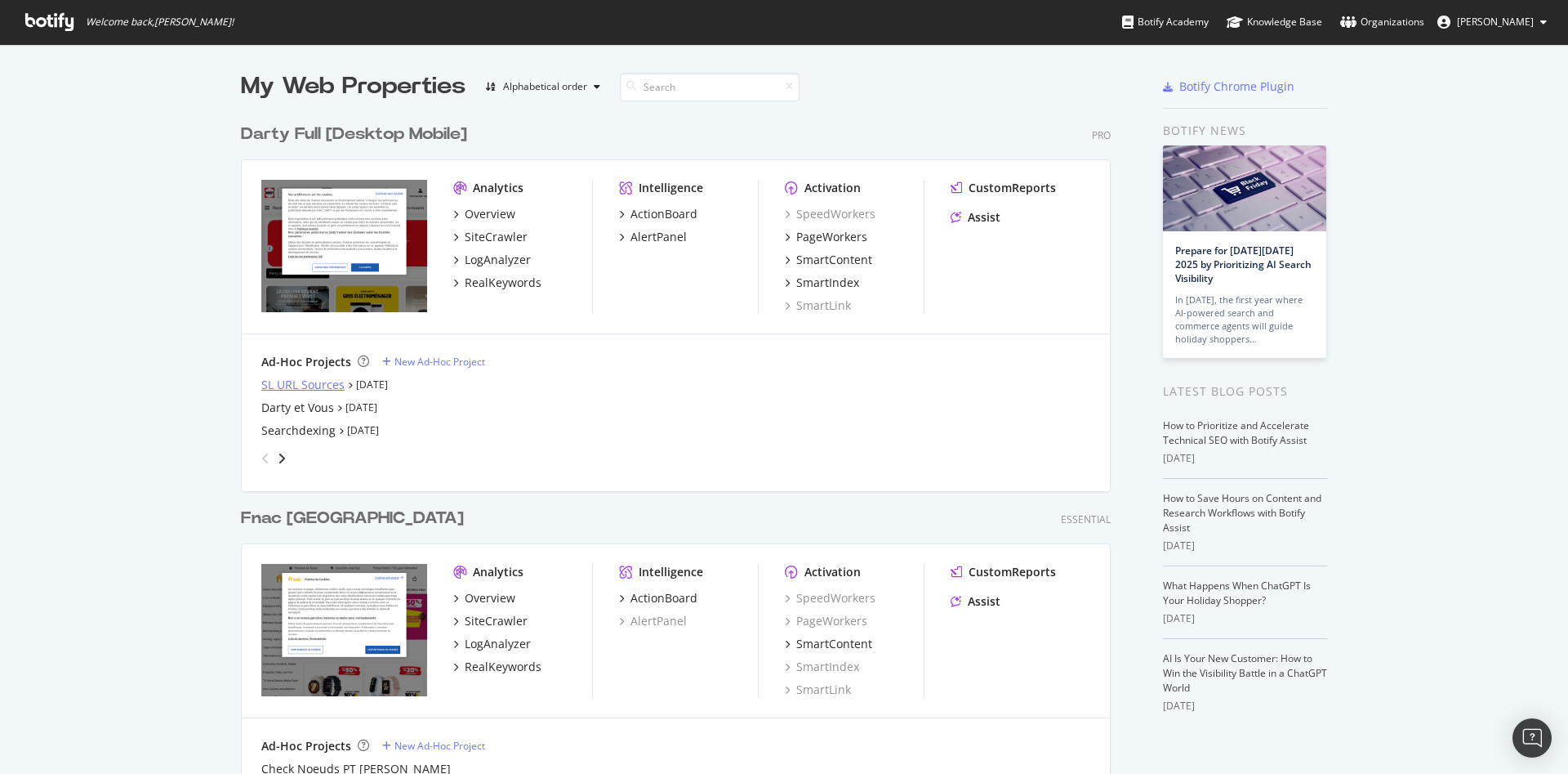
click at [291, 384] on div "SL URL Sources" at bounding box center [303, 384] width 84 height 16
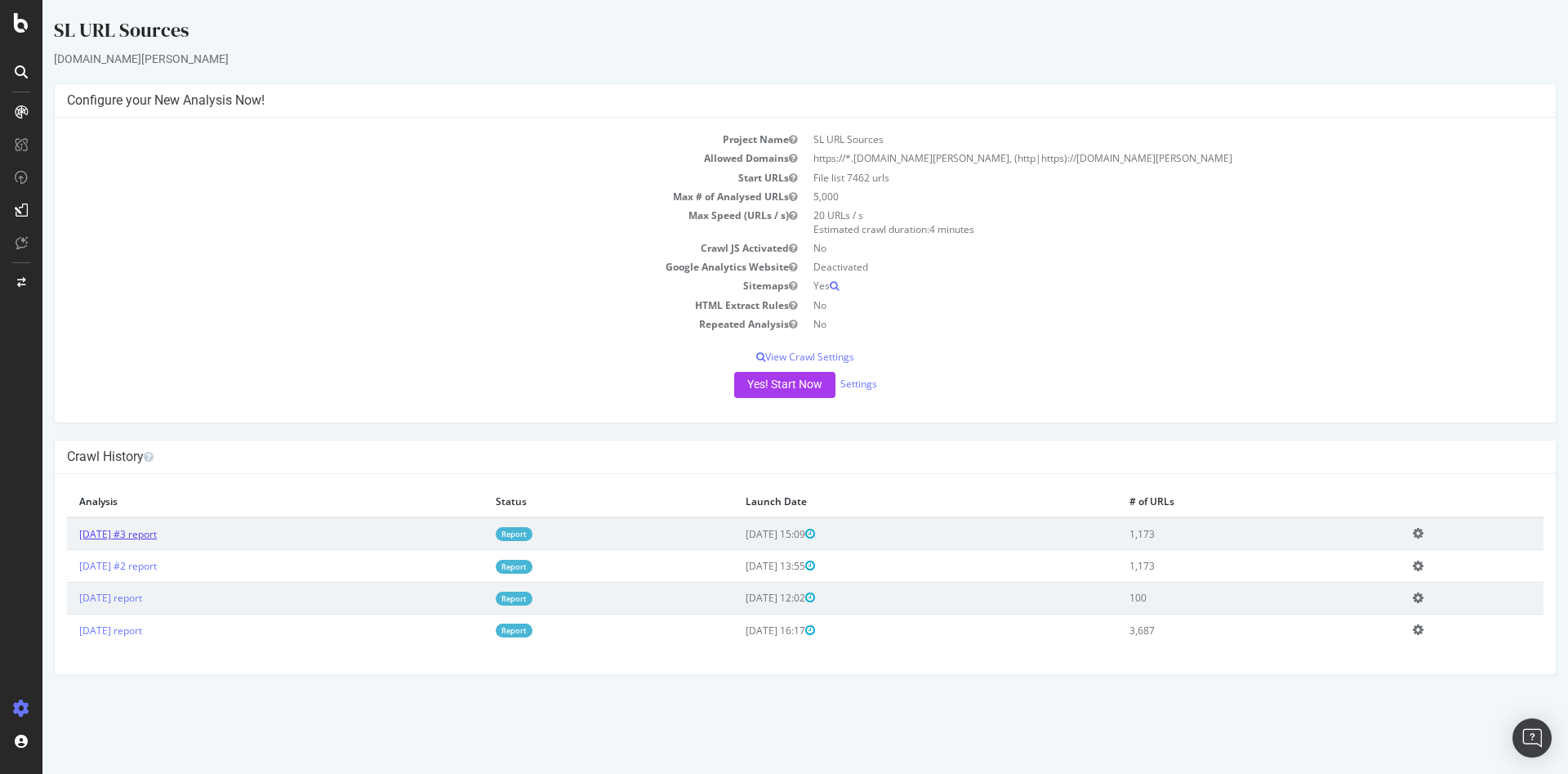
click at [138, 532] on link "2025 Sep. 30th #3 report" at bounding box center [118, 534] width 78 height 14
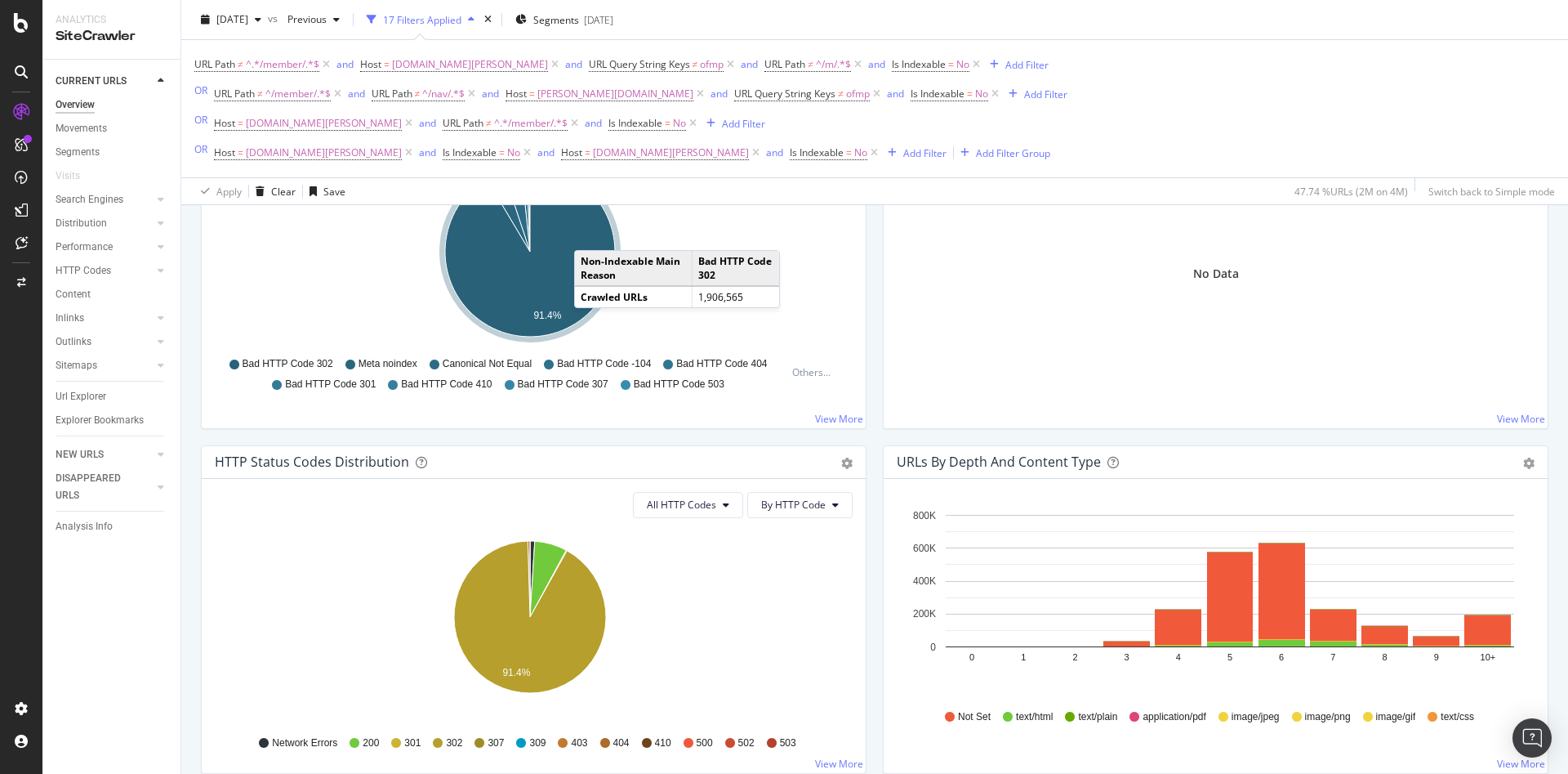
scroll to position [409, 0]
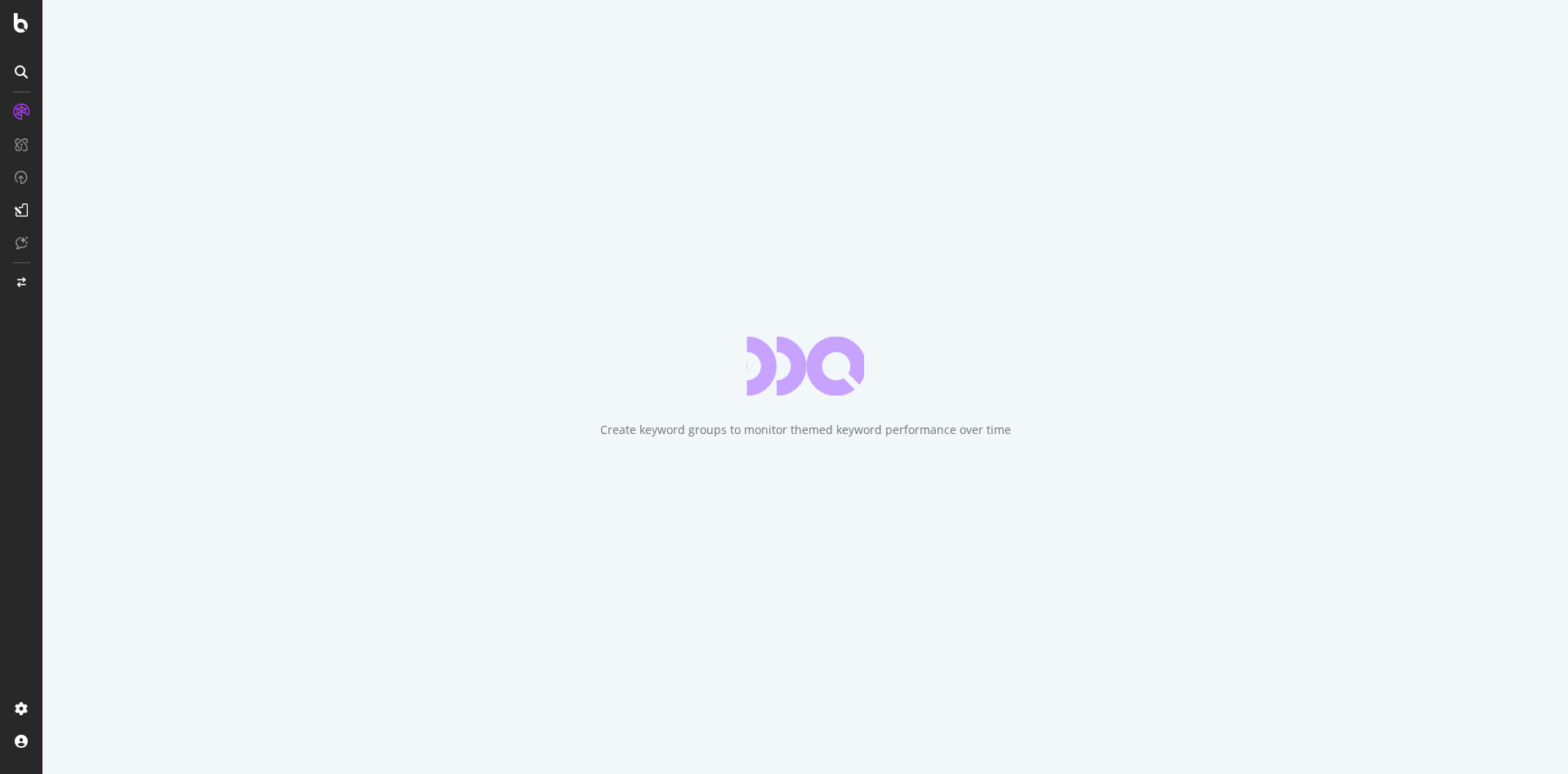
click at [829, 426] on div "Create keyword groups to monitor themed keyword performance over time" at bounding box center [806, 429] width 411 height 16
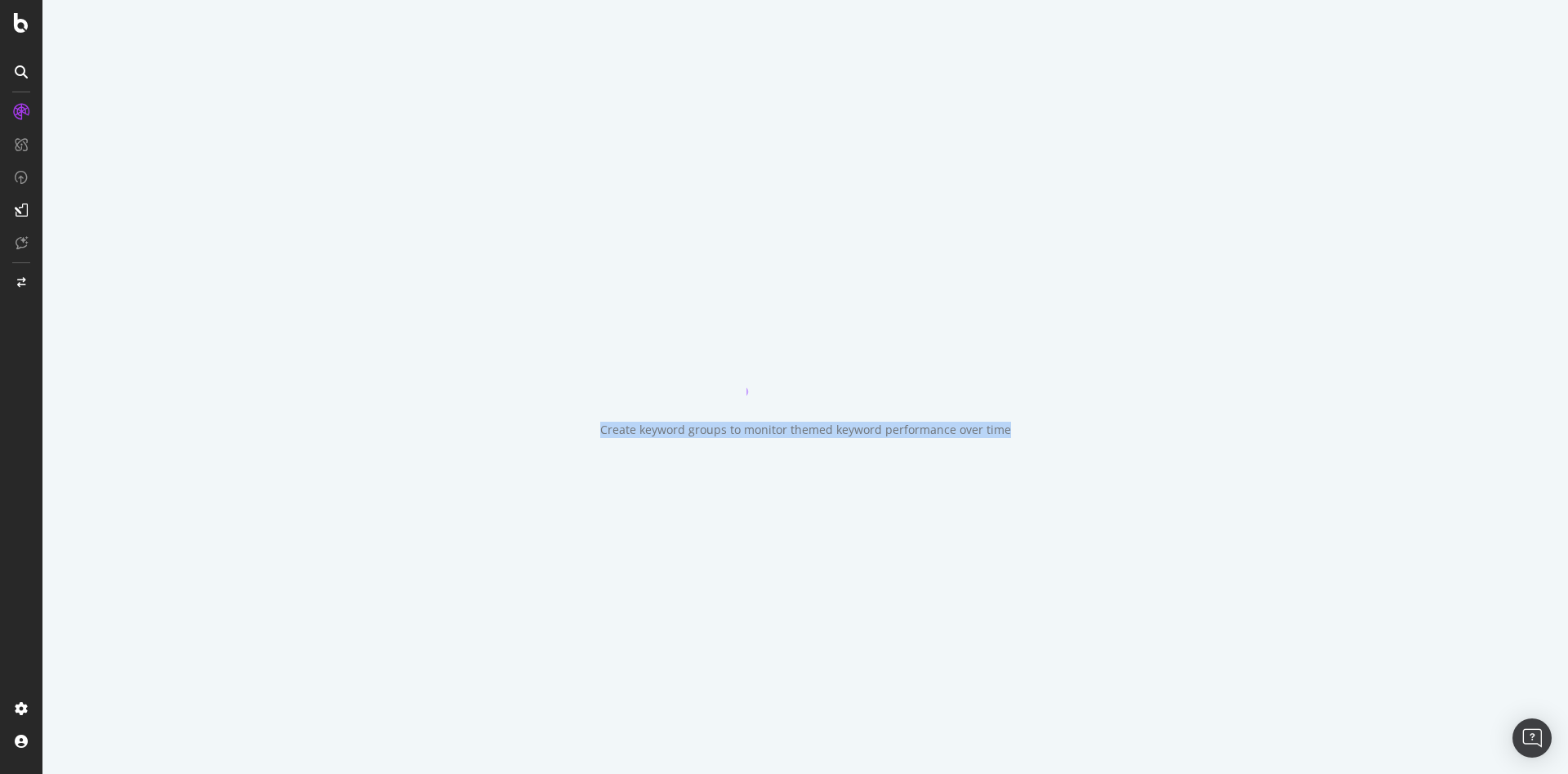
click at [829, 426] on div "Create keyword groups to monitor themed keyword performance over time" at bounding box center [806, 429] width 411 height 16
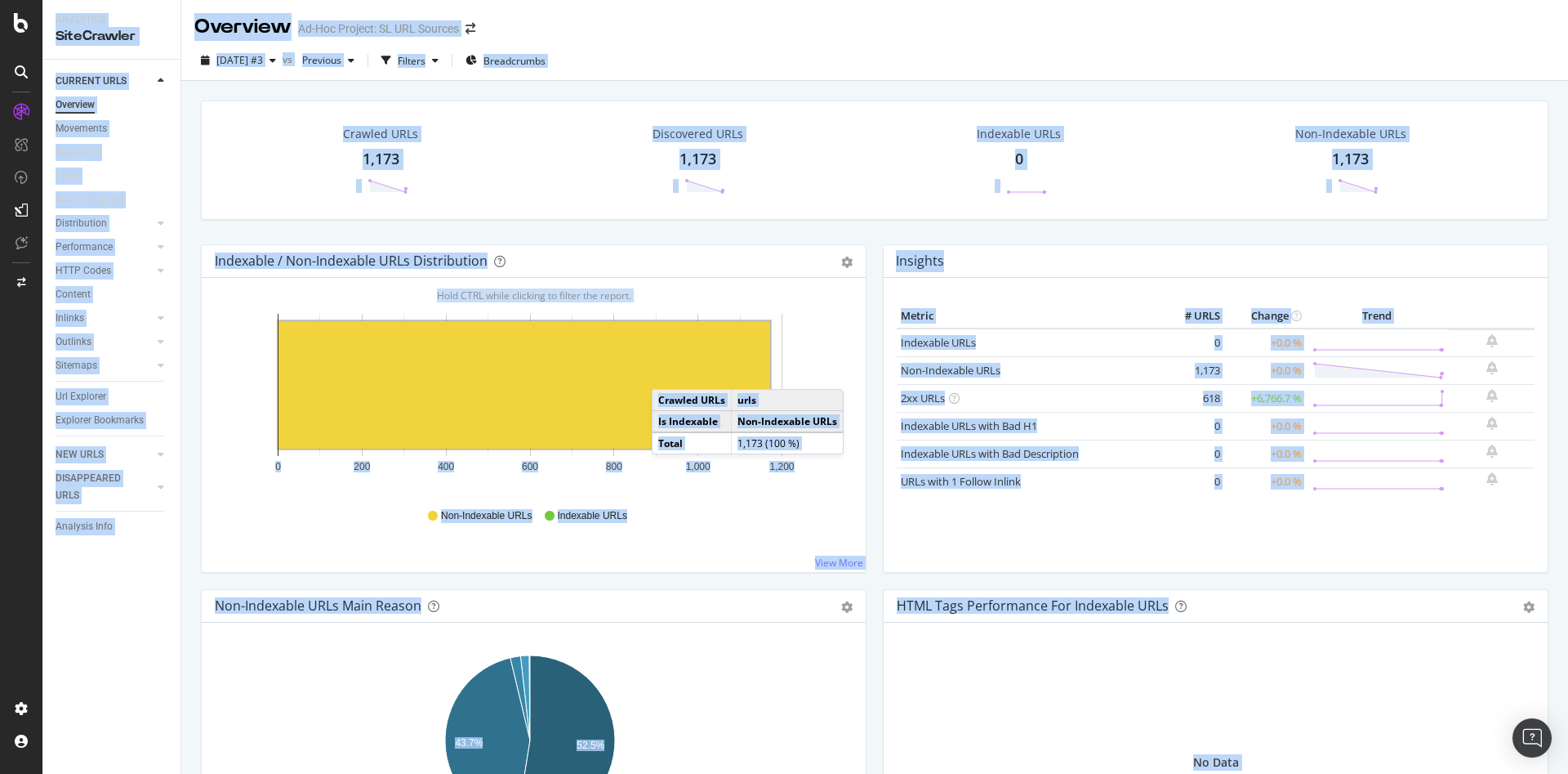
click at [668, 373] on rect "A chart." at bounding box center [524, 385] width 491 height 128
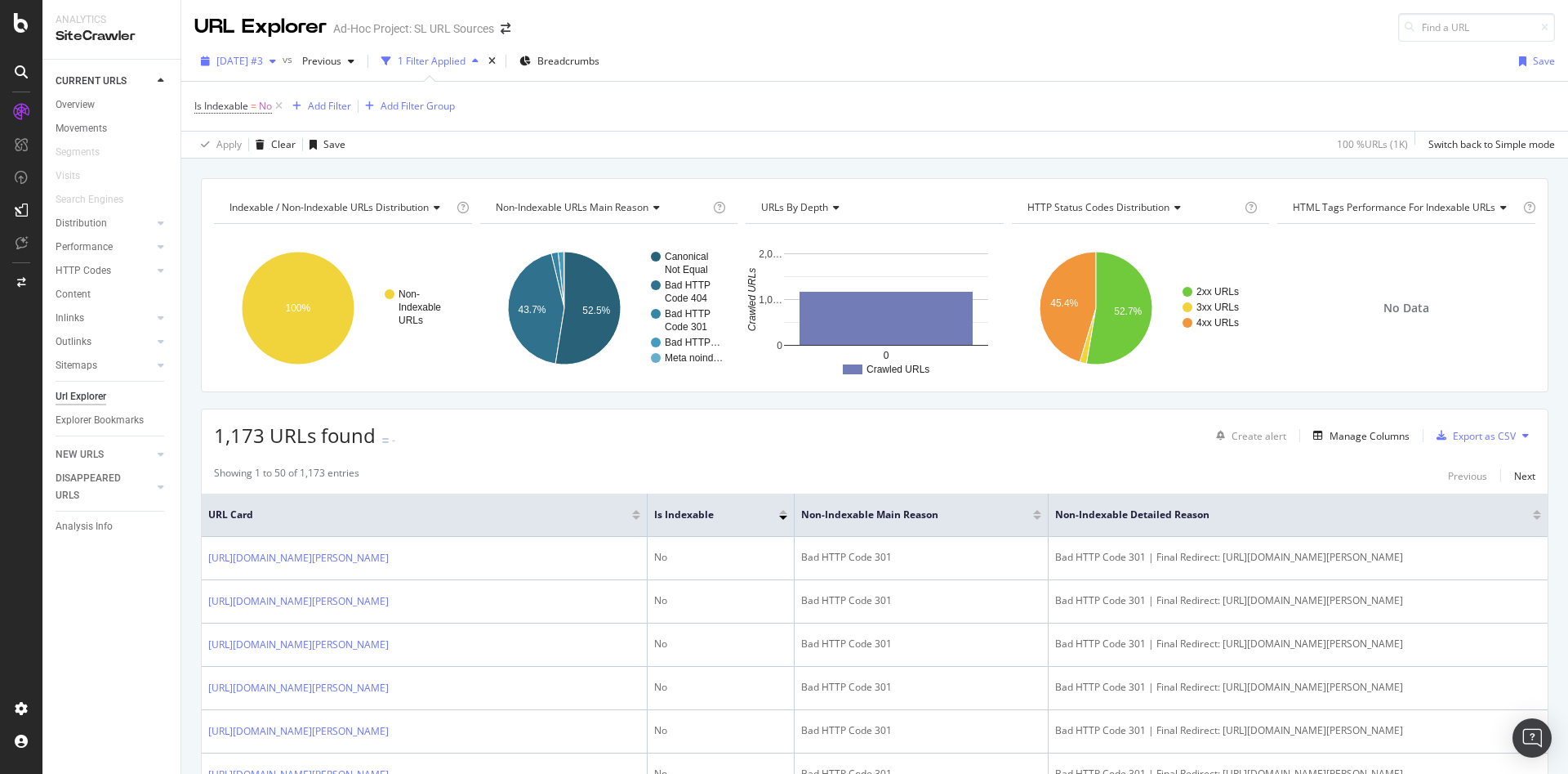
click at [282, 66] on div "[DATE] #3" at bounding box center [238, 61] width 88 height 25
click at [518, 102] on div "Is Indexable = No Add Filter Add Filter Group" at bounding box center [874, 107] width 1361 height 49
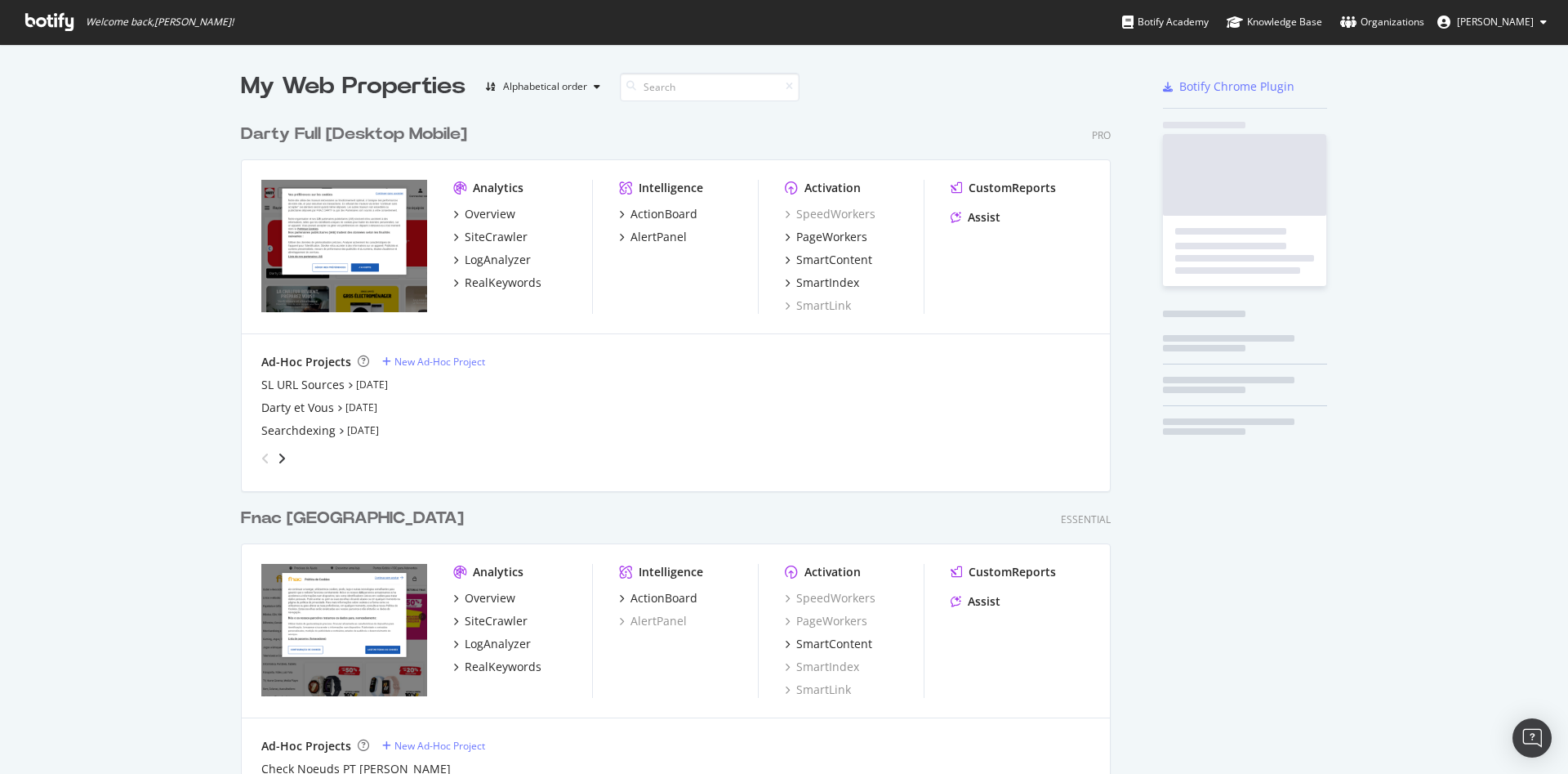
scroll to position [760, 1540]
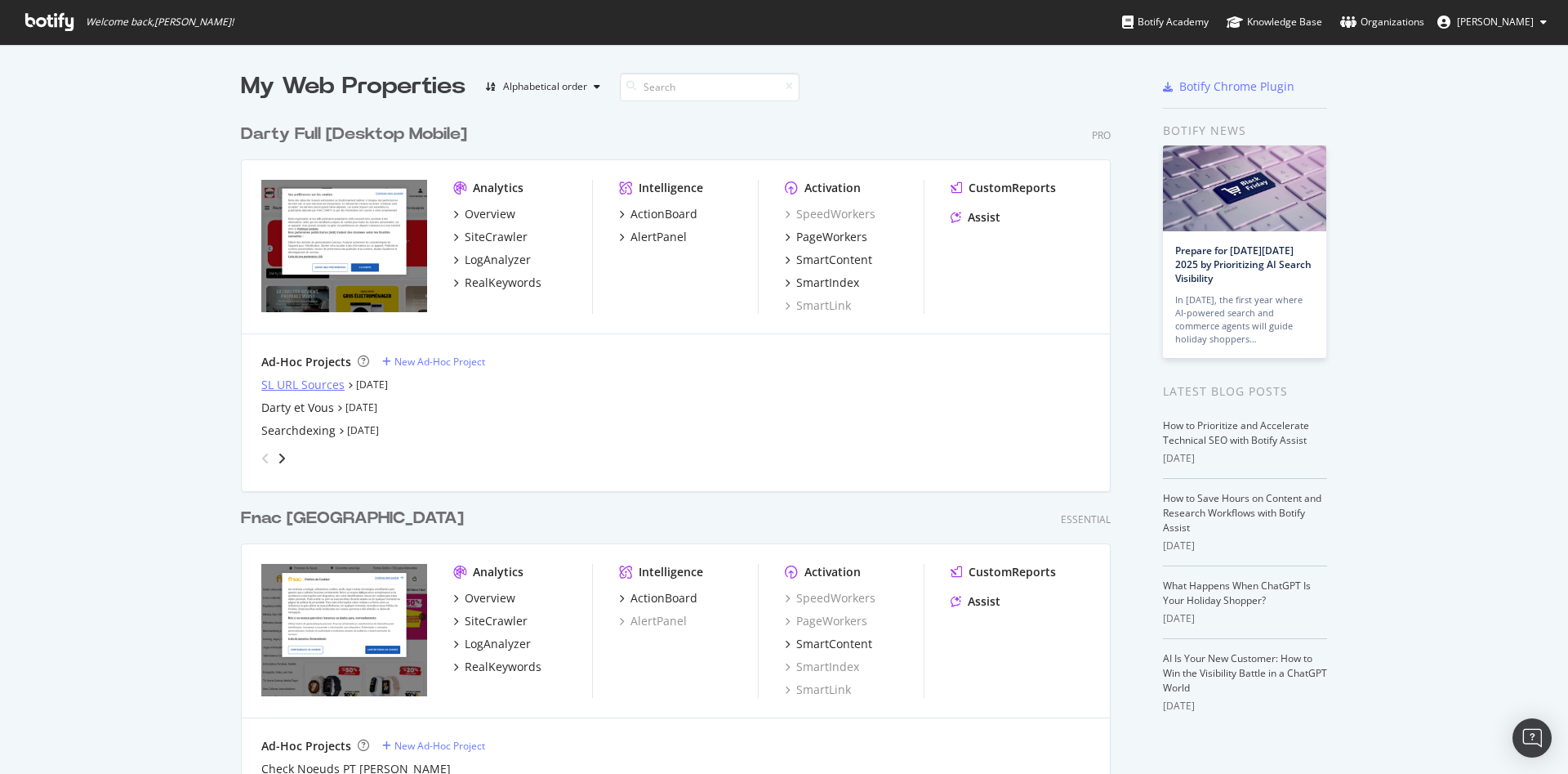
click at [321, 382] on div "SL URL Sources" at bounding box center [303, 384] width 84 height 16
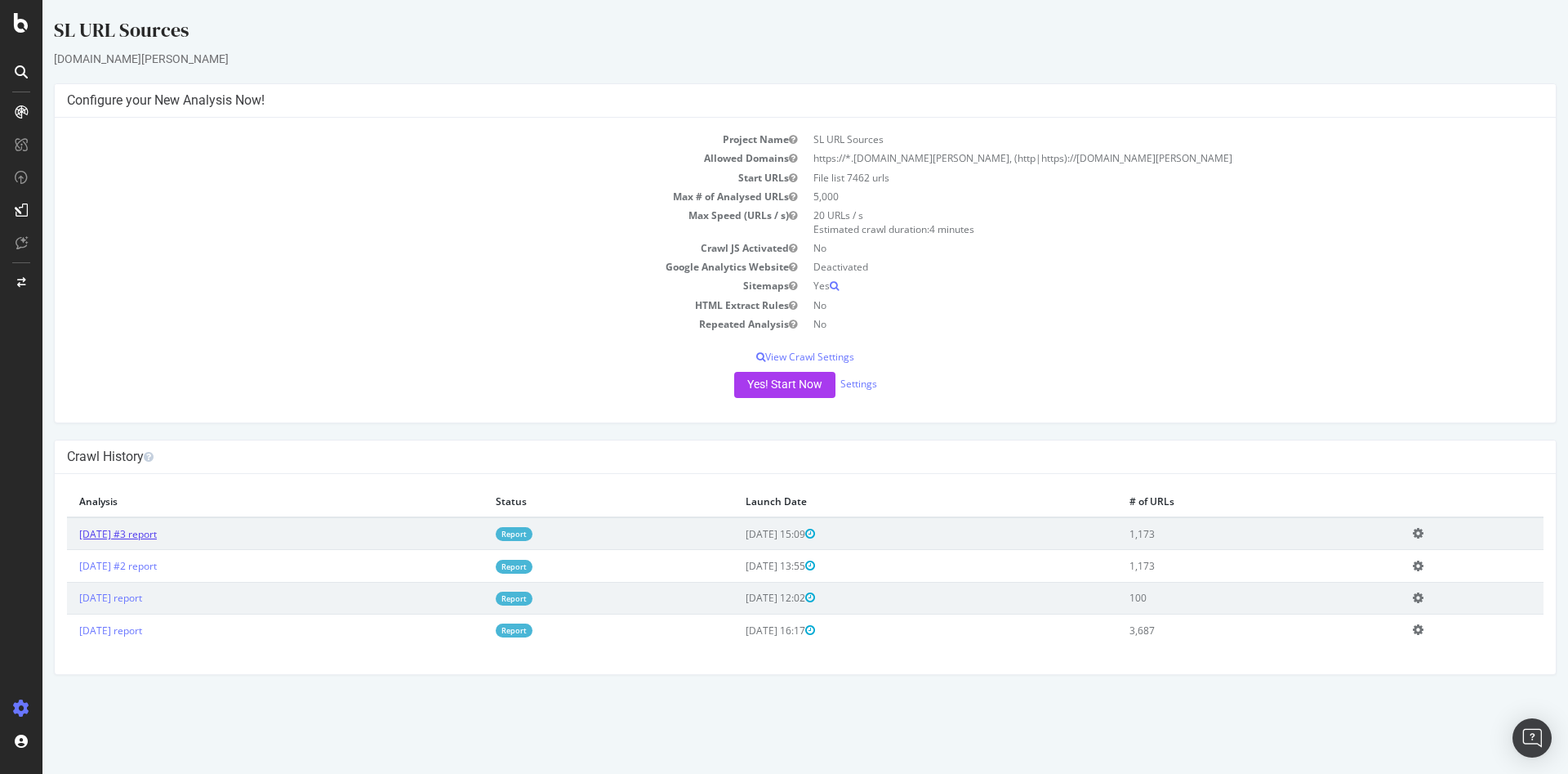
click at [156, 528] on link "[DATE] #3 report" at bounding box center [118, 534] width 78 height 14
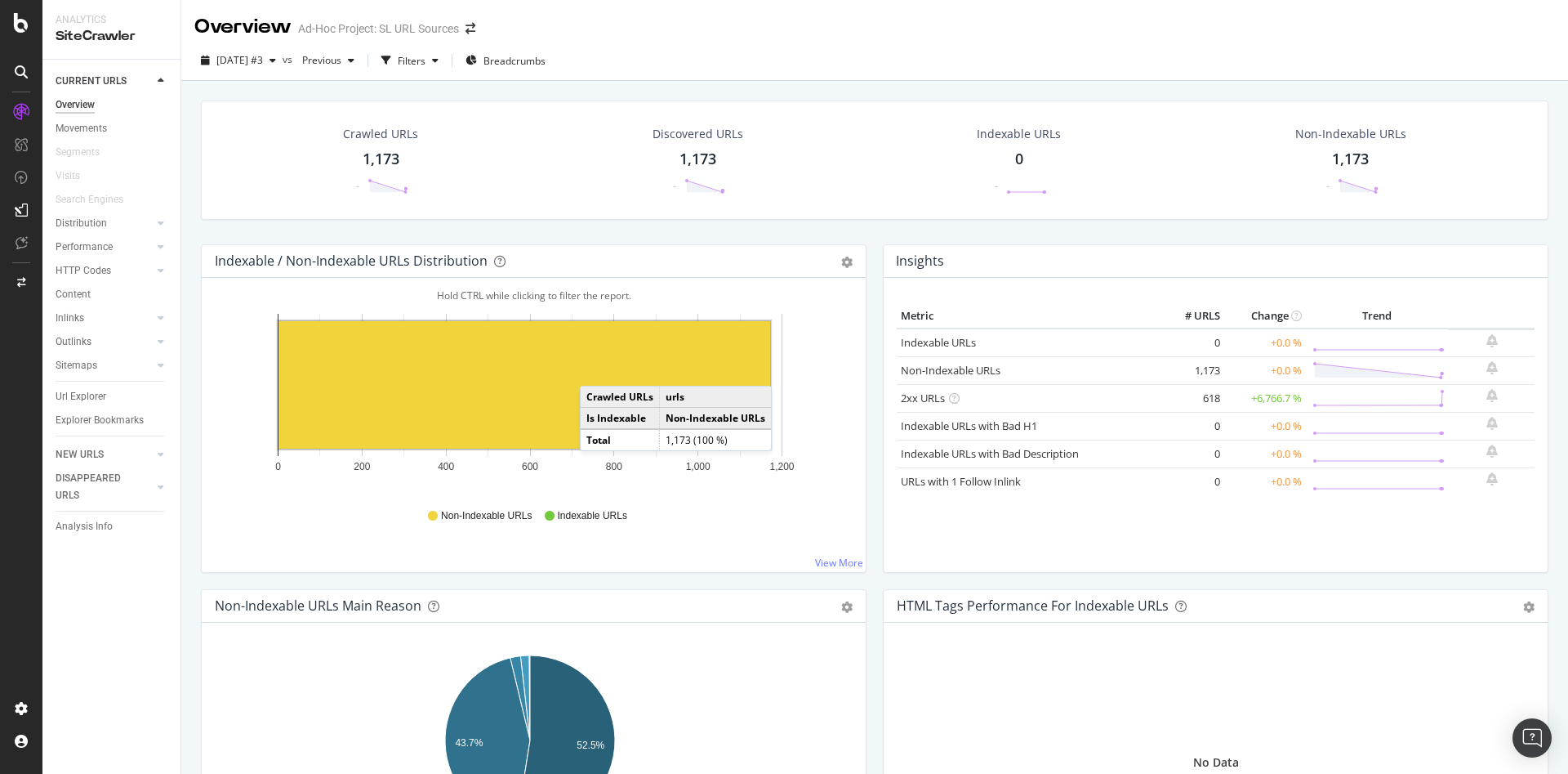
click at [597, 370] on rect "A chart." at bounding box center [524, 385] width 491 height 128
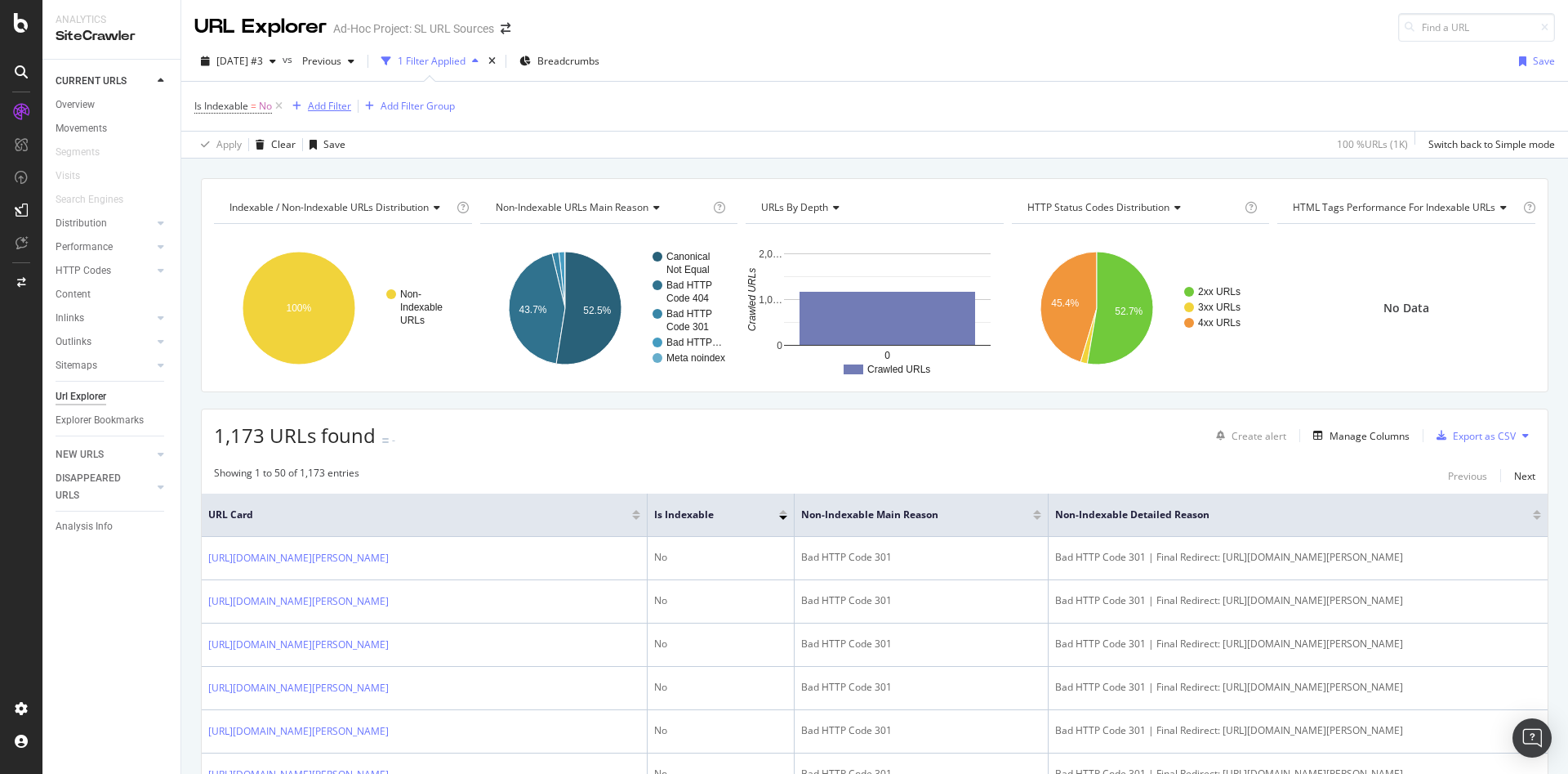
click at [342, 113] on div "Add Filter" at bounding box center [329, 106] width 43 height 14
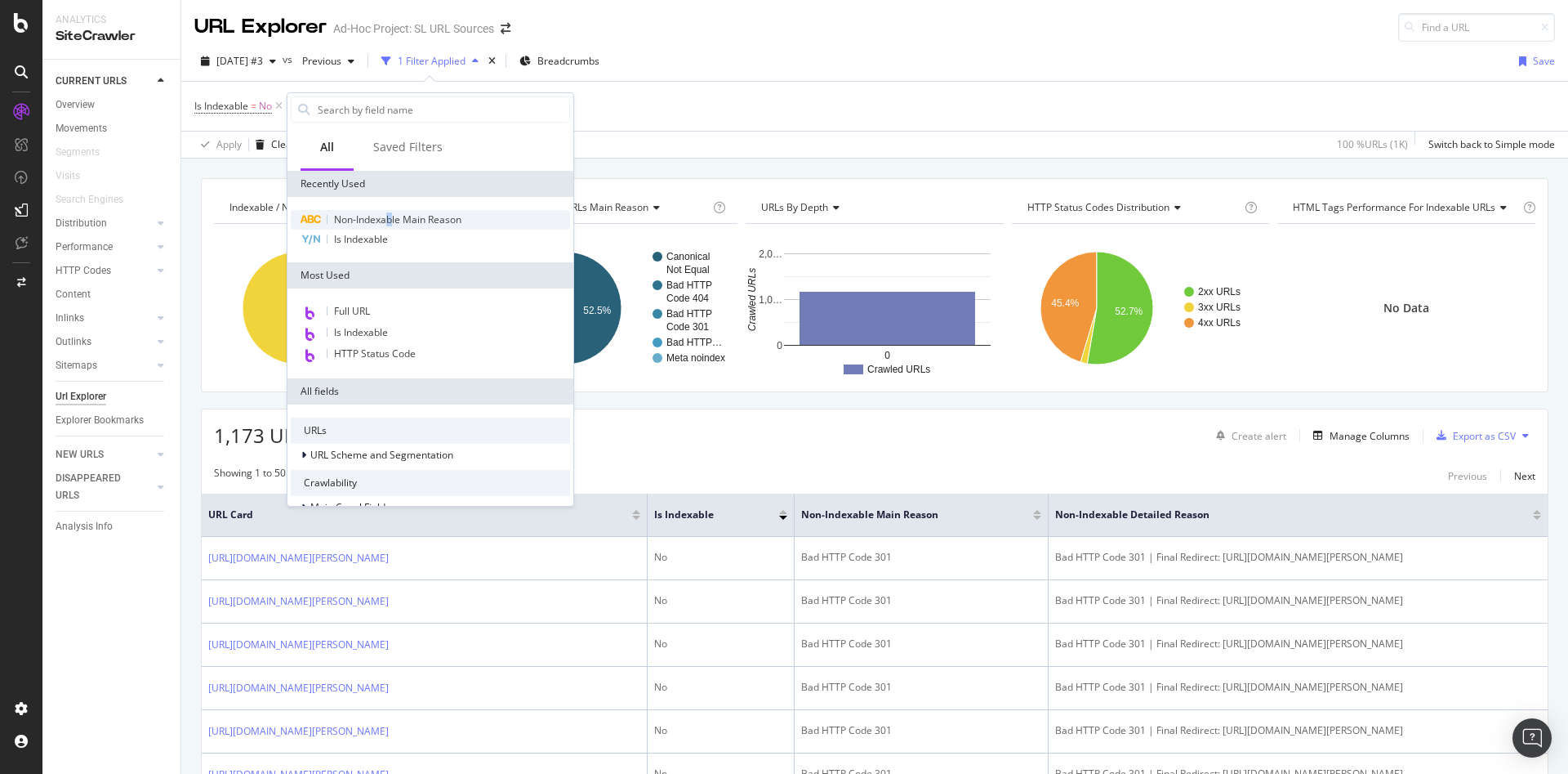
click at [391, 223] on span "Non-Indexable Main Reason" at bounding box center [397, 219] width 128 height 14
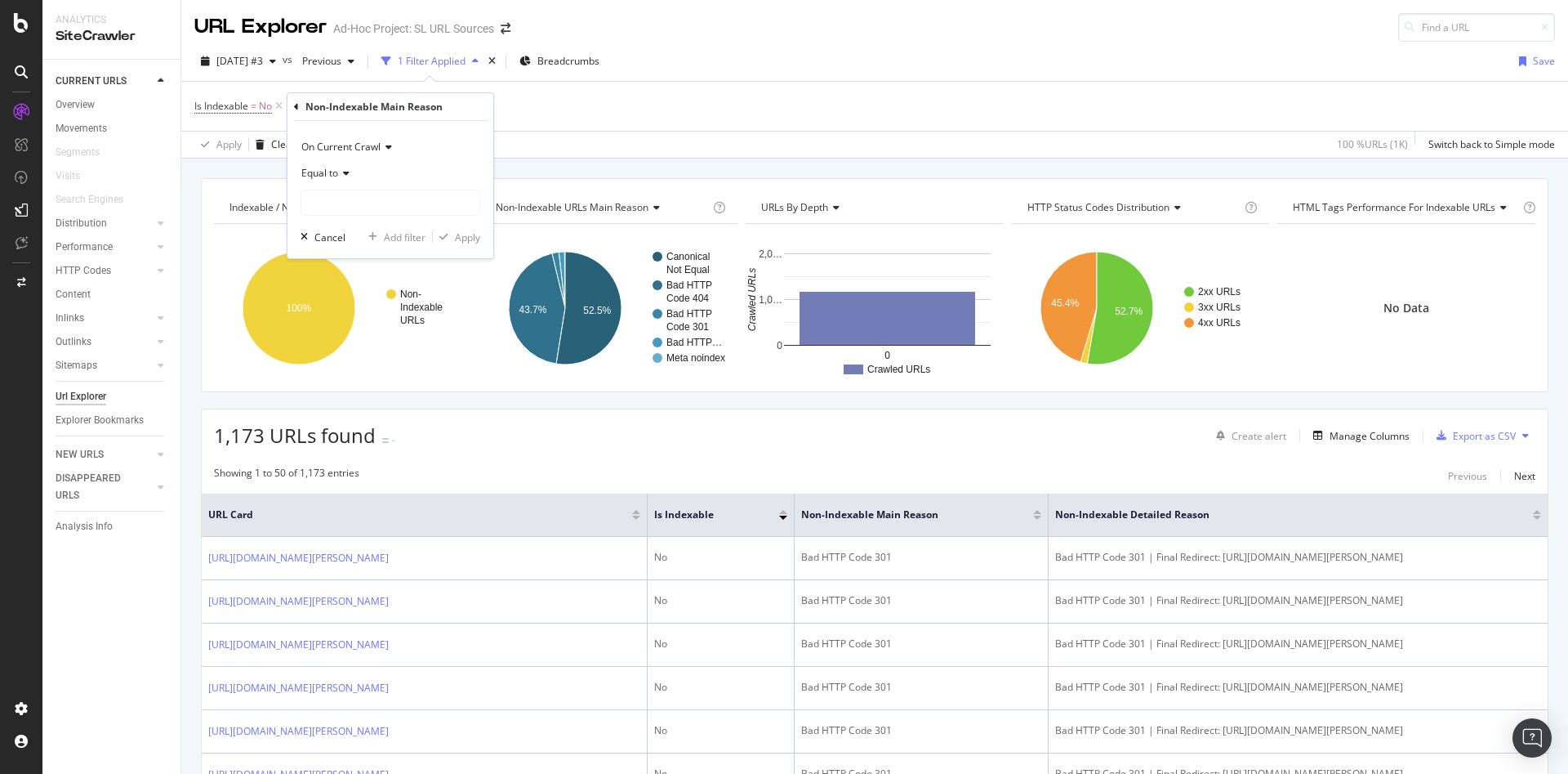
click at [344, 174] on icon at bounding box center [344, 173] width 12 height 10
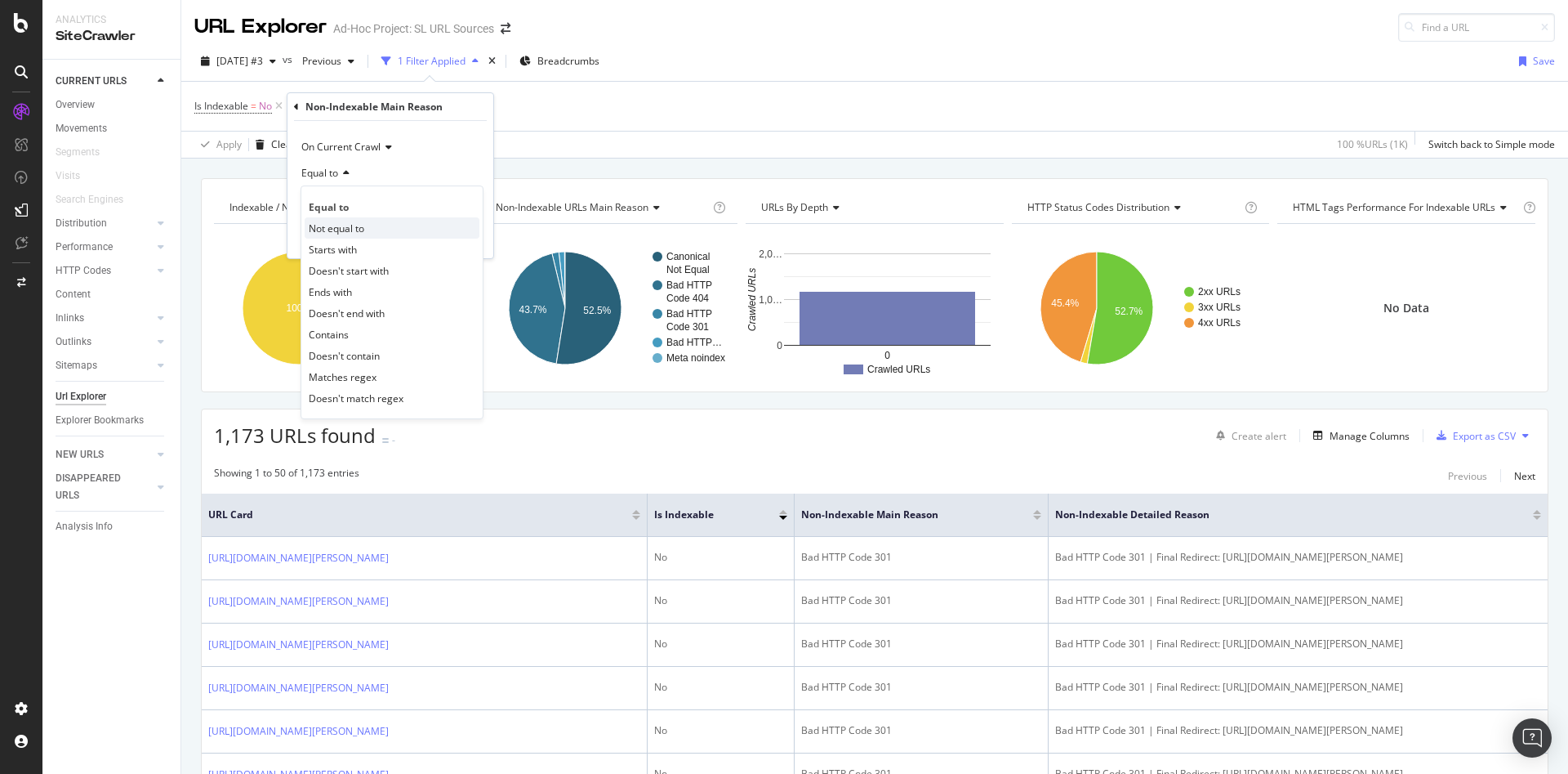
click at [363, 229] on span "Not equal to" at bounding box center [337, 228] width 56 height 14
click at [373, 202] on input "text" at bounding box center [390, 202] width 178 height 26
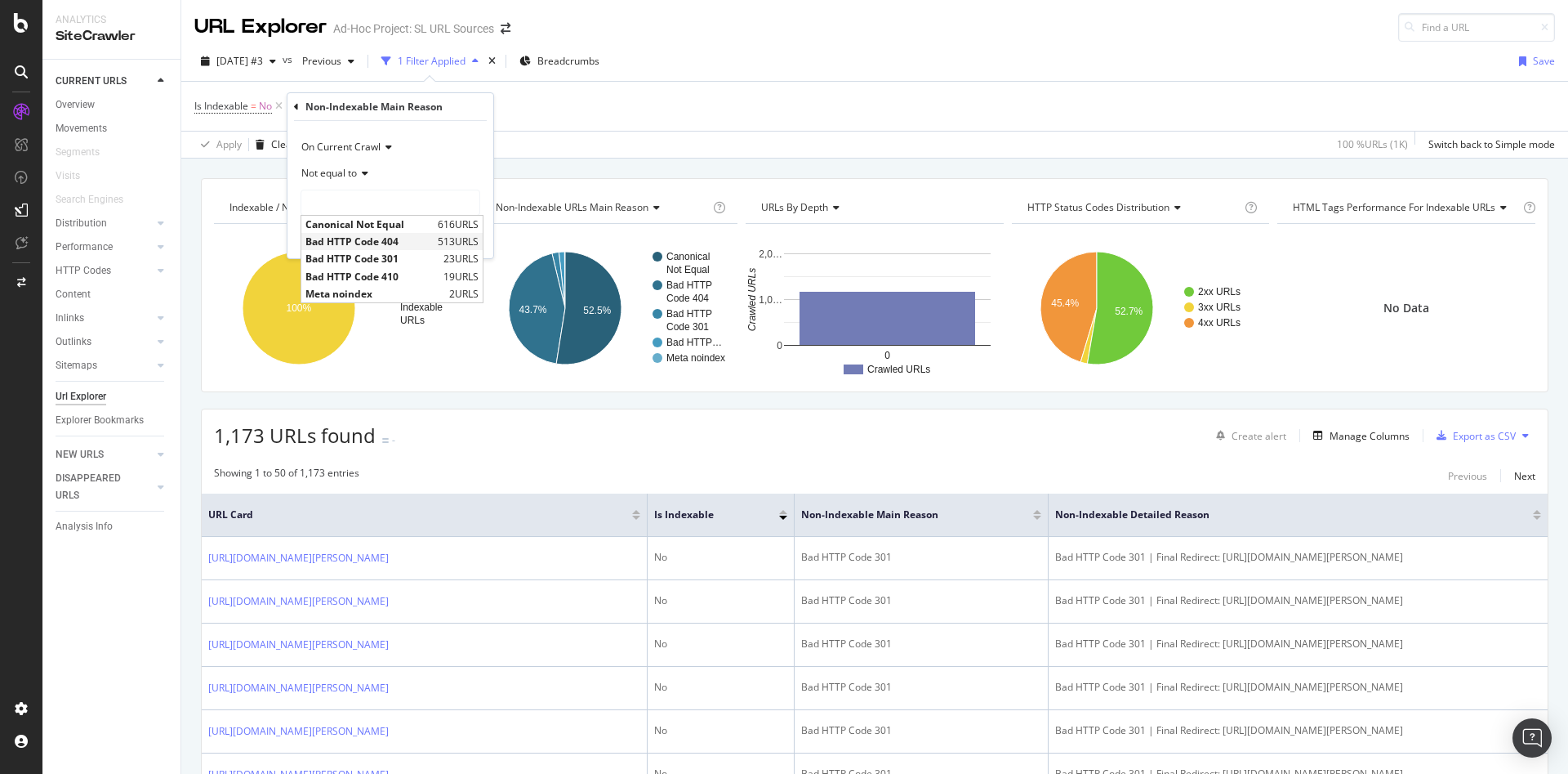
click at [405, 242] on span "Bad HTTP Code 404" at bounding box center [370, 241] width 129 height 14
type input "Bad HTTP Code 404"
click at [466, 238] on div "Apply" at bounding box center [468, 237] width 25 height 14
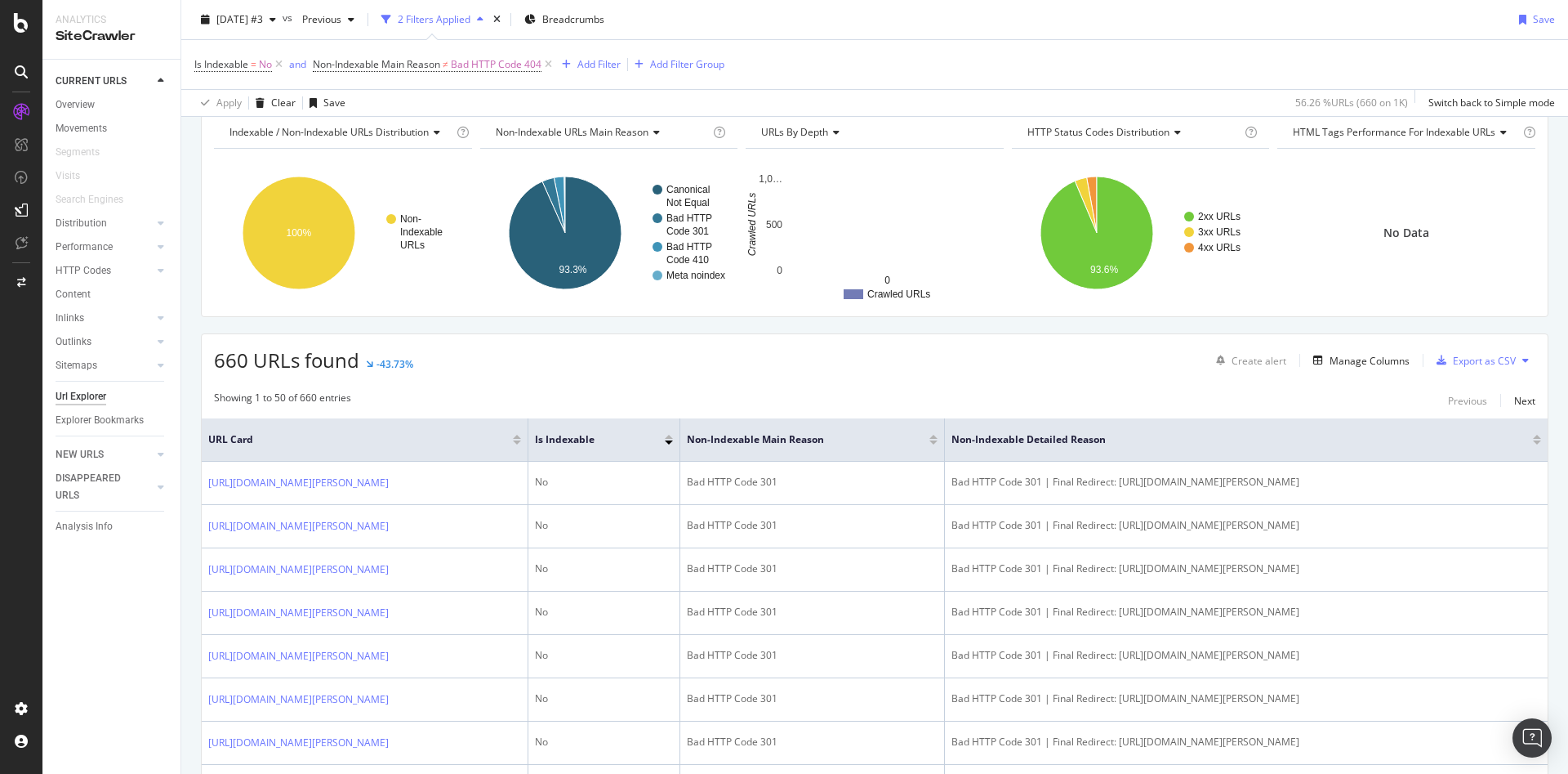
scroll to position [490, 0]
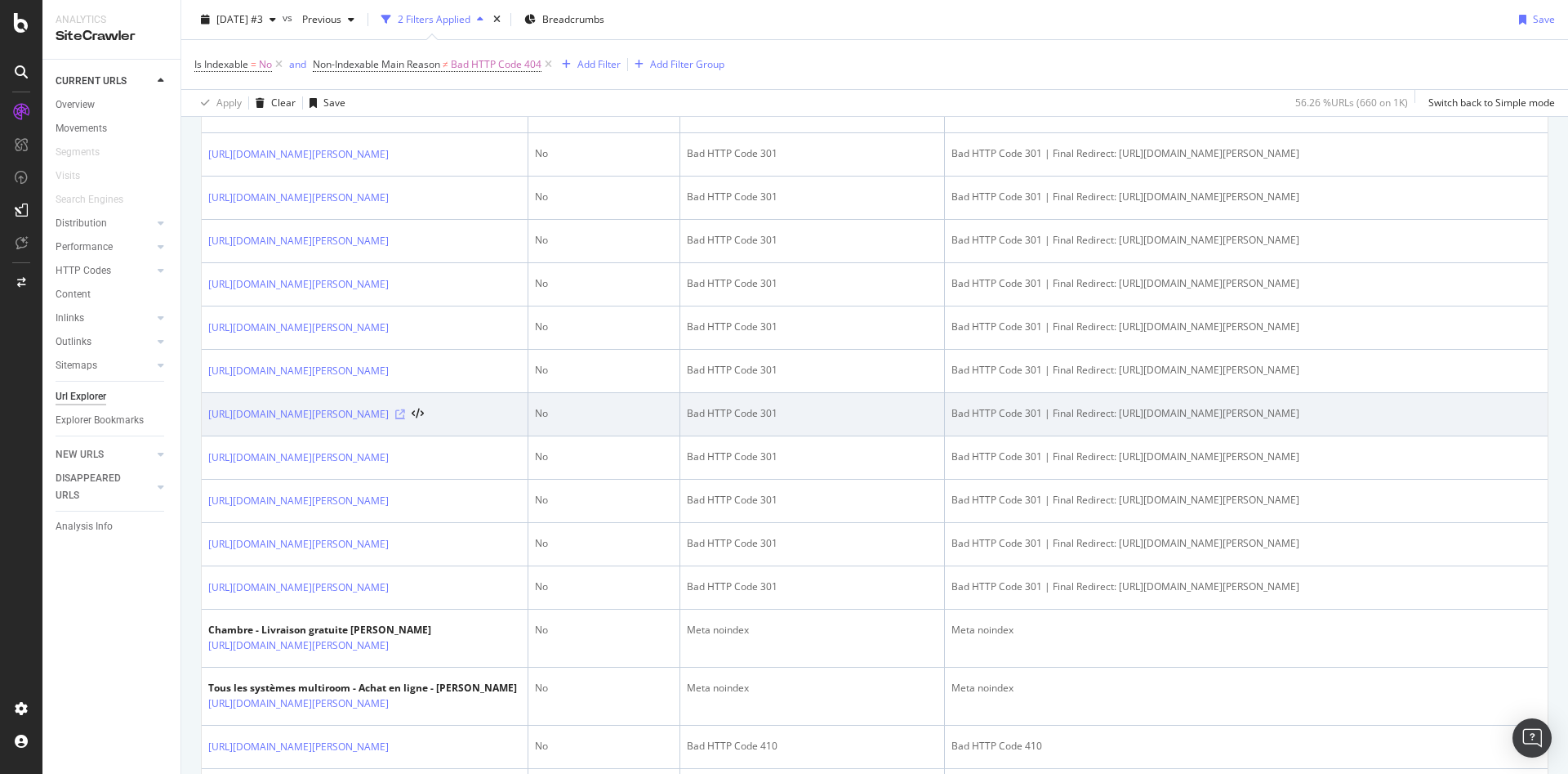
click at [405, 419] on icon at bounding box center [400, 414] width 10 height 10
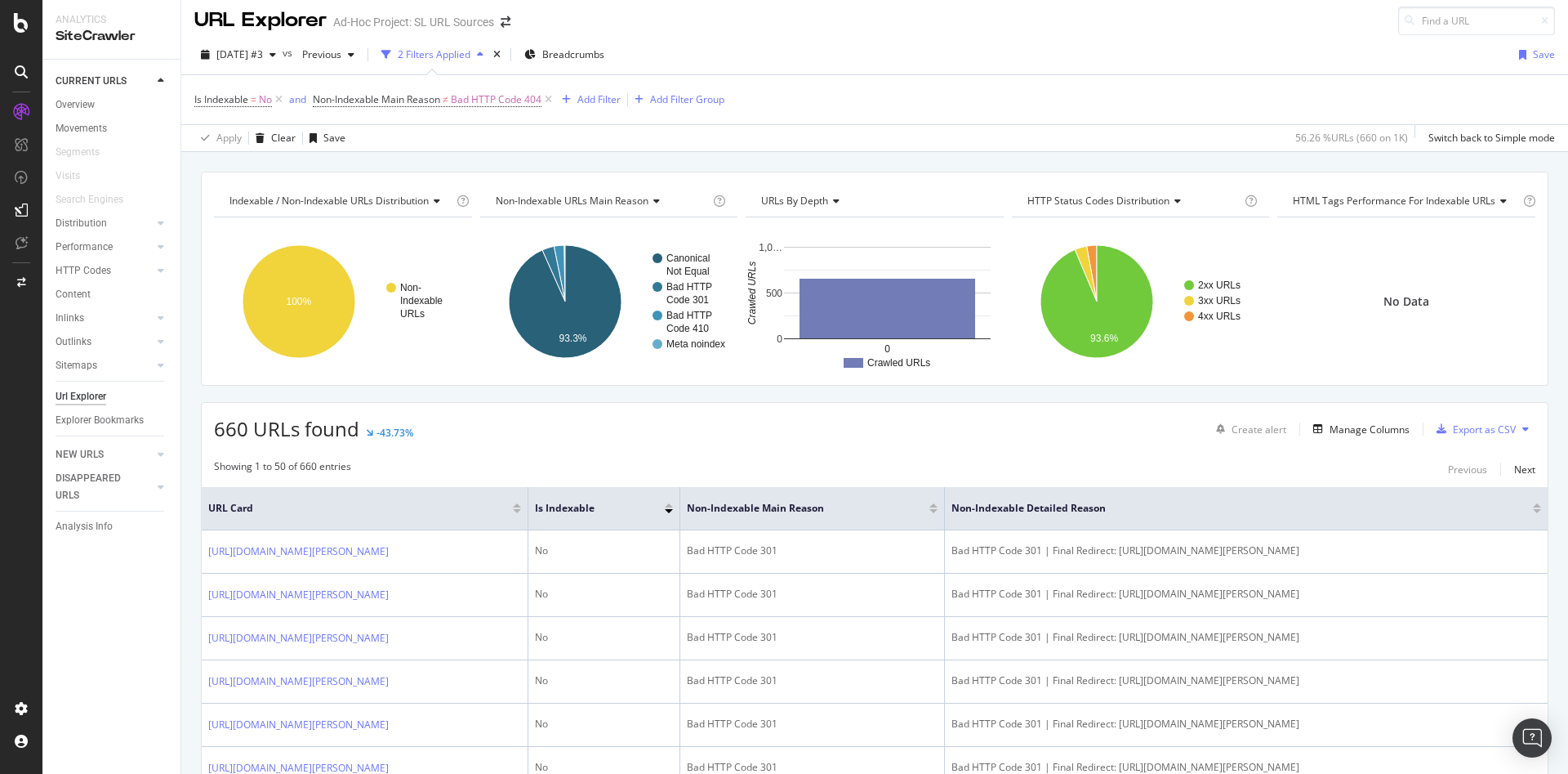
scroll to position [0, 0]
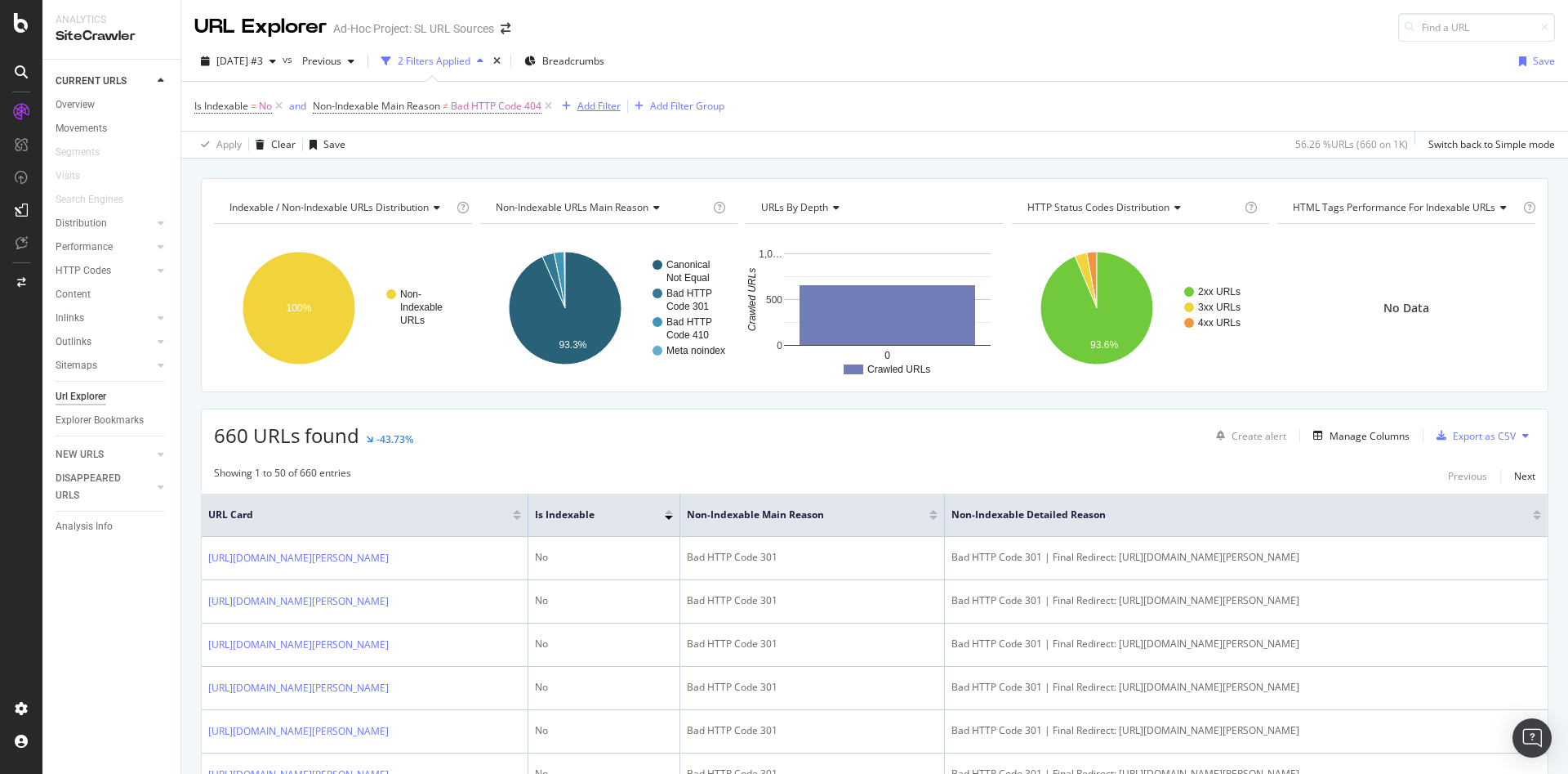
click at [601, 107] on div "Add Filter" at bounding box center [599, 106] width 43 height 14
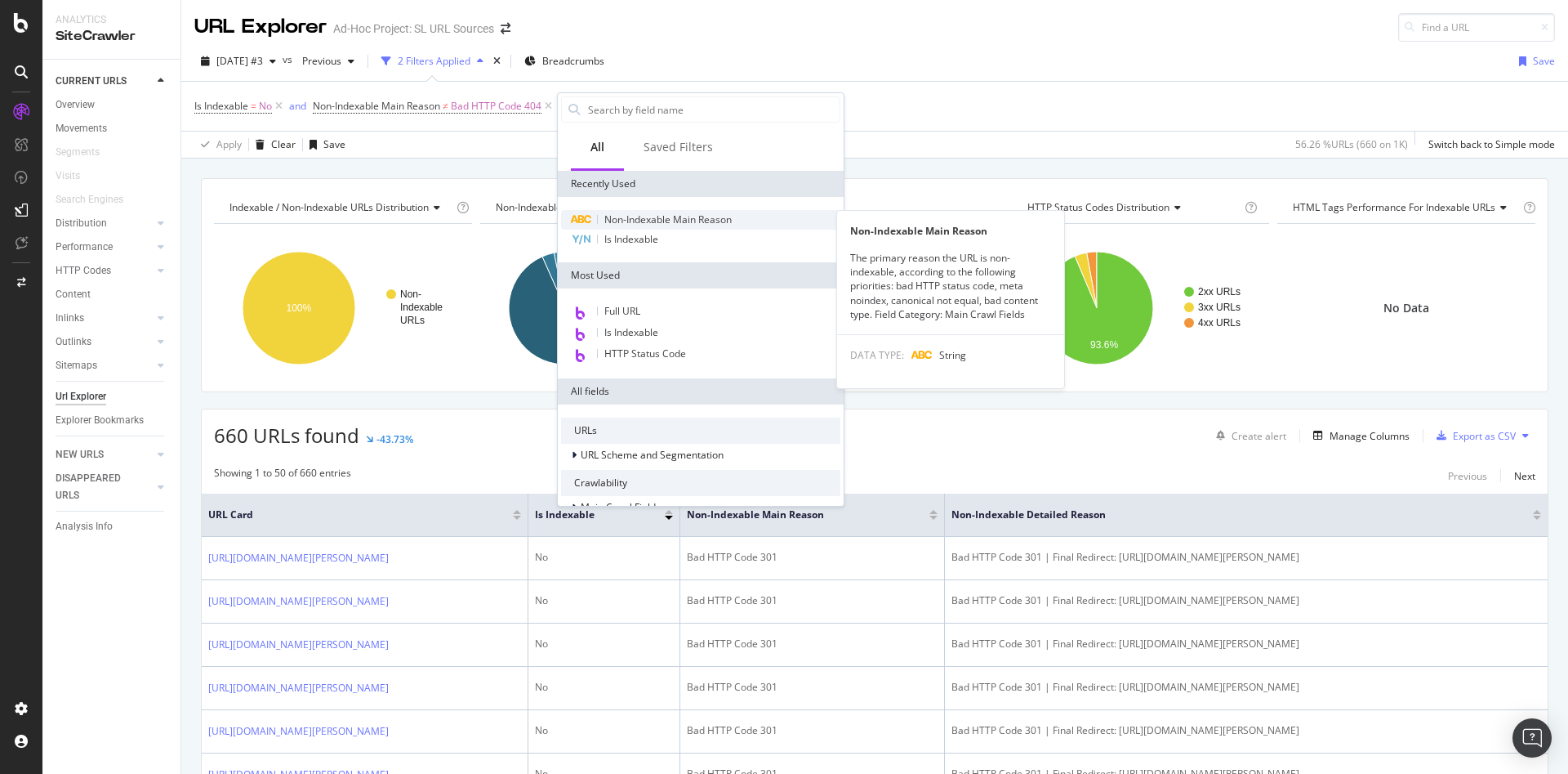
click at [660, 220] on span "Non-Indexable Main Reason" at bounding box center [668, 219] width 128 height 14
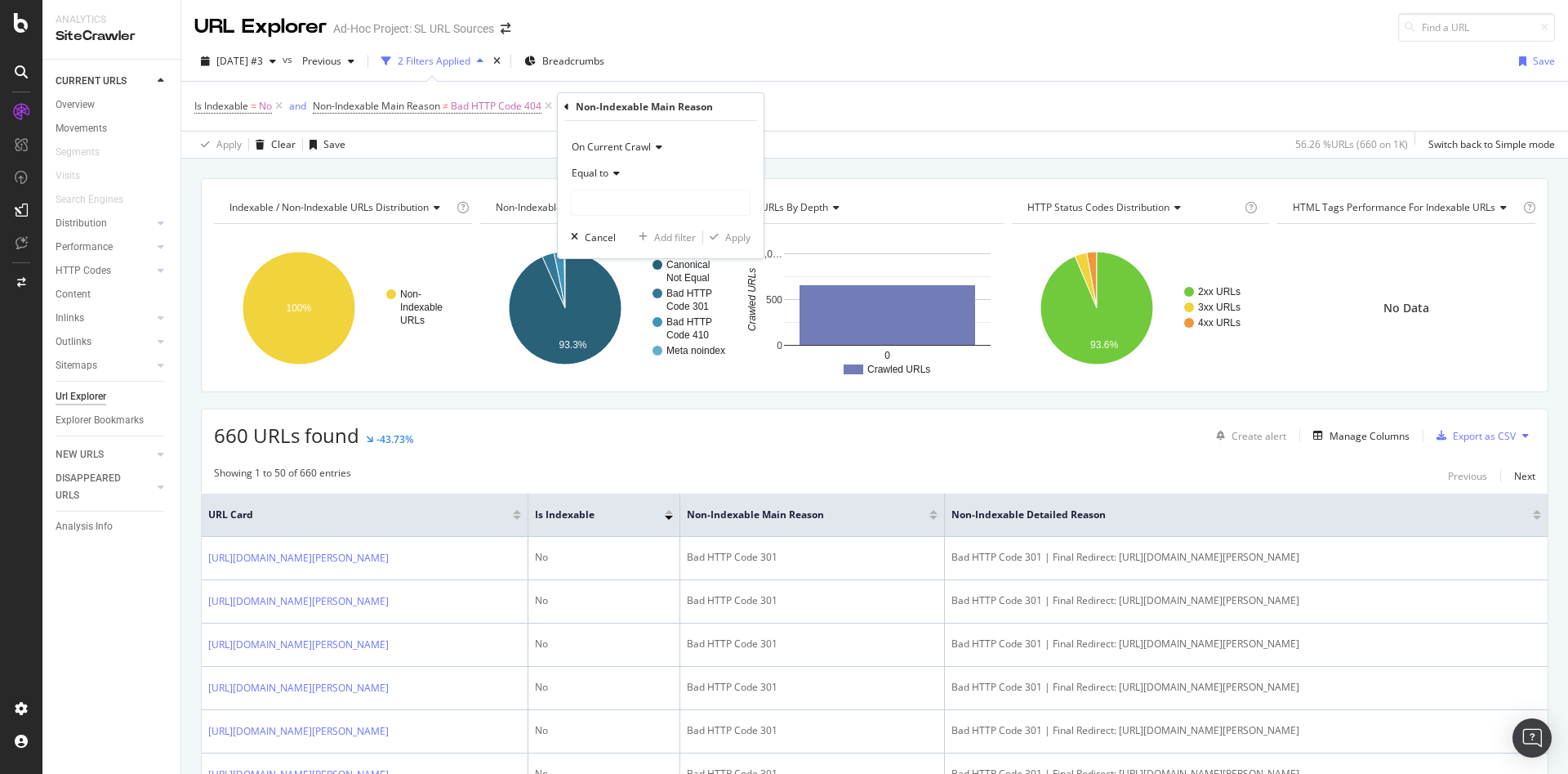
click at [617, 176] on icon at bounding box center [614, 173] width 12 height 10
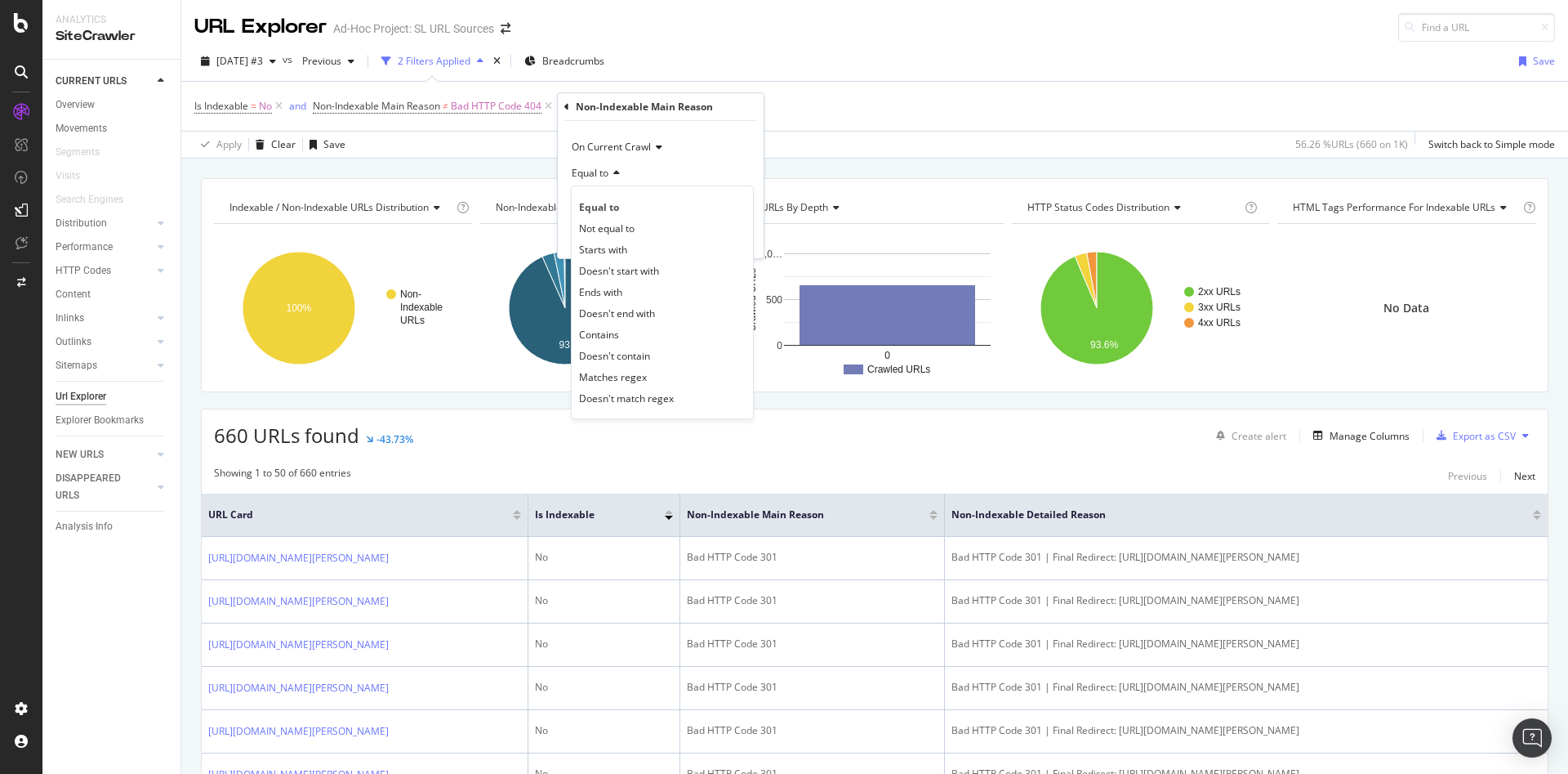
click at [628, 233] on span "Not equal to" at bounding box center [607, 228] width 56 height 14
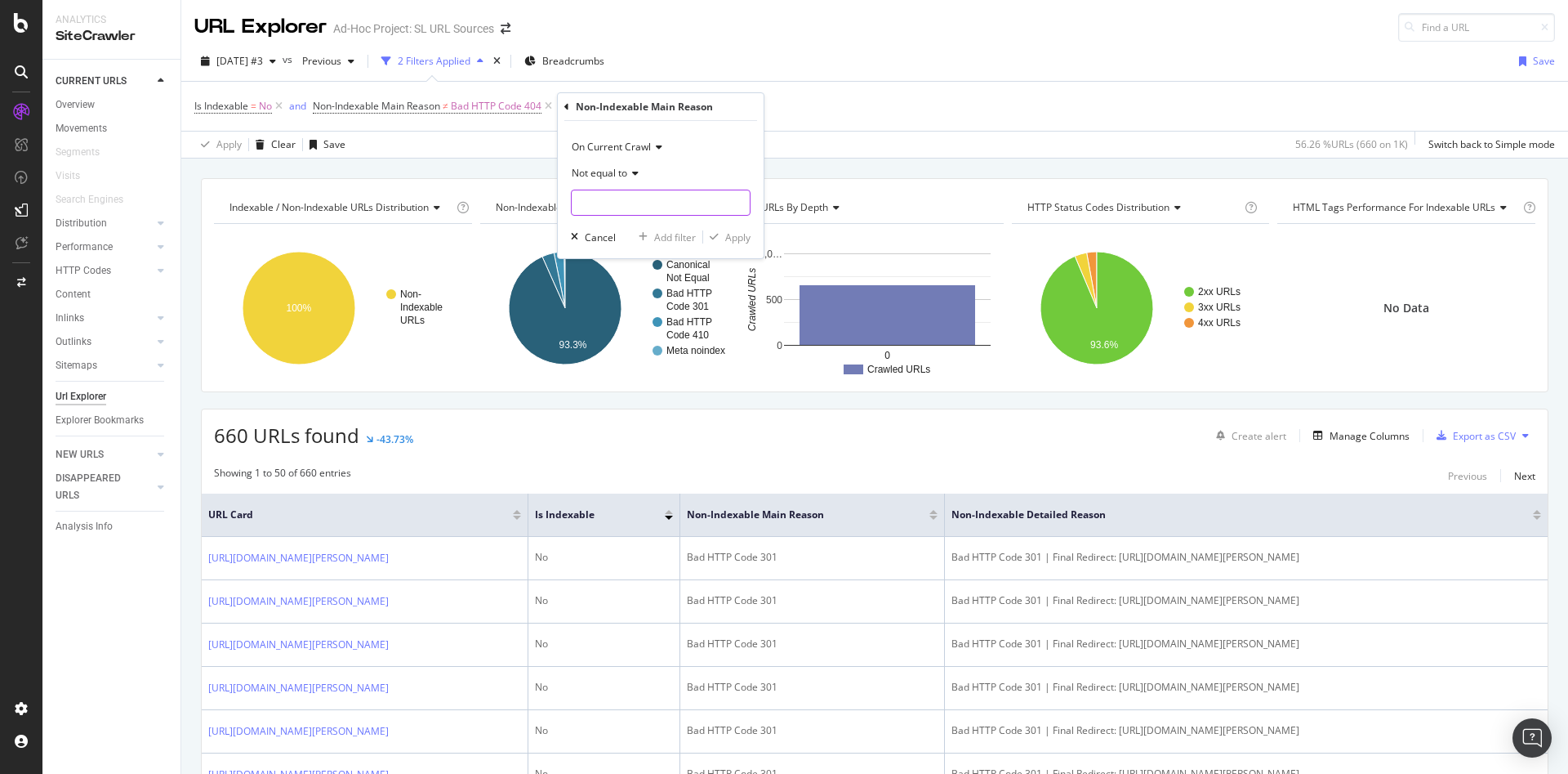
click at [629, 214] on input "text" at bounding box center [661, 202] width 178 height 26
click at [655, 268] on div "Bad HTTP Code 410 19 URLS" at bounding box center [662, 277] width 181 height 17
type input "Bad HTTP Code 410"
click at [735, 237] on div "Apply" at bounding box center [738, 237] width 25 height 14
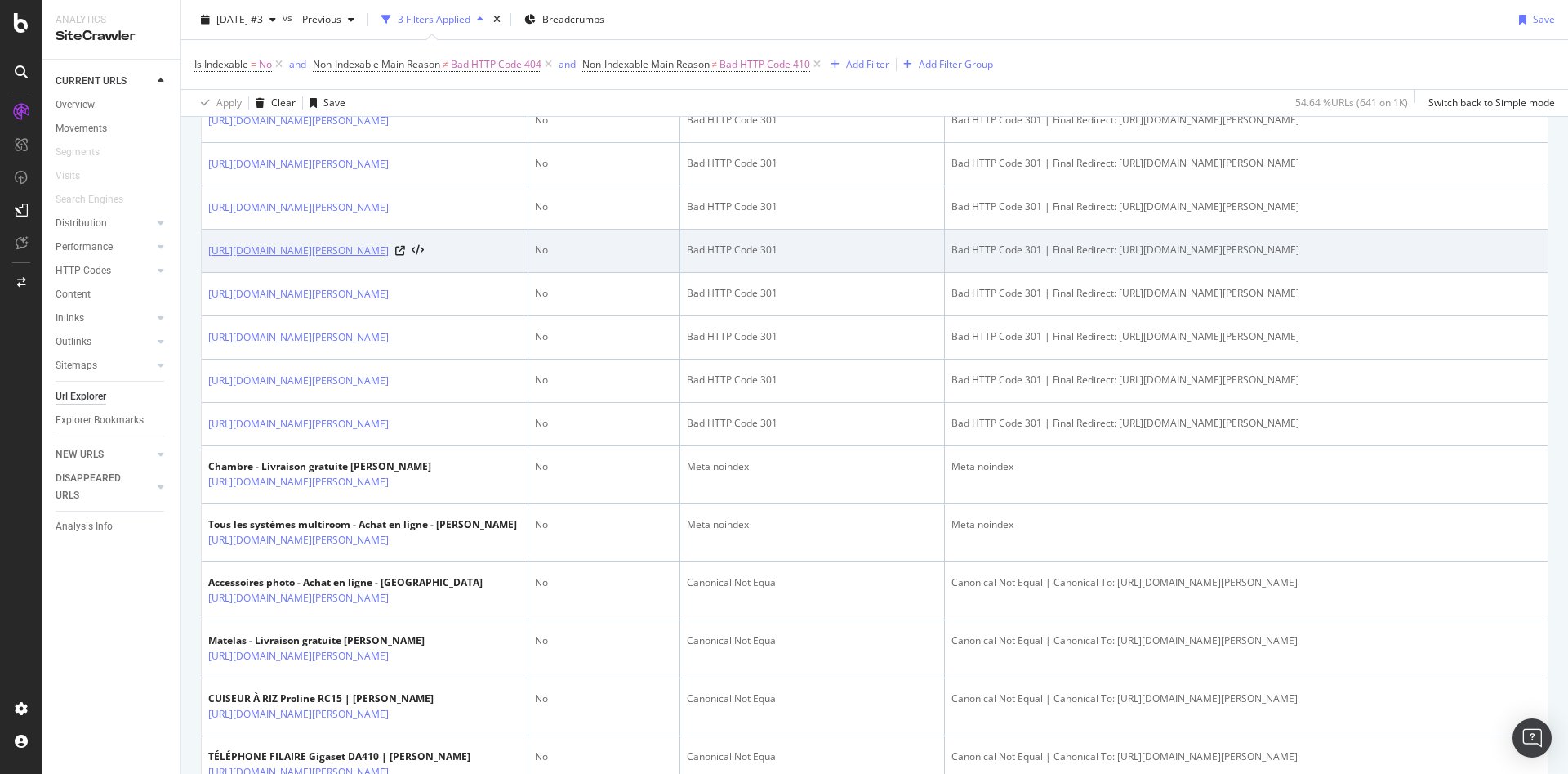
scroll to position [1062, 0]
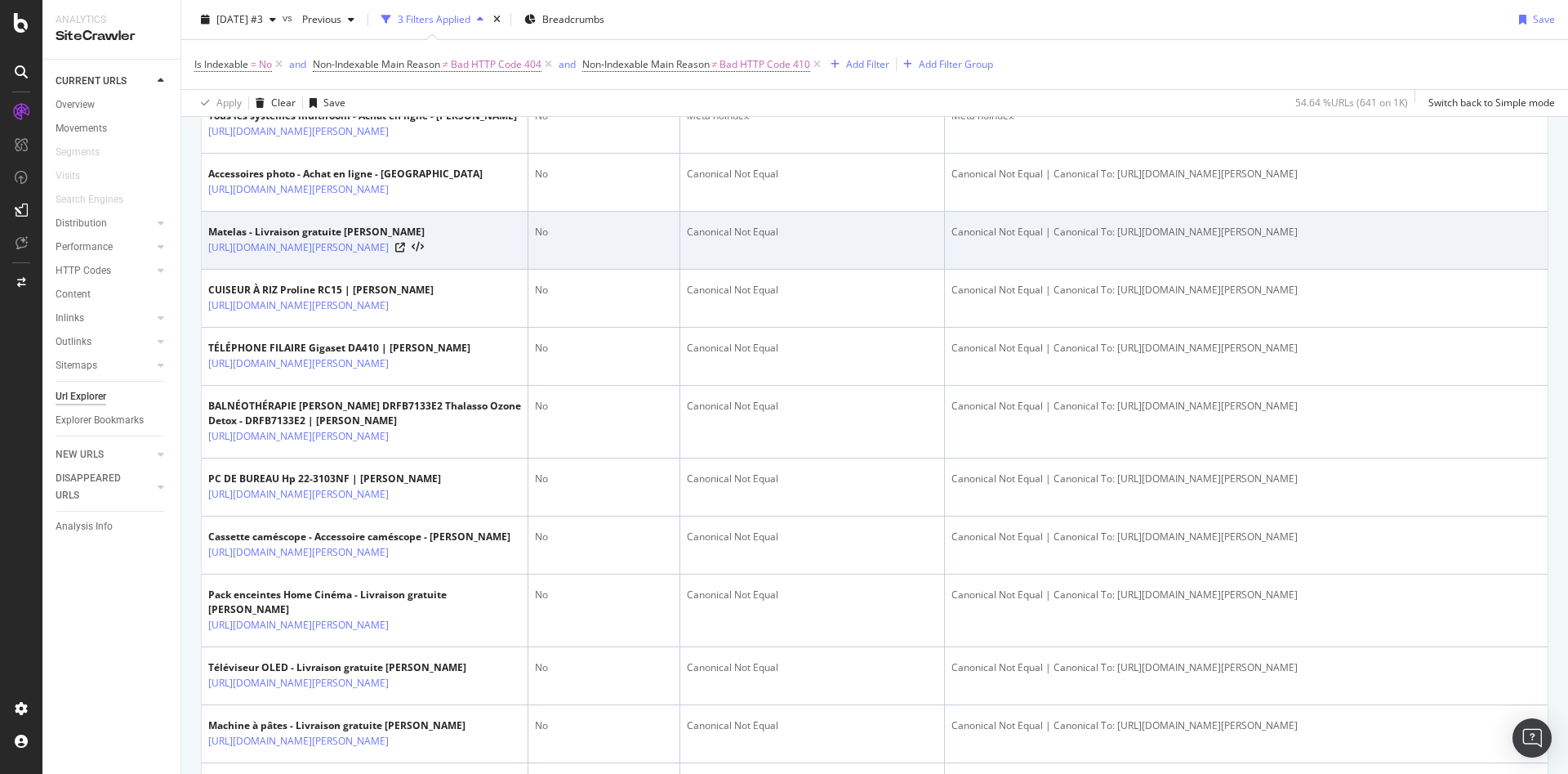
drag, startPoint x: 271, startPoint y: 536, endPoint x: 202, endPoint y: 513, distance: 72.7
click at [202, 270] on td "Matelas - Livraison gratuite Darty Max - Darty https://m.rec1.darty.com/m/achat…" at bounding box center [365, 240] width 326 height 58
copy link "https://m.rec1.darty.com/m/achat/maison_deco/literie/matelas/index.html"
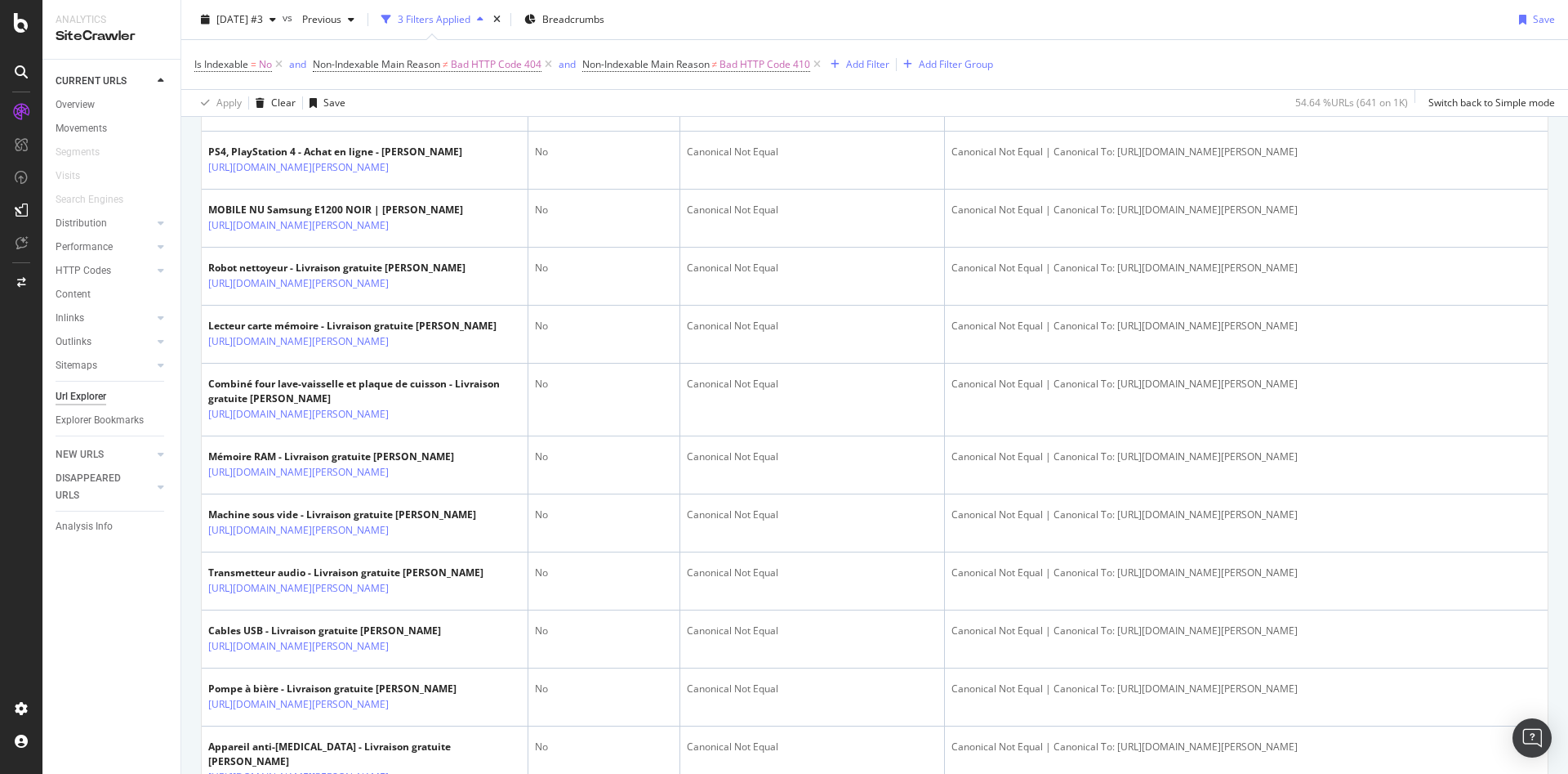
scroll to position [1961, 0]
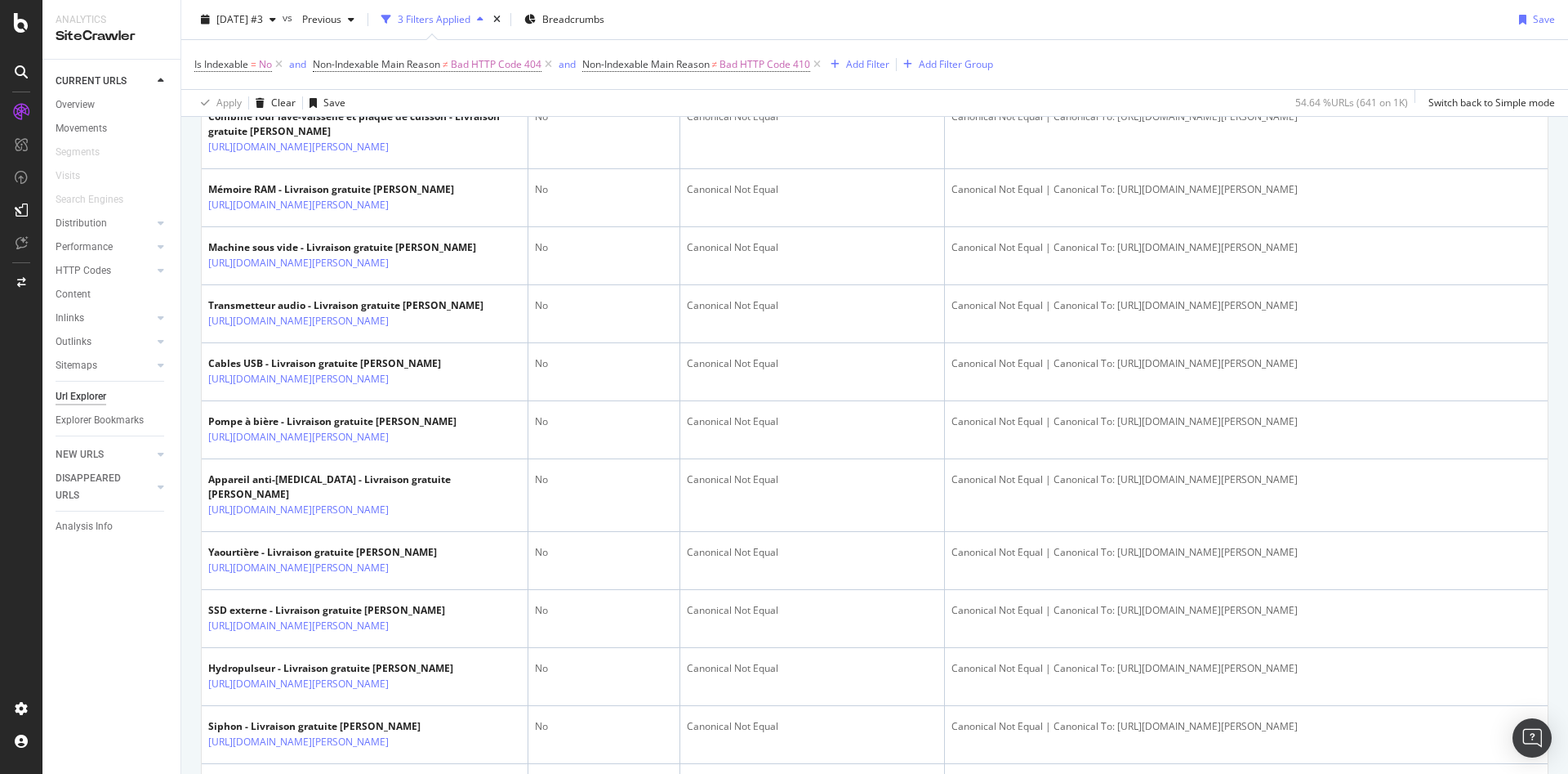
drag, startPoint x: 415, startPoint y: 574, endPoint x: 204, endPoint y: 545, distance: 213.0
click at [204, 96] on td "Lecteur carte mémoire - Livraison gratuite Darty Max - Darty https://m.rec1.dar…" at bounding box center [365, 67] width 326 height 58
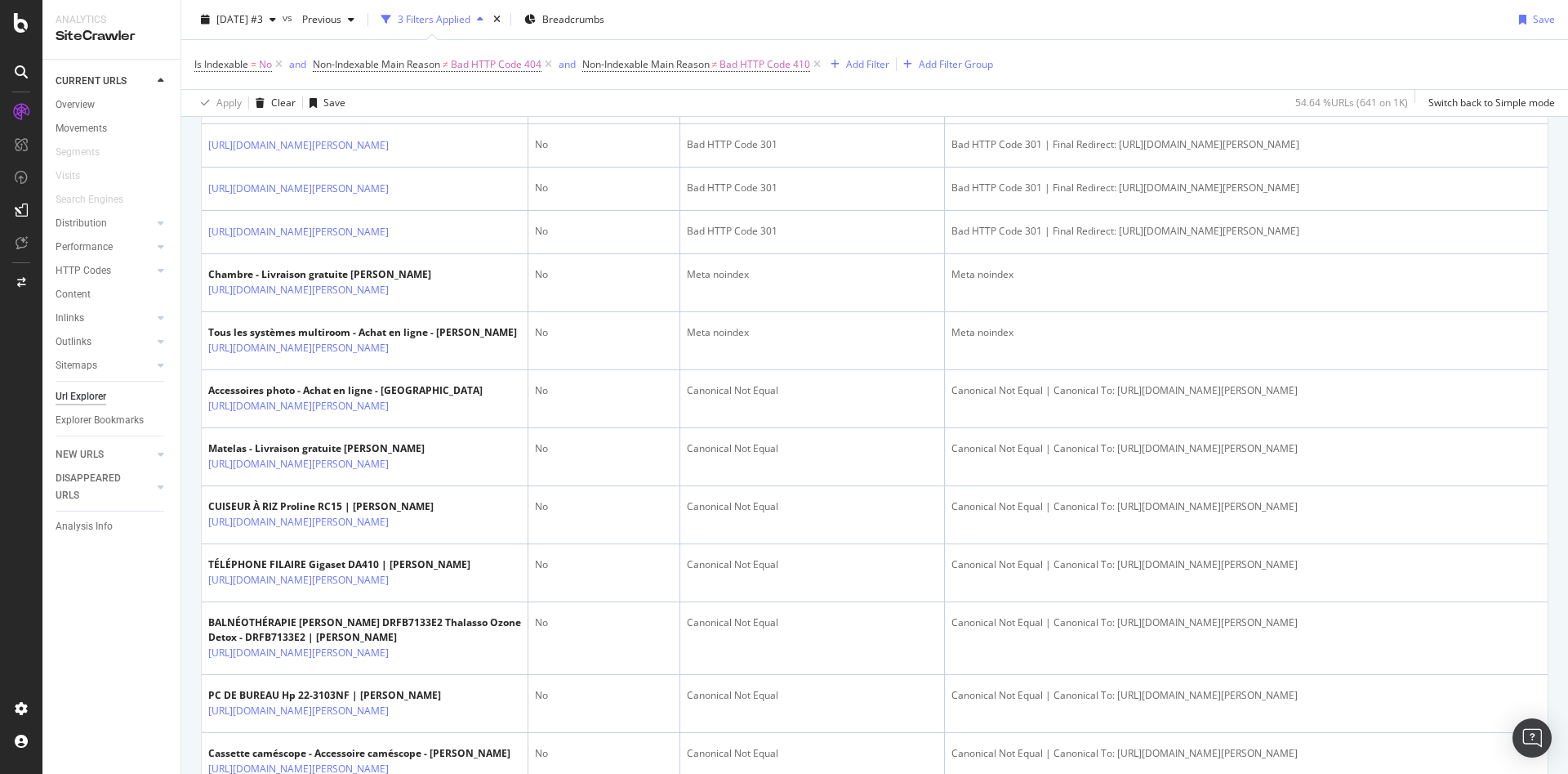
scroll to position [817, 0]
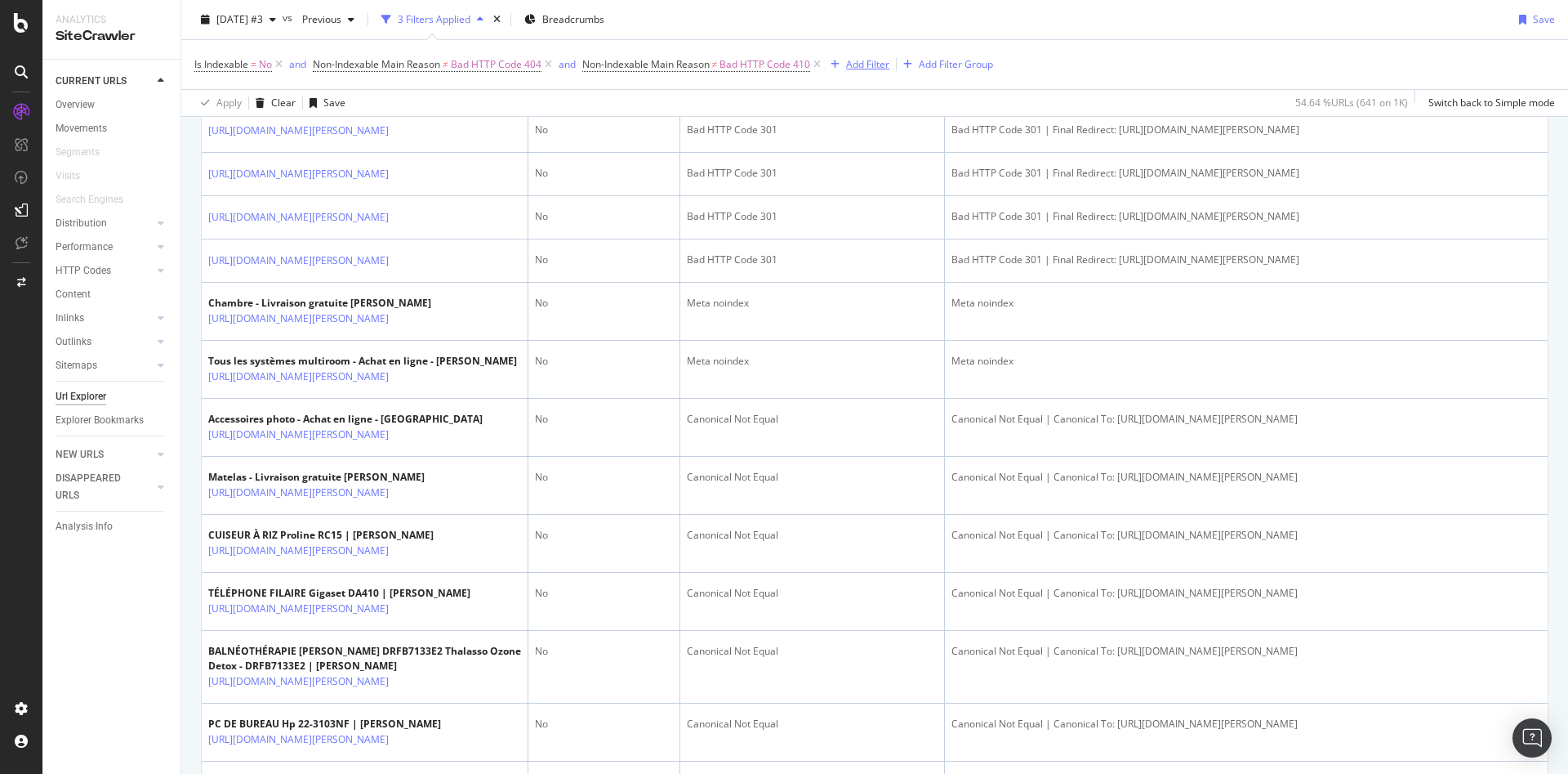
click at [877, 59] on div "Add Filter" at bounding box center [868, 64] width 43 height 14
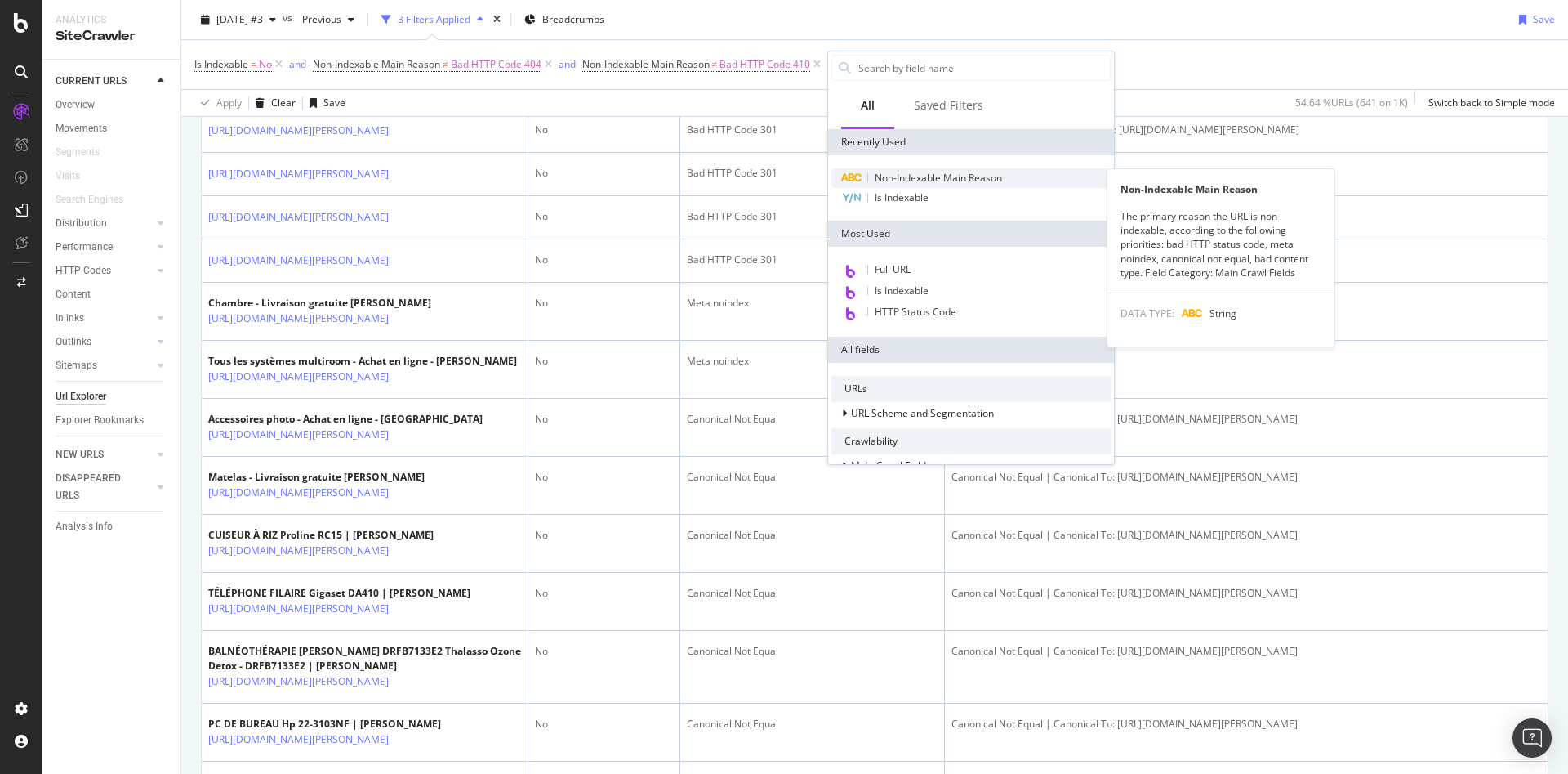
click at [934, 178] on span "Non-Indexable Main Reason" at bounding box center [938, 178] width 128 height 14
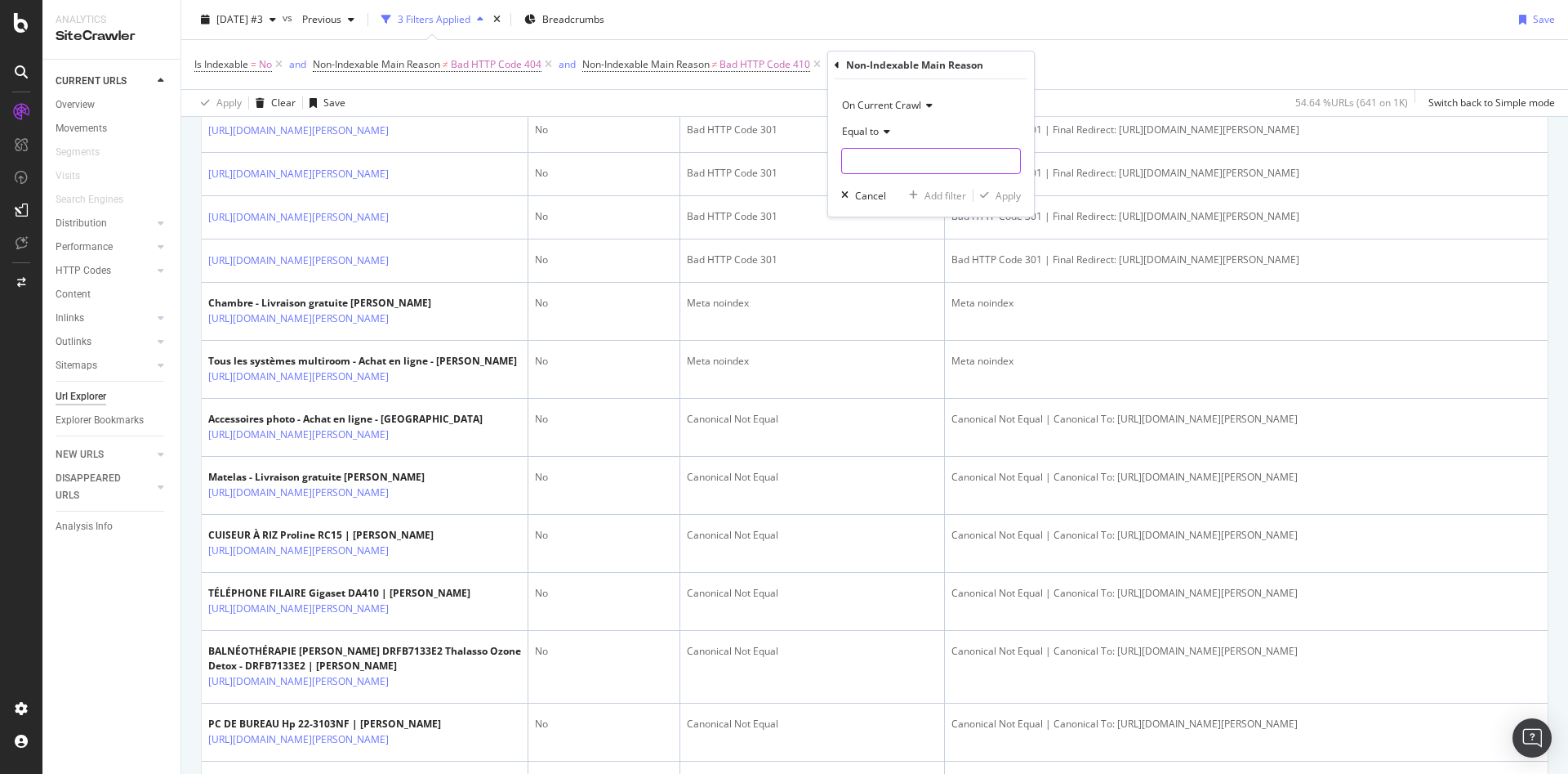
click at [894, 159] on input "text" at bounding box center [931, 161] width 178 height 26
click at [935, 182] on span "Canonical Not Equal" at bounding box center [911, 183] width 129 height 14
type input "Canonical Not Equal"
click at [889, 131] on icon at bounding box center [885, 132] width 12 height 10
click at [896, 184] on span "Not equal to" at bounding box center [877, 186] width 56 height 14
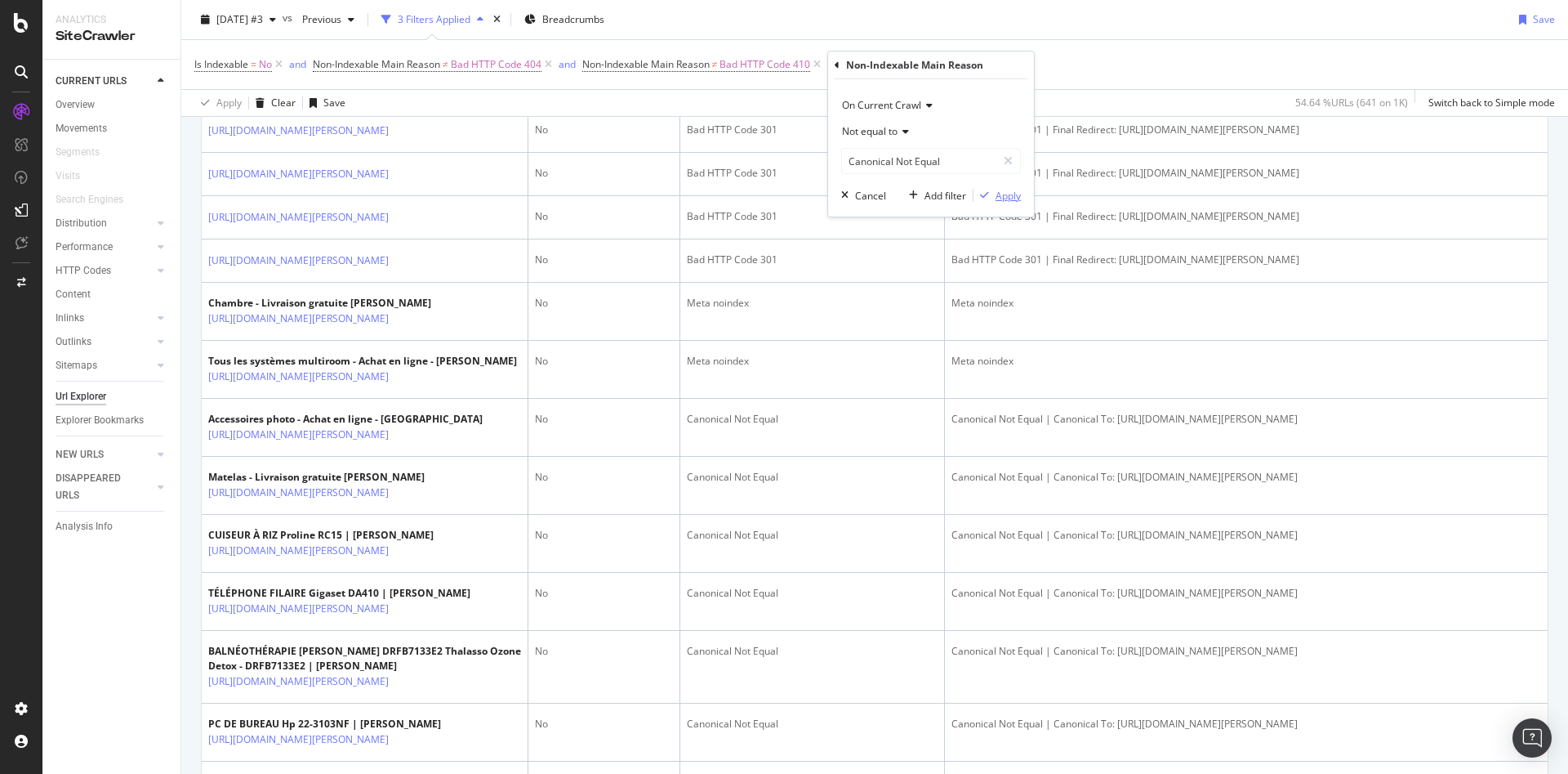
click at [1019, 196] on div "Apply" at bounding box center [1008, 195] width 25 height 14
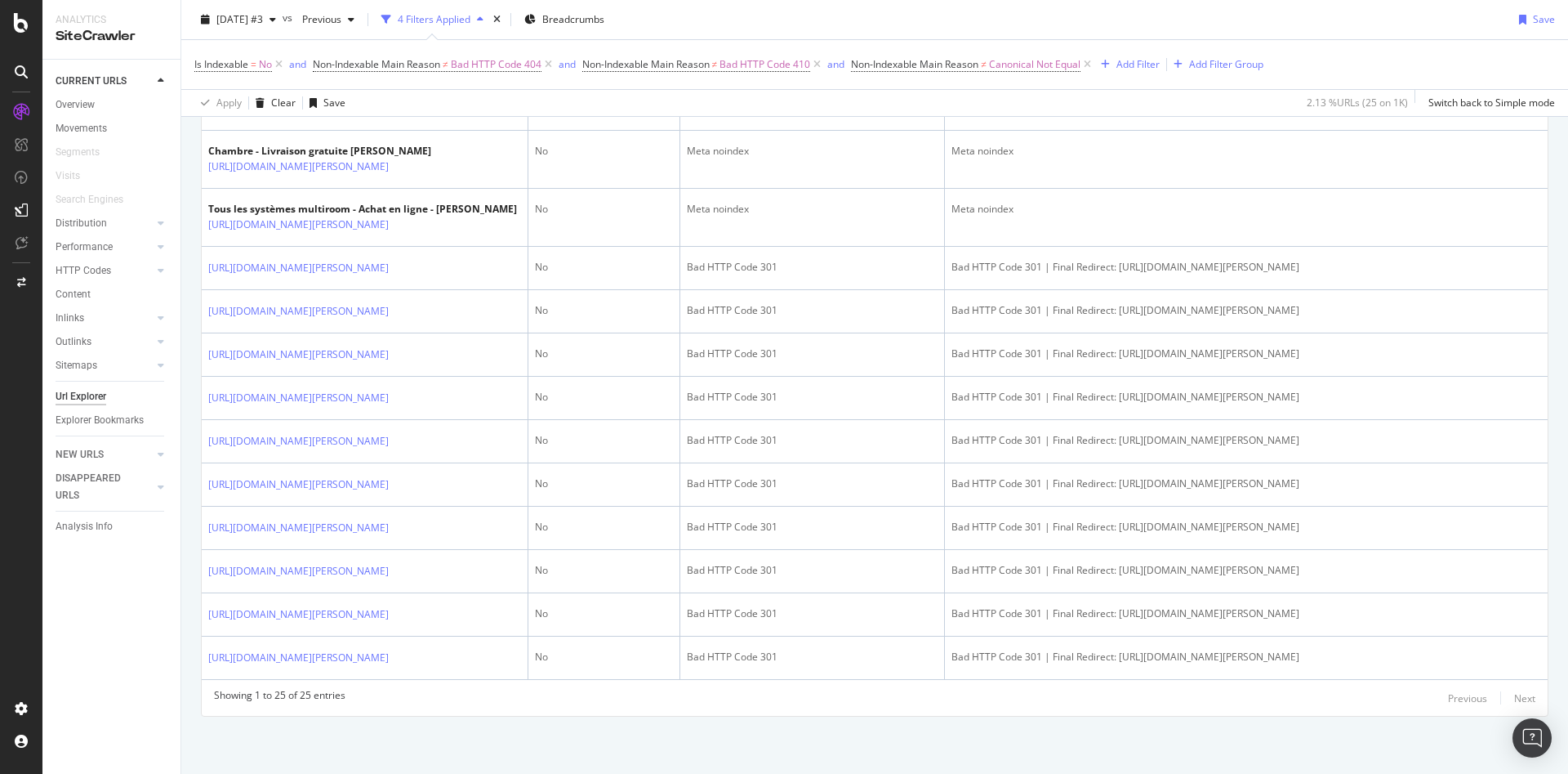
scroll to position [1307, 0]
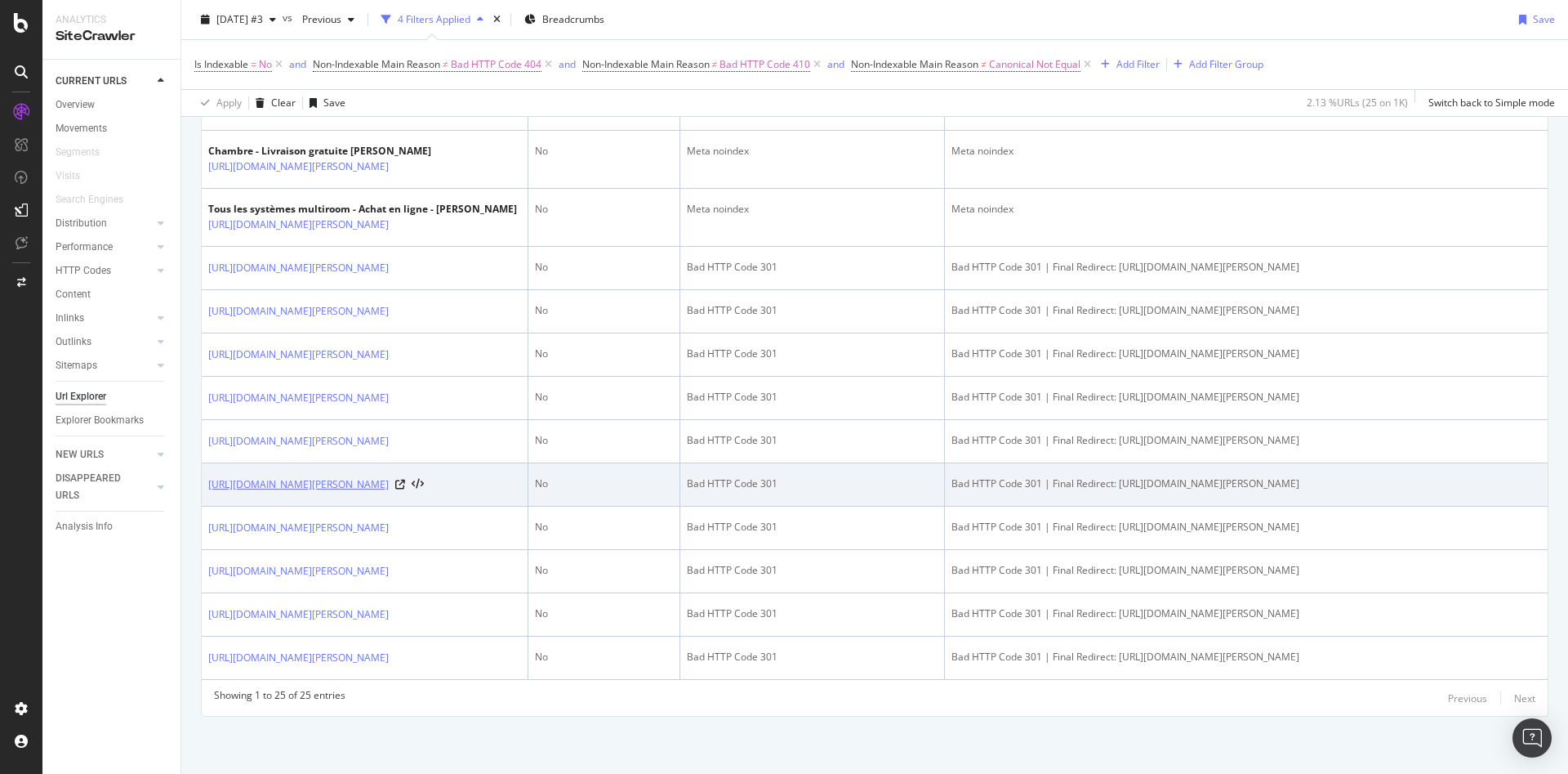
drag, startPoint x: 211, startPoint y: 460, endPoint x: 321, endPoint y: 493, distance: 114.8
click at [321, 493] on td "https://m.rec1.darty.com/m/achat/photo_camescope/camera_sportive/index.html" at bounding box center [365, 485] width 326 height 43
click at [283, 501] on td "https://m.rec1.darty.com/m/achat/photo_camescope/camera_sportive/index.html" at bounding box center [365, 485] width 326 height 43
drag, startPoint x: 312, startPoint y: 497, endPoint x: 233, endPoint y: 476, distance: 81.7
click at [203, 470] on td "https://m.rec1.darty.com/m/achat/photo_camescope/camera_sportive/index.html" at bounding box center [365, 485] width 326 height 43
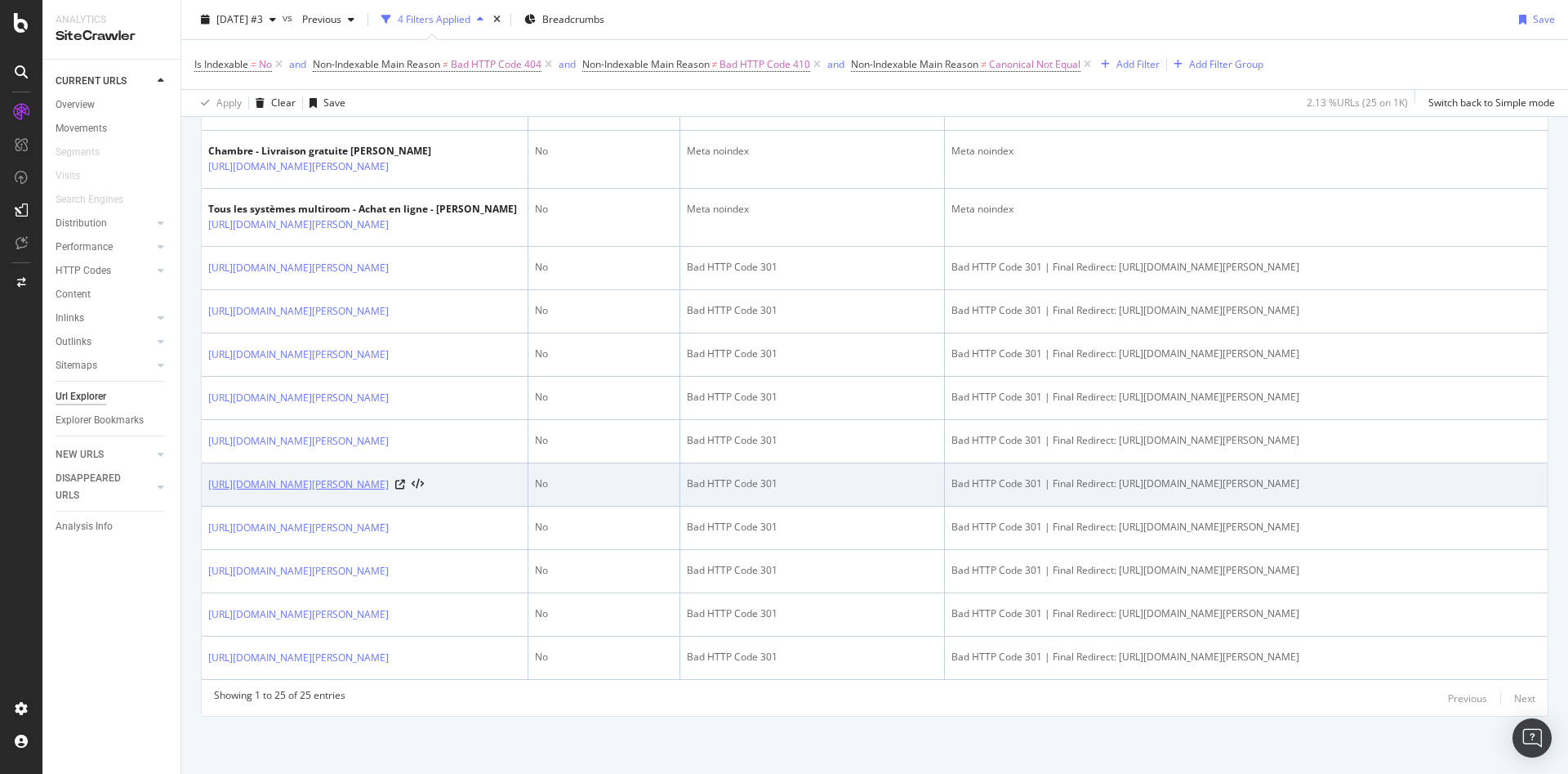
copy link "https://m.rec1.darty.com/m/achat/photo_camescope/camera_sportive/index.html"
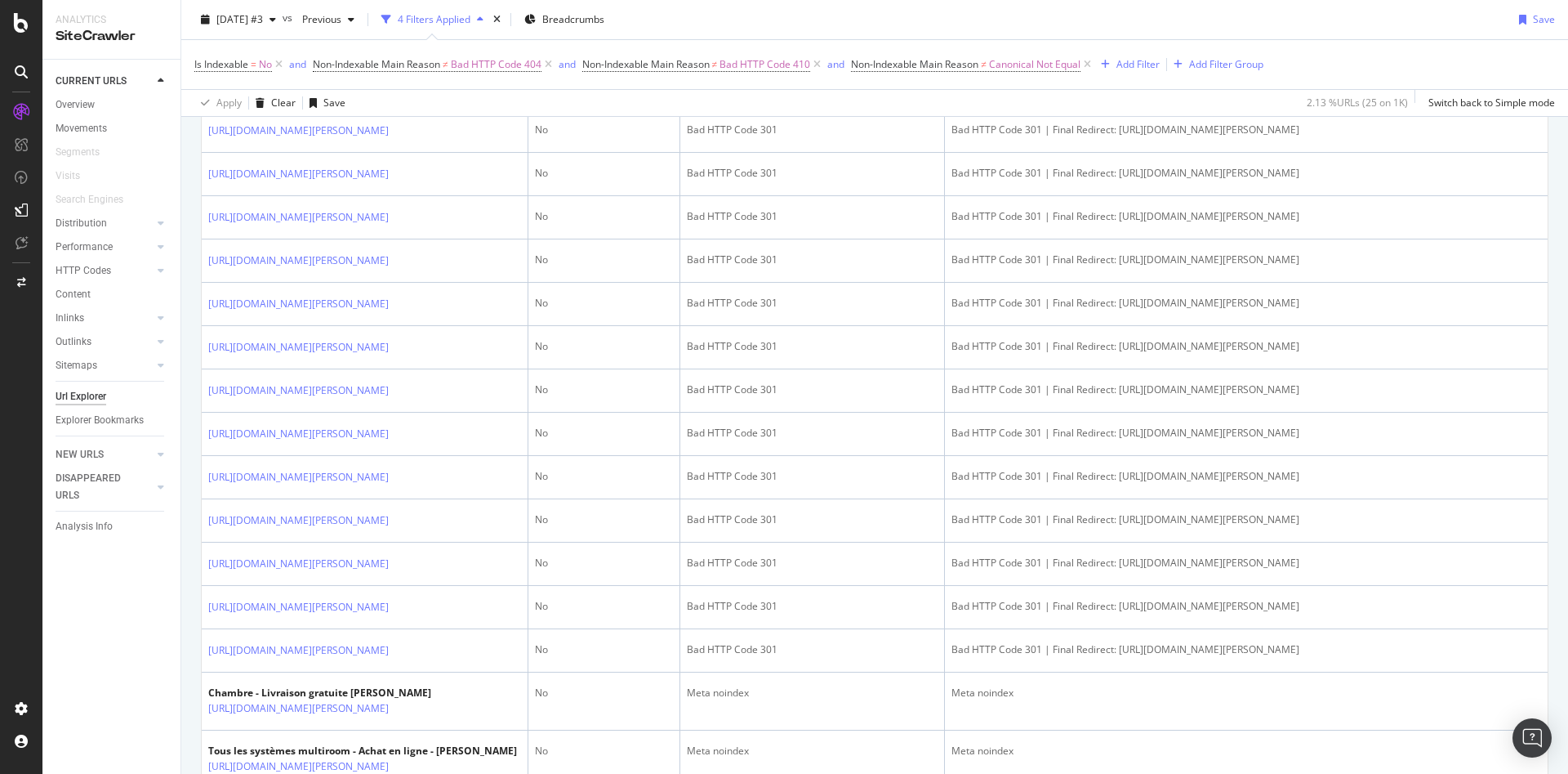
scroll to position [724, 0]
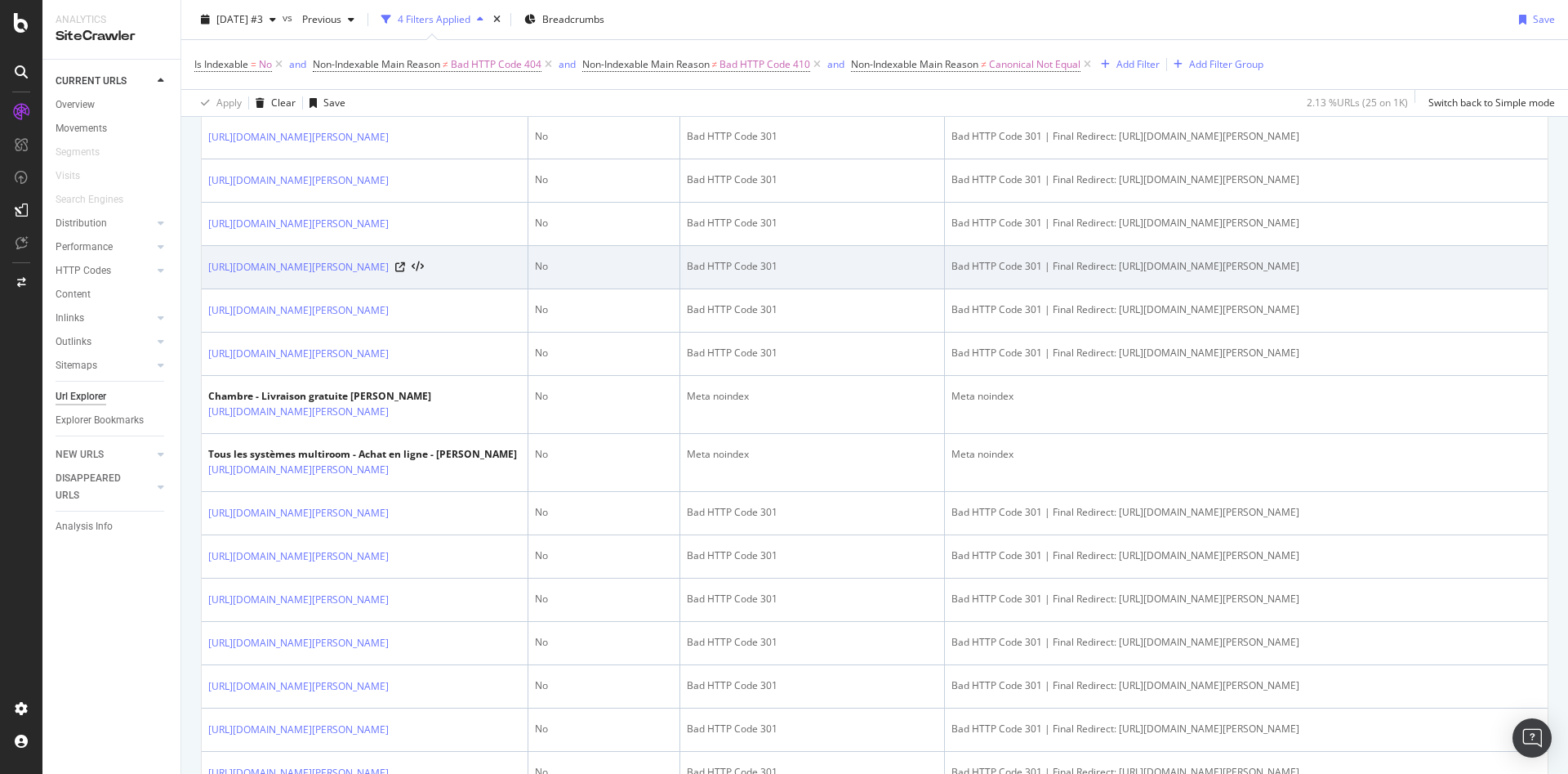
click at [1526, 289] on td "Bad HTTP Code 301 | Final Redirect: https://m.rec1.darty.com/m/achat/photo_came…" at bounding box center [1246, 267] width 603 height 43
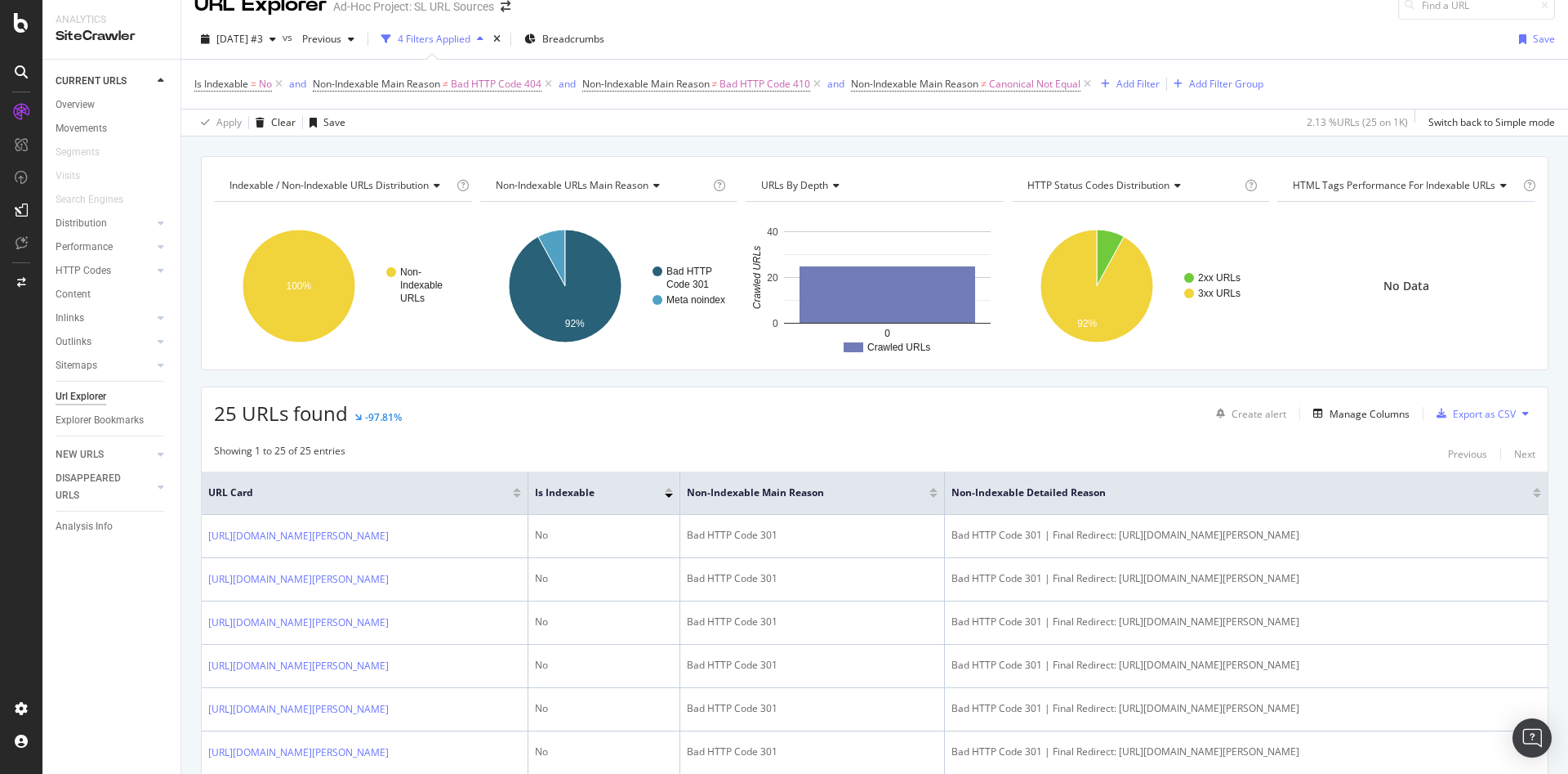
scroll to position [0, 0]
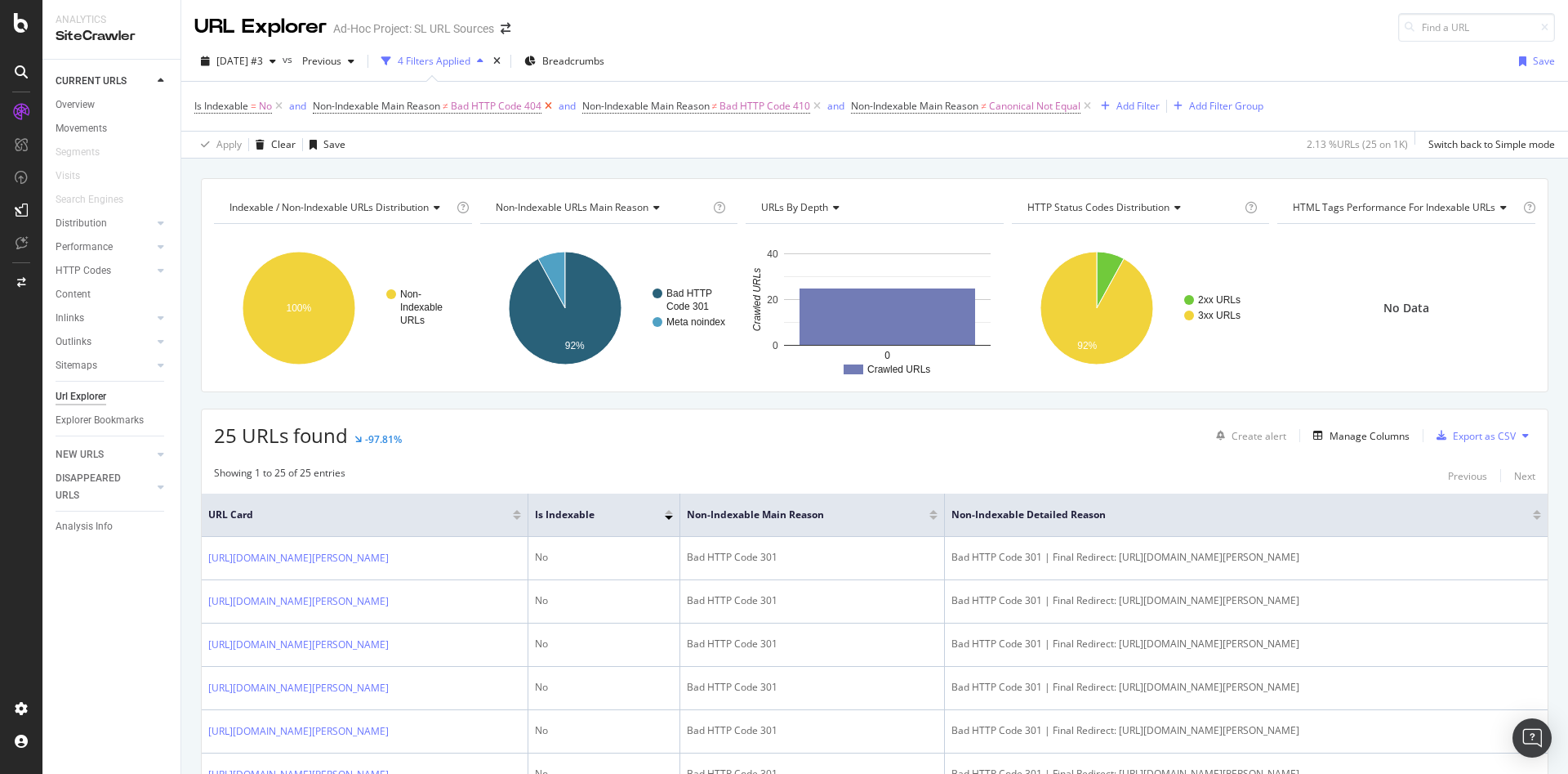
click at [551, 107] on icon at bounding box center [548, 106] width 14 height 16
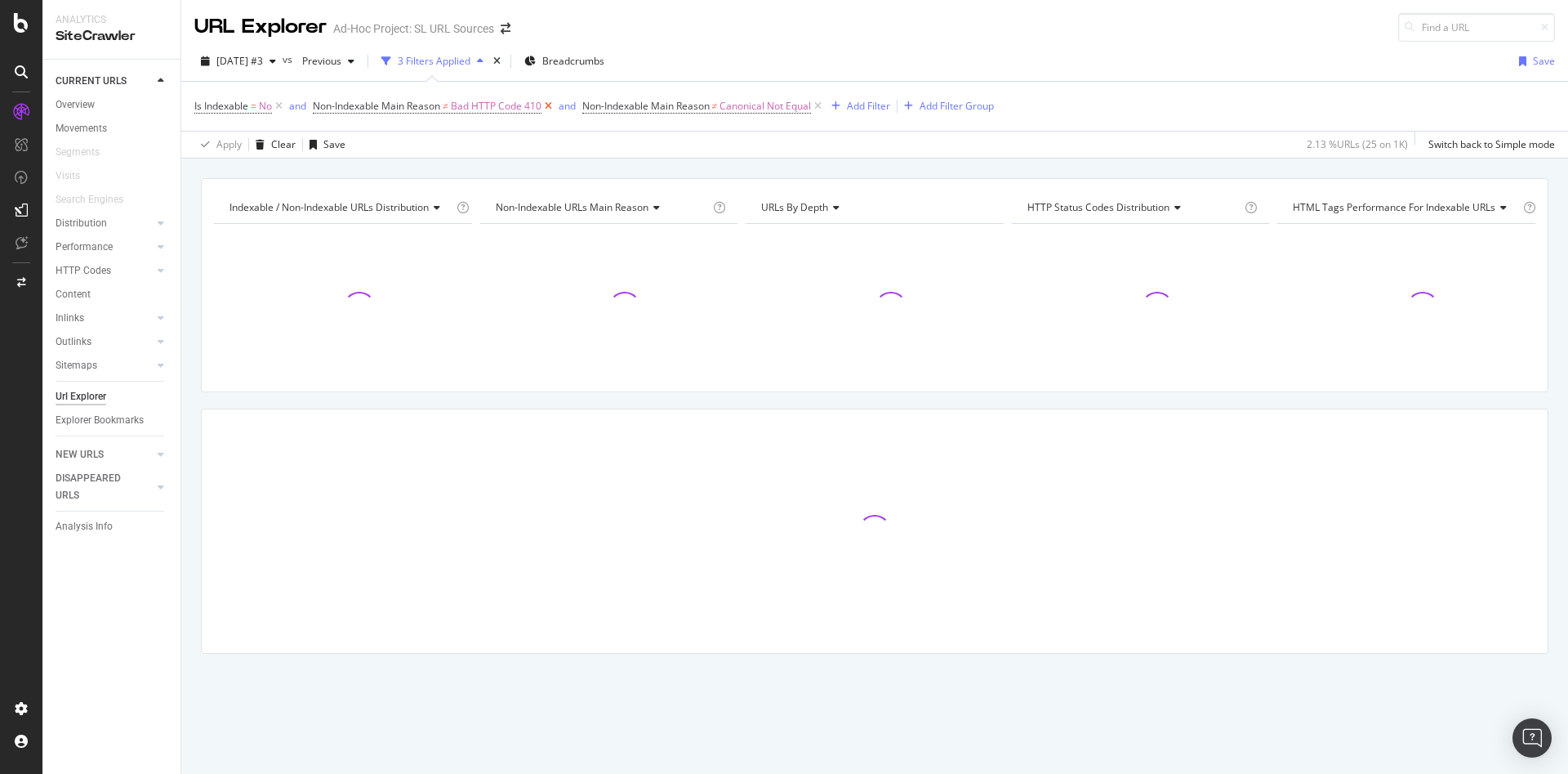
click at [551, 107] on icon at bounding box center [548, 106] width 14 height 16
click at [551, 107] on icon at bounding box center [549, 106] width 14 height 16
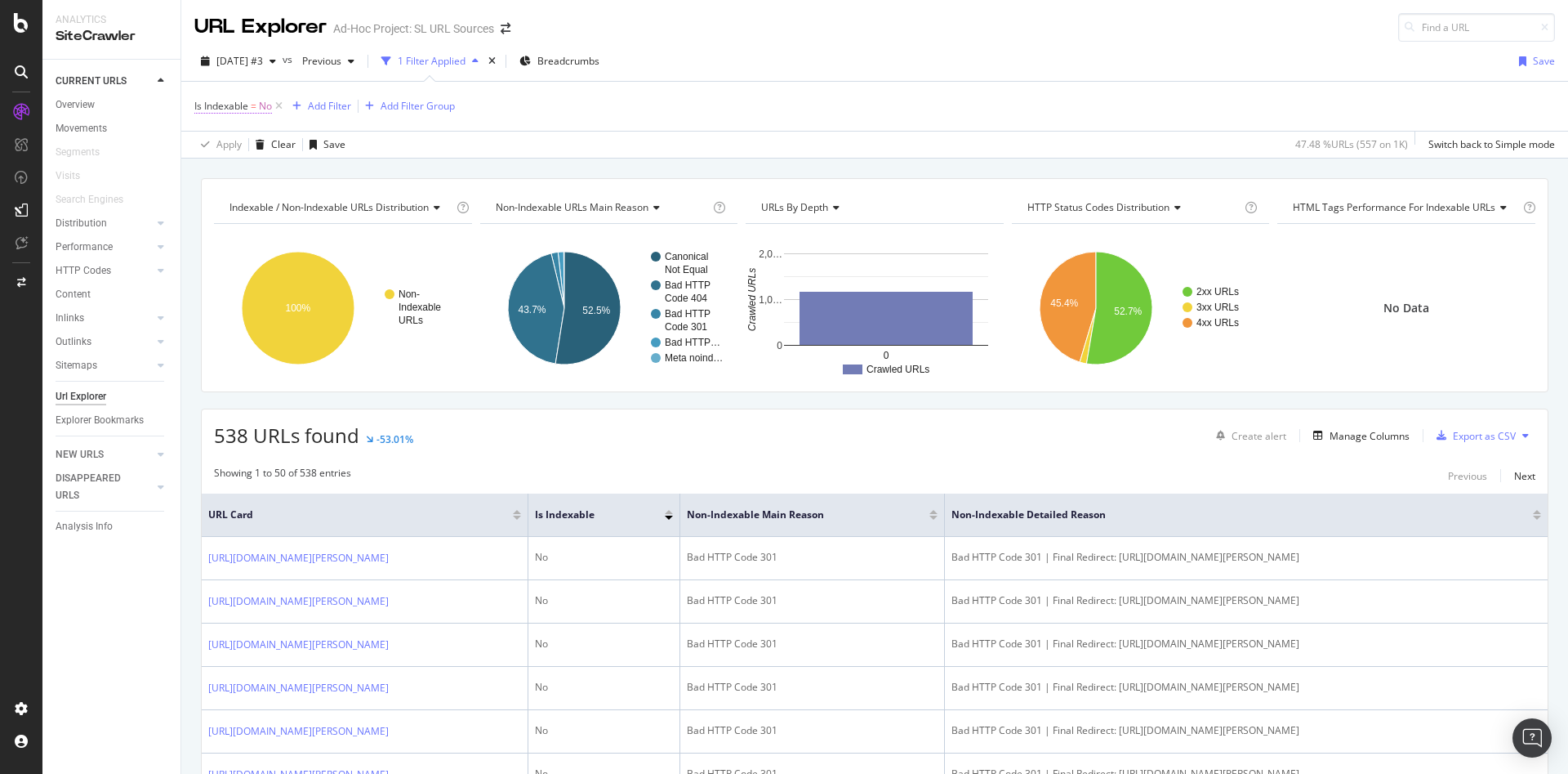
click at [236, 109] on span "Is Indexable" at bounding box center [222, 106] width 54 height 14
click at [228, 176] on icon at bounding box center [228, 171] width 12 height 10
click at [237, 207] on div "Yes" at bounding box center [299, 204] width 175 height 21
click at [388, 206] on div "On Current Crawl Yes Cancel Add filter Apply" at bounding box center [298, 172] width 206 height 107
click at [380, 206] on div "Apply" at bounding box center [376, 206] width 25 height 14
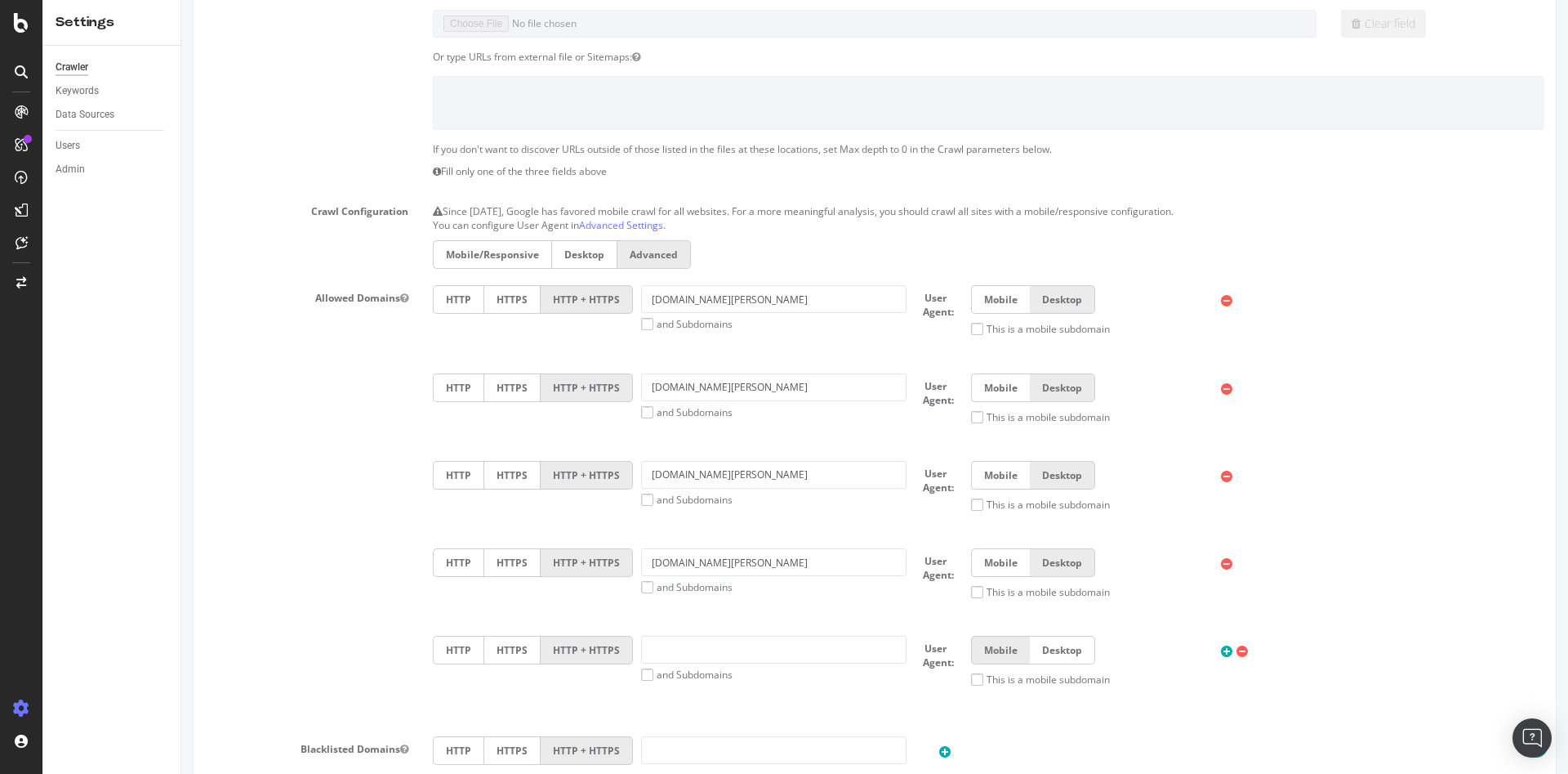
scroll to position [327, 0]
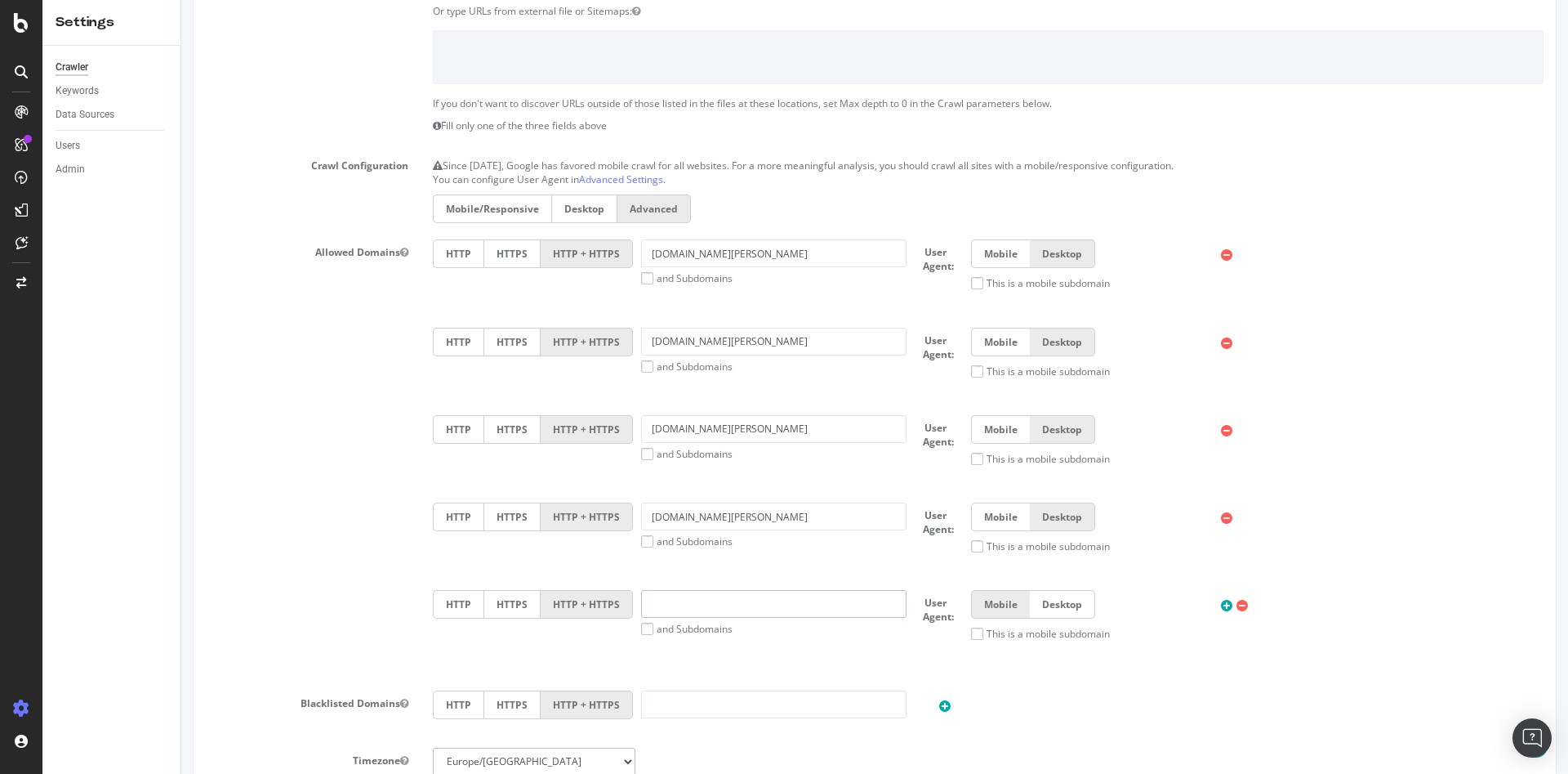
click at [673, 599] on input "text" at bounding box center [774, 603] width 266 height 28
type input "[PERSON_NAME][DOMAIN_NAME][URL]"
click at [971, 633] on label "This is a mobile subdomain" at bounding box center [1040, 634] width 139 height 14
click at [181, 0] on input "This is a mobile subdomain" at bounding box center [181, 0] width 0 height 0
click at [513, 607] on label "HTTPS" at bounding box center [513, 604] width 58 height 29
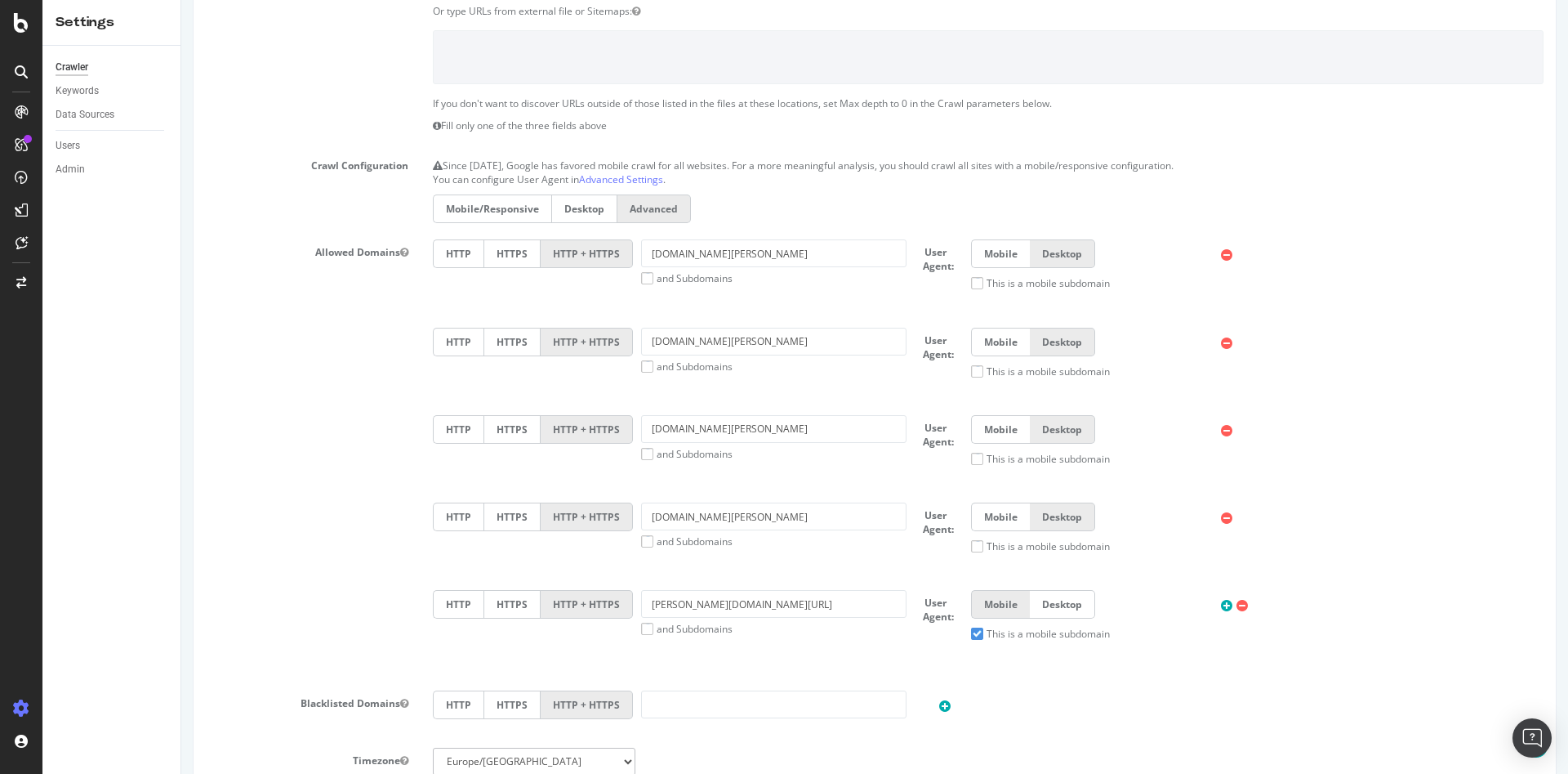
click at [181, 0] on input "HTTPS" at bounding box center [181, 0] width 0 height 0
click at [515, 518] on label "HTTPS" at bounding box center [513, 517] width 58 height 29
click at [181, 0] on input "HTTPS" at bounding box center [181, 0] width 0 height 0
click at [513, 421] on label "HTTPS" at bounding box center [513, 430] width 58 height 29
click at [181, 0] on input "HTTPS" at bounding box center [181, 0] width 0 height 0
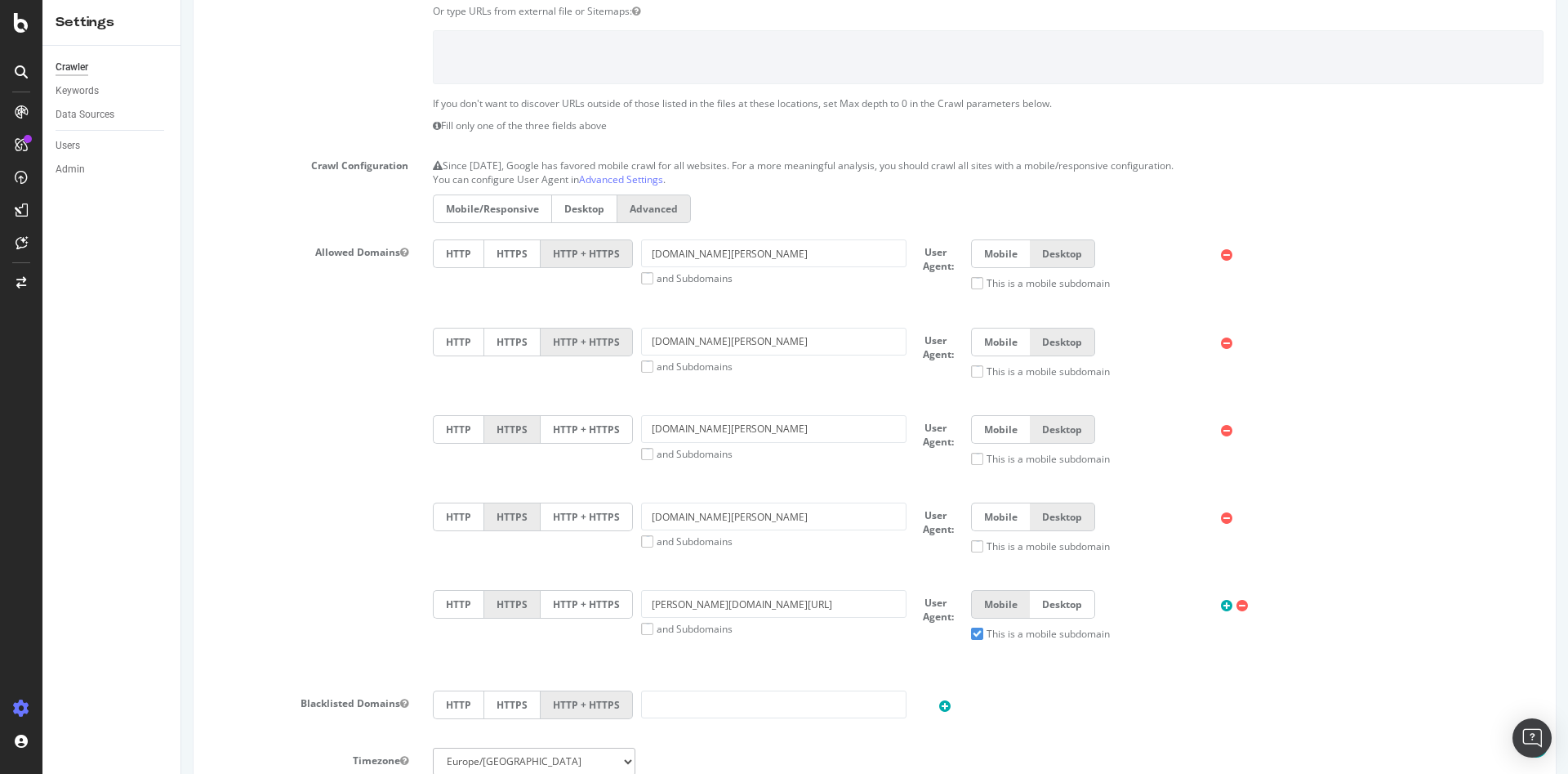
click at [508, 339] on label "HTTPS" at bounding box center [513, 342] width 58 height 29
click at [181, 0] on input "HTTPS" at bounding box center [181, 0] width 0 height 0
click at [512, 255] on label "HTTPS" at bounding box center [513, 254] width 58 height 29
click at [181, 0] on input "HTTPS" at bounding box center [181, 0] width 0 height 0
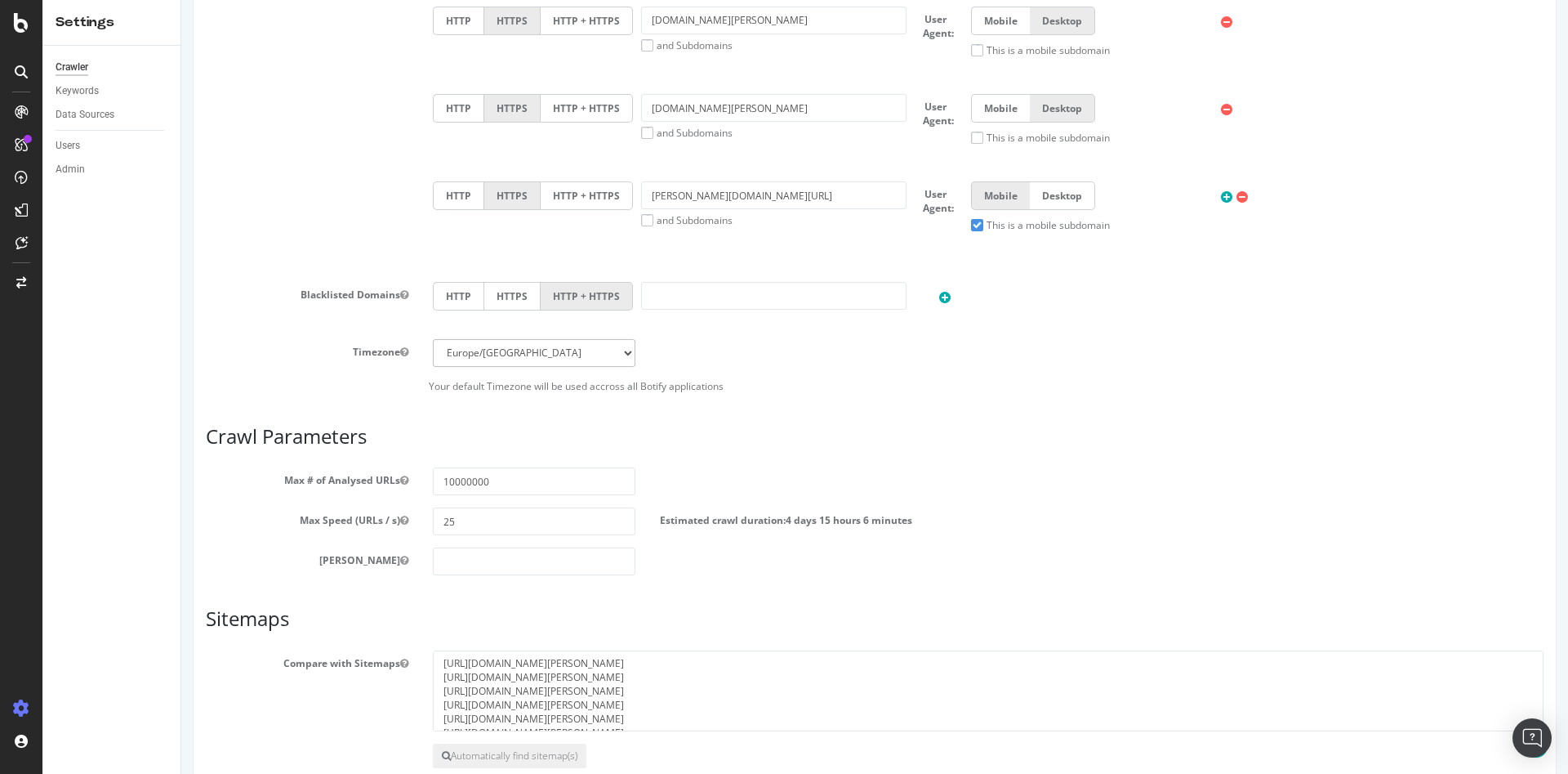
scroll to position [828, 0]
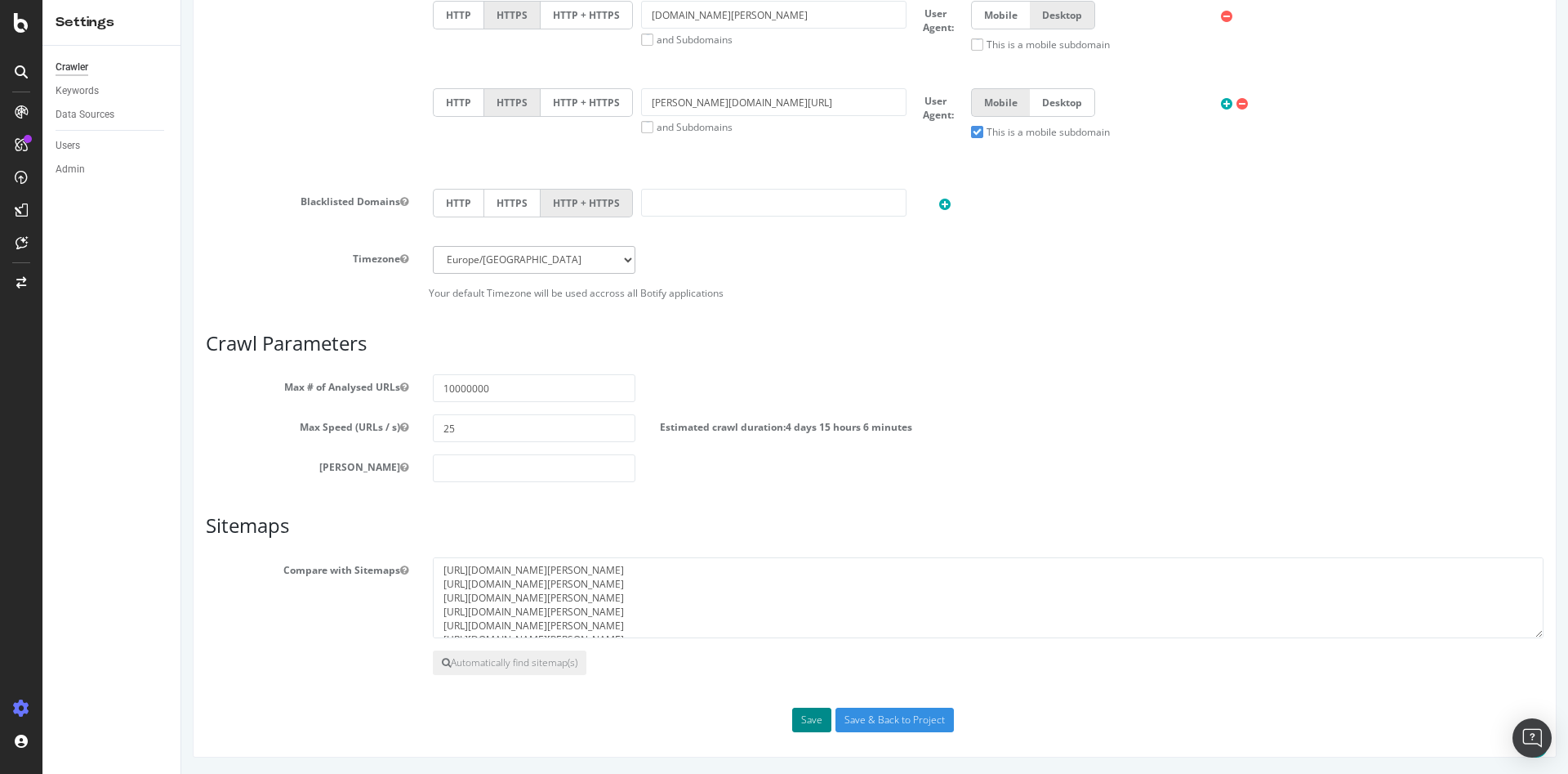
click at [818, 719] on button "Save" at bounding box center [812, 719] width 39 height 25
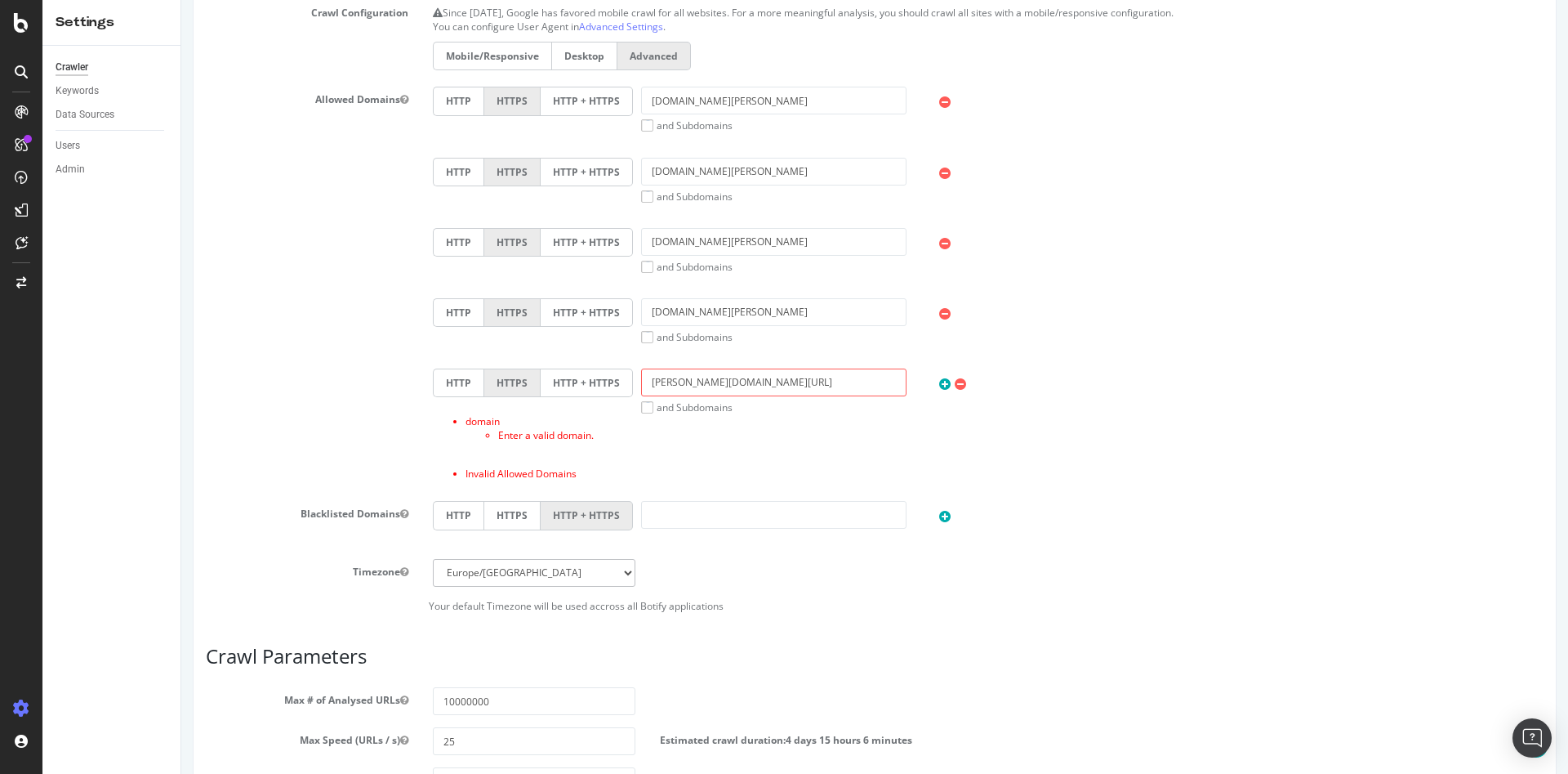
scroll to position [522, 0]
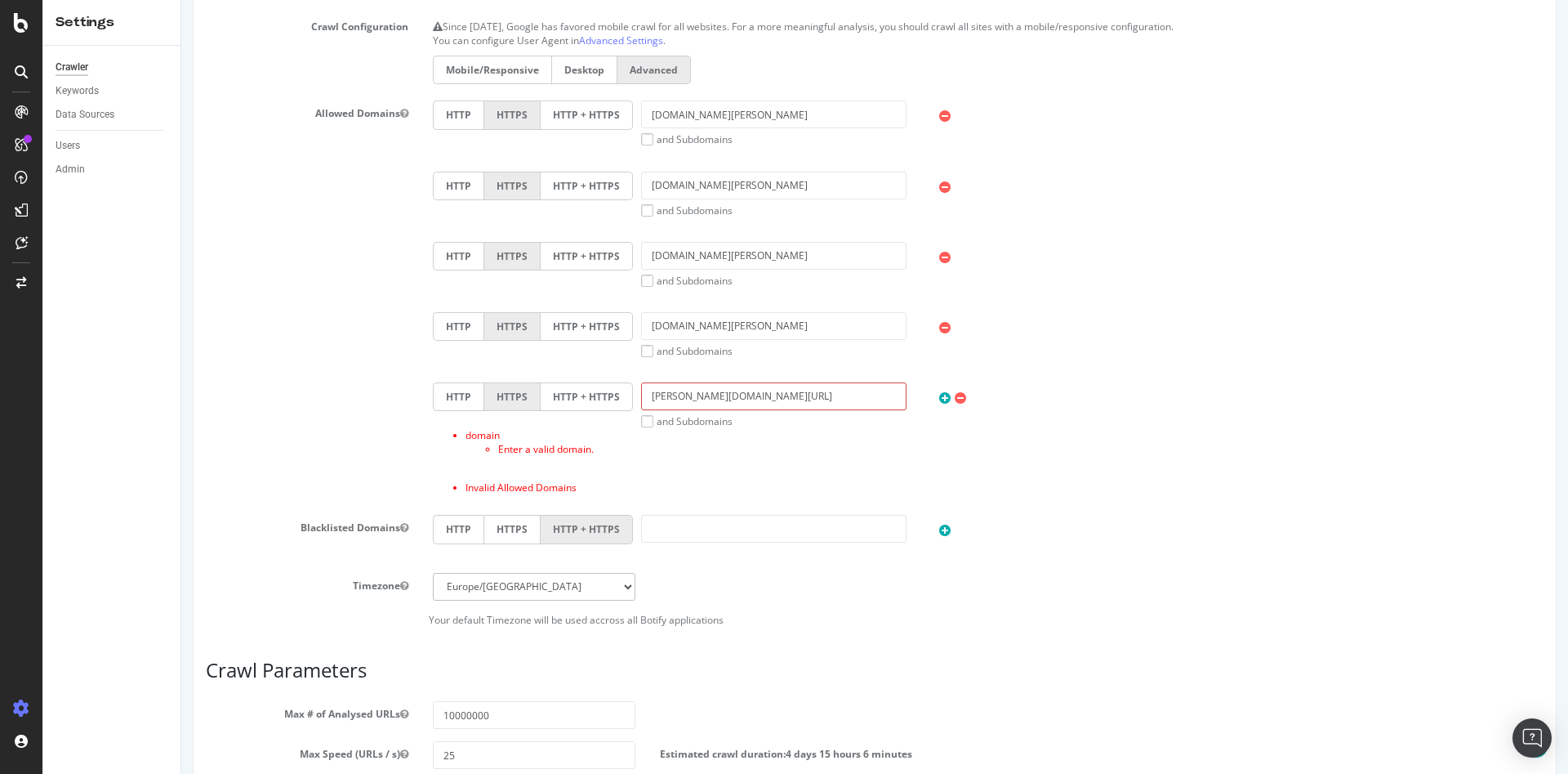
click at [729, 396] on input "[PERSON_NAME][DOMAIN_NAME][URL]" at bounding box center [774, 396] width 266 height 28
type input "[PERSON_NAME][DOMAIN_NAME]"
click at [923, 449] on li "Enter a valid domain." at bounding box center [1021, 448] width 1045 height 14
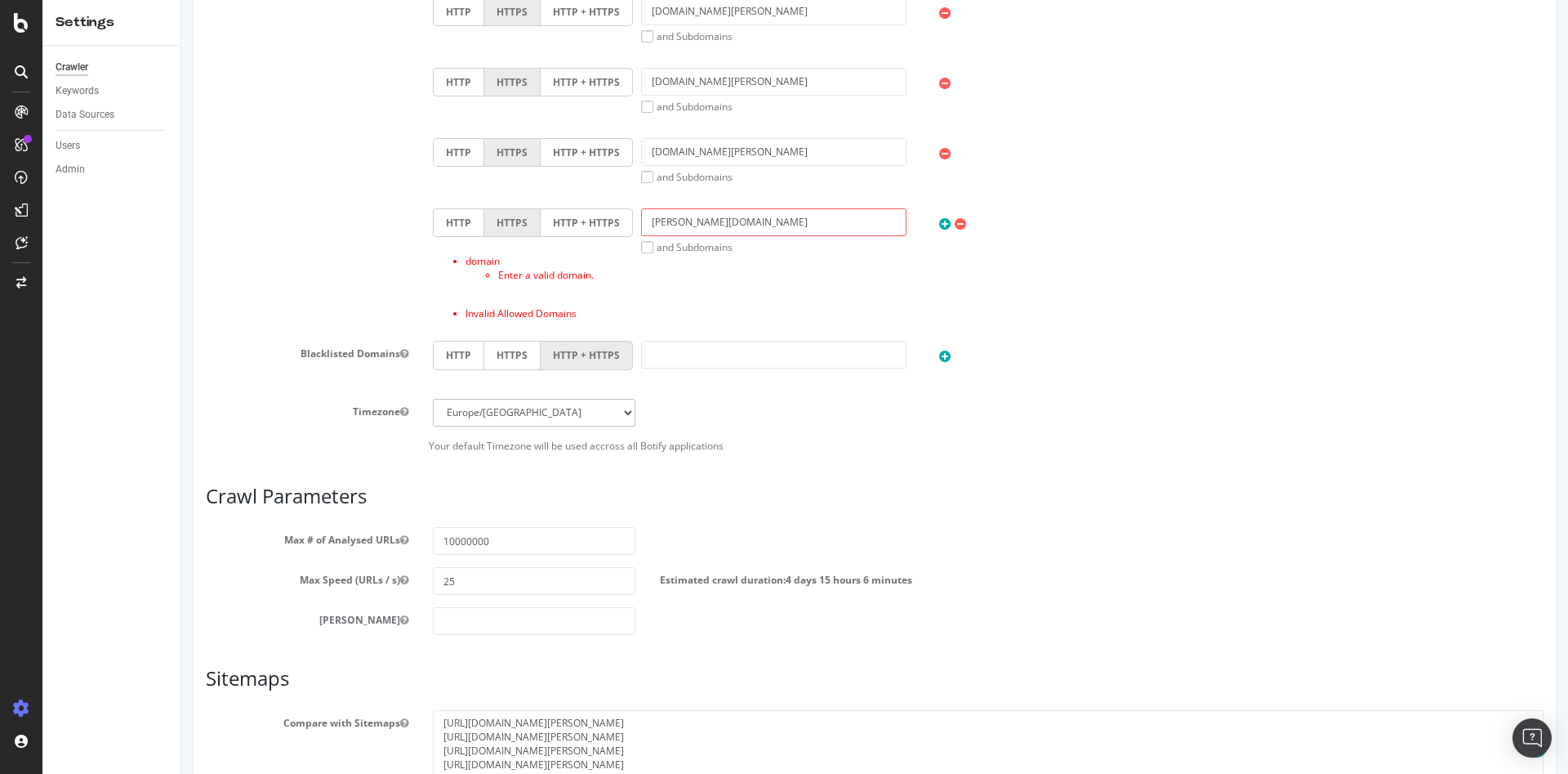
scroll to position [848, 0]
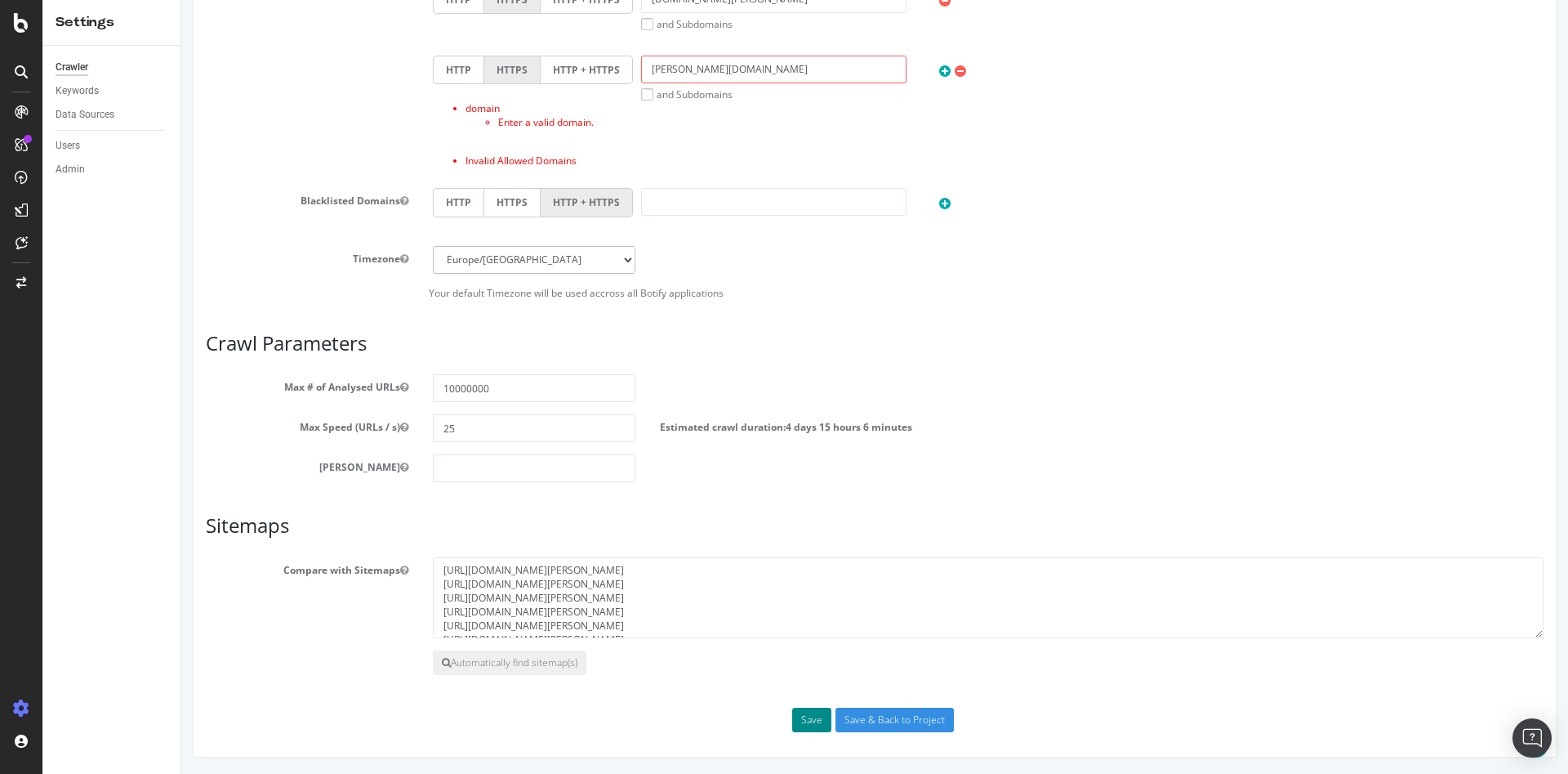
click at [803, 711] on button "Save" at bounding box center [812, 719] width 39 height 25
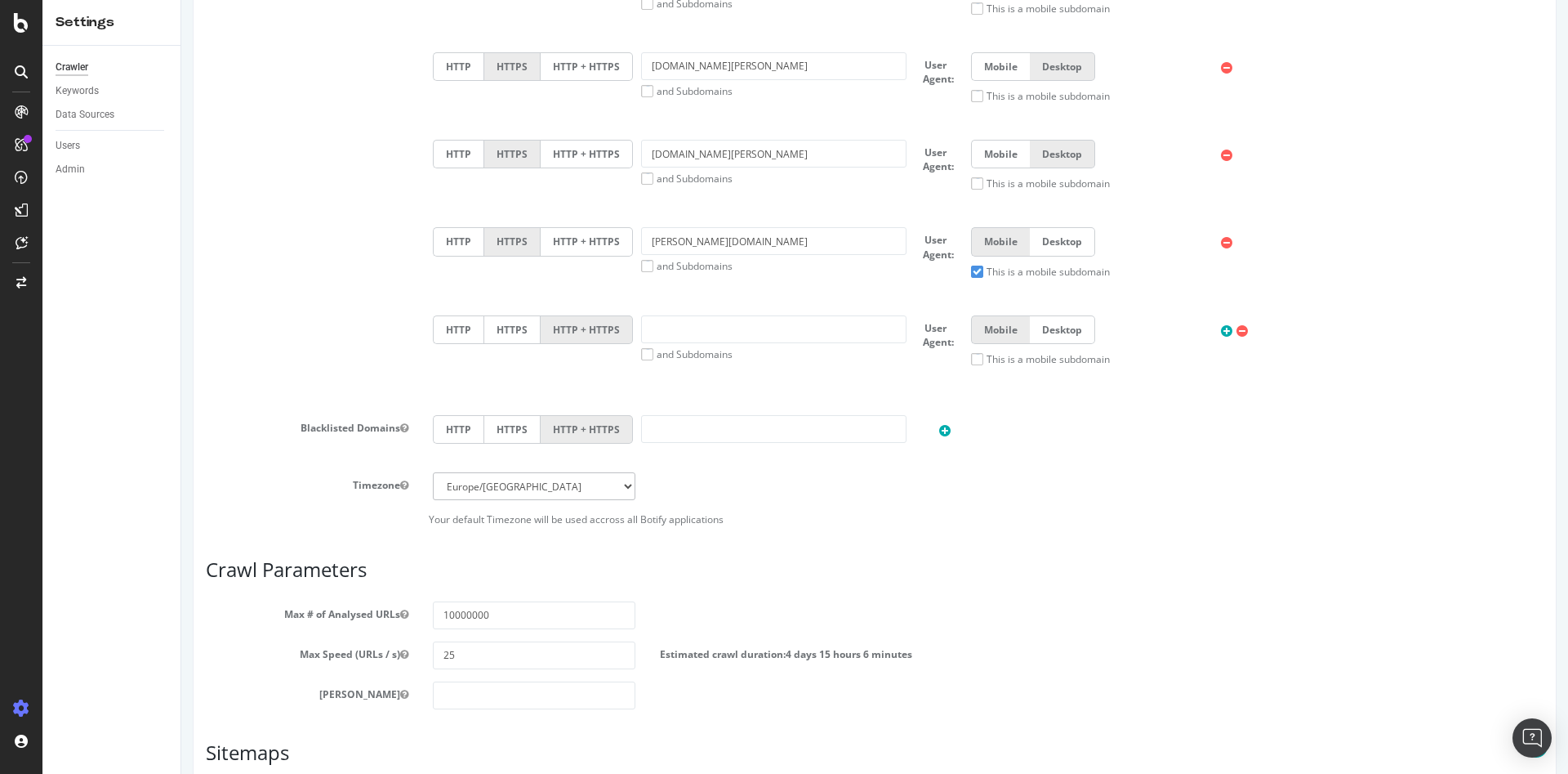
scroll to position [1044, 0]
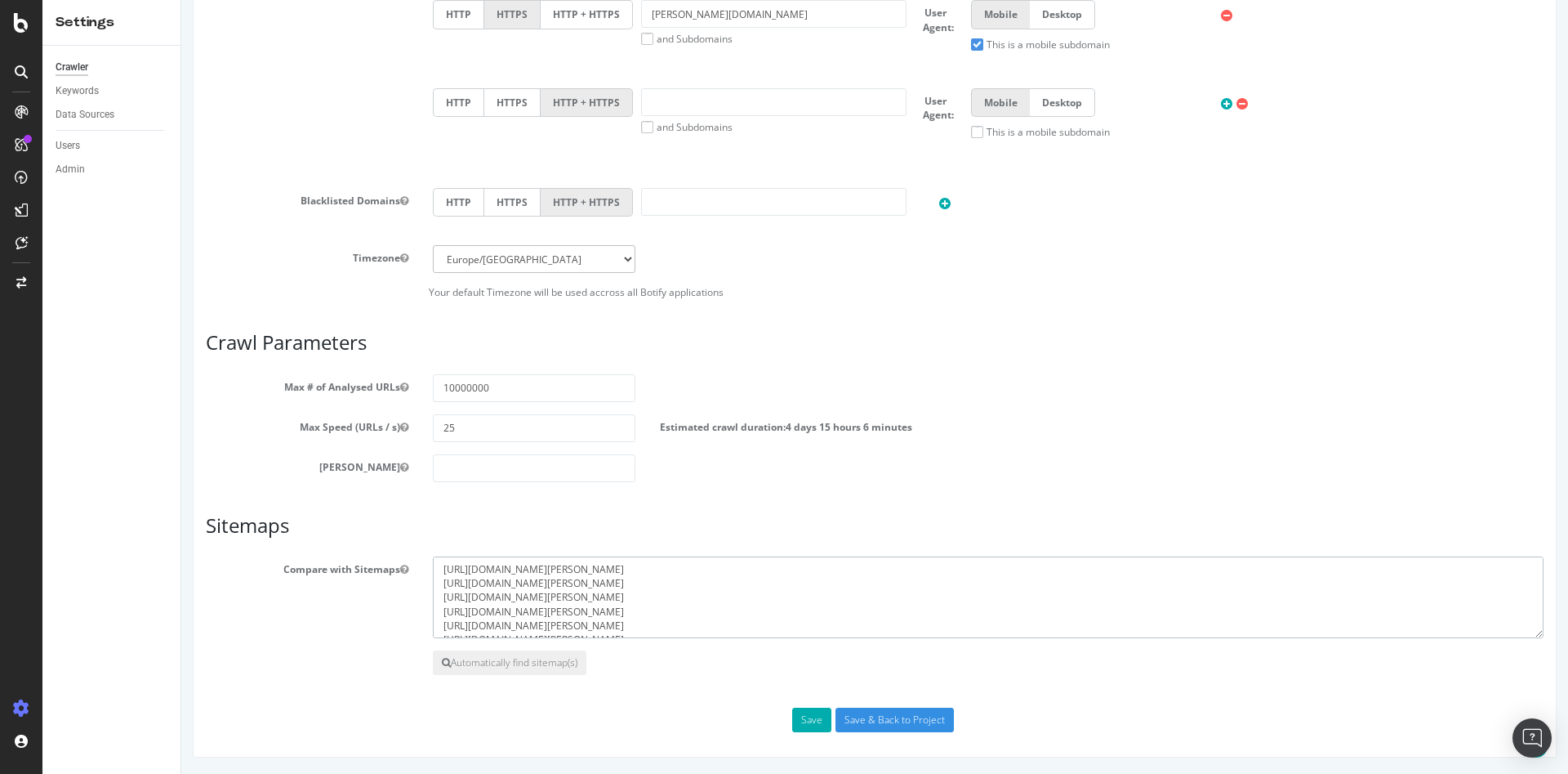
click at [640, 582] on textarea "[URL][DOMAIN_NAME][PERSON_NAME] [URL][DOMAIN_NAME][PERSON_NAME] [URL][DOMAIN_NA…" at bounding box center [988, 597] width 1110 height 82
click at [704, 623] on textarea "[URL][DOMAIN_NAME][PERSON_NAME] [URL][DOMAIN_NAME][PERSON_NAME] [URL][DOMAIN_NA…" at bounding box center [988, 597] width 1110 height 82
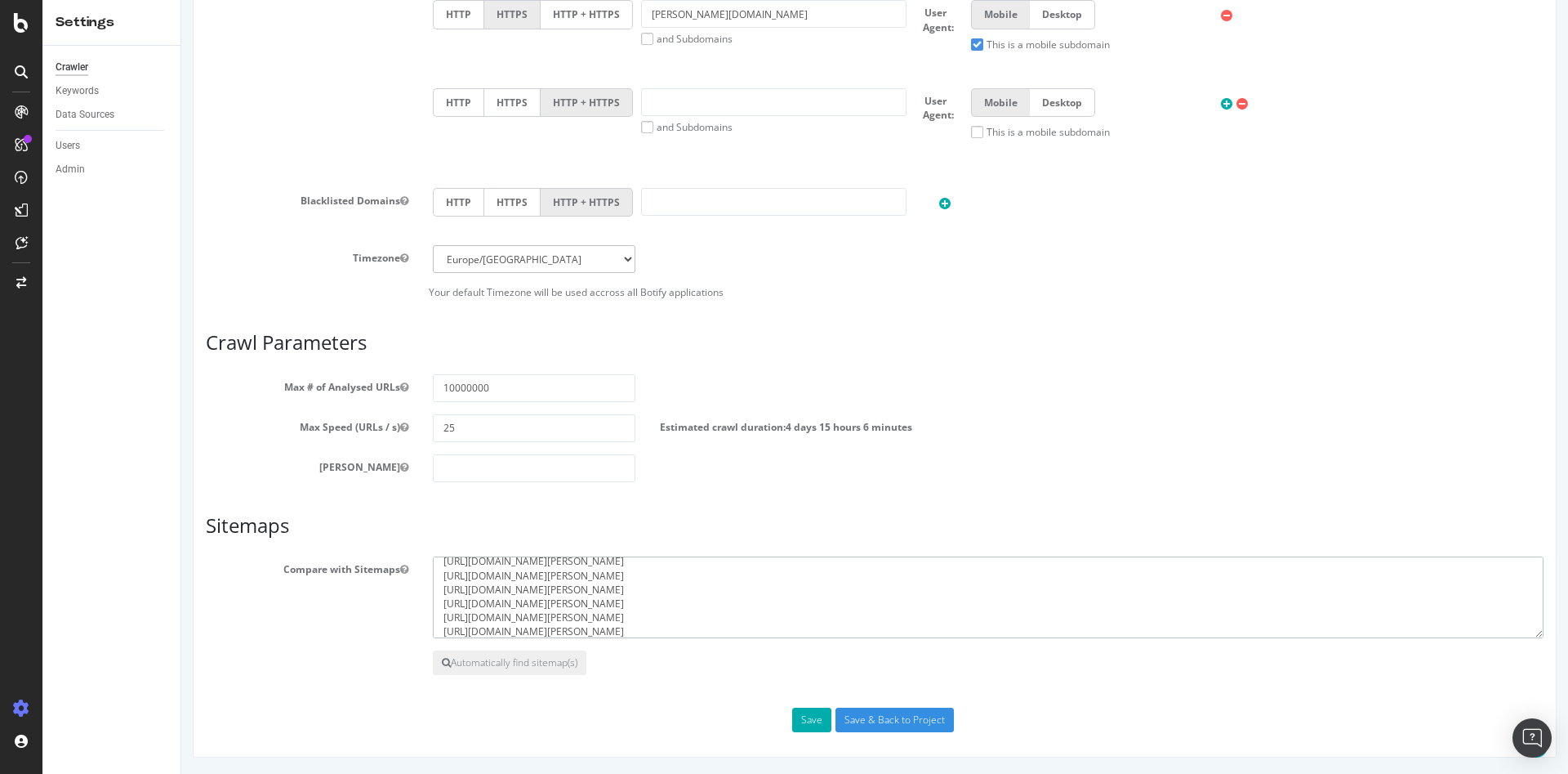
scroll to position [56, 0]
click at [702, 622] on textarea "[URL][DOMAIN_NAME][PERSON_NAME] [URL][DOMAIN_NAME][PERSON_NAME] [URL][DOMAIN_NA…" at bounding box center [988, 597] width 1110 height 82
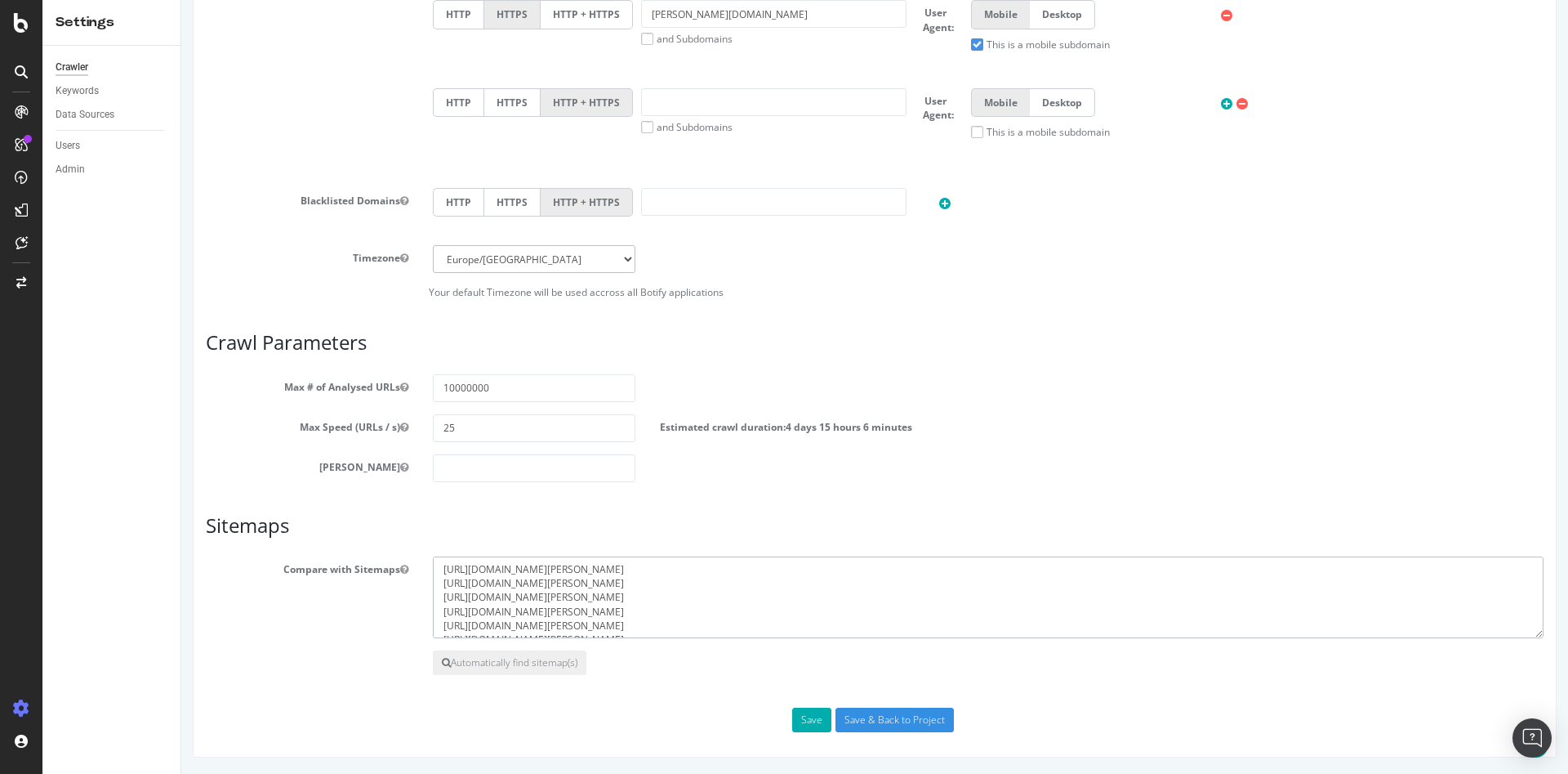
drag, startPoint x: 628, startPoint y: 596, endPoint x: 461, endPoint y: 598, distance: 167.0
click at [420, 595] on div "[URL][DOMAIN_NAME][PERSON_NAME] [URL][DOMAIN_NAME][PERSON_NAME] [URL][DOMAIN_NA…" at bounding box center [988, 597] width 1135 height 82
click at [441, 570] on textarea "[URL][DOMAIN_NAME][PERSON_NAME] [URL][DOMAIN_NAME][PERSON_NAME] [URL][DOMAIN_NA…" at bounding box center [988, 597] width 1110 height 82
paste textarea "[URL][DOMAIN_NAME][PERSON_NAME]"
click at [571, 613] on textarea "[URL][DOMAIN_NAME][PERSON_NAME] [URL][DOMAIN_NAME][PERSON_NAME] [URL][DOMAIN_NA…" at bounding box center [988, 597] width 1110 height 82
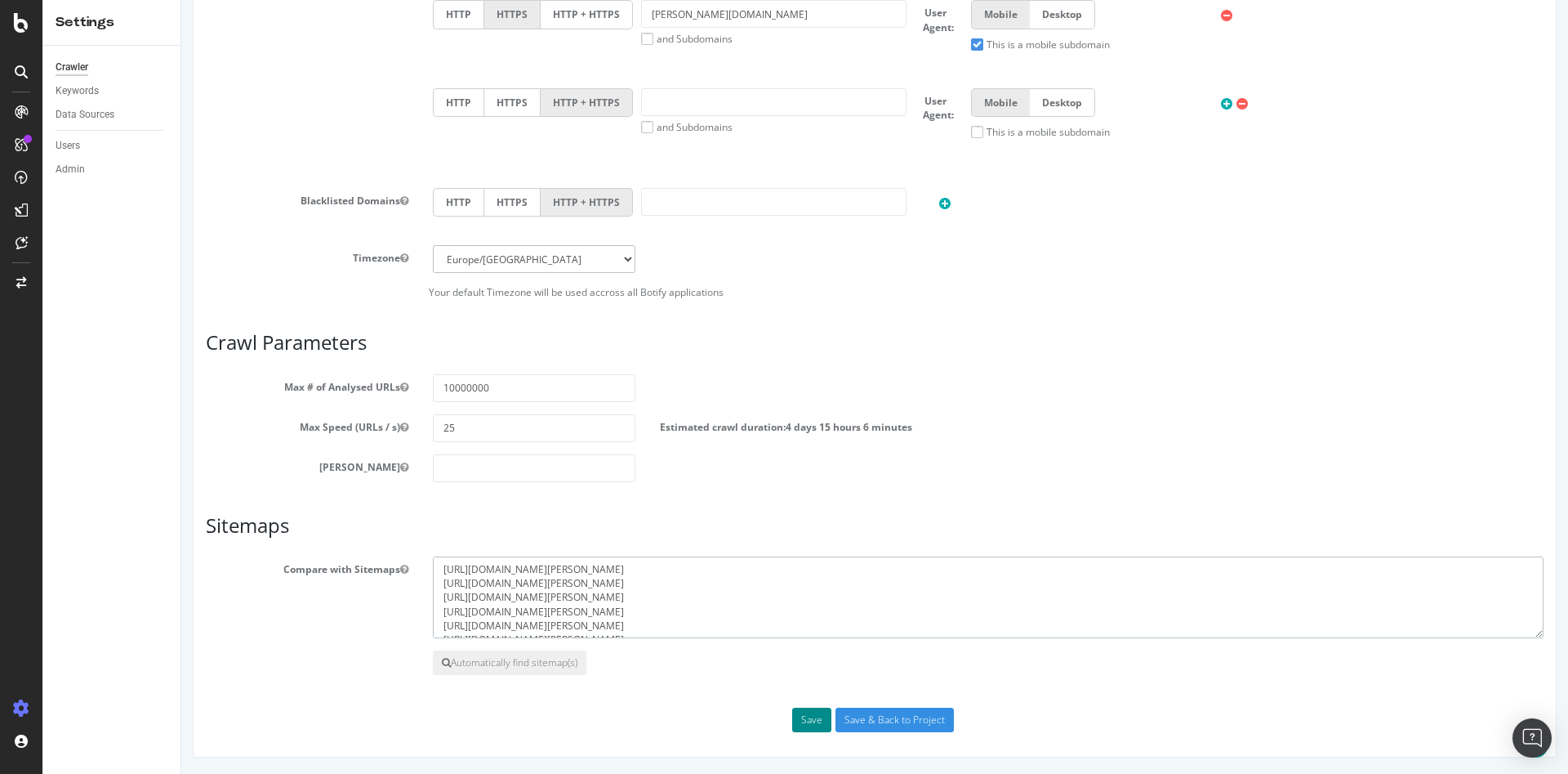
type textarea "[URL][DOMAIN_NAME][PERSON_NAME] [URL][DOMAIN_NAME][PERSON_NAME] [URL][DOMAIN_NA…"
click at [799, 720] on button "Save" at bounding box center [812, 719] width 39 height 25
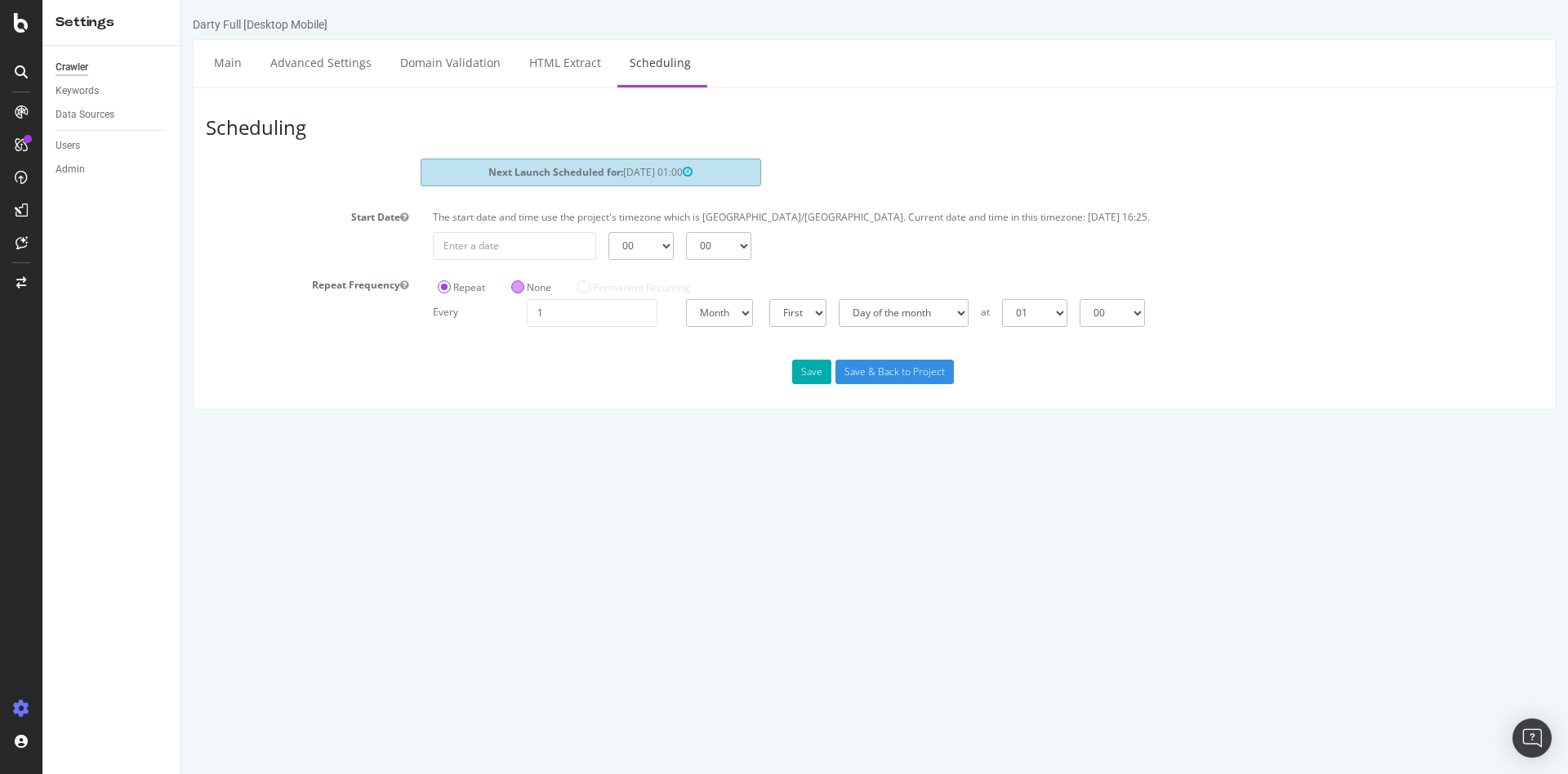
click at [525, 292] on label "None" at bounding box center [531, 287] width 40 height 14
click at [181, 0] on input "None" at bounding box center [181, 0] width 0 height 0
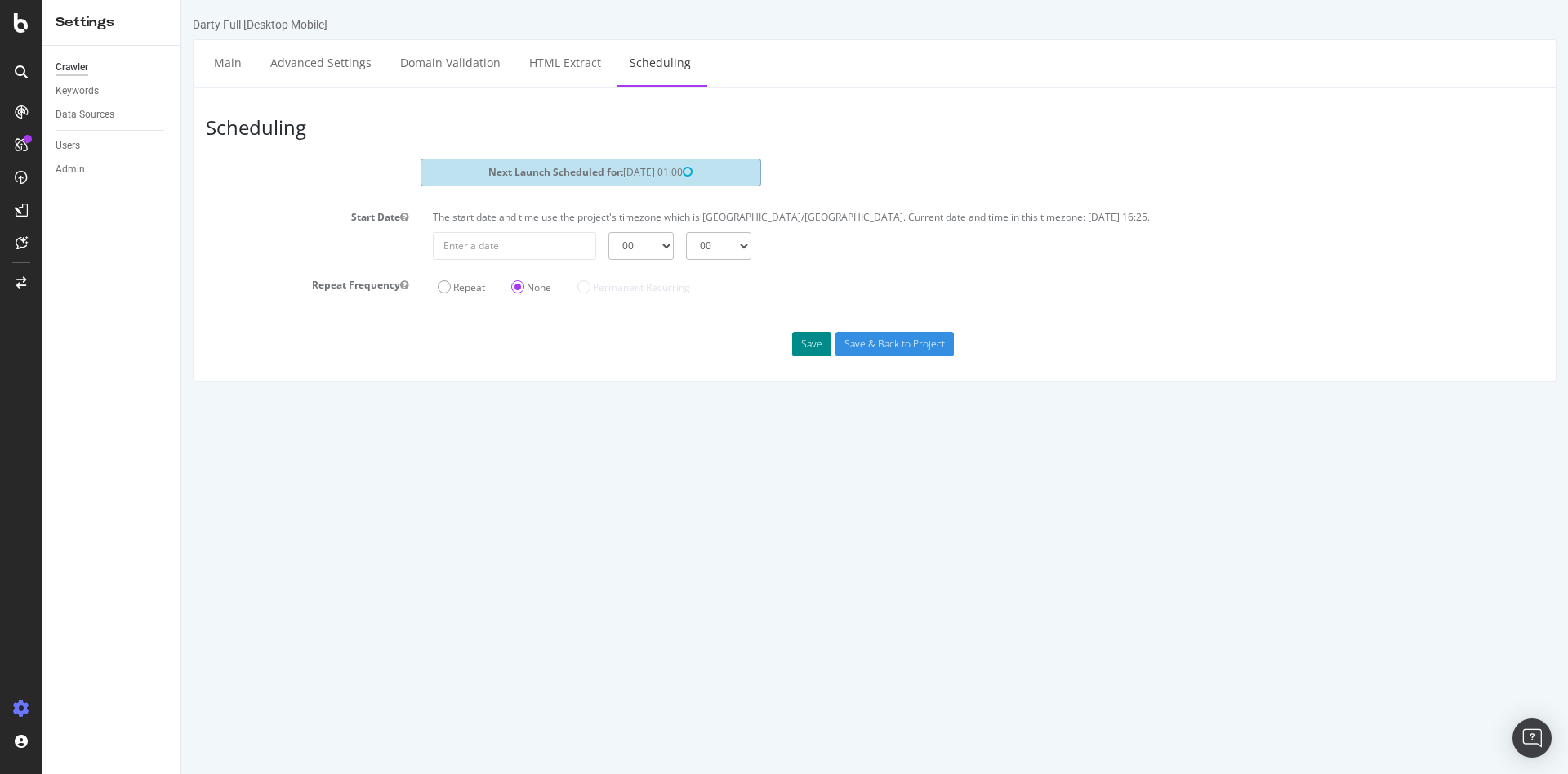
click at [813, 343] on button "Save" at bounding box center [812, 343] width 39 height 25
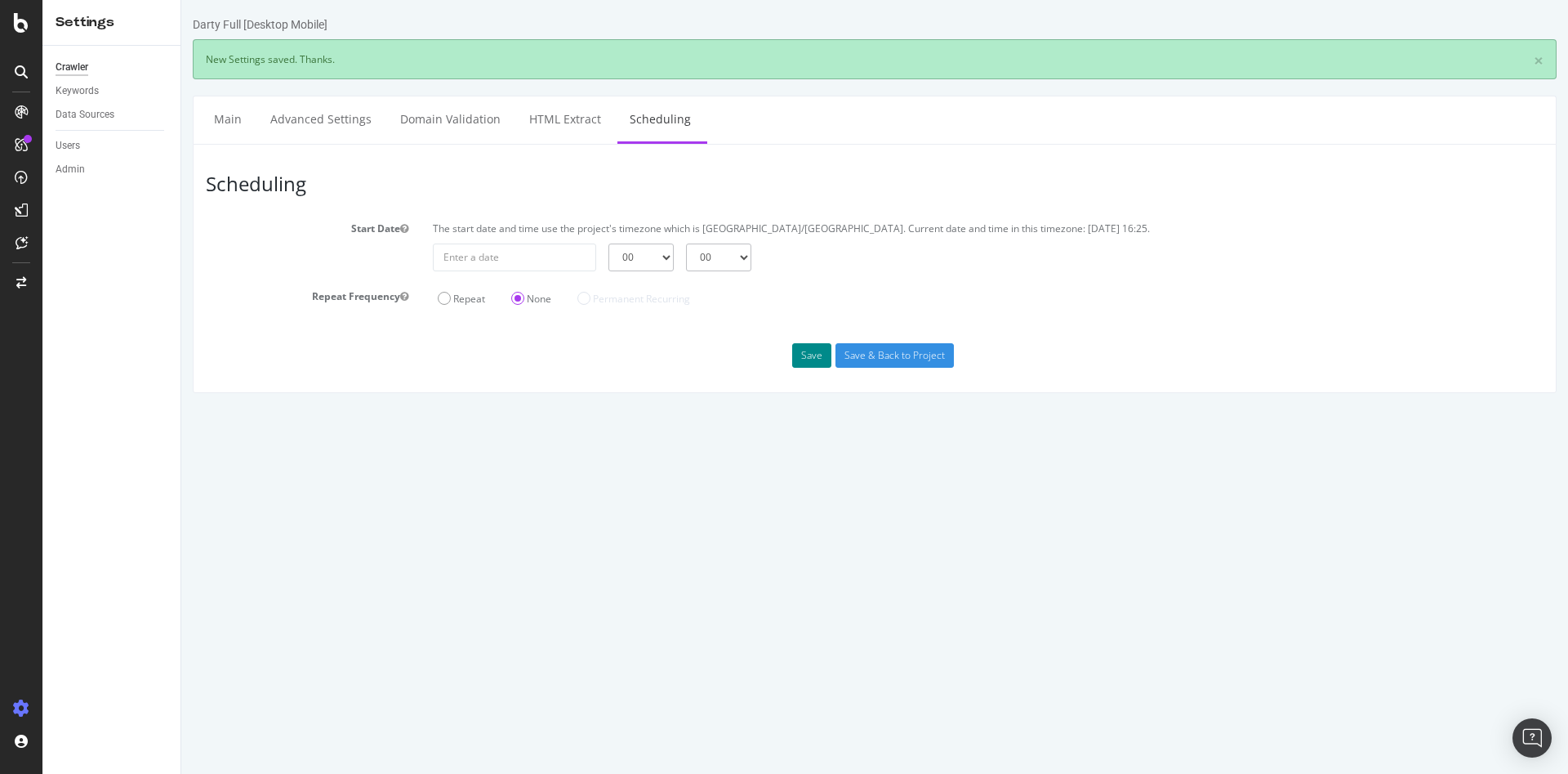
click at [819, 351] on button "Save" at bounding box center [812, 355] width 39 height 25
drag, startPoint x: 1001, startPoint y: 226, endPoint x: 951, endPoint y: 229, distance: 50.1
click at [951, 229] on p "The start date and time use the project's timezone which is [GEOGRAPHIC_DATA]/[…" at bounding box center [988, 228] width 1110 height 14
click at [918, 284] on div "Repeat None Permanent Recurring" at bounding box center [800, 297] width 751 height 27
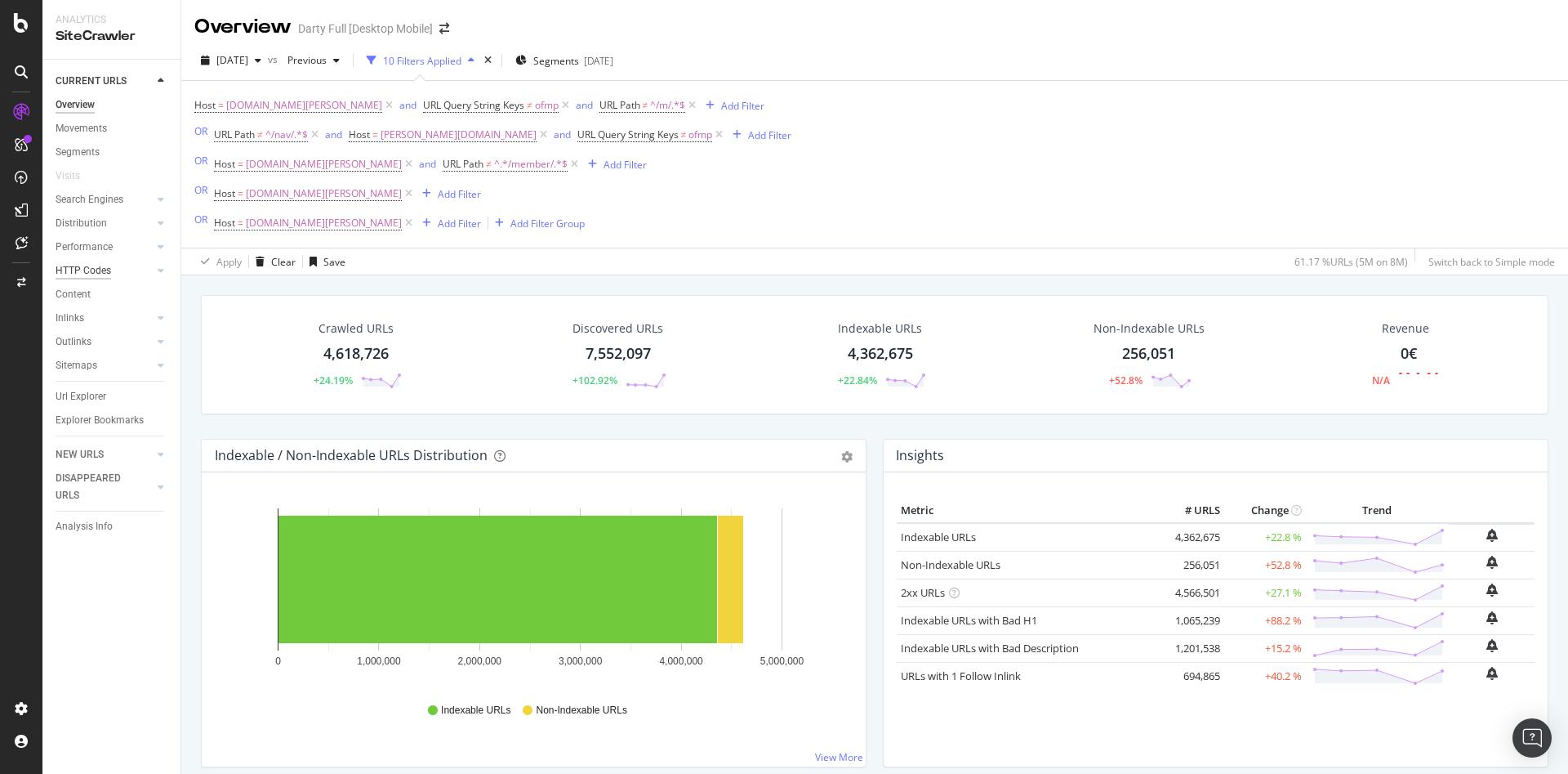
click at [107, 273] on div "HTTP Codes" at bounding box center [84, 271] width 56 height 17
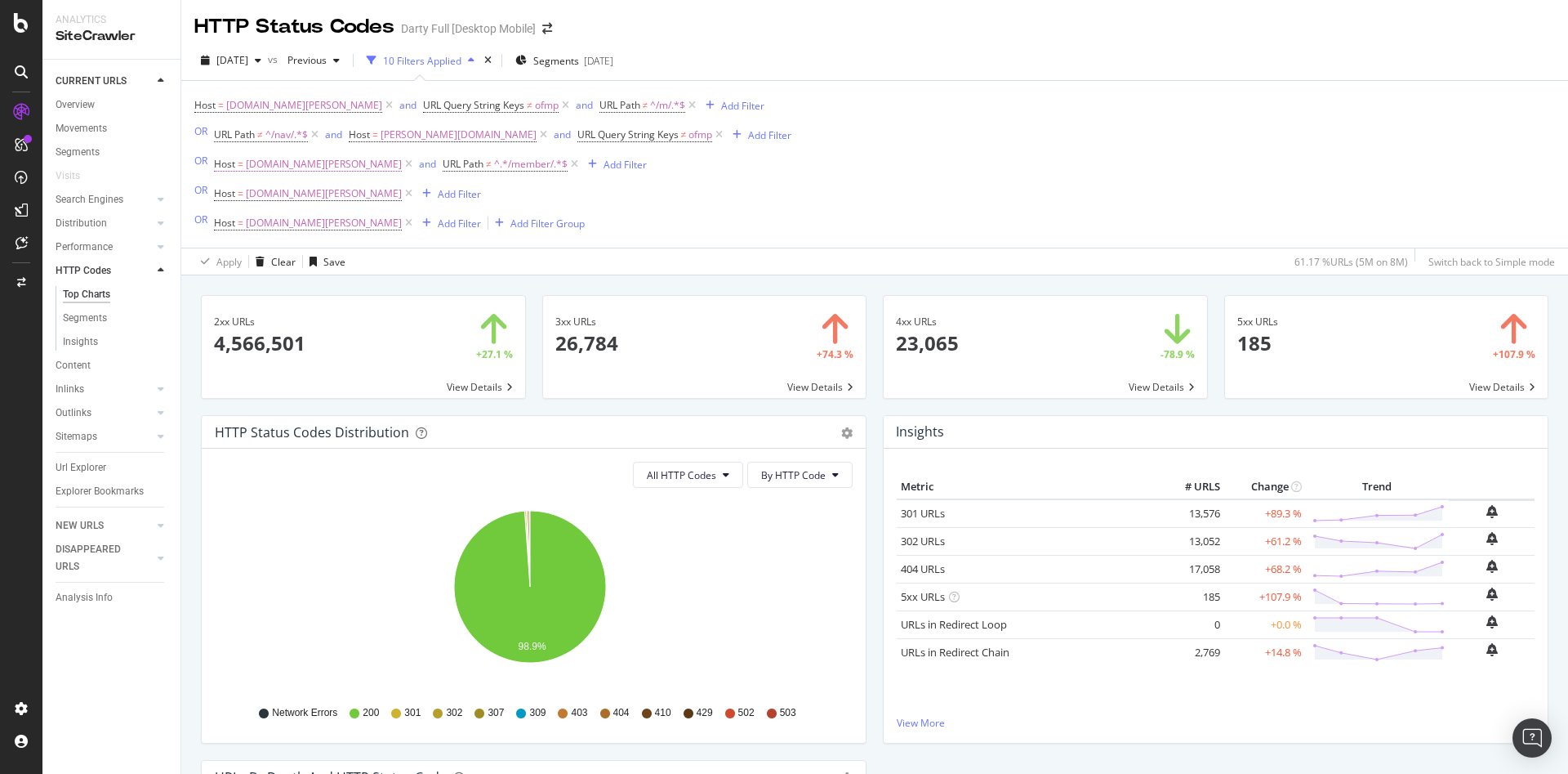
click at [402, 165] on icon at bounding box center [408, 163] width 14 height 16
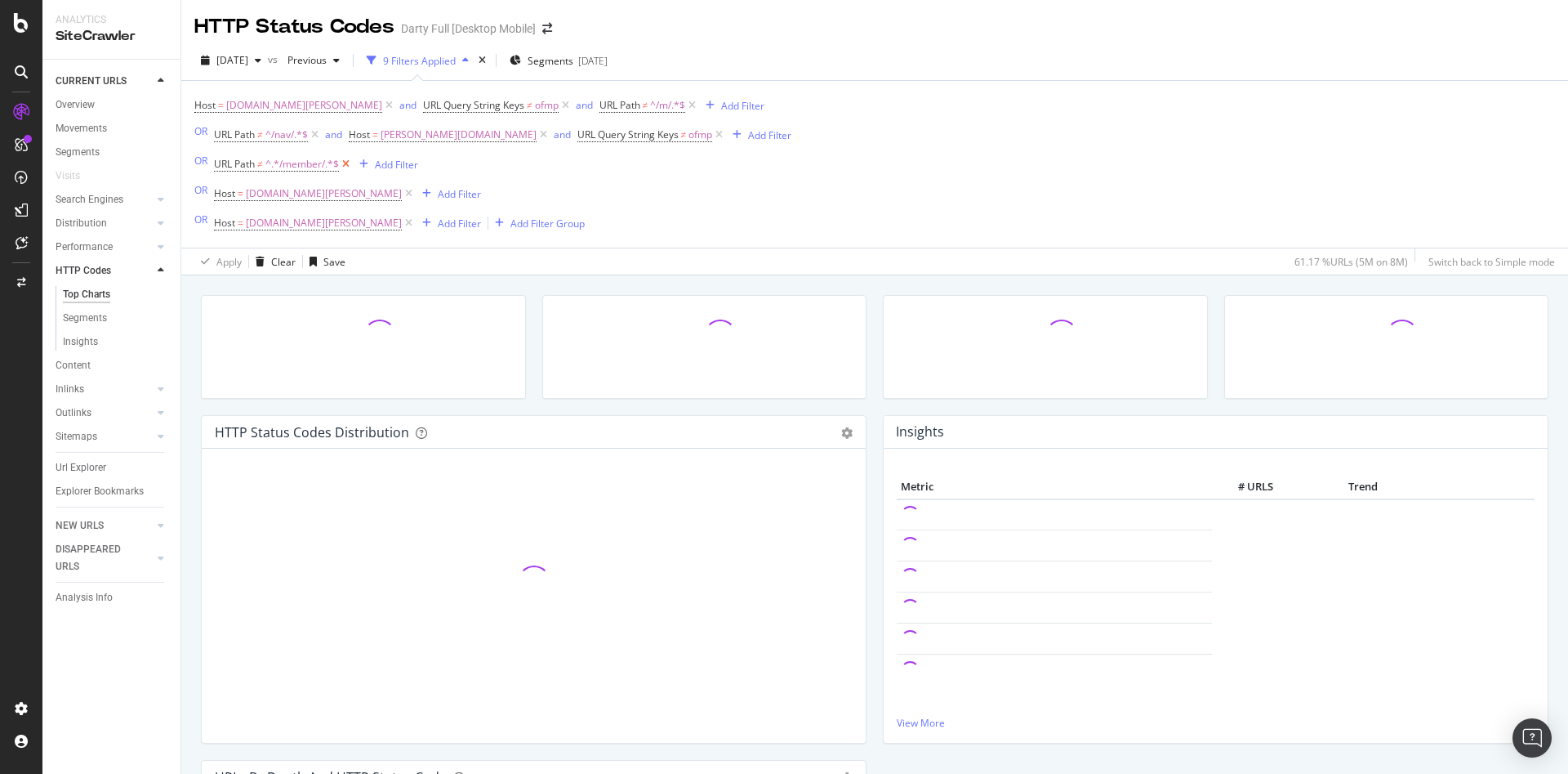
click at [350, 164] on icon at bounding box center [346, 163] width 14 height 16
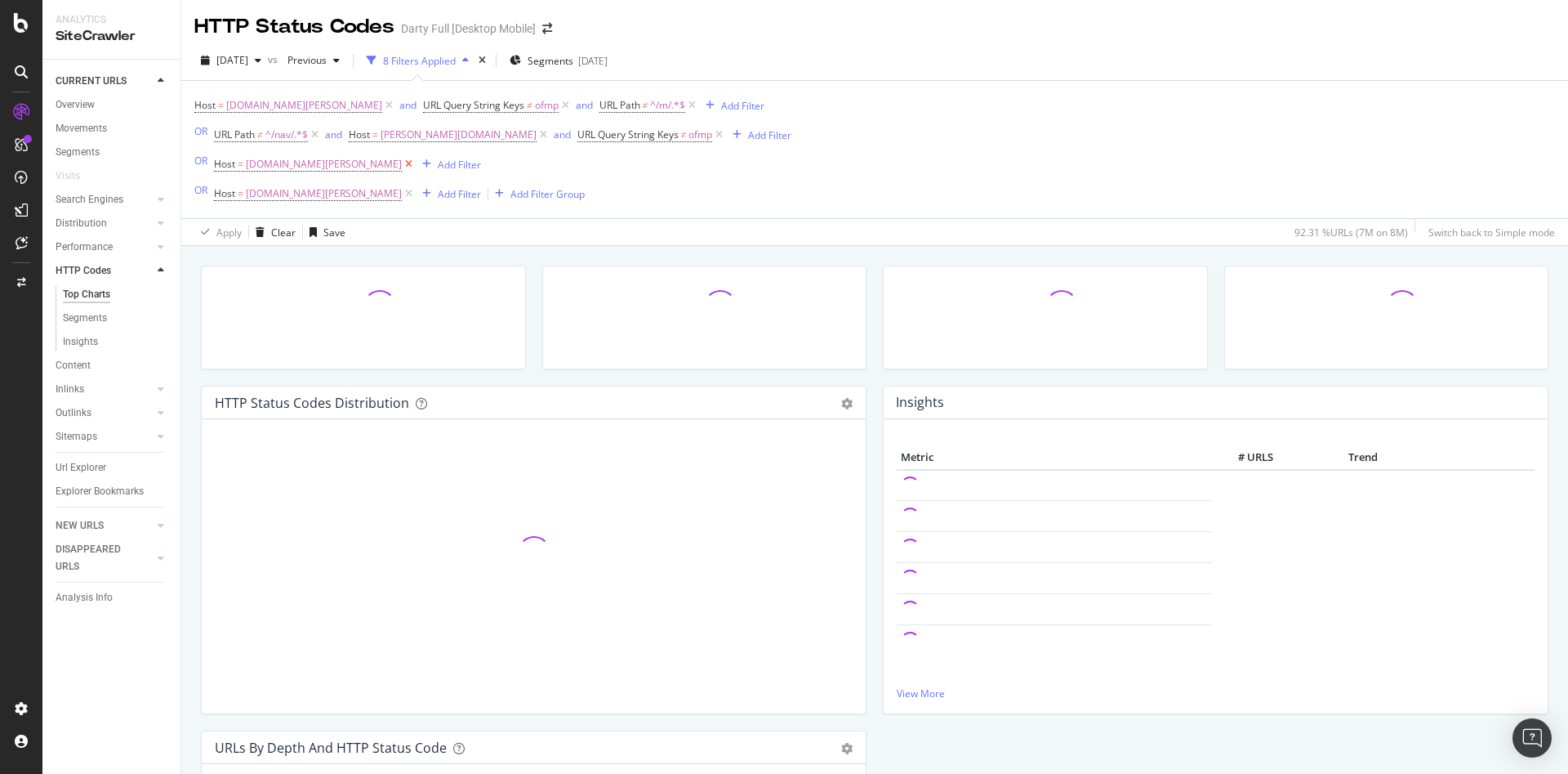
click at [402, 165] on icon at bounding box center [408, 163] width 14 height 16
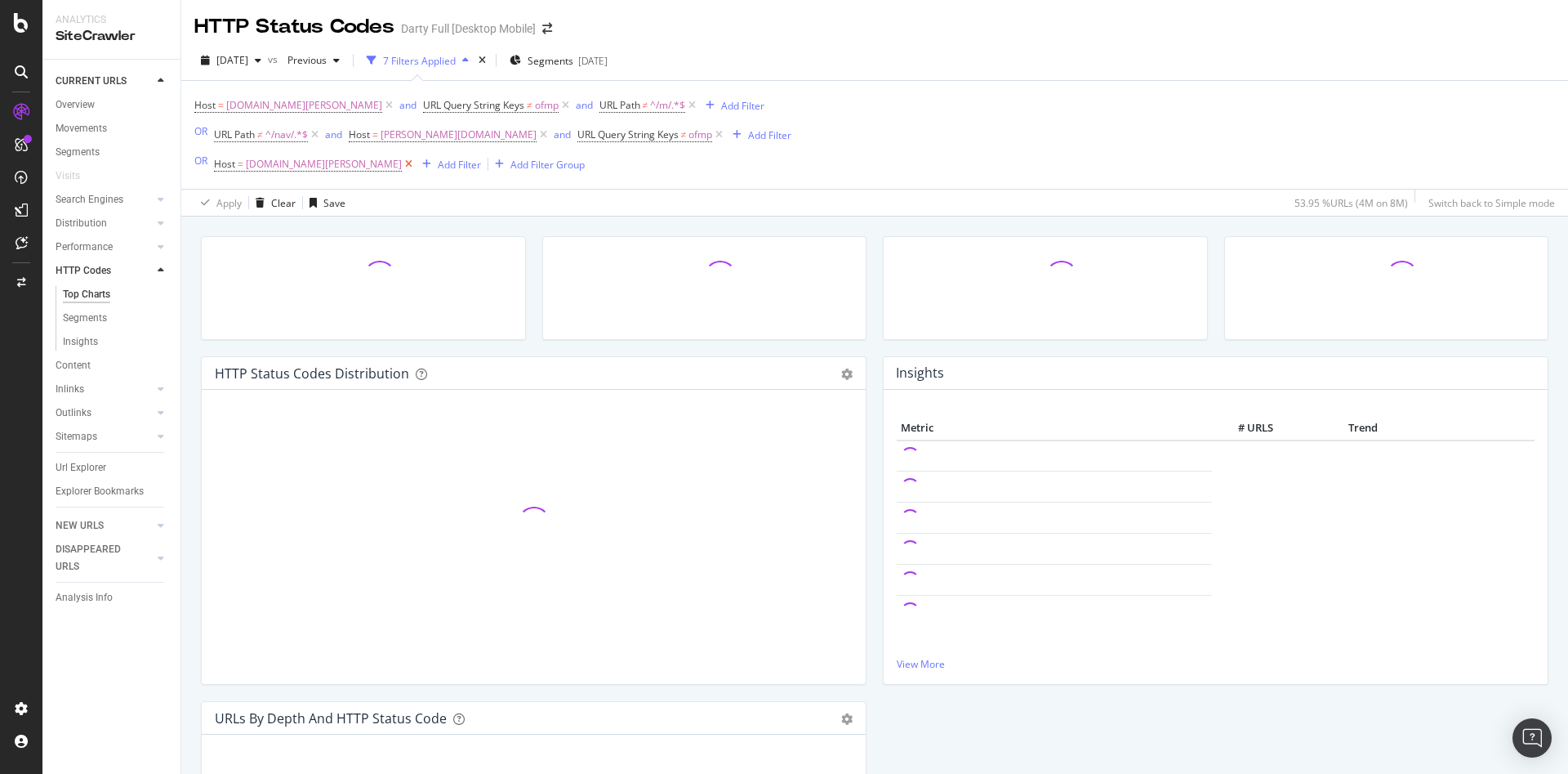
click at [402, 164] on icon at bounding box center [408, 163] width 14 height 16
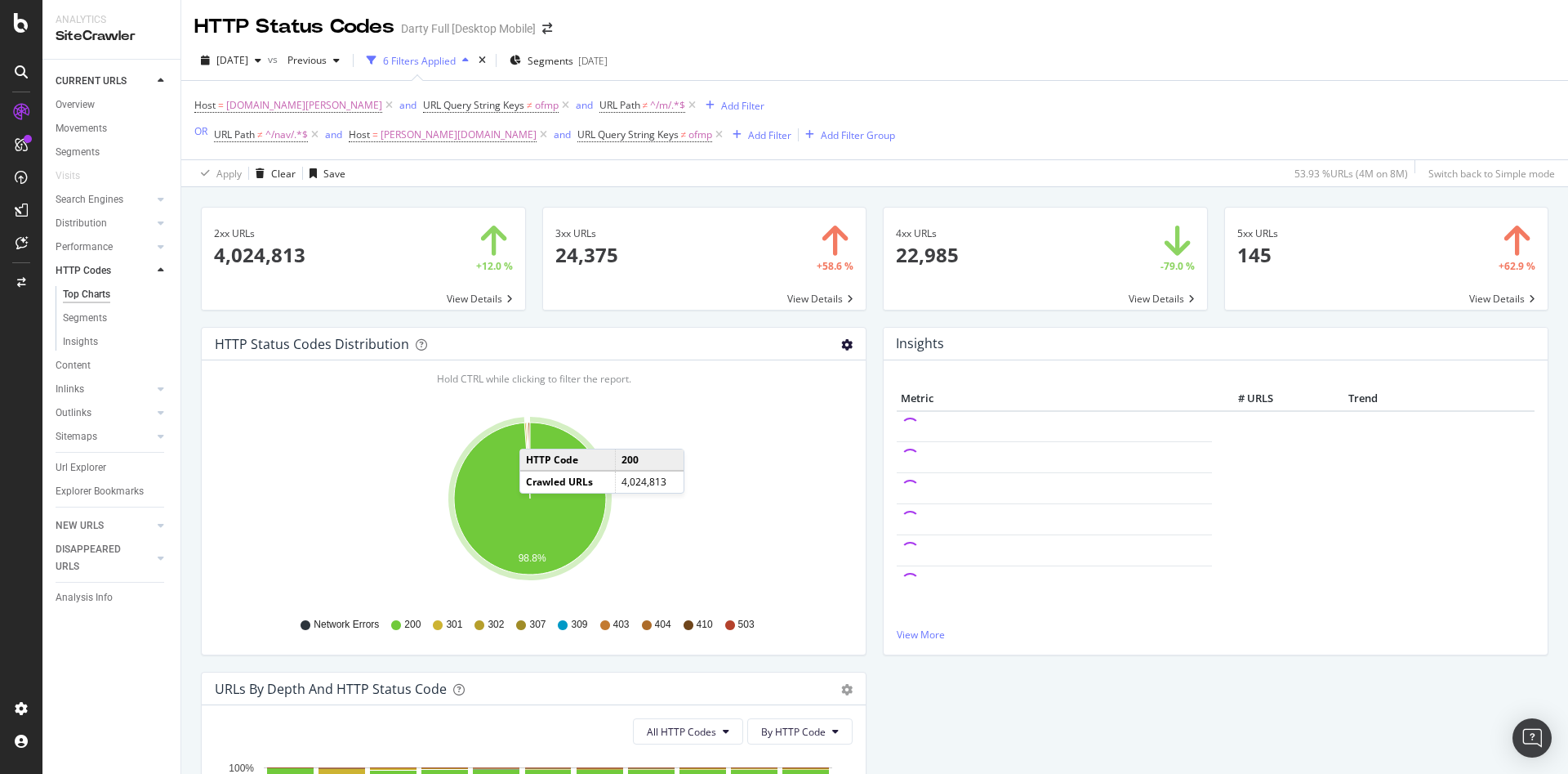
click at [842, 343] on icon "gear" at bounding box center [847, 345] width 12 height 12
click at [796, 409] on span "Table" at bounding box center [791, 406] width 149 height 22
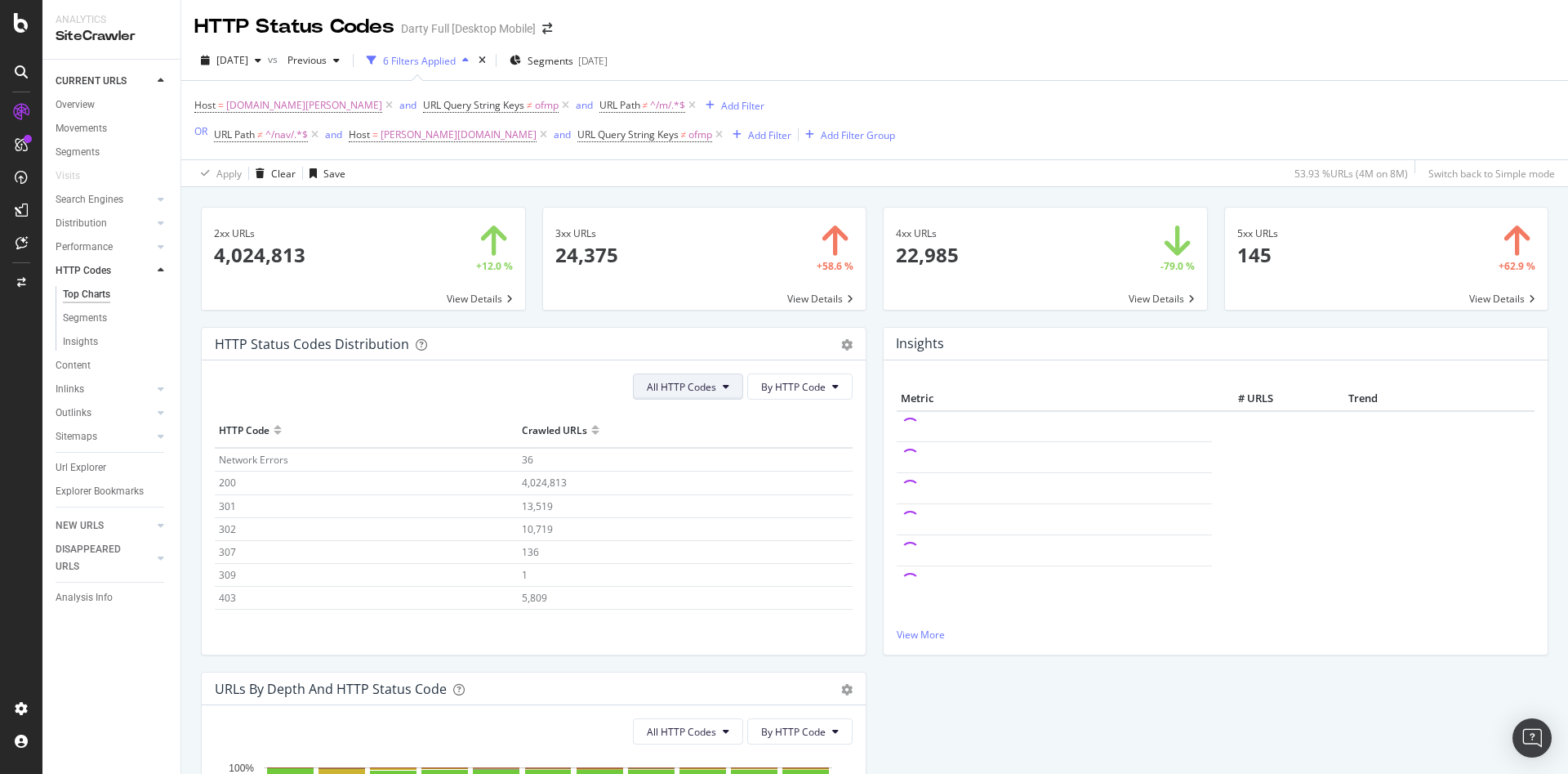
click at [702, 389] on span "All HTTP Codes" at bounding box center [682, 387] width 69 height 14
click at [704, 420] on span "All HTTP Codes" at bounding box center [684, 419] width 83 height 14
click at [781, 388] on span "By HTTP Code" at bounding box center [793, 387] width 64 height 14
click at [785, 421] on span "By Family" at bounding box center [787, 419] width 64 height 14
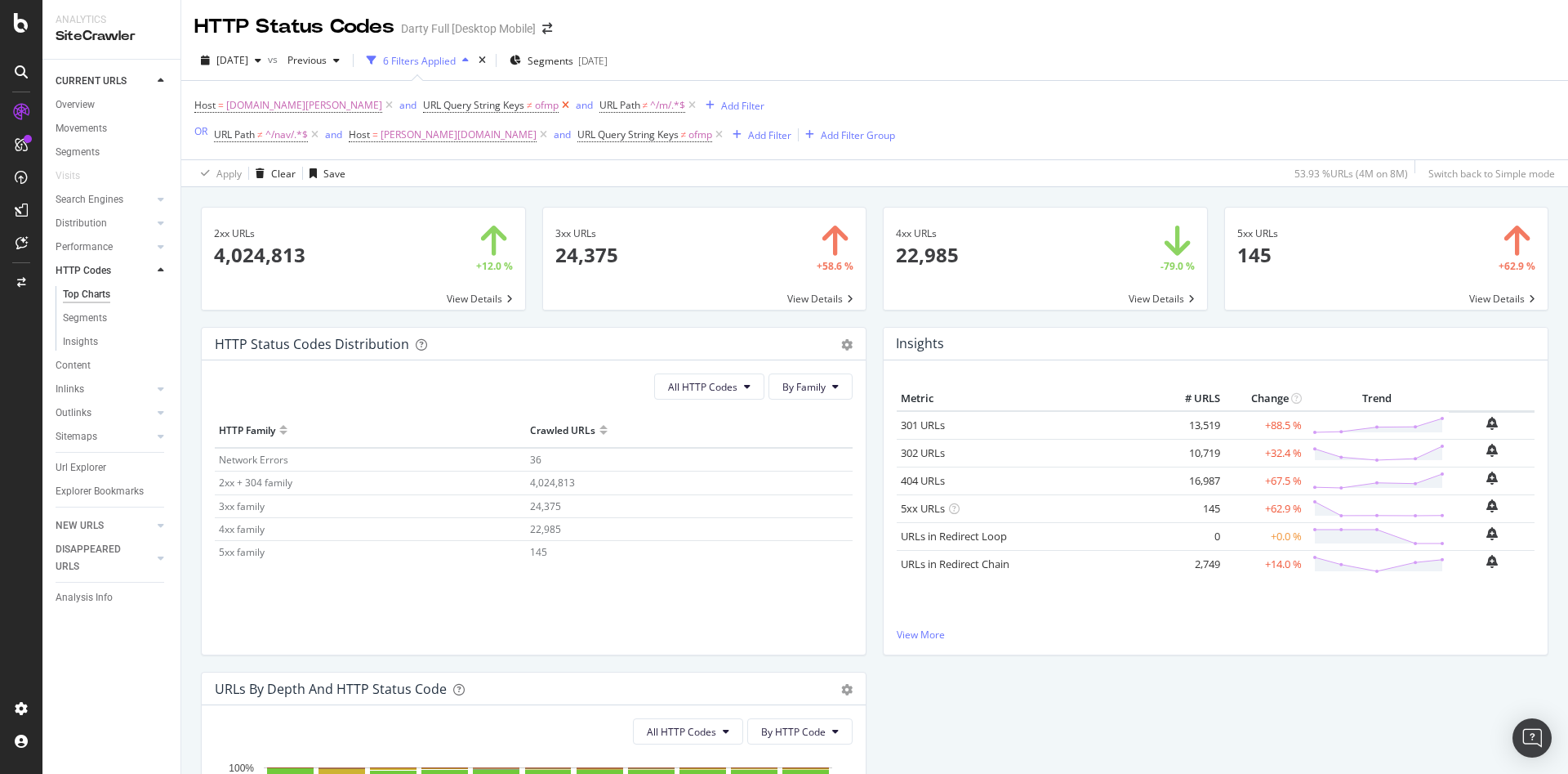
click at [559, 106] on icon at bounding box center [566, 105] width 14 height 16
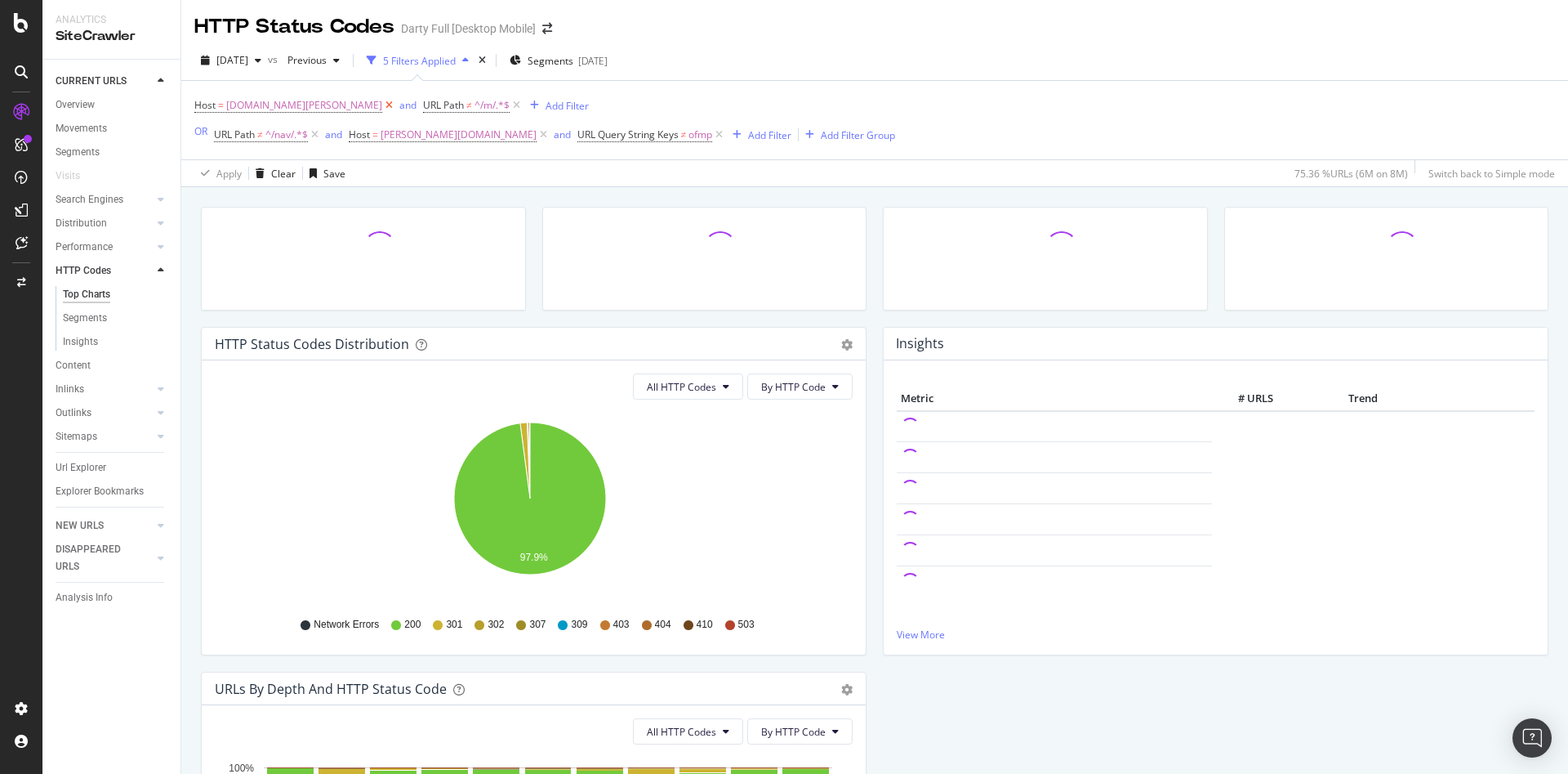
click at [382, 107] on icon at bounding box center [389, 105] width 14 height 16
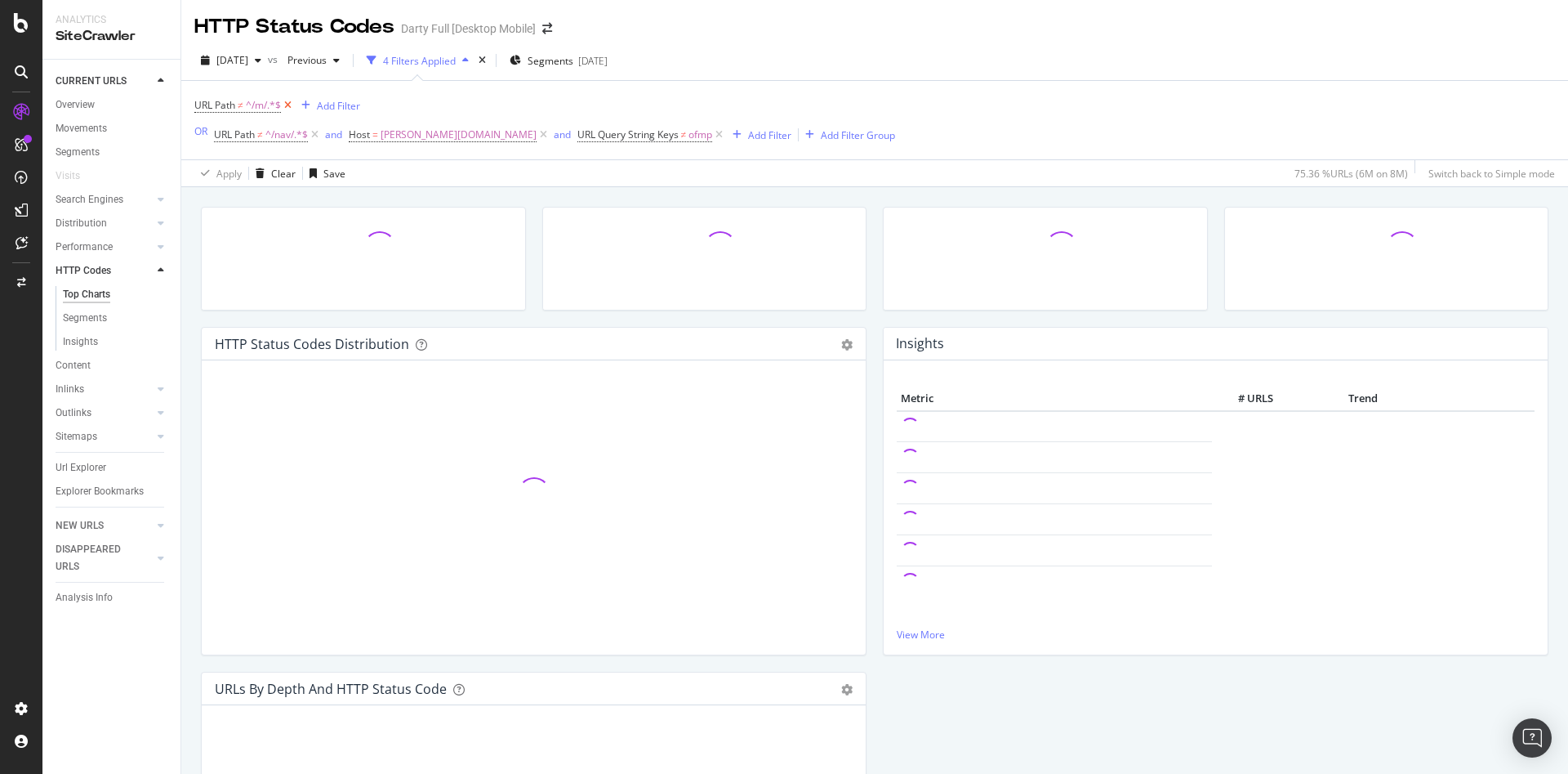
click at [289, 105] on icon at bounding box center [288, 105] width 14 height 16
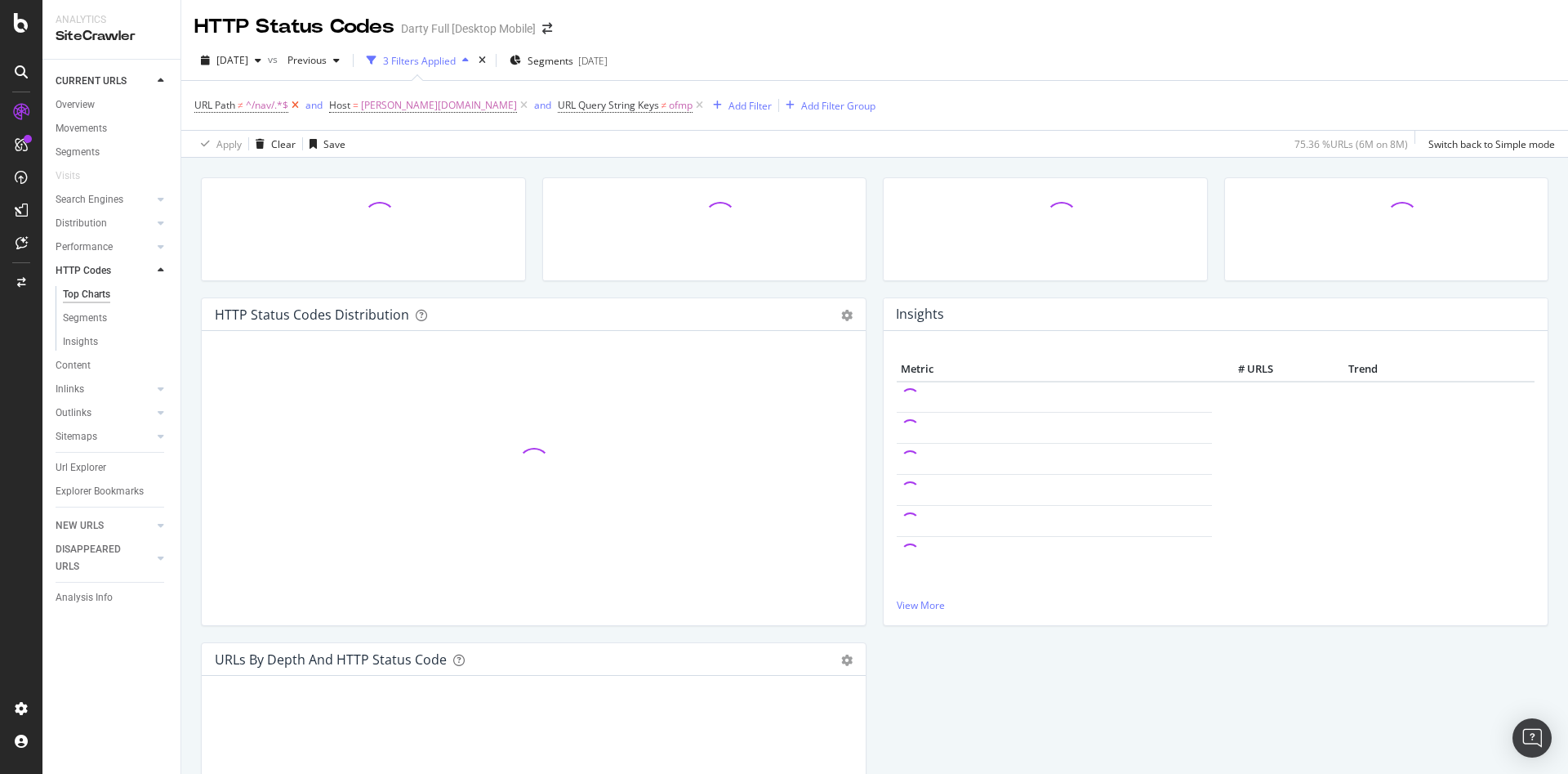
click at [295, 105] on icon at bounding box center [295, 105] width 14 height 16
click at [382, 105] on icon at bounding box center [389, 105] width 14 height 16
click at [336, 107] on icon at bounding box center [337, 105] width 14 height 16
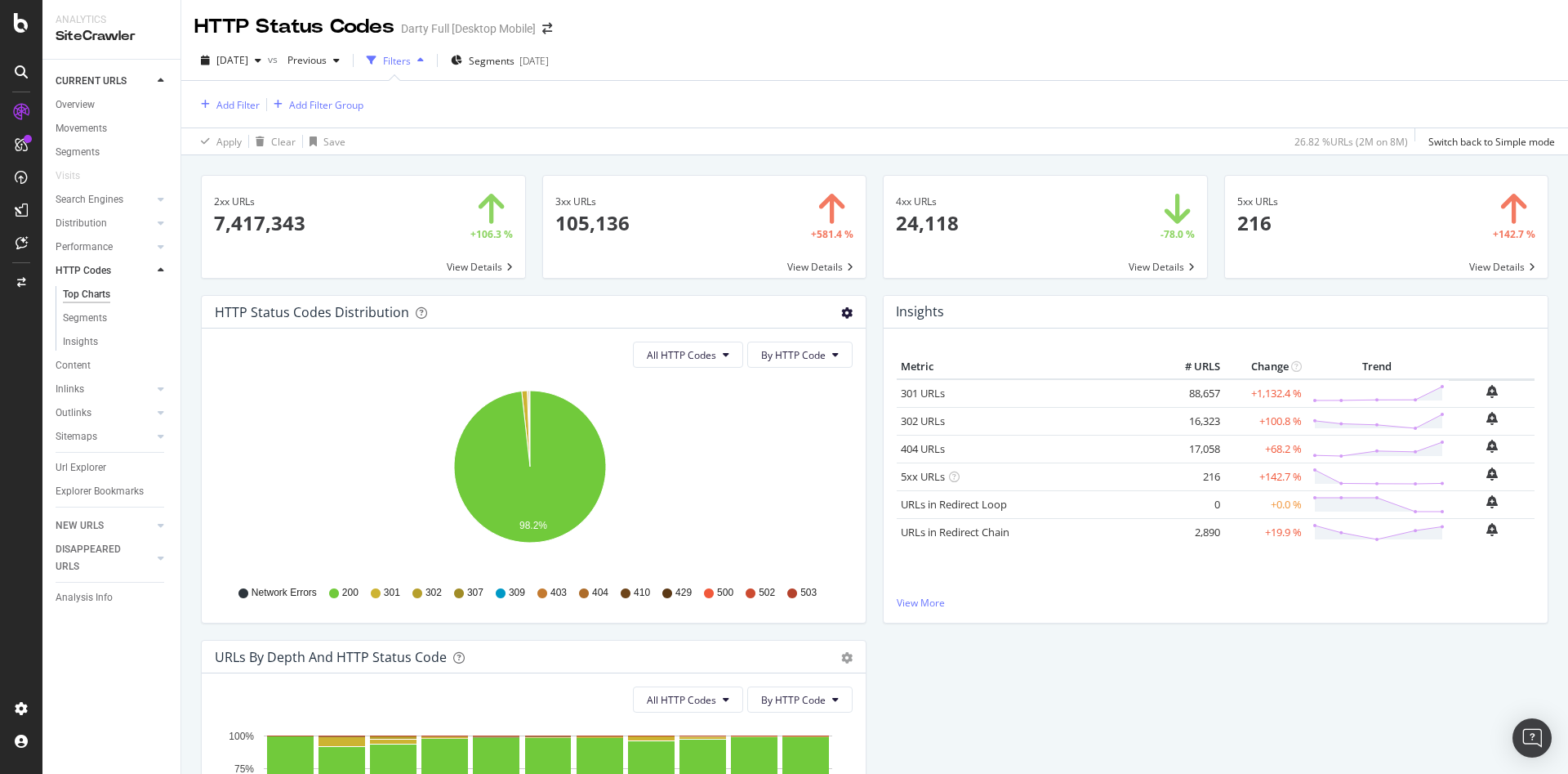
click at [842, 310] on icon "gear" at bounding box center [847, 313] width 12 height 12
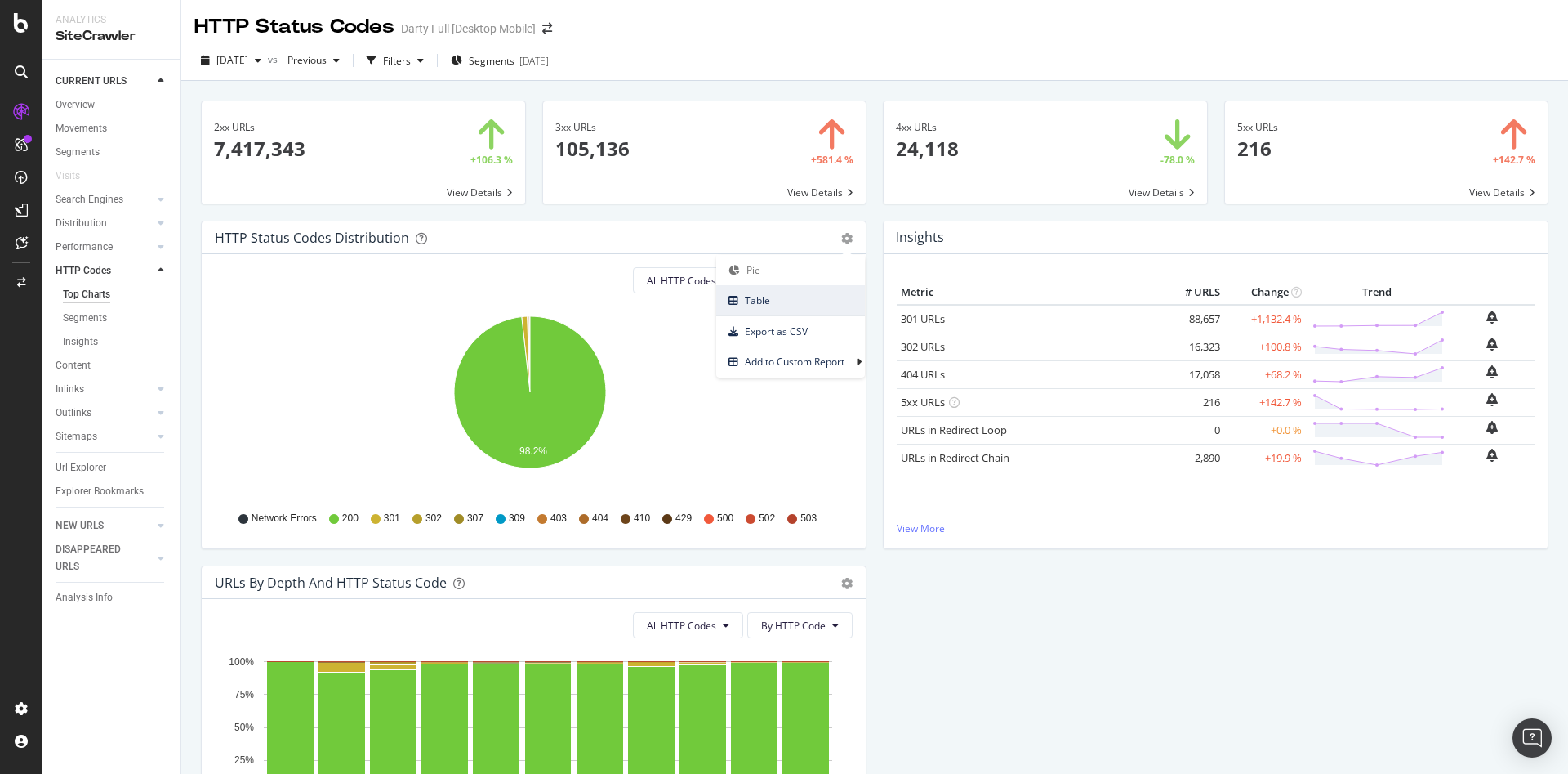
click at [806, 306] on span "Table" at bounding box center [791, 300] width 149 height 22
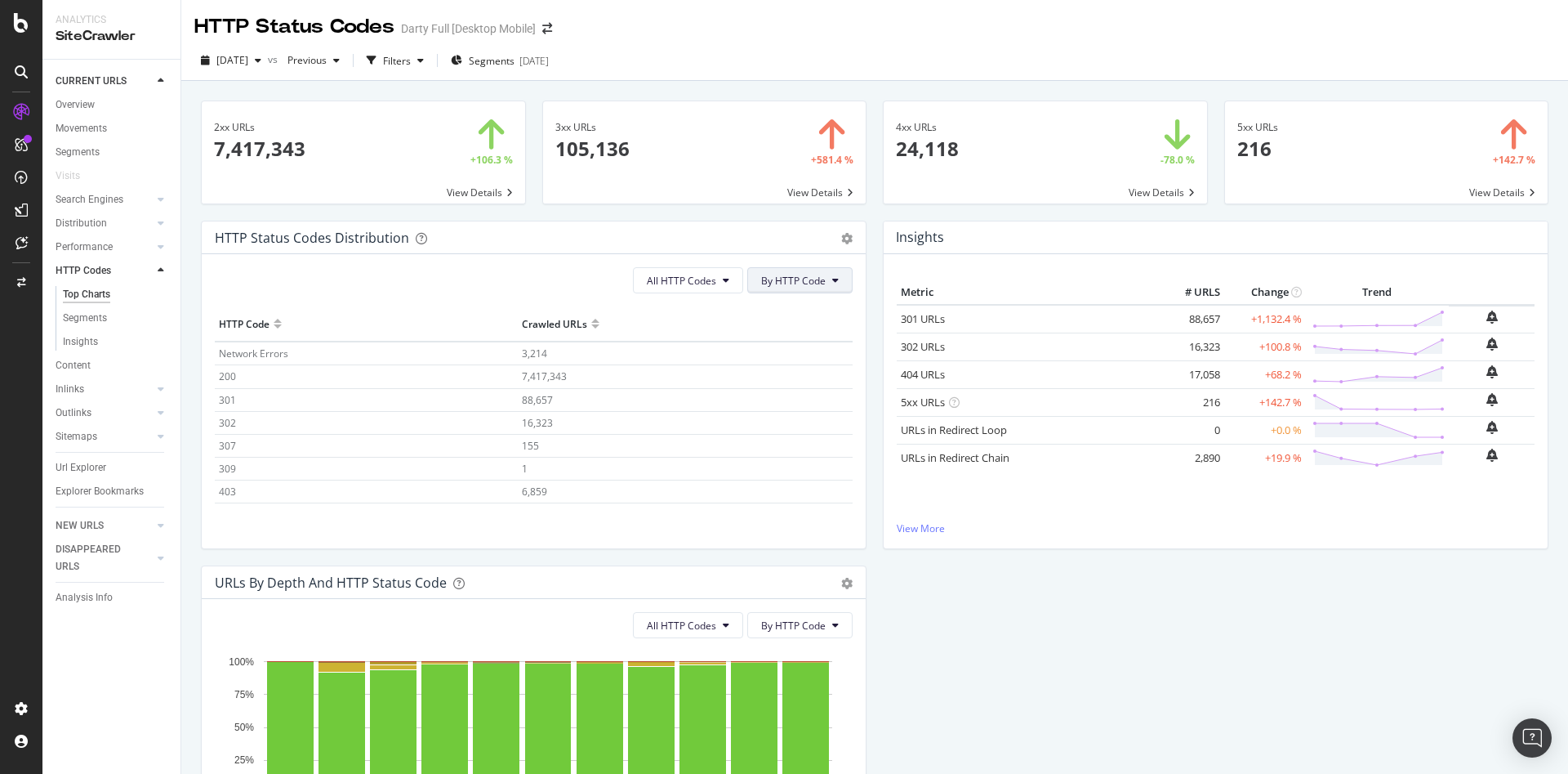
click at [789, 283] on span "By HTTP Code" at bounding box center [793, 281] width 64 height 14
click at [795, 316] on span "By Family" at bounding box center [787, 312] width 64 height 14
click at [709, 287] on span "All HTTP Codes" at bounding box center [703, 281] width 69 height 14
drag, startPoint x: 518, startPoint y: 426, endPoint x: 559, endPoint y: 426, distance: 41.0
click at [559, 426] on tr "4xx family 24,118" at bounding box center [534, 422] width 638 height 23
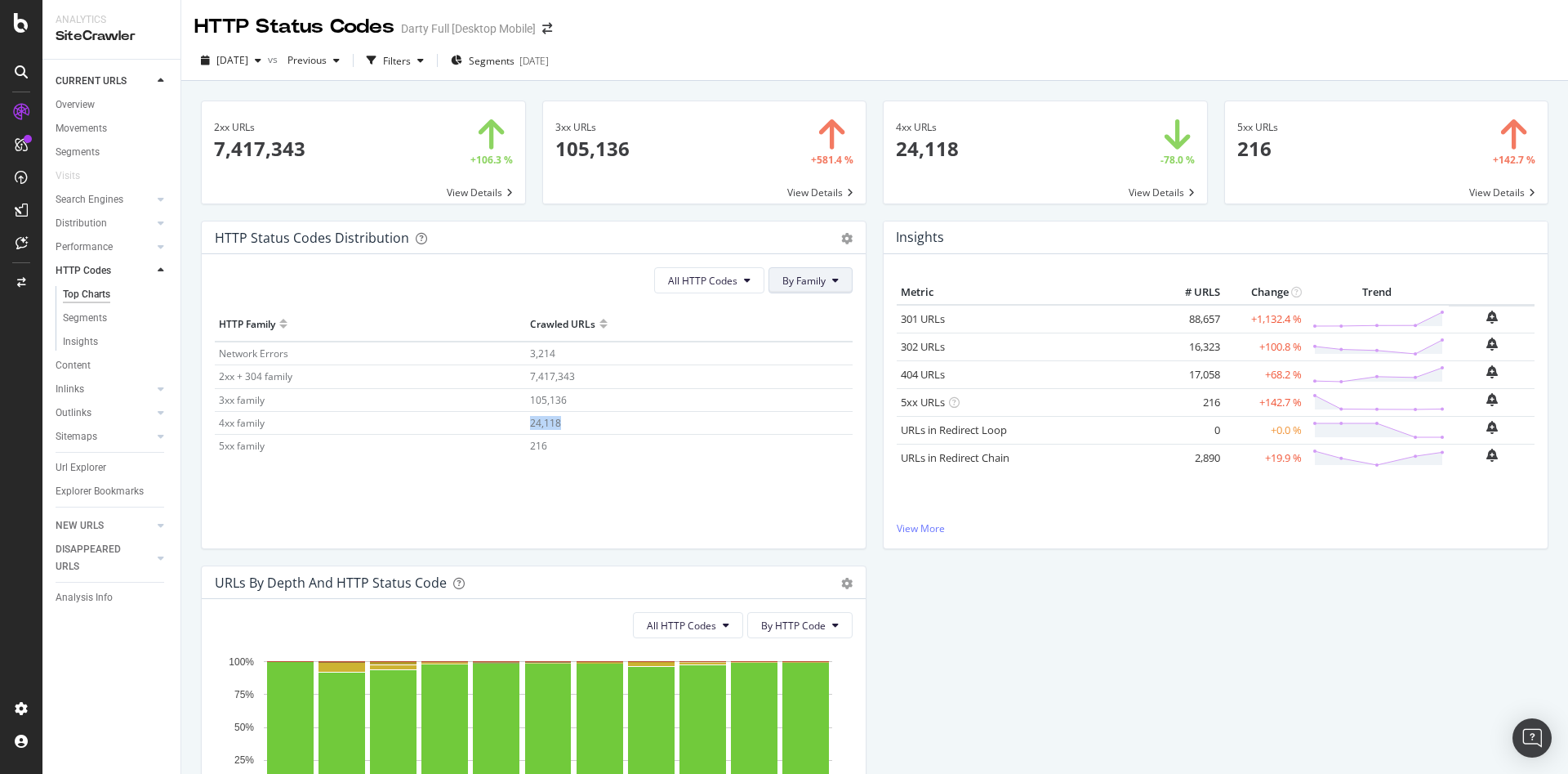
click at [782, 284] on span "By Family" at bounding box center [803, 281] width 43 height 14
click at [798, 334] on div "By HTTP Code" at bounding box center [808, 343] width 90 height 24
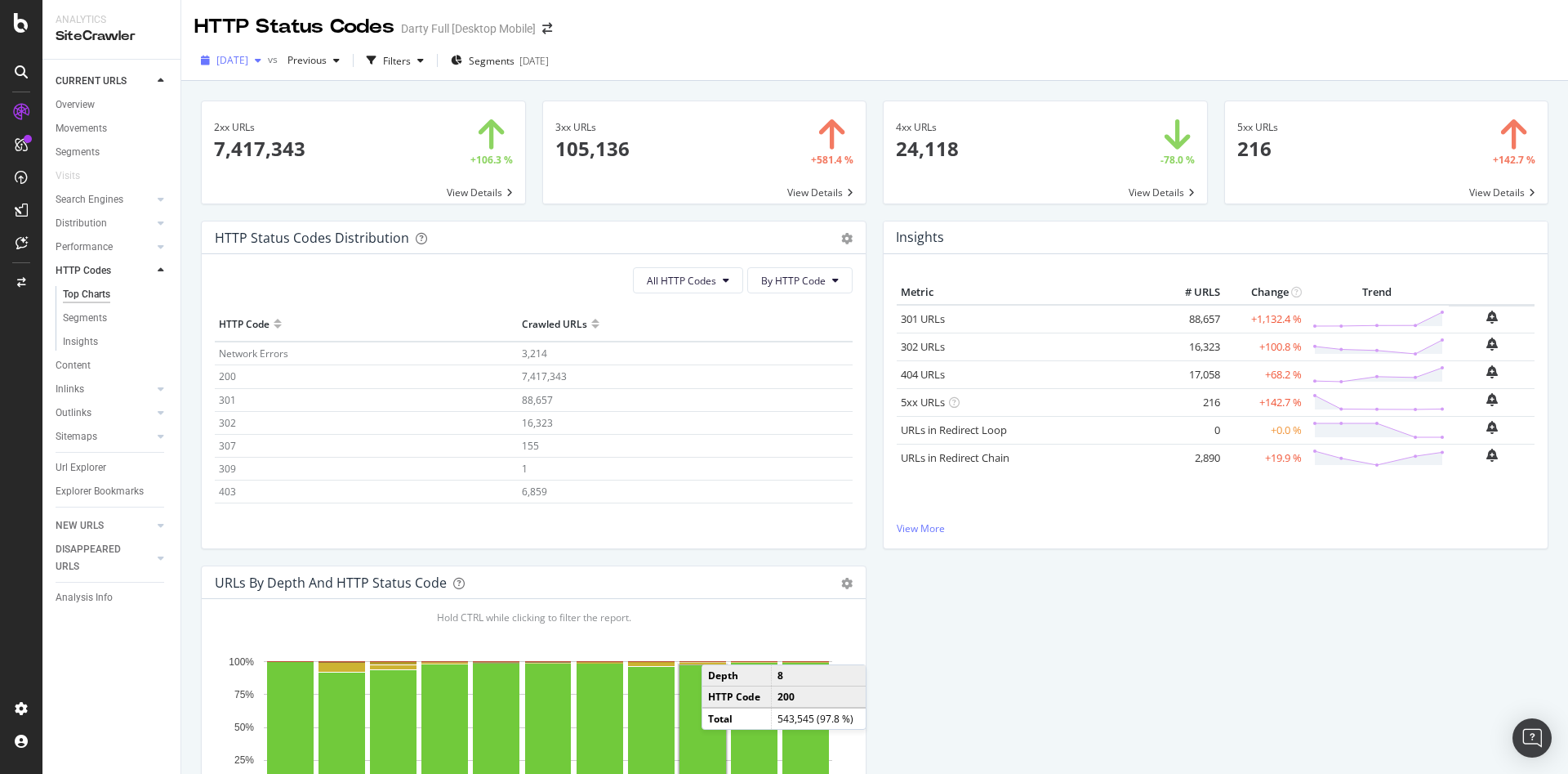
click at [268, 60] on div "button" at bounding box center [258, 61] width 19 height 10
click at [322, 164] on div "4.3M URLs" at bounding box center [339, 158] width 48 height 14
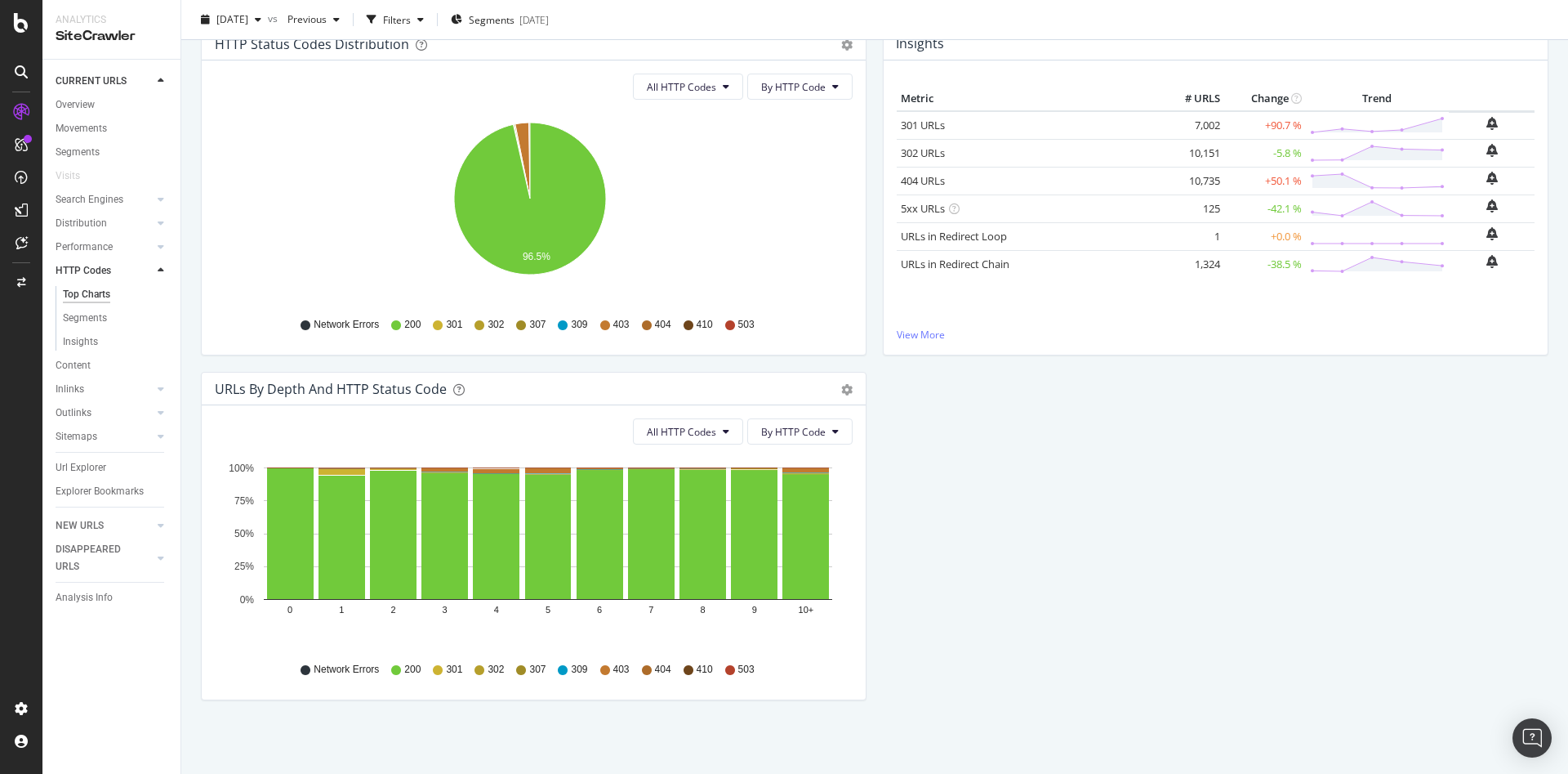
scroll to position [30, 0]
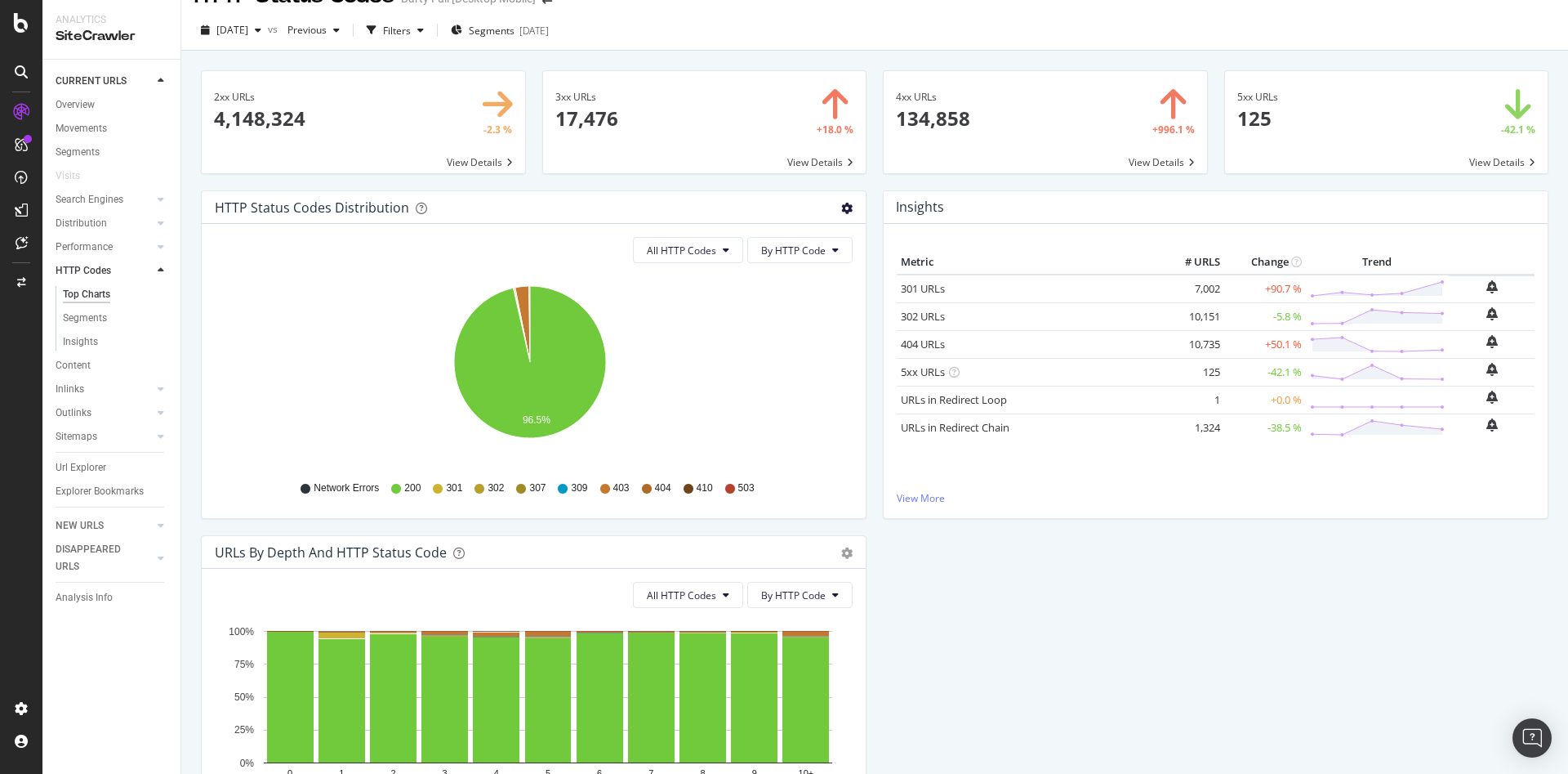
click at [842, 211] on icon "gear" at bounding box center [847, 209] width 12 height 12
click at [820, 275] on span "Table" at bounding box center [791, 270] width 149 height 22
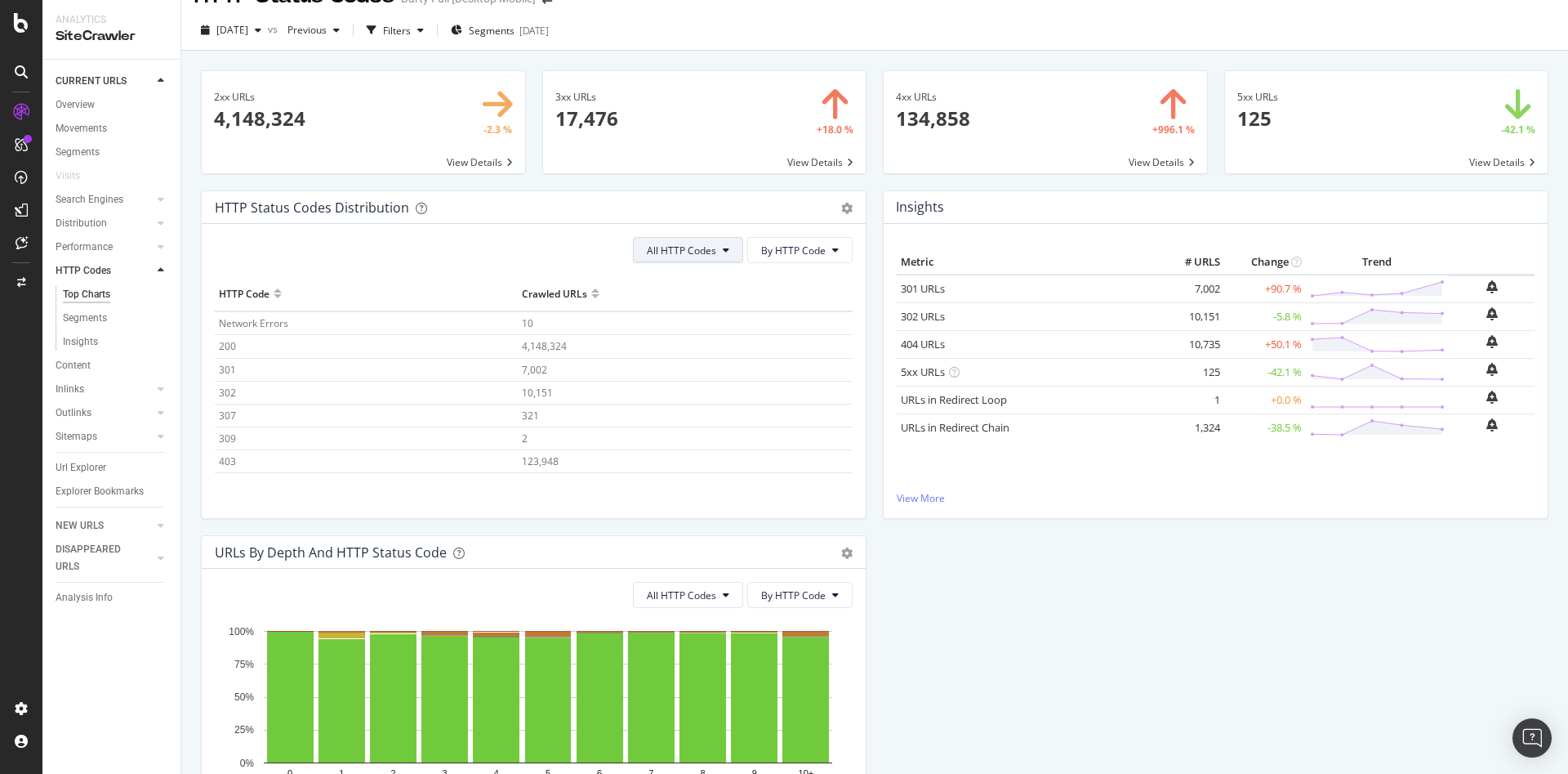
click at [729, 251] on button "All HTTP Codes" at bounding box center [688, 250] width 110 height 26
click at [714, 283] on span "All HTTP Codes" at bounding box center [684, 282] width 83 height 14
click at [805, 256] on span "By HTTP Code" at bounding box center [793, 250] width 64 height 14
click at [790, 279] on span "By Family" at bounding box center [787, 282] width 64 height 14
click at [809, 256] on span "By Family" at bounding box center [803, 250] width 43 height 14
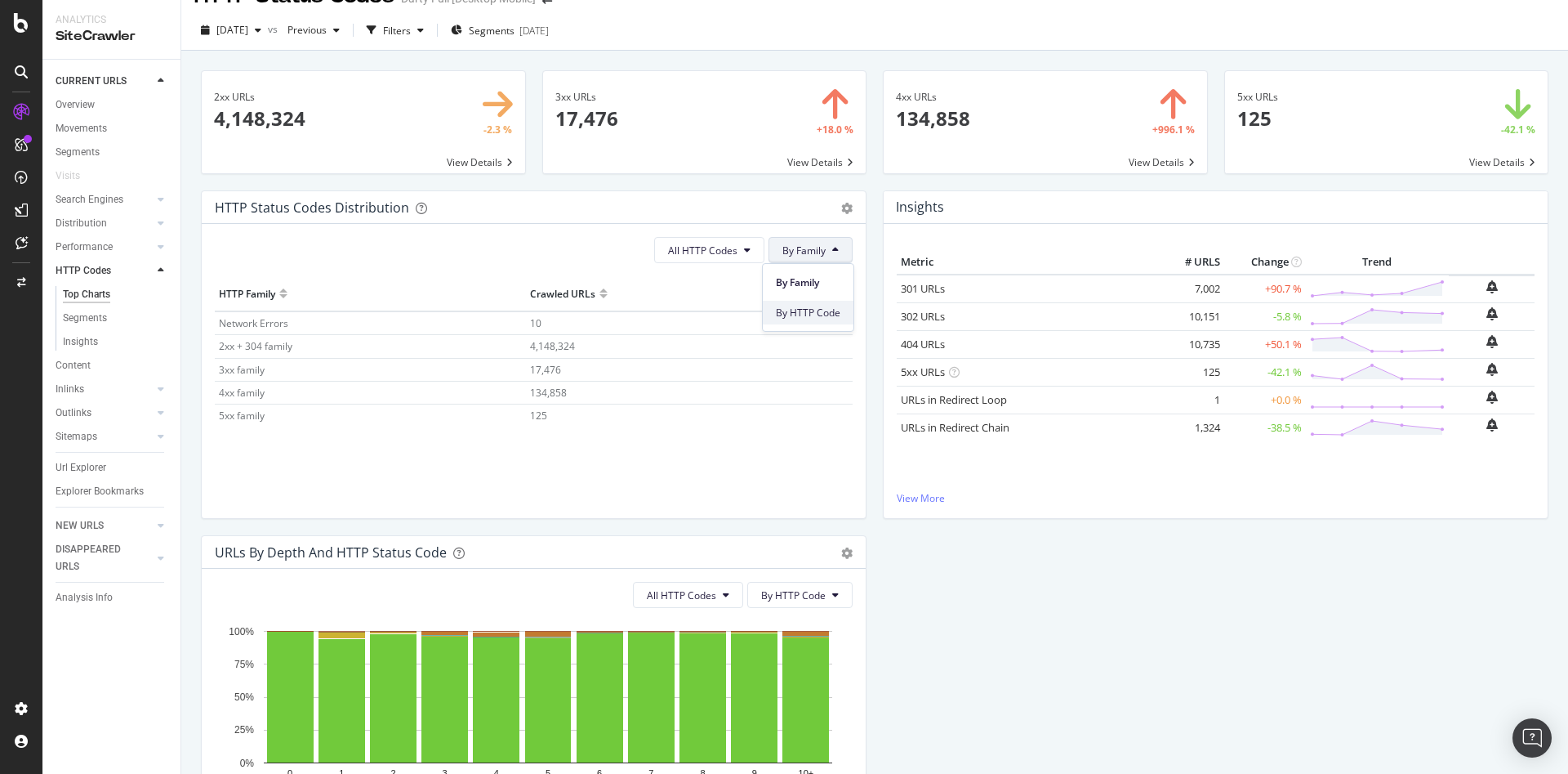
click at [818, 312] on span "By HTTP Code" at bounding box center [808, 312] width 64 height 14
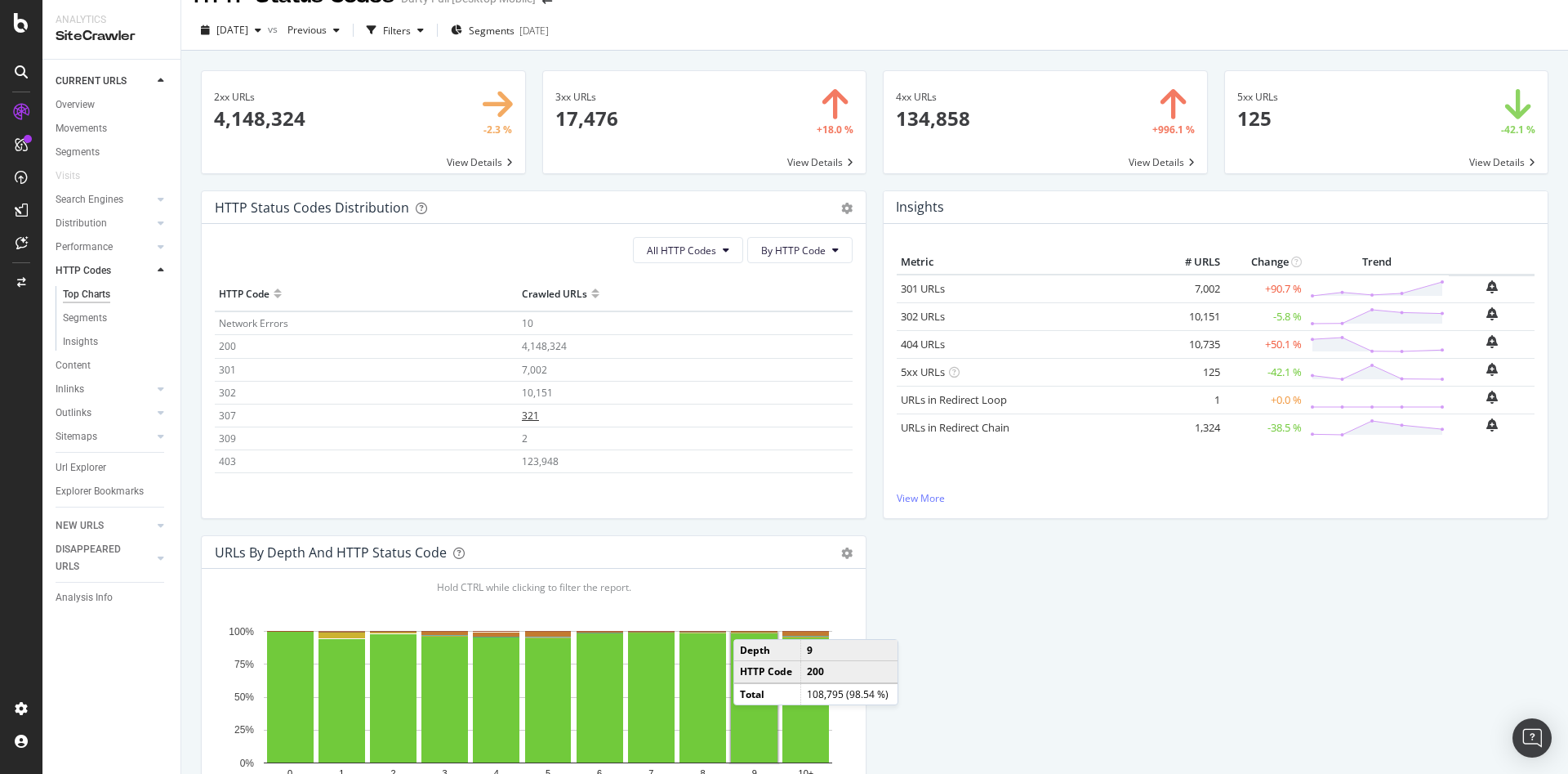
scroll to position [0, 0]
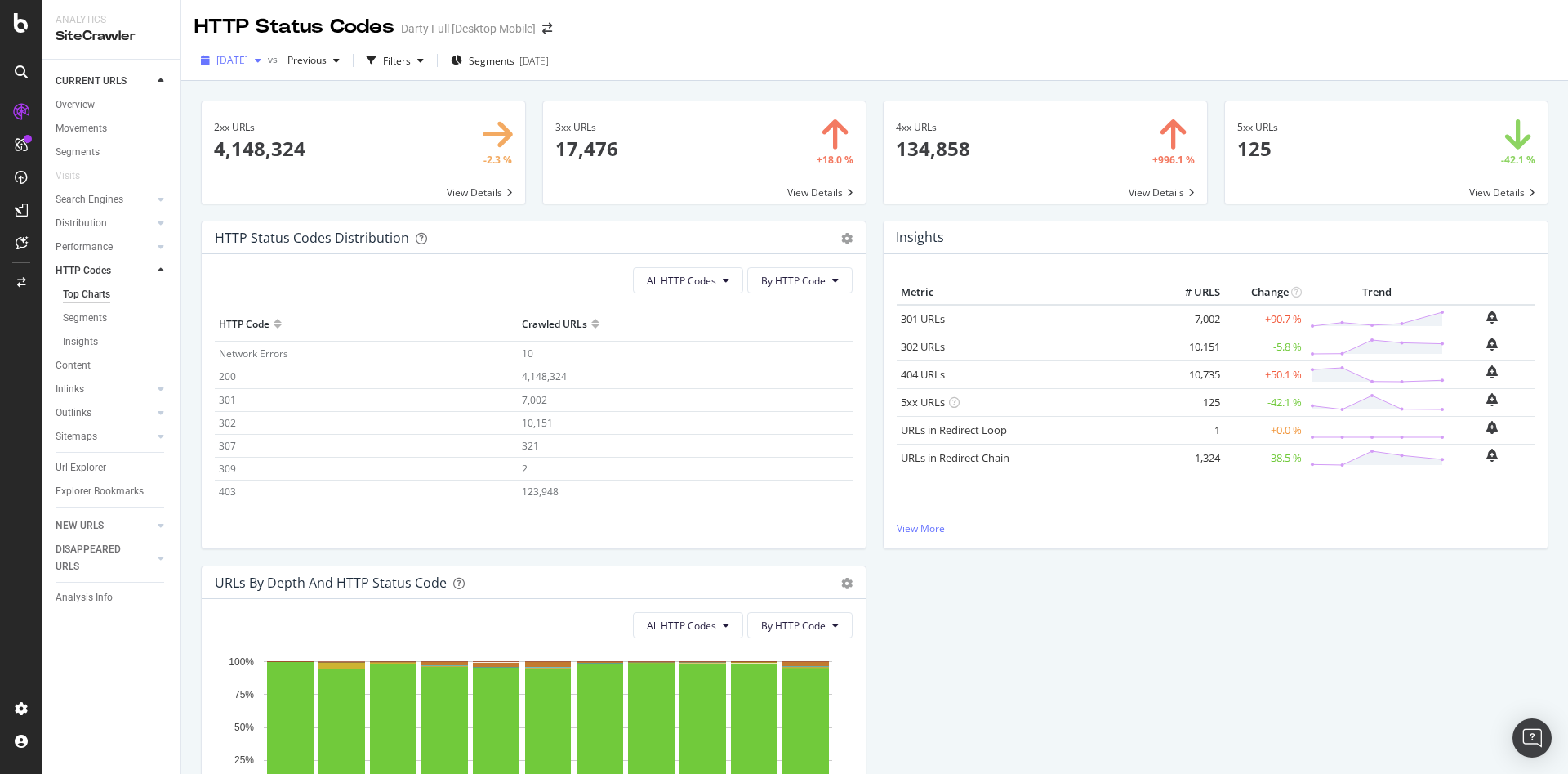
click at [268, 65] on div "button" at bounding box center [258, 61] width 19 height 10
click at [347, 138] on div "4.4M URLs" at bounding box center [339, 137] width 48 height 14
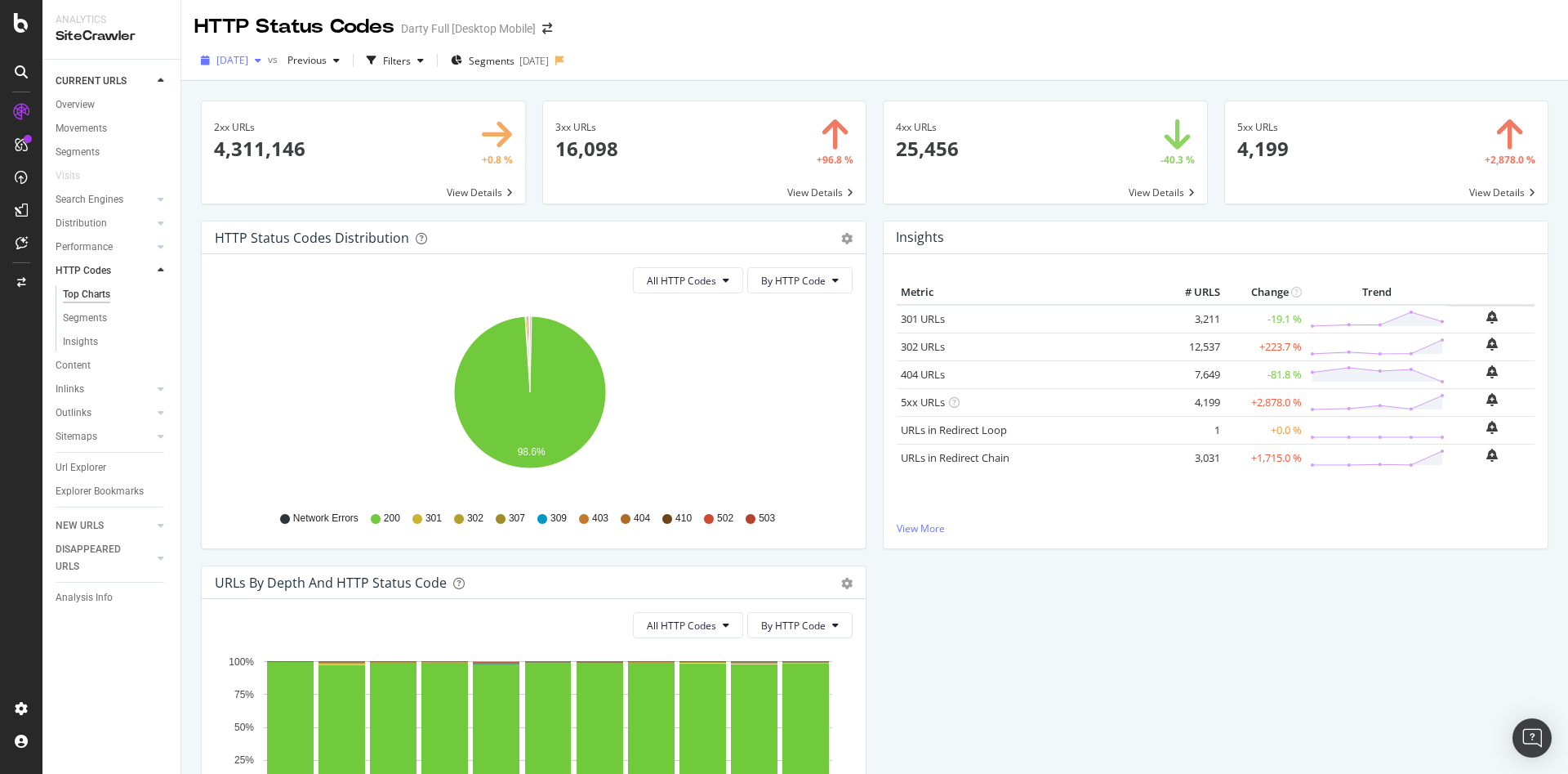
click at [268, 66] on div "[DATE]" at bounding box center [231, 60] width 74 height 25
click at [677, 19] on div "HTTP Status Codes [PERSON_NAME] Full [Desktop Mobile]" at bounding box center [874, 20] width 1387 height 41
click at [723, 277] on icon at bounding box center [726, 280] width 7 height 10
click at [707, 301] on div "All HTTP Codes" at bounding box center [684, 312] width 108 height 24
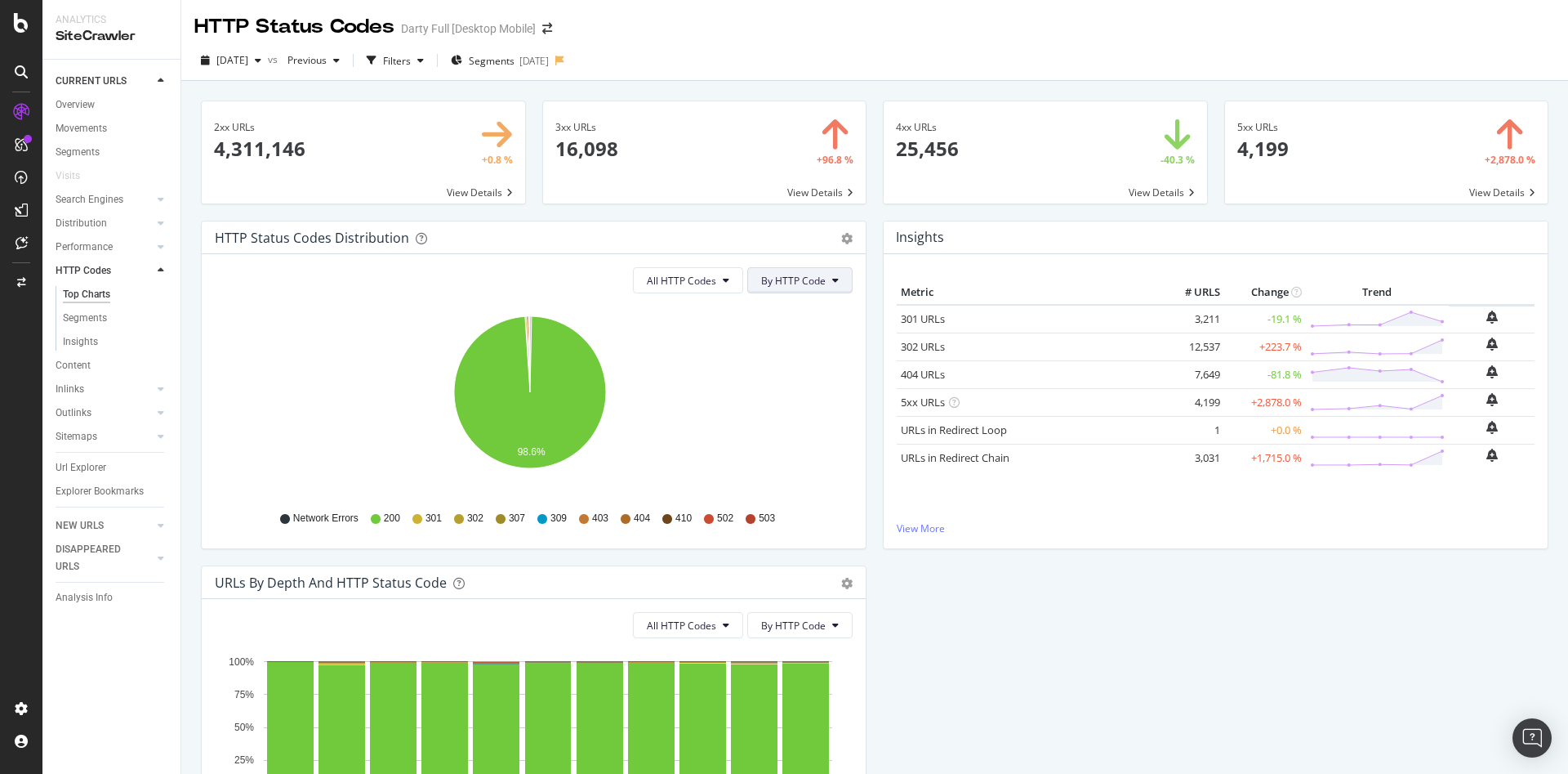
click at [820, 282] on button "By HTTP Code" at bounding box center [800, 280] width 106 height 26
click at [810, 316] on span "By Family" at bounding box center [787, 312] width 64 height 14
click at [842, 236] on icon "gear" at bounding box center [847, 239] width 12 height 12
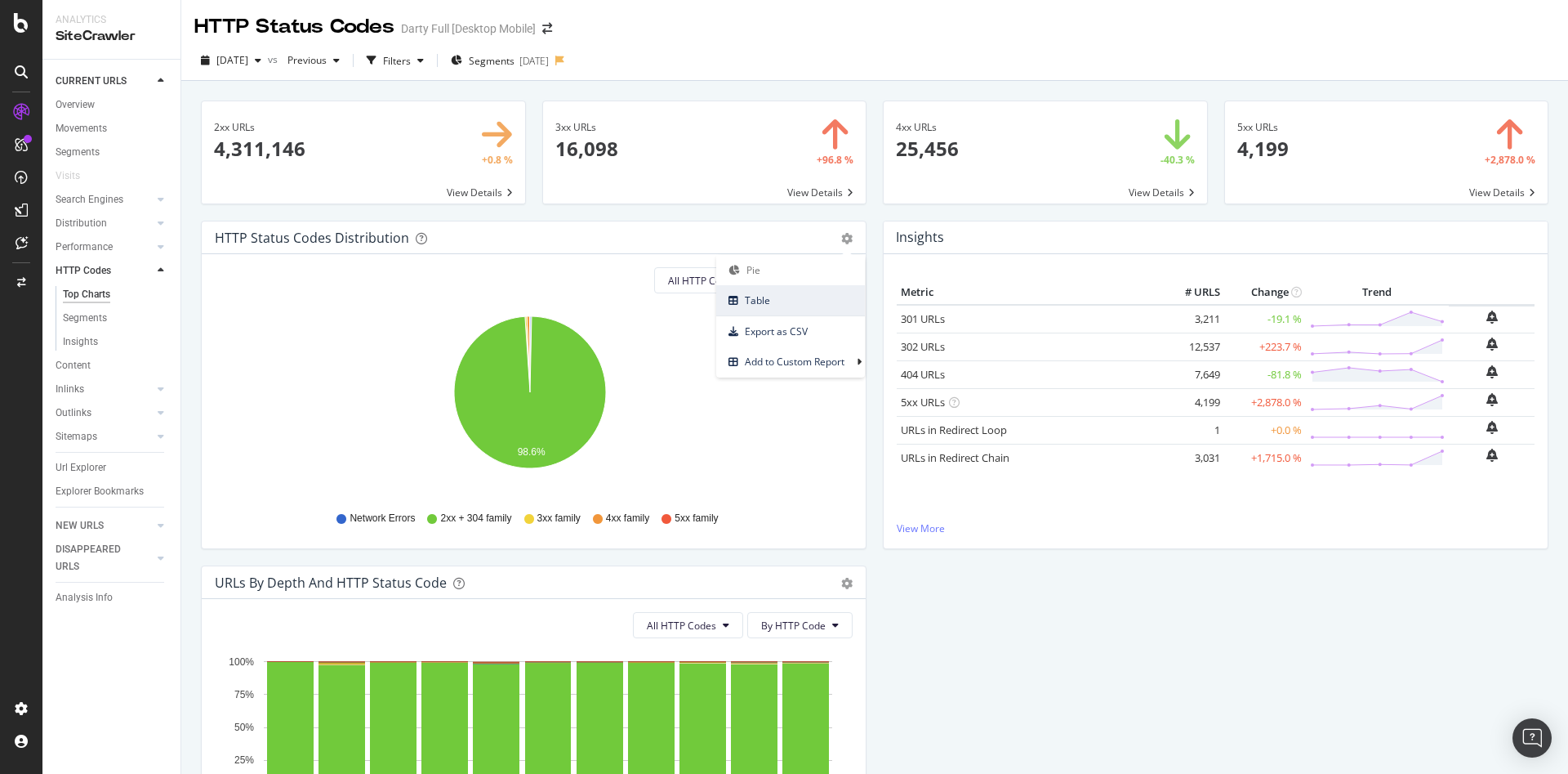
click at [809, 303] on span "Table" at bounding box center [791, 300] width 149 height 22
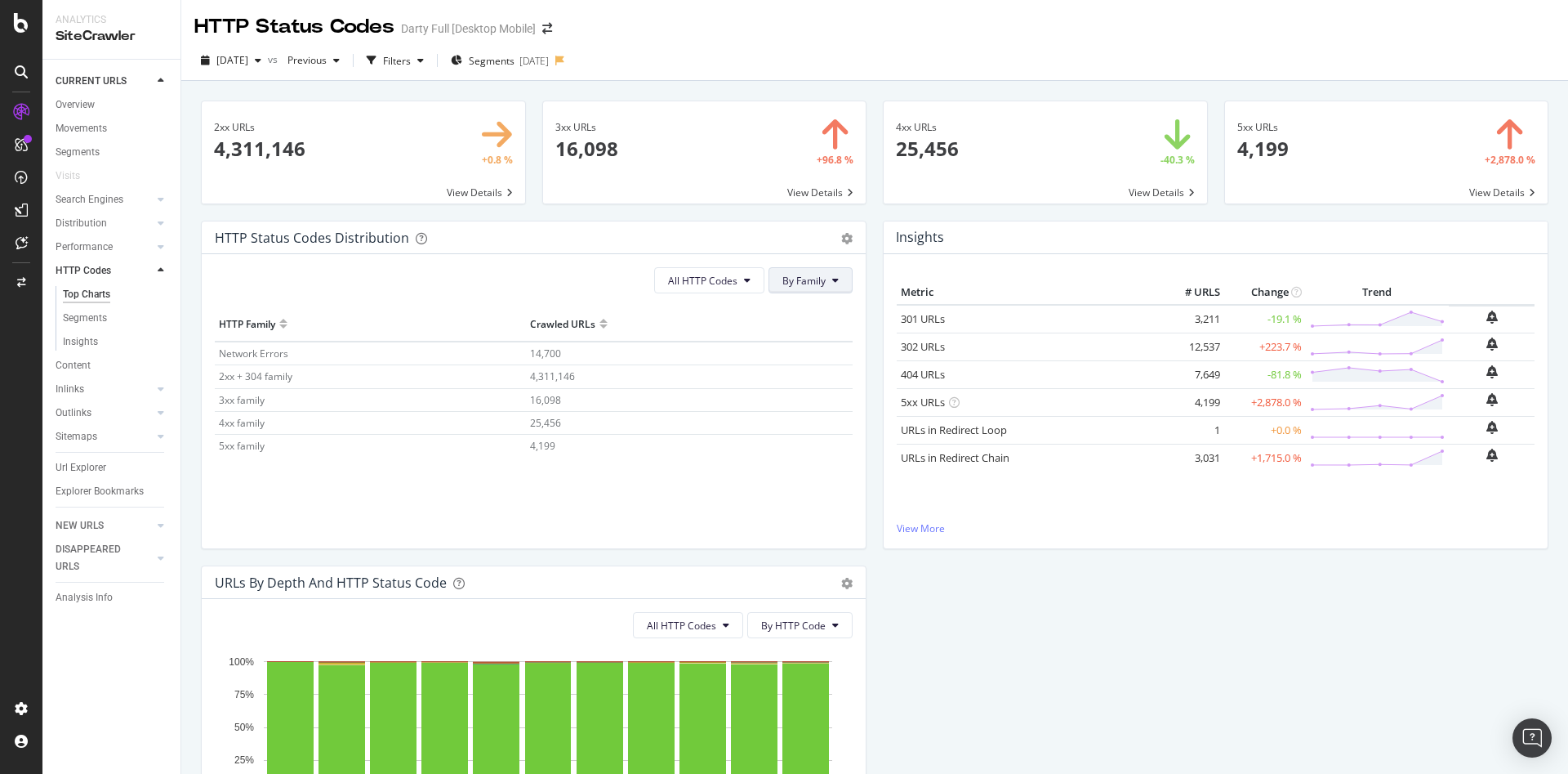
click at [809, 284] on span "By Family" at bounding box center [803, 281] width 43 height 14
click at [811, 340] on span "By HTTP Code" at bounding box center [808, 343] width 64 height 14
click at [268, 65] on div "button" at bounding box center [258, 61] width 19 height 10
click at [304, 196] on div "[DATE] 4.4M URLs" at bounding box center [291, 197] width 145 height 14
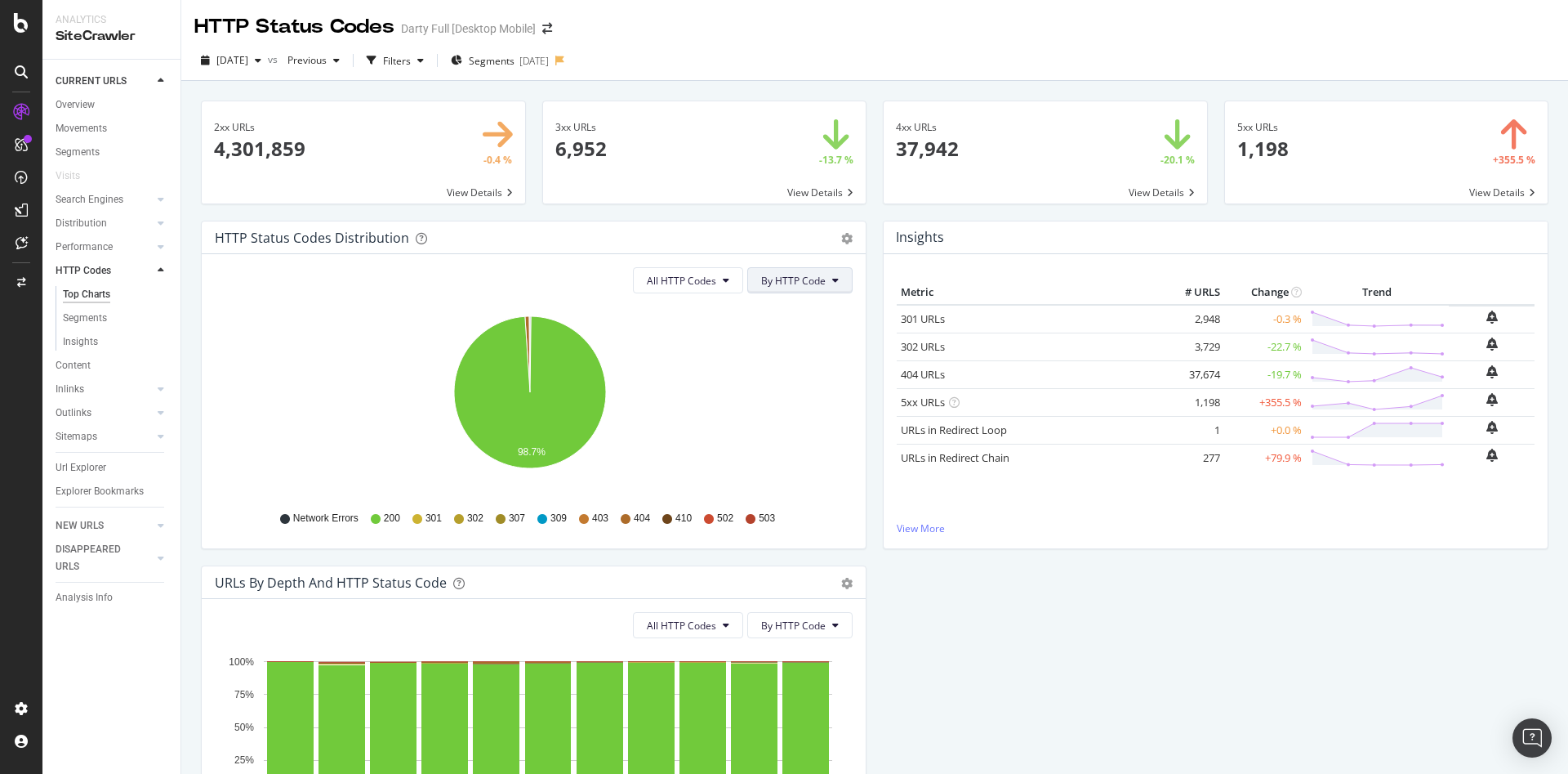
click at [818, 282] on span "By HTTP Code" at bounding box center [793, 281] width 64 height 14
click at [810, 313] on span "By Family" at bounding box center [787, 312] width 64 height 14
click at [721, 283] on span "All HTTP Codes" at bounding box center [703, 281] width 69 height 14
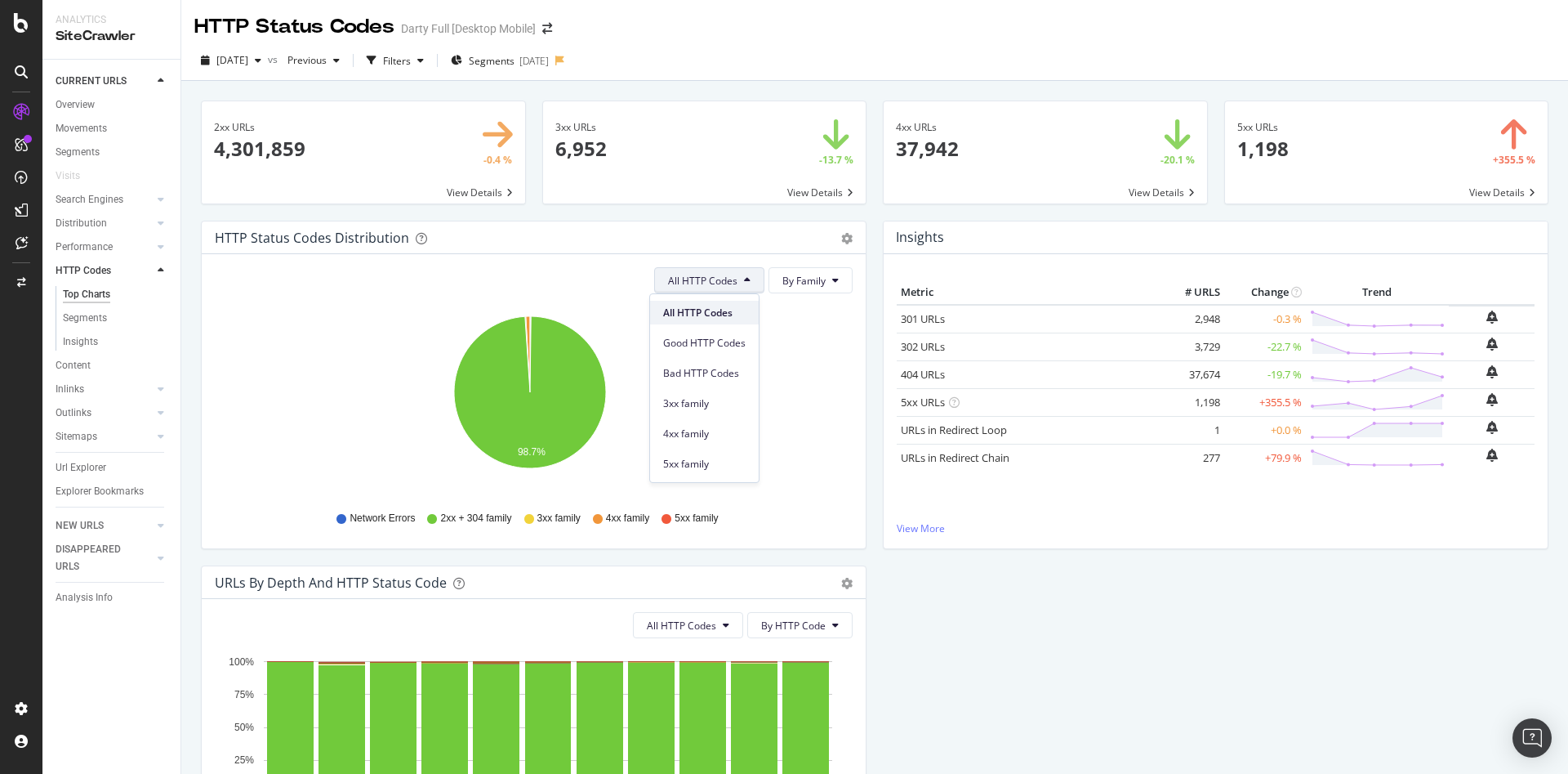
click at [722, 310] on span "All HTTP Codes" at bounding box center [705, 312] width 83 height 14
click at [847, 235] on div "HTTP Status Codes Distribution Pie Table Export as CSV Add to Custom Report" at bounding box center [534, 238] width 664 height 33
click at [842, 244] on icon "gear" at bounding box center [847, 239] width 12 height 12
click at [806, 298] on span "Table" at bounding box center [791, 300] width 149 height 22
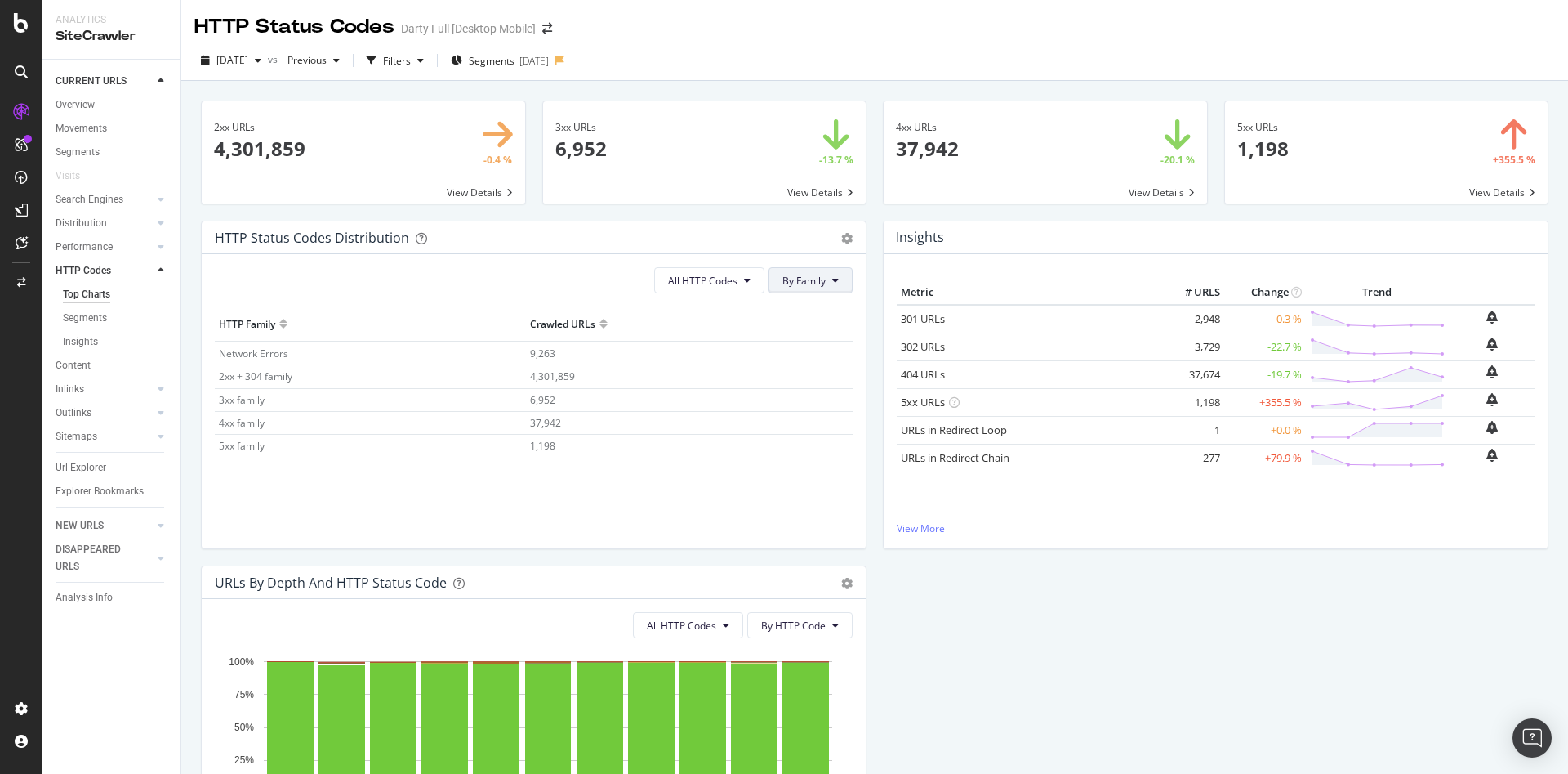
click at [823, 284] on button "By Family" at bounding box center [810, 280] width 84 height 26
click at [816, 343] on span "By HTTP Code" at bounding box center [808, 343] width 64 height 14
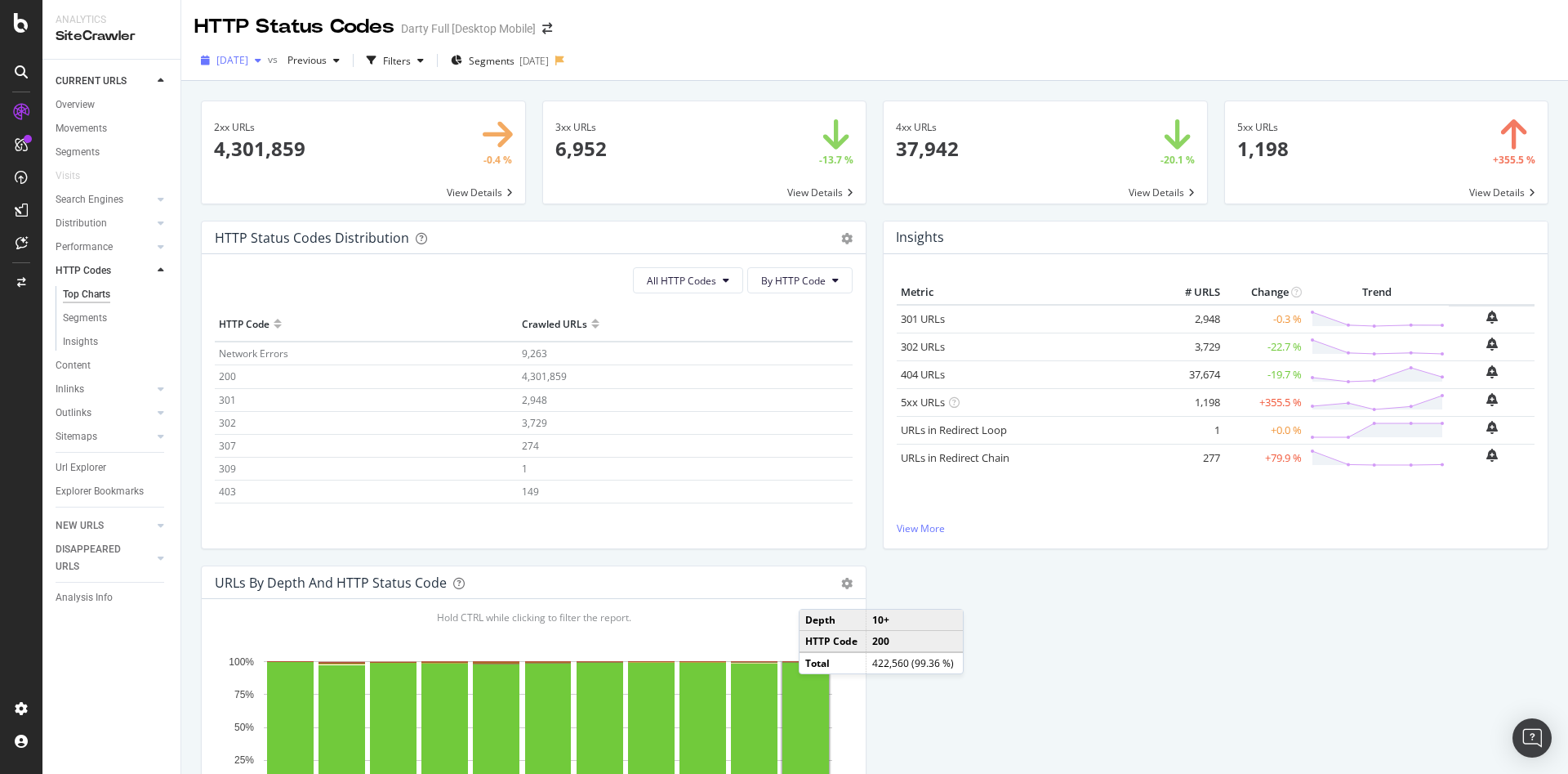
click at [268, 63] on div "button" at bounding box center [258, 61] width 19 height 10
click at [332, 177] on div "4.5M URLs" at bounding box center [339, 176] width 48 height 14
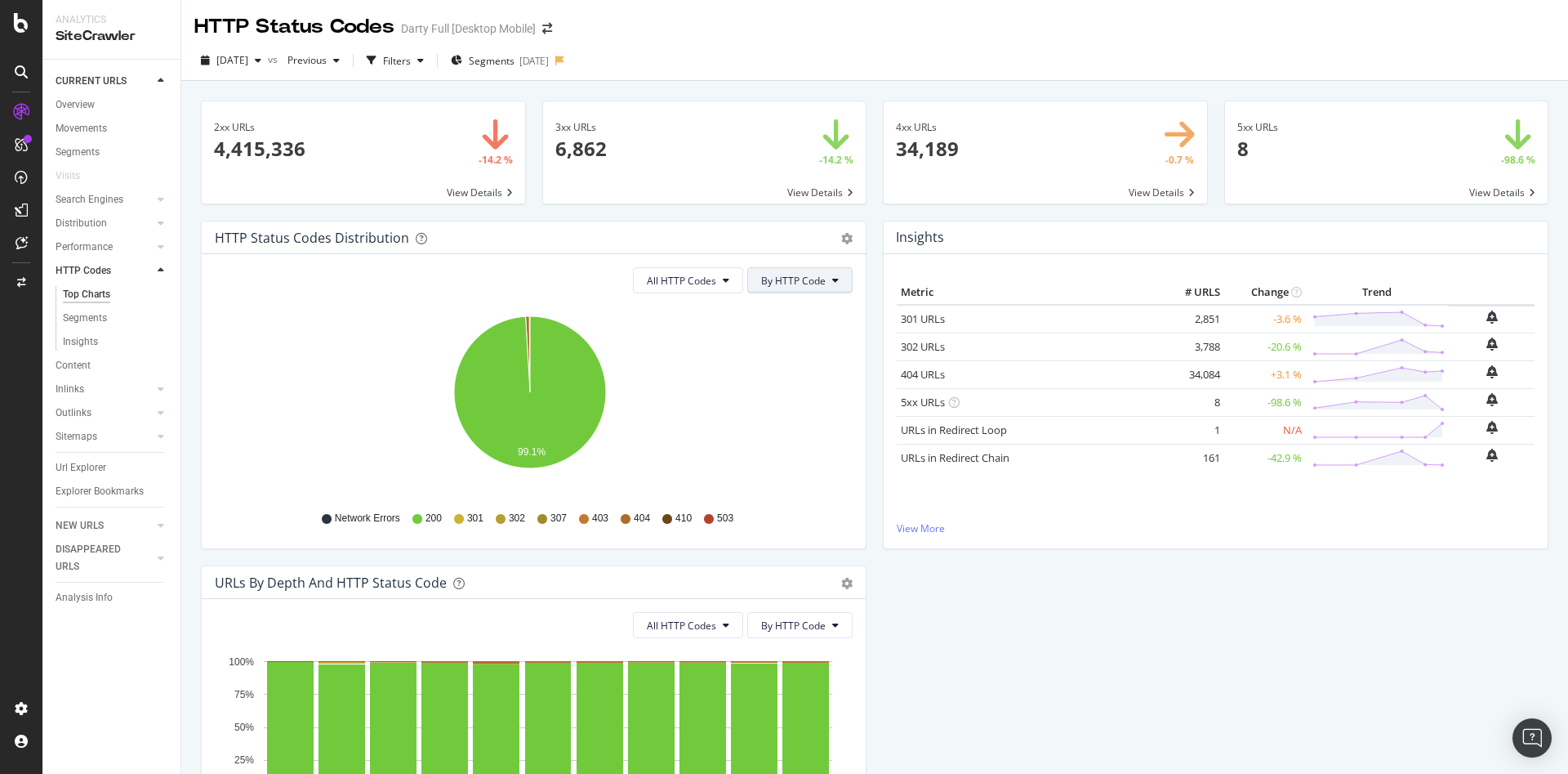
click at [823, 284] on button "By HTTP Code" at bounding box center [800, 280] width 106 height 26
click at [801, 312] on span "By Family" at bounding box center [787, 312] width 64 height 14
click at [701, 286] on span "All HTTP Codes" at bounding box center [703, 281] width 69 height 14
click at [844, 241] on icon "gear" at bounding box center [847, 239] width 12 height 12
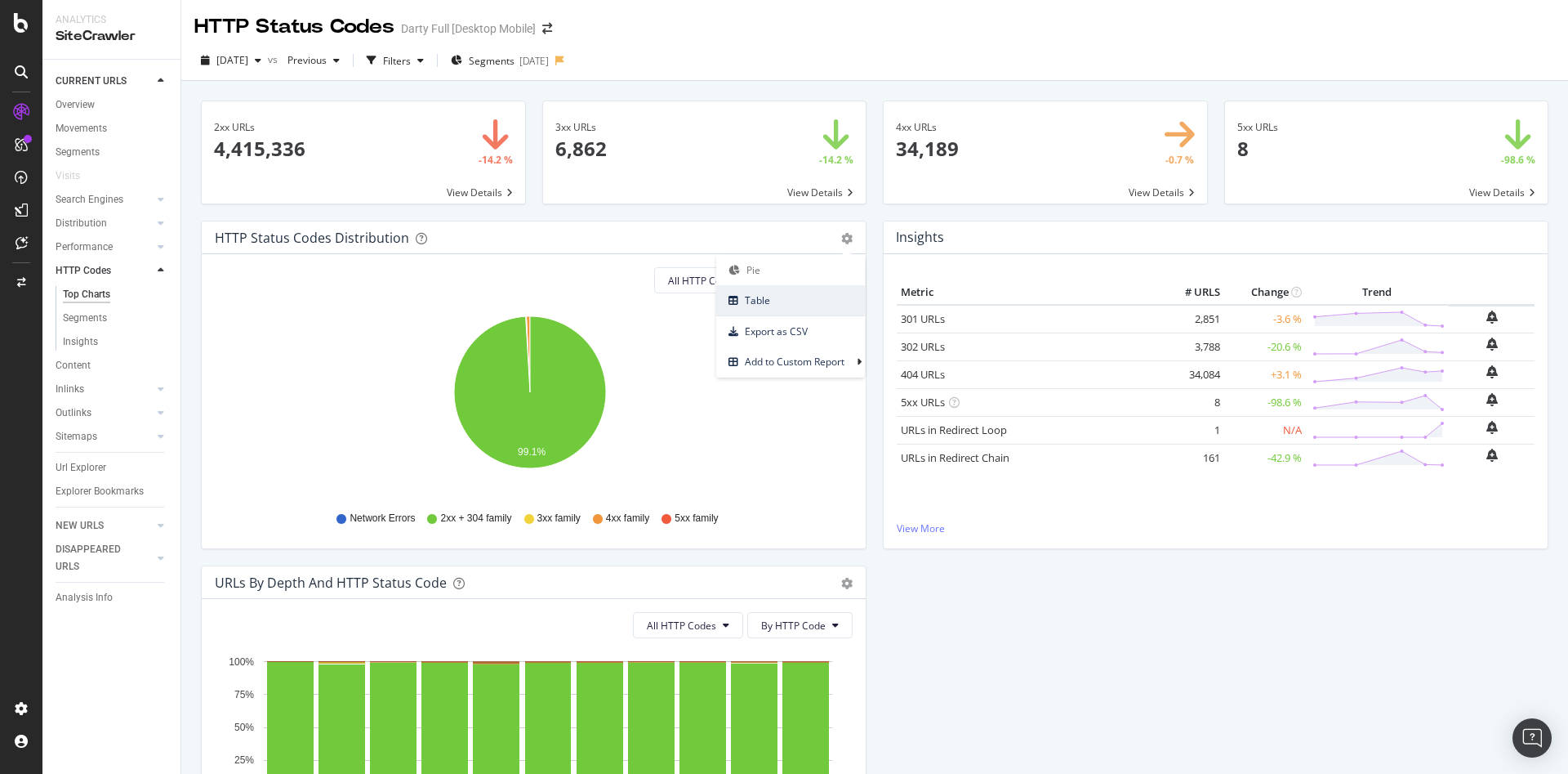
click at [789, 285] on link "Table" at bounding box center [791, 300] width 149 height 30
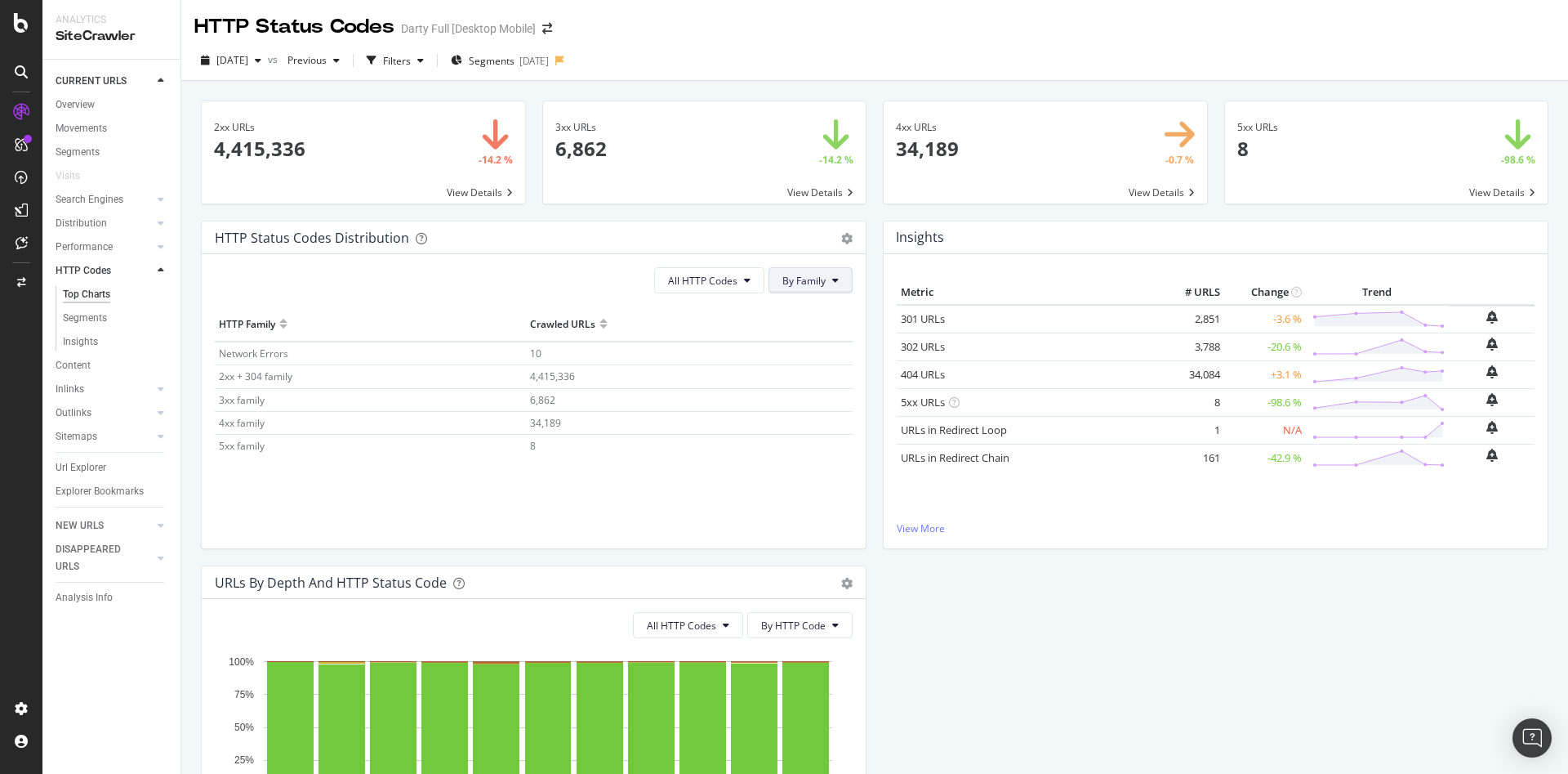
drag, startPoint x: 794, startPoint y: 277, endPoint x: 797, endPoint y: 288, distance: 11.4
click at [794, 277] on span "By Family" at bounding box center [803, 281] width 43 height 14
click at [808, 343] on span "By HTTP Code" at bounding box center [808, 343] width 64 height 14
click at [723, 284] on icon at bounding box center [726, 280] width 7 height 10
click at [807, 277] on span "By HTTP Code" at bounding box center [793, 281] width 64 height 14
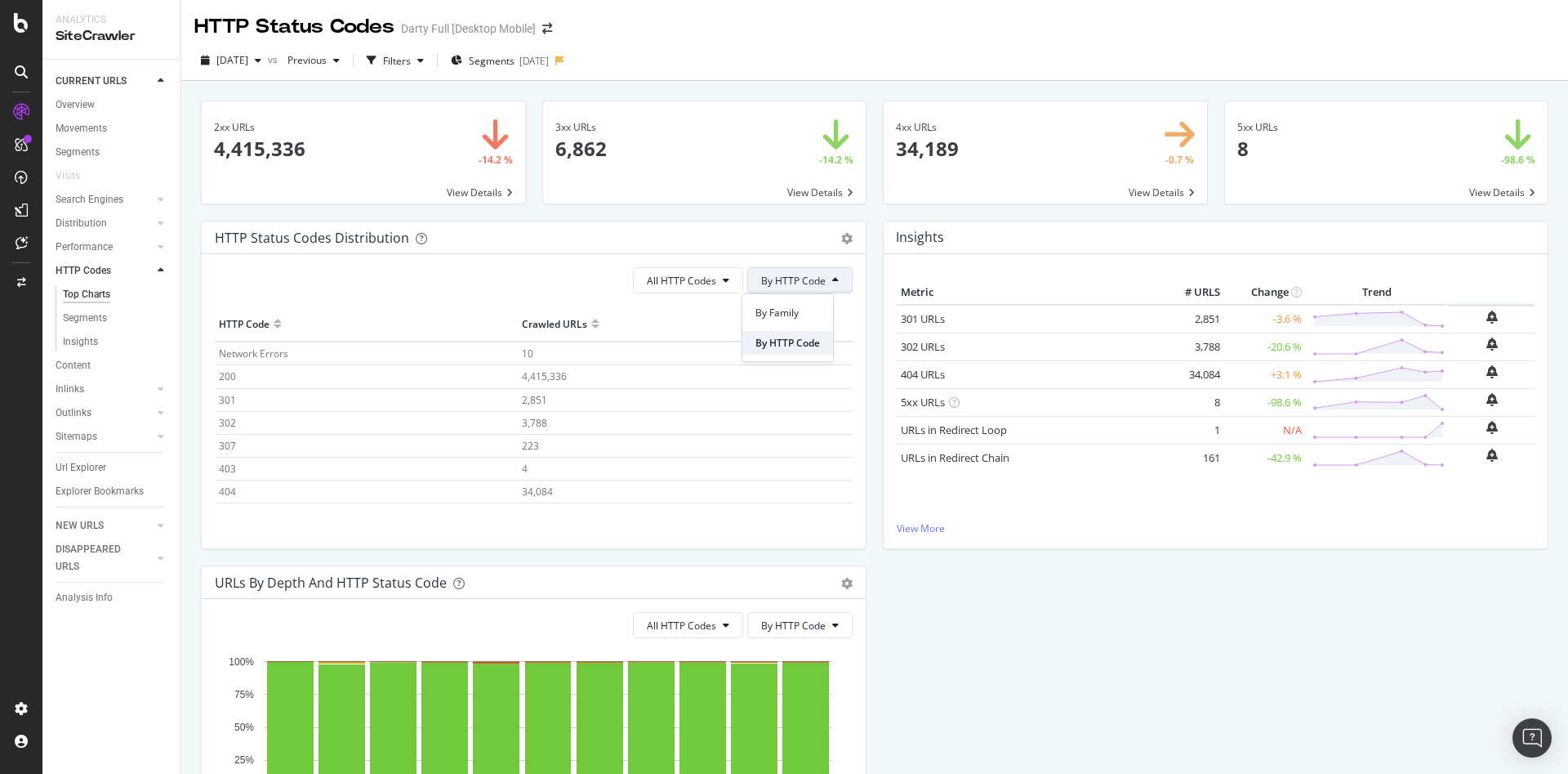
click at [788, 334] on div "By HTTP Code" at bounding box center [787, 343] width 90 height 24
click at [798, 287] on span "By HTTP Code" at bounding box center [793, 281] width 64 height 14
click at [797, 314] on span "By Family" at bounding box center [787, 312] width 64 height 14
click at [787, 277] on span "By Family" at bounding box center [803, 281] width 43 height 14
click at [798, 338] on span "By HTTP Code" at bounding box center [808, 343] width 64 height 14
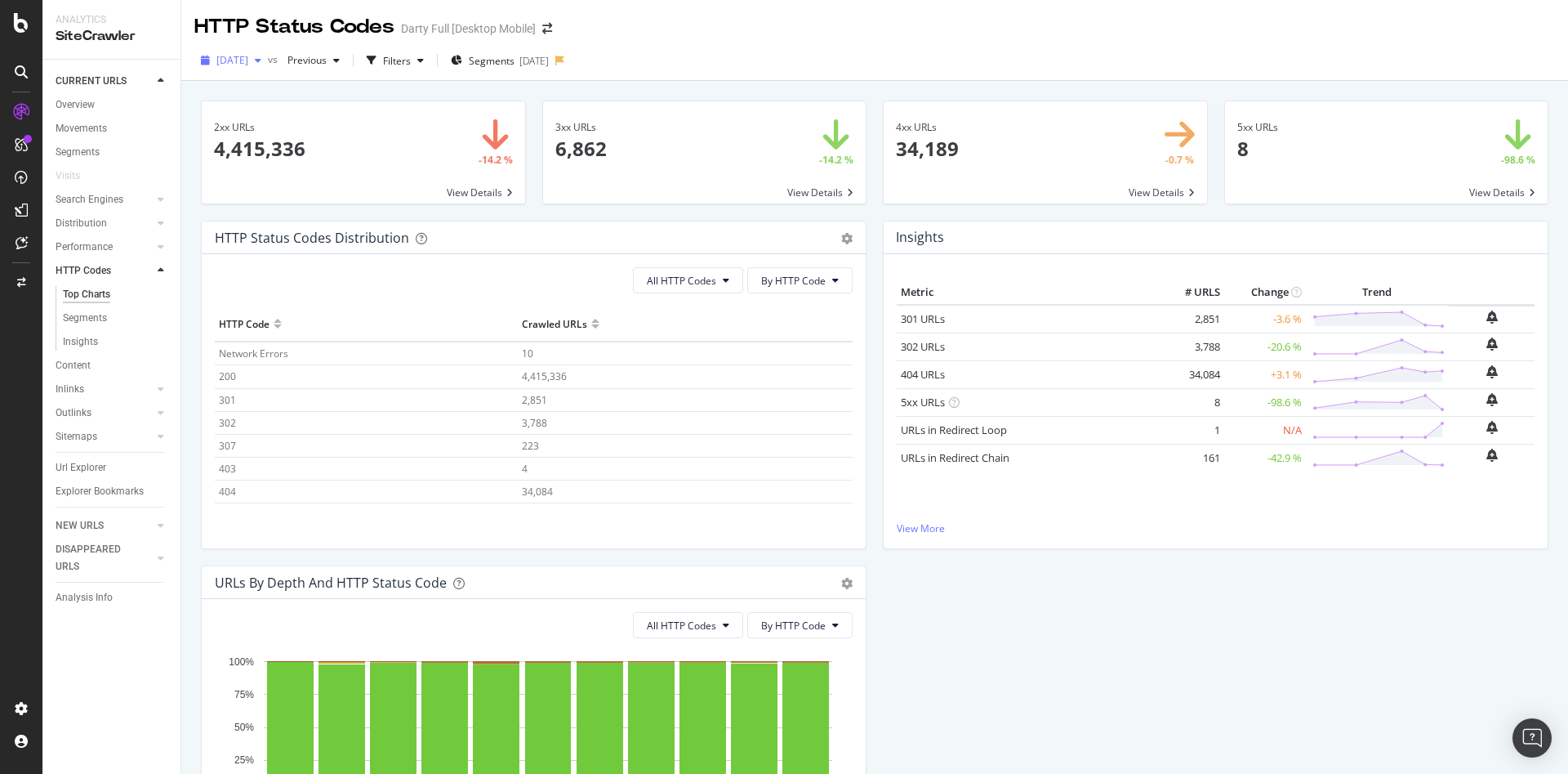
click at [268, 59] on div "button" at bounding box center [258, 61] width 19 height 10
click at [325, 155] on div "5.2M URLs" at bounding box center [339, 155] width 48 height 14
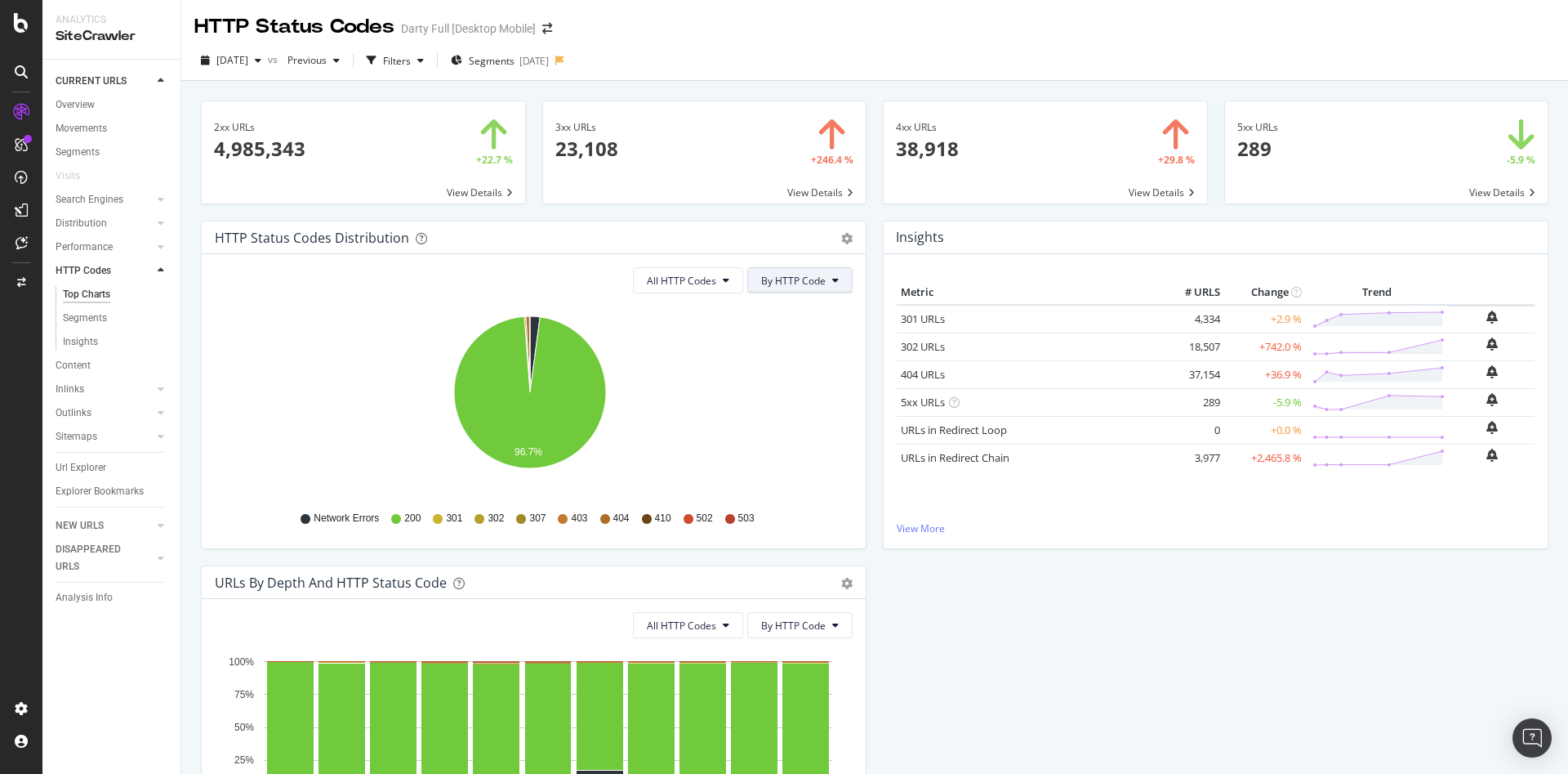
click at [781, 282] on span "By HTTP Code" at bounding box center [793, 281] width 64 height 14
click at [787, 316] on span "By Family" at bounding box center [787, 312] width 64 height 14
click at [851, 233] on div "HTTP Status Codes Distribution Pie Table Export as CSV Add to Custom Report" at bounding box center [534, 238] width 664 height 33
click at [845, 240] on icon "gear" at bounding box center [847, 239] width 12 height 12
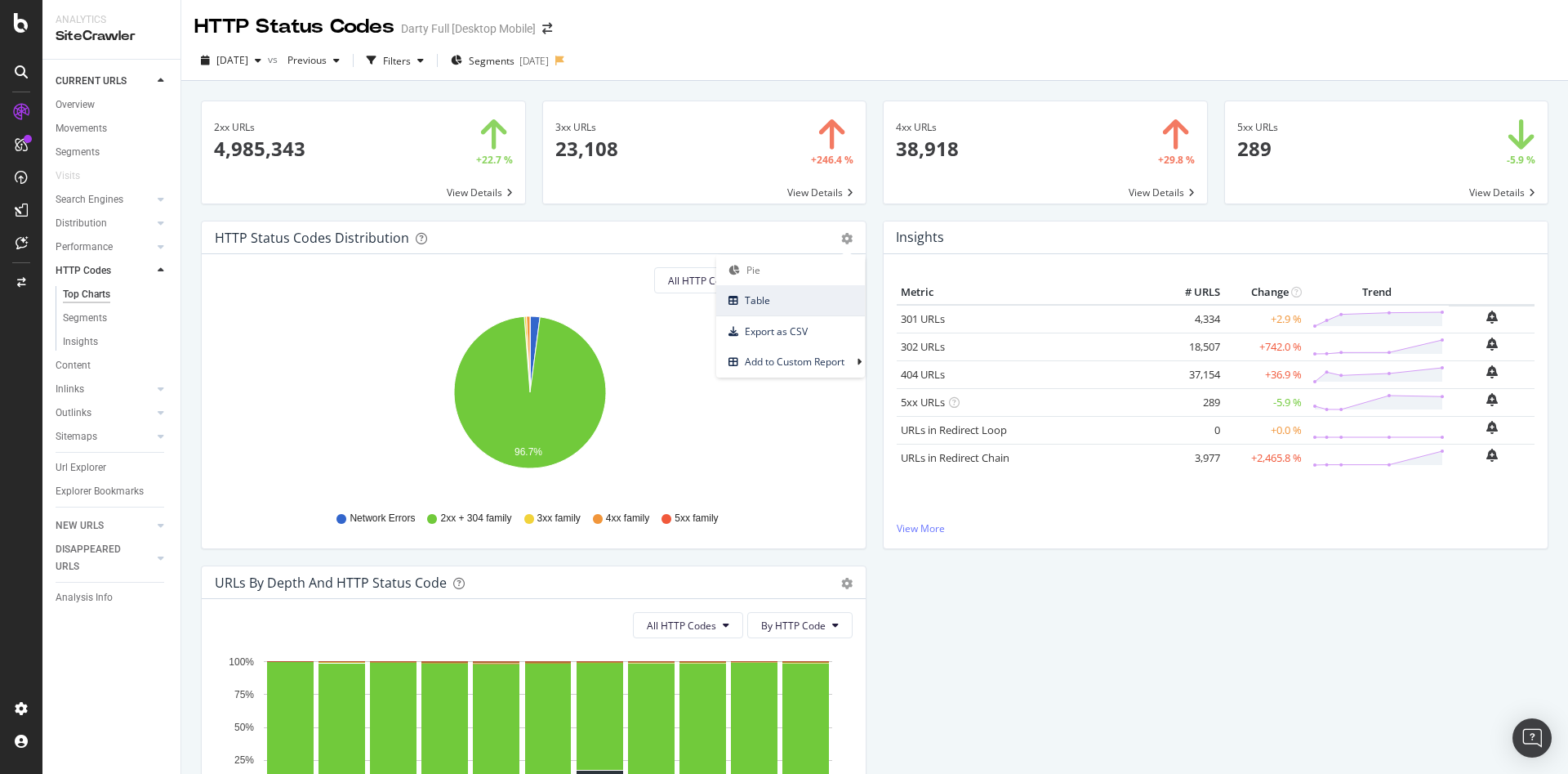
click at [815, 302] on span "Table" at bounding box center [791, 300] width 149 height 22
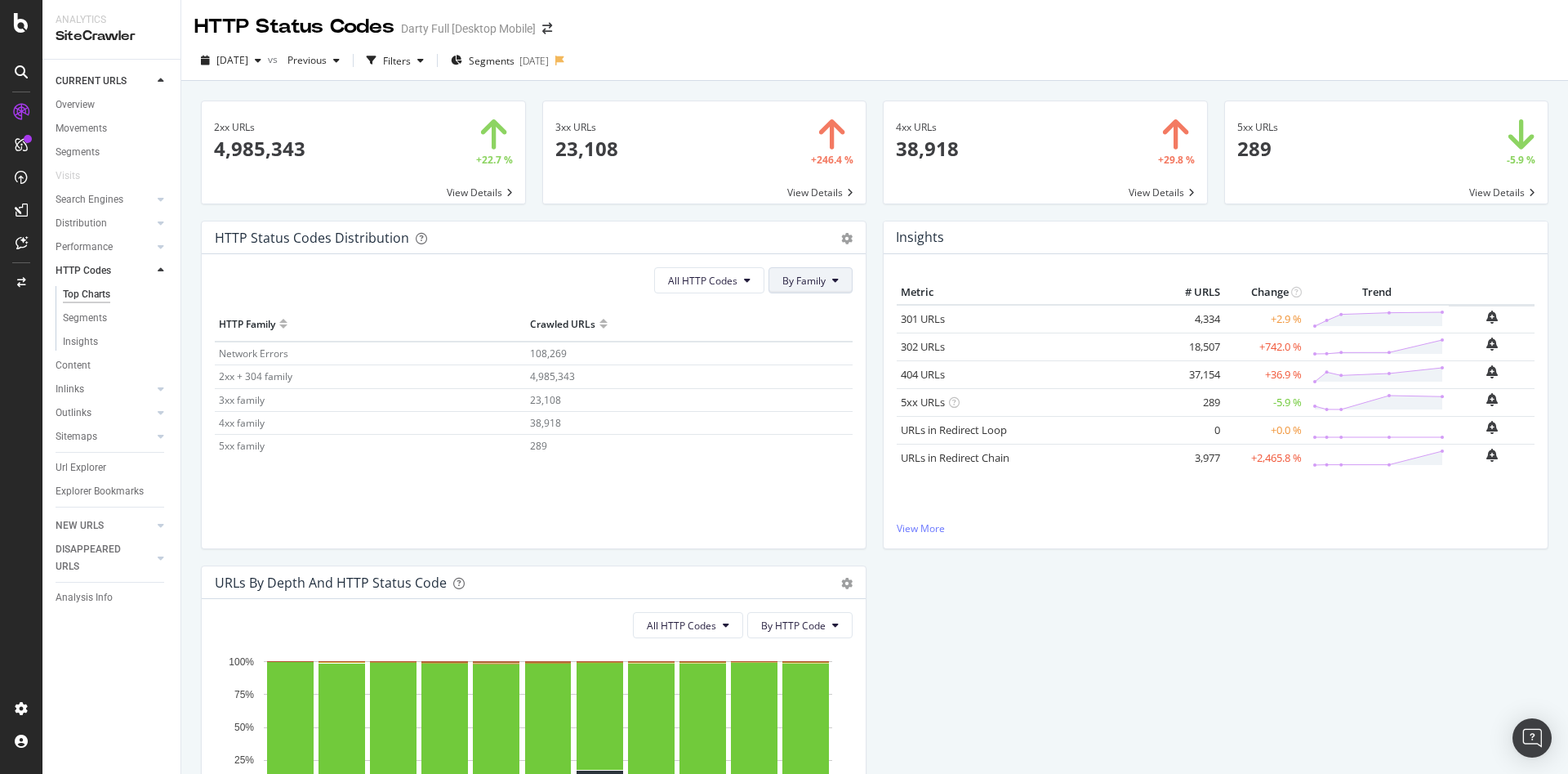
click at [819, 283] on span "By Family" at bounding box center [803, 281] width 43 height 14
click at [823, 343] on span "By HTTP Code" at bounding box center [808, 343] width 64 height 14
click at [268, 55] on div "[DATE]" at bounding box center [231, 60] width 74 height 25
click at [351, 189] on div "4.1M URLs" at bounding box center [339, 185] width 48 height 14
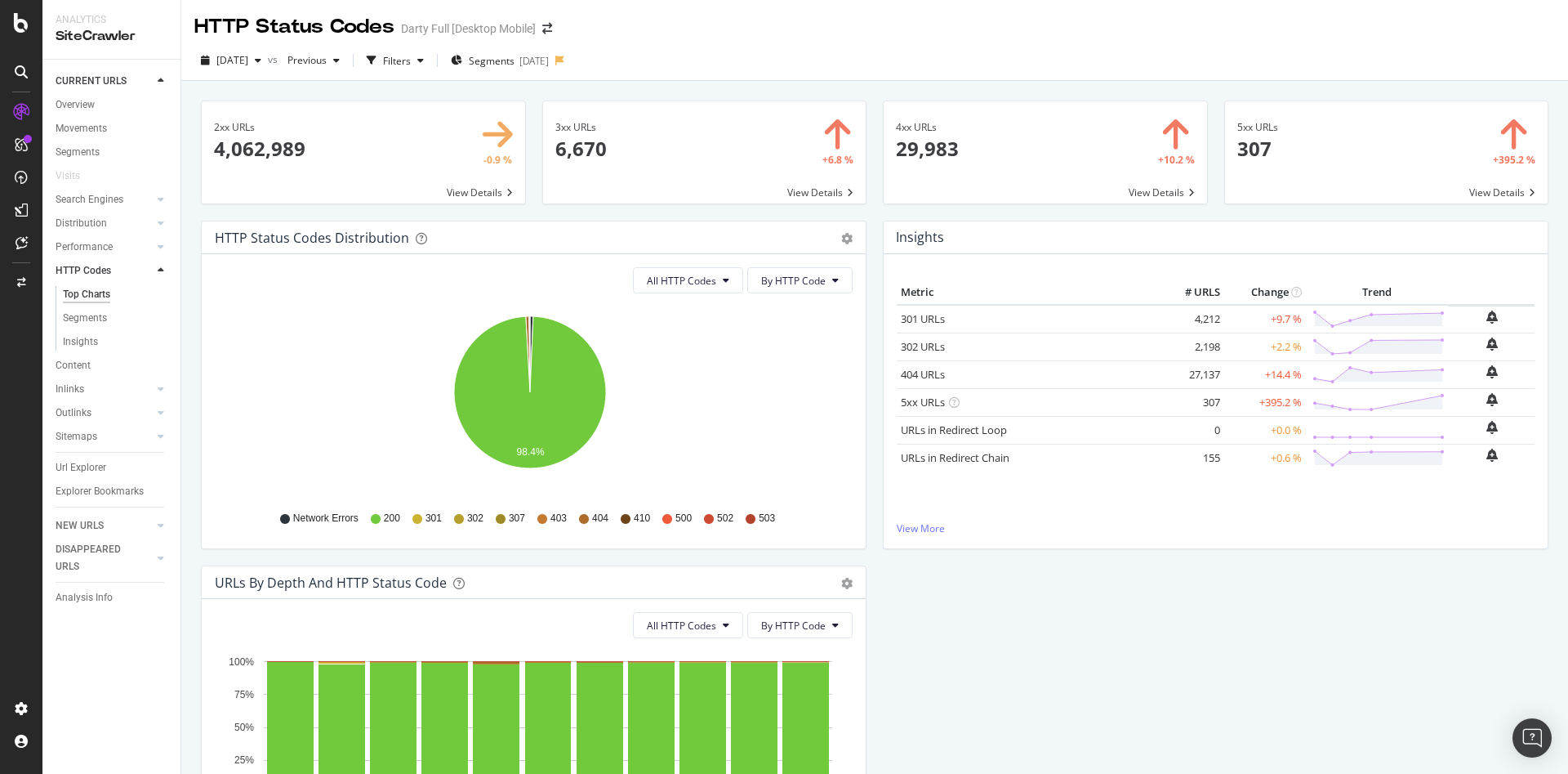
click at [1525, 655] on div "HTTP Status Codes Distribution Pie Table Export as CSV Add to Custom Report All…" at bounding box center [874, 565] width 1364 height 689
click at [806, 280] on span "By HTTP Code" at bounding box center [793, 281] width 64 height 14
click at [794, 311] on span "By Family" at bounding box center [787, 312] width 64 height 14
click at [708, 288] on button "All HTTP Codes" at bounding box center [710, 280] width 110 height 26
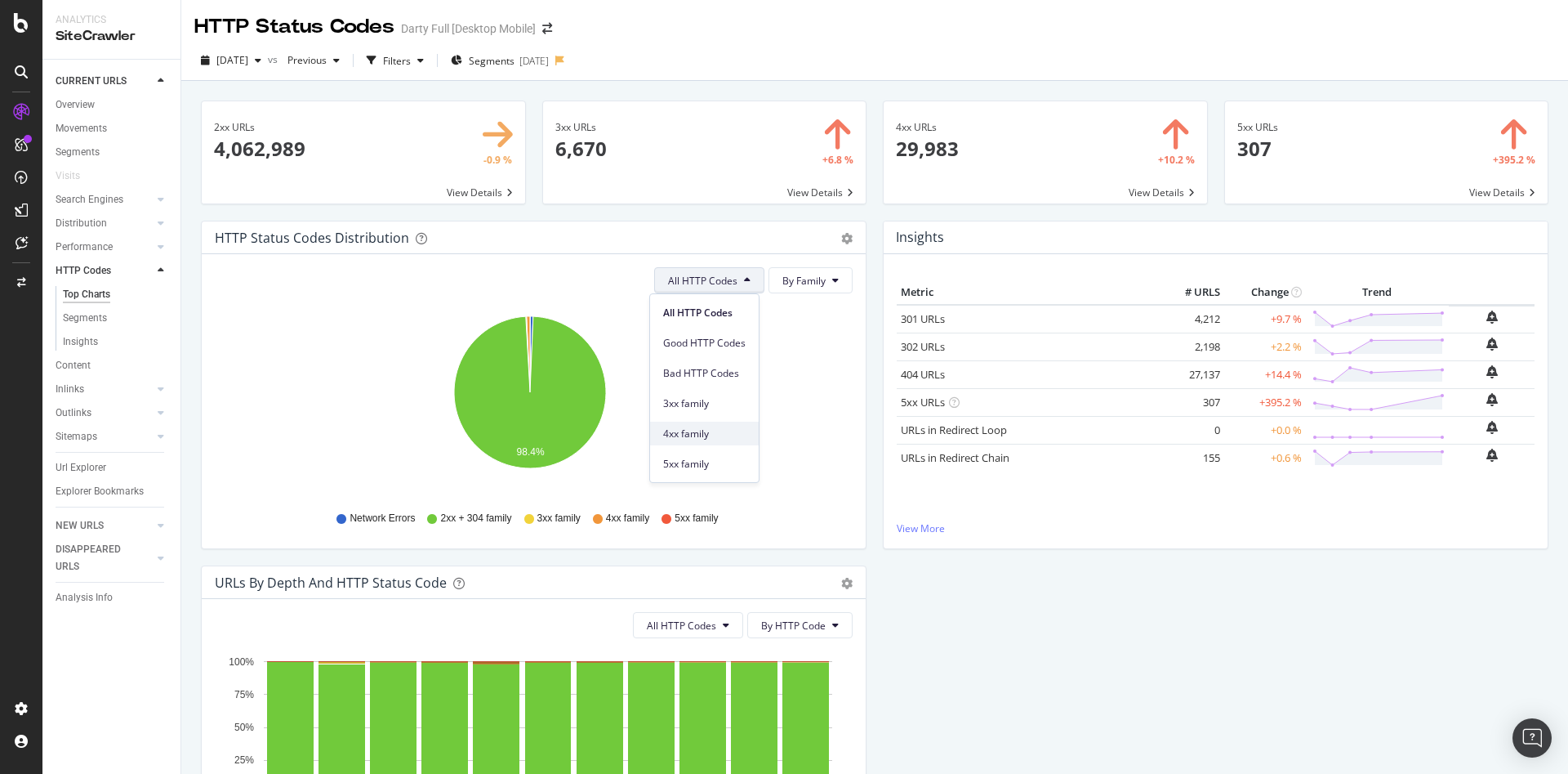
click at [705, 425] on div "4xx family" at bounding box center [705, 433] width 108 height 24
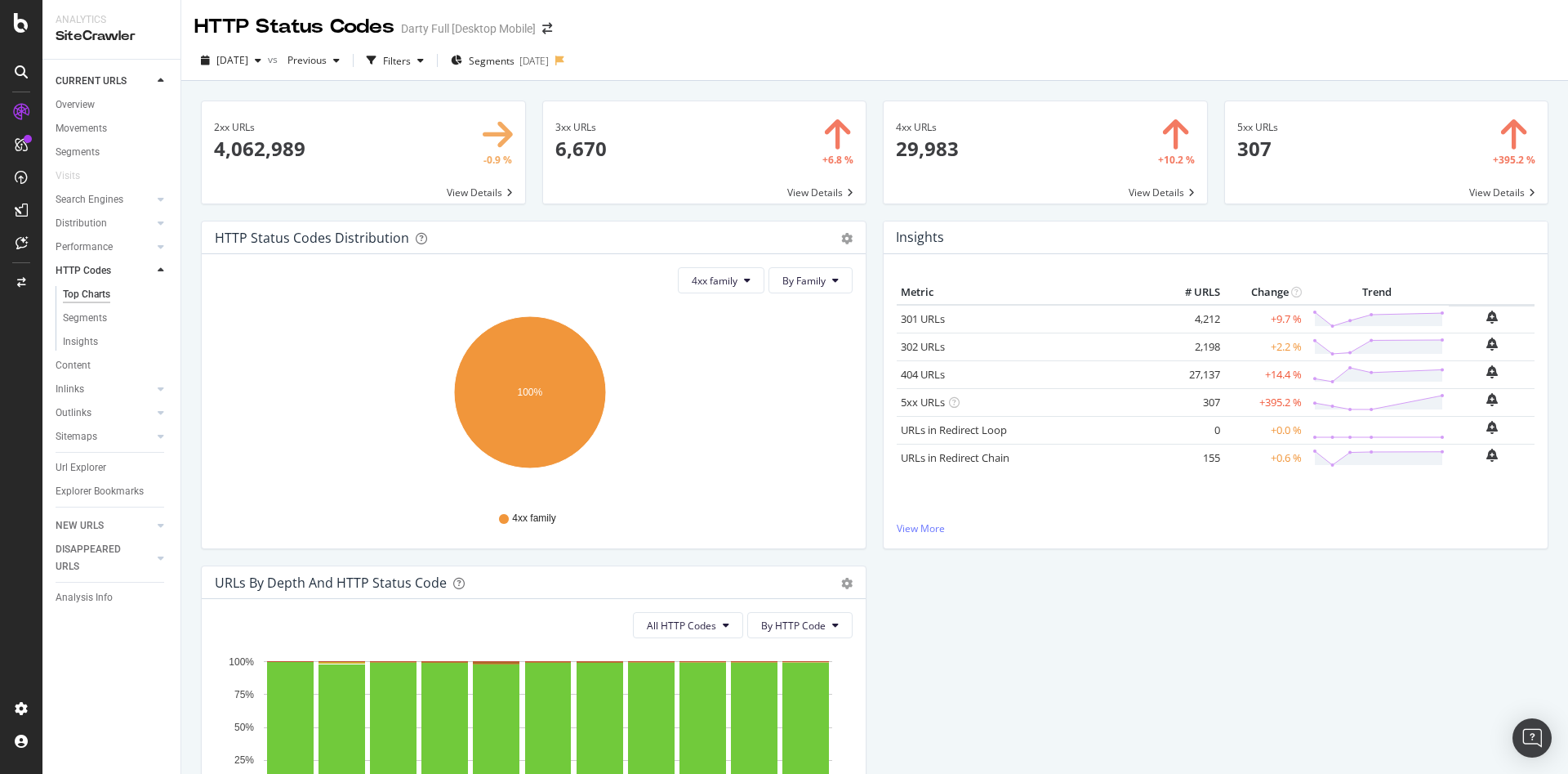
click at [850, 239] on div "HTTP Status Codes Distribution Pie Table Export as CSV Add to Custom Report" at bounding box center [534, 238] width 664 height 33
click at [842, 239] on icon "gear" at bounding box center [847, 239] width 12 height 12
click at [806, 299] on span "Table" at bounding box center [791, 300] width 149 height 22
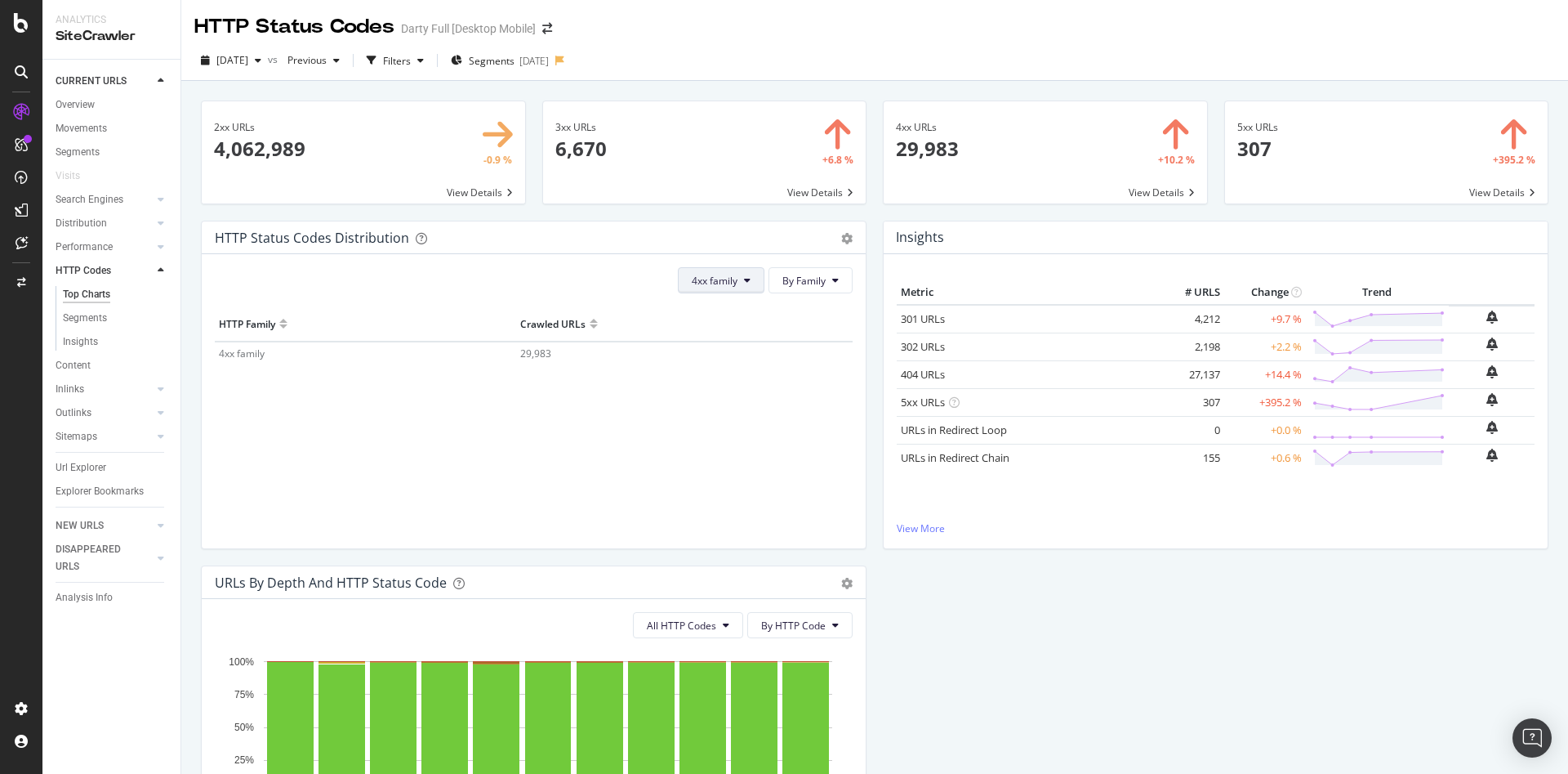
click at [745, 283] on button "4xx family" at bounding box center [721, 280] width 86 height 26
click at [719, 452] on div "5xx family" at bounding box center [726, 460] width 108 height 30
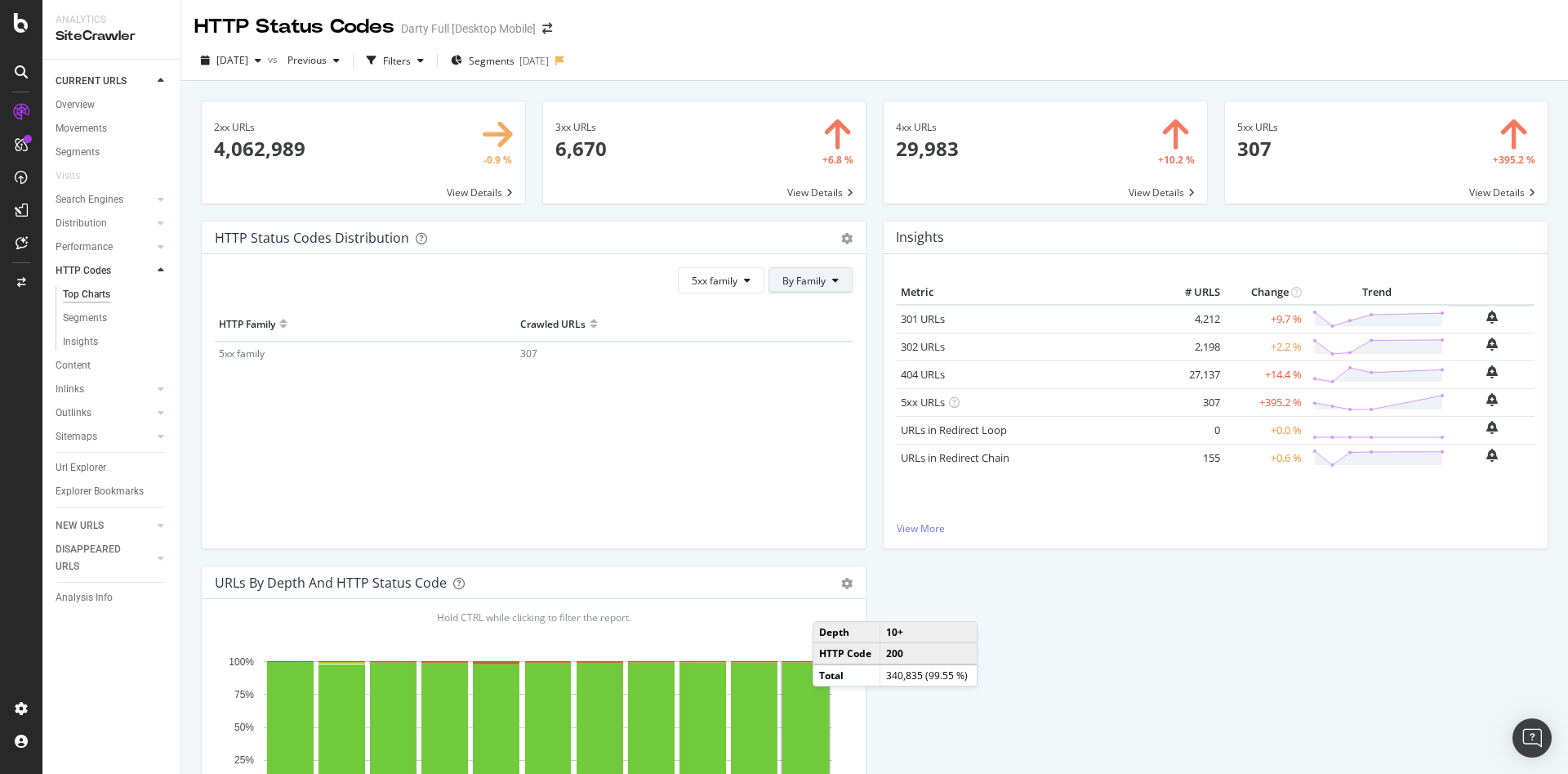
click at [816, 288] on button "By Family" at bounding box center [810, 280] width 84 height 26
click at [818, 340] on span "By HTTP Code" at bounding box center [808, 343] width 64 height 14
click at [716, 283] on button "5xx family" at bounding box center [699, 280] width 86 height 26
click at [704, 402] on span "3xx family" at bounding box center [706, 403] width 83 height 14
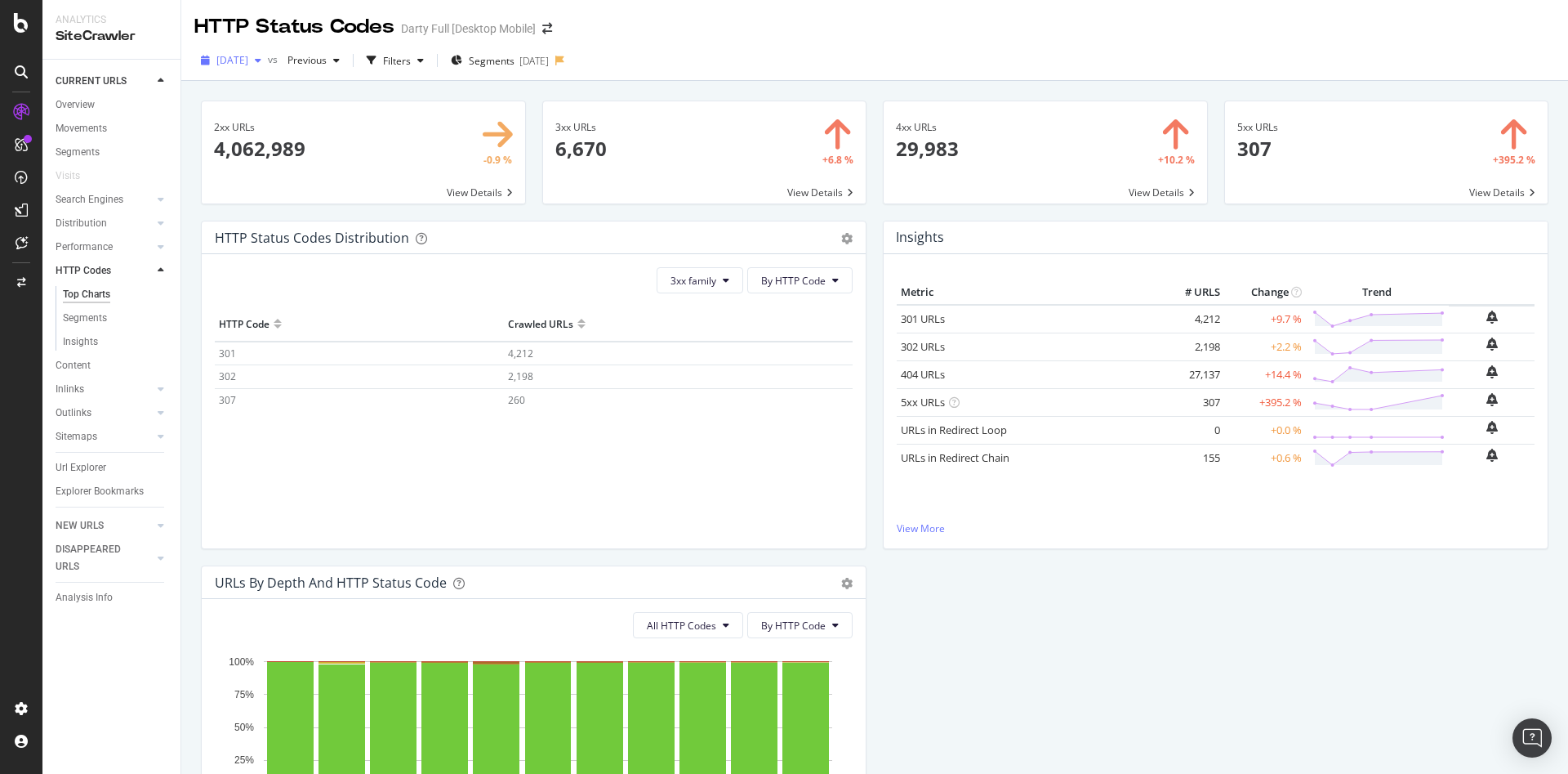
click at [268, 59] on div "button" at bounding box center [258, 61] width 19 height 10
click at [357, 137] on div "4.1M URLs" at bounding box center [339, 134] width 48 height 14
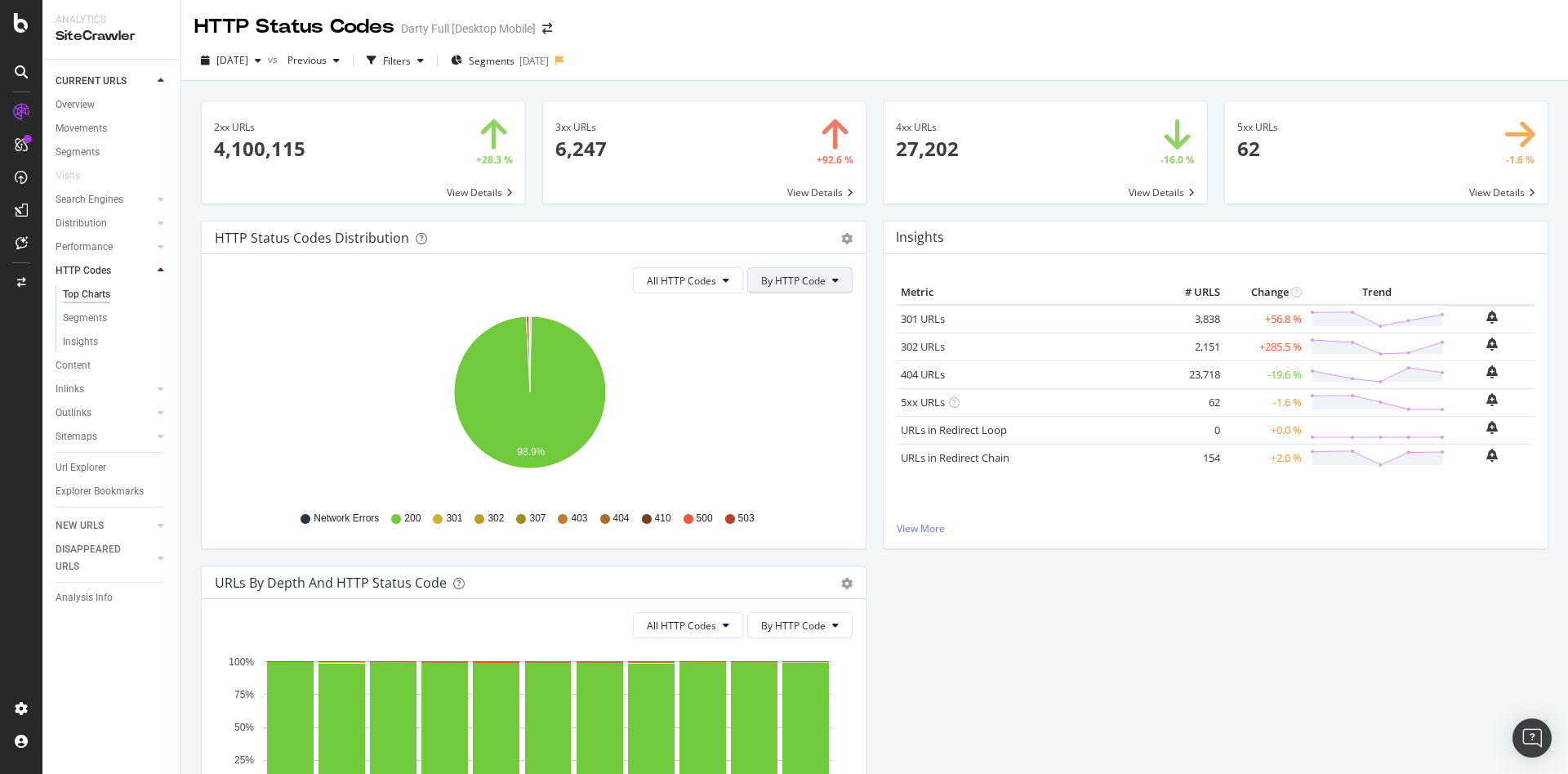
click at [821, 277] on button "By HTTP Code" at bounding box center [800, 280] width 106 height 26
click at [799, 340] on span "By HTTP Code" at bounding box center [787, 343] width 64 height 14
click at [723, 281] on icon at bounding box center [726, 280] width 7 height 10
drag, startPoint x: 710, startPoint y: 319, endPoint x: 747, endPoint y: 308, distance: 38.6
click at [710, 318] on span "All HTTP Codes" at bounding box center [684, 312] width 83 height 14
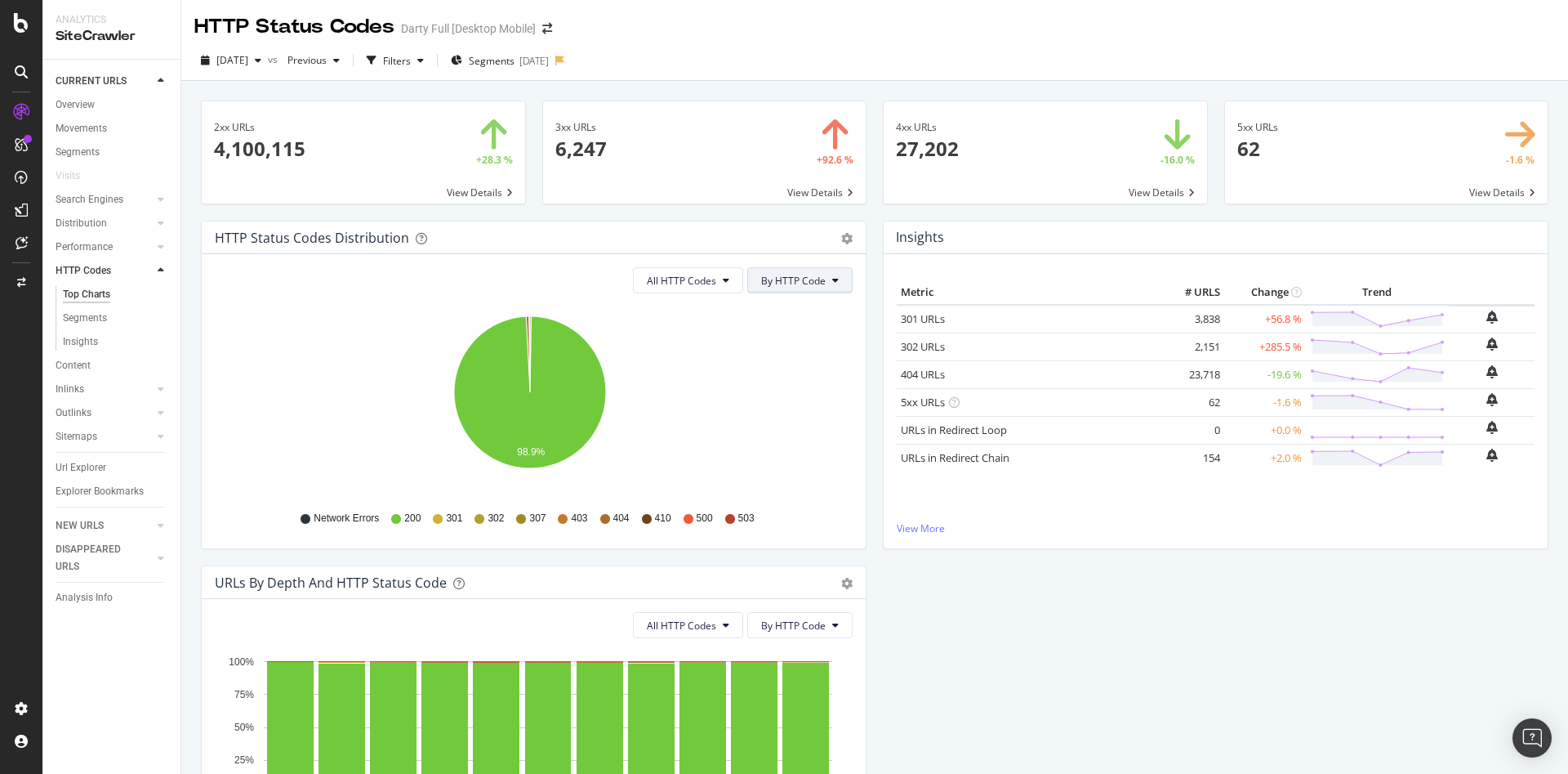
click at [800, 287] on span "By HTTP Code" at bounding box center [793, 281] width 64 height 14
click at [804, 308] on span "By Family" at bounding box center [787, 312] width 64 height 14
click at [842, 239] on icon "gear" at bounding box center [847, 239] width 12 height 12
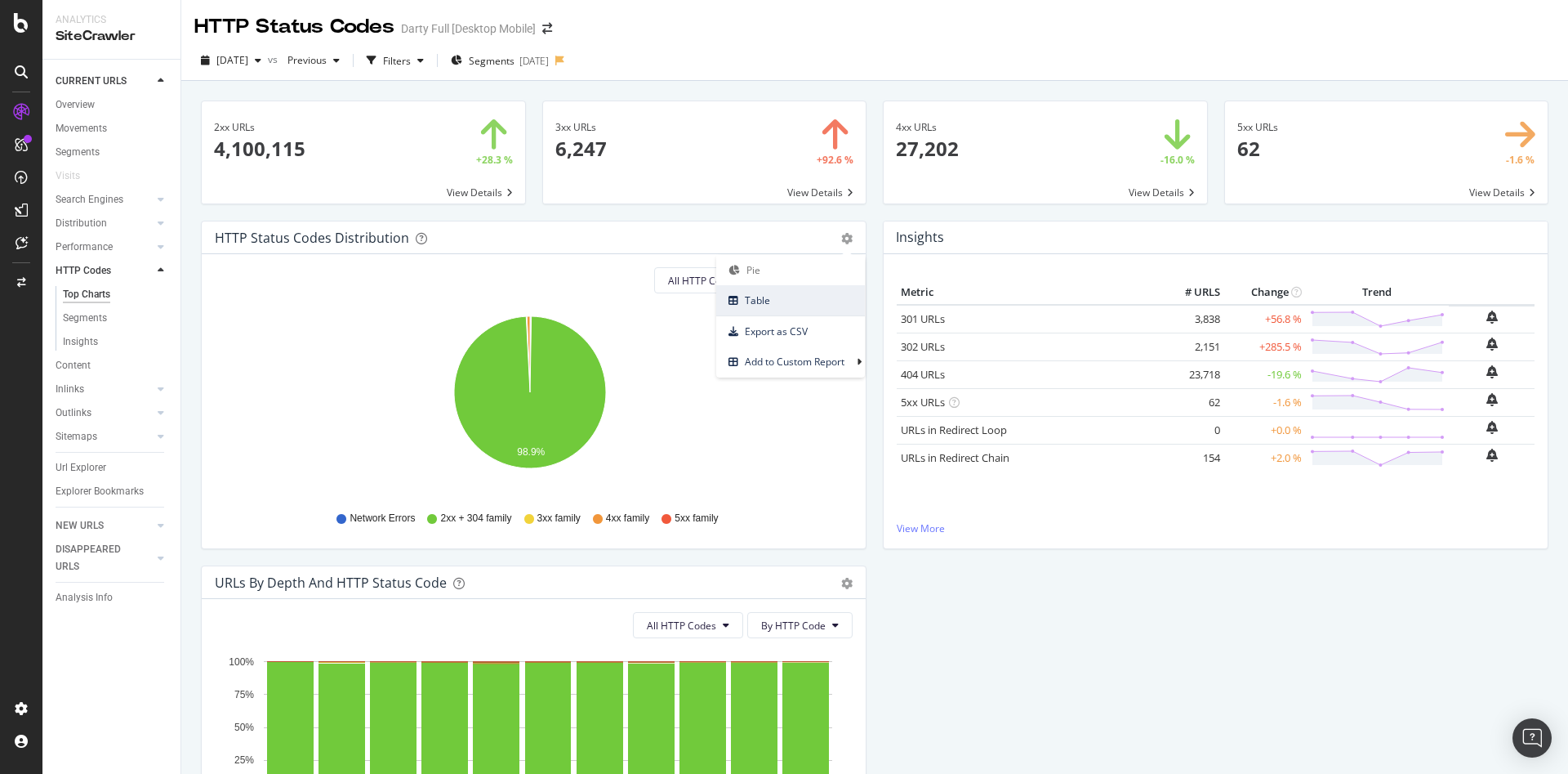
click at [820, 299] on span "Table" at bounding box center [791, 300] width 149 height 22
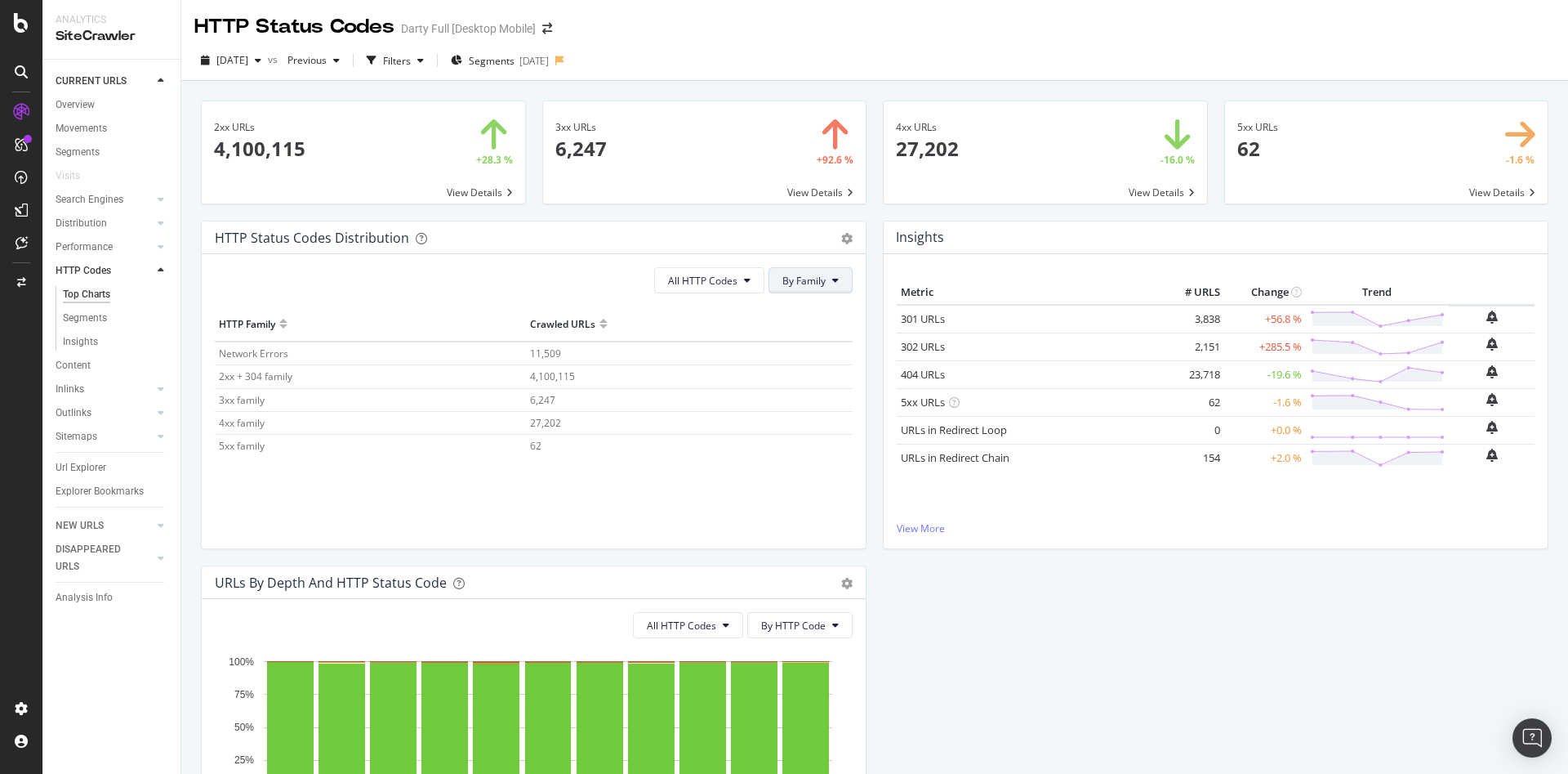
click at [836, 281] on button "By Family" at bounding box center [810, 280] width 84 height 26
click at [824, 337] on div "By HTTP Code" at bounding box center [808, 343] width 90 height 24
click at [710, 284] on span "All HTTP Codes" at bounding box center [682, 281] width 69 height 14
click at [694, 397] on span "3xx family" at bounding box center [684, 403] width 83 height 14
click at [268, 63] on div "button" at bounding box center [258, 61] width 19 height 10
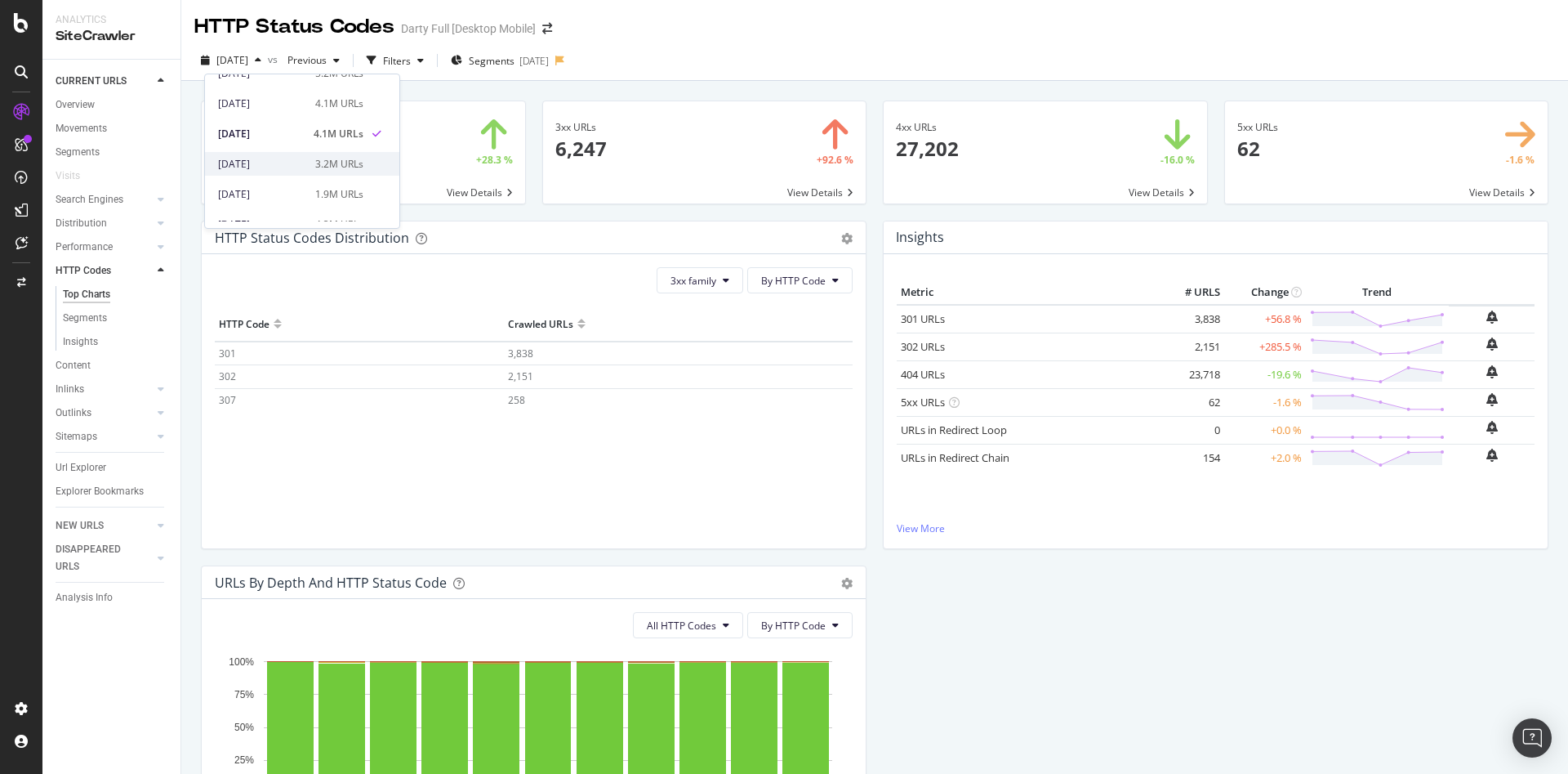
scroll to position [490, 0]
click at [346, 166] on div "4.2M URLs" at bounding box center [339, 173] width 48 height 14
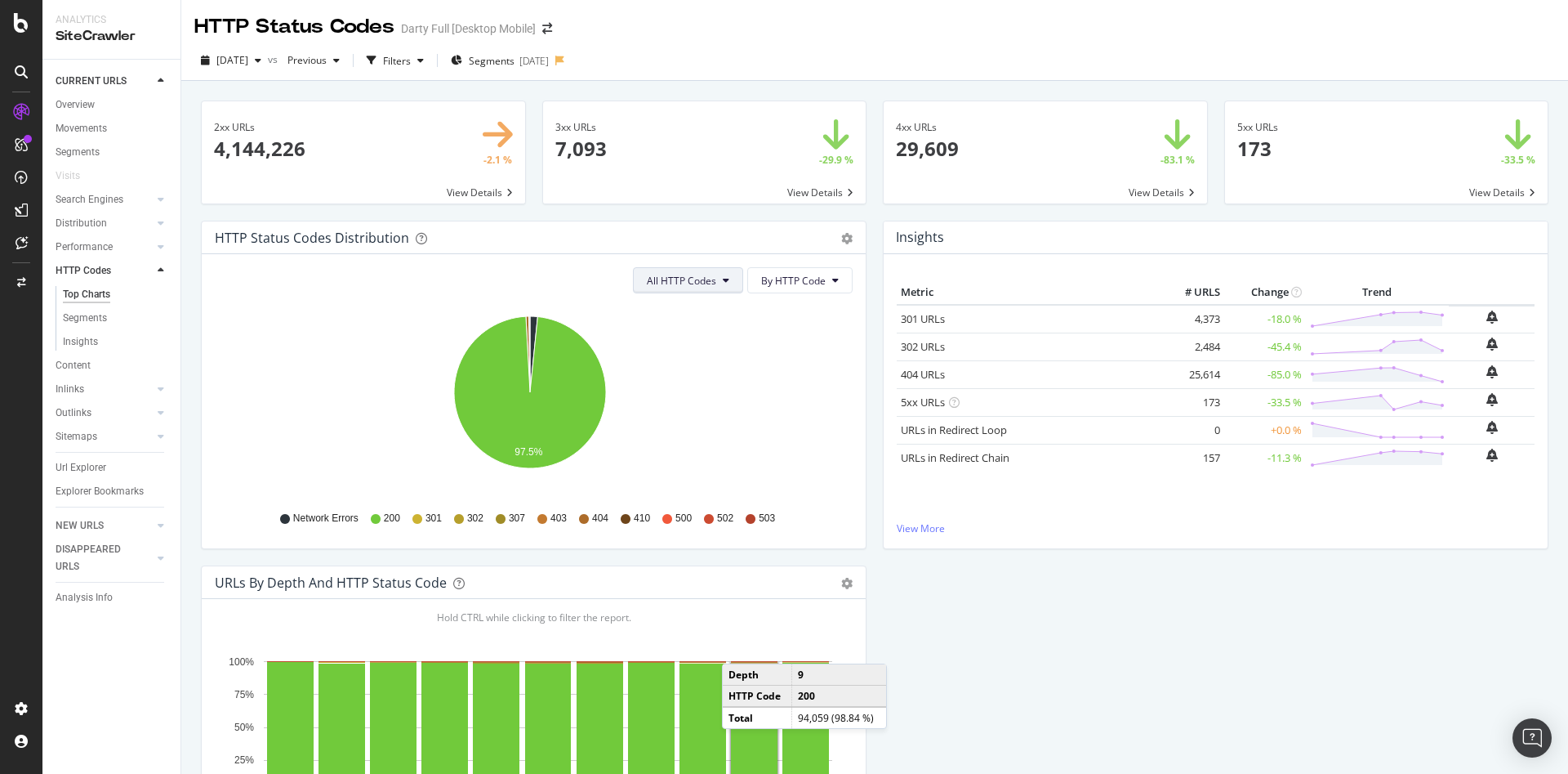
click at [698, 288] on button "All HTTP Codes" at bounding box center [688, 280] width 110 height 26
click at [820, 274] on button "By HTTP Code" at bounding box center [800, 280] width 106 height 26
click at [842, 236] on icon "gear" at bounding box center [847, 239] width 12 height 12
click at [800, 299] on span "Table" at bounding box center [791, 300] width 149 height 22
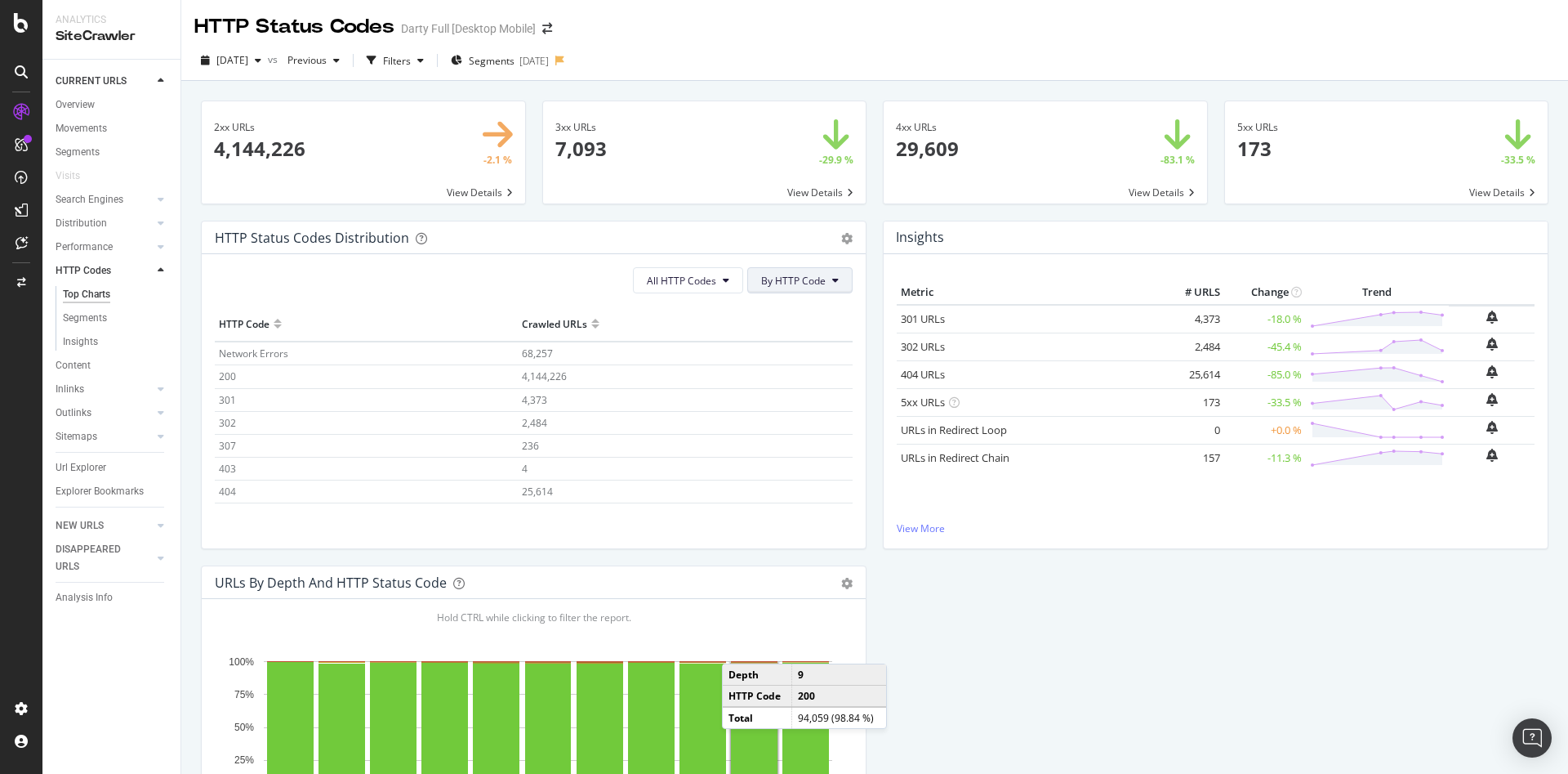
click at [814, 282] on span "By HTTP Code" at bounding box center [793, 281] width 64 height 14
click at [798, 308] on span "By Family" at bounding box center [787, 312] width 64 height 14
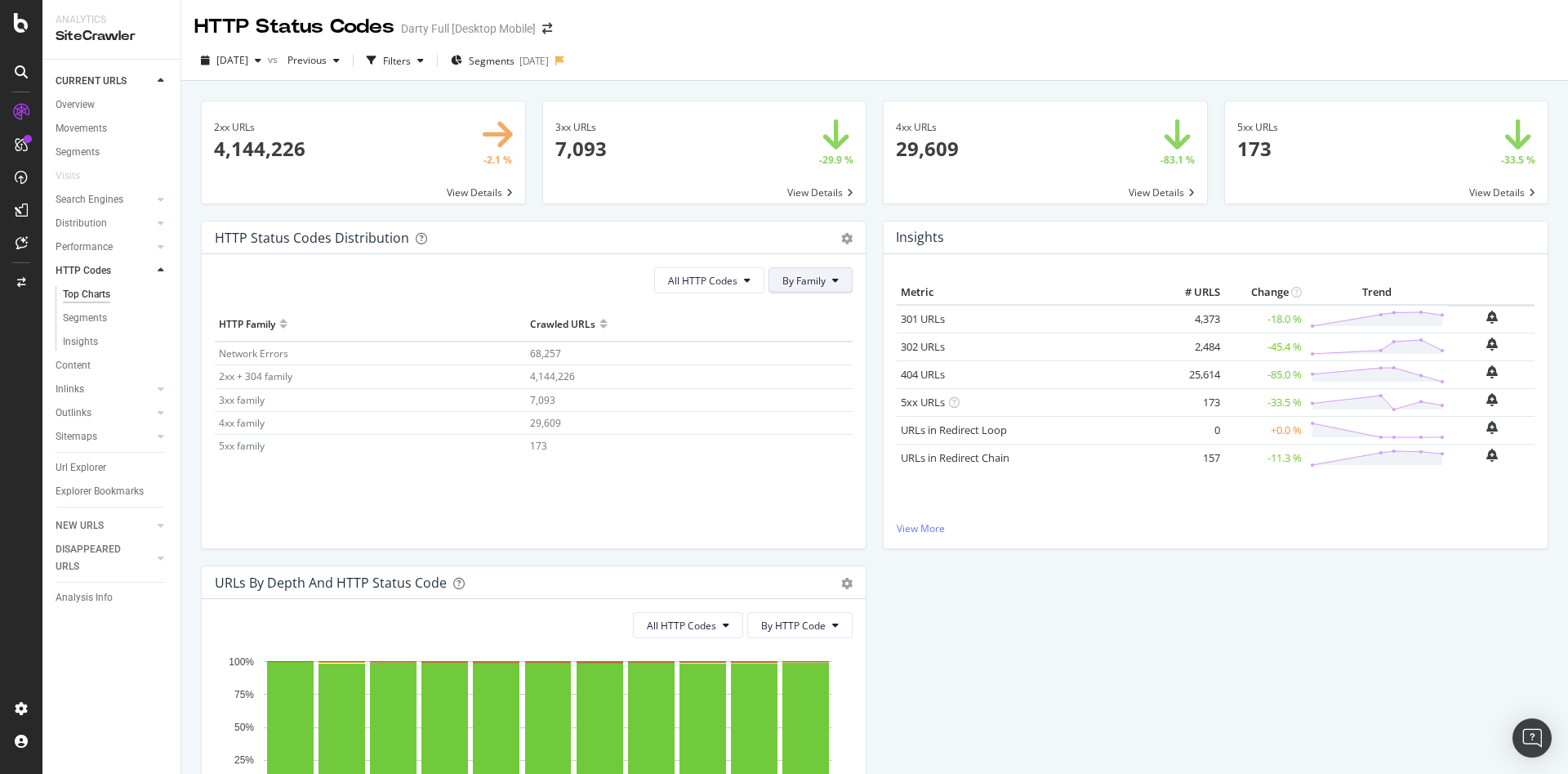
click at [790, 287] on span "By Family" at bounding box center [803, 281] width 43 height 14
click at [794, 336] on span "By HTTP Code" at bounding box center [808, 343] width 64 height 14
click at [268, 63] on div "button" at bounding box center [258, 61] width 19 height 10
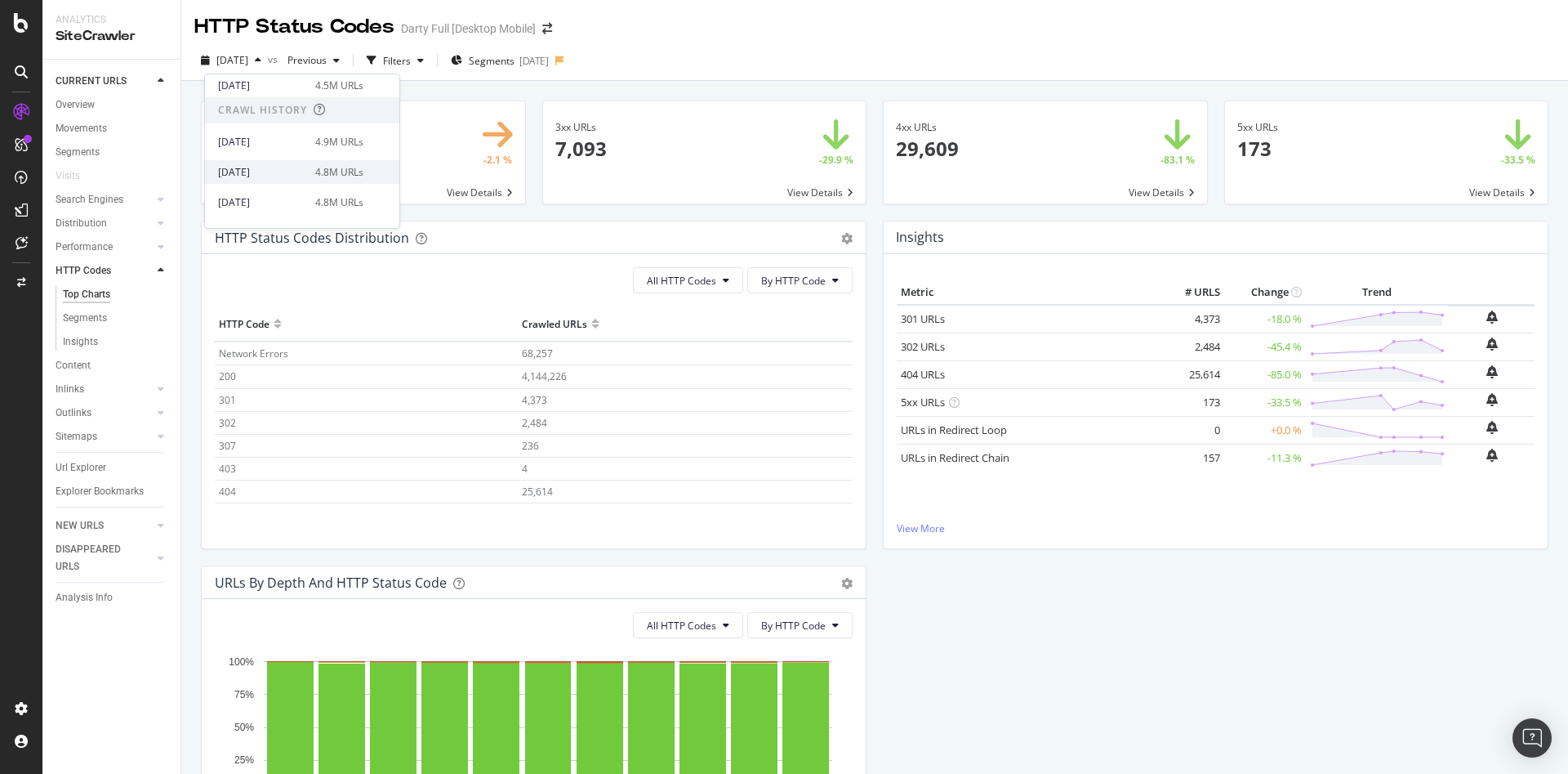
scroll to position [636, 0]
click at [353, 145] on div "4.8M URLs" at bounding box center [339, 143] width 48 height 14
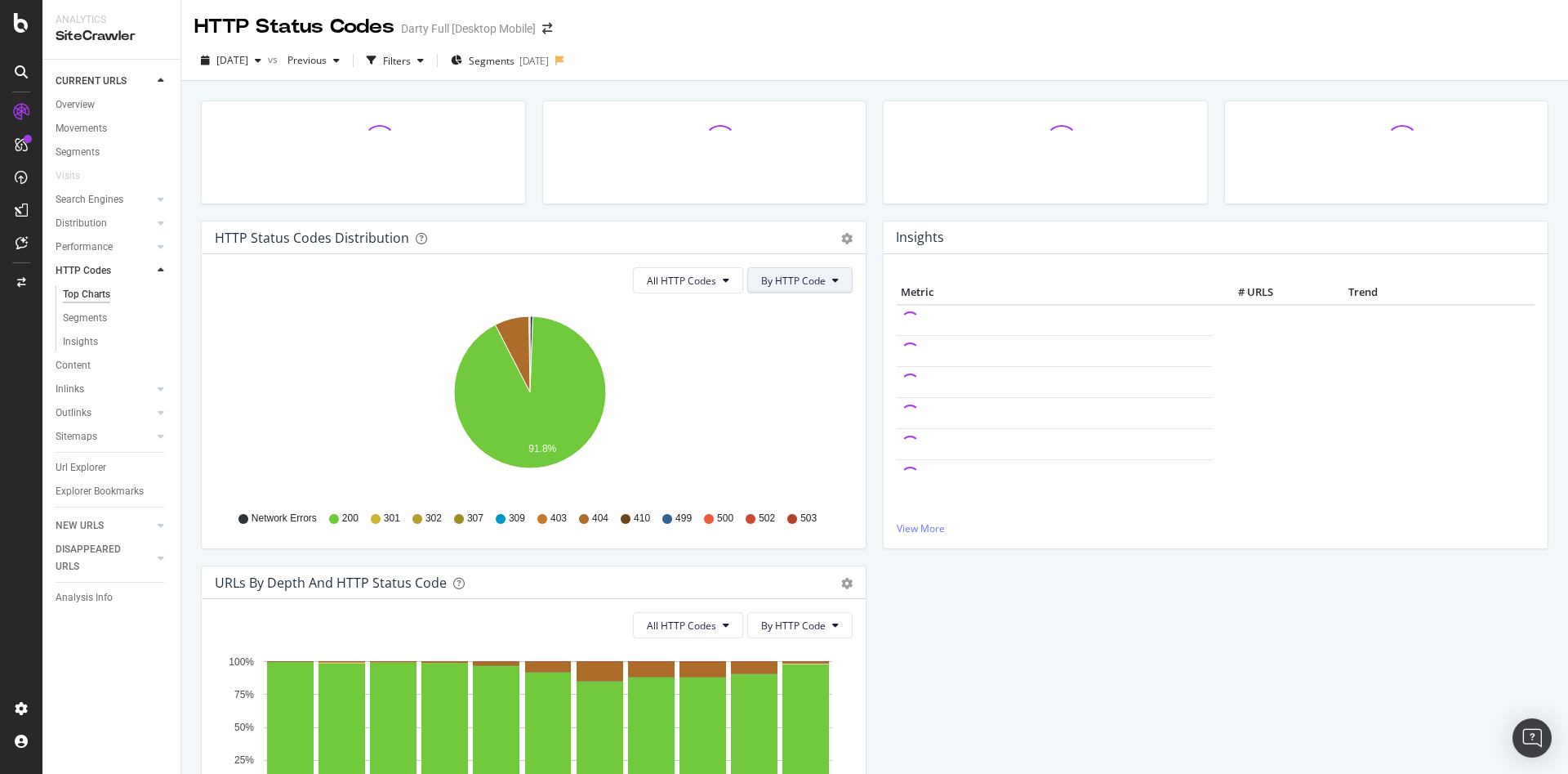
click at [816, 275] on span "By HTTP Code" at bounding box center [793, 281] width 64 height 14
click at [808, 318] on span "By Family" at bounding box center [787, 312] width 64 height 14
click at [846, 240] on icon "gear" at bounding box center [847, 239] width 12 height 12
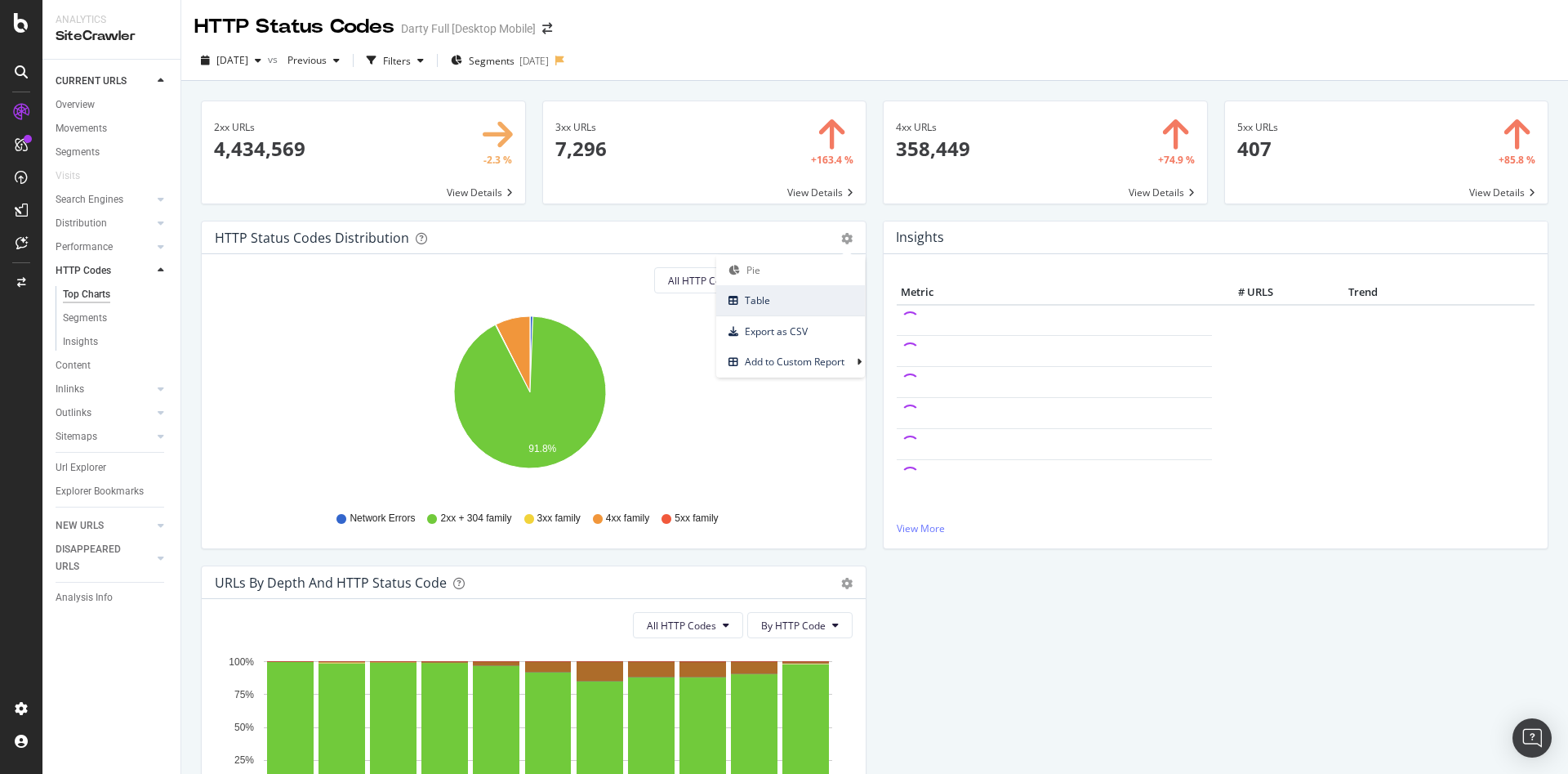
drag, startPoint x: 781, startPoint y: 305, endPoint x: 802, endPoint y: 298, distance: 22.1
click at [781, 305] on span "Table" at bounding box center [791, 300] width 149 height 22
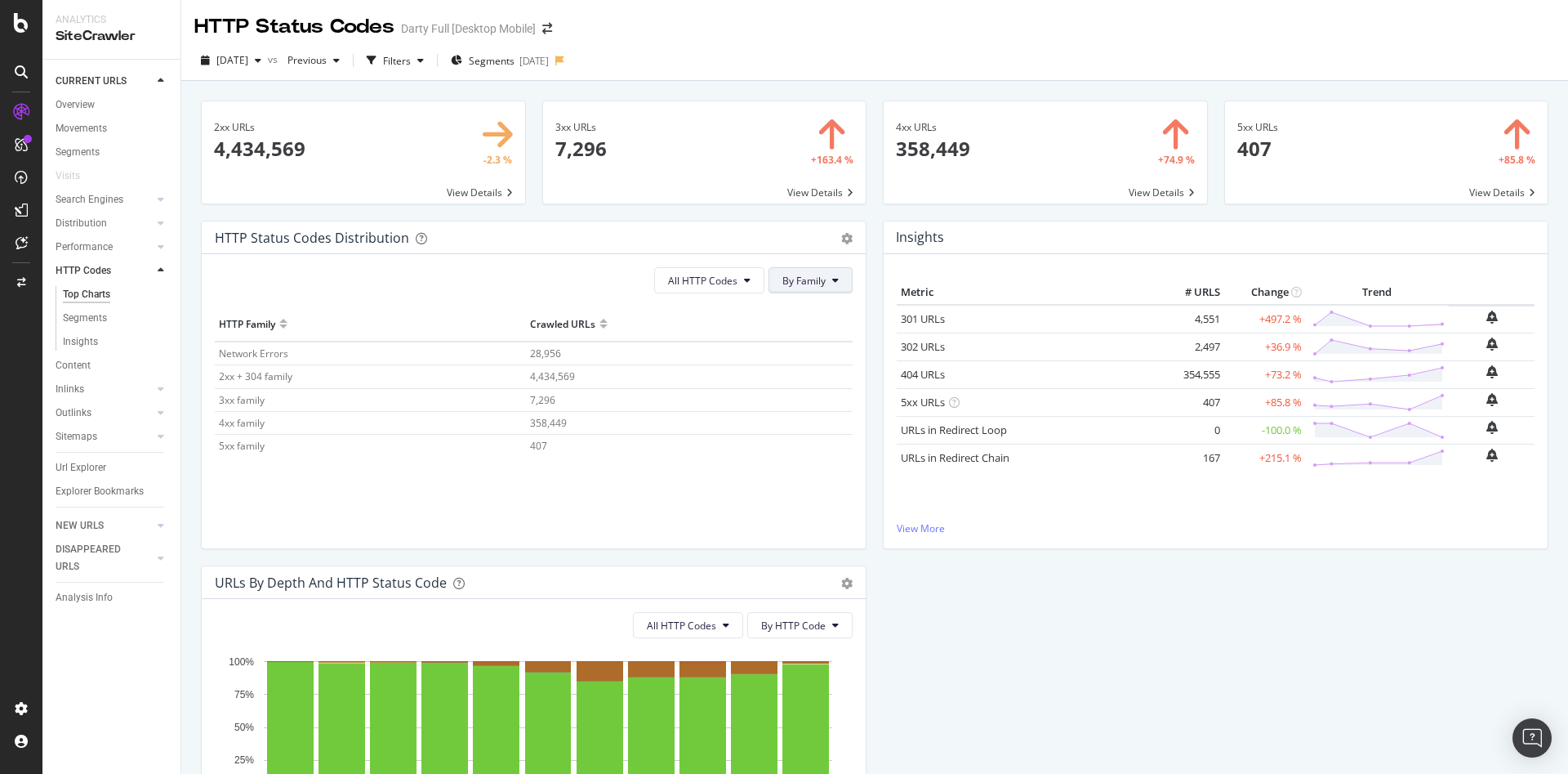
click at [815, 281] on span "By Family" at bounding box center [803, 281] width 43 height 14
click at [820, 343] on span "By HTTP Code" at bounding box center [808, 343] width 64 height 14
click at [430, 63] on div "button" at bounding box center [420, 61] width 19 height 10
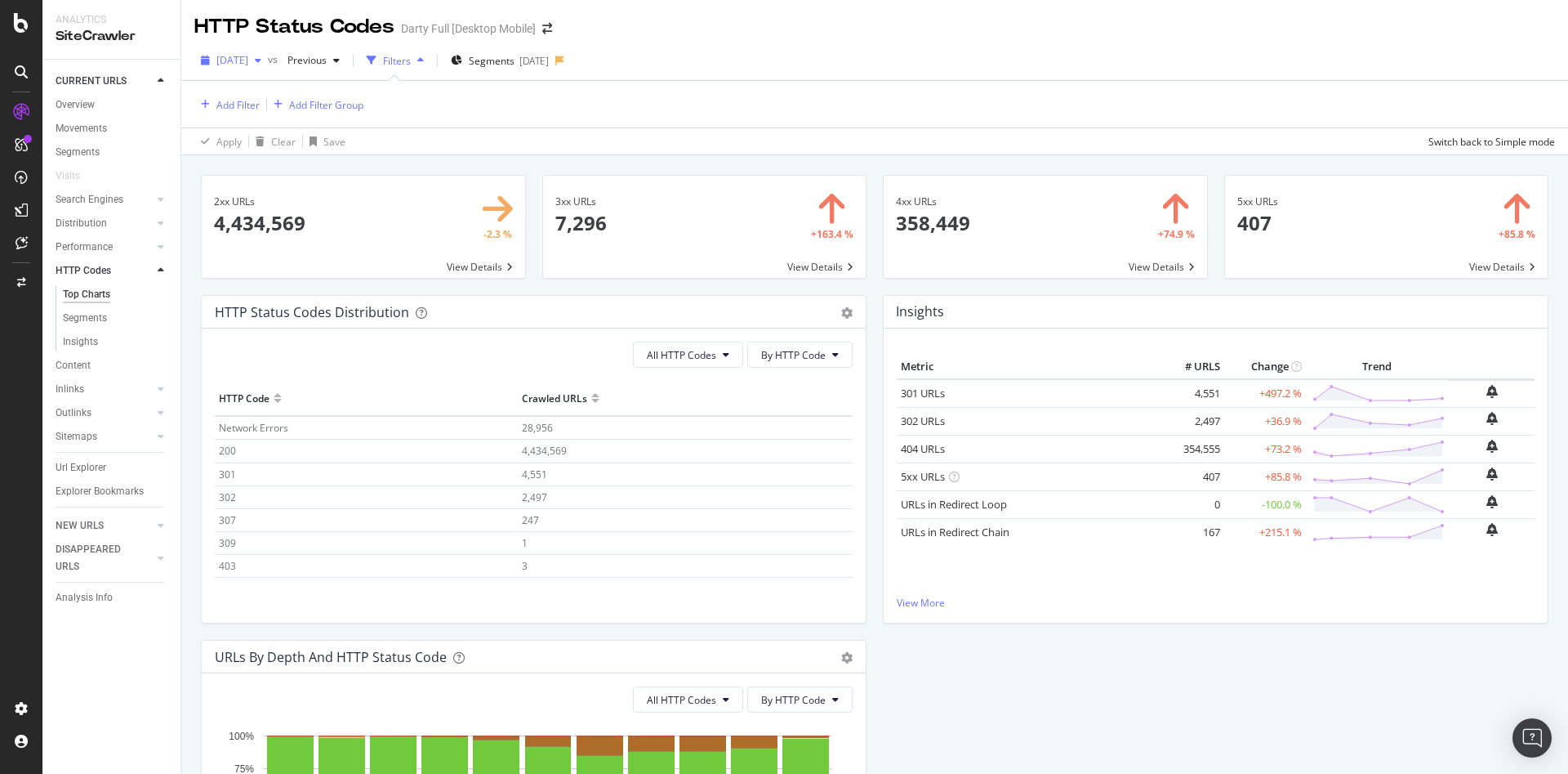
click at [249, 59] on span "[DATE]" at bounding box center [233, 60] width 32 height 14
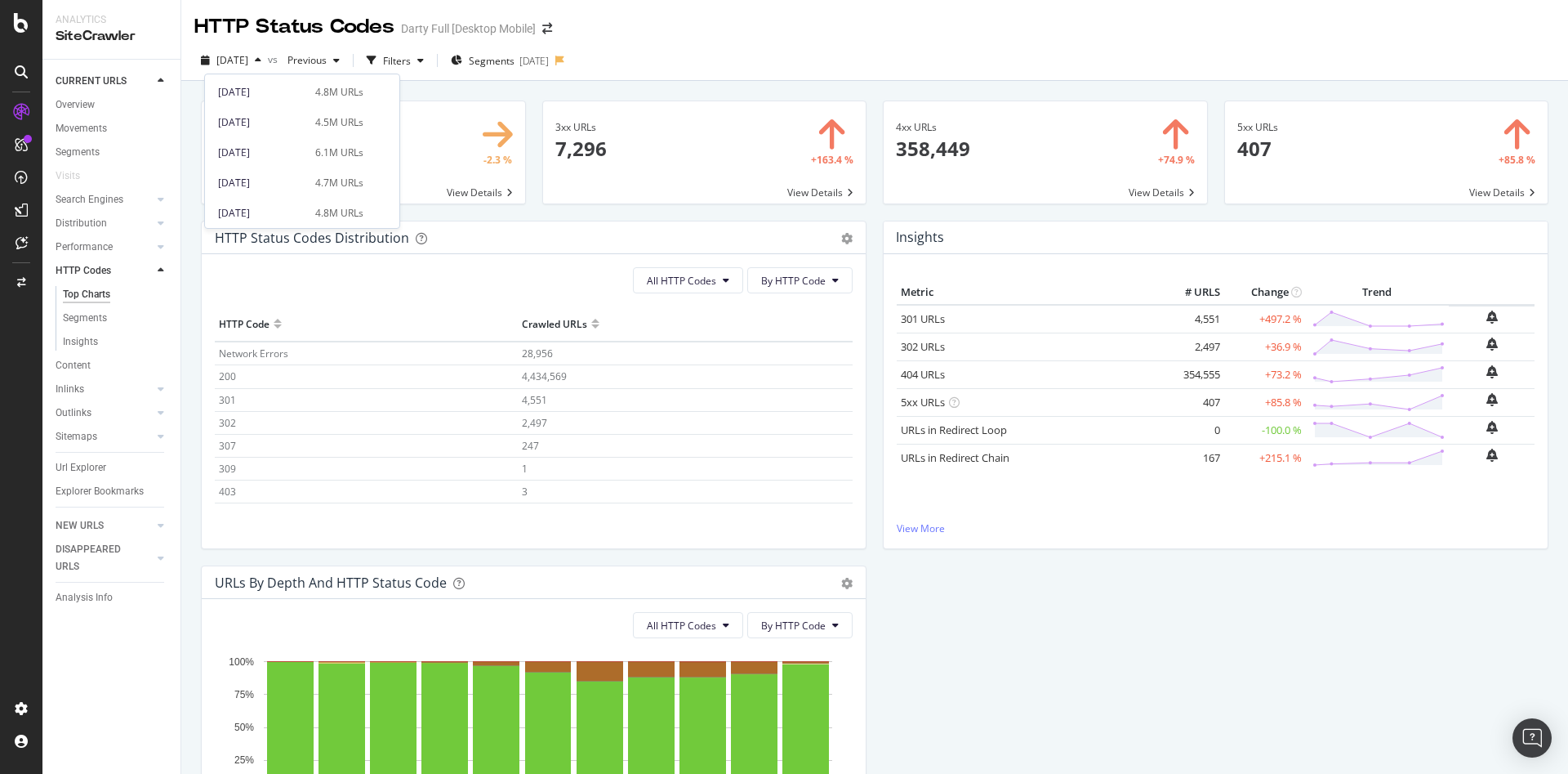
scroll to position [636, 0]
click at [371, 171] on span at bounding box center [376, 173] width 19 height 19
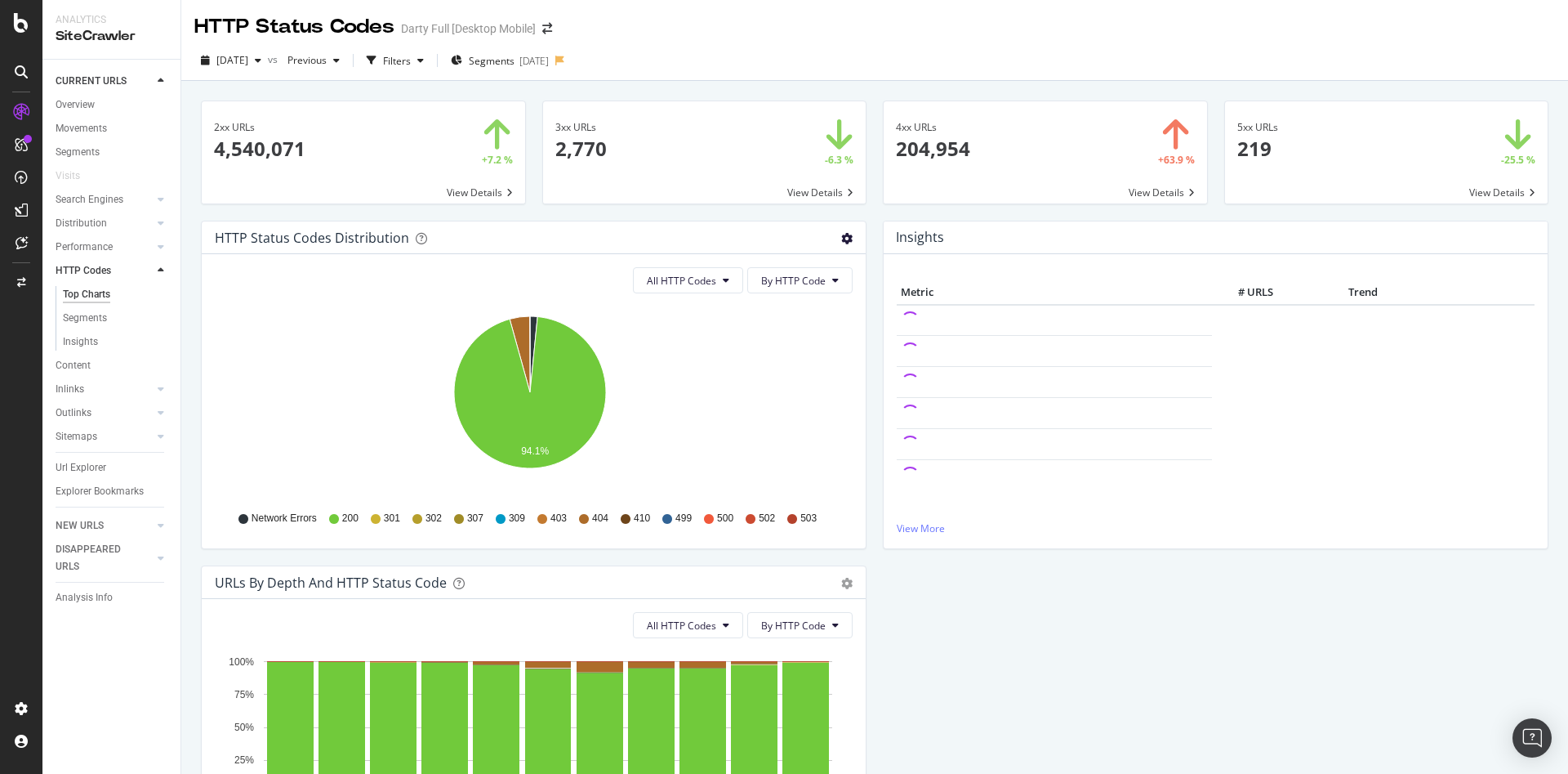
click at [842, 236] on icon "gear" at bounding box center [847, 239] width 12 height 12
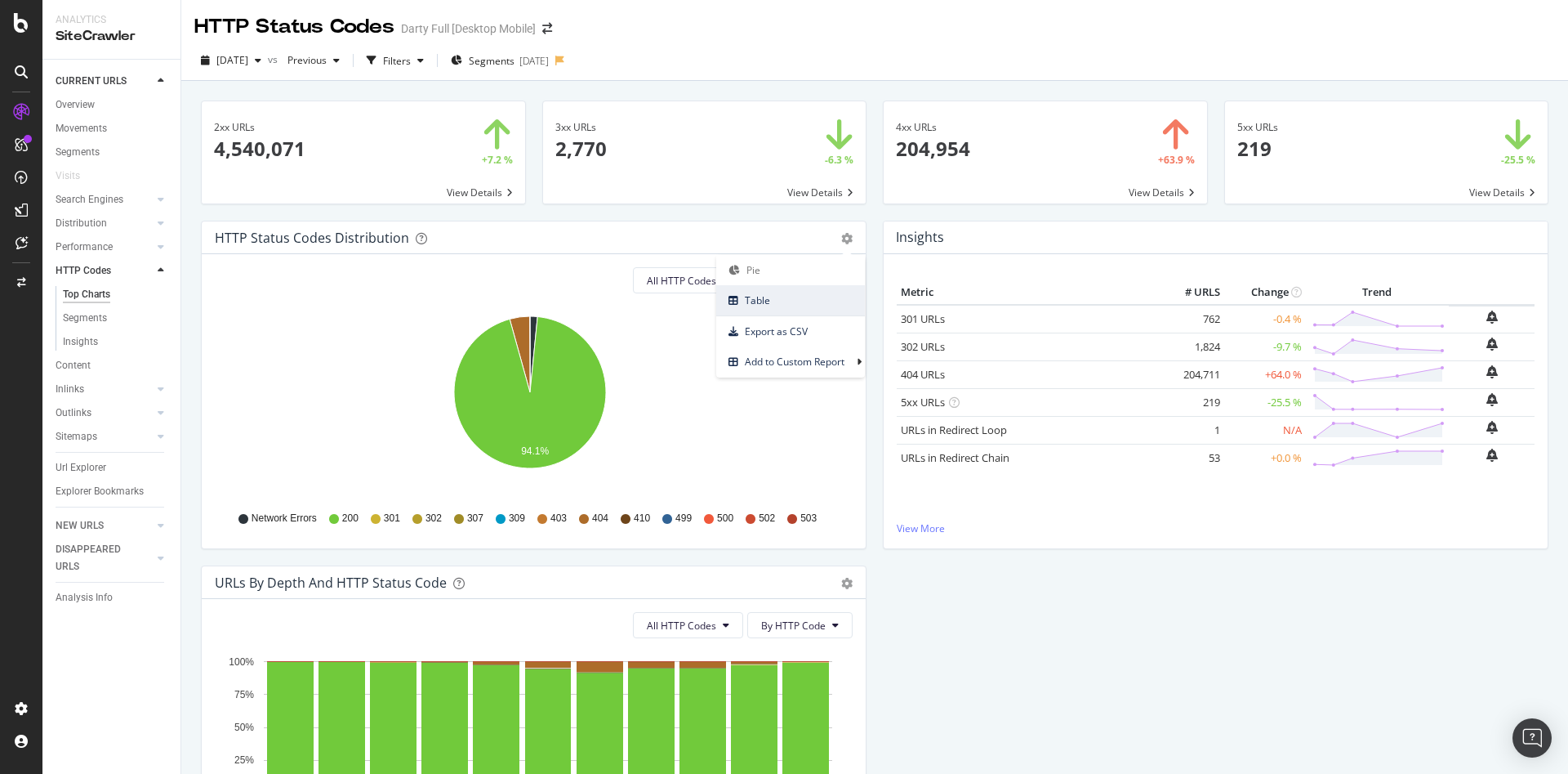
click at [795, 301] on span "Table" at bounding box center [791, 300] width 149 height 22
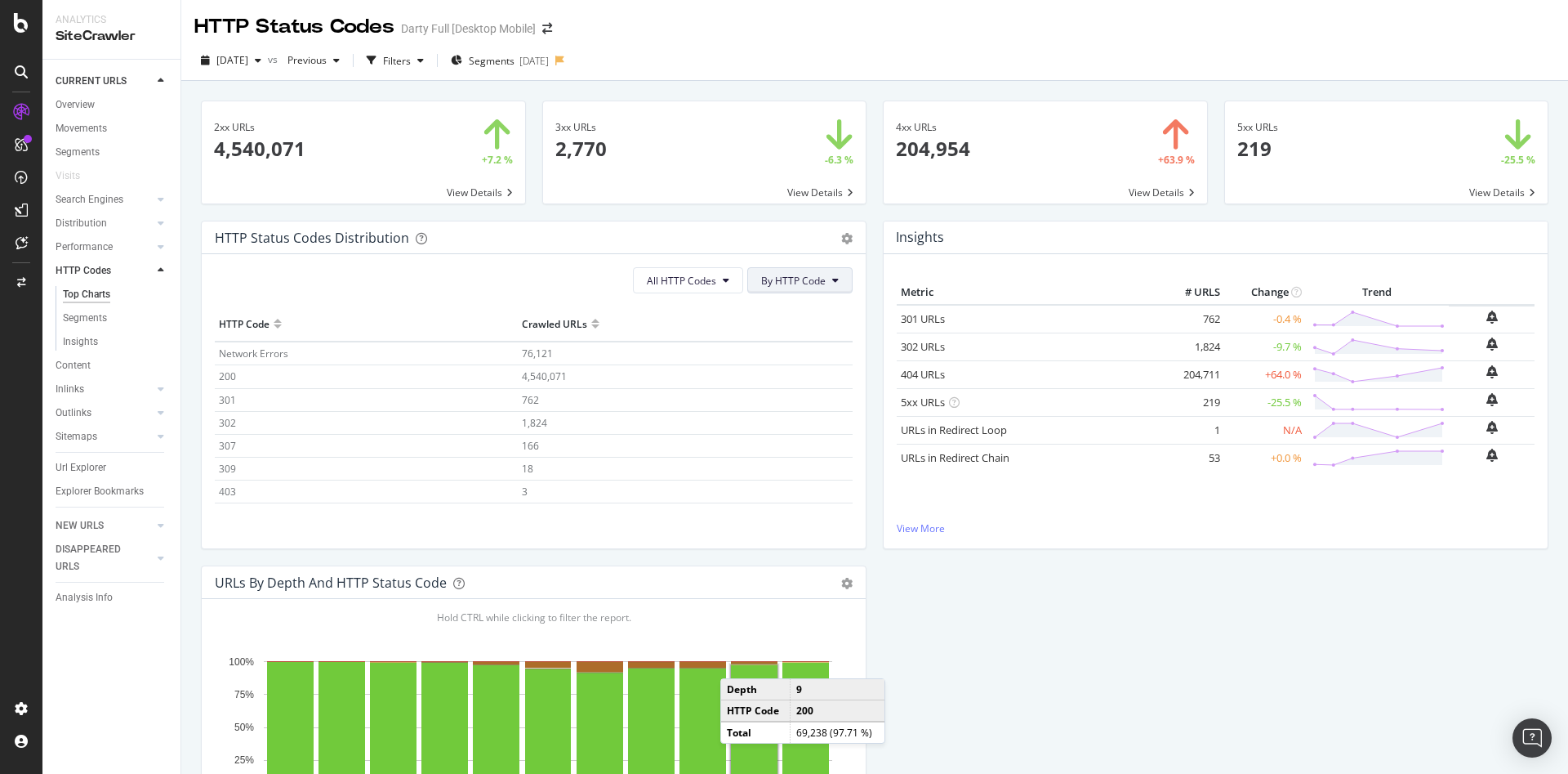
click at [795, 282] on span "By HTTP Code" at bounding box center [793, 281] width 64 height 14
click at [794, 277] on span "By HTTP Code" at bounding box center [793, 281] width 64 height 14
click at [794, 315] on span "By Family" at bounding box center [787, 312] width 64 height 14
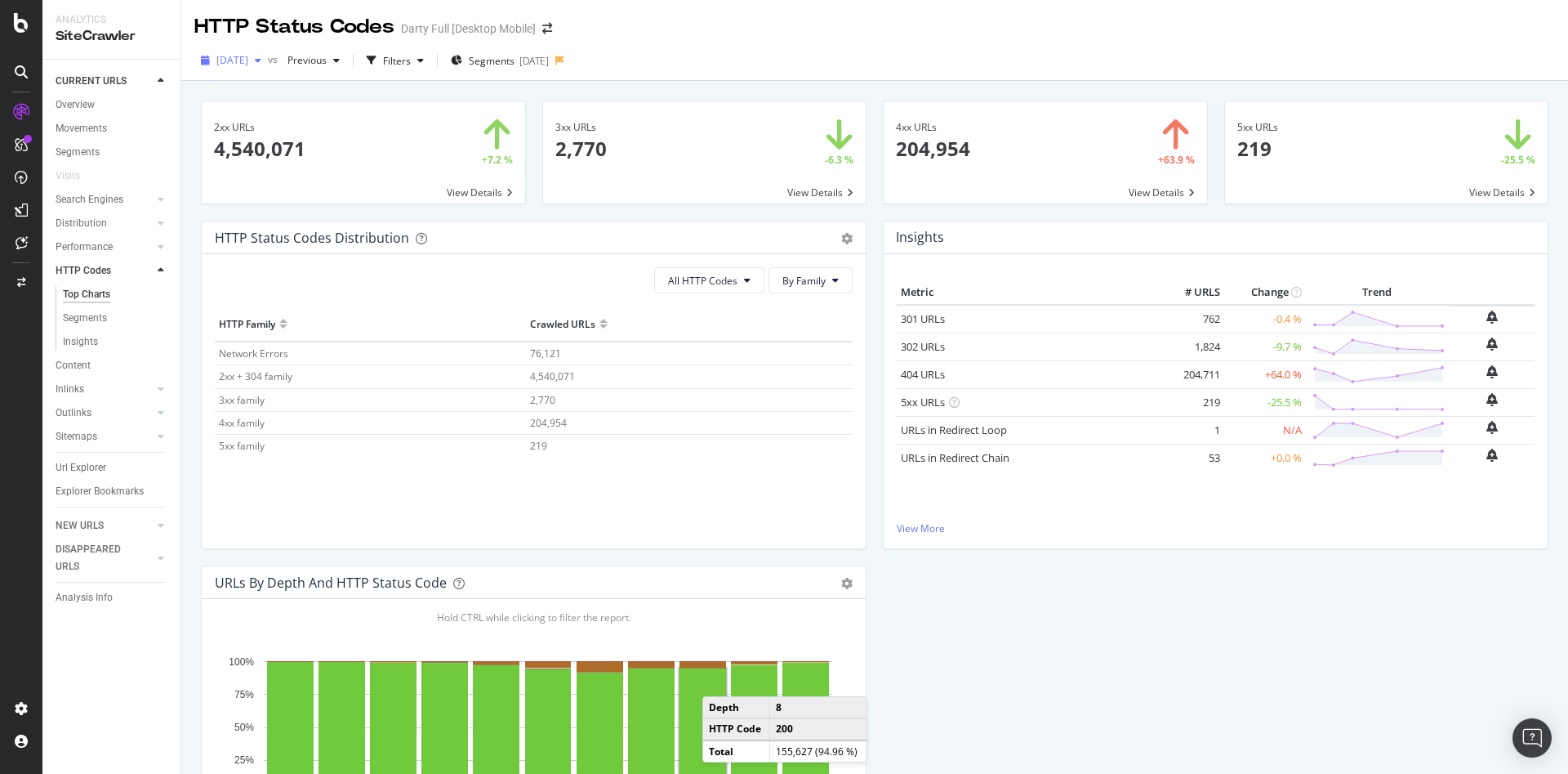
click at [261, 59] on icon "button" at bounding box center [258, 61] width 7 height 10
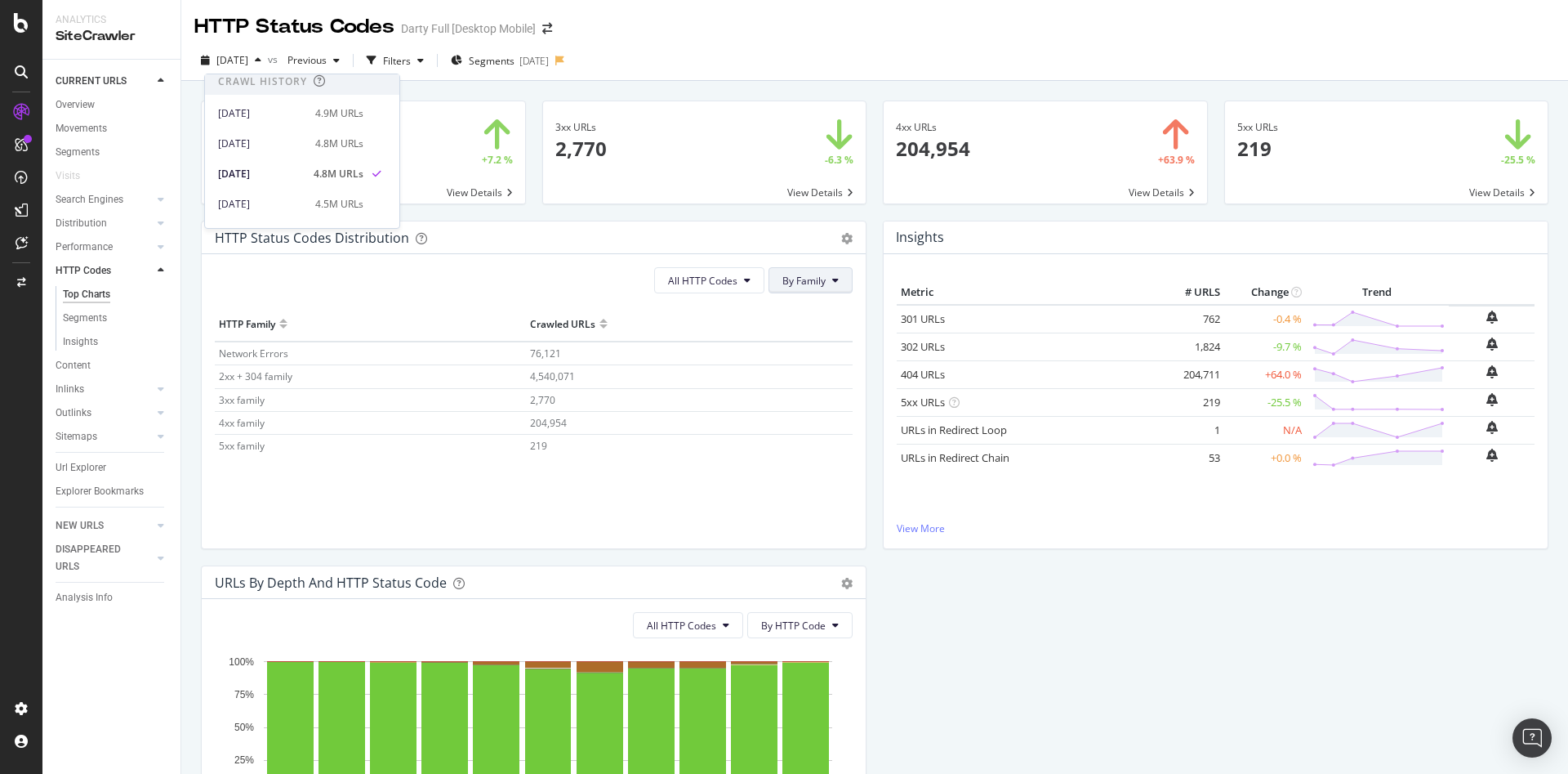
click at [809, 284] on span "By Family" at bounding box center [803, 281] width 43 height 14
click at [814, 342] on span "By HTTP Code" at bounding box center [808, 343] width 64 height 14
drag, startPoint x: 540, startPoint y: 399, endPoint x: 491, endPoint y: 399, distance: 49.0
click at [491, 399] on tr "301 762" at bounding box center [534, 399] width 638 height 23
